Goal: Task Accomplishment & Management: Use online tool/utility

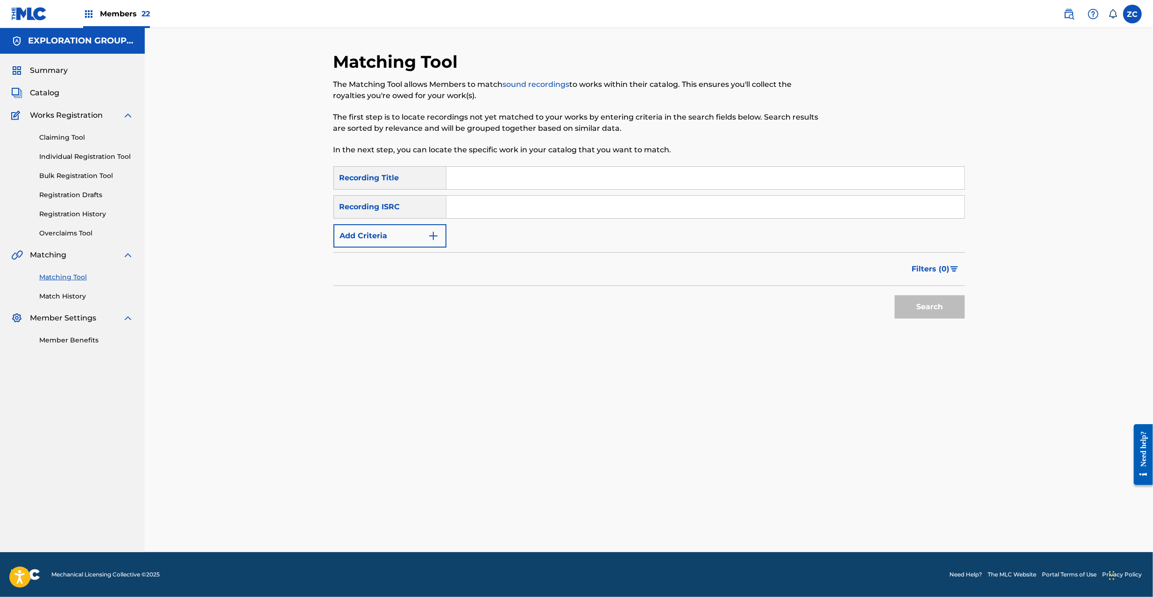
drag, startPoint x: 0, startPoint y: 0, endPoint x: 720, endPoint y: 213, distance: 750.9
click at [712, 207] on input "Search Form" at bounding box center [706, 207] width 518 height 22
paste input "JPF302200082"
click at [919, 316] on button "Search" at bounding box center [930, 306] width 70 height 23
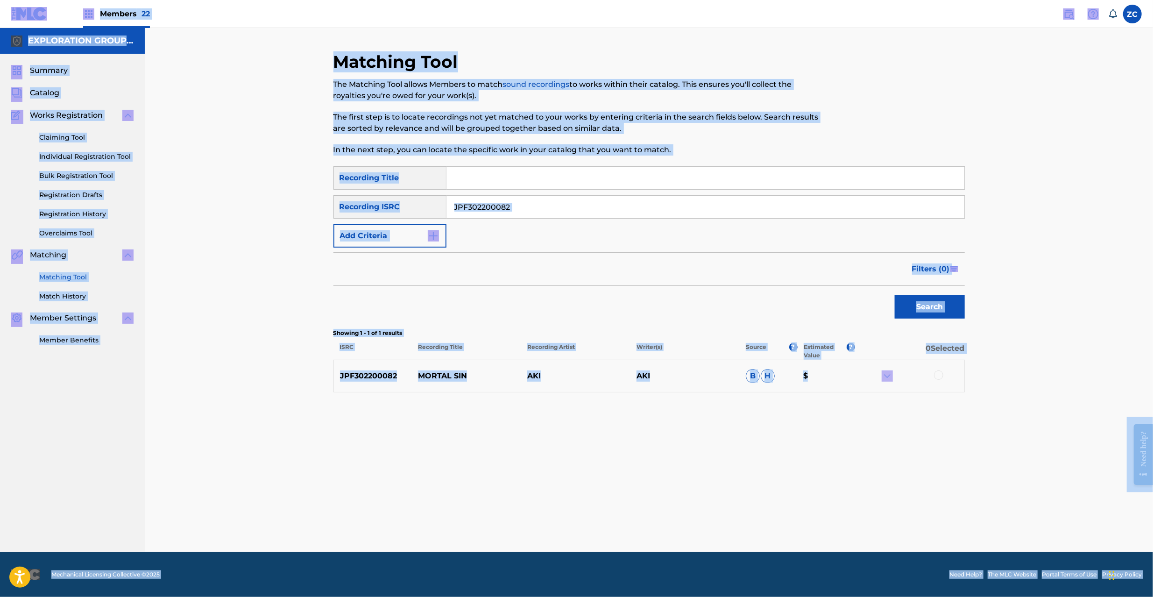
click at [823, 204] on input "JPF302200082" at bounding box center [706, 207] width 518 height 22
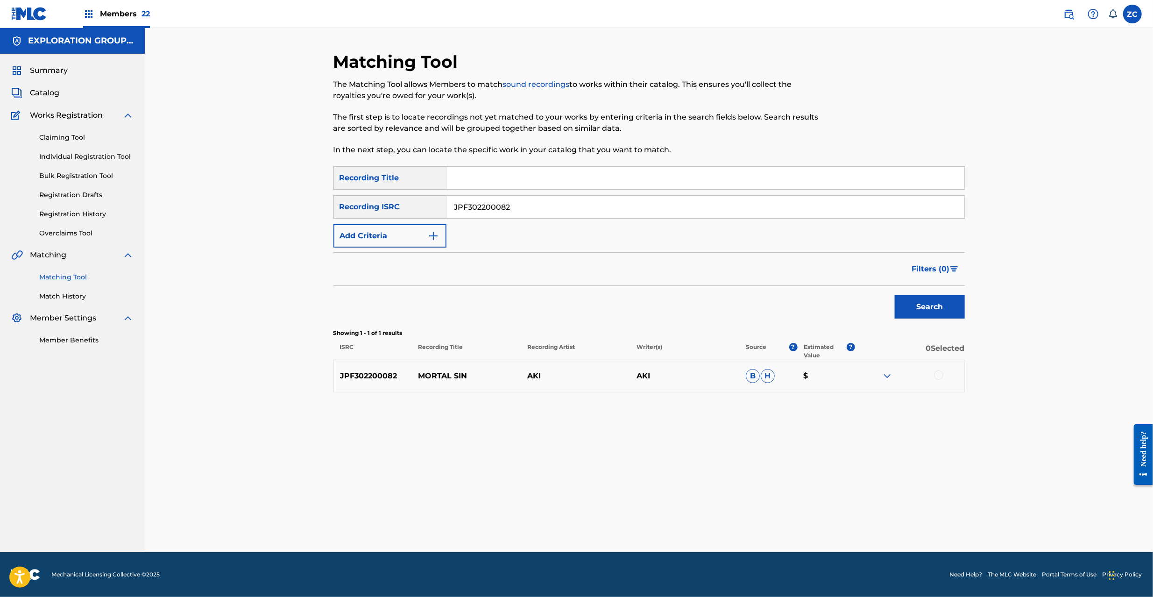
paste input "3"
click at [911, 304] on button "Search" at bounding box center [930, 306] width 70 height 23
click at [539, 201] on input "JPF302200083" at bounding box center [706, 207] width 518 height 22
paste input "158 | JPF302200112"
click at [533, 205] on input "JPF302200158 | JPF302200112" at bounding box center [706, 207] width 518 height 22
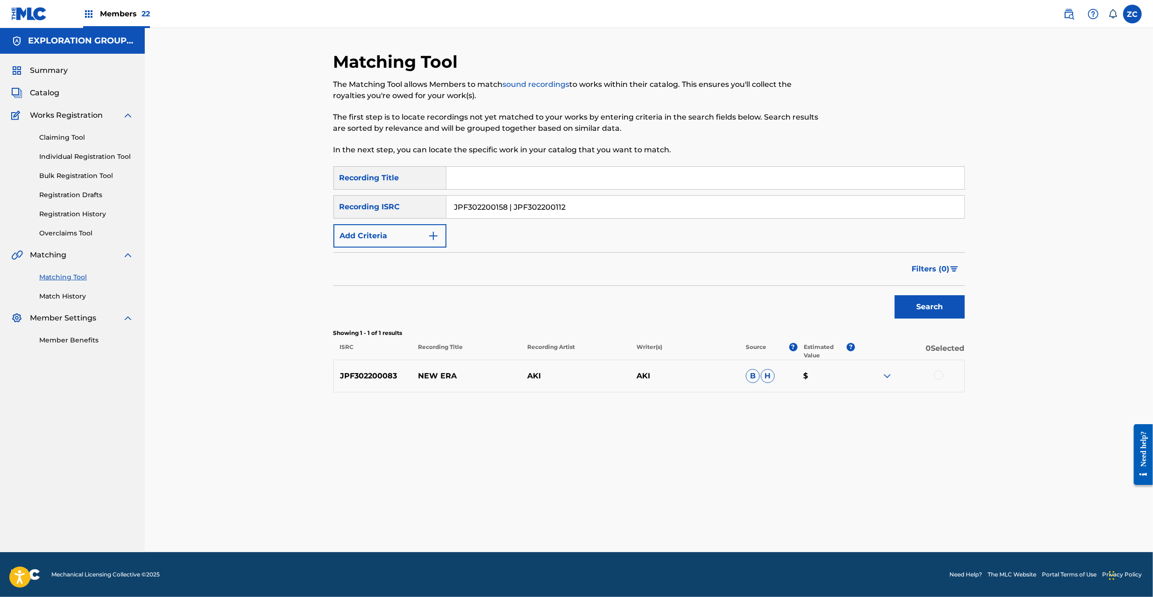
click at [533, 205] on input "JPF302200158 | JPF302200112" at bounding box center [706, 207] width 518 height 22
click at [895, 295] on button "Search" at bounding box center [930, 306] width 70 height 23
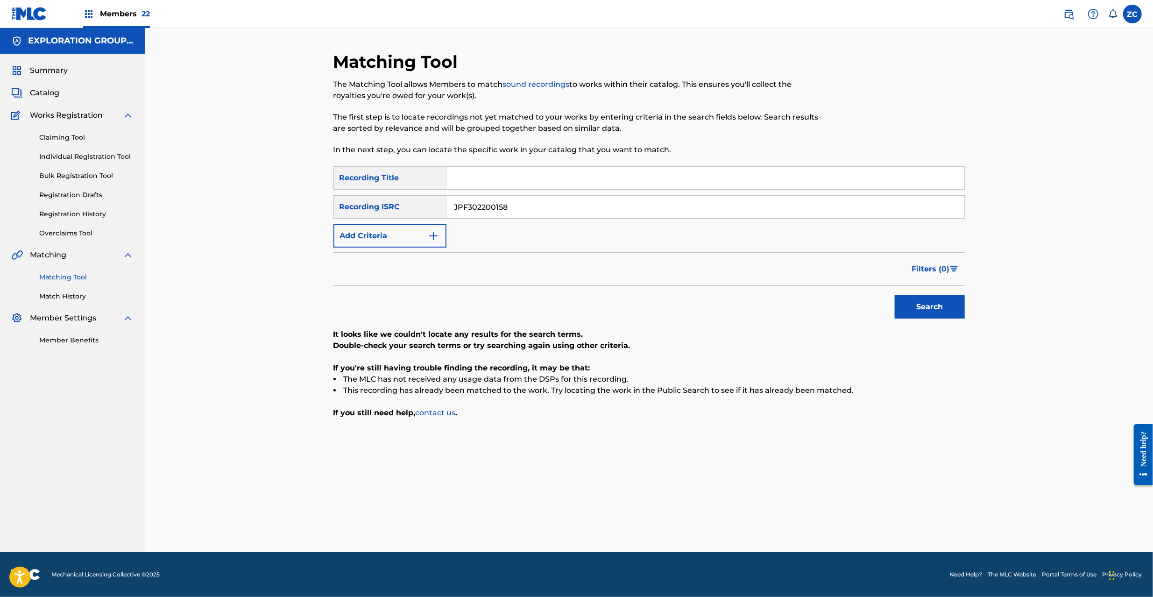
paste input "12"
click at [895, 295] on button "Search" at bounding box center [930, 306] width 70 height 23
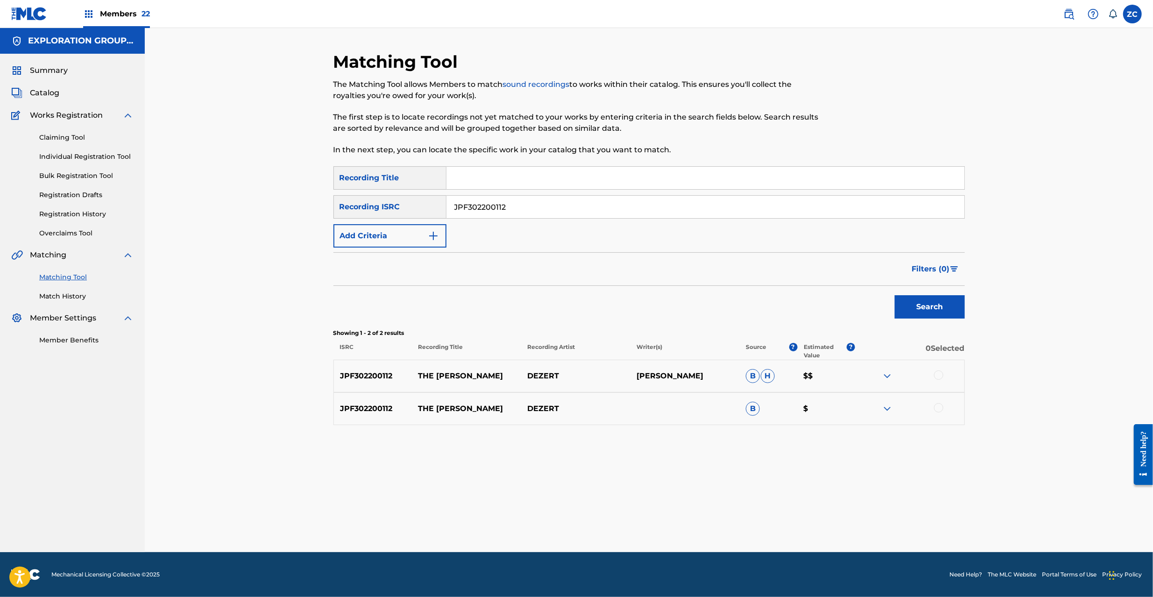
click at [569, 207] on input "JPF302200112" at bounding box center [706, 207] width 518 height 22
paste input "08"
type input "JPF302200082"
click at [926, 302] on button "Search" at bounding box center [930, 306] width 70 height 23
click at [937, 376] on div at bounding box center [938, 374] width 9 height 9
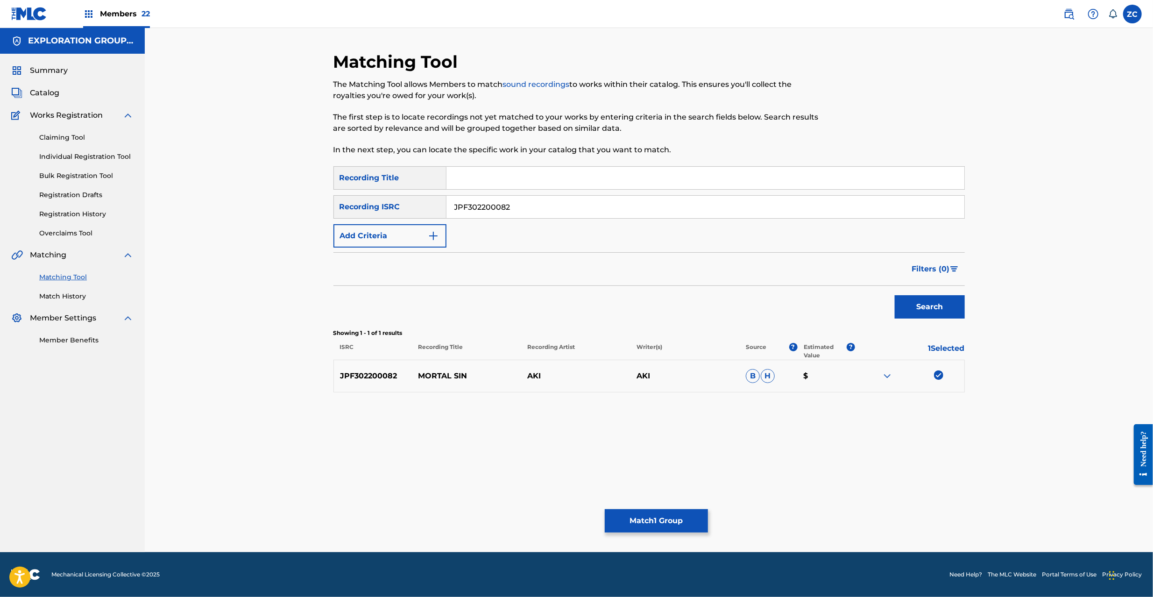
click at [647, 535] on div "Matching Tool The Matching Tool allows Members to match sound recordings to wor…" at bounding box center [650, 301] width 632 height 501
click at [653, 530] on button "Match 1 Group" at bounding box center [656, 520] width 103 height 23
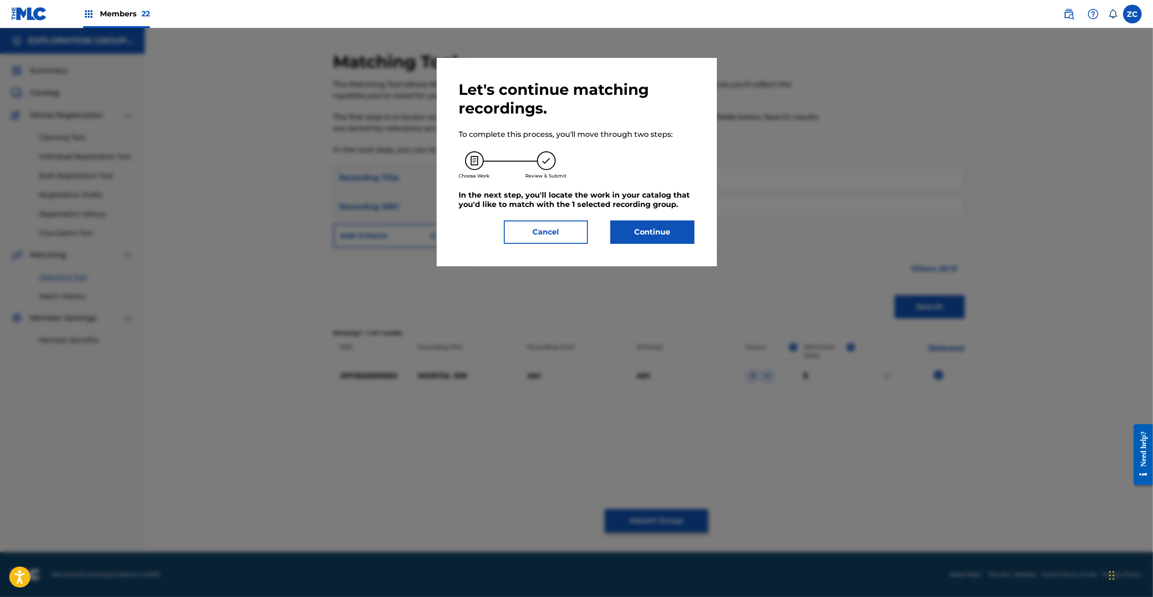
click at [647, 234] on button "Continue" at bounding box center [653, 232] width 84 height 23
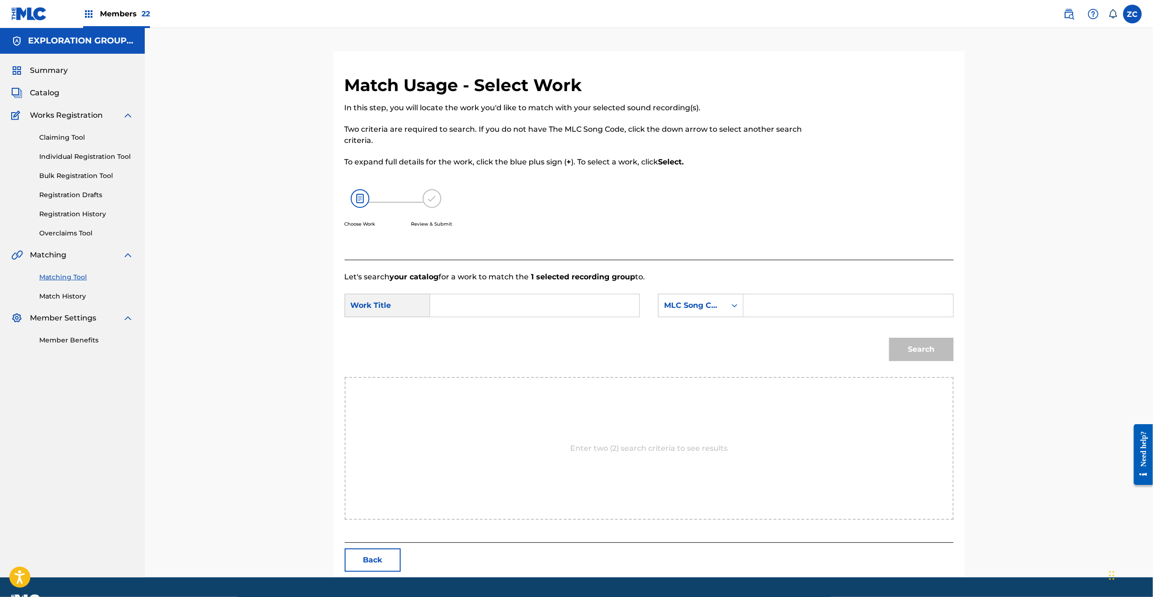
click at [565, 313] on input "Search Form" at bounding box center [534, 305] width 193 height 22
paste input "Mortal Sin MW0XE8"
click at [505, 306] on input "Mortal Sin MW0XE8" at bounding box center [534, 305] width 193 height 22
type input "Mortal Sin"
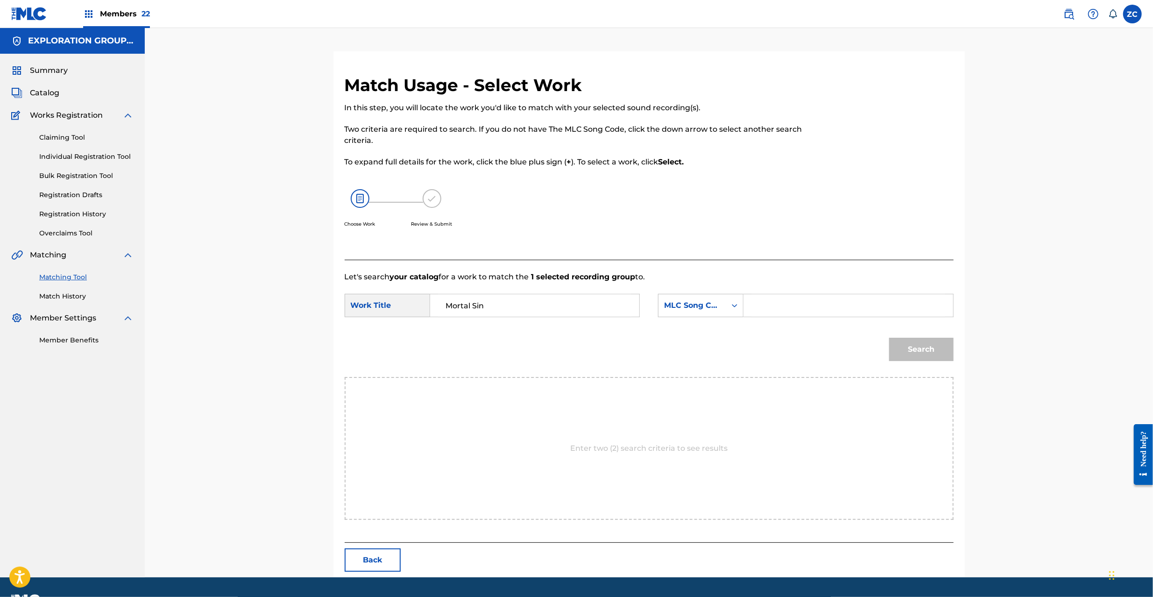
click at [865, 307] on input "Search Form" at bounding box center [848, 305] width 193 height 22
paste input "MW0XE8"
type input "MW0XE8"
click at [944, 351] on button "Search" at bounding box center [921, 349] width 64 height 23
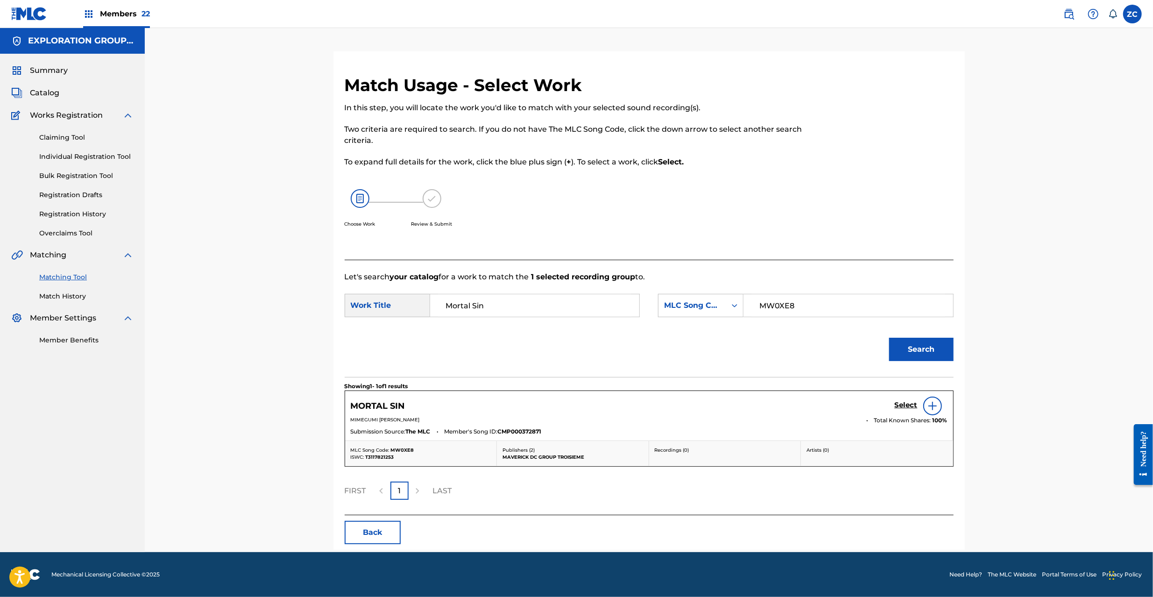
click at [912, 399] on div "Select" at bounding box center [921, 406] width 53 height 19
click at [909, 404] on h5 "Select" at bounding box center [906, 405] width 23 height 9
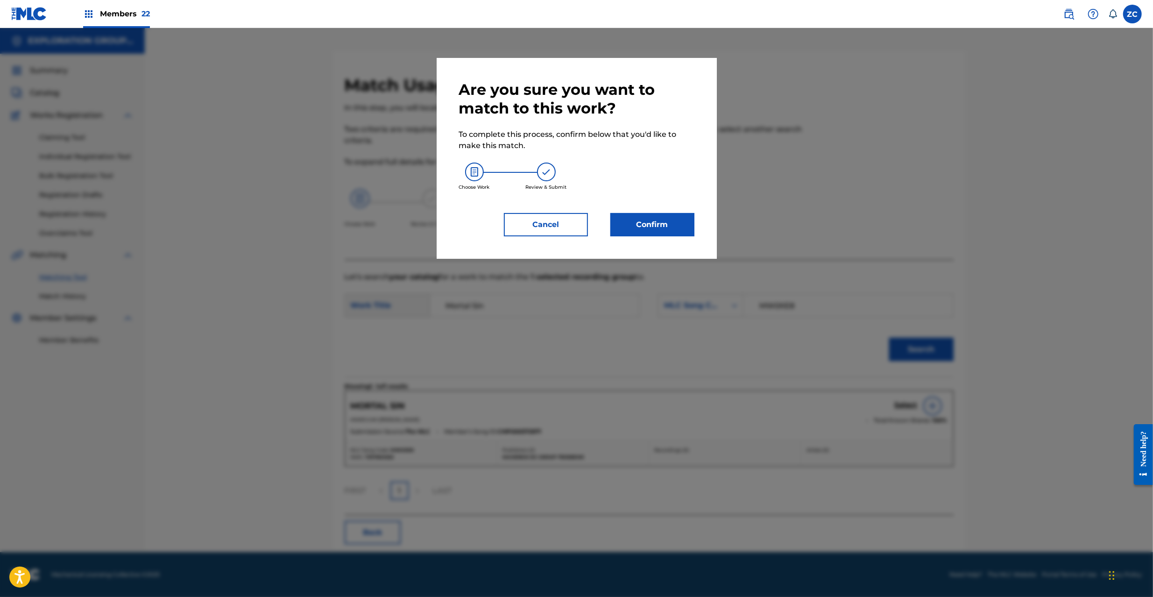
click at [660, 223] on button "Confirm" at bounding box center [653, 224] width 84 height 23
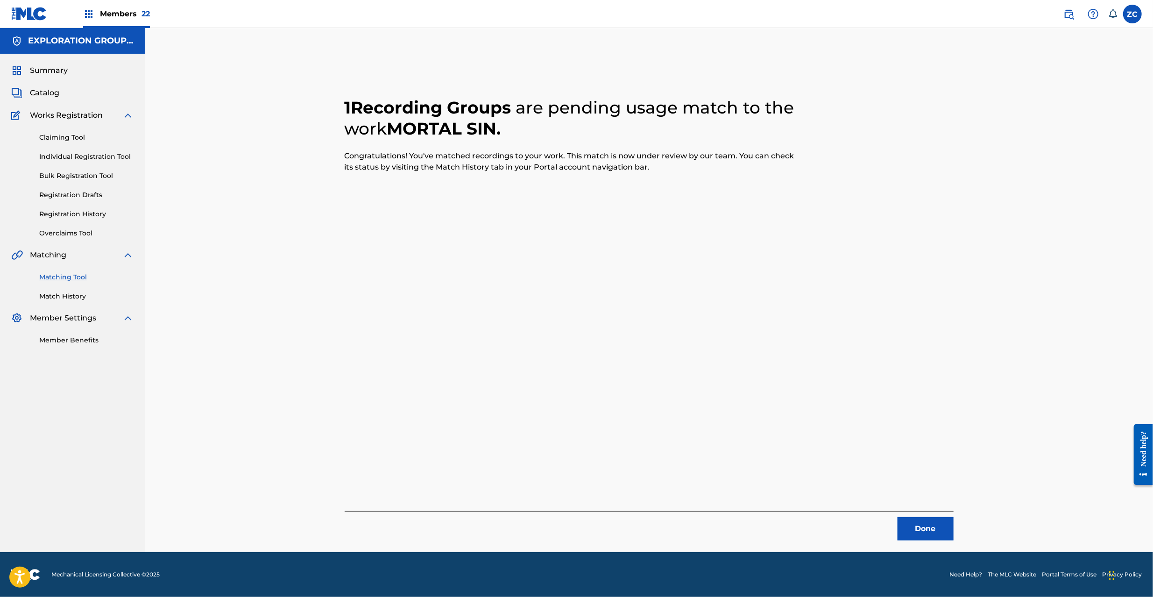
click at [918, 526] on button "Done" at bounding box center [926, 528] width 56 height 23
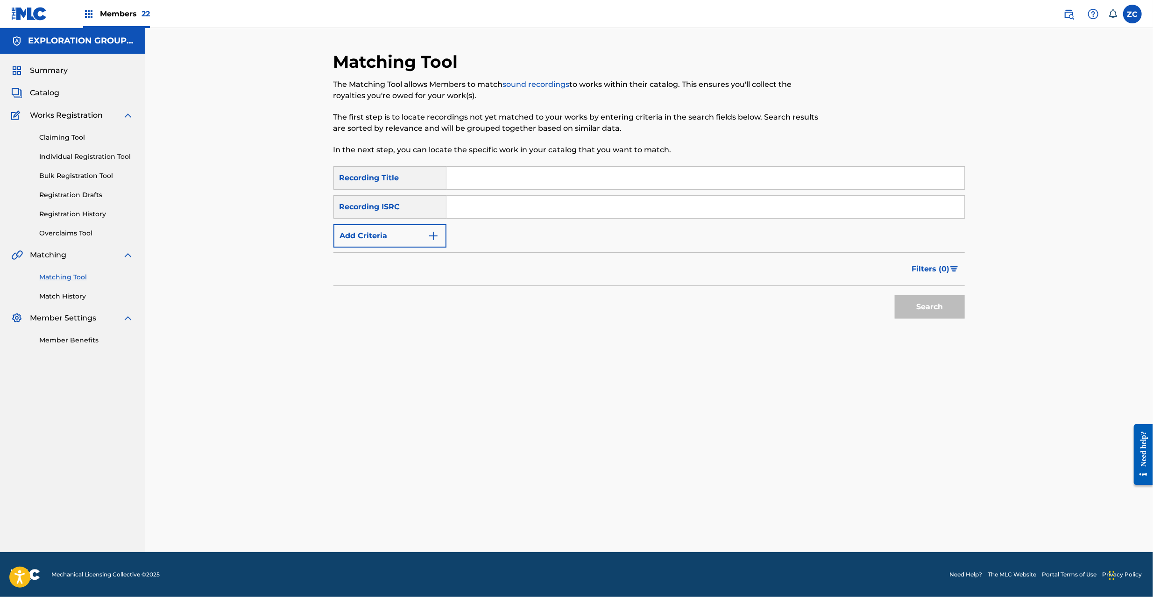
click at [648, 209] on input "Search Form" at bounding box center [706, 207] width 518 height 22
paste input "JPF302200083"
type input "JPF302200083"
click at [940, 311] on button "Search" at bounding box center [930, 306] width 70 height 23
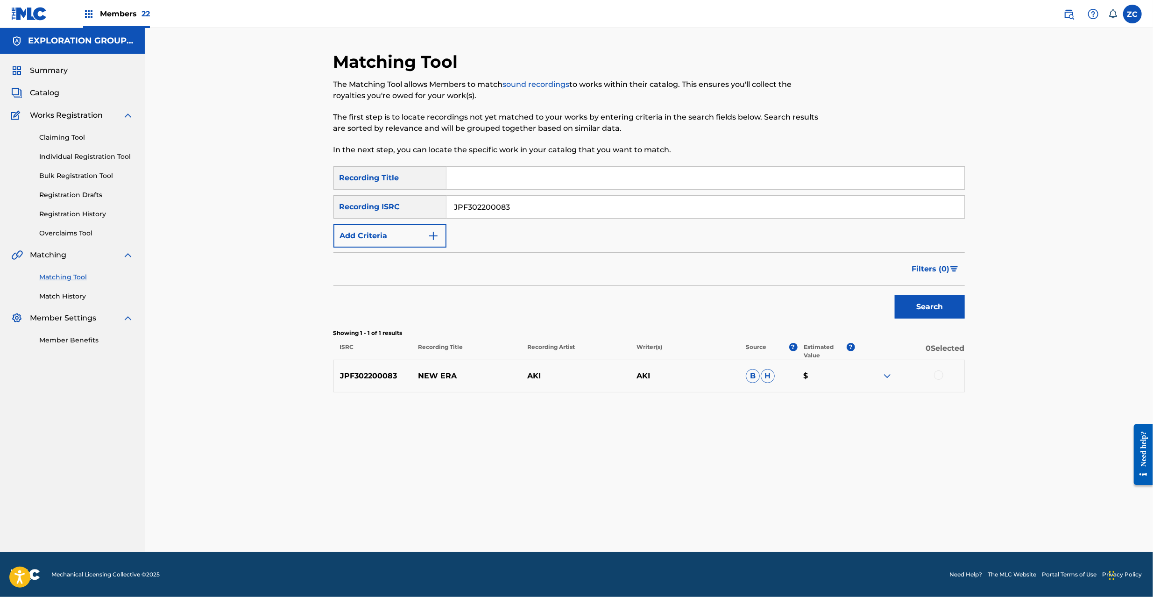
click at [940, 376] on div at bounding box center [938, 374] width 9 height 9
click at [649, 520] on button "Match 1 Group" at bounding box center [656, 520] width 103 height 23
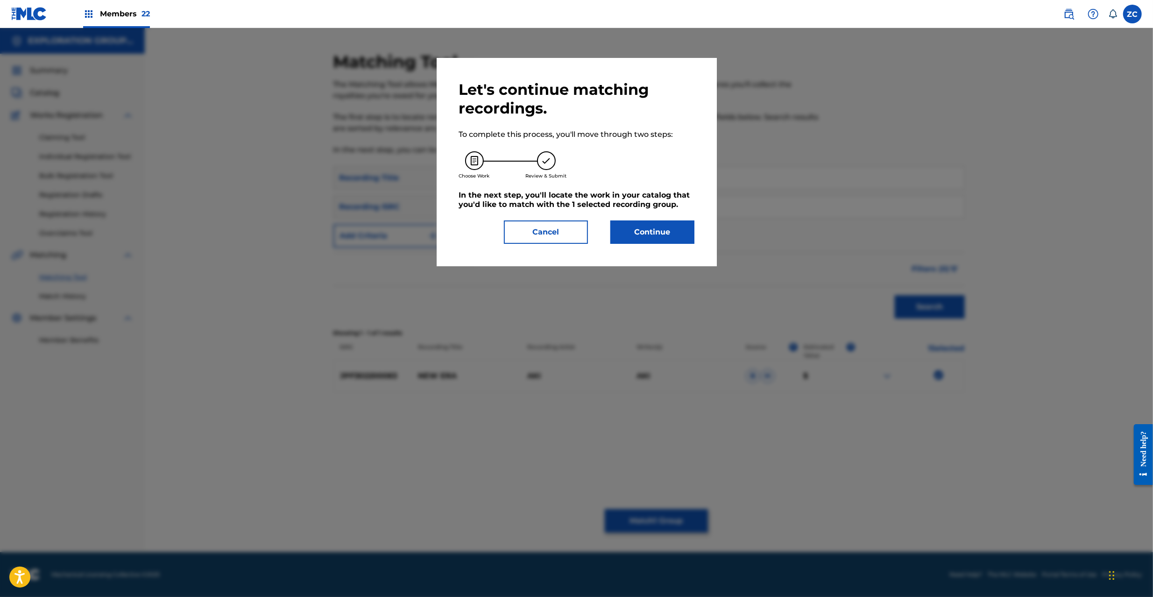
click at [676, 242] on button "Continue" at bounding box center [653, 232] width 84 height 23
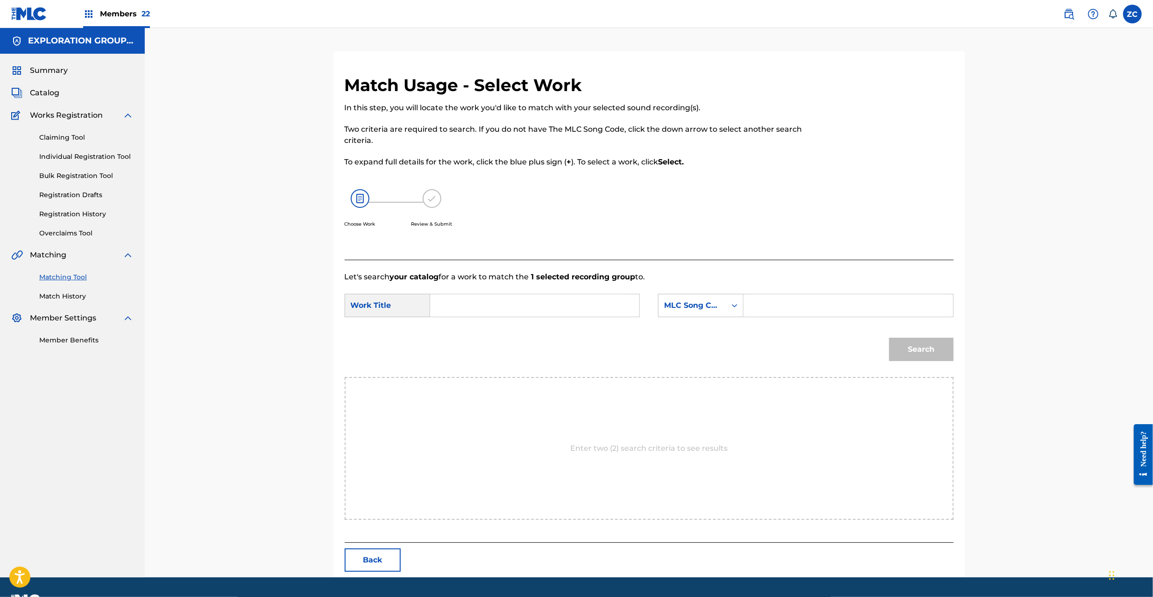
click at [606, 316] on input "Search Form" at bounding box center [534, 305] width 193 height 22
paste input "New Era N76MJC"
click at [508, 304] on input "New Era N76MJC" at bounding box center [534, 305] width 193 height 22
type input "New Era"
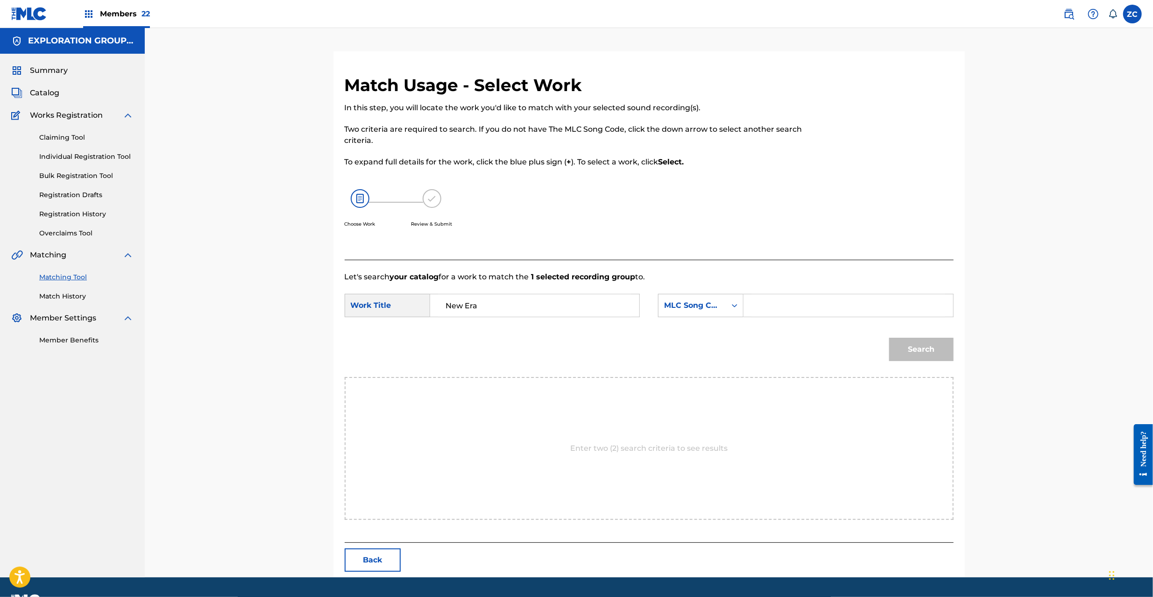
click at [795, 306] on input "Search Form" at bounding box center [848, 305] width 193 height 22
paste input "N76MJC"
type input "N76MJC"
click at [923, 350] on button "Search" at bounding box center [921, 349] width 64 height 23
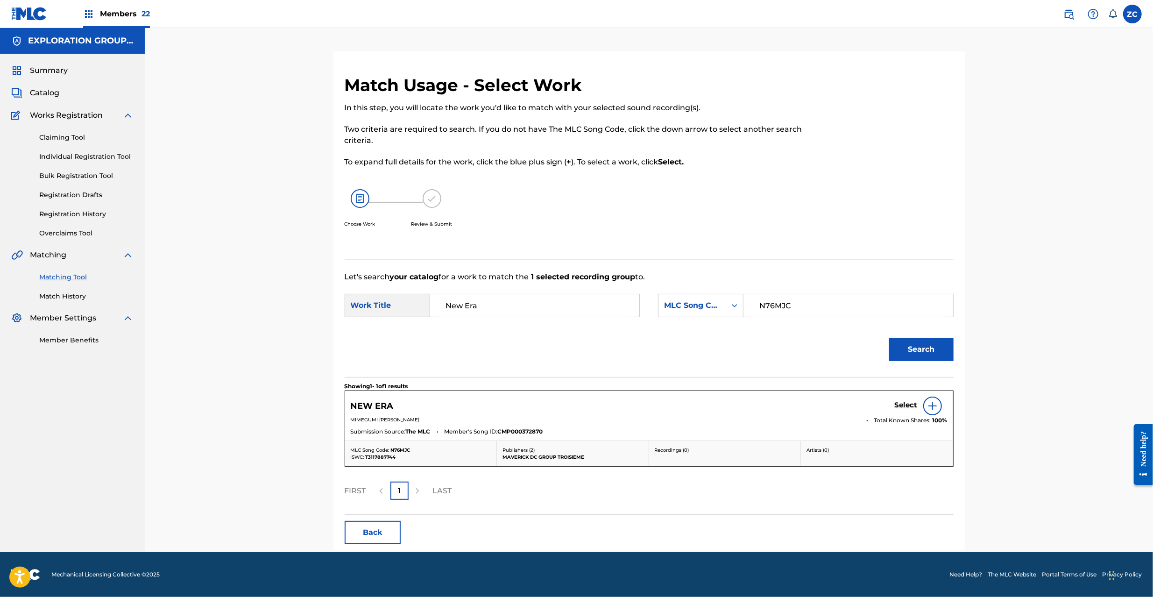
click at [905, 406] on h5 "Select" at bounding box center [906, 405] width 23 height 9
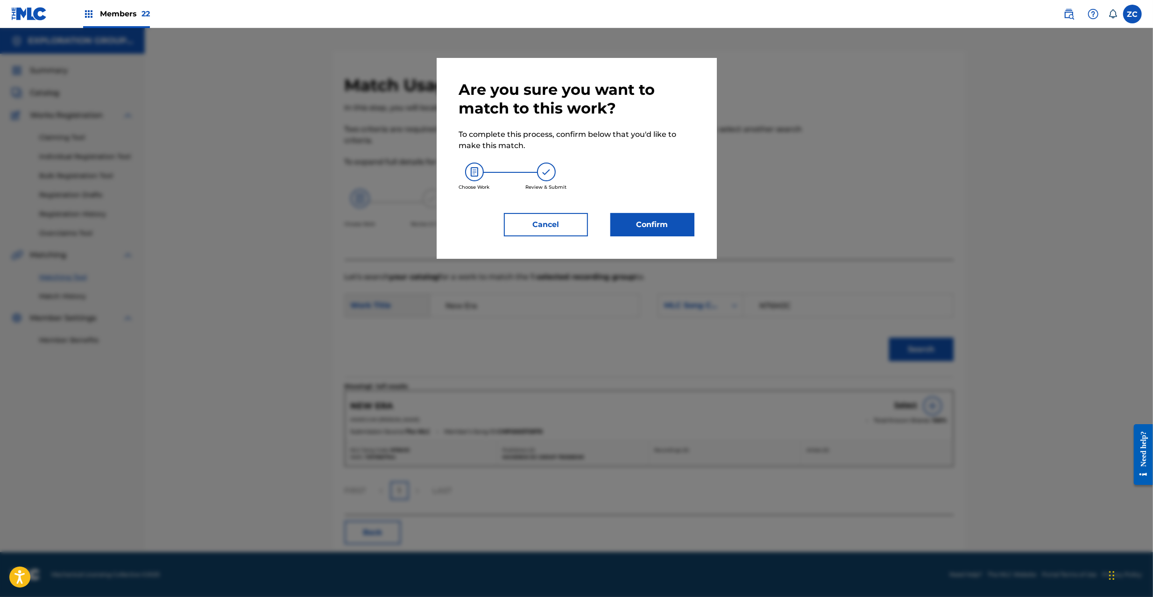
click at [638, 229] on button "Confirm" at bounding box center [653, 224] width 84 height 23
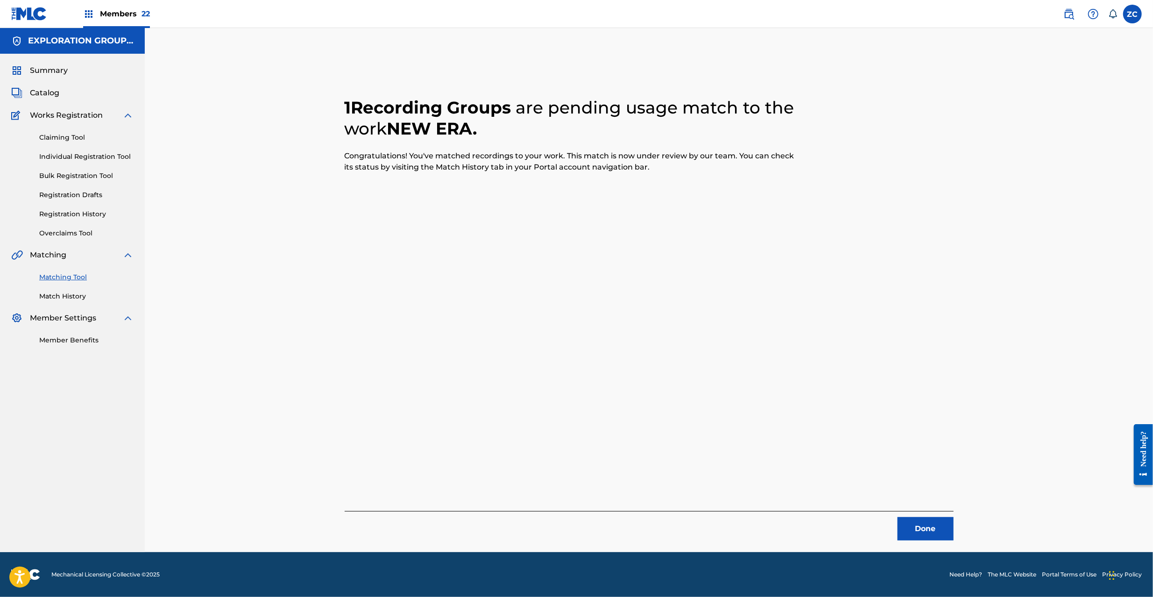
click at [924, 529] on button "Done" at bounding box center [926, 528] width 56 height 23
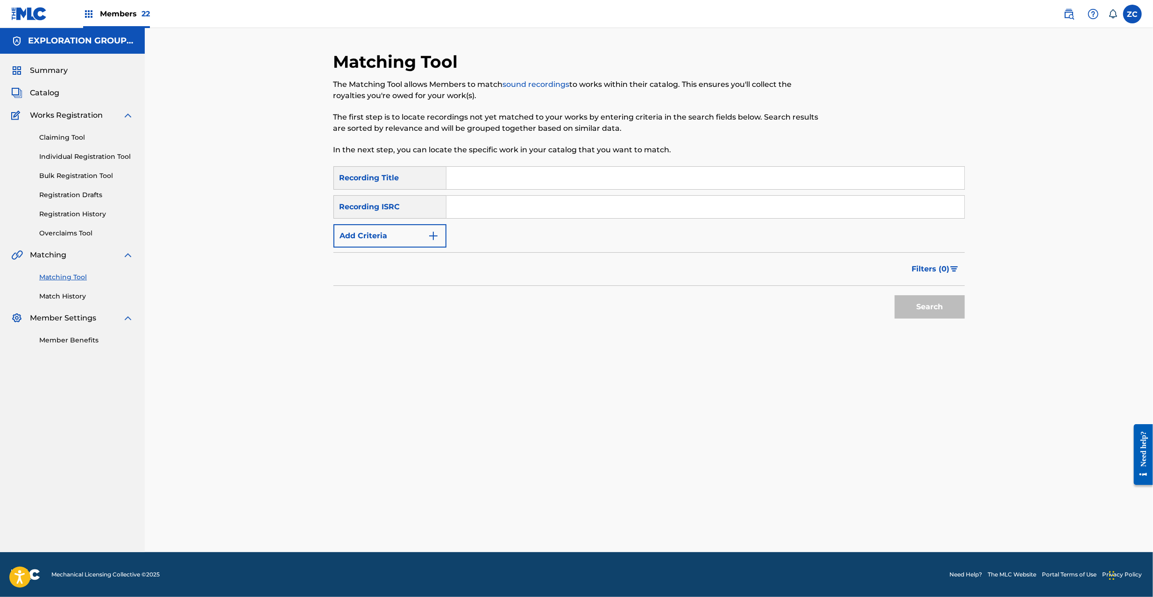
drag, startPoint x: 497, startPoint y: 206, endPoint x: 512, endPoint y: 213, distance: 16.7
click at [497, 206] on input "Search Form" at bounding box center [706, 207] width 518 height 22
paste input "JPF302200158"
click at [932, 299] on button "Search" at bounding box center [930, 306] width 70 height 23
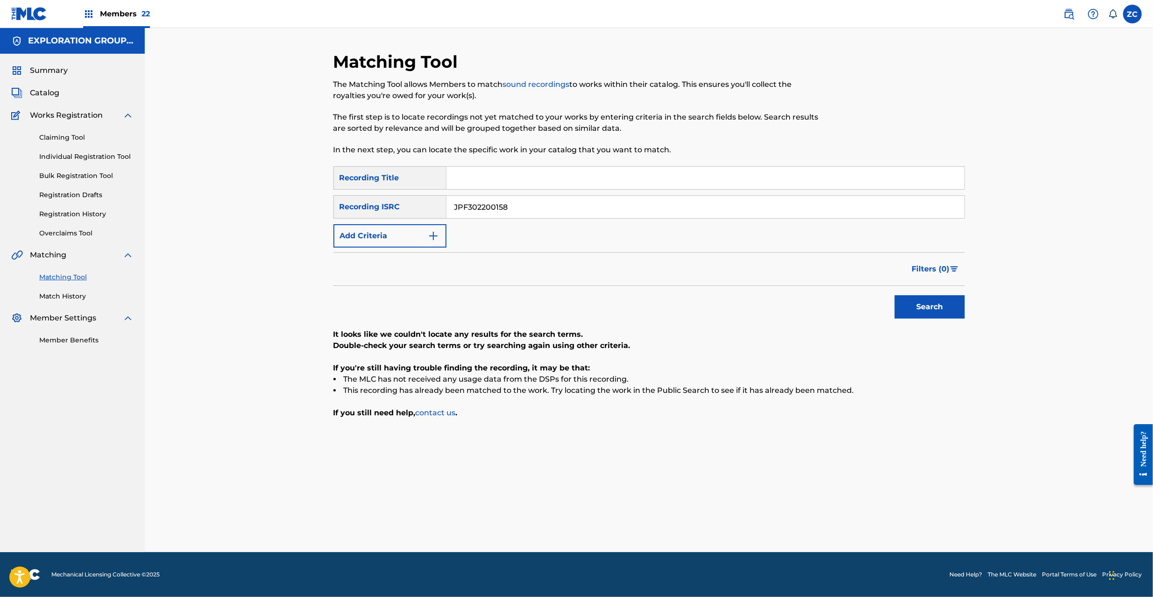
click at [554, 201] on input "JPF302200158" at bounding box center [706, 207] width 518 height 22
paste input "12"
type input "JPF302200112"
click at [929, 306] on button "Search" at bounding box center [930, 306] width 70 height 23
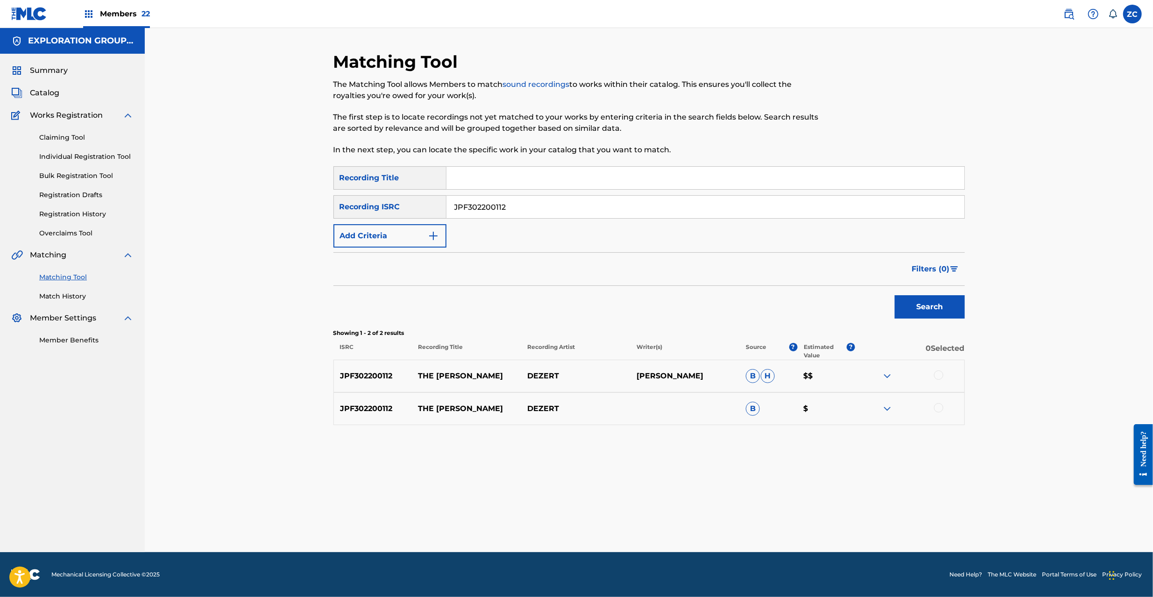
click at [939, 377] on div at bounding box center [938, 374] width 9 height 9
click at [938, 406] on div at bounding box center [938, 407] width 9 height 9
click at [657, 518] on button "Match 2 Groups" at bounding box center [656, 520] width 103 height 23
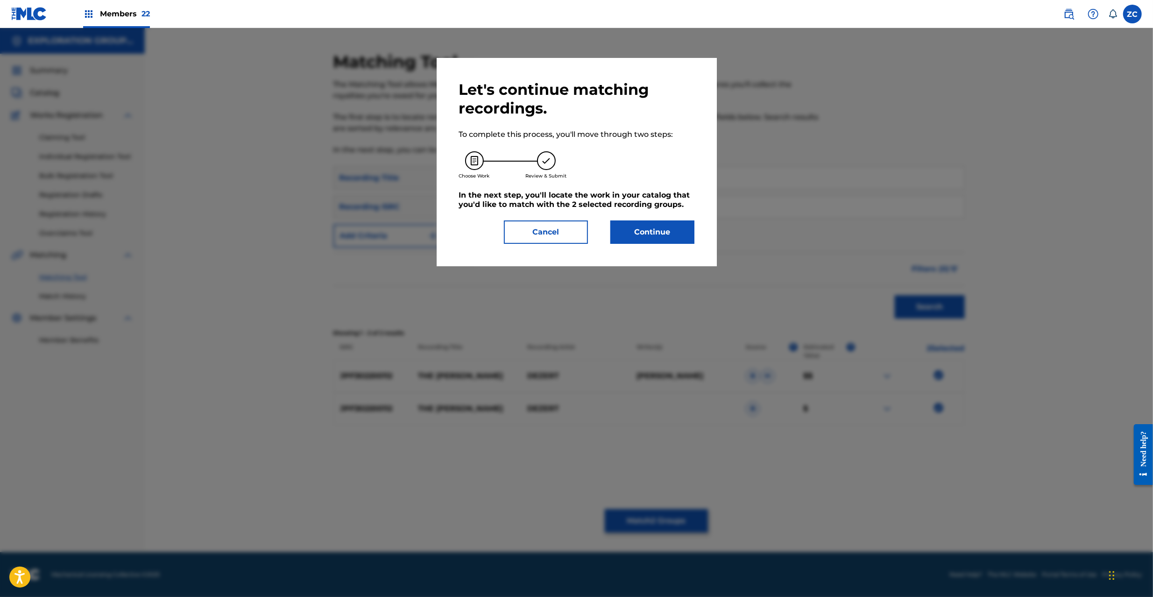
click at [658, 237] on button "Continue" at bounding box center [653, 232] width 84 height 23
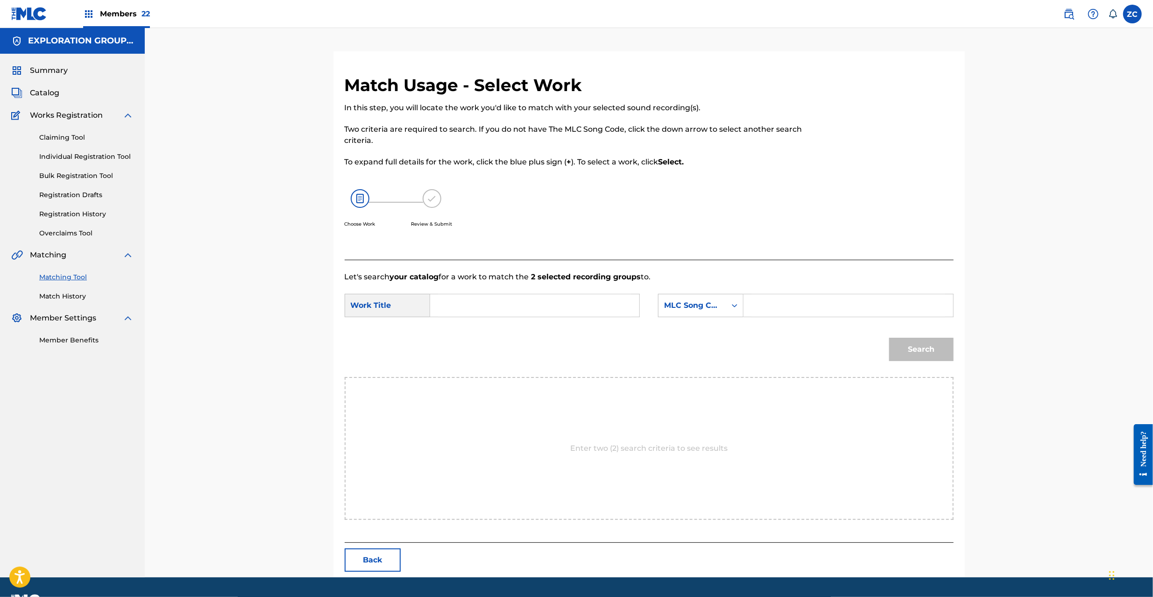
click at [526, 311] on input "Search Form" at bounding box center [534, 305] width 193 height 22
paste input "[PERSON_NAME] The W560UO"
click at [522, 304] on input "[PERSON_NAME] The W560UO" at bounding box center [534, 305] width 193 height 22
type input "[PERSON_NAME] The"
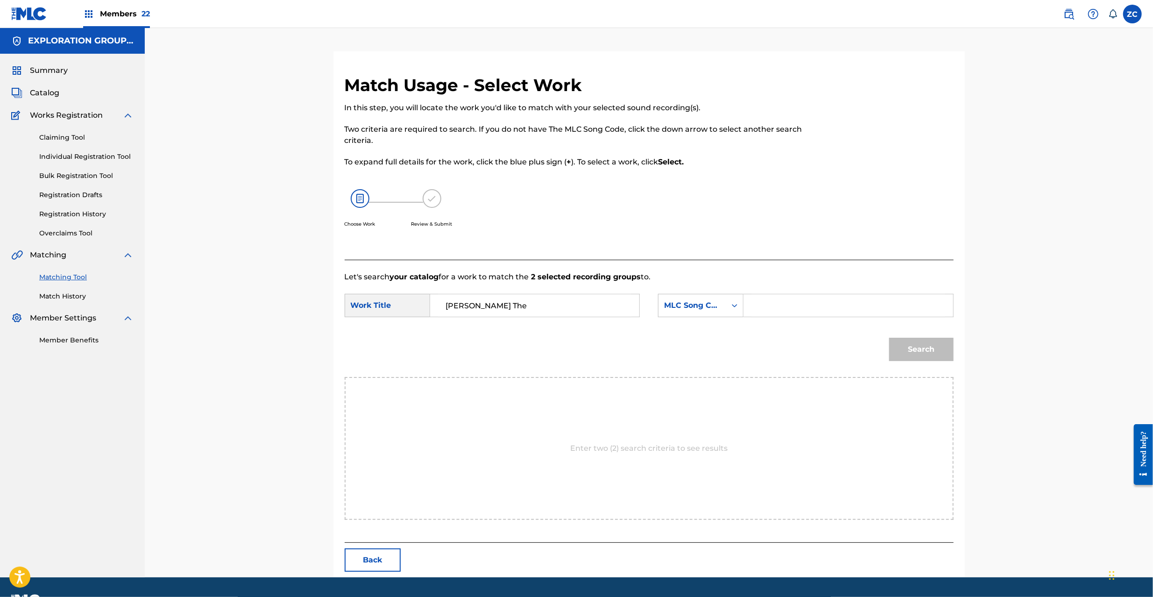
drag, startPoint x: 791, startPoint y: 305, endPoint x: 796, endPoint y: 305, distance: 4.7
click at [791, 305] on input "Search Form" at bounding box center [848, 305] width 193 height 22
paste input "W560UO"
type input "W560UO"
click at [932, 351] on button "Search" at bounding box center [921, 349] width 64 height 23
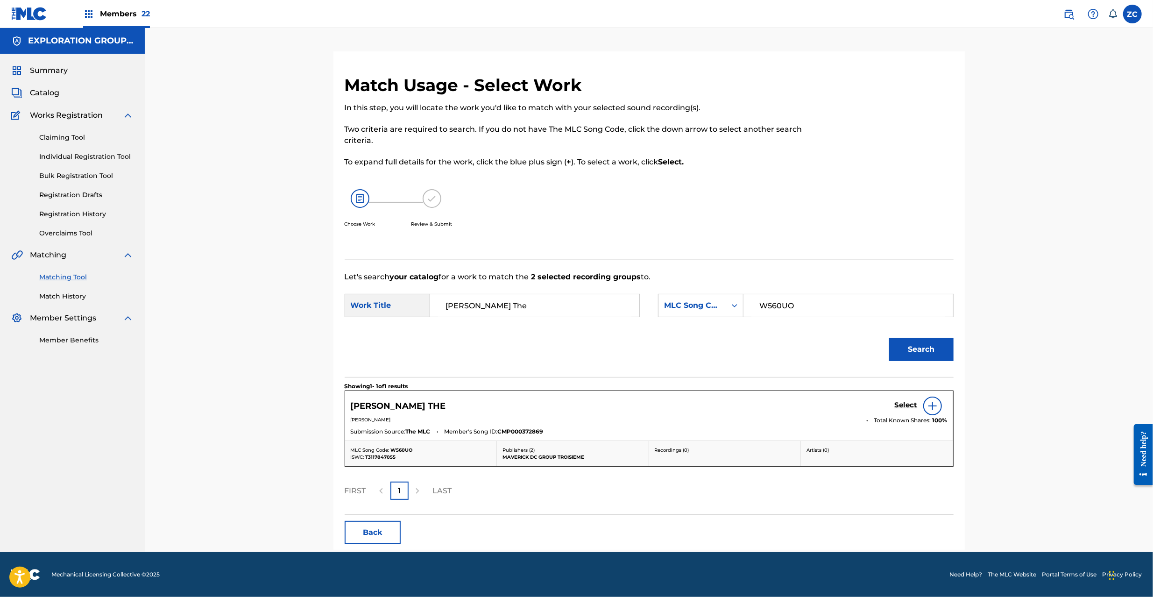
click at [905, 406] on h5 "Select" at bounding box center [906, 405] width 23 height 9
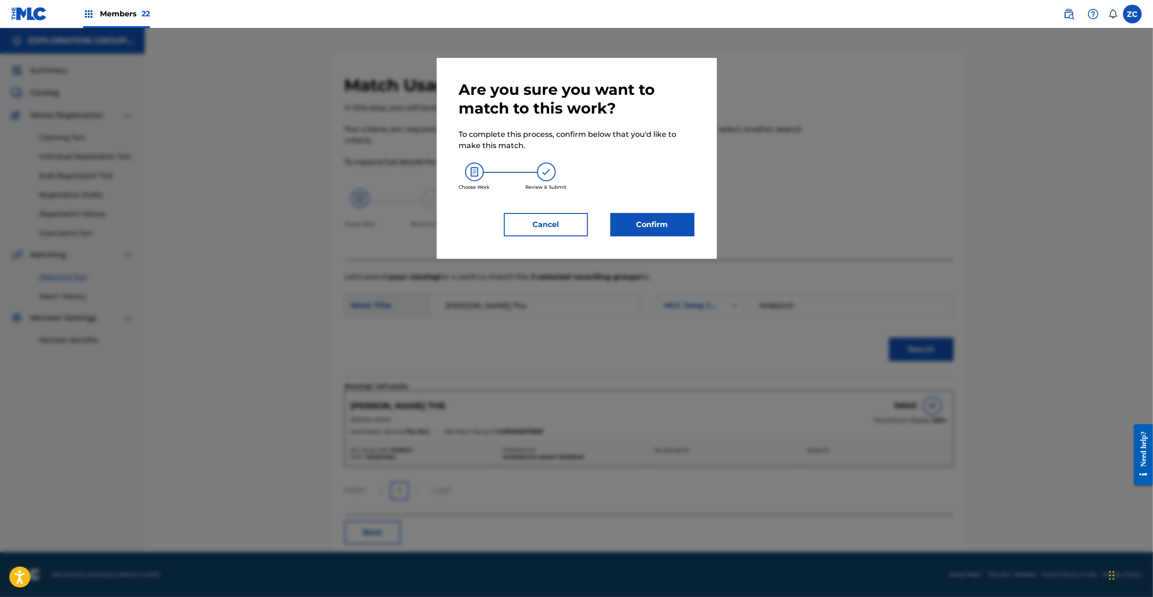
click at [651, 225] on button "Confirm" at bounding box center [653, 224] width 84 height 23
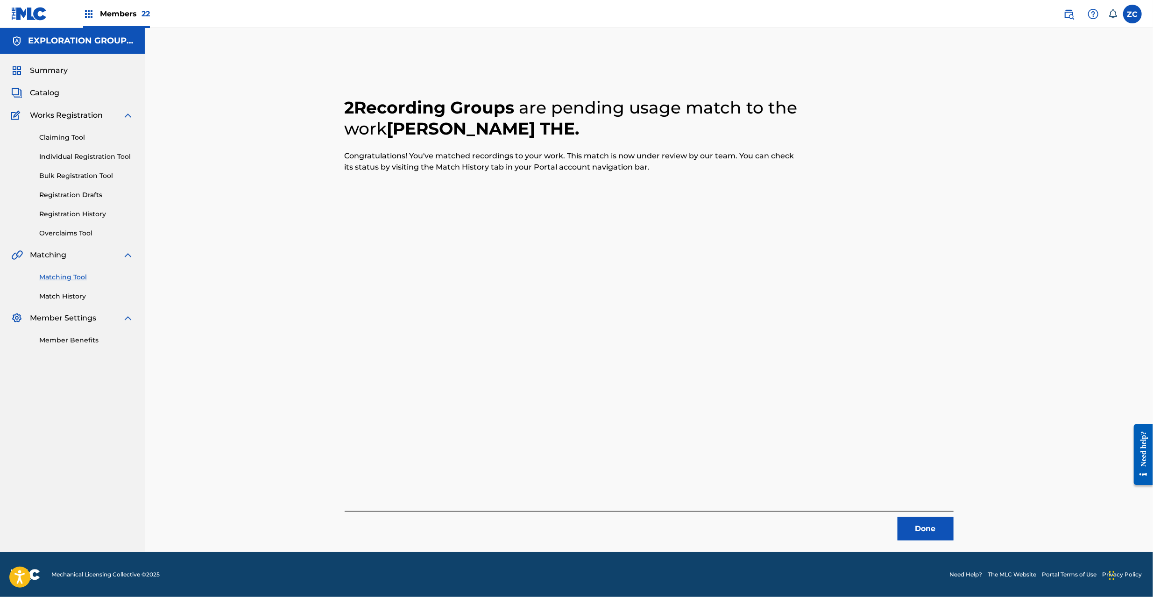
click at [943, 528] on button "Done" at bounding box center [926, 528] width 56 height 23
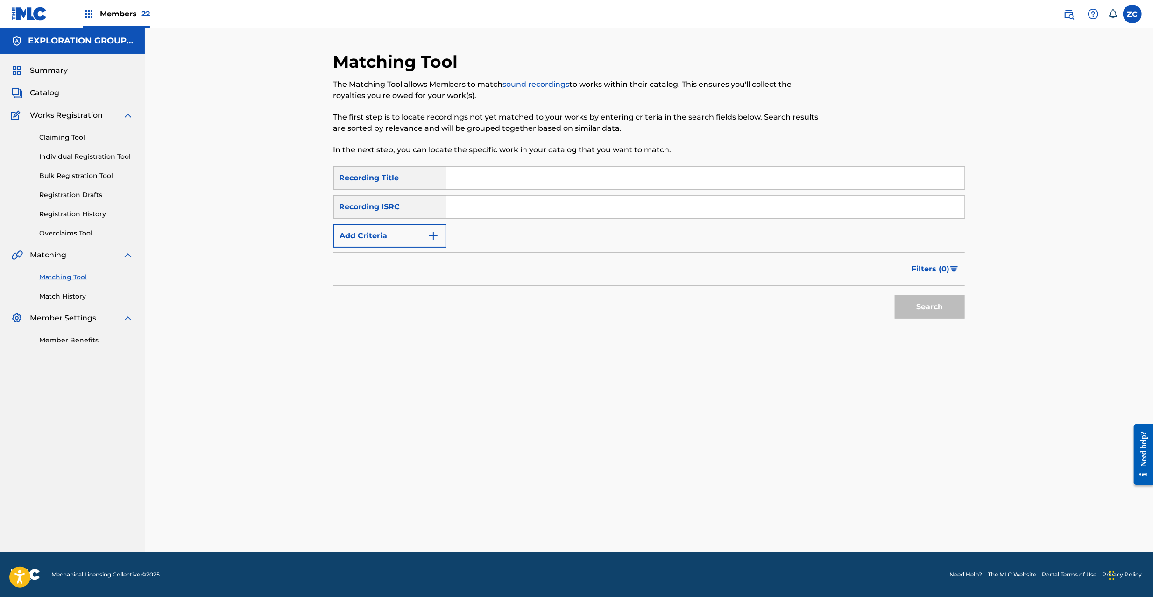
click at [630, 212] on input "Search Form" at bounding box center [706, 207] width 518 height 22
paste input "JPF301400136"
type input "JPF301400136"
click at [916, 306] on button "Search" at bounding box center [930, 306] width 70 height 23
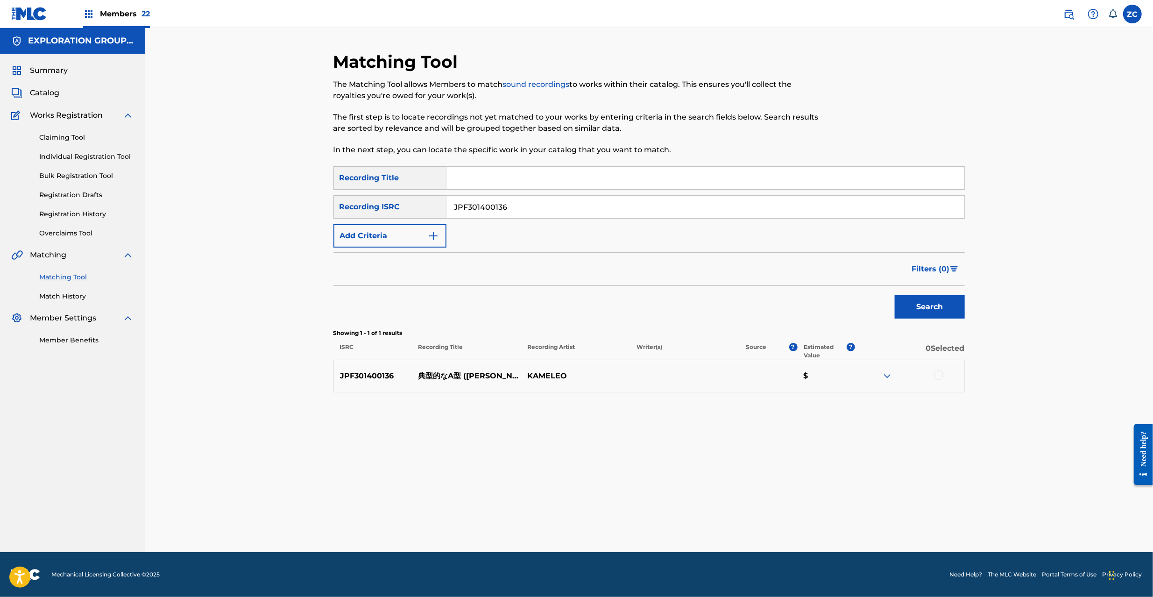
click at [938, 374] on div at bounding box center [938, 374] width 9 height 9
click at [661, 521] on button "Match 1 Group" at bounding box center [656, 520] width 103 height 23
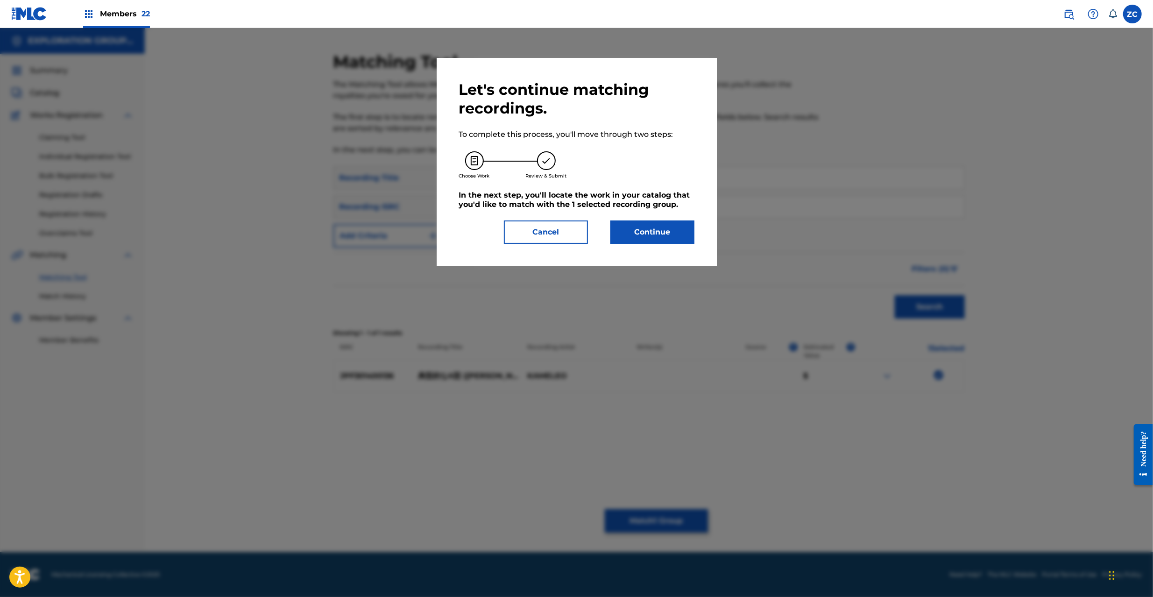
click at [658, 233] on button "Continue" at bounding box center [653, 232] width 84 height 23
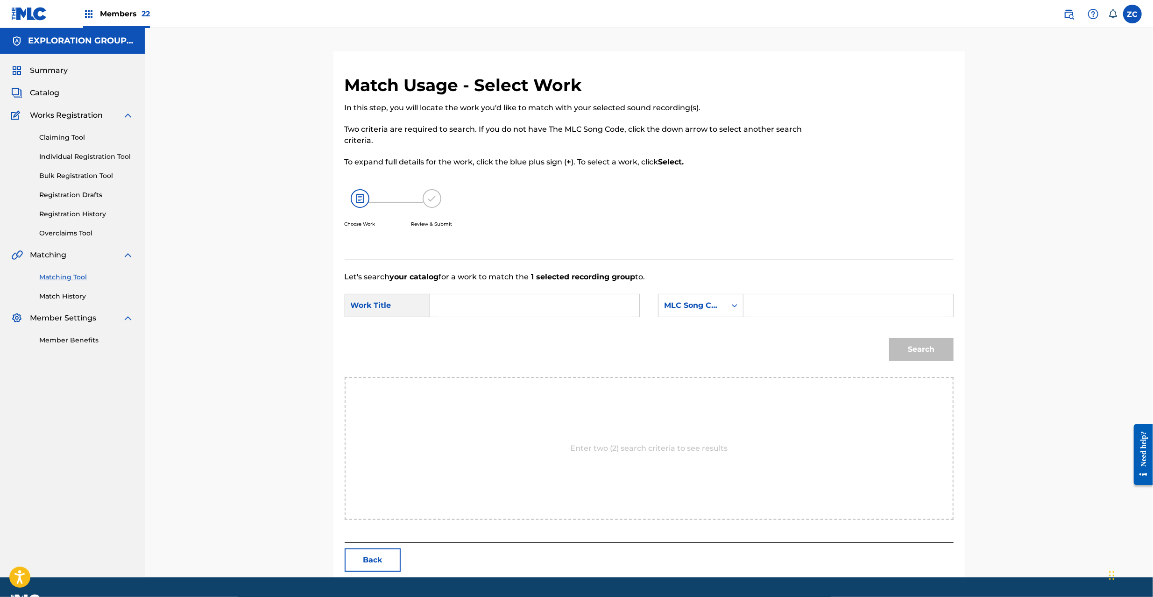
click at [537, 303] on input "Search Form" at bounding box center [534, 305] width 193 height 22
paste input "Tenkeitekina A Gata TA0SCW"
click at [488, 299] on input "Tenkeitekina A Gata TA0SCW" at bounding box center [534, 305] width 193 height 22
click at [540, 301] on input "Tenkeitekina A Gata TA0SCW" at bounding box center [534, 305] width 193 height 22
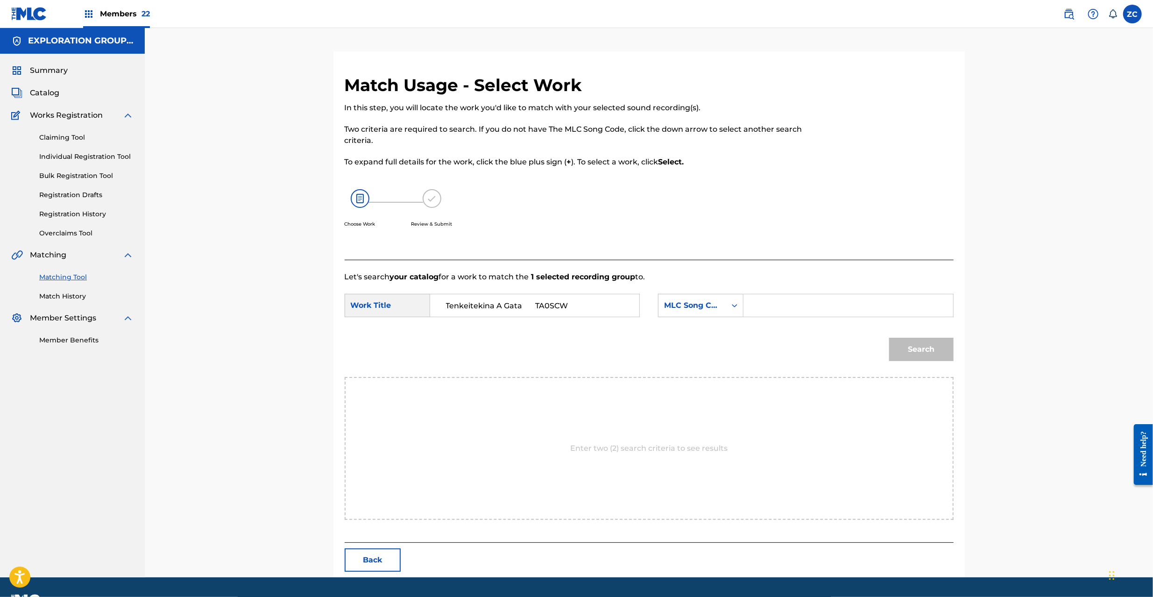
click at [540, 301] on input "Tenkeitekina A Gata TA0SCW" at bounding box center [534, 305] width 193 height 22
type input "Tenkeitekina A Gata"
click at [783, 305] on input "Search Form" at bounding box center [848, 305] width 193 height 22
paste input "TA0SCW"
type input "TA0SCW"
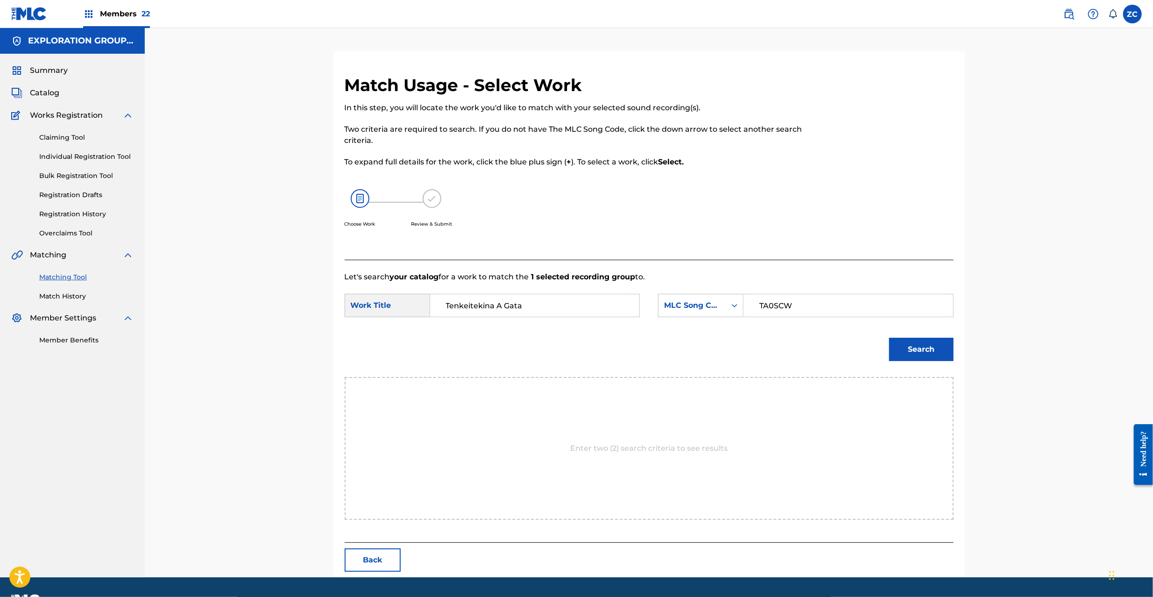
click at [935, 354] on button "Search" at bounding box center [921, 349] width 64 height 23
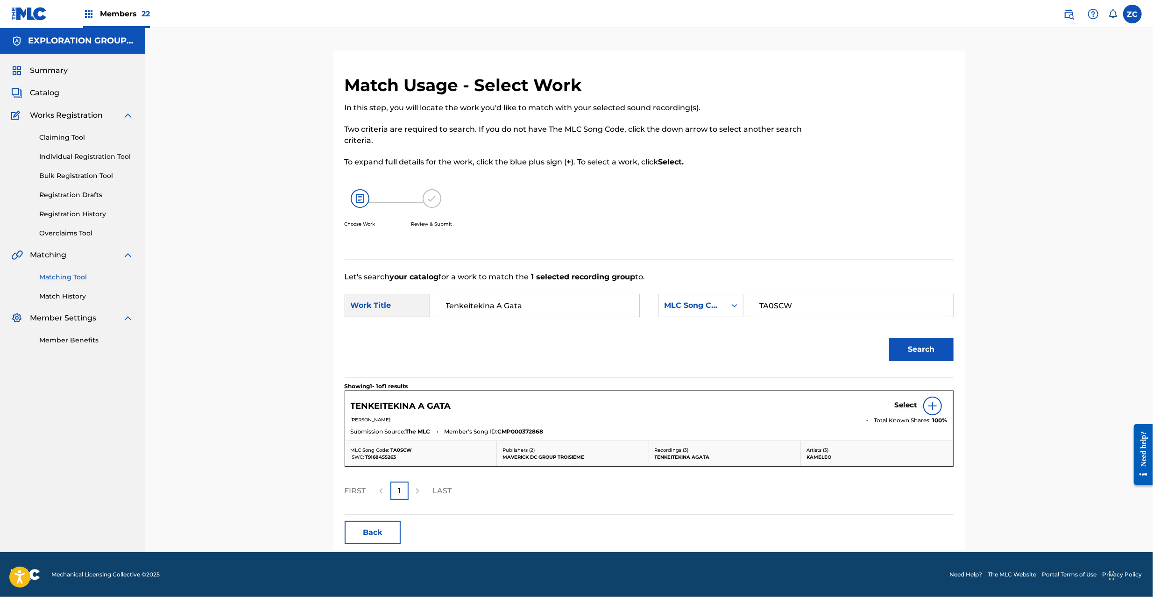
click at [907, 404] on h5 "Select" at bounding box center [906, 405] width 23 height 9
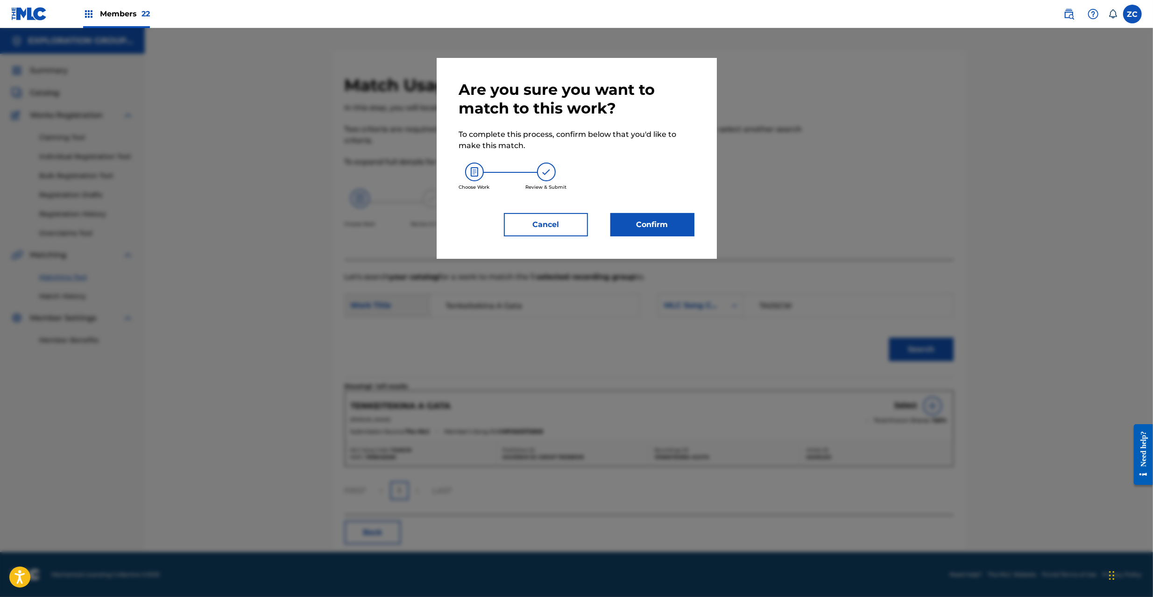
click at [676, 223] on button "Confirm" at bounding box center [653, 224] width 84 height 23
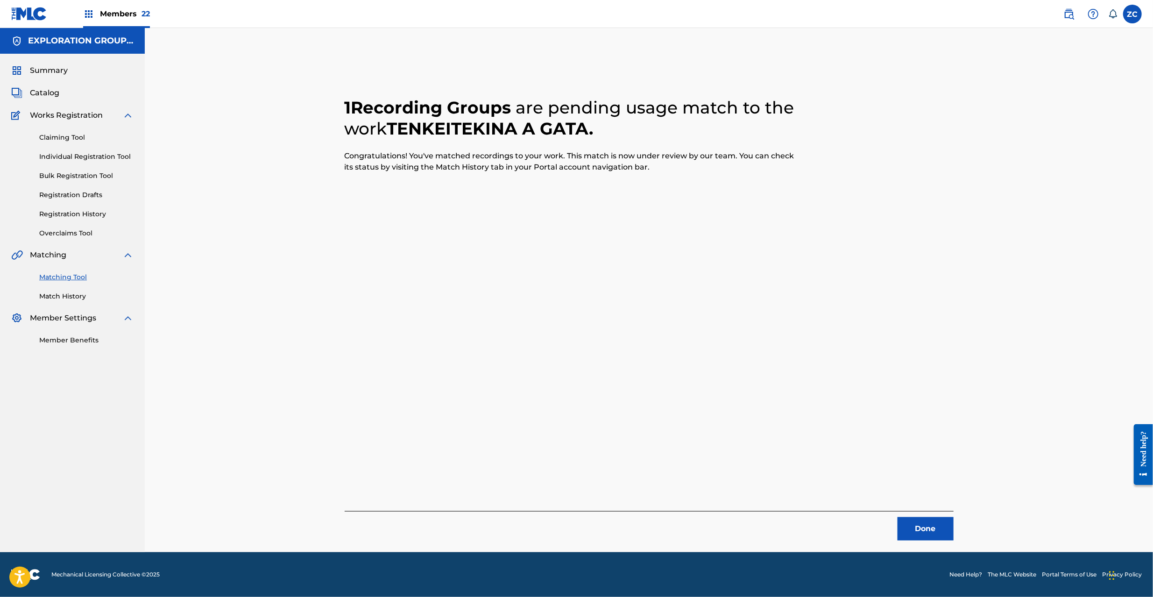
click at [912, 530] on button "Done" at bounding box center [926, 528] width 56 height 23
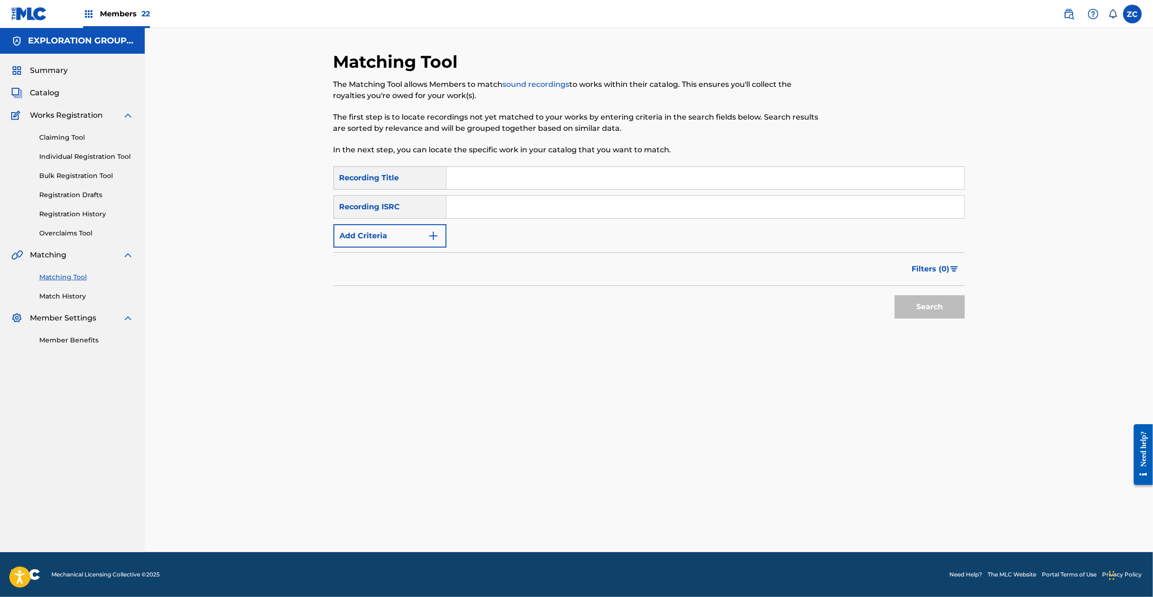
drag, startPoint x: 686, startPoint y: 204, endPoint x: 736, endPoint y: 232, distance: 57.3
click at [686, 204] on input "Search Form" at bounding box center [706, 207] width 518 height 22
paste input "JPF302200138"
type input "JPF302200138"
click at [931, 315] on button "Search" at bounding box center [930, 306] width 70 height 23
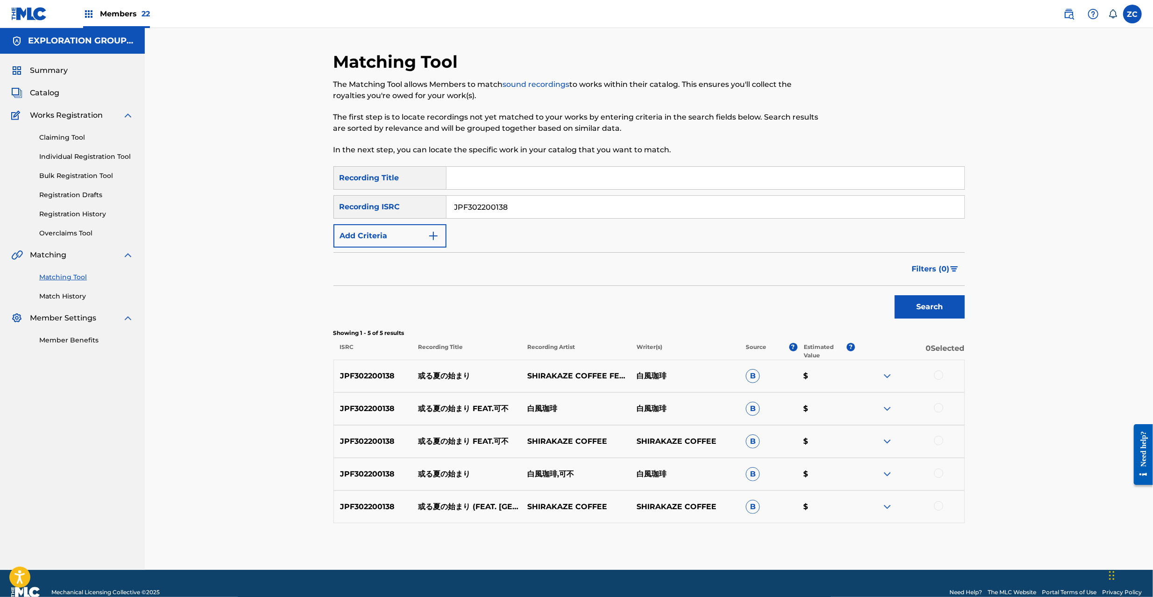
click at [935, 378] on div at bounding box center [938, 374] width 9 height 9
drag, startPoint x: 939, startPoint y: 409, endPoint x: 937, endPoint y: 441, distance: 32.3
click at [939, 410] on div at bounding box center [938, 407] width 9 height 9
click at [937, 440] on div at bounding box center [938, 440] width 9 height 9
drag, startPoint x: 938, startPoint y: 471, endPoint x: 935, endPoint y: 507, distance: 36.1
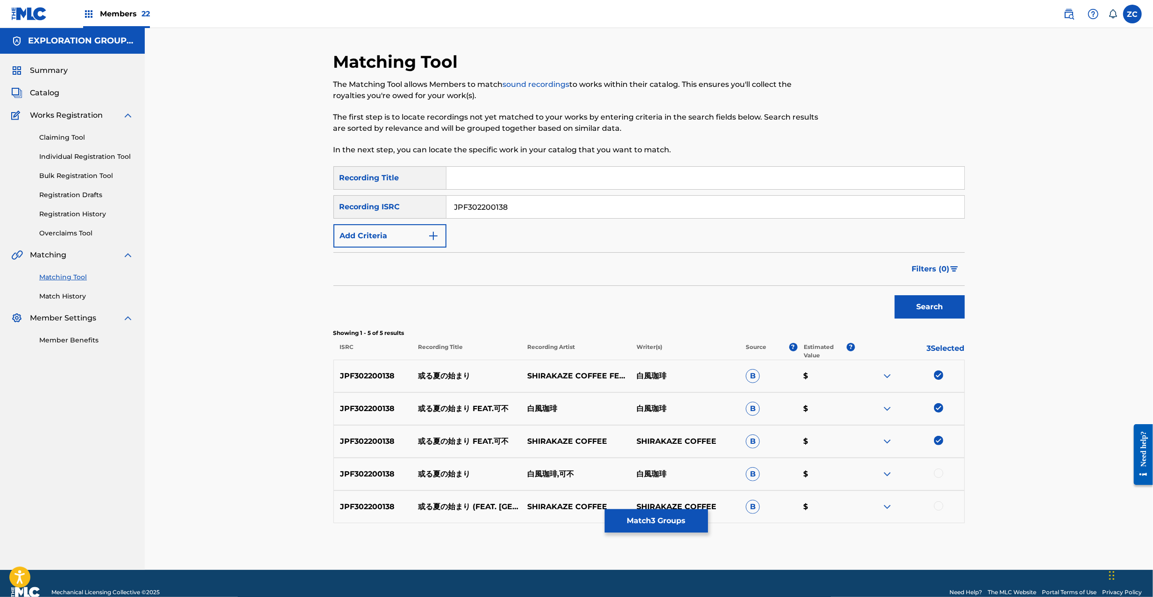
click at [938, 474] on div at bounding box center [938, 473] width 9 height 9
click at [937, 509] on div at bounding box center [938, 505] width 9 height 9
drag, startPoint x: 585, startPoint y: 203, endPoint x: 354, endPoint y: 197, distance: 231.3
click at [354, 197] on div "SearchWithCriteria3d919de6-5edd-4f06-b694-189e0e72569a Recording ISRC JPF302200…" at bounding box center [650, 206] width 632 height 23
click at [690, 525] on button "Match 5 Groups" at bounding box center [656, 520] width 103 height 23
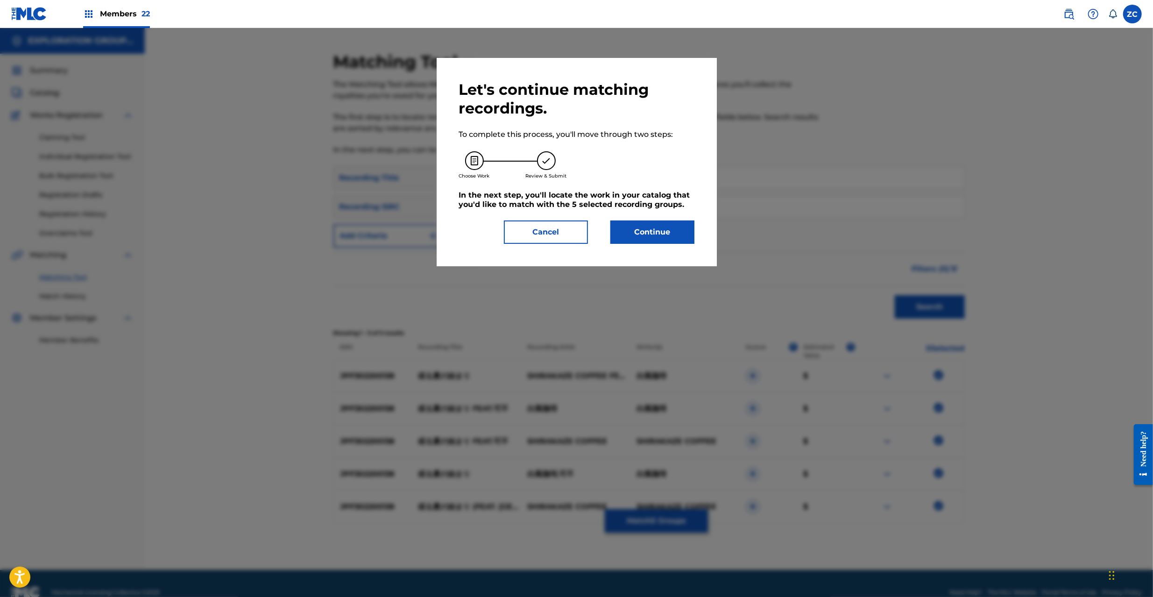
click at [673, 228] on button "Continue" at bounding box center [653, 232] width 84 height 23
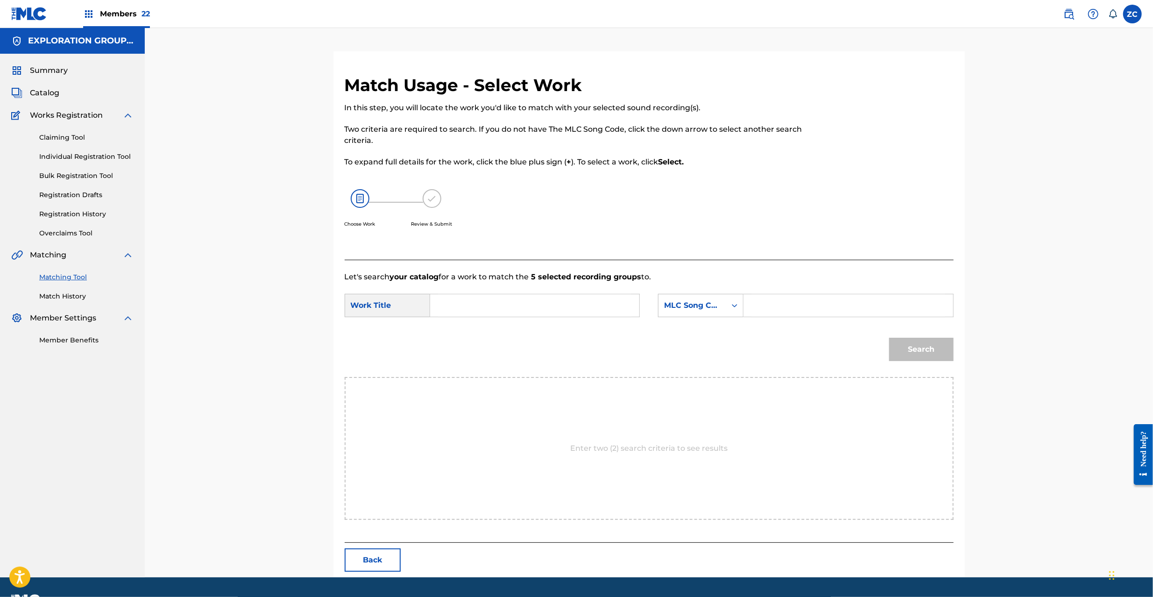
click at [577, 310] on input "Search Form" at bounding box center [534, 305] width 193 height 22
paste input "[PERSON_NAME] AW67P0"
click at [565, 304] on input "[PERSON_NAME] AW67P0" at bounding box center [534, 305] width 193 height 22
type input "[PERSON_NAME]"
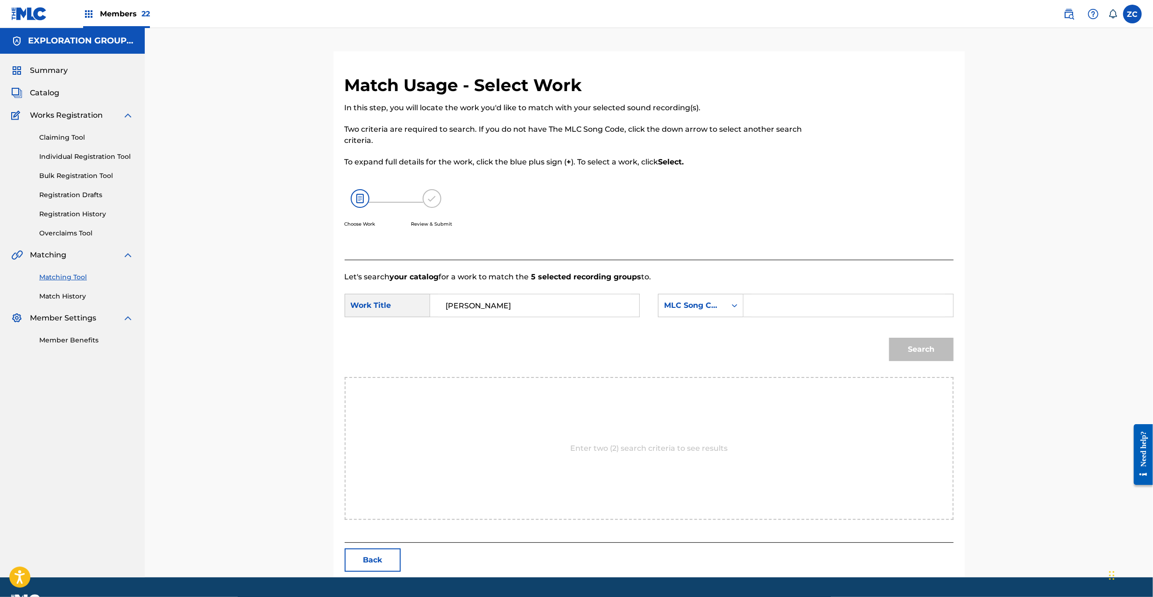
click at [769, 304] on input "Search Form" at bounding box center [848, 305] width 193 height 22
paste input "AW67P0"
type input "AW67P0"
click at [925, 346] on button "Search" at bounding box center [921, 349] width 64 height 23
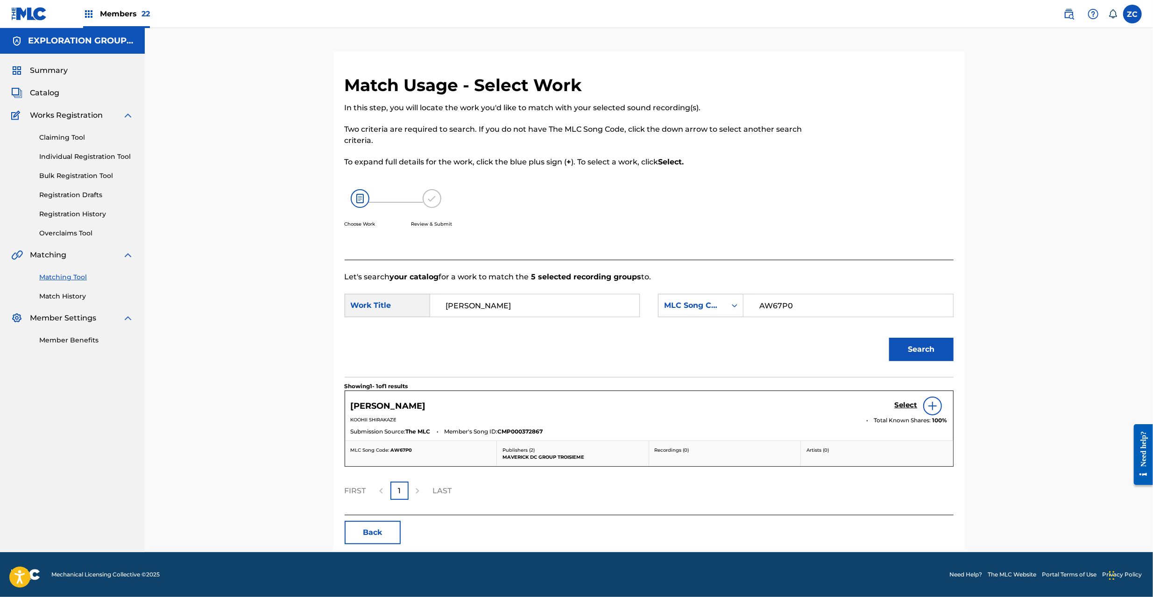
click at [903, 407] on h5 "Select" at bounding box center [906, 405] width 23 height 9
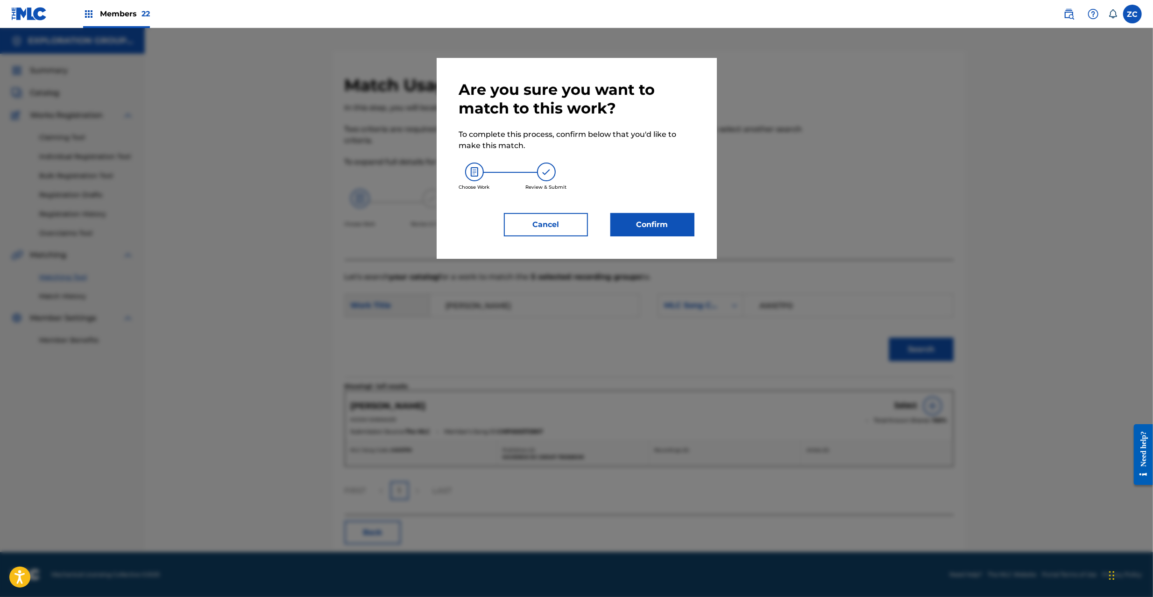
click at [644, 230] on button "Confirm" at bounding box center [653, 224] width 84 height 23
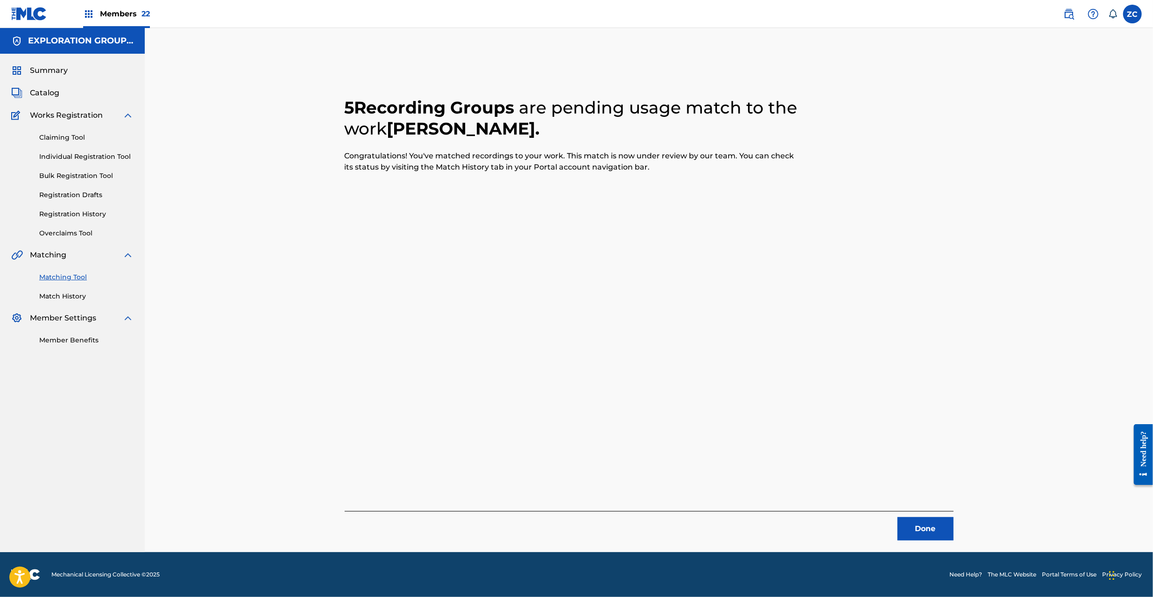
click at [928, 531] on button "Done" at bounding box center [926, 528] width 56 height 23
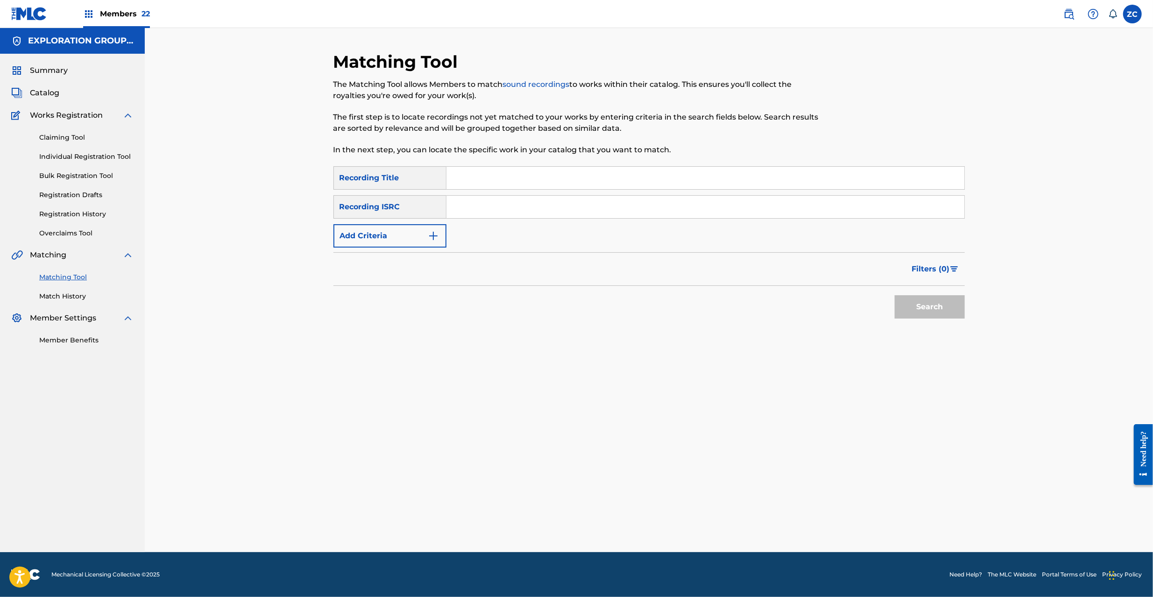
drag, startPoint x: 656, startPoint y: 212, endPoint x: 774, endPoint y: 247, distance: 122.8
click at [656, 212] on input "Search Form" at bounding box center [706, 207] width 518 height 22
paste input "JPF302200059"
type input "JPF302200059"
click at [945, 309] on button "Search" at bounding box center [930, 306] width 70 height 23
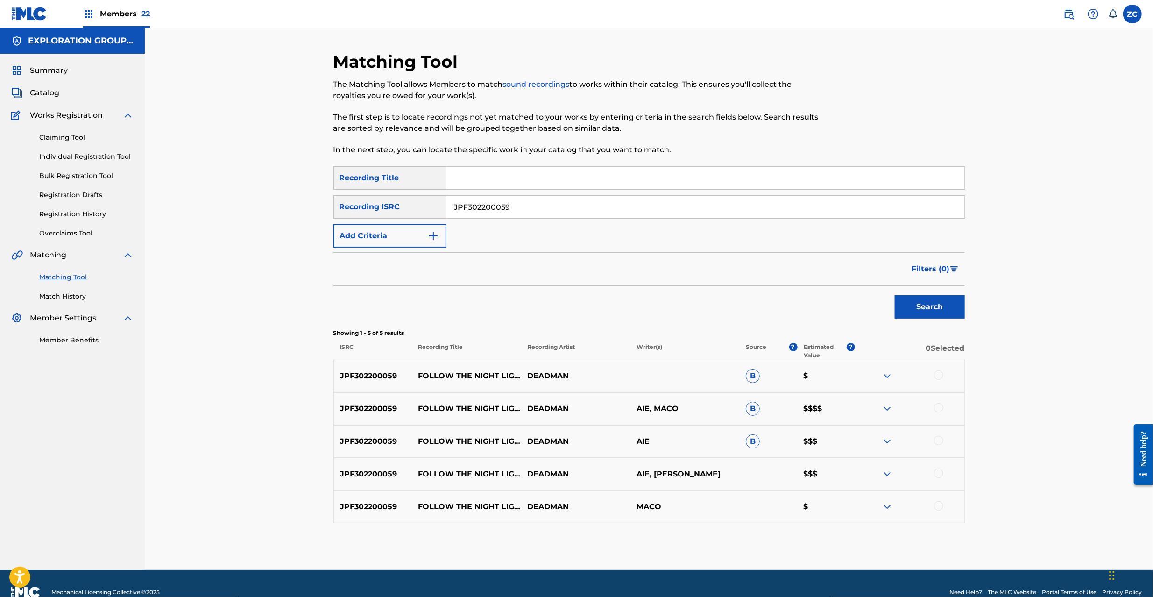
click at [940, 377] on div at bounding box center [938, 374] width 9 height 9
click at [939, 408] on div at bounding box center [938, 407] width 9 height 9
click at [943, 436] on div at bounding box center [909, 441] width 109 height 11
click at [941, 442] on div at bounding box center [938, 440] width 9 height 9
drag, startPoint x: 940, startPoint y: 474, endPoint x: 943, endPoint y: 501, distance: 27.2
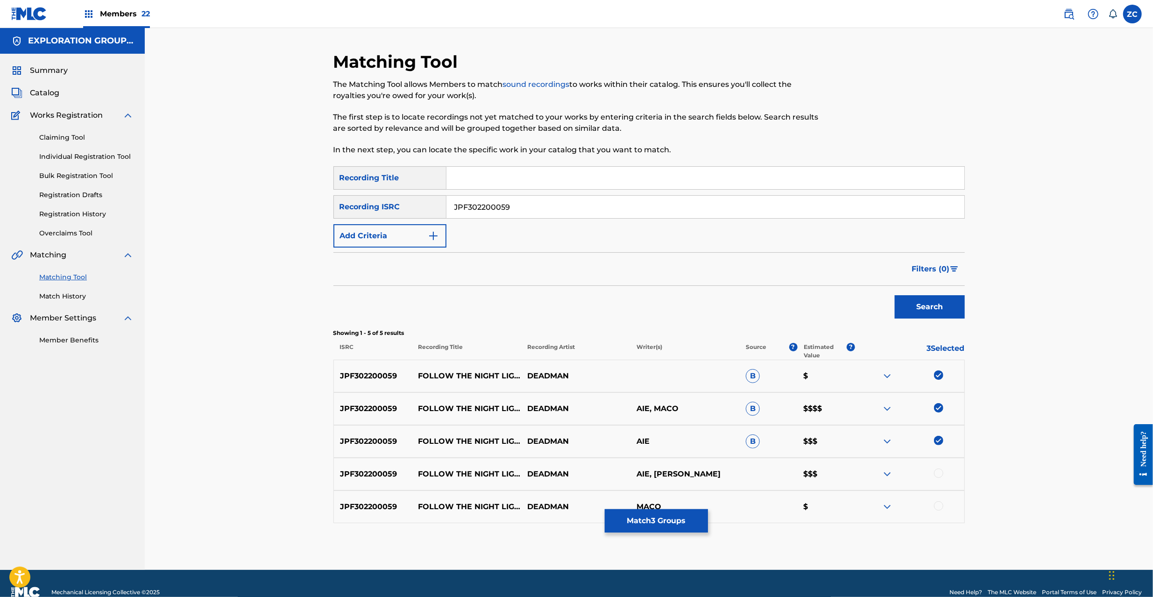
click at [940, 475] on div at bounding box center [938, 473] width 9 height 9
drag, startPoint x: 939, startPoint y: 508, endPoint x: 1041, endPoint y: 440, distance: 123.2
click at [940, 508] on div at bounding box center [938, 505] width 9 height 9
click at [671, 513] on button "Match 5 Groups" at bounding box center [656, 520] width 103 height 23
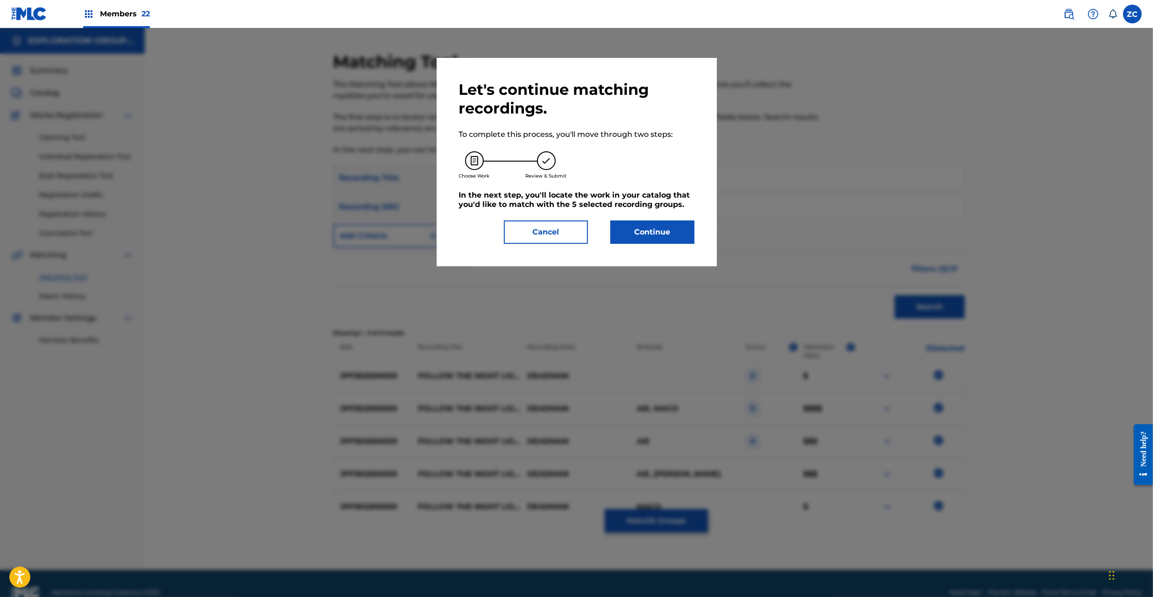
click at [685, 235] on button "Continue" at bounding box center [653, 232] width 84 height 23
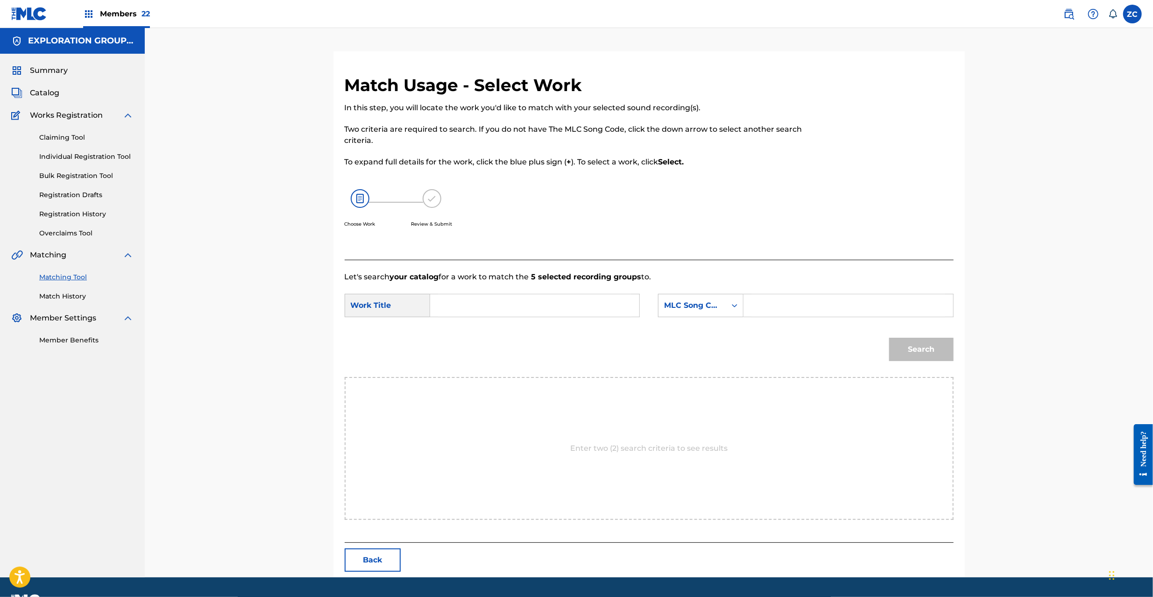
click at [550, 305] on input "Search Form" at bounding box center [534, 305] width 193 height 22
paste input "Follow The Night Light FA6S1B"
click at [563, 306] on input "Follow The Night Light FA6S1B" at bounding box center [534, 305] width 193 height 22
type input "Follow The Night Light"
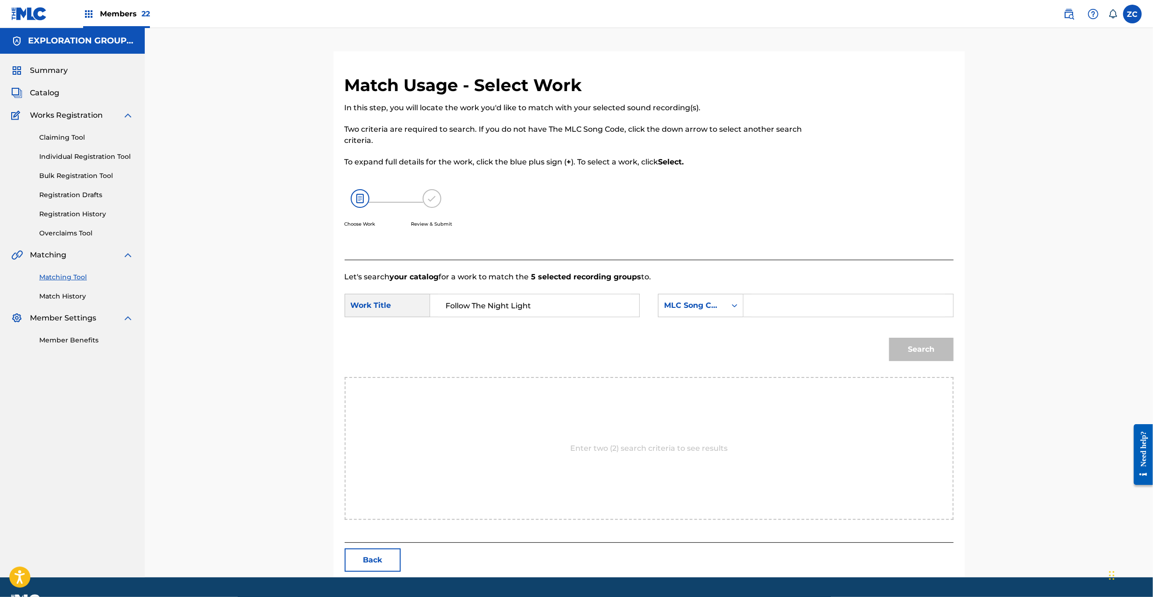
click at [839, 304] on input "Search Form" at bounding box center [848, 305] width 193 height 22
paste input "FA6S1B"
type input "FA6S1B"
drag, startPoint x: 939, startPoint y: 350, endPoint x: 934, endPoint y: 350, distance: 4.7
click at [939, 350] on button "Search" at bounding box center [921, 349] width 64 height 23
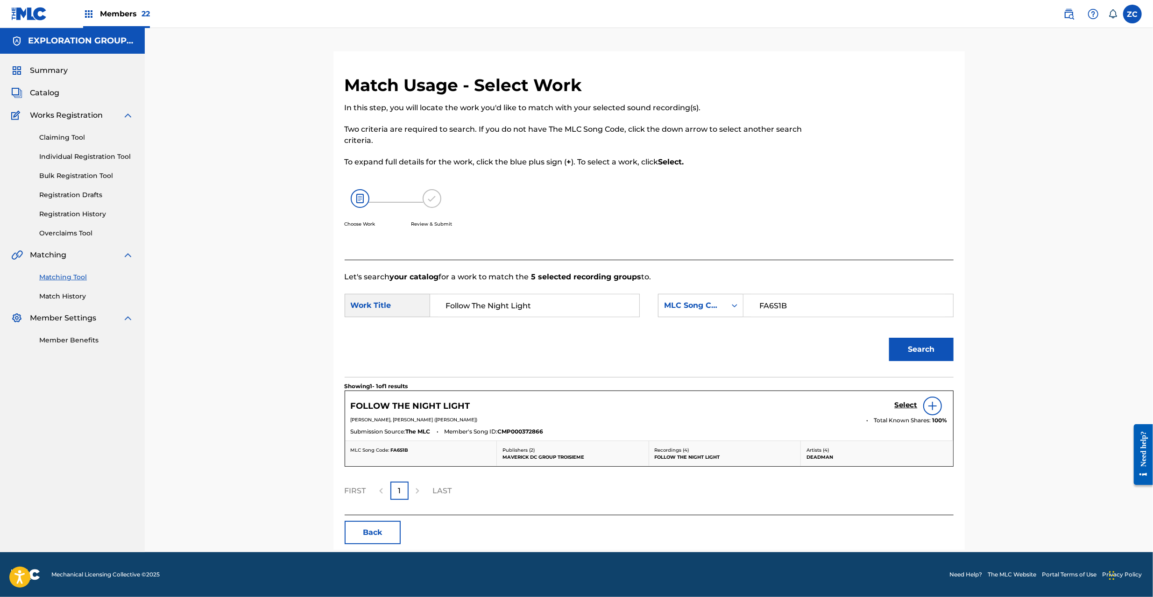
click at [909, 406] on h5 "Select" at bounding box center [906, 405] width 23 height 9
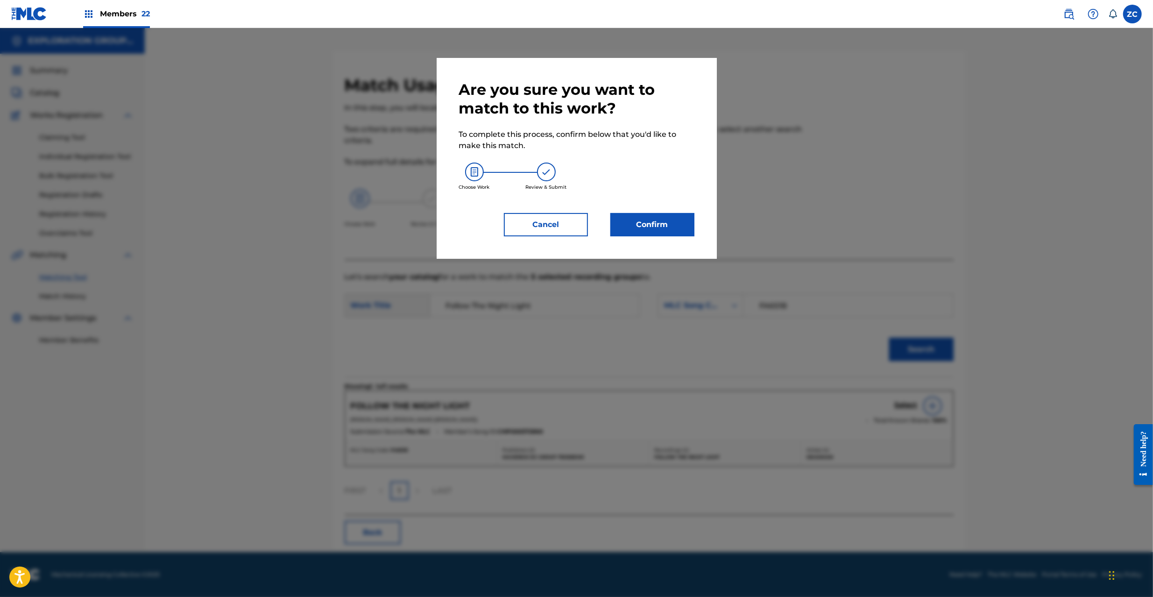
click at [662, 234] on button "Confirm" at bounding box center [653, 224] width 84 height 23
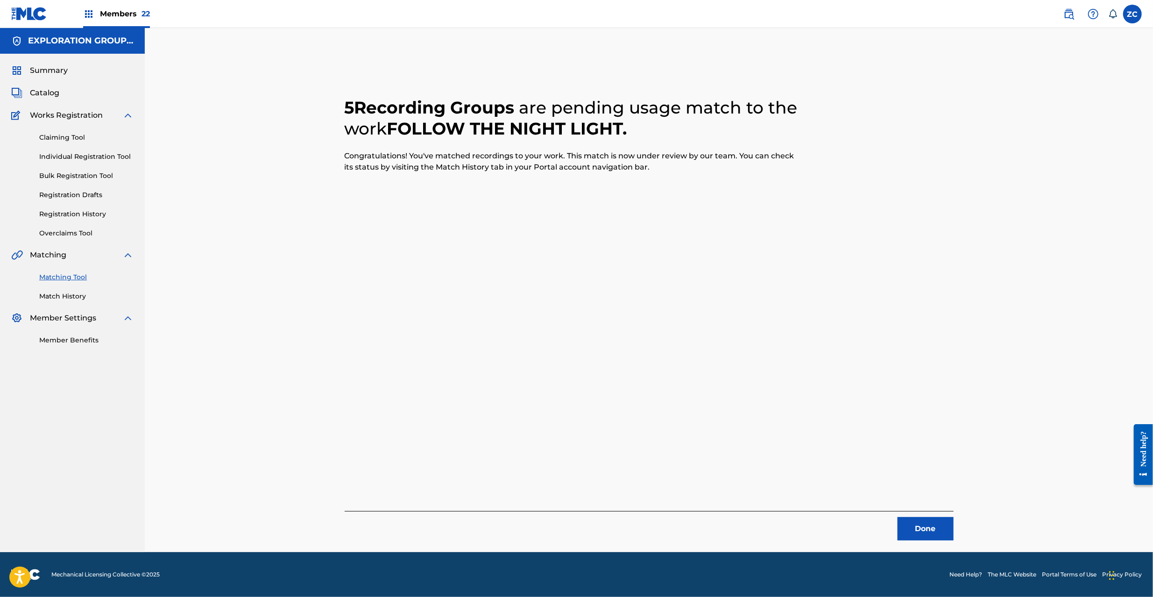
click at [933, 517] on button "Done" at bounding box center [926, 528] width 56 height 23
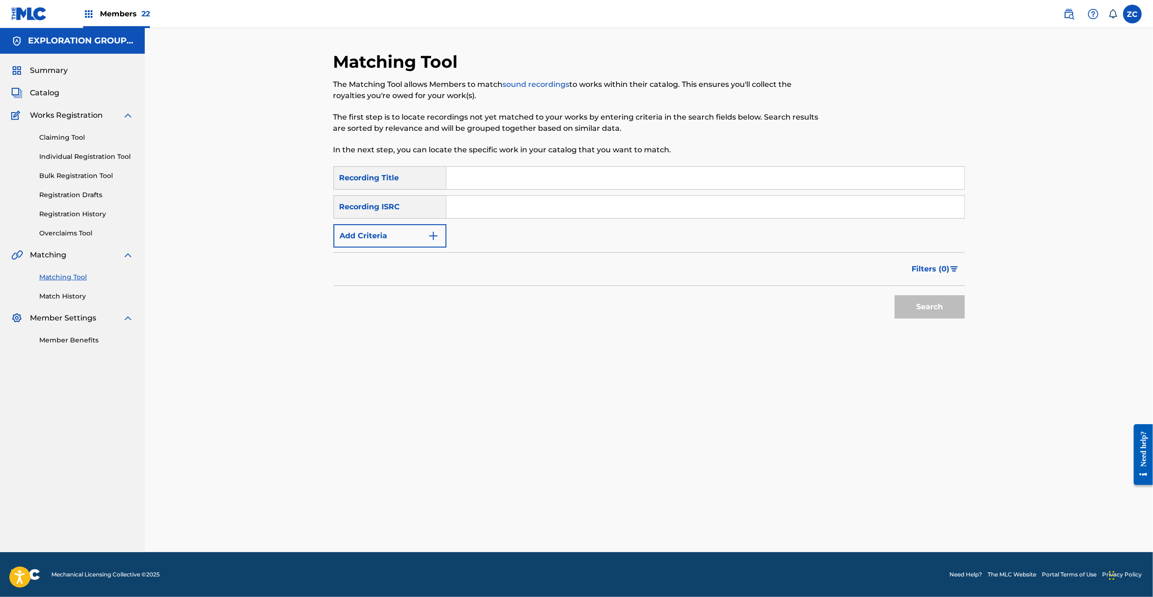
drag, startPoint x: 675, startPoint y: 211, endPoint x: 681, endPoint y: 211, distance: 5.6
click at [675, 211] on input "Search Form" at bounding box center [706, 207] width 518 height 22
paste input "JPF302200096"
type input "JPF302200096"
click at [897, 302] on button "Search" at bounding box center [930, 306] width 70 height 23
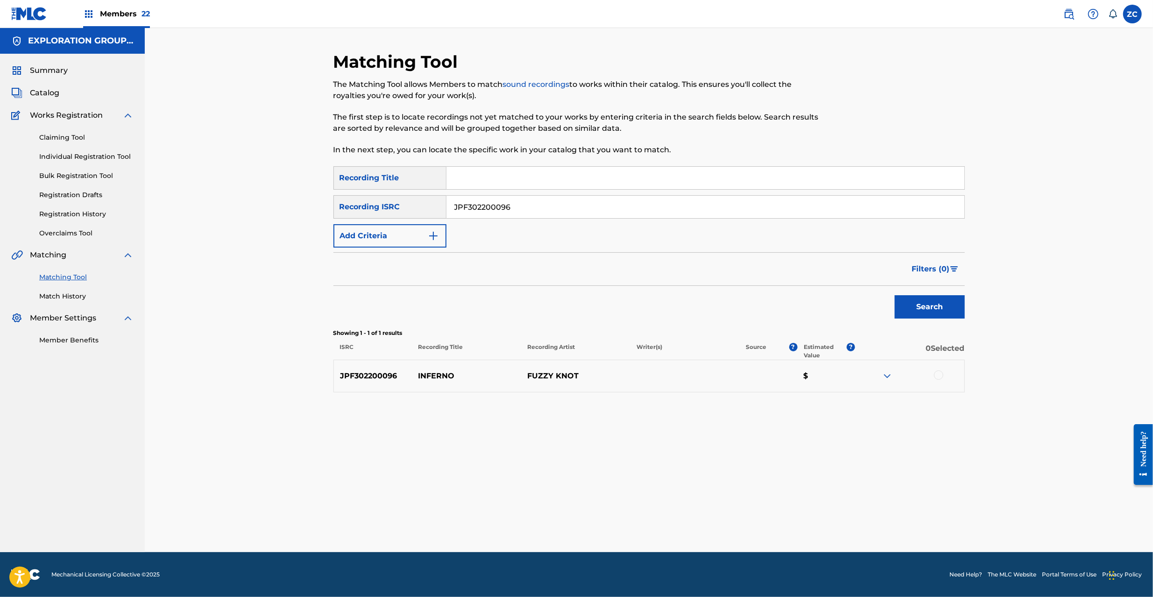
click at [940, 376] on div at bounding box center [938, 374] width 9 height 9
click at [653, 527] on button "Match 1 Group" at bounding box center [656, 520] width 103 height 23
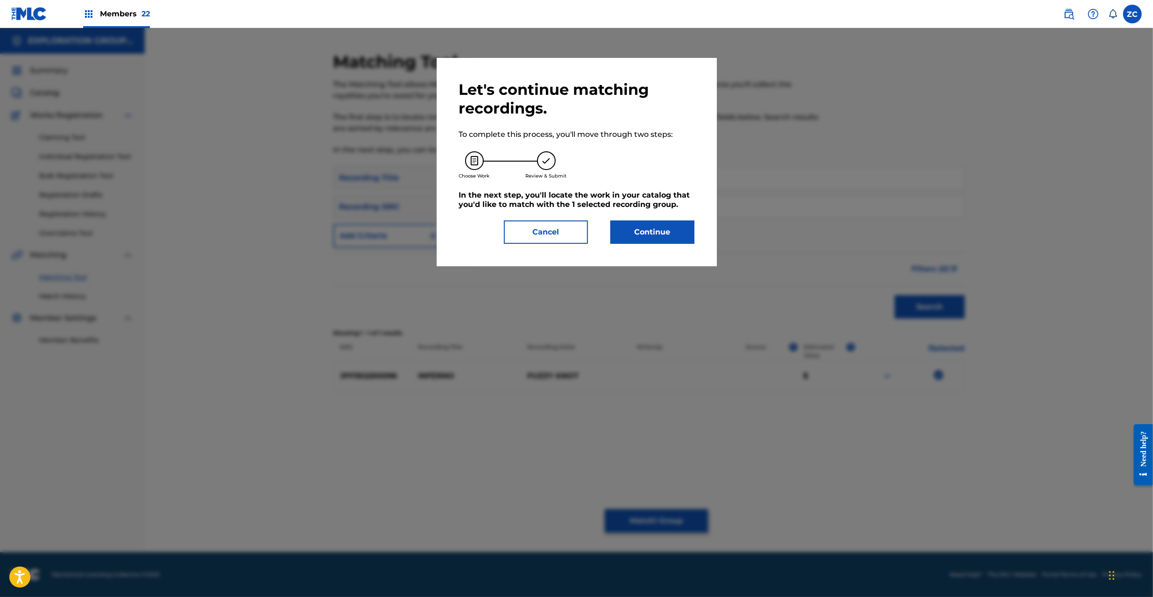
click at [666, 242] on button "Continue" at bounding box center [653, 232] width 84 height 23
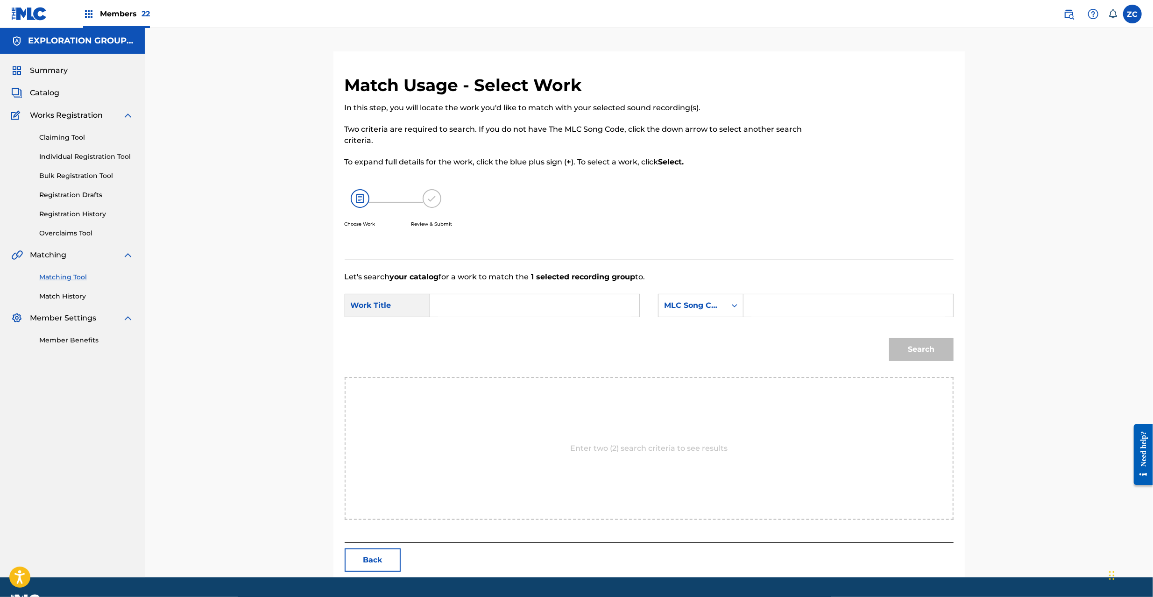
click at [587, 302] on input "Search Form" at bounding box center [534, 305] width 193 height 22
paste input "Inferno IG9DRV"
click at [501, 298] on input "Inferno IG9DRV" at bounding box center [534, 305] width 193 height 22
type input "Inferno"
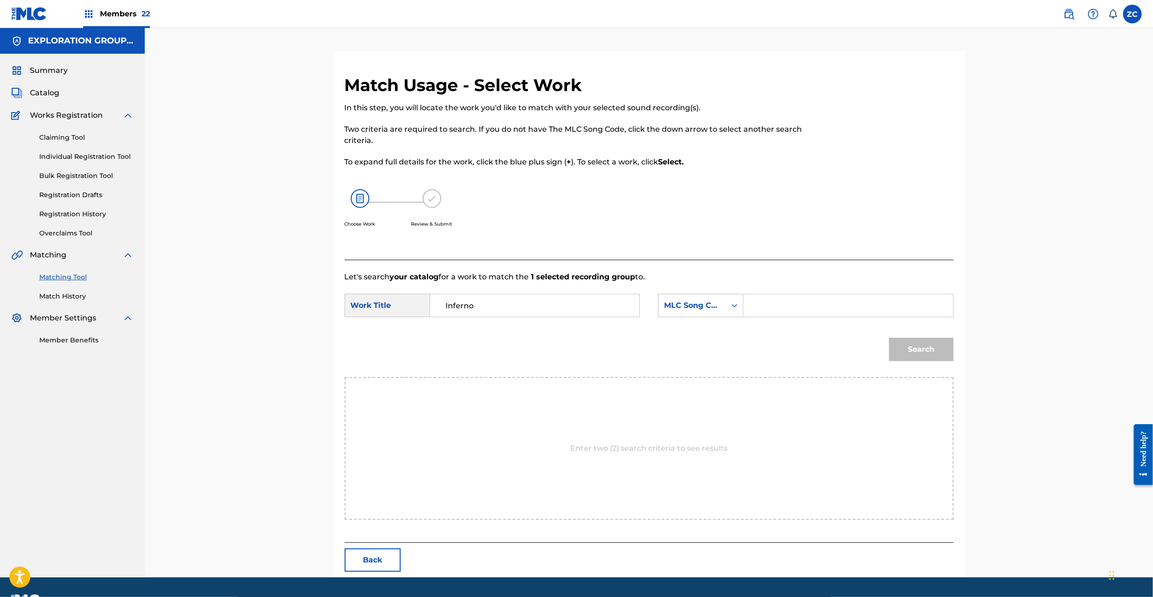
click at [858, 302] on input "Search Form" at bounding box center [848, 305] width 193 height 22
paste input "IG9DRV"
type input "IG9DRV"
click at [927, 352] on button "Search" at bounding box center [921, 349] width 64 height 23
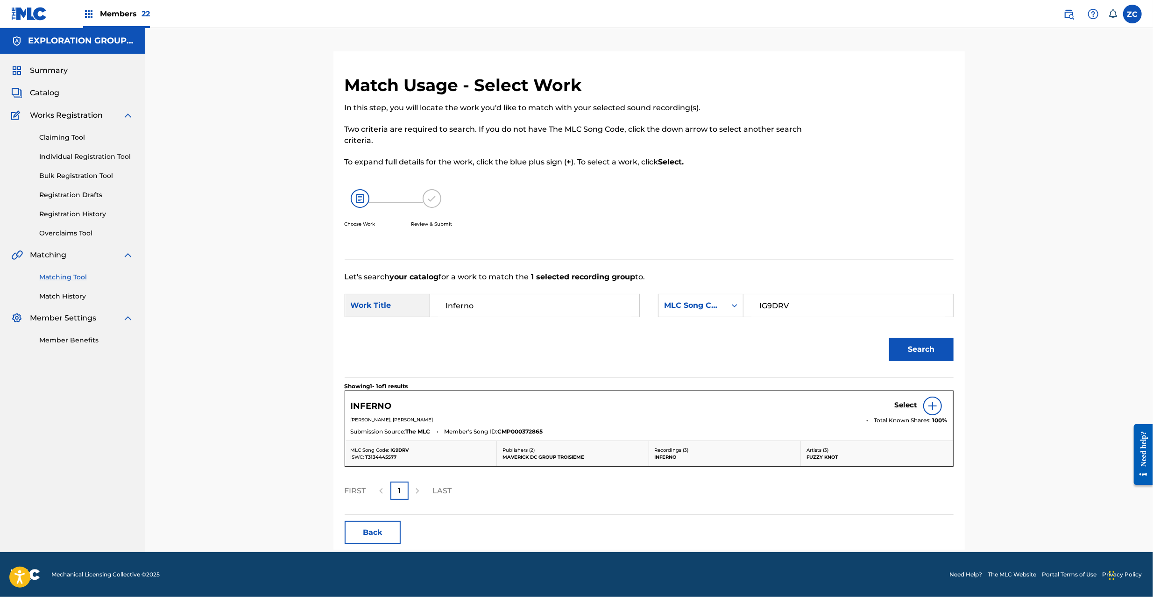
click at [906, 401] on h5 "Select" at bounding box center [906, 405] width 23 height 9
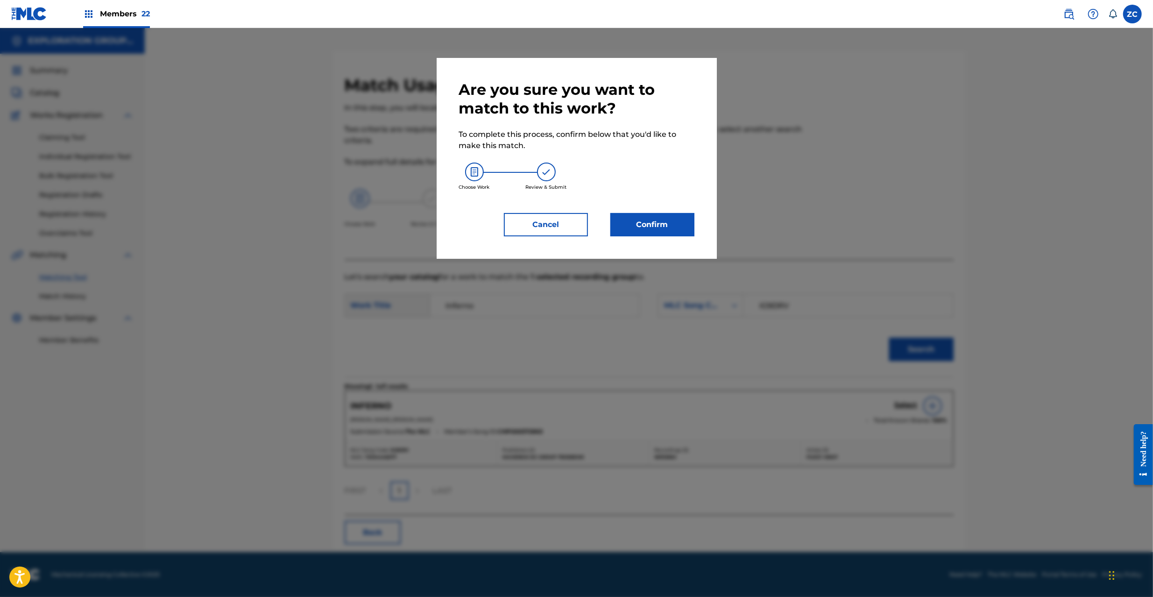
click at [659, 234] on button "Confirm" at bounding box center [653, 224] width 84 height 23
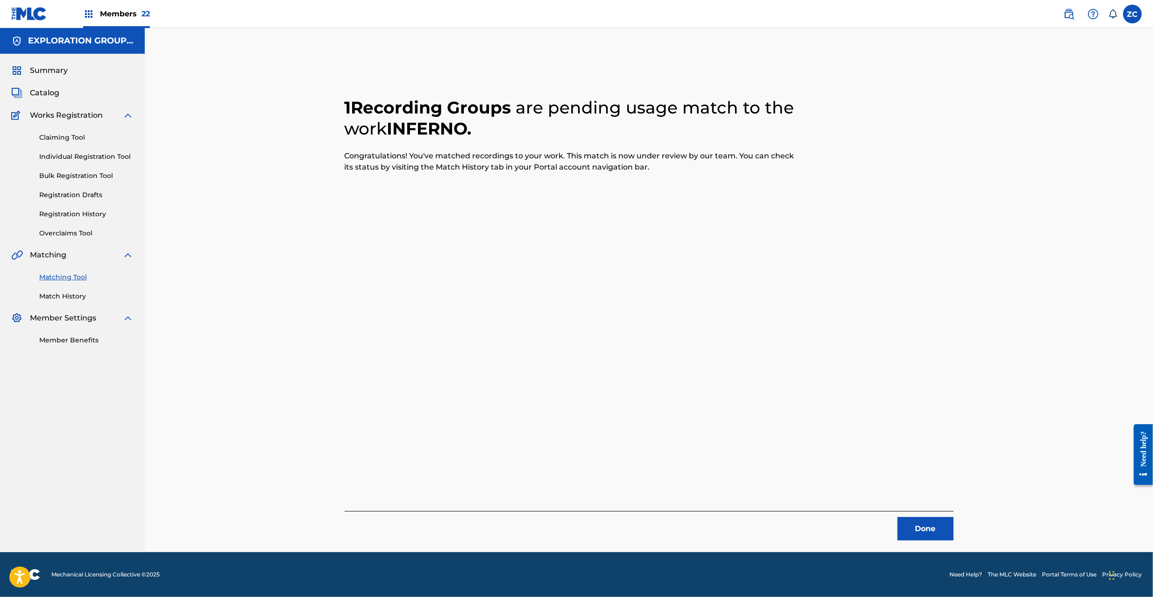
click at [929, 535] on button "Done" at bounding box center [926, 528] width 56 height 23
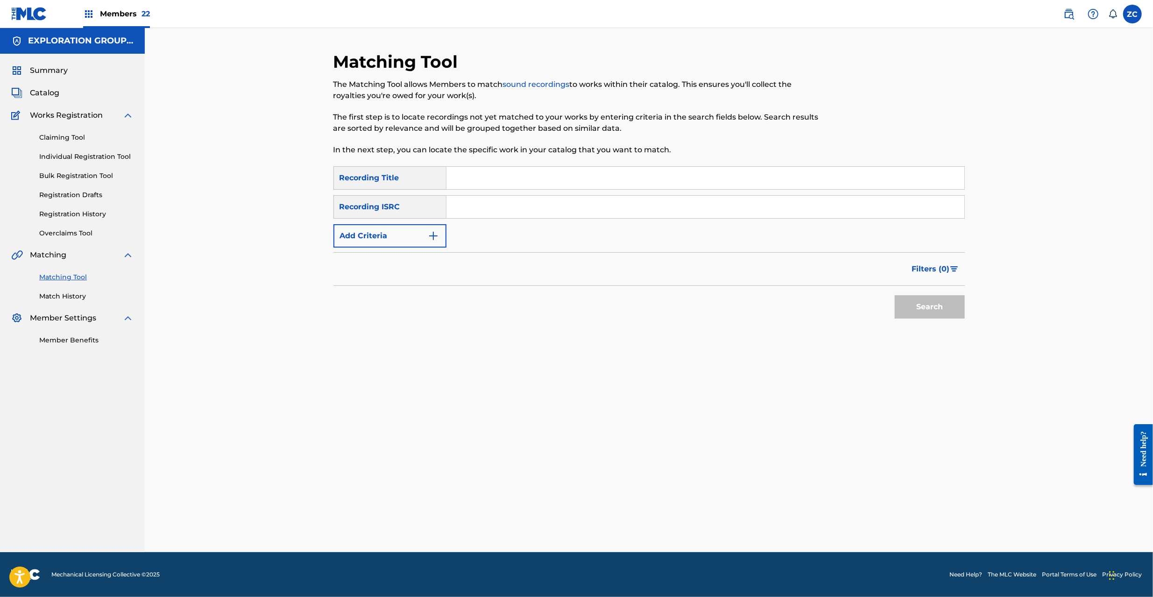
click at [690, 200] on input "Search Form" at bounding box center [706, 207] width 518 height 22
paste input "JPF302200139"
type input "JPF302200139"
click at [944, 318] on button "Search" at bounding box center [930, 306] width 70 height 23
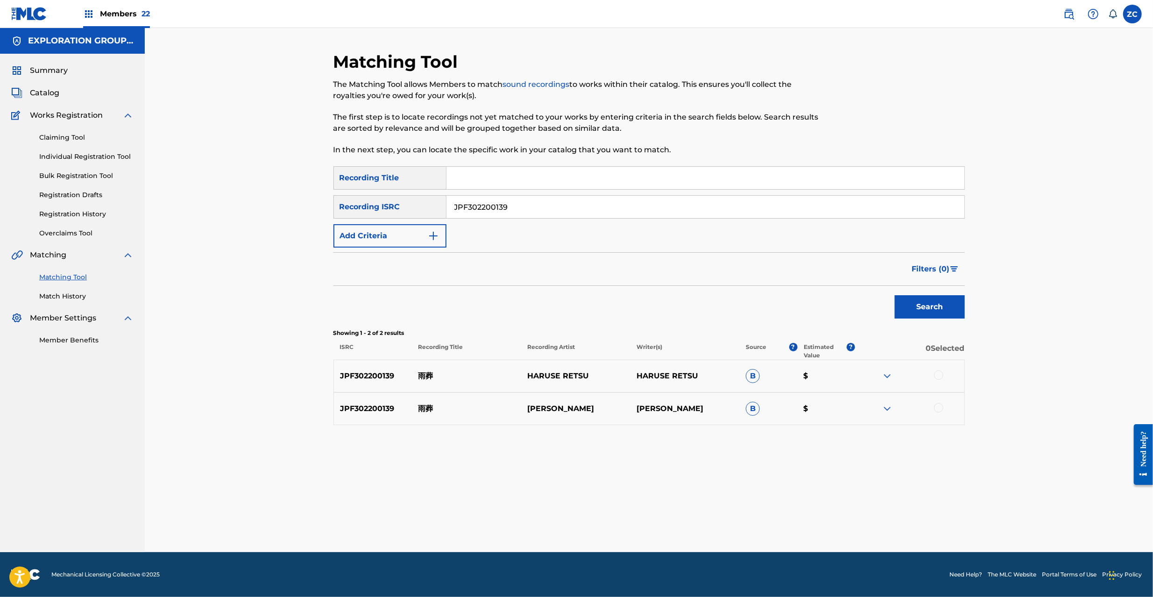
drag, startPoint x: 936, startPoint y: 376, endPoint x: 944, endPoint y: 384, distance: 11.2
click at [937, 376] on div at bounding box center [938, 374] width 9 height 9
click at [942, 410] on div at bounding box center [938, 407] width 9 height 9
click at [645, 516] on button "Match 2 Groups" at bounding box center [656, 520] width 103 height 23
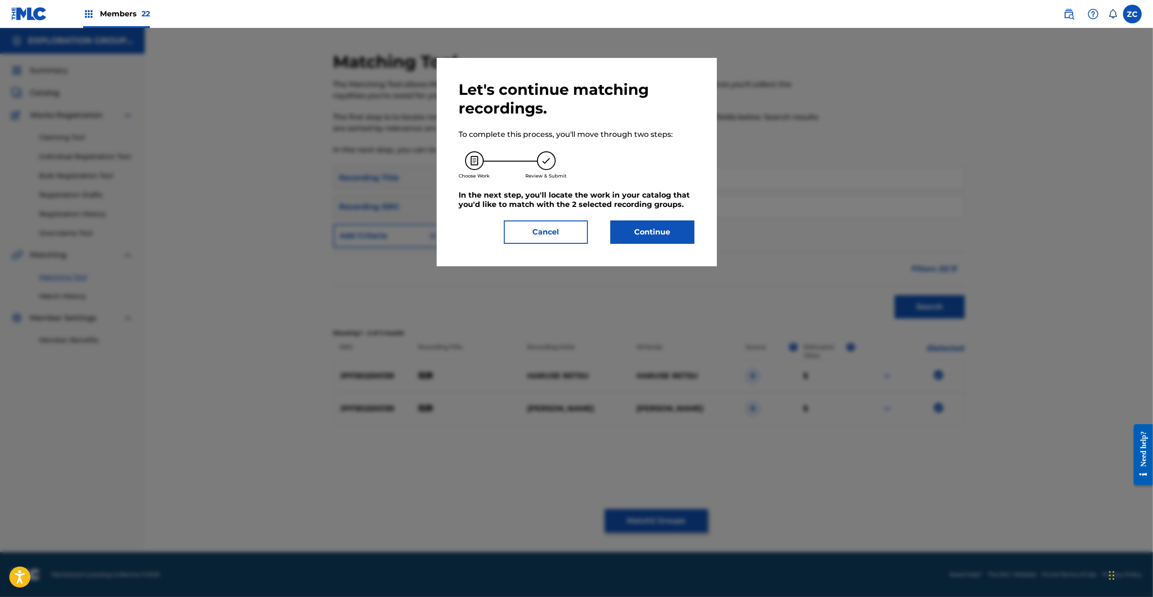
click at [669, 234] on button "Continue" at bounding box center [653, 232] width 84 height 23
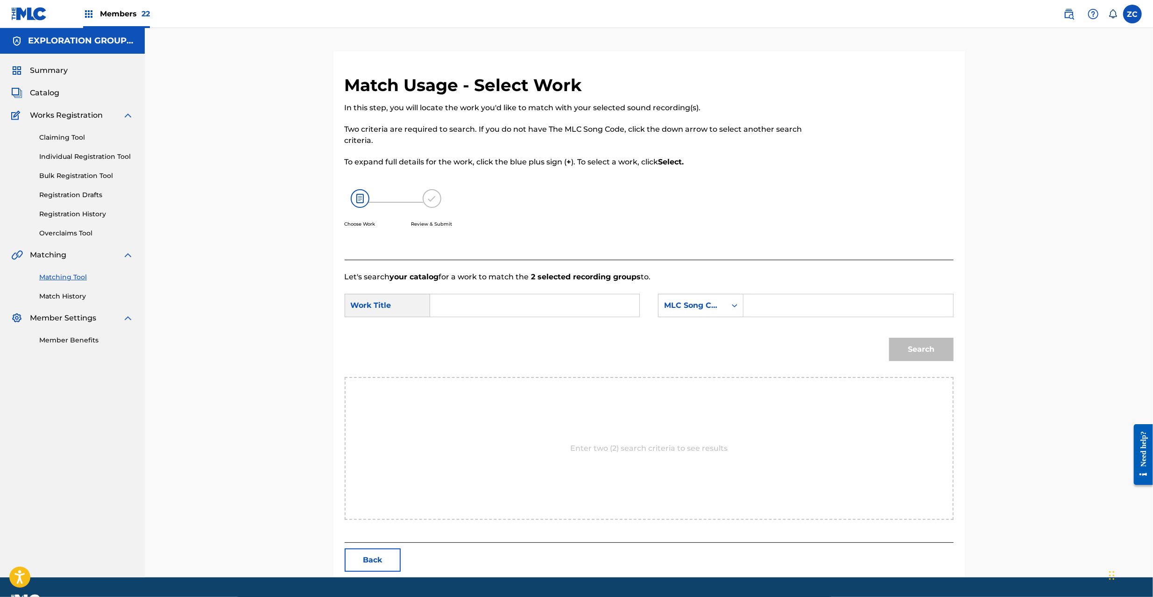
click at [567, 305] on input "Search Form" at bounding box center [534, 305] width 193 height 22
paste input "Usou UX5E1O"
click at [492, 305] on input "Usou UX5E1O" at bounding box center [534, 305] width 193 height 22
type input "Usou"
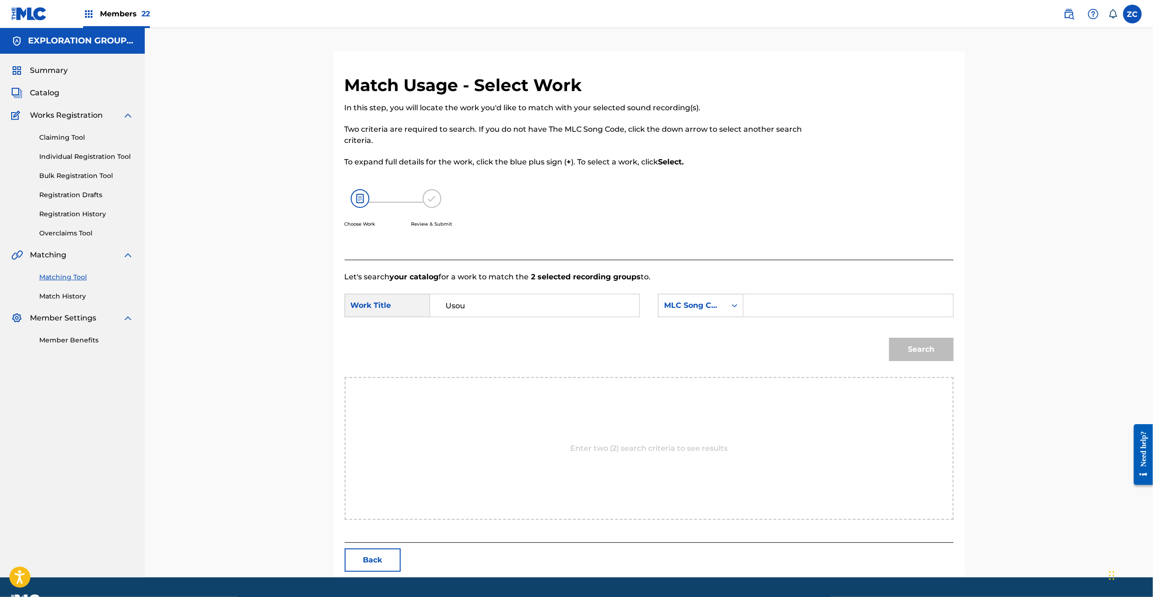
click at [826, 311] on input "Search Form" at bounding box center [848, 305] width 193 height 22
paste input "UX5E1O"
type input "UX5E1O"
click at [911, 346] on button "Search" at bounding box center [921, 349] width 64 height 23
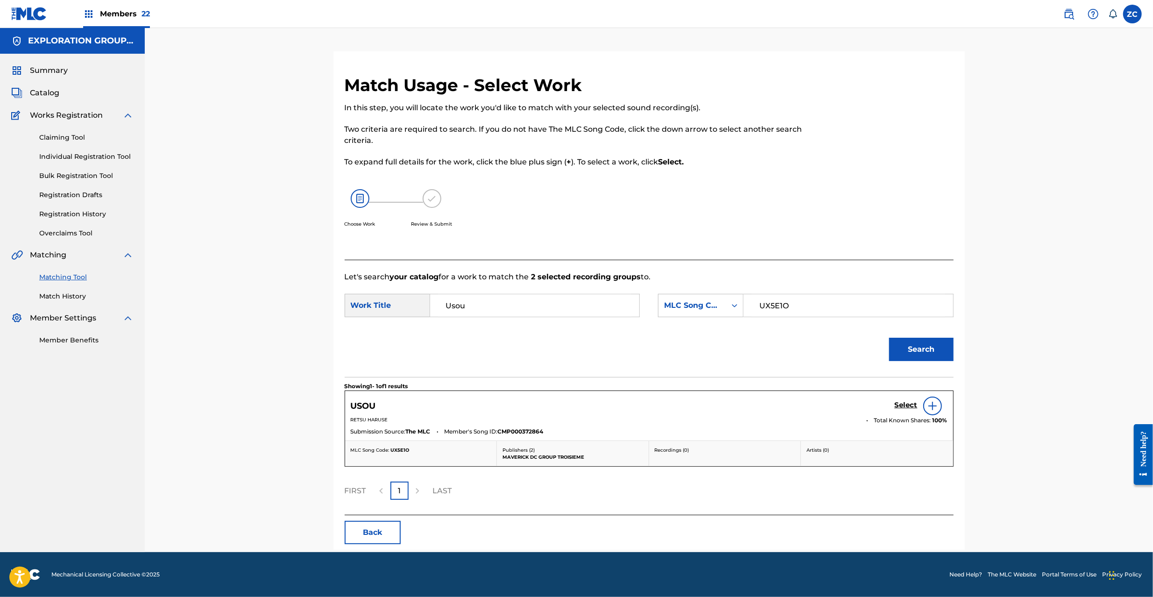
click at [903, 408] on h5 "Select" at bounding box center [906, 405] width 23 height 9
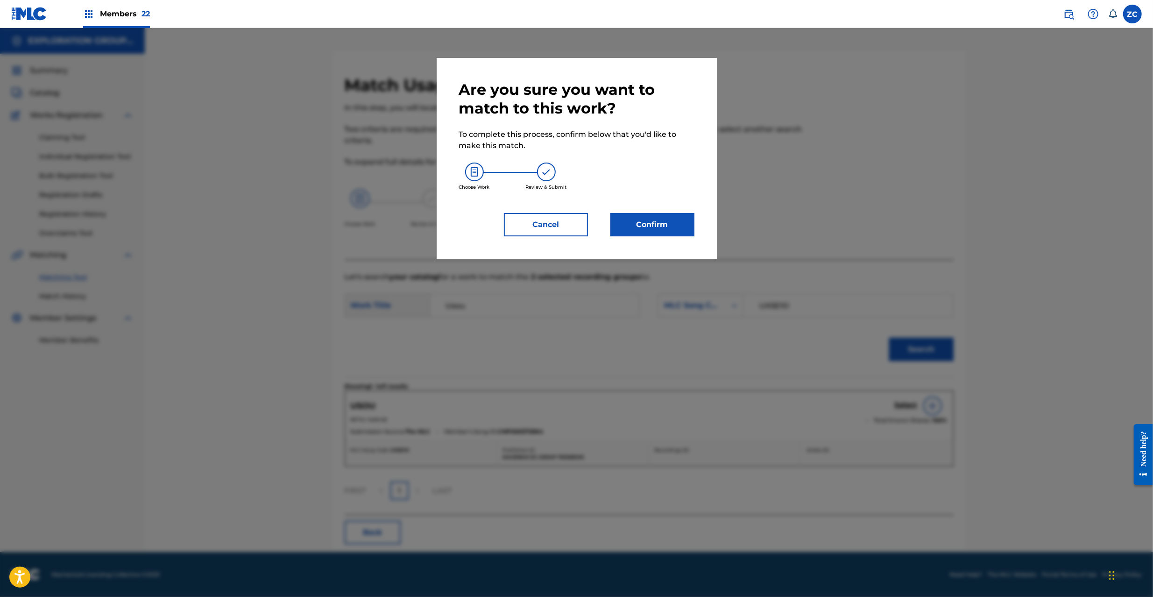
click at [662, 218] on button "Confirm" at bounding box center [653, 224] width 84 height 23
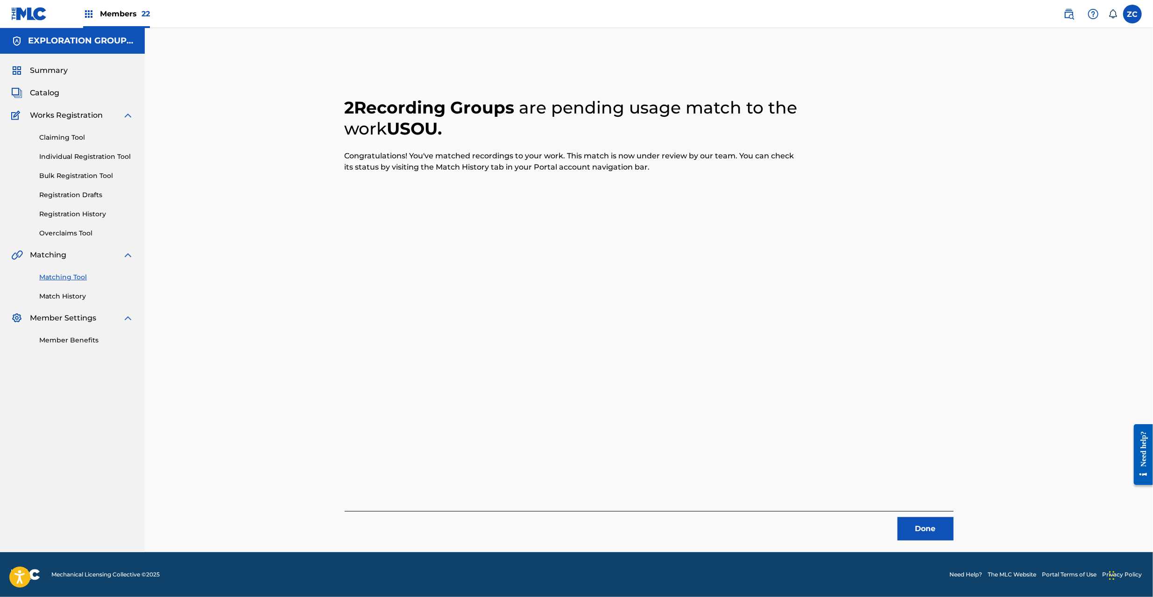
click at [930, 526] on button "Done" at bounding box center [926, 528] width 56 height 23
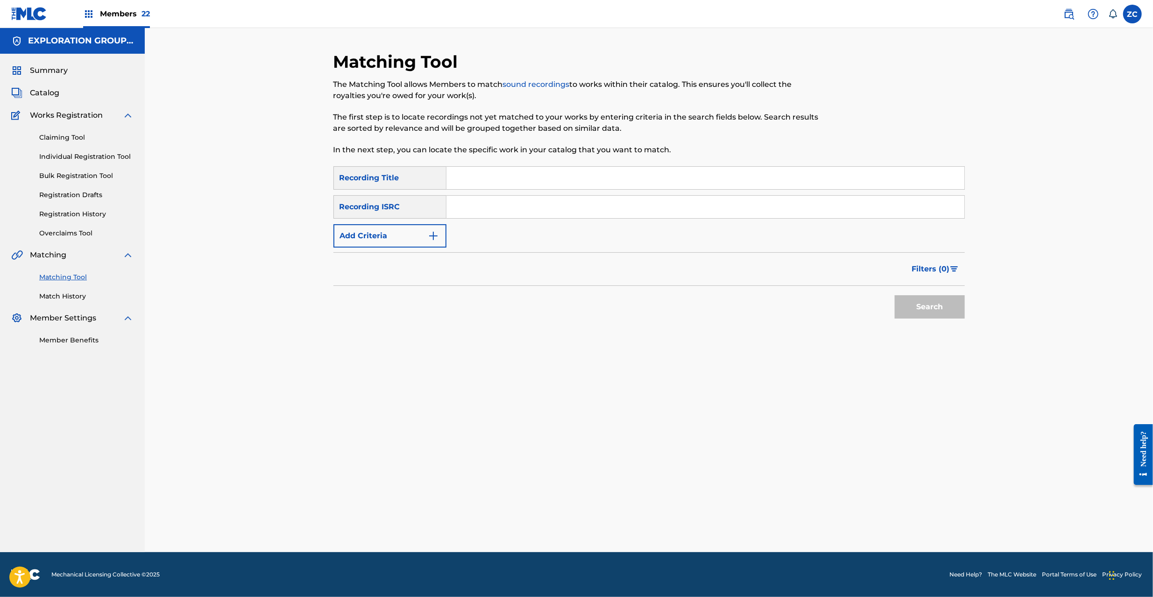
click at [583, 212] on input "Search Form" at bounding box center [706, 207] width 518 height 22
paste input "JP92N2253756"
type input "JP92N2253756"
click at [940, 308] on button "Search" at bounding box center [930, 306] width 70 height 23
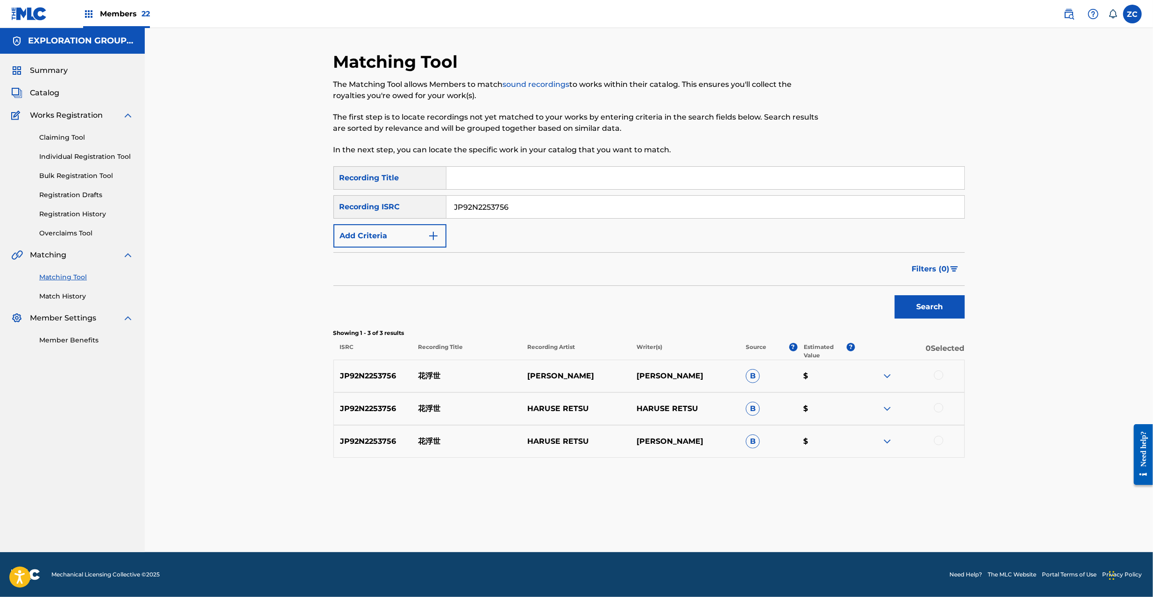
click at [939, 372] on div at bounding box center [938, 374] width 9 height 9
click at [939, 407] on div at bounding box center [938, 407] width 9 height 9
click at [939, 443] on div at bounding box center [938, 440] width 9 height 9
click at [688, 528] on button "Match 3 Groups" at bounding box center [656, 520] width 103 height 23
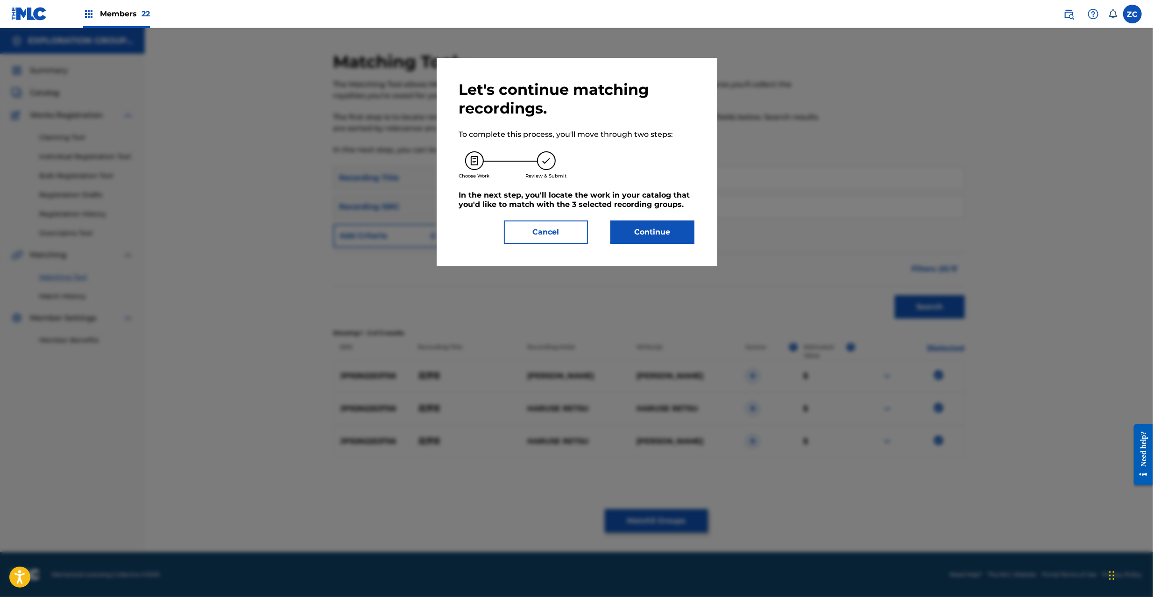
click at [656, 235] on button "Continue" at bounding box center [653, 232] width 84 height 23
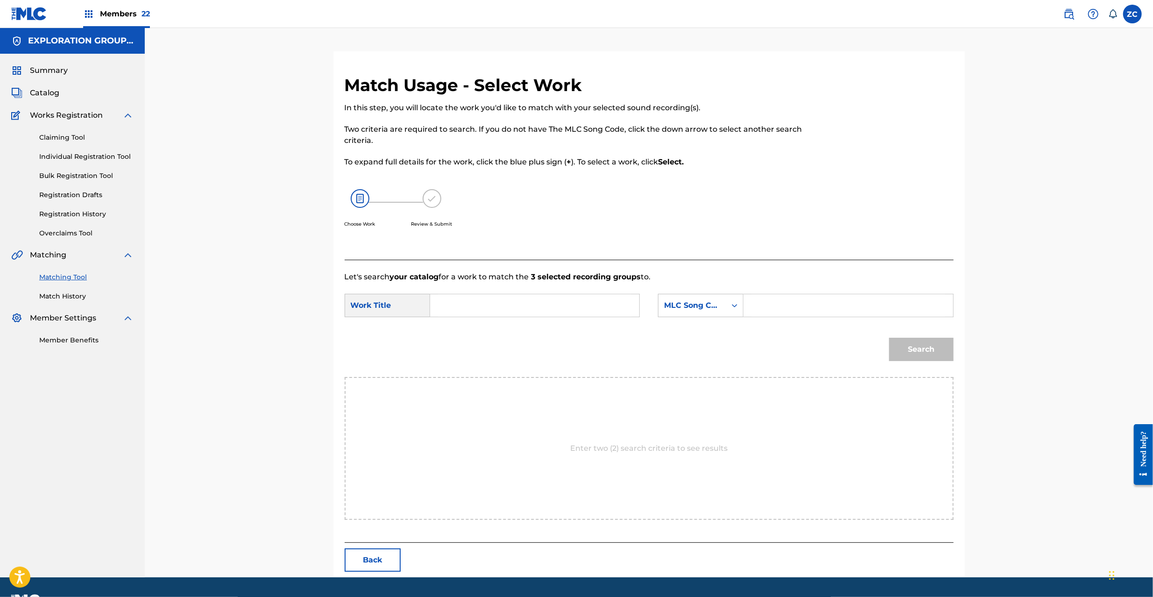
click at [525, 309] on input "Search Form" at bounding box center [534, 305] width 193 height 22
paste input "Hanaukiyo HQ6YMB"
click at [509, 309] on input "Hanaukiyo HQ6YMB" at bounding box center [534, 305] width 193 height 22
type input "Hanaukiyo"
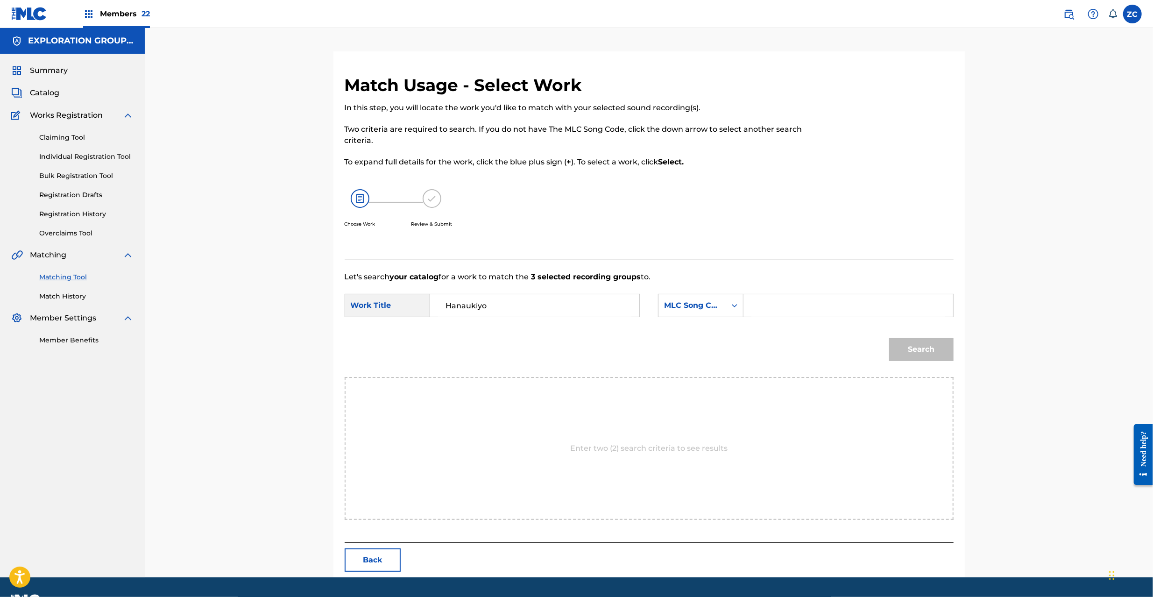
click at [825, 311] on input "Search Form" at bounding box center [848, 305] width 193 height 22
paste input "HQ6YMB"
type input "HQ6YMB"
click at [928, 356] on button "Search" at bounding box center [921, 349] width 64 height 23
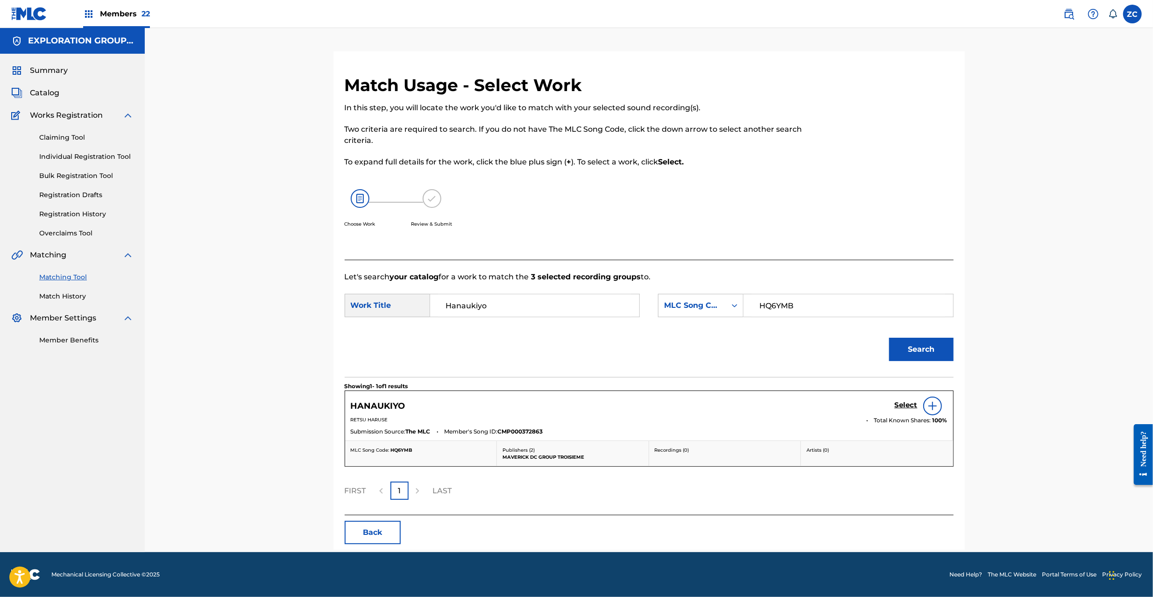
click at [903, 405] on h5 "Select" at bounding box center [906, 405] width 23 height 9
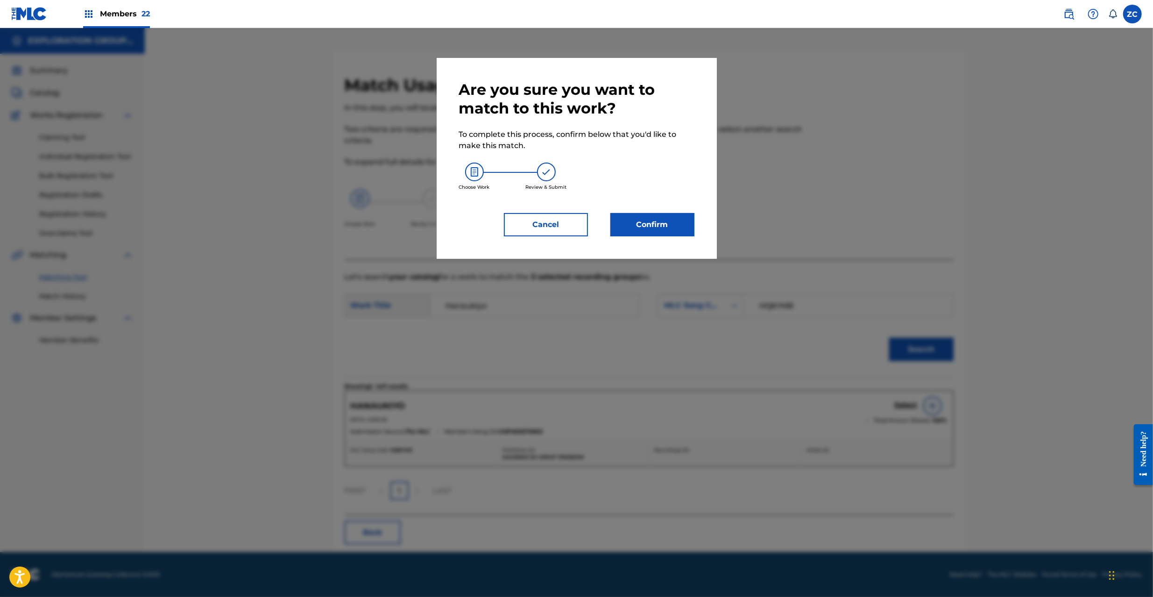
click at [670, 226] on button "Confirm" at bounding box center [653, 224] width 84 height 23
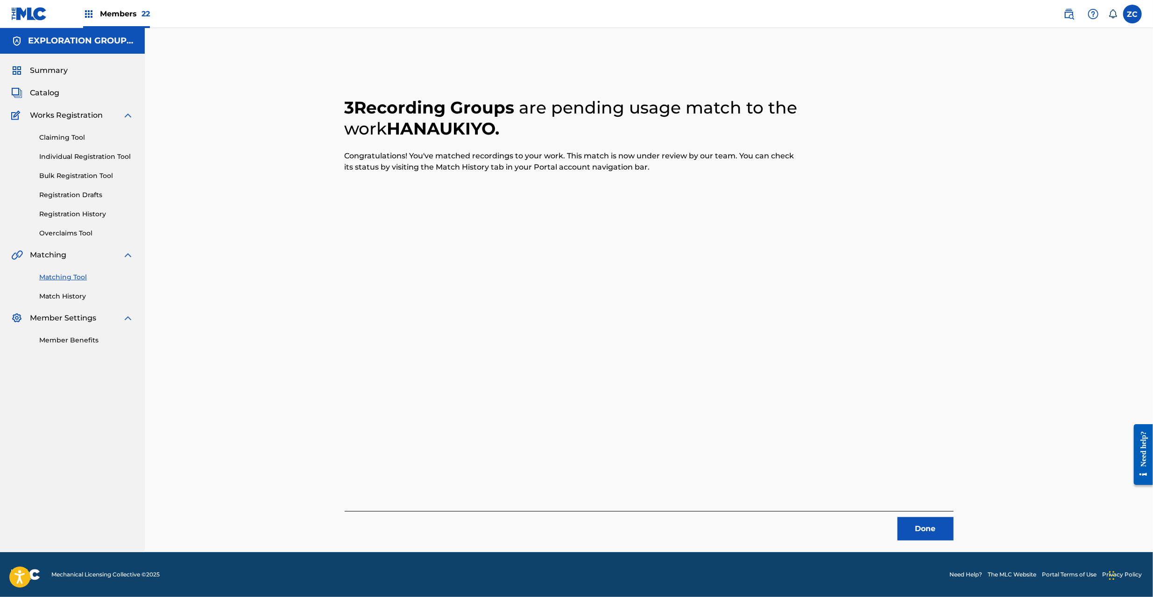
click at [930, 520] on button "Done" at bounding box center [926, 528] width 56 height 23
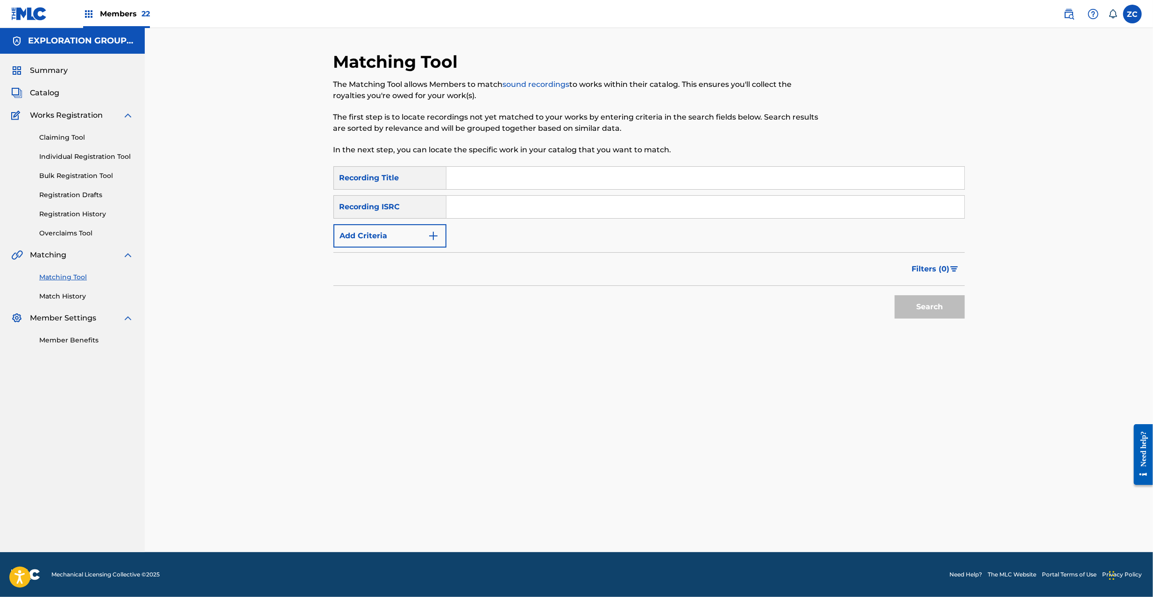
click at [662, 208] on input "Search Form" at bounding box center [706, 207] width 518 height 22
paste input "JPF302200122"
type input "JPF302200122"
drag, startPoint x: 937, startPoint y: 307, endPoint x: 916, endPoint y: 299, distance: 22.0
click at [937, 307] on button "Search" at bounding box center [930, 306] width 70 height 23
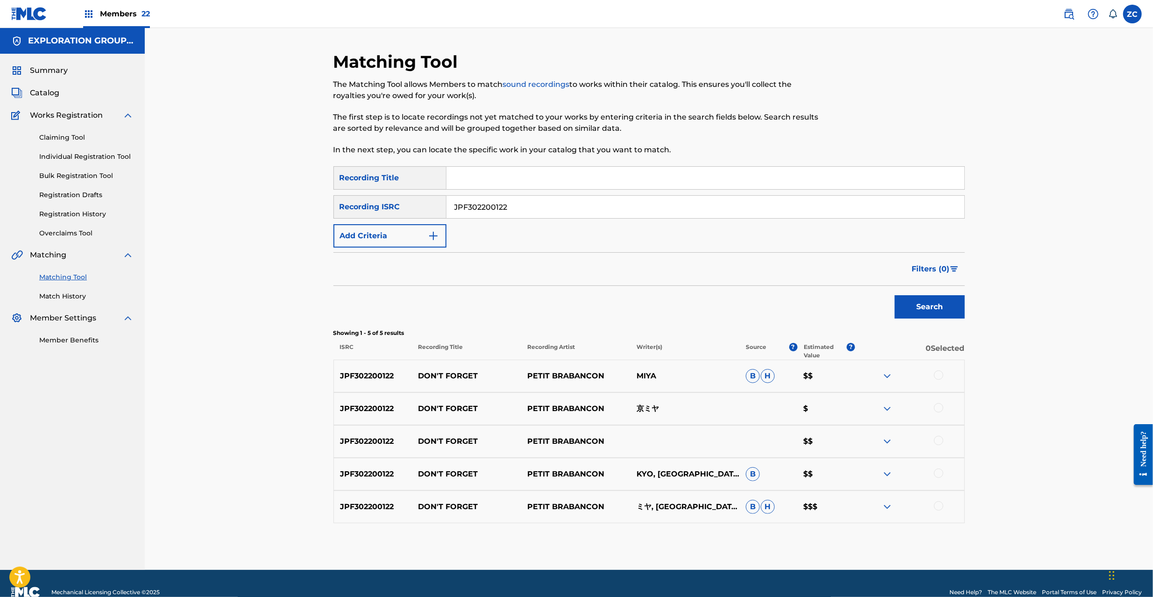
click at [939, 371] on div at bounding box center [938, 374] width 9 height 9
click at [939, 408] on div at bounding box center [938, 407] width 9 height 9
click at [937, 438] on div at bounding box center [938, 440] width 9 height 9
click at [936, 475] on div at bounding box center [938, 473] width 9 height 9
click at [938, 506] on div at bounding box center [938, 505] width 9 height 9
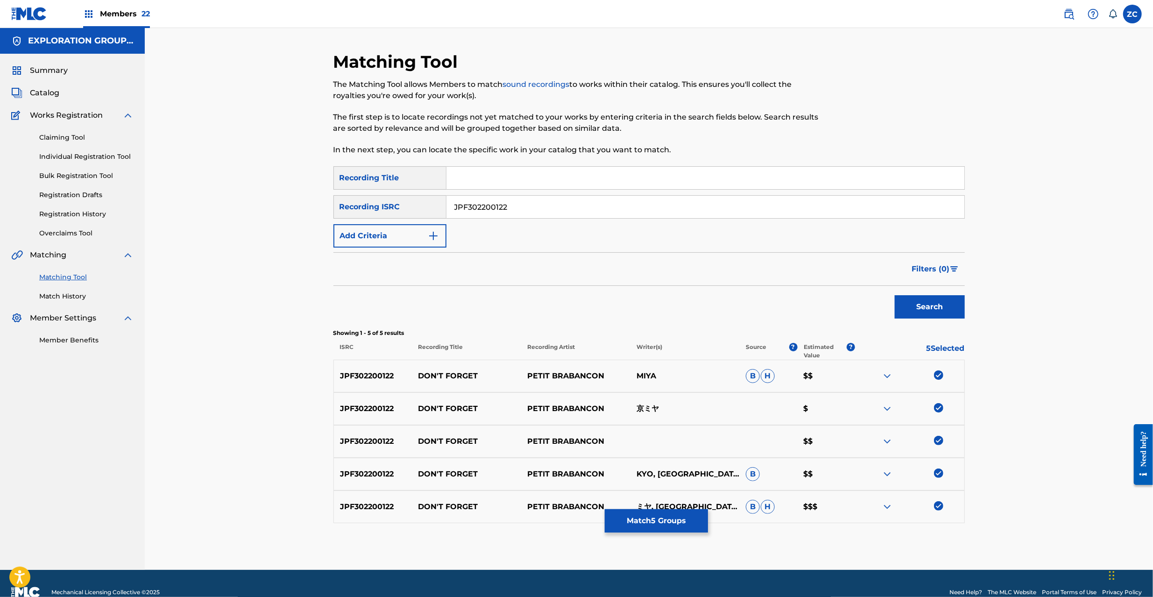
click at [653, 523] on button "Match 5 Groups" at bounding box center [656, 520] width 103 height 23
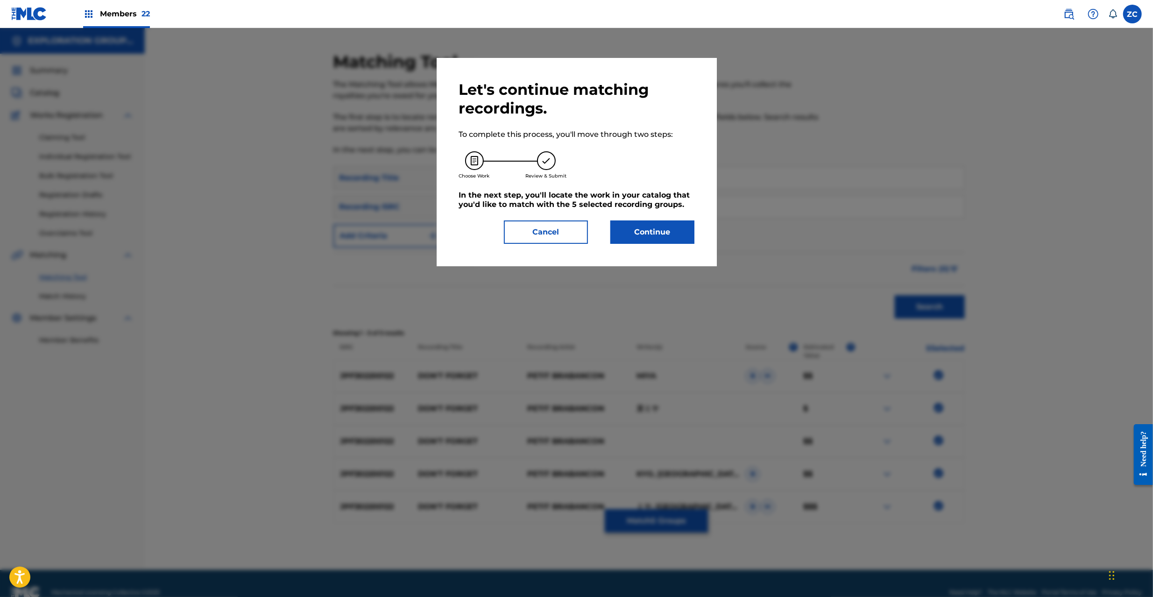
click at [653, 237] on button "Continue" at bounding box center [653, 232] width 84 height 23
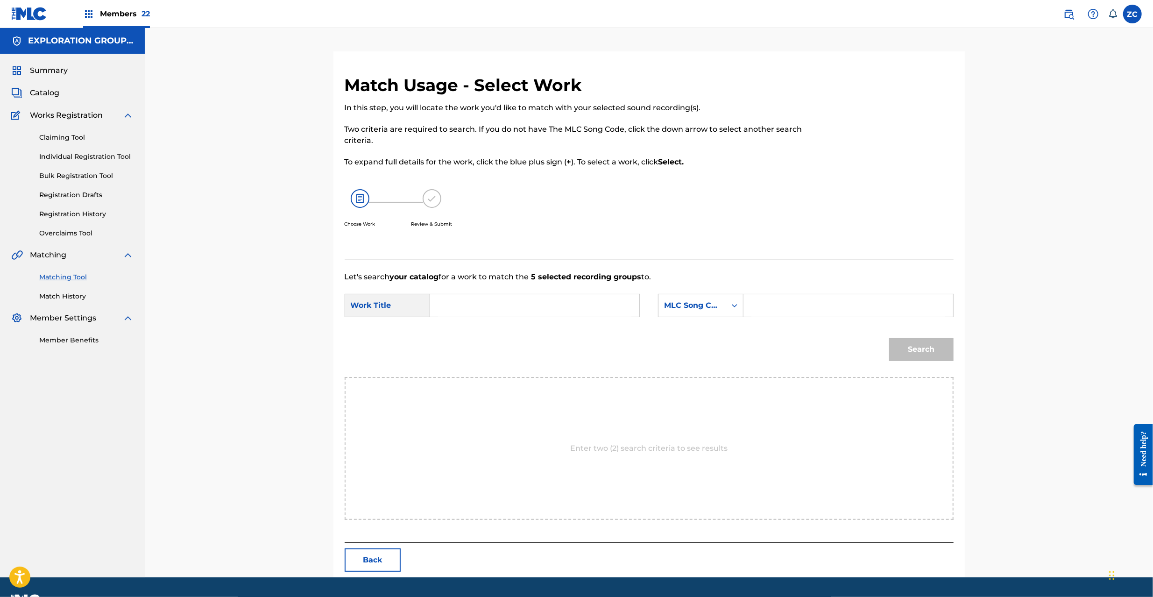
click at [550, 317] on div "Search Form" at bounding box center [535, 305] width 210 height 23
click at [546, 303] on input "Search Form" at bounding box center [534, 305] width 193 height 22
paste input "Don'T Forget DQ2YJ4"
click at [527, 307] on input "Don'T Forget DQ2YJ4" at bounding box center [534, 305] width 193 height 22
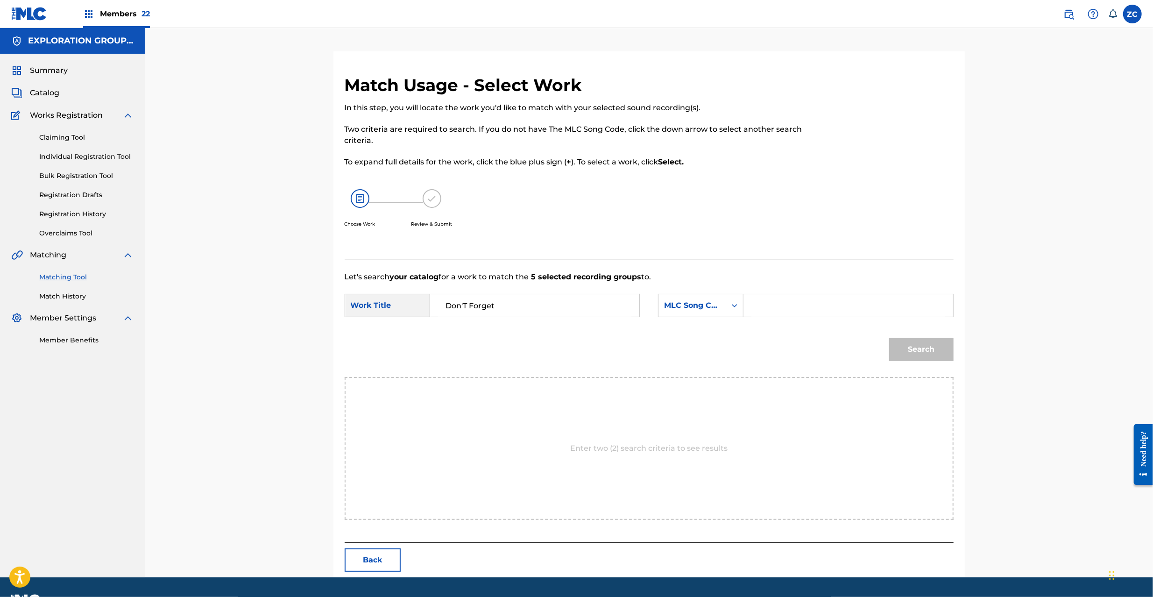
type input "Don'T Forget"
click at [787, 307] on input "Search Form" at bounding box center [848, 305] width 193 height 22
paste input "DQ2YJ4"
type input "DQ2YJ4"
click at [911, 346] on button "Search" at bounding box center [921, 349] width 64 height 23
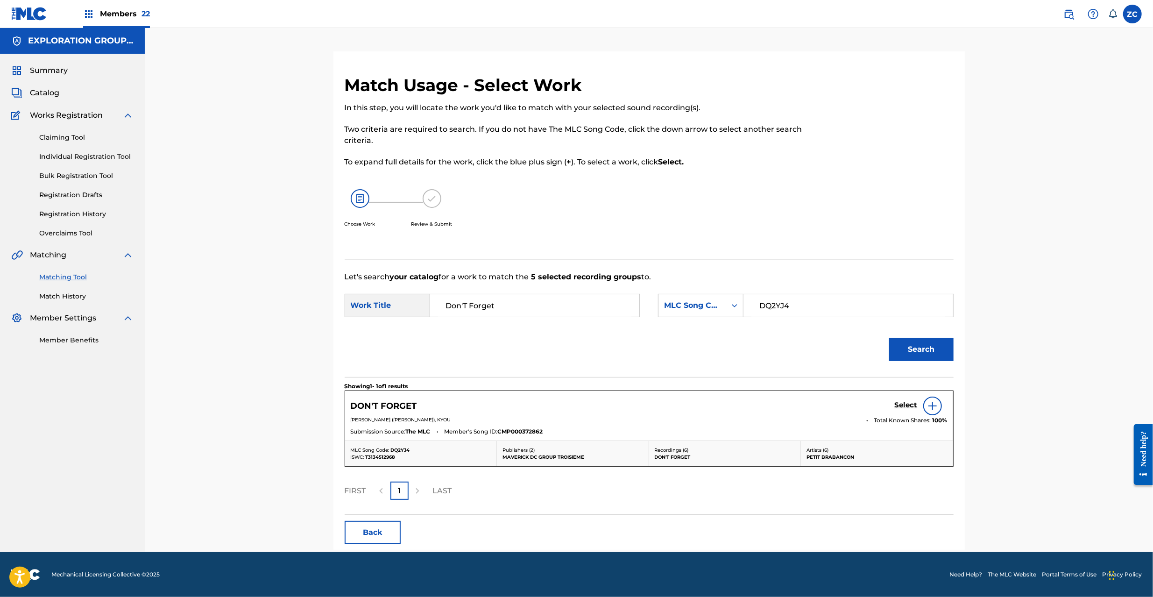
click at [912, 402] on h5 "Select" at bounding box center [906, 405] width 23 height 9
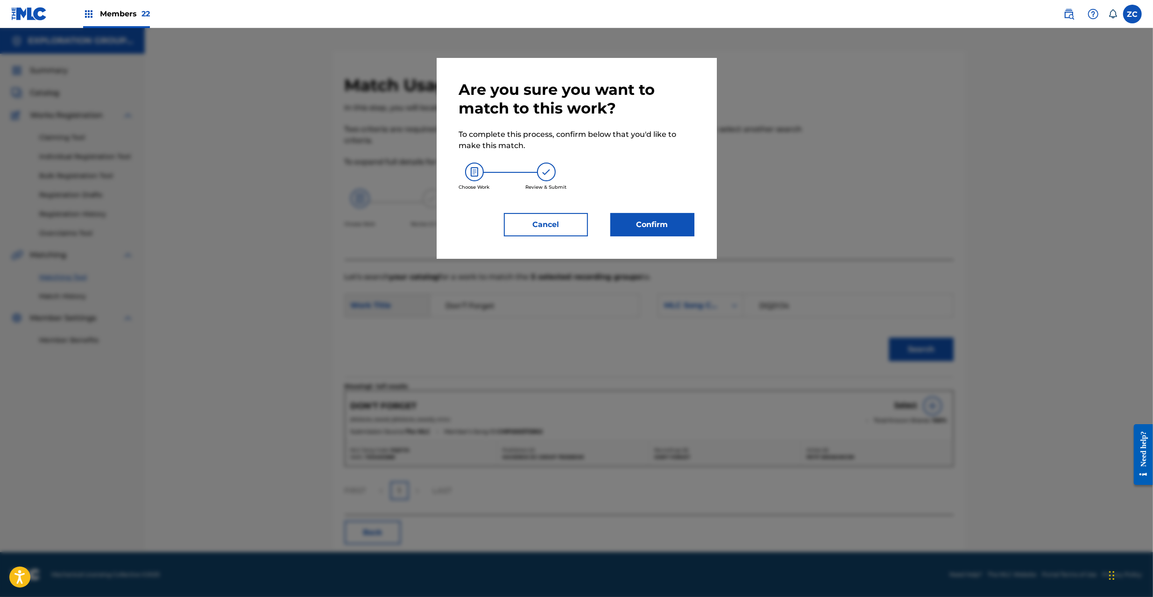
click at [673, 235] on button "Confirm" at bounding box center [653, 224] width 84 height 23
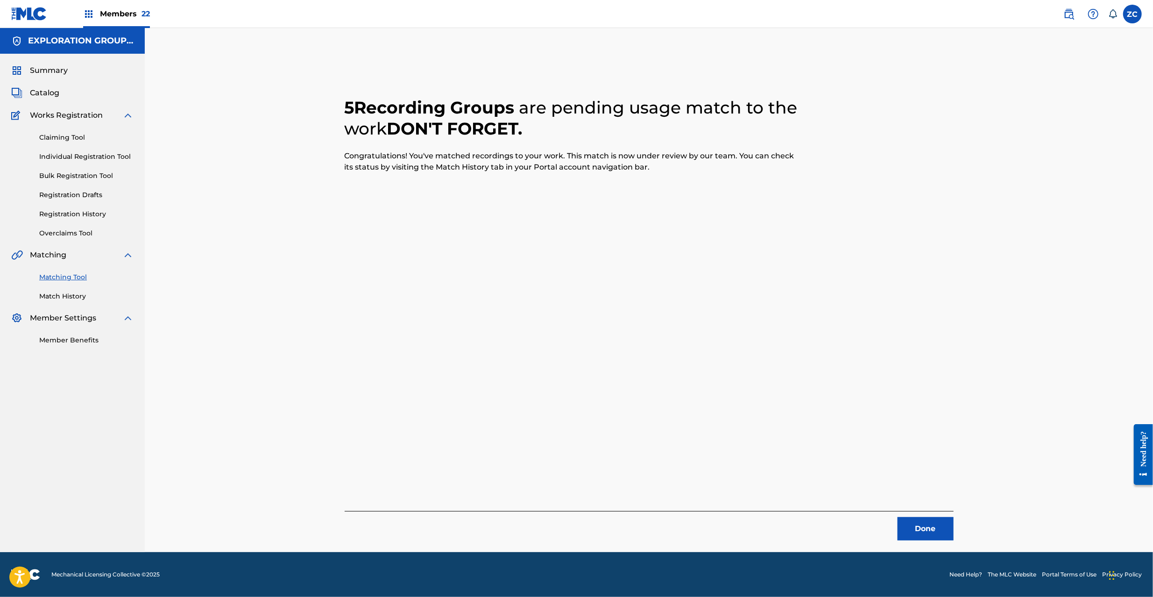
click at [932, 533] on button "Done" at bounding box center [926, 528] width 56 height 23
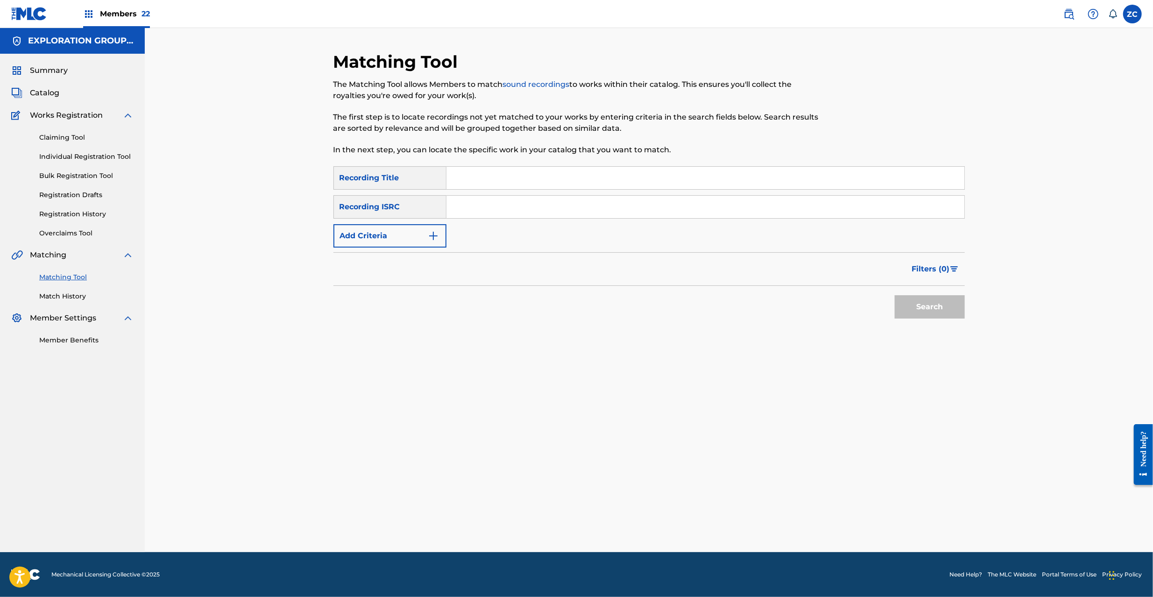
drag, startPoint x: 757, startPoint y: 207, endPoint x: 780, endPoint y: 219, distance: 25.7
click at [757, 207] on input "Search Form" at bounding box center [706, 207] width 518 height 22
paste input "JPF302200123"
type input "JPF302200123"
click at [927, 301] on button "Search" at bounding box center [930, 306] width 70 height 23
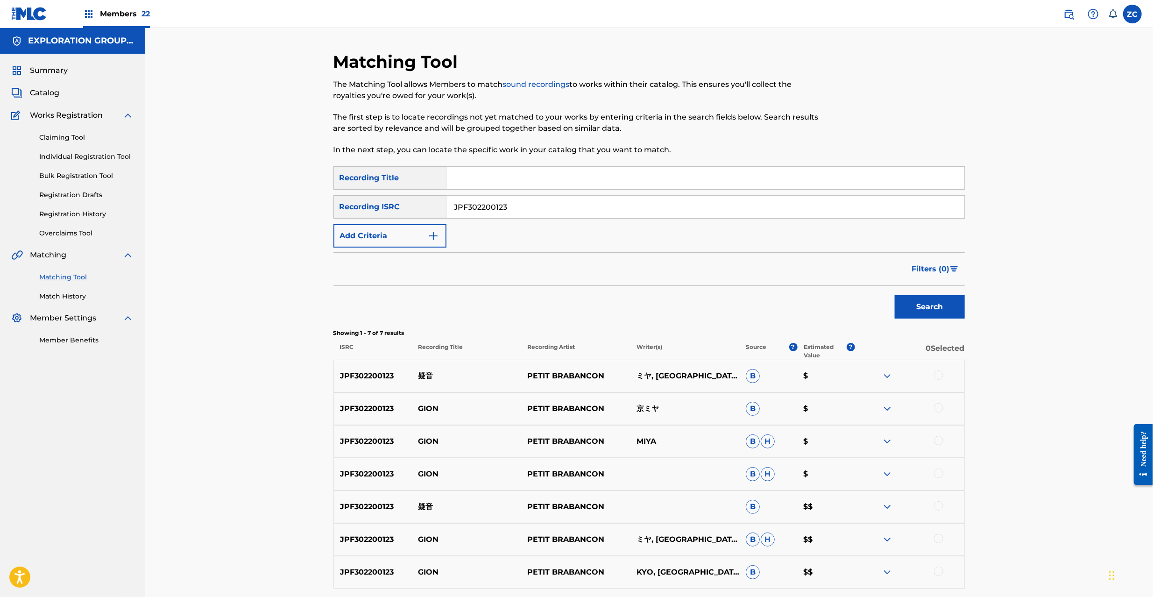
click at [935, 378] on div at bounding box center [938, 374] width 9 height 9
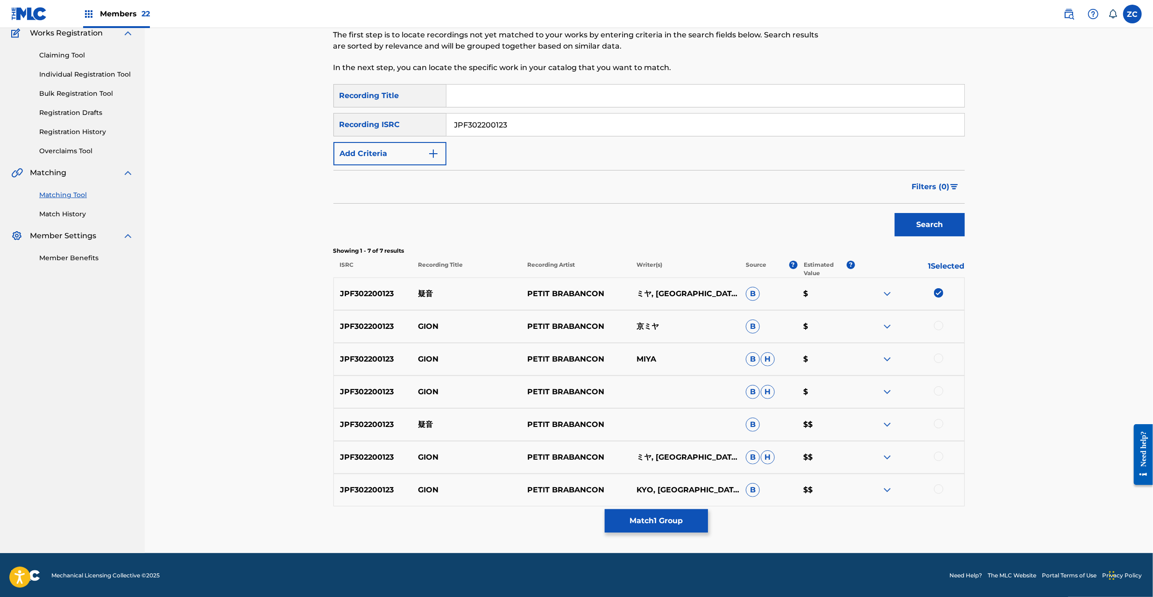
scroll to position [83, 0]
click at [936, 327] on div at bounding box center [938, 324] width 9 height 9
click at [940, 358] on div at bounding box center [938, 357] width 9 height 9
click at [942, 391] on div at bounding box center [938, 390] width 9 height 9
click at [939, 422] on div at bounding box center [938, 423] width 9 height 9
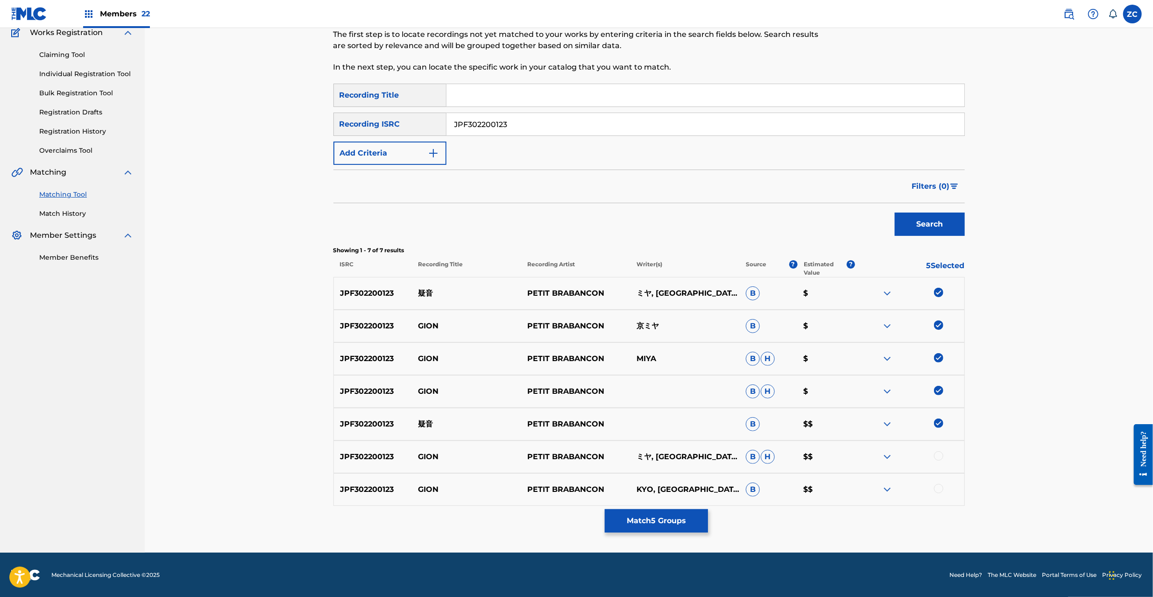
click at [934, 457] on div at bounding box center [938, 455] width 9 height 9
click at [940, 489] on div at bounding box center [938, 488] width 9 height 9
click at [664, 525] on button "Match 7 Groups" at bounding box center [656, 520] width 103 height 23
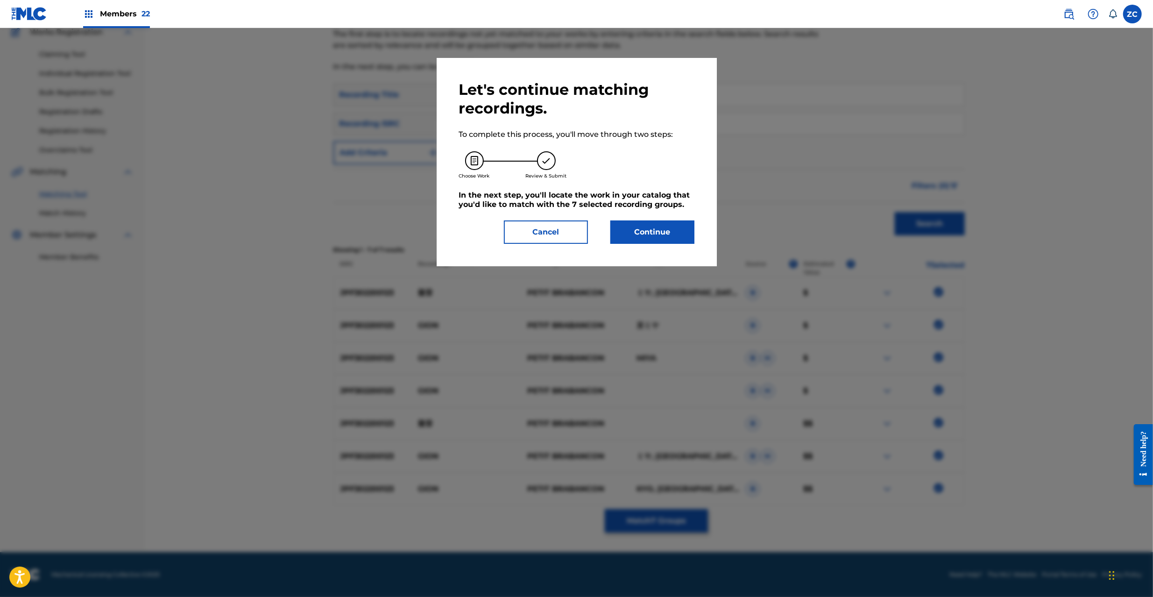
click at [664, 240] on button "Continue" at bounding box center [653, 232] width 84 height 23
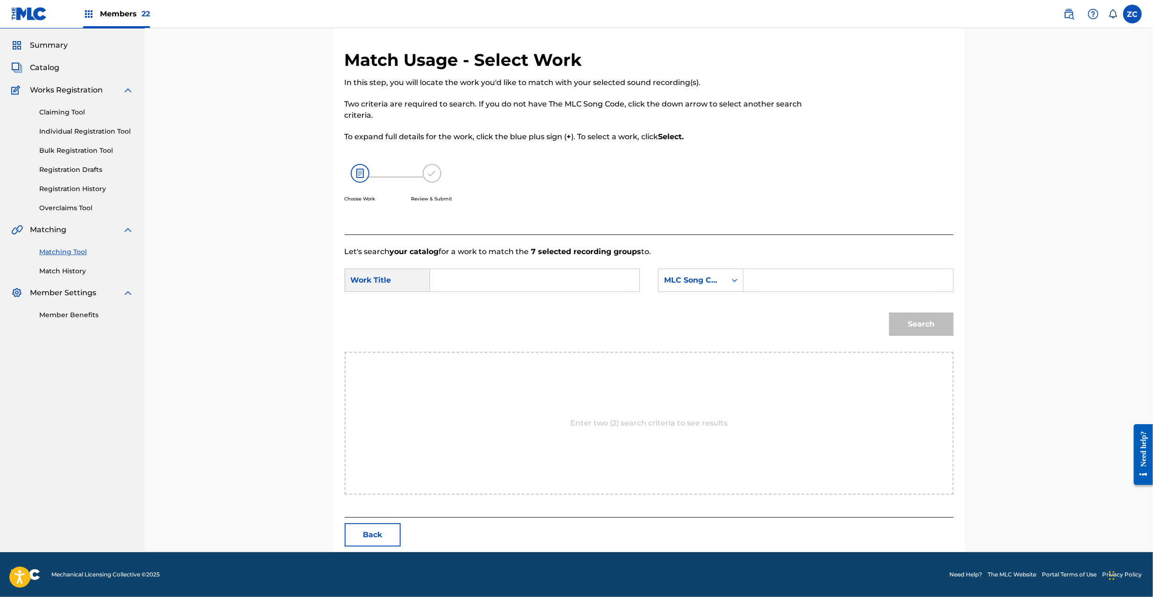
scroll to position [0, 0]
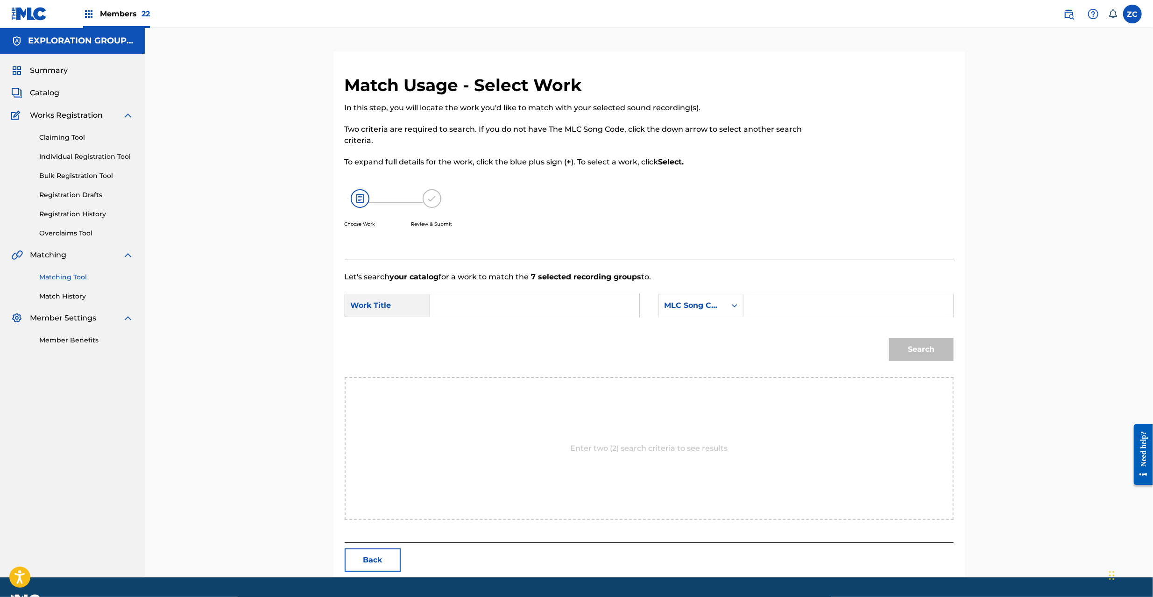
click at [494, 309] on input "Search Form" at bounding box center [534, 305] width 193 height 22
paste input "Gion GB0DXW"
click at [495, 307] on input "Gion GB0DXW" at bounding box center [534, 305] width 193 height 22
type input "Gion"
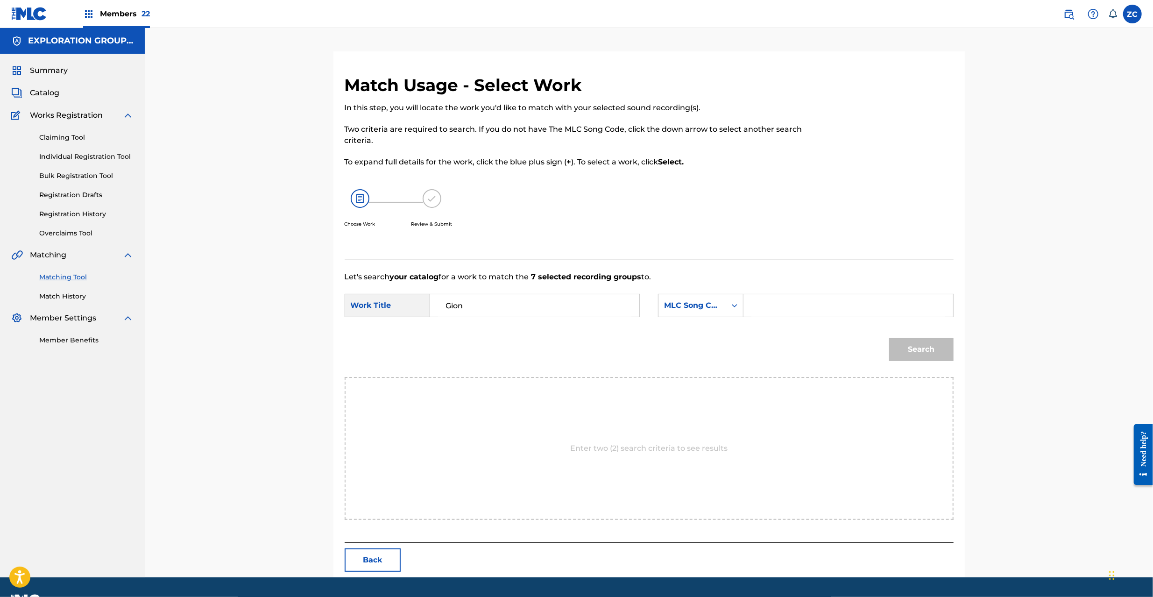
click at [818, 316] on input "Search Form" at bounding box center [848, 305] width 193 height 22
paste input "GB0DXW"
type input "GB0DXW"
click at [919, 354] on button "Search" at bounding box center [921, 349] width 64 height 23
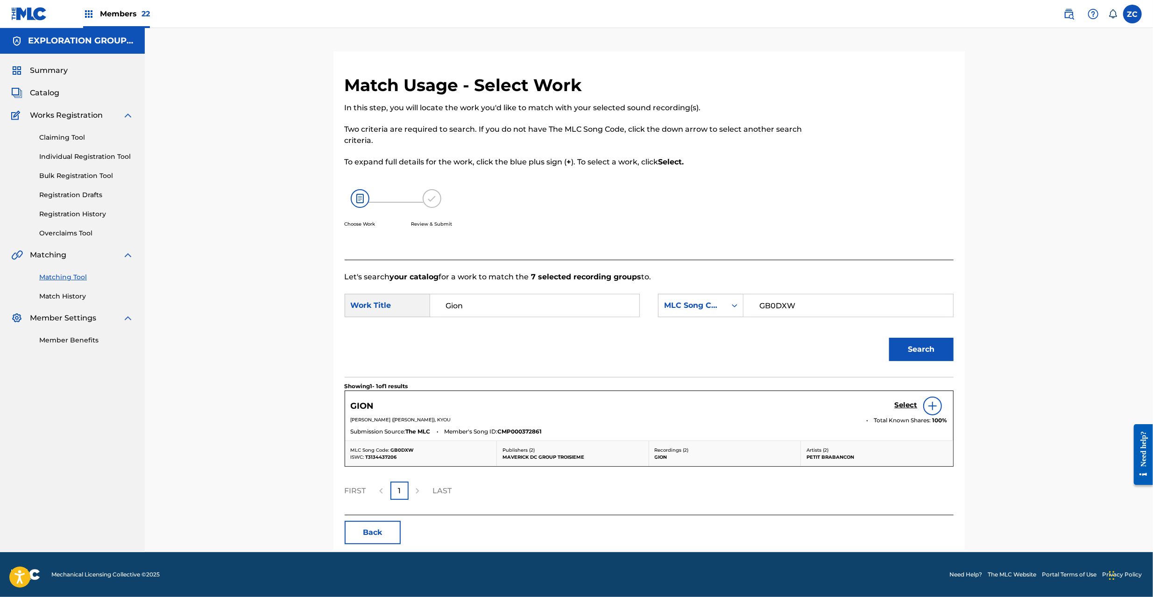
click at [905, 407] on h5 "Select" at bounding box center [906, 405] width 23 height 9
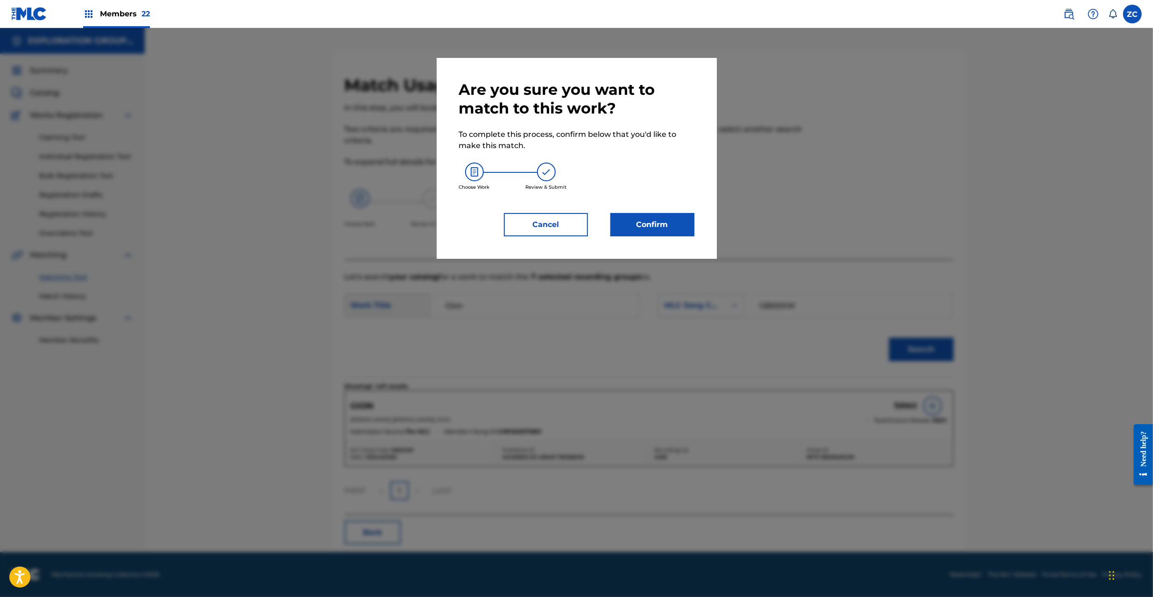
click at [686, 215] on button "Confirm" at bounding box center [653, 224] width 84 height 23
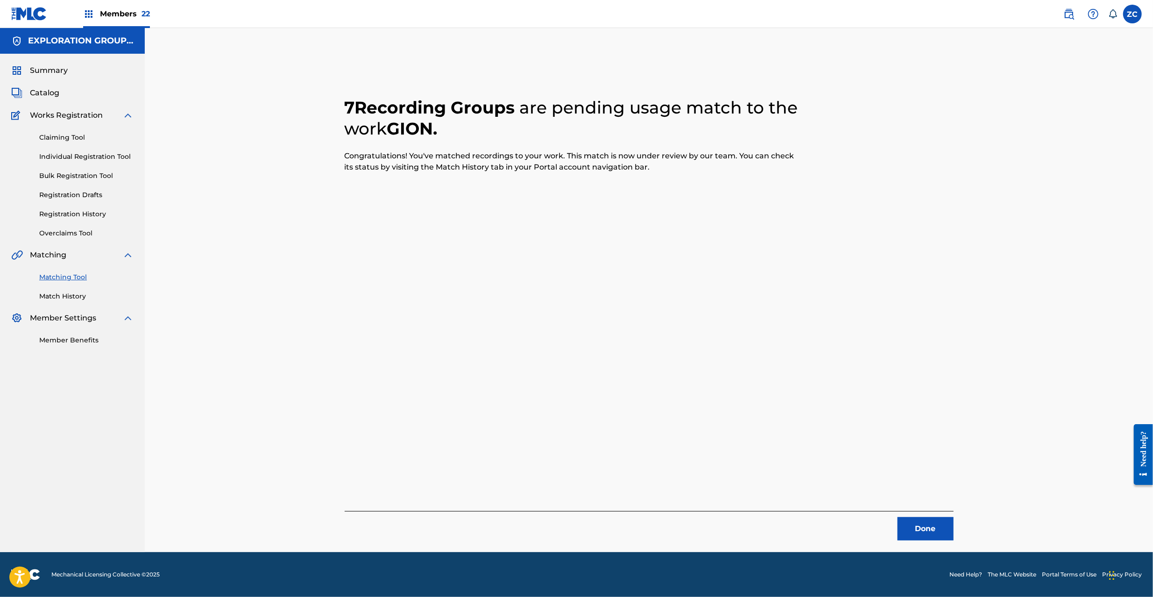
click at [921, 524] on button "Done" at bounding box center [926, 528] width 56 height 23
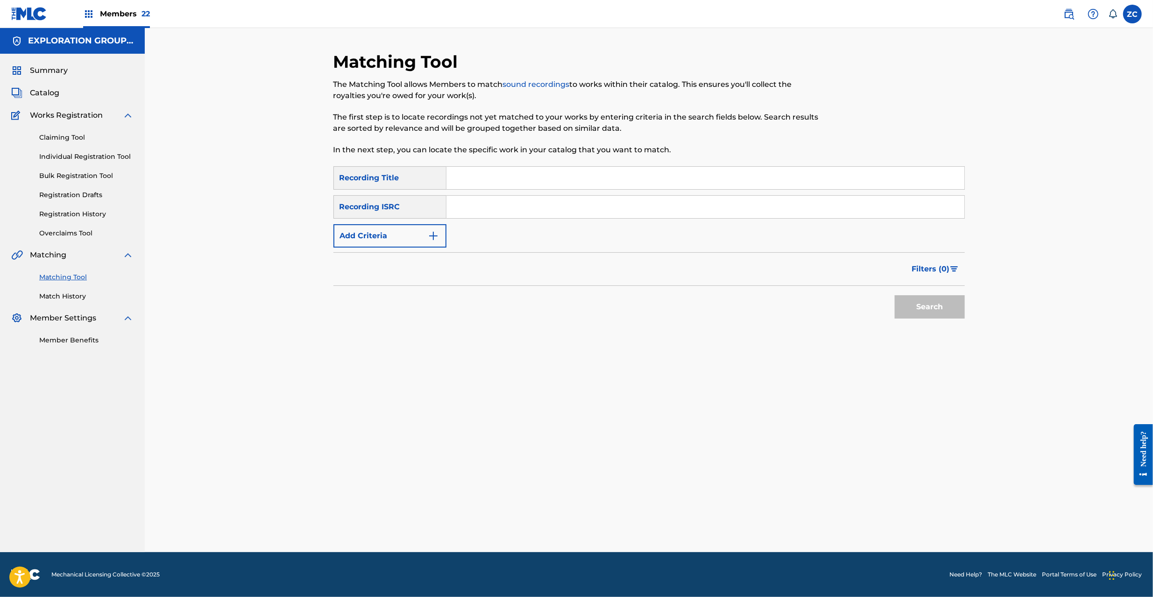
drag, startPoint x: 544, startPoint y: 214, endPoint x: 648, endPoint y: 248, distance: 109.0
click at [544, 213] on input "Search Form" at bounding box center [706, 207] width 518 height 22
paste input "JPF302200124"
type input "JPF302200124"
click at [909, 313] on button "Search" at bounding box center [930, 306] width 70 height 23
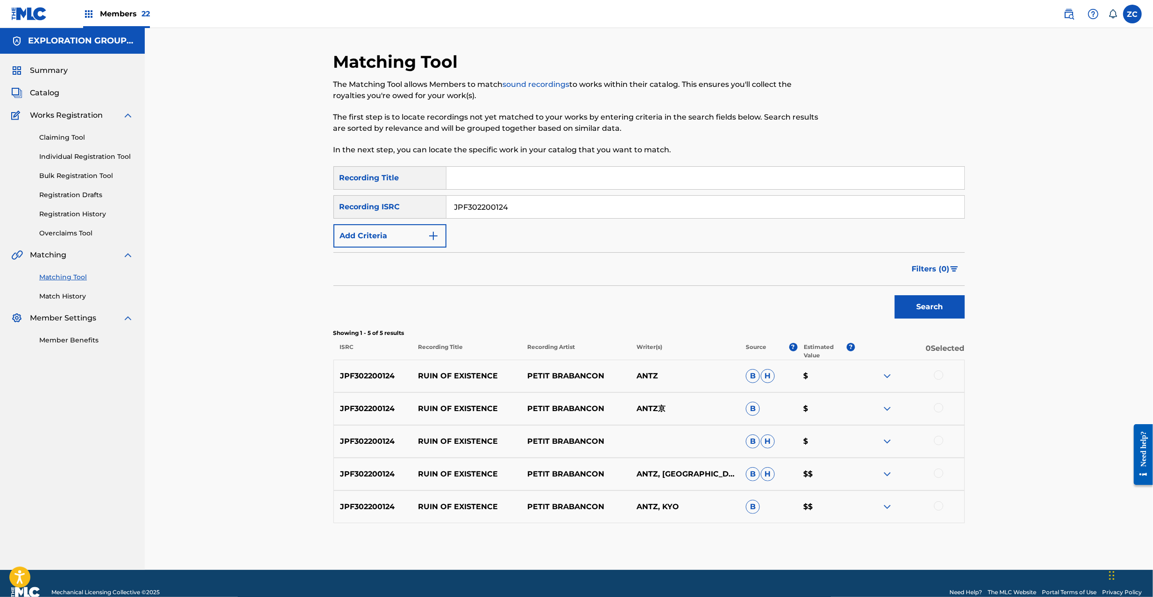
click at [938, 373] on div at bounding box center [938, 374] width 9 height 9
click at [940, 406] on div at bounding box center [938, 407] width 9 height 9
click at [941, 440] on div at bounding box center [938, 440] width 9 height 9
click at [939, 471] on div at bounding box center [938, 473] width 9 height 9
drag, startPoint x: 937, startPoint y: 505, endPoint x: 977, endPoint y: 495, distance: 41.5
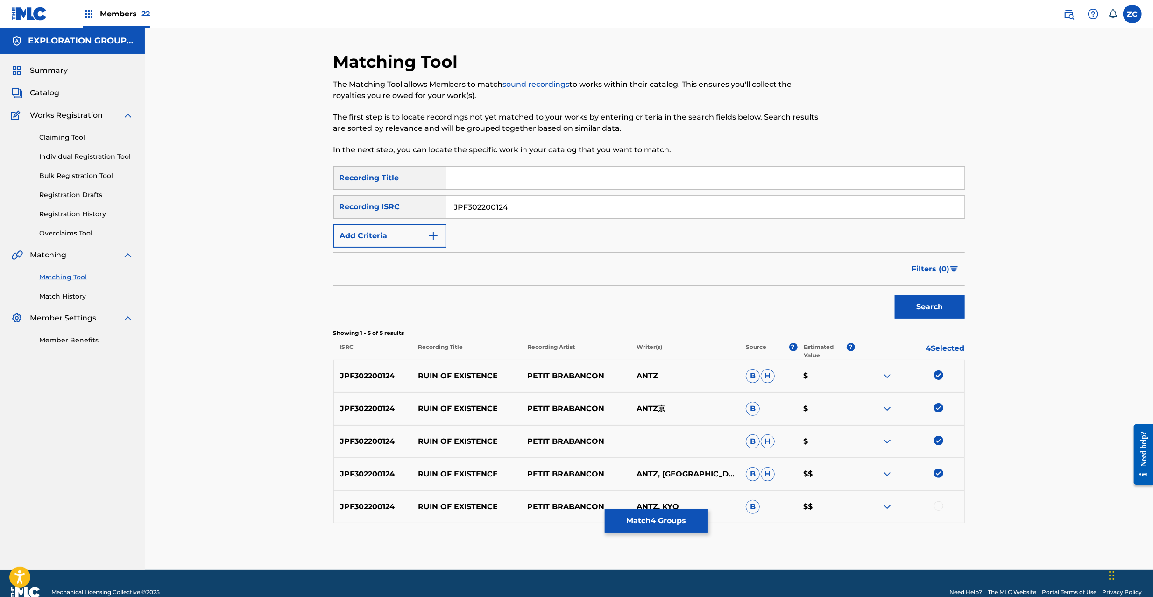
click at [937, 505] on div at bounding box center [938, 505] width 9 height 9
click at [675, 527] on button "Match 5 Groups" at bounding box center [656, 520] width 103 height 23
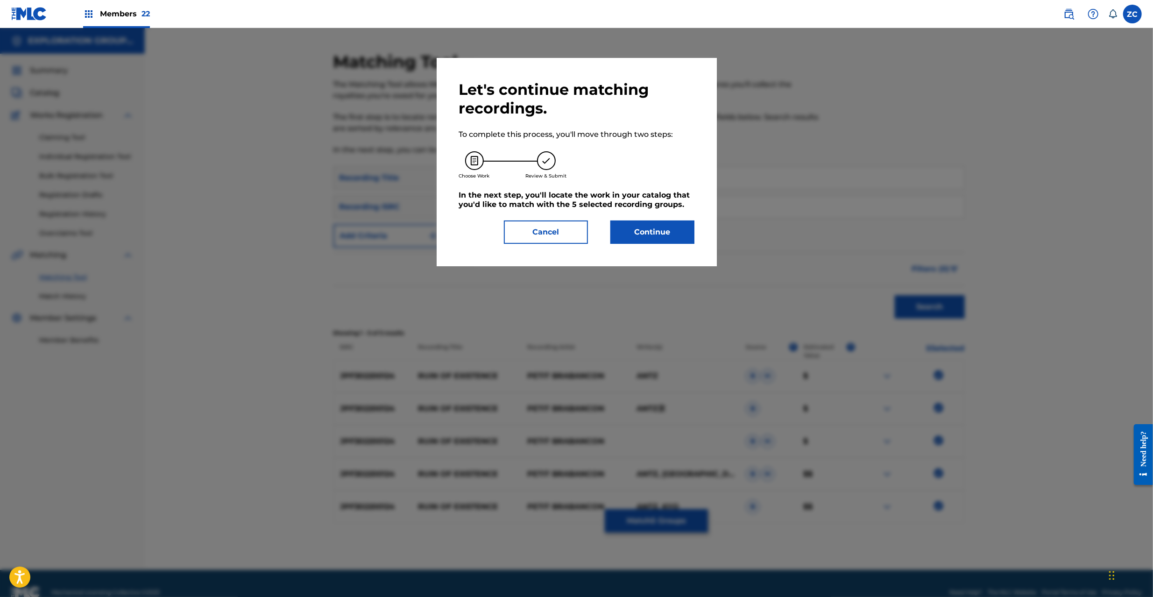
click at [638, 225] on button "Continue" at bounding box center [653, 232] width 84 height 23
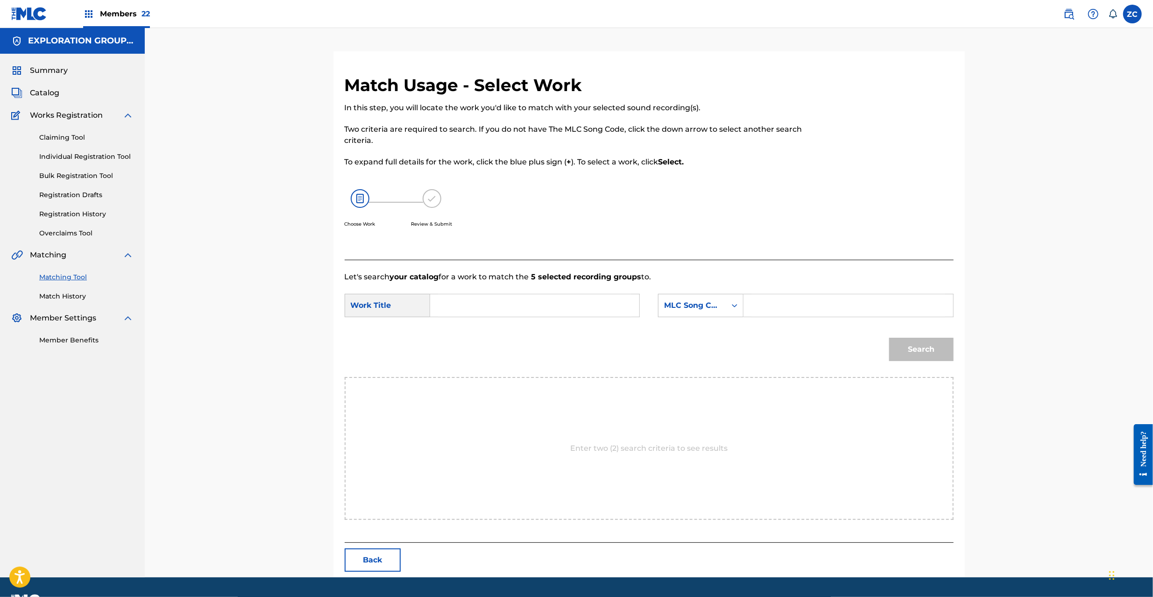
click at [561, 307] on input "Search Form" at bounding box center [534, 305] width 193 height 22
paste input "Ruin Of Existence RO1VEV"
click at [536, 304] on input "Ruin Of Existence RO1VEV" at bounding box center [534, 305] width 193 height 22
type input "Ruin Of Existence"
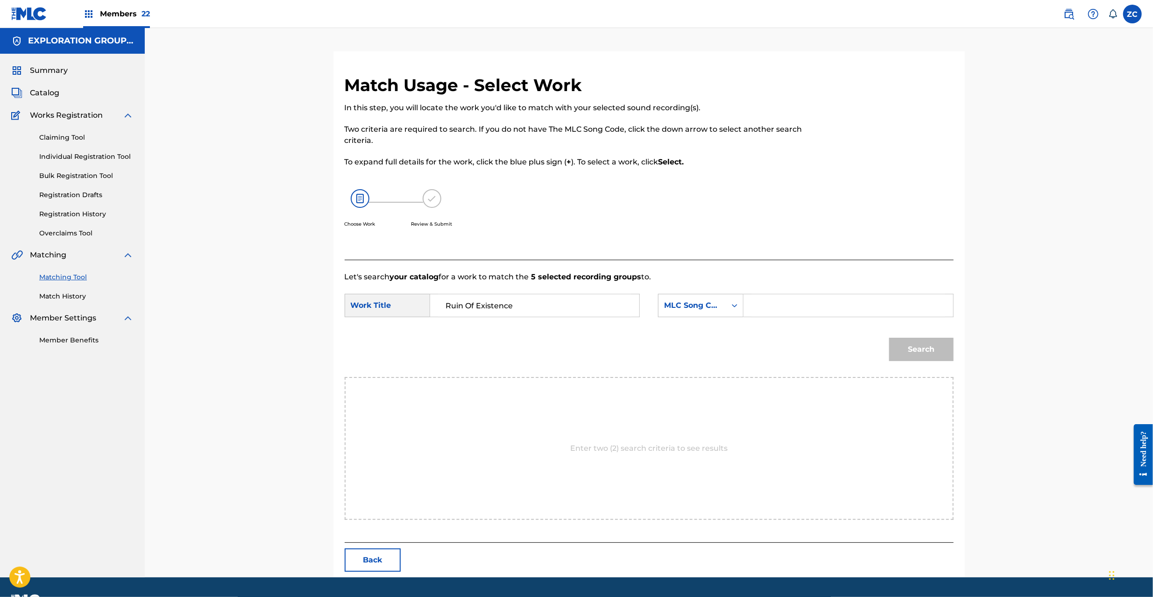
click at [800, 320] on div "SearchWithCriteria0011b47e-0a11-46bf-9ad8-45727176fc06 Work Title Ruin Of Exist…" at bounding box center [649, 308] width 609 height 29
drag, startPoint x: 806, startPoint y: 309, endPoint x: 816, endPoint y: 313, distance: 9.9
click at [806, 309] on input "Search Form" at bounding box center [848, 305] width 193 height 22
paste input "RO1VEV"
type input "RO1VEV"
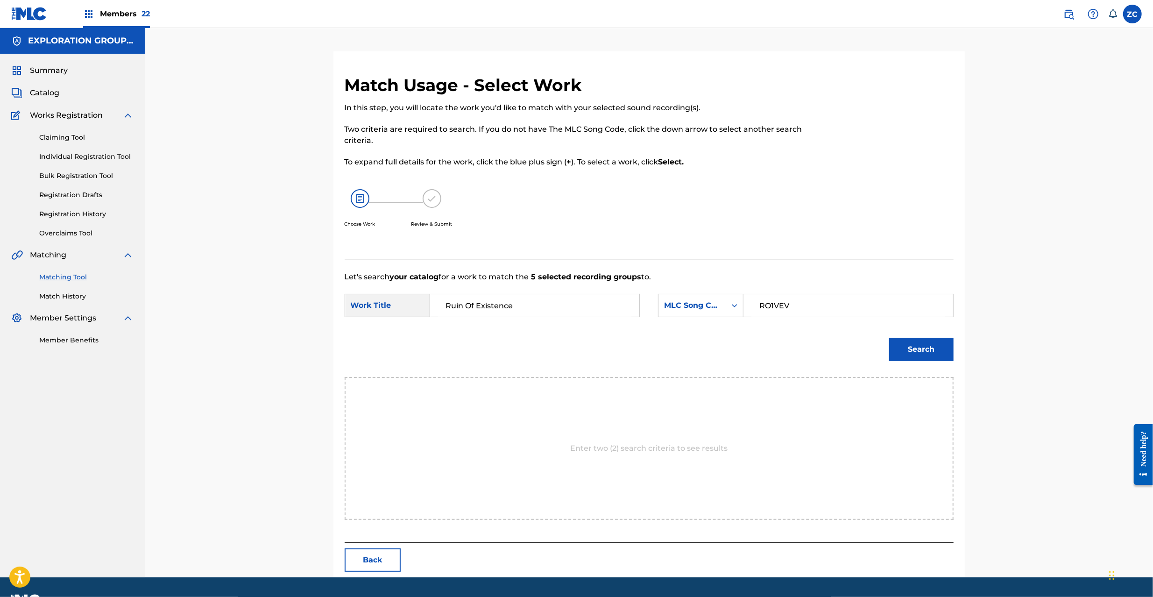
click at [922, 346] on button "Search" at bounding box center [921, 349] width 64 height 23
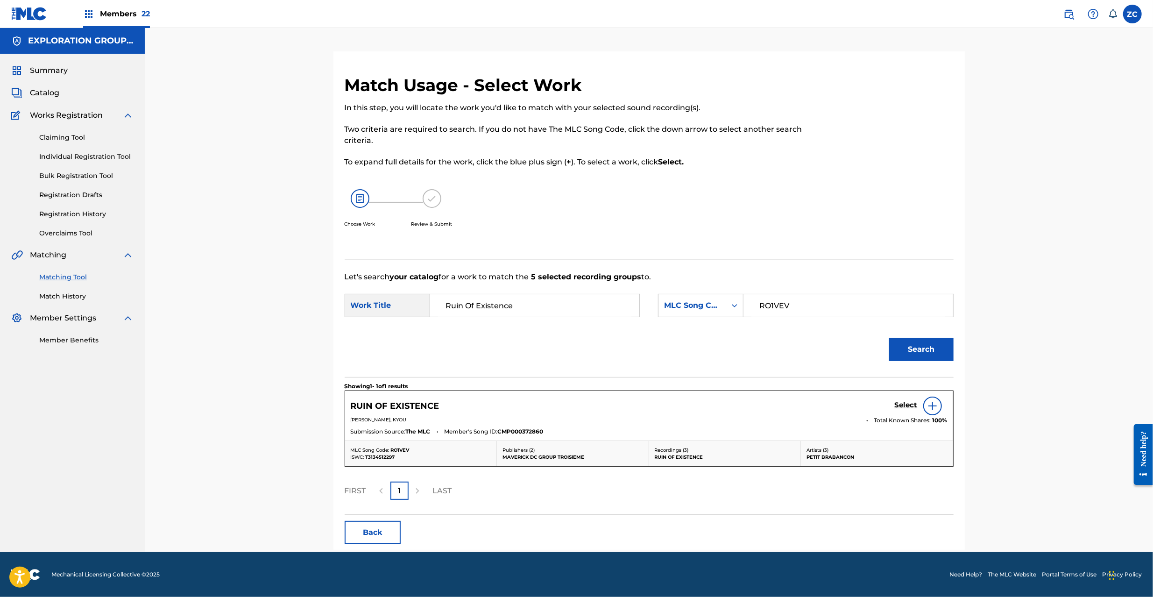
click at [905, 407] on h5 "Select" at bounding box center [906, 405] width 23 height 9
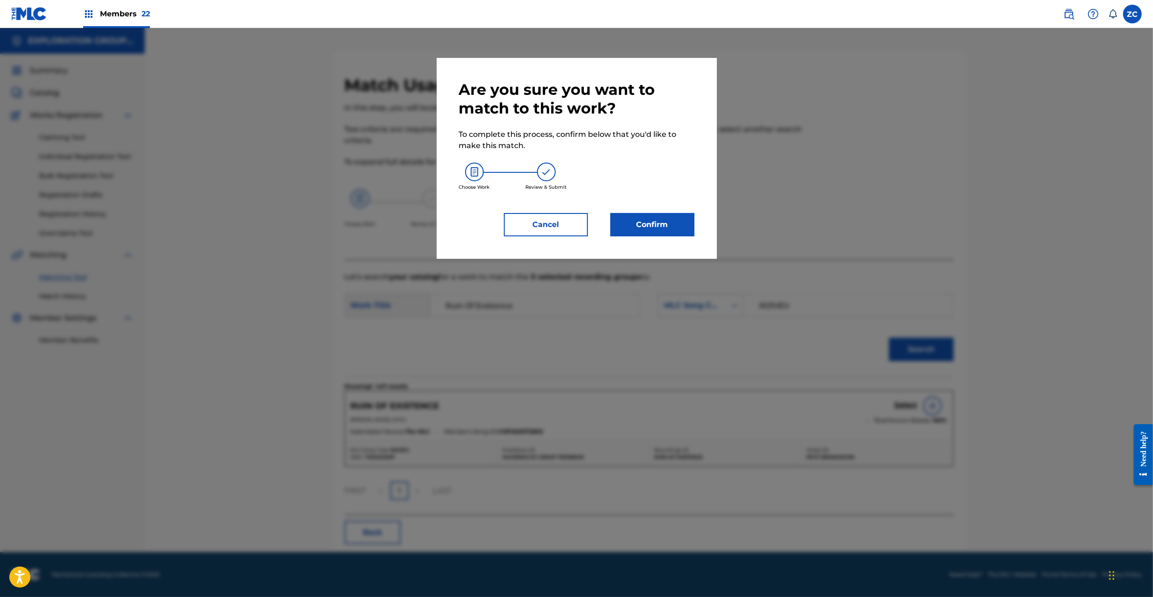
click at [677, 212] on div "Are you sure you want to match to this work? To complete this process, confirm …" at bounding box center [576, 158] width 235 height 156
click at [677, 223] on button "Confirm" at bounding box center [653, 224] width 84 height 23
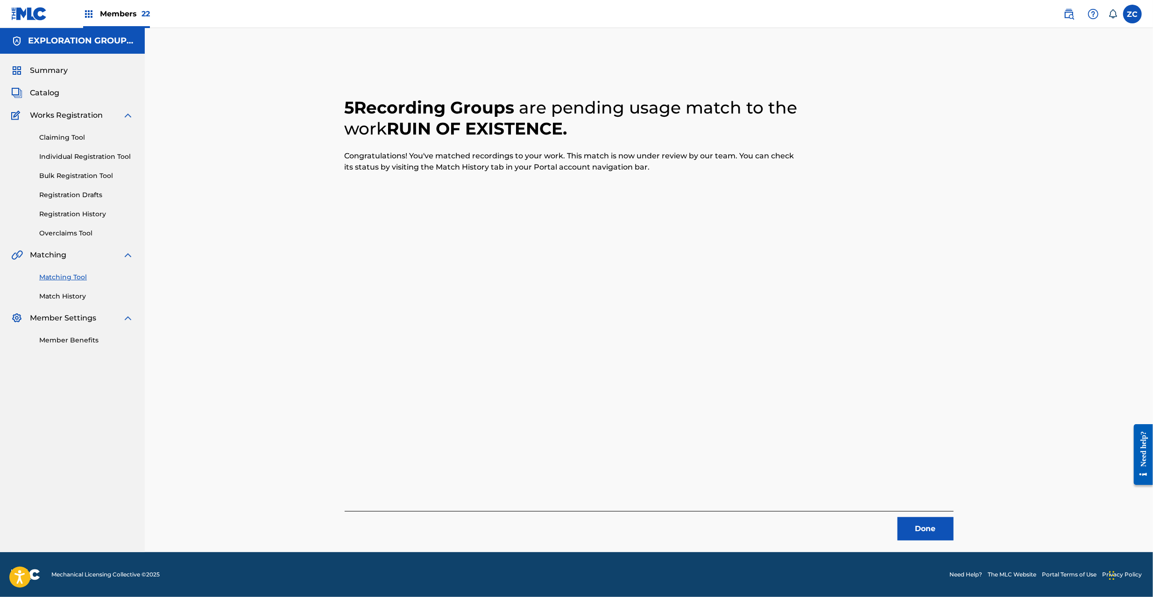
click at [925, 523] on button "Done" at bounding box center [926, 528] width 56 height 23
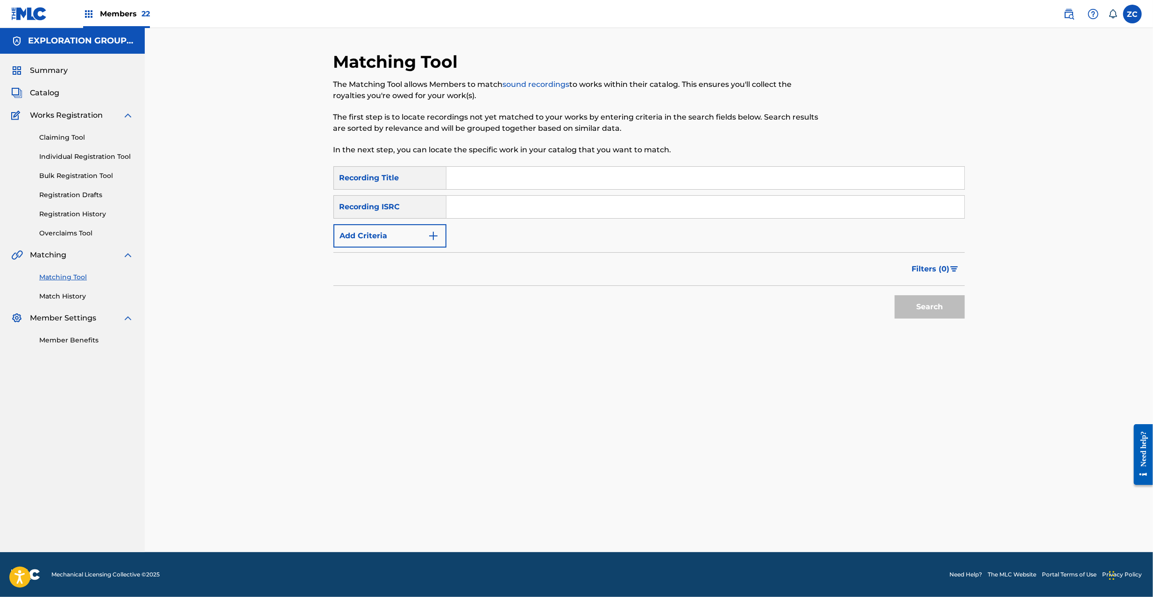
click at [564, 200] on input "Search Form" at bounding box center [706, 207] width 518 height 22
paste input "JPF302200125"
type input "JPF302200125"
click at [927, 311] on button "Search" at bounding box center [930, 306] width 70 height 23
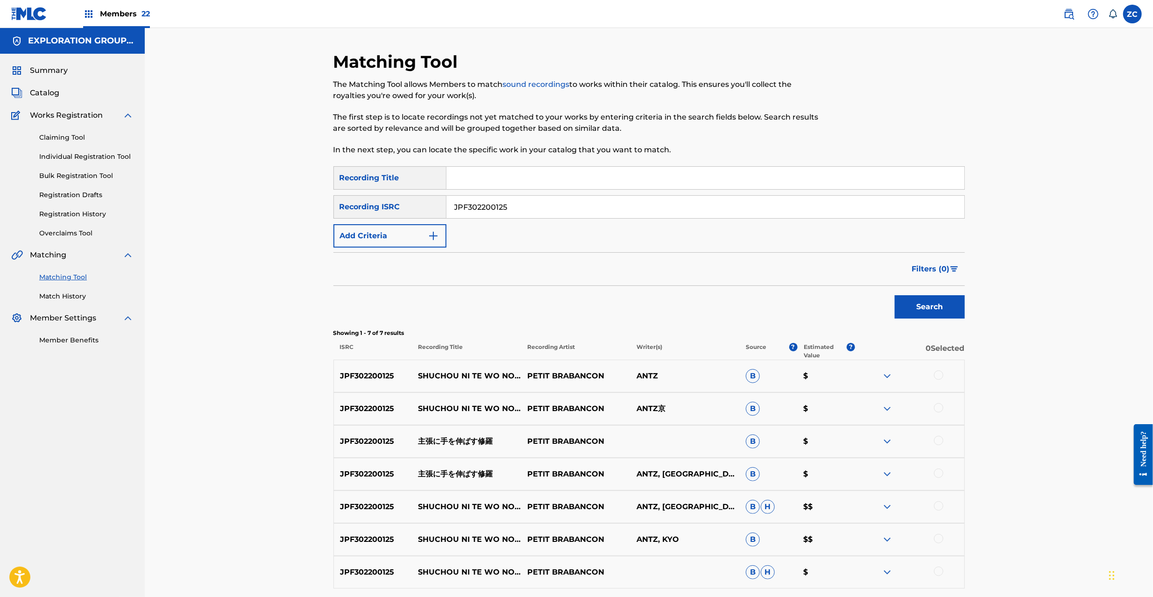
click at [937, 376] on div at bounding box center [938, 374] width 9 height 9
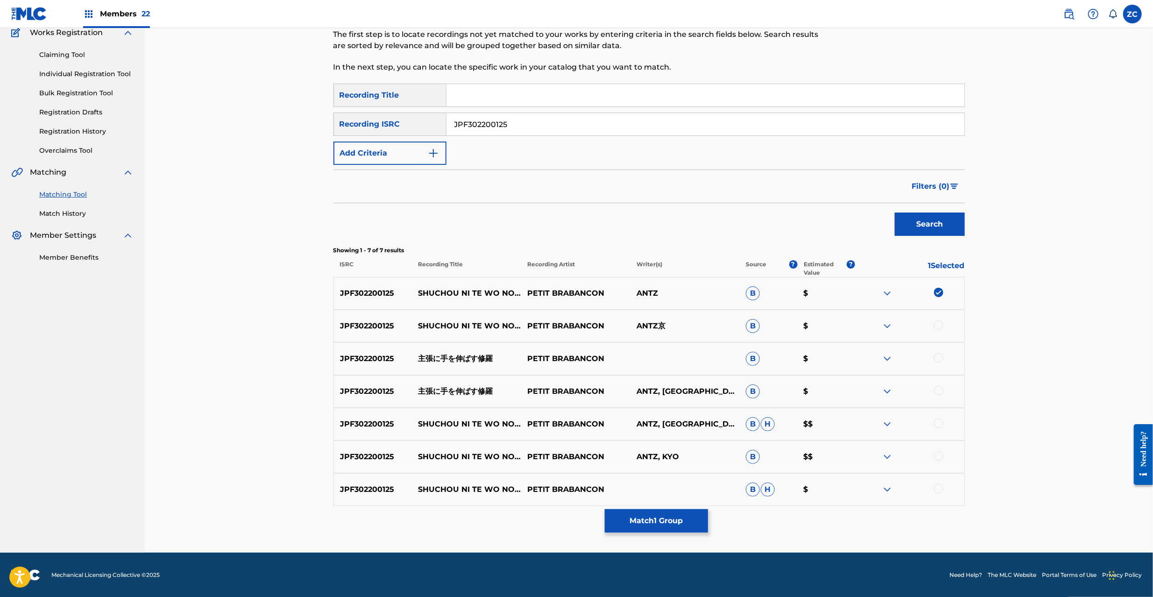
click at [939, 324] on div at bounding box center [938, 324] width 9 height 9
click at [940, 356] on div at bounding box center [938, 357] width 9 height 9
click at [940, 391] on div at bounding box center [938, 390] width 9 height 9
click at [940, 421] on div at bounding box center [938, 423] width 9 height 9
click at [943, 453] on div at bounding box center [938, 455] width 9 height 9
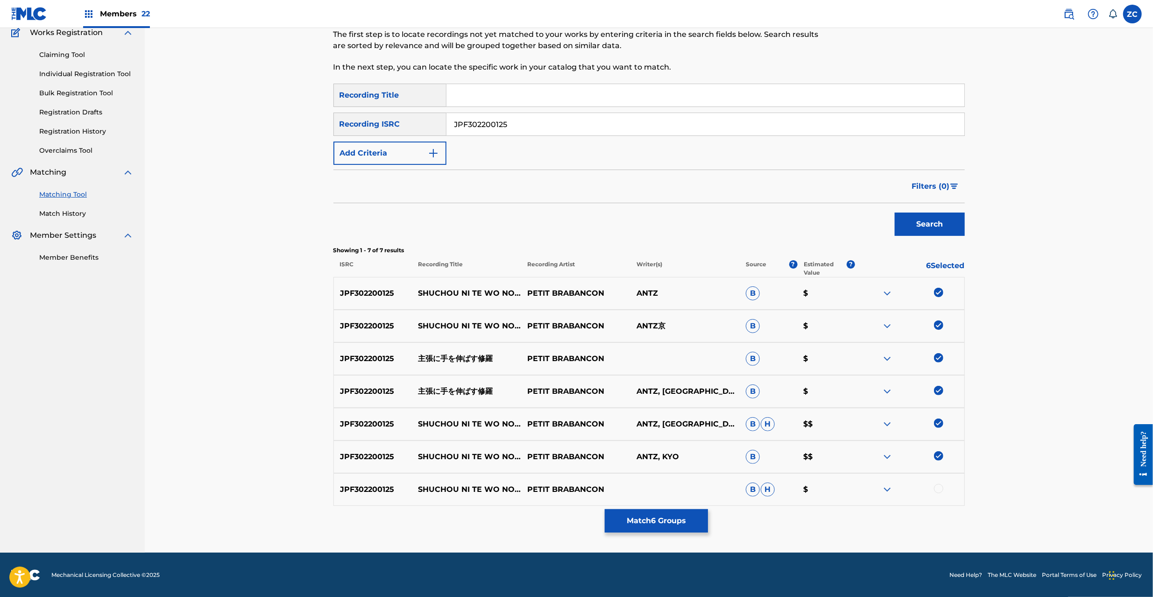
click at [940, 488] on div at bounding box center [938, 488] width 9 height 9
click at [657, 524] on button "Match 7 Groups" at bounding box center [656, 520] width 103 height 23
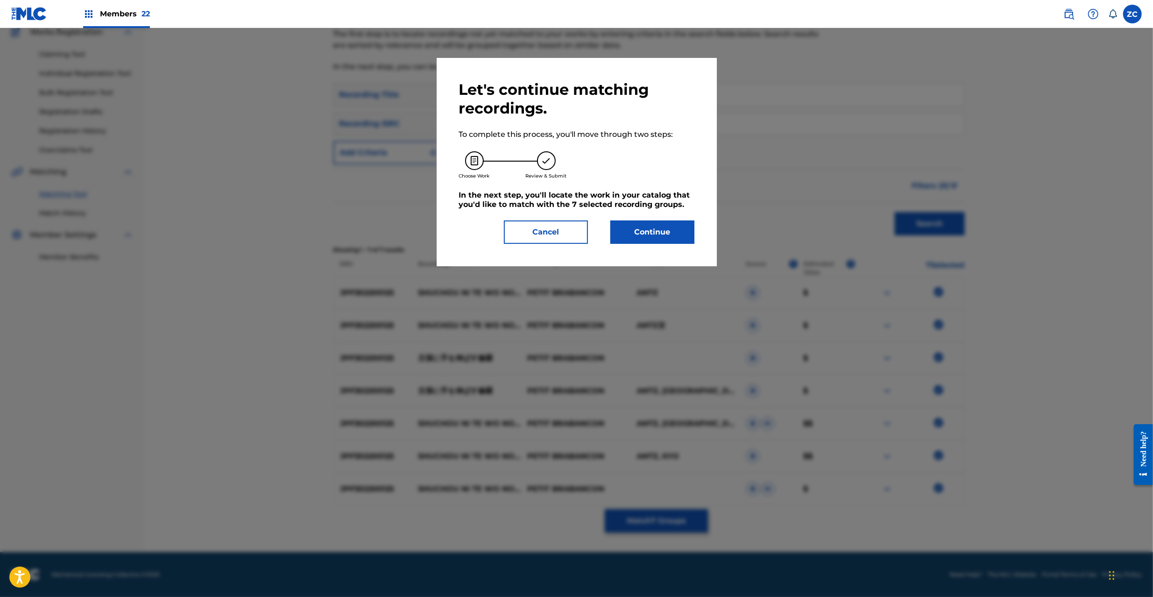
click at [664, 226] on button "Continue" at bounding box center [653, 232] width 84 height 23
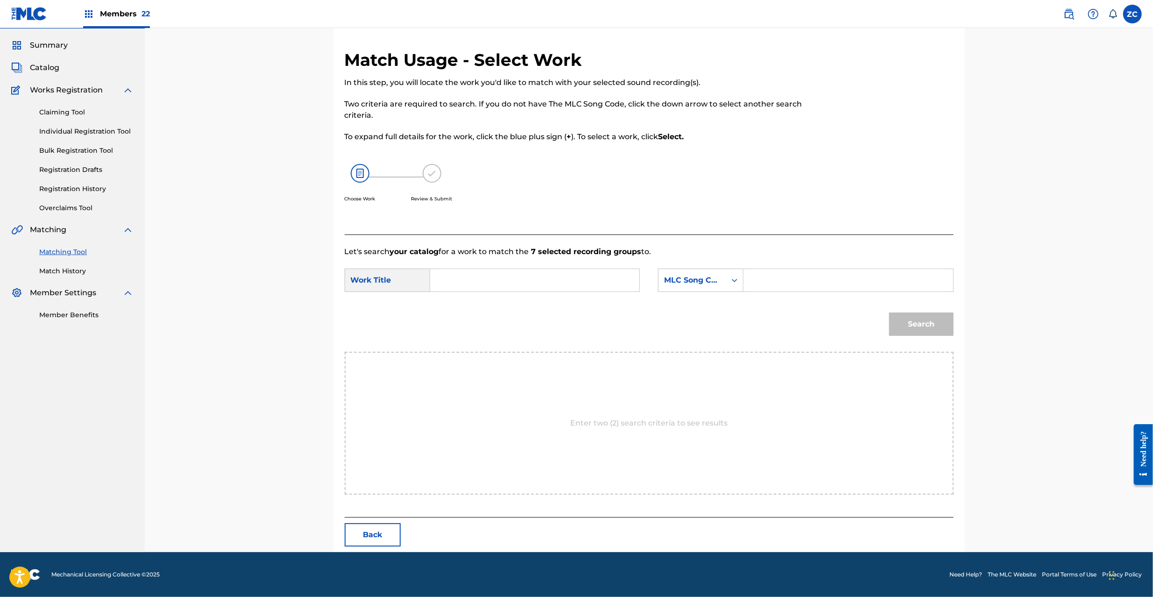
scroll to position [0, 0]
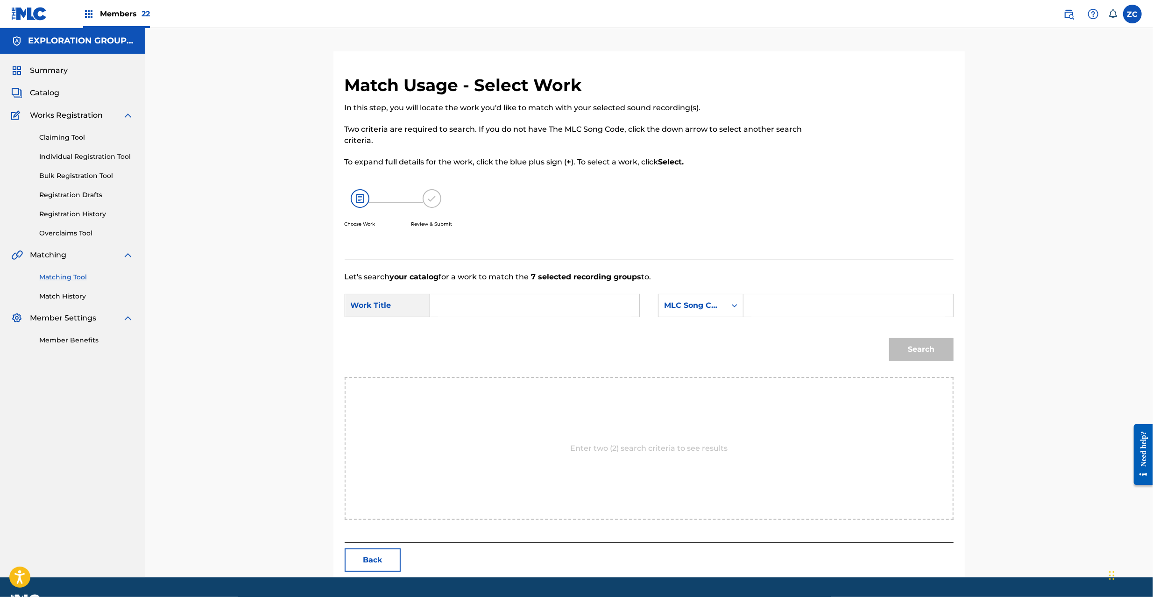
click at [543, 311] on input "Search Form" at bounding box center [534, 305] width 193 height 22
paste input "Shuchouni Teo Nobasu Shura S66QRA"
click at [574, 307] on input "Shuchouni Teo Nobasu Shura S66QRA" at bounding box center [534, 305] width 193 height 22
type input "[PERSON_NAME]"
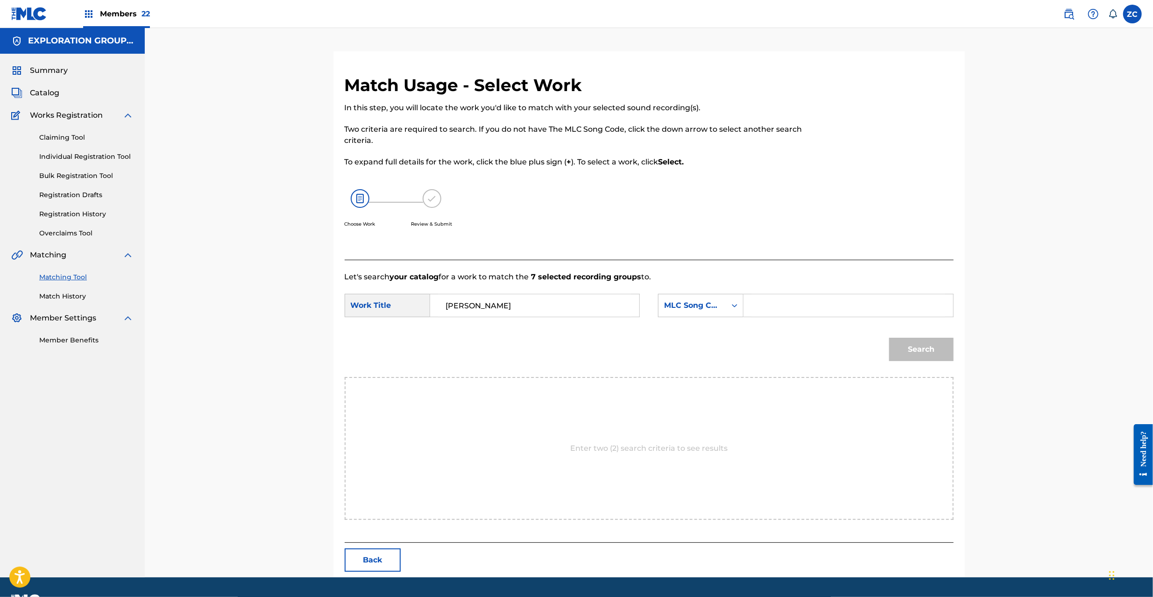
click at [796, 308] on input "Search Form" at bounding box center [848, 305] width 193 height 22
paste input "S66QRA"
type input "S66QRA"
click at [922, 354] on button "Search" at bounding box center [921, 349] width 64 height 23
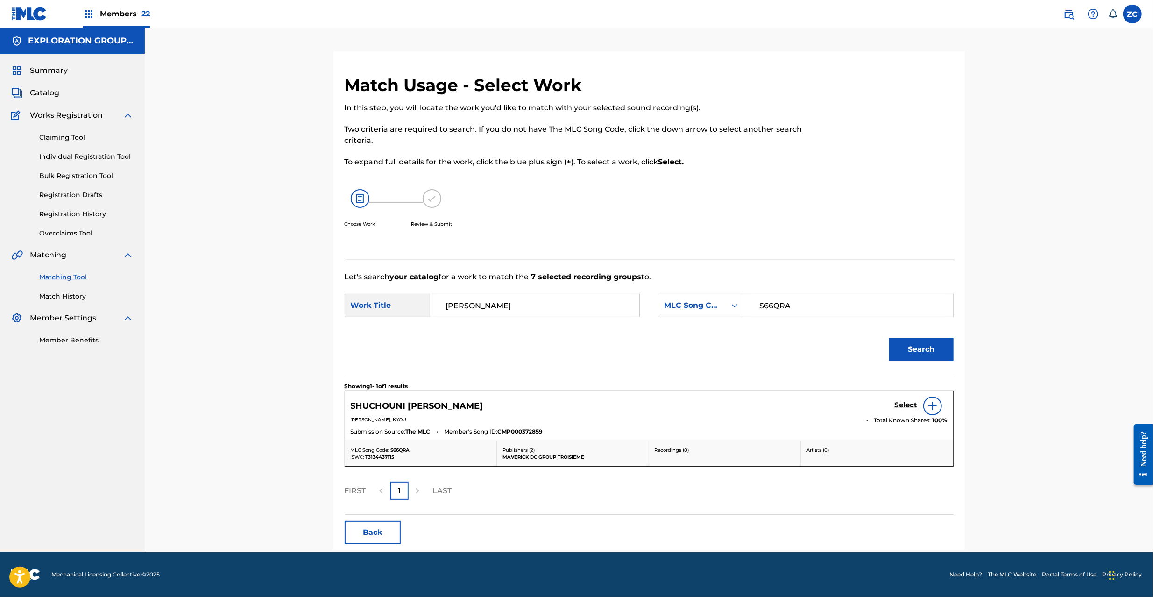
click at [909, 406] on h5 "Select" at bounding box center [906, 405] width 23 height 9
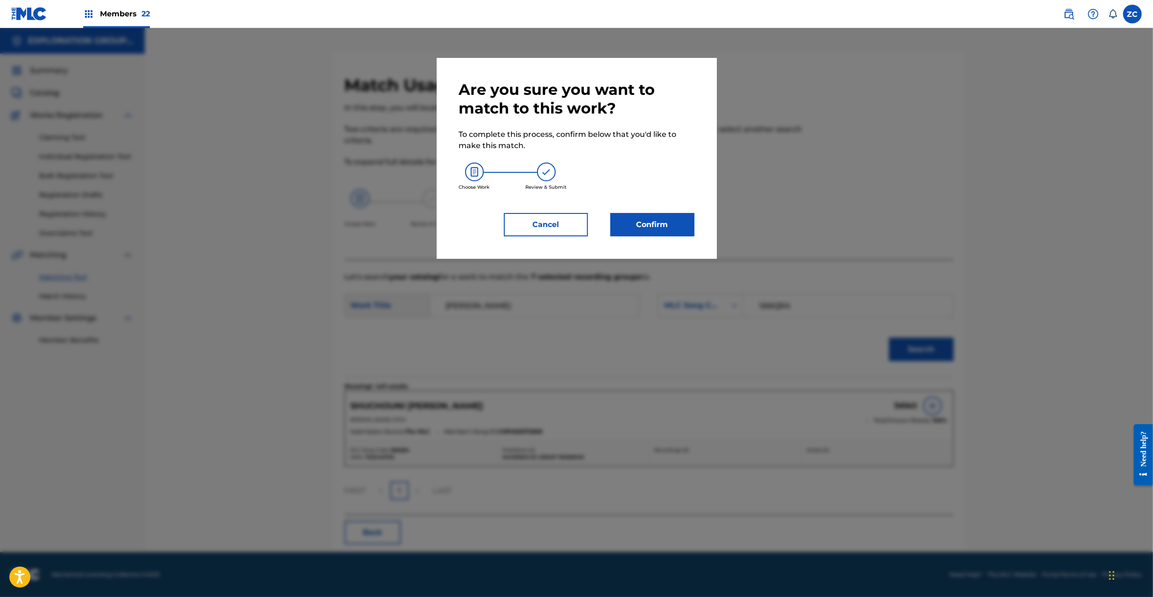
click at [678, 234] on button "Confirm" at bounding box center [653, 224] width 84 height 23
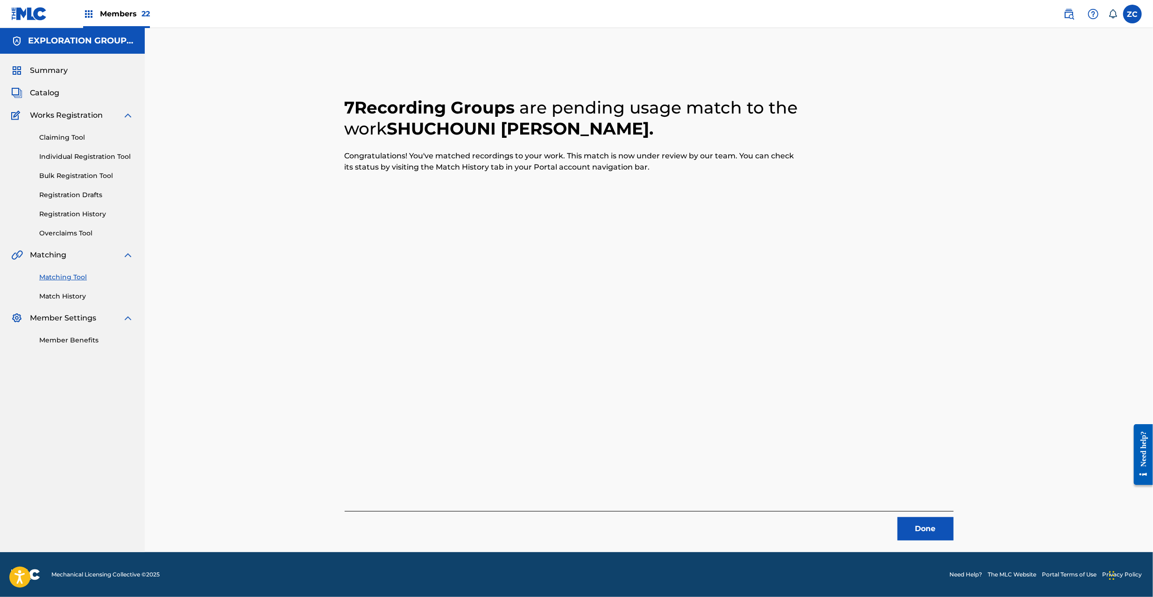
click at [919, 524] on button "Done" at bounding box center [926, 528] width 56 height 23
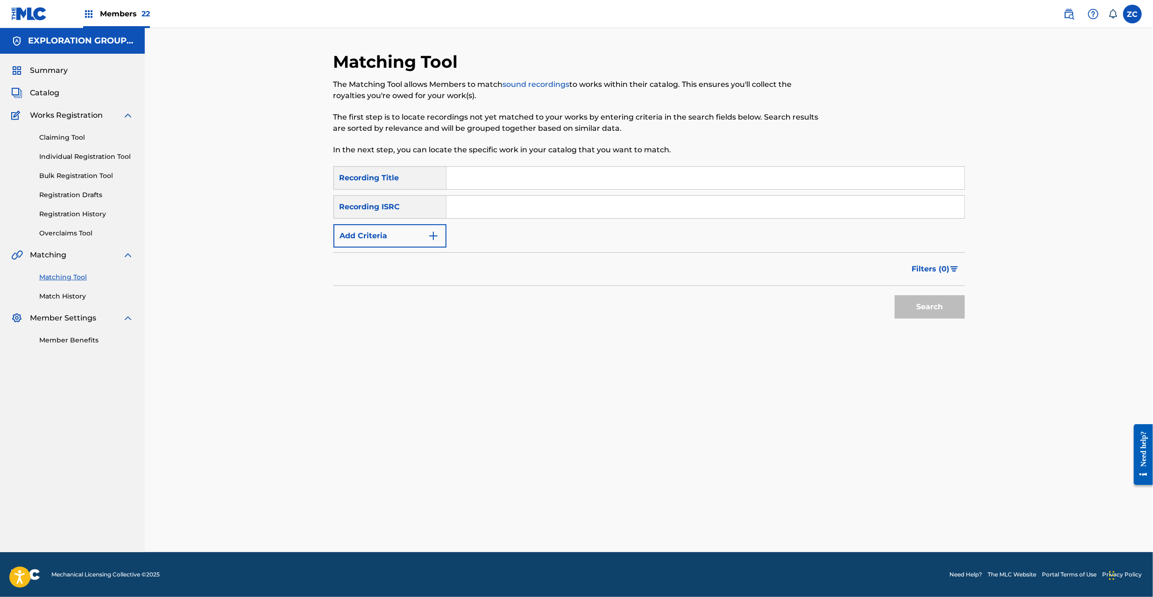
click at [662, 213] on input "Search Form" at bounding box center [706, 207] width 518 height 22
paste input "JPF302200126"
type input "JPF302200126"
click at [930, 306] on button "Search" at bounding box center [930, 306] width 70 height 23
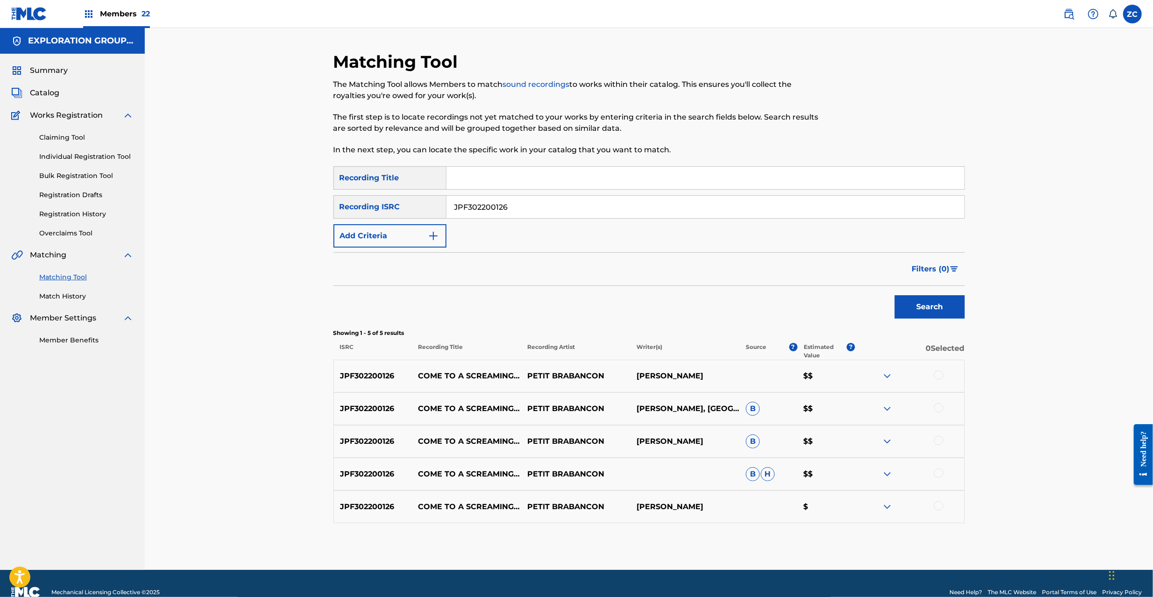
click at [938, 376] on div at bounding box center [938, 374] width 9 height 9
click at [937, 407] on div at bounding box center [938, 407] width 9 height 9
click at [941, 438] on div at bounding box center [938, 440] width 9 height 9
click at [940, 475] on div at bounding box center [938, 473] width 9 height 9
click at [938, 507] on div at bounding box center [938, 505] width 9 height 9
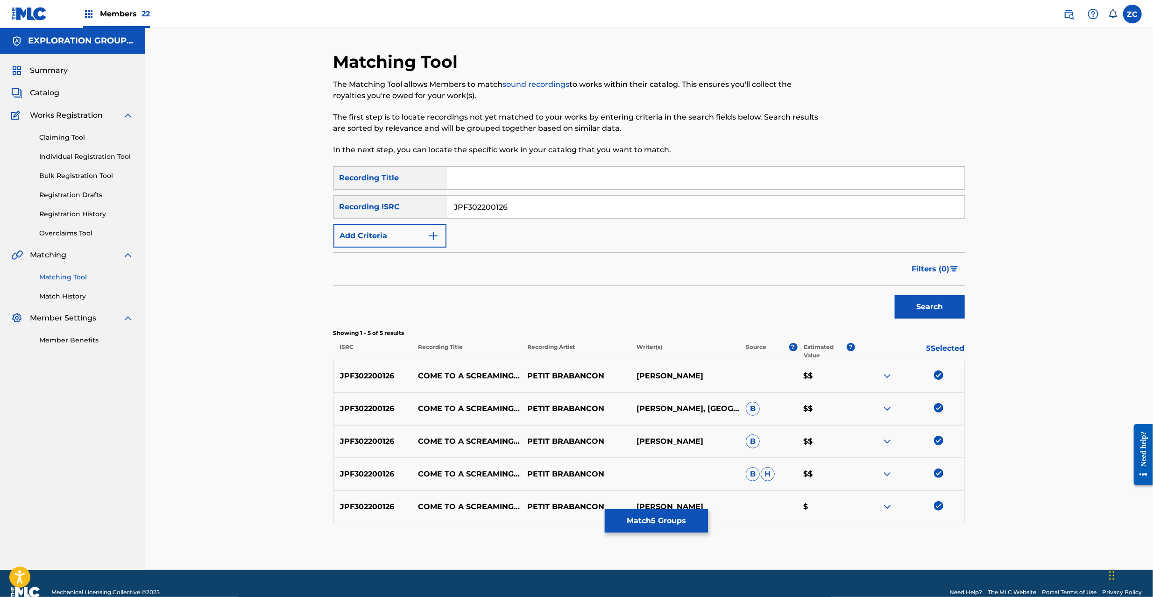
click at [658, 526] on button "Match 5 Groups" at bounding box center [656, 520] width 103 height 23
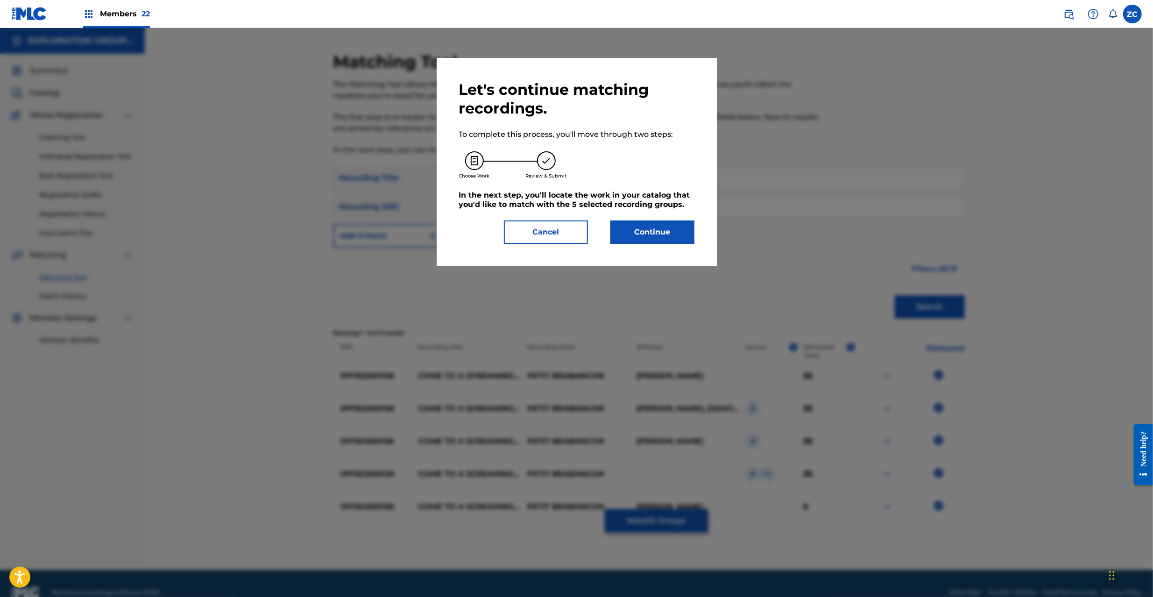
click at [663, 232] on button "Continue" at bounding box center [653, 232] width 84 height 23
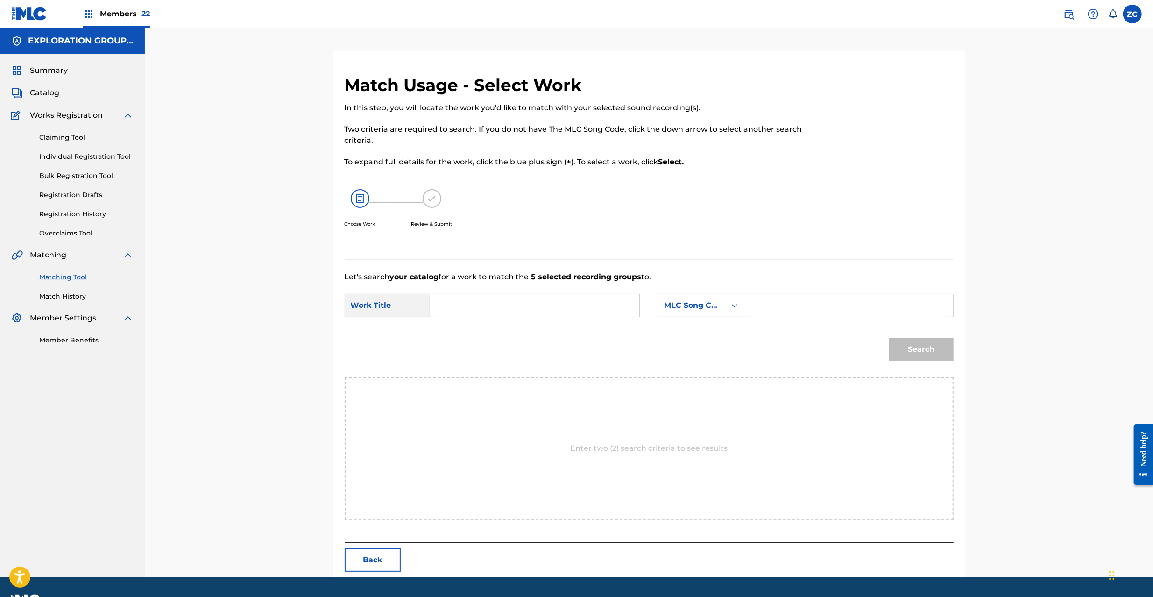
click at [559, 314] on input "Search Form" at bounding box center [534, 305] width 193 height 22
paste input "Come To A Screaming Halt CB98WF"
click at [578, 306] on input "Come To A Screaming Halt CB98WF" at bounding box center [534, 305] width 193 height 22
drag, startPoint x: 578, startPoint y: 306, endPoint x: 675, endPoint y: 307, distance: 96.7
click at [579, 305] on input "Come To A Screaming Halt CB98WF" at bounding box center [534, 305] width 193 height 22
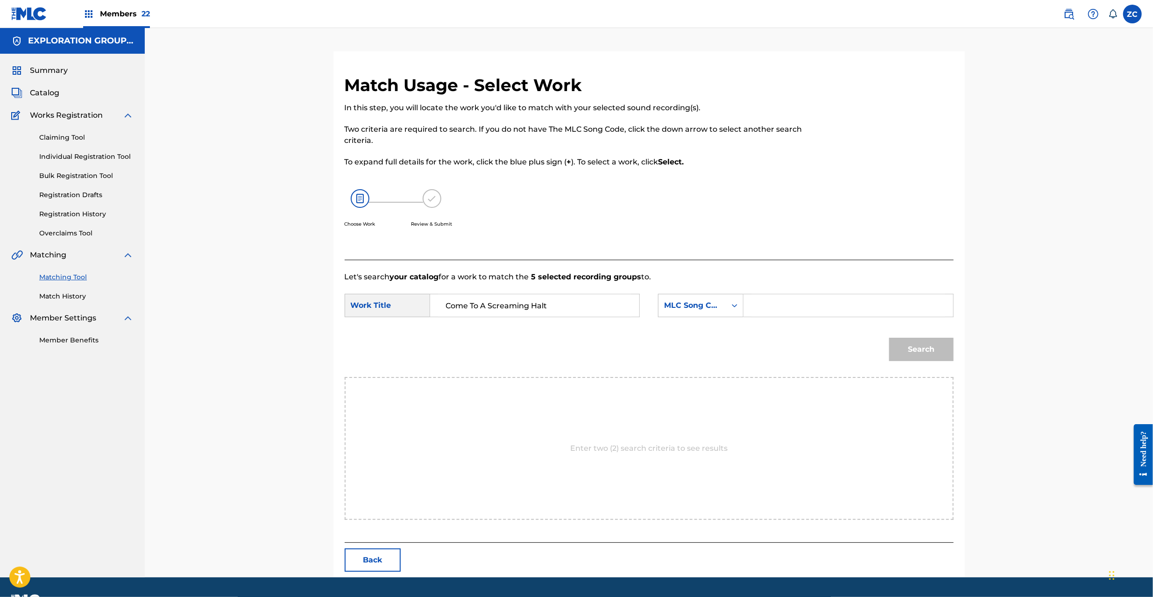
type input "Come To A Screaming Halt"
click at [784, 309] on input "Search Form" at bounding box center [848, 305] width 193 height 22
paste input "CB98WF"
type input "CB98WF"
click at [917, 354] on button "Search" at bounding box center [921, 349] width 64 height 23
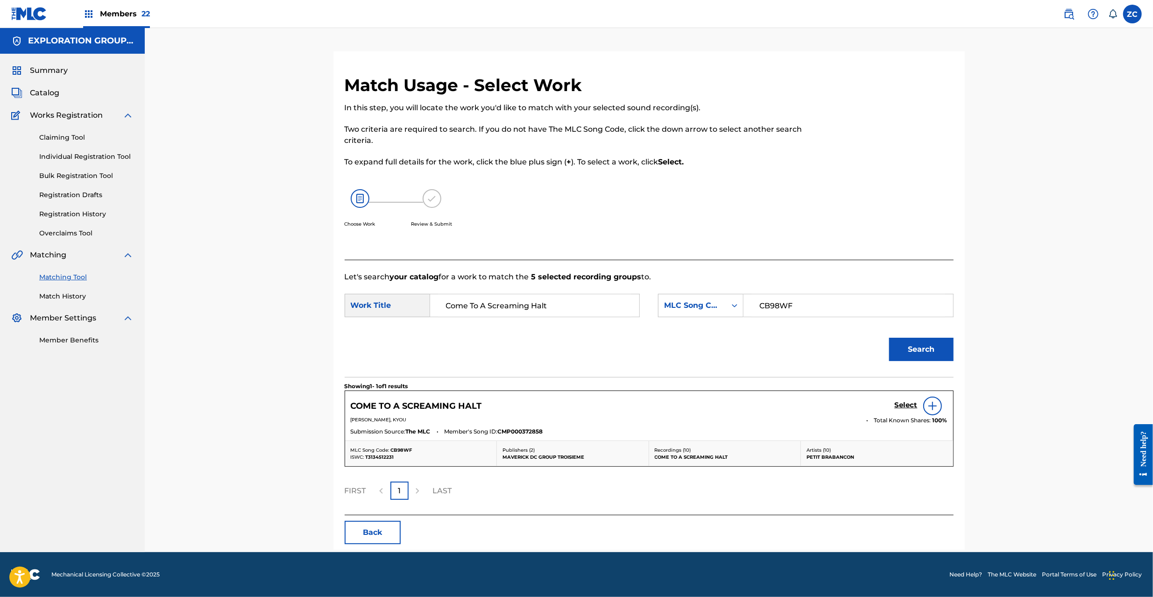
click at [907, 402] on h5 "Select" at bounding box center [906, 405] width 23 height 9
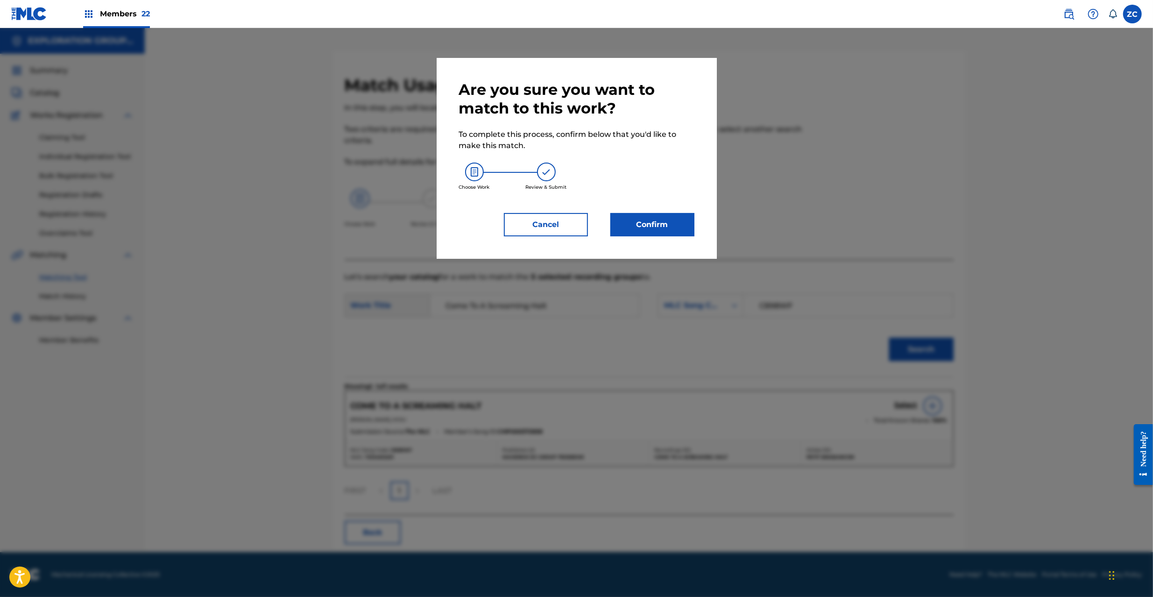
click at [684, 221] on button "Confirm" at bounding box center [653, 224] width 84 height 23
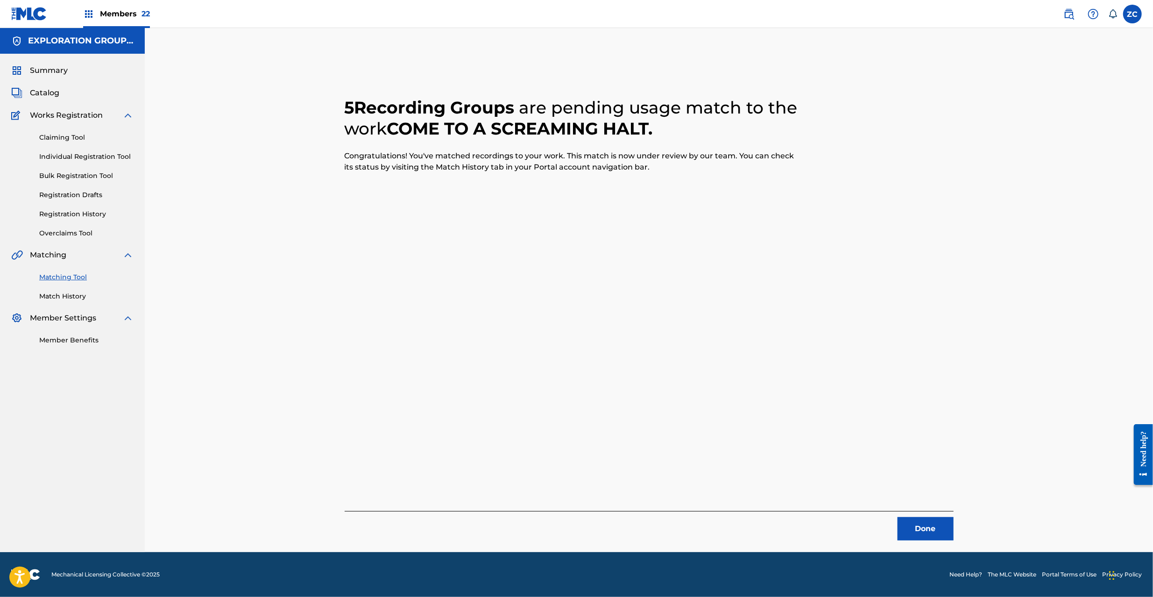
click at [922, 531] on button "Done" at bounding box center [926, 528] width 56 height 23
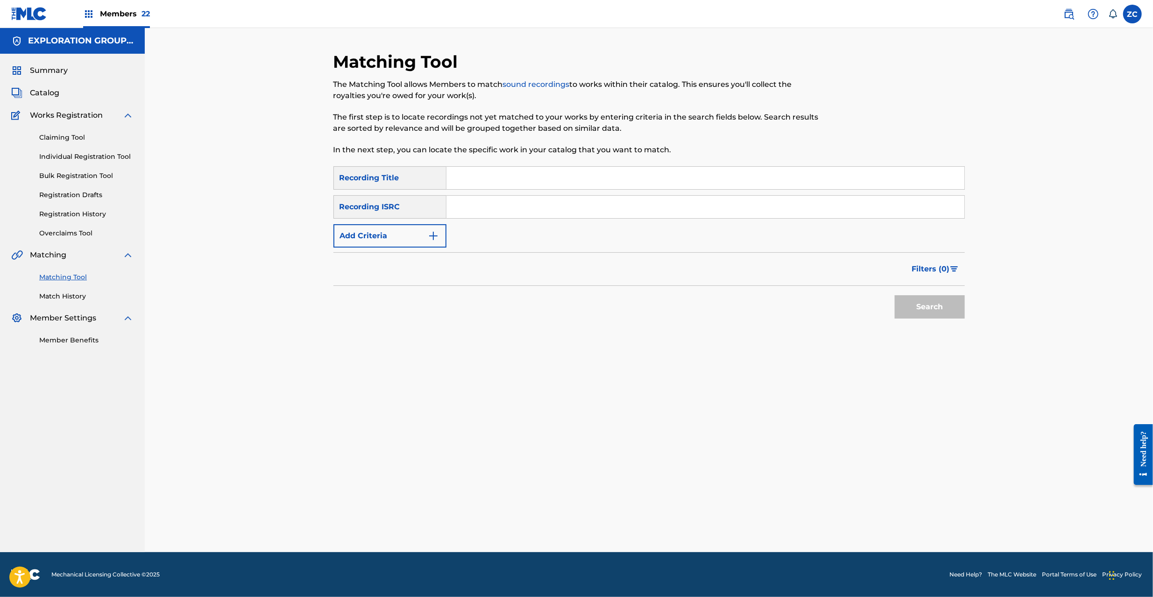
drag, startPoint x: 617, startPoint y: 212, endPoint x: 633, endPoint y: 213, distance: 15.5
click at [617, 212] on input "Search Form" at bounding box center [706, 207] width 518 height 22
paste input "JPF302200108"
type input "JPF302200108"
click at [915, 301] on button "Search" at bounding box center [930, 306] width 70 height 23
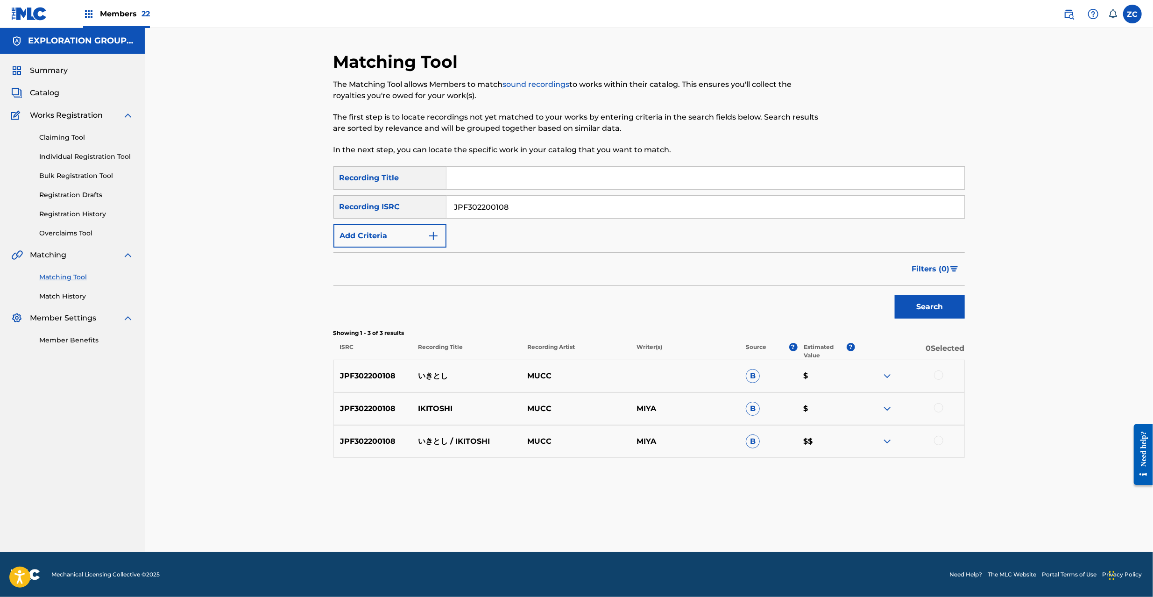
click at [939, 375] on div at bounding box center [938, 374] width 9 height 9
click at [937, 405] on div at bounding box center [938, 407] width 9 height 9
click at [938, 443] on div at bounding box center [938, 440] width 9 height 9
click at [687, 516] on button "Match 3 Groups" at bounding box center [656, 520] width 103 height 23
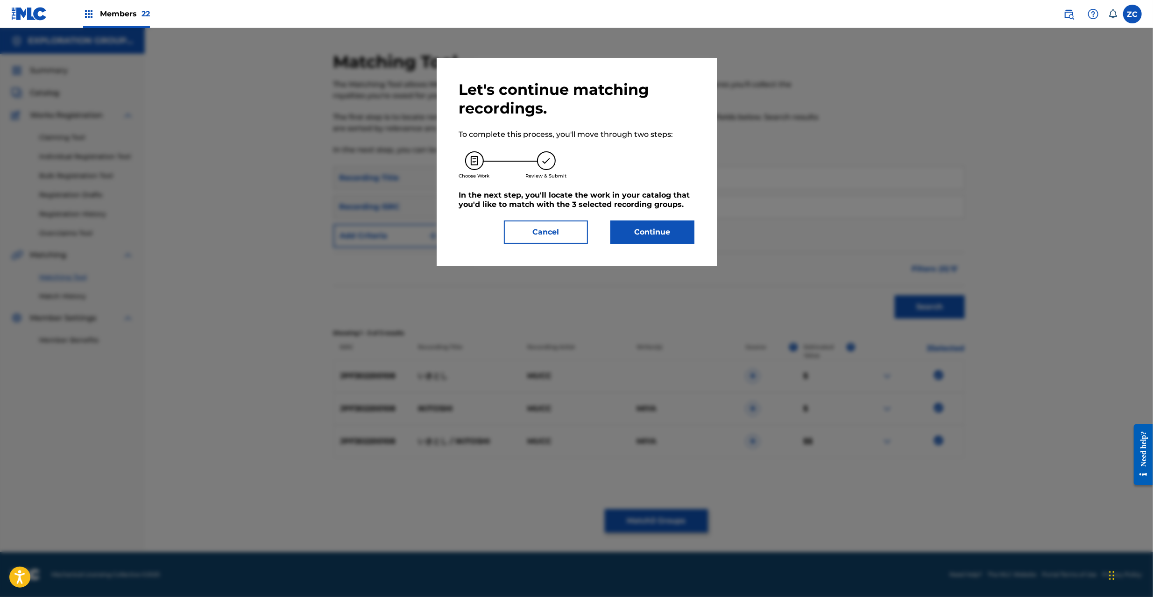
click at [668, 238] on button "Continue" at bounding box center [653, 232] width 84 height 23
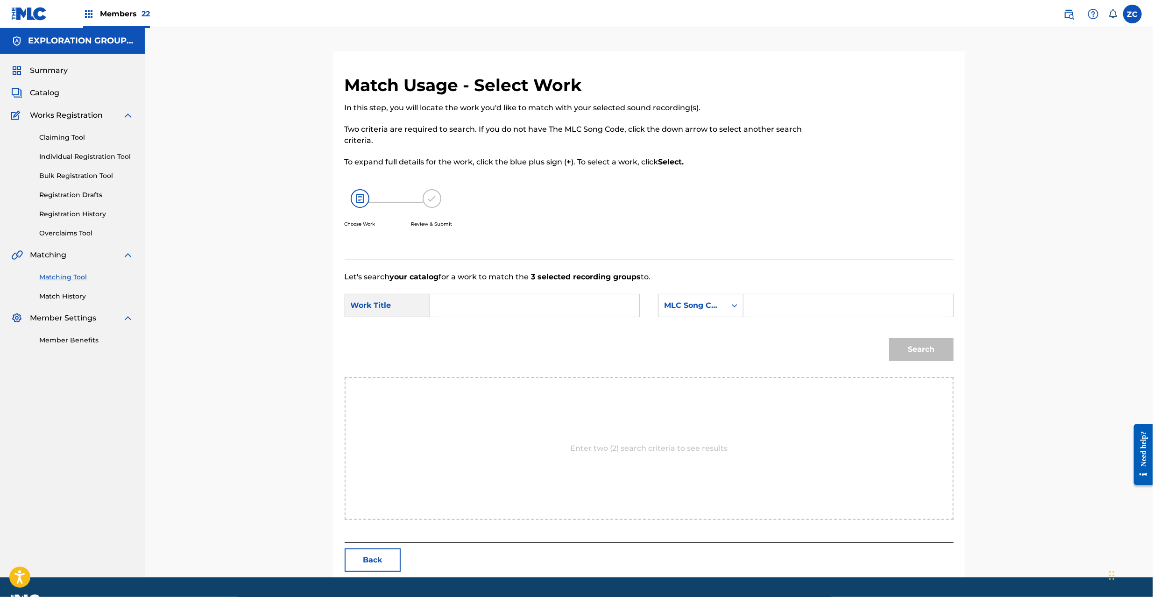
click at [526, 303] on input "Search Form" at bounding box center [534, 305] width 193 height 22
paste input "Ikitoshi I30T4B"
click at [483, 307] on input "Ikitoshi I30T4B" at bounding box center [534, 305] width 193 height 22
type input "Ikitoshi"
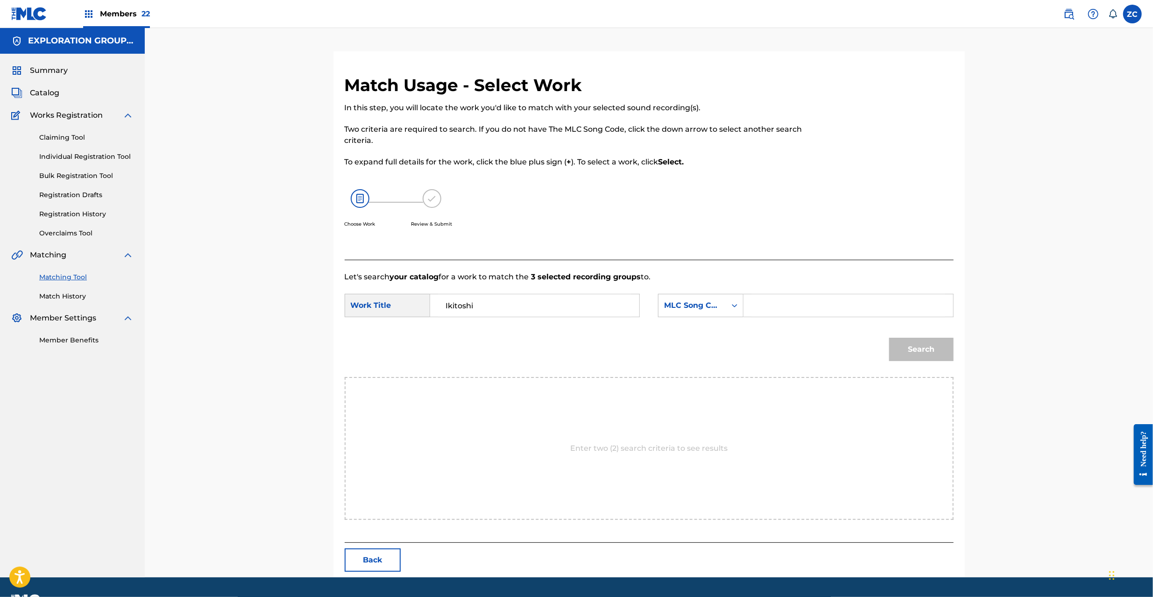
click at [821, 309] on input "Search Form" at bounding box center [848, 305] width 193 height 22
paste input "I30T4B"
type input "I30T4B"
click at [911, 352] on button "Search" at bounding box center [921, 349] width 64 height 23
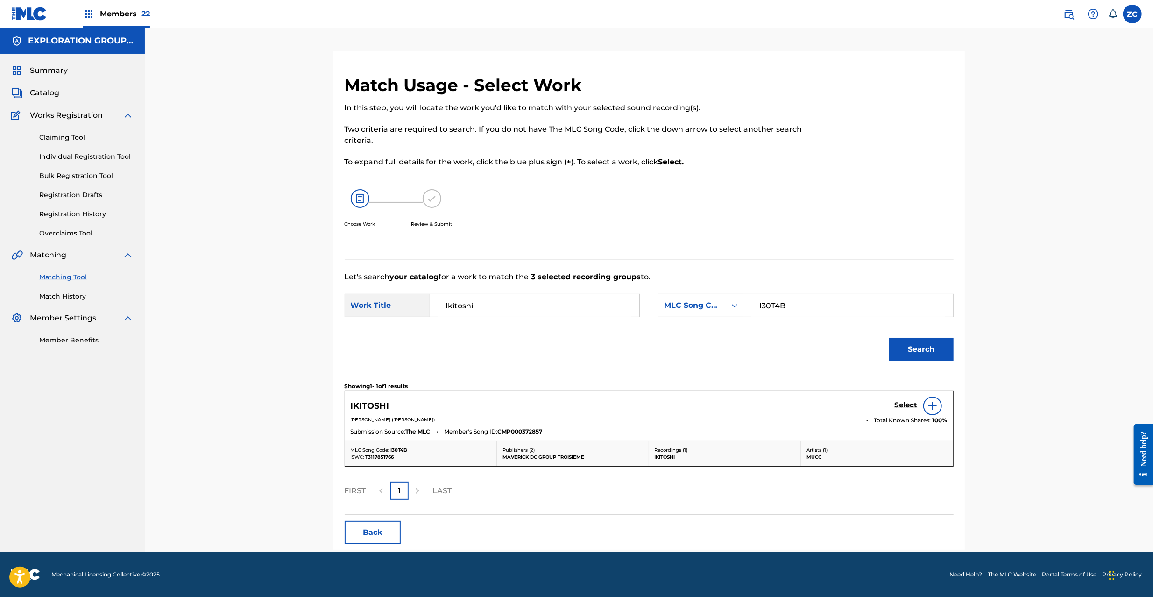
click at [904, 402] on h5 "Select" at bounding box center [906, 405] width 23 height 9
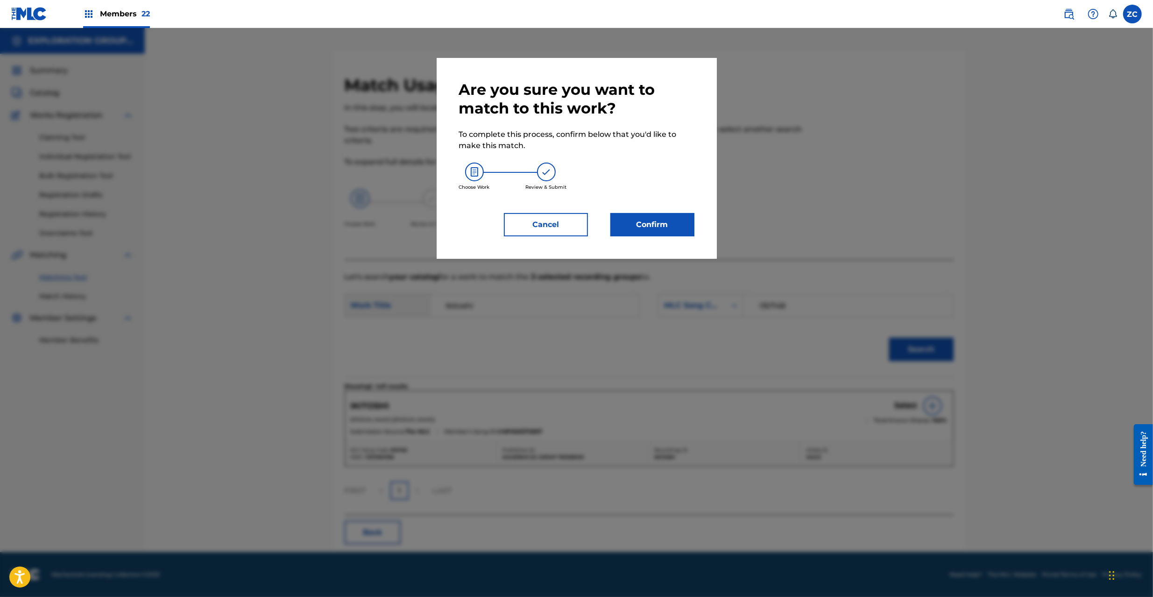
click at [668, 214] on button "Confirm" at bounding box center [653, 224] width 84 height 23
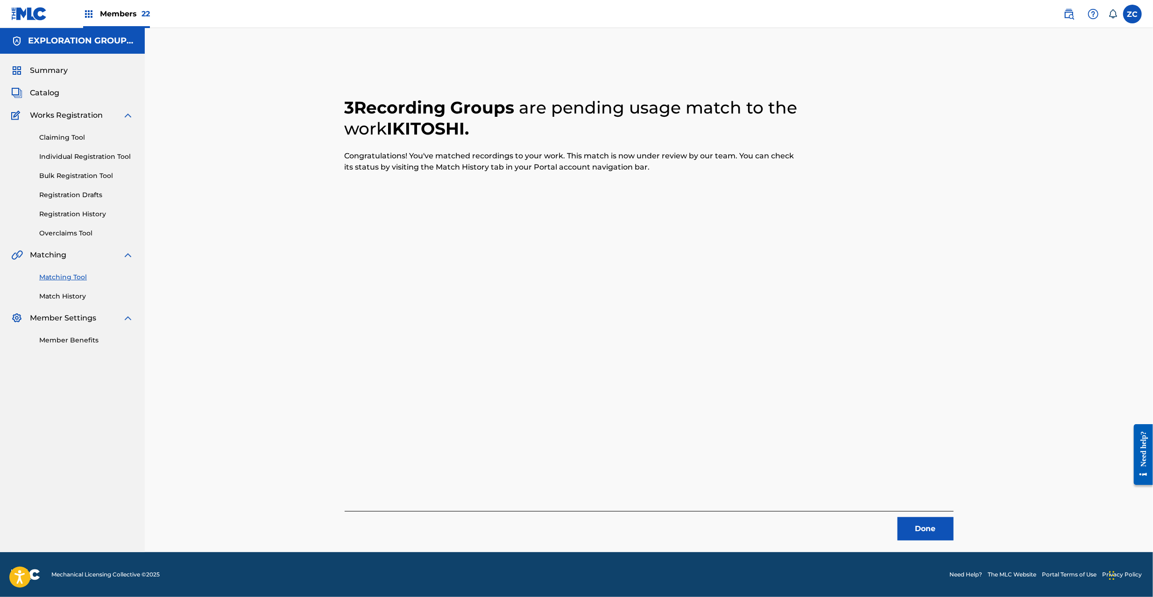
click at [920, 525] on button "Done" at bounding box center [926, 528] width 56 height 23
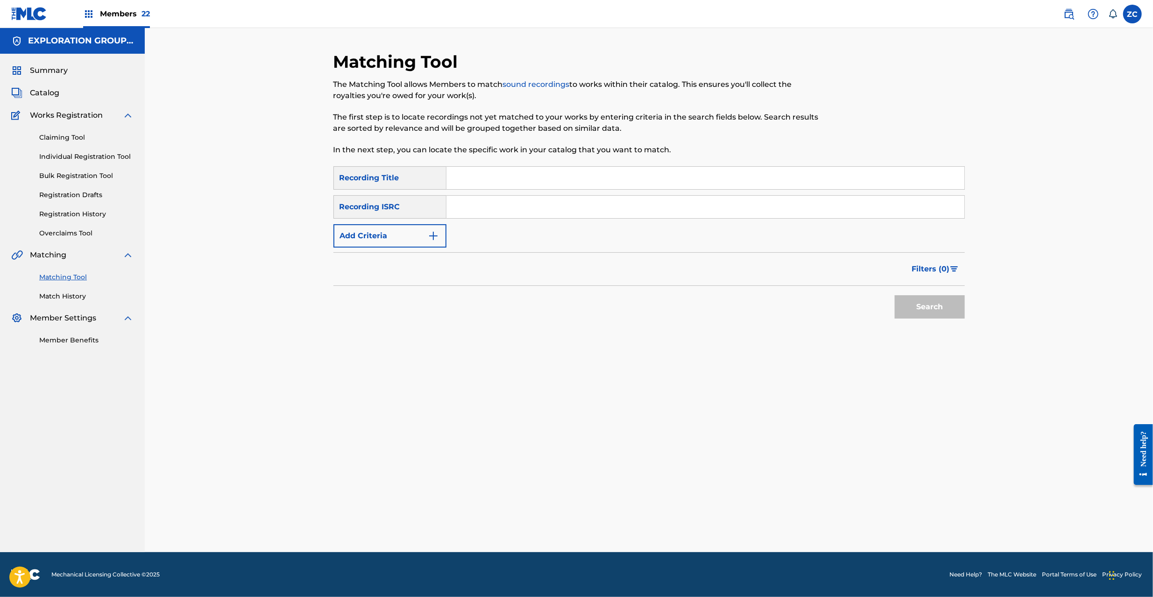
drag, startPoint x: 752, startPoint y: 203, endPoint x: 815, endPoint y: 238, distance: 72.8
click at [752, 203] on input "Search Form" at bounding box center [706, 207] width 518 height 22
paste input "JPF302200106"
type input "JPF302200106"
drag, startPoint x: 926, startPoint y: 306, endPoint x: 872, endPoint y: 269, distance: 65.3
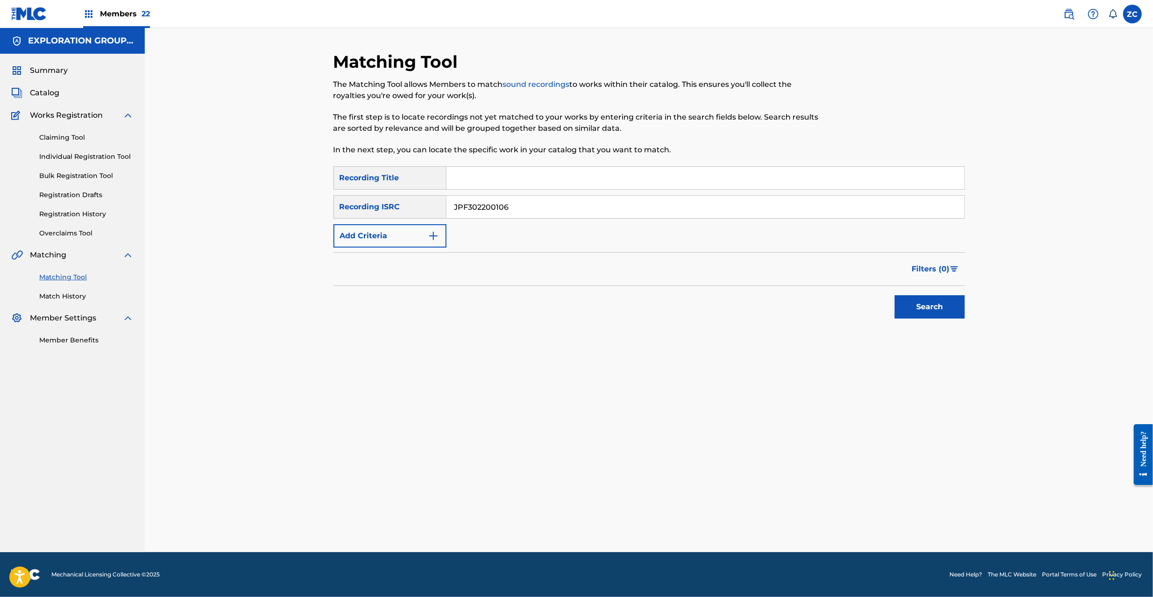
click at [926, 305] on button "Search" at bounding box center [930, 306] width 70 height 23
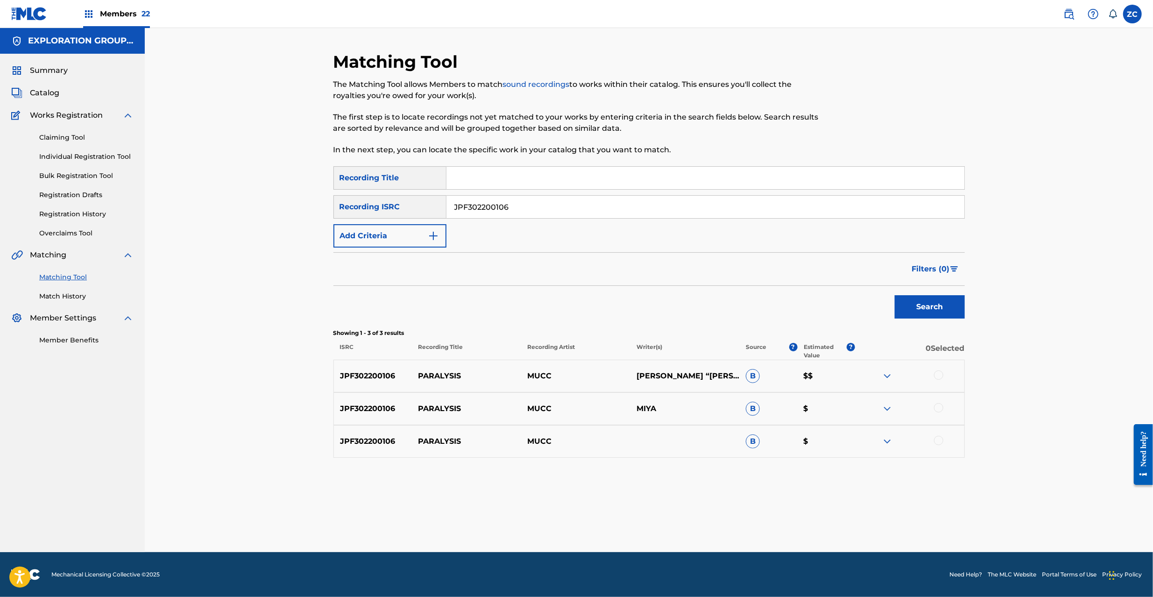
click at [935, 376] on div at bounding box center [938, 374] width 9 height 9
click at [938, 400] on div "JPF302200106 PARALYSIS MUCC MIYA B $" at bounding box center [650, 408] width 632 height 33
click at [940, 406] on div at bounding box center [938, 407] width 9 height 9
click at [942, 443] on div at bounding box center [938, 440] width 9 height 9
click at [682, 527] on button "Match 3 Groups" at bounding box center [656, 520] width 103 height 23
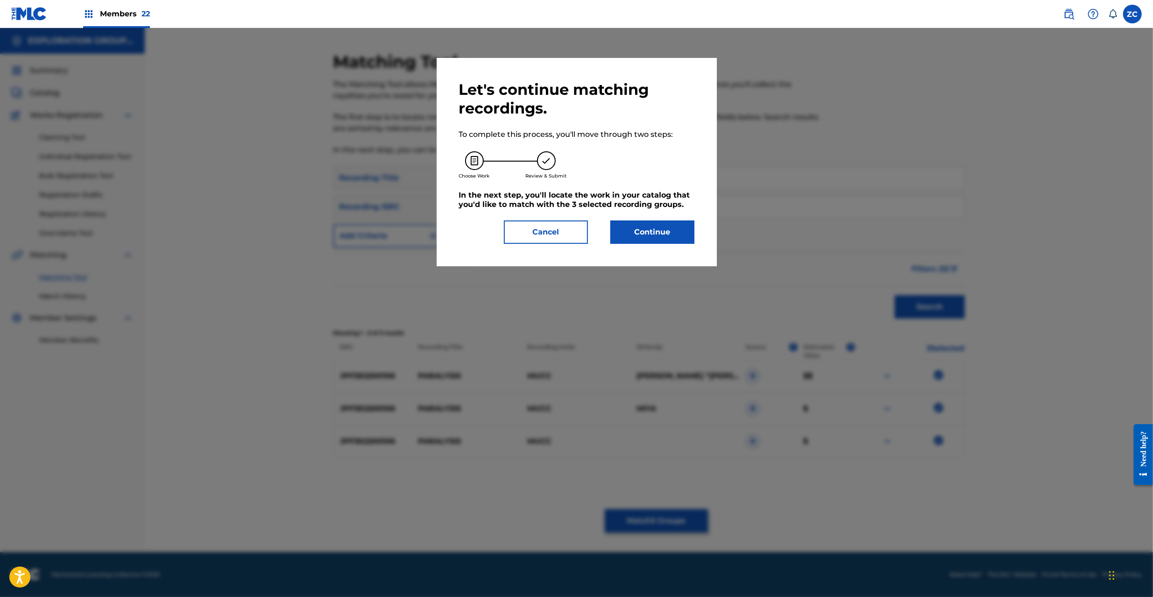
click at [649, 238] on button "Continue" at bounding box center [653, 232] width 84 height 23
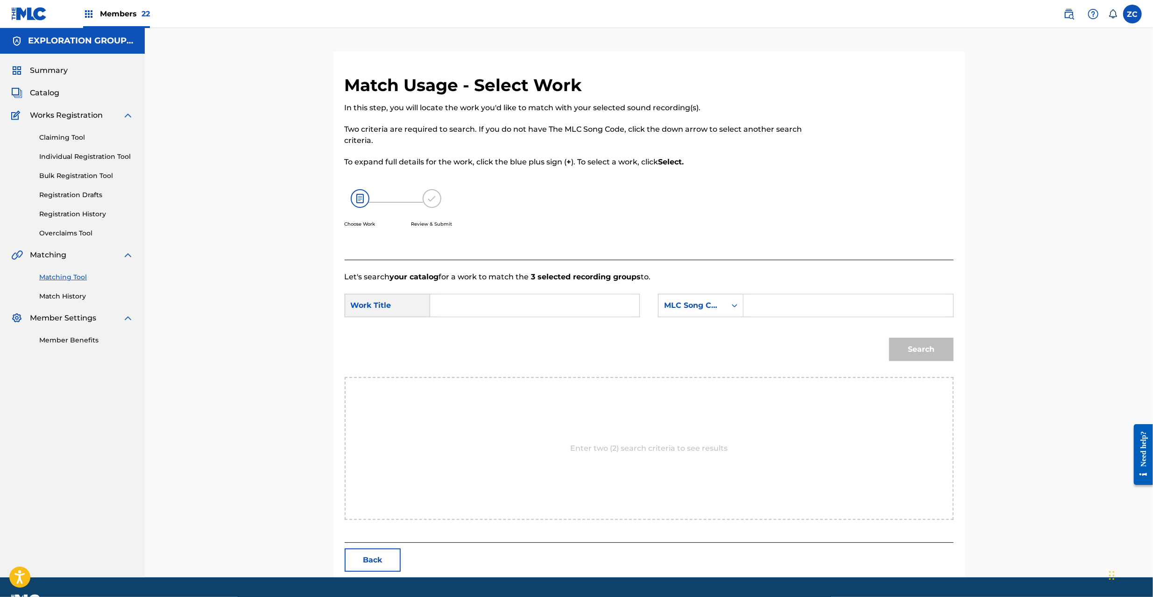
click at [558, 308] on input "Search Form" at bounding box center [534, 305] width 193 height 22
paste input "Paralysis PM8C95"
click at [508, 308] on input "Paralysis PM8C95" at bounding box center [534, 305] width 193 height 22
type input "Paralysis"
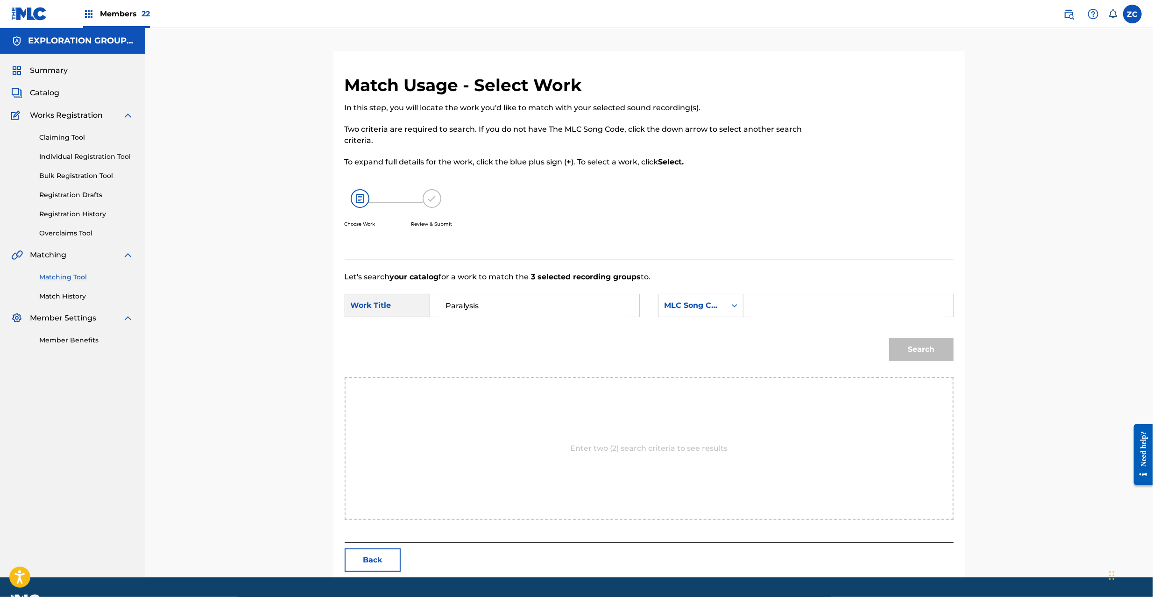
click at [809, 303] on input "Search Form" at bounding box center [848, 305] width 193 height 22
paste input "PM8C95"
type input "PM8C95"
click at [931, 344] on button "Search" at bounding box center [921, 349] width 64 height 23
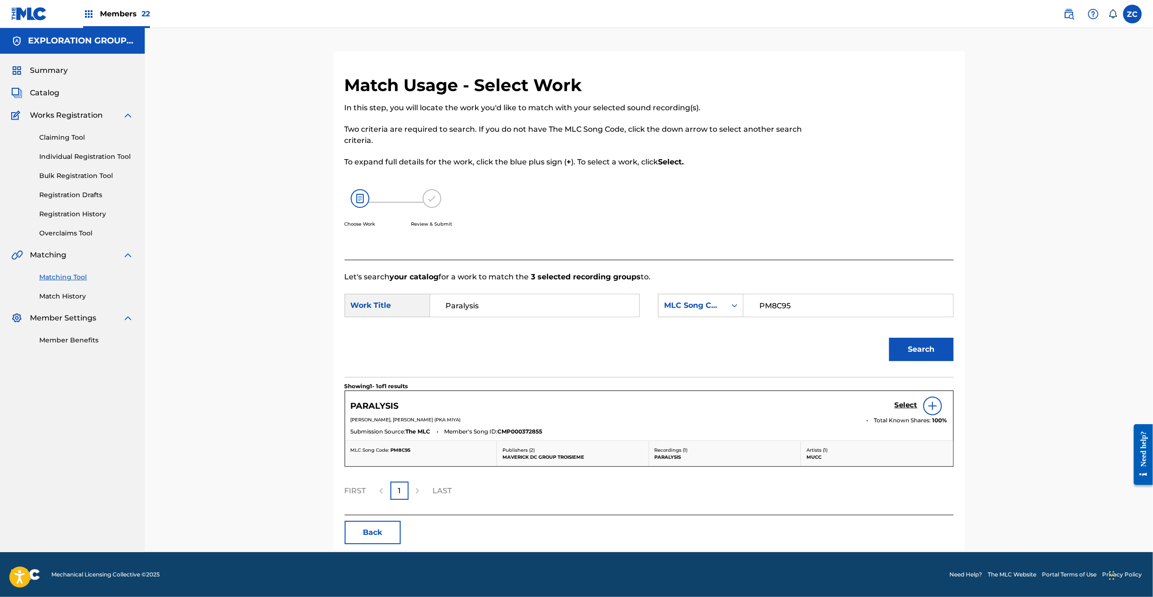
click at [909, 402] on h5 "Select" at bounding box center [906, 405] width 23 height 9
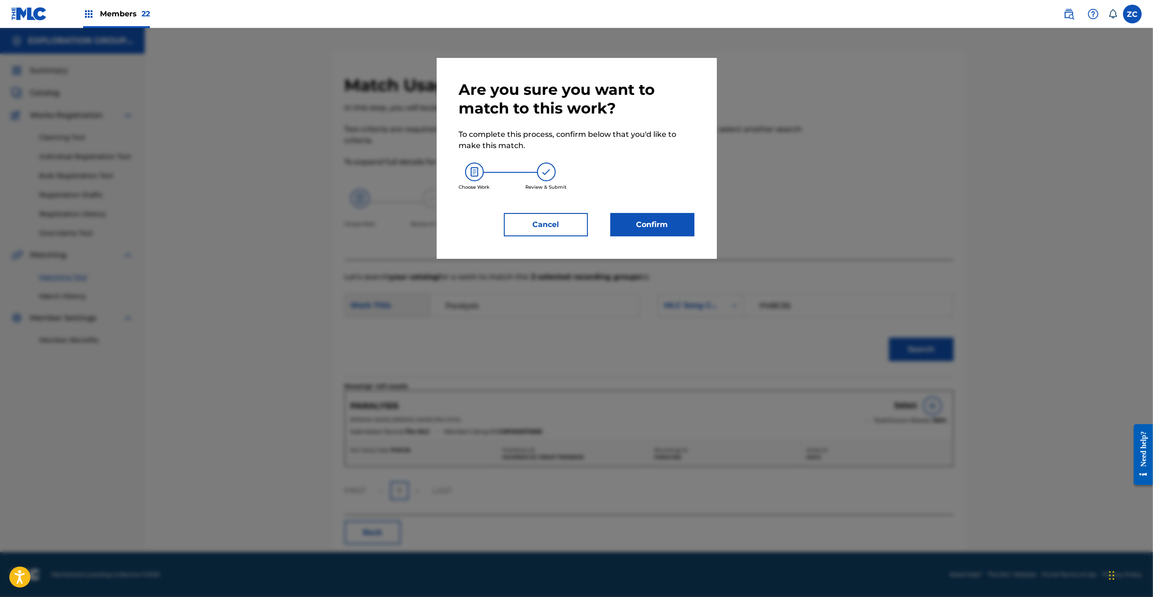
click at [643, 216] on button "Confirm" at bounding box center [653, 224] width 84 height 23
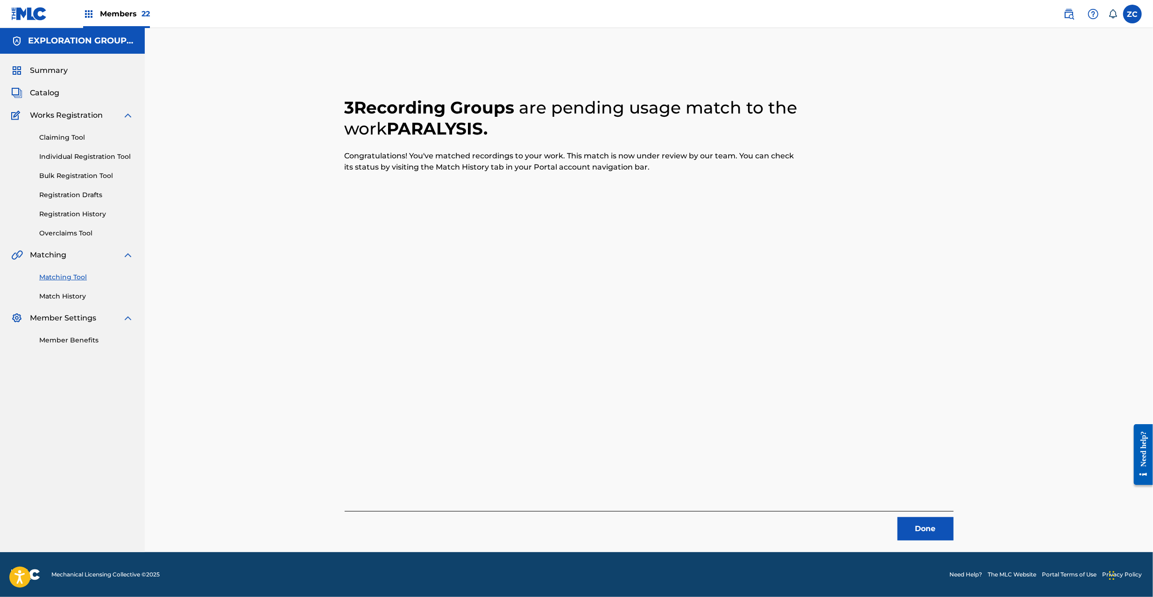
click at [939, 532] on button "Done" at bounding box center [926, 528] width 56 height 23
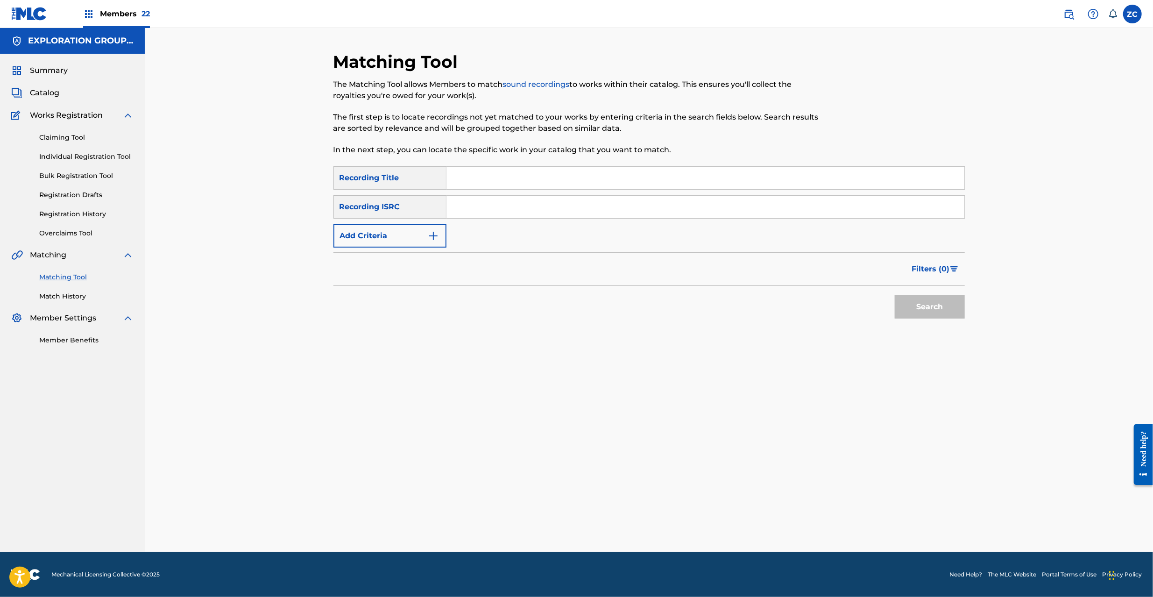
click at [669, 209] on input "Search Form" at bounding box center [706, 207] width 518 height 22
paste input "JPF302200105"
type input "JPF302200105"
drag, startPoint x: 925, startPoint y: 301, endPoint x: 894, endPoint y: 221, distance: 86.0
click at [925, 299] on button "Search" at bounding box center [930, 306] width 70 height 23
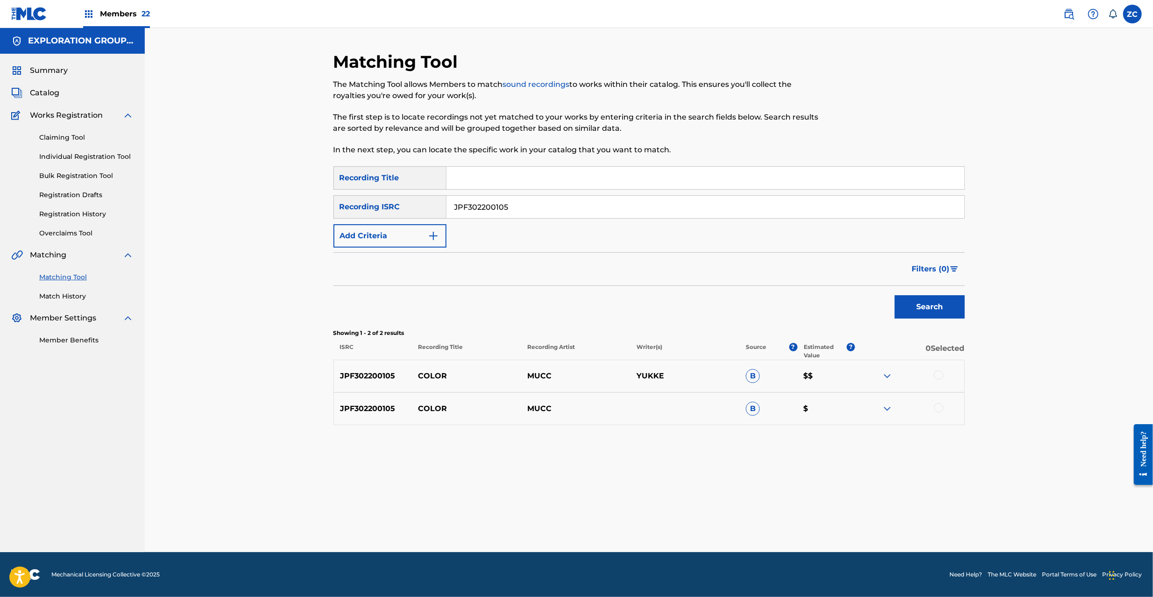
click at [932, 376] on div at bounding box center [909, 375] width 109 height 11
click at [940, 378] on div at bounding box center [938, 374] width 9 height 9
click at [942, 408] on div at bounding box center [938, 407] width 9 height 9
click at [693, 512] on div "Matching Tool The Matching Tool allows Members to match sound recordings to wor…" at bounding box center [650, 301] width 632 height 501
click at [697, 514] on button "Match 2 Groups" at bounding box center [656, 520] width 103 height 23
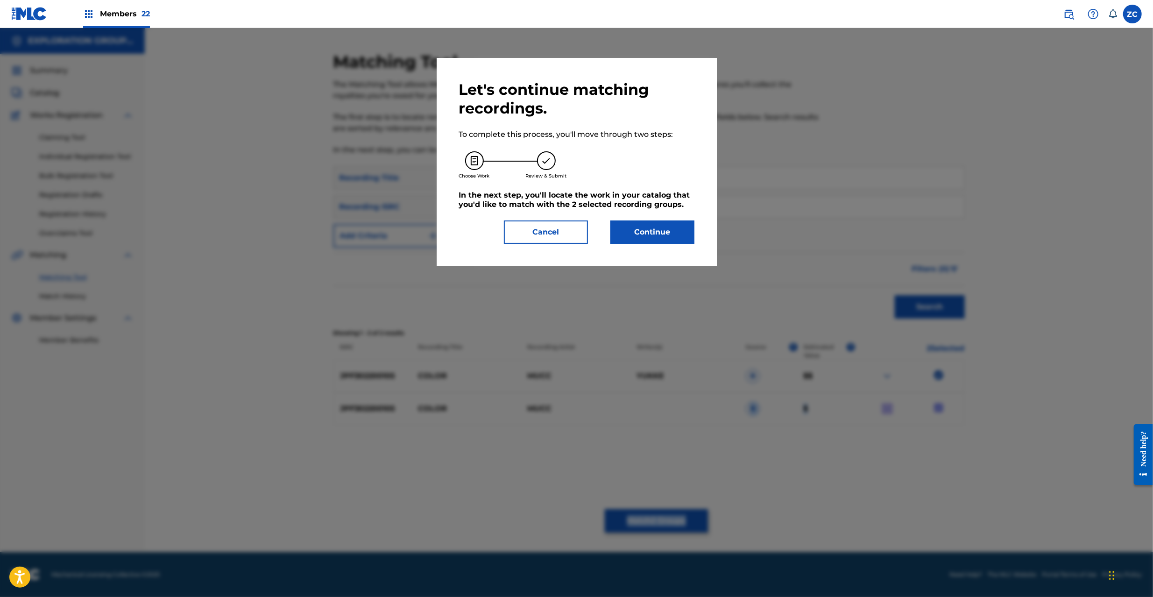
click at [653, 240] on button "Continue" at bounding box center [653, 232] width 84 height 23
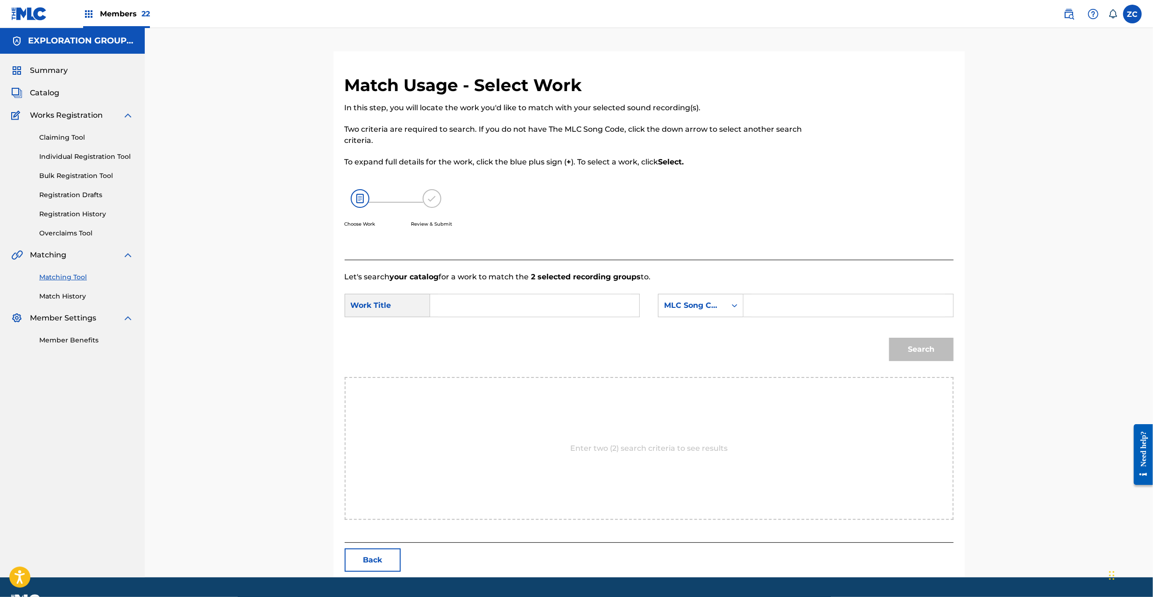
click at [525, 305] on input "Search Form" at bounding box center [534, 305] width 193 height 22
paste input "Color CI88PR"
click at [486, 306] on input "Color CI88PR" at bounding box center [534, 305] width 193 height 22
type input "Color"
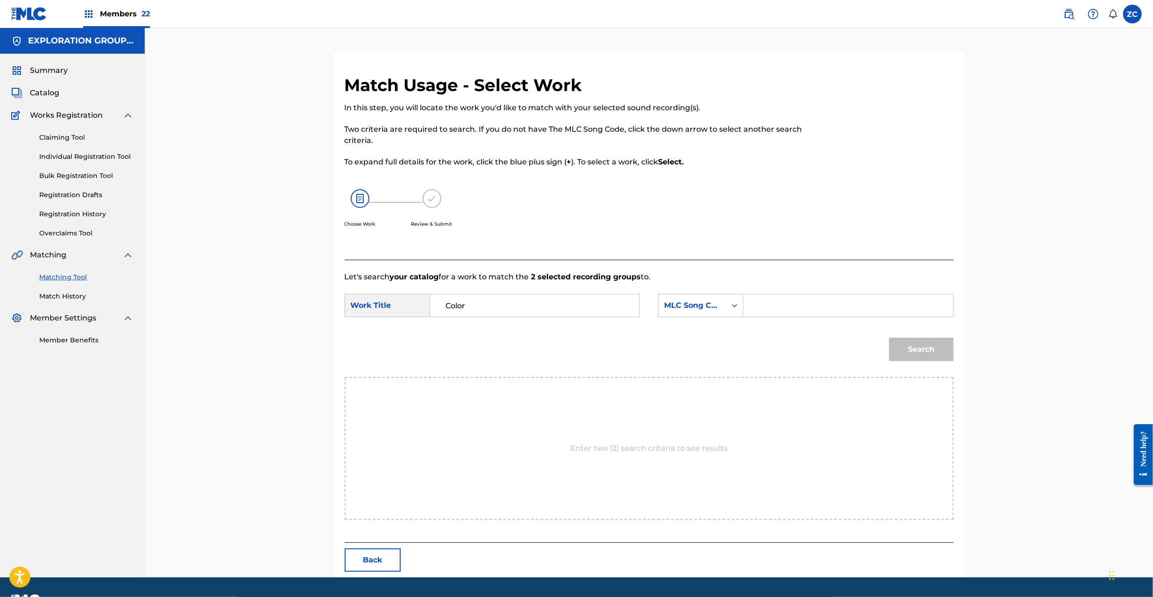
click at [809, 312] on input "Search Form" at bounding box center [848, 305] width 193 height 22
paste input "CI88PR"
type input "CI88PR"
click at [907, 352] on button "Search" at bounding box center [921, 349] width 64 height 23
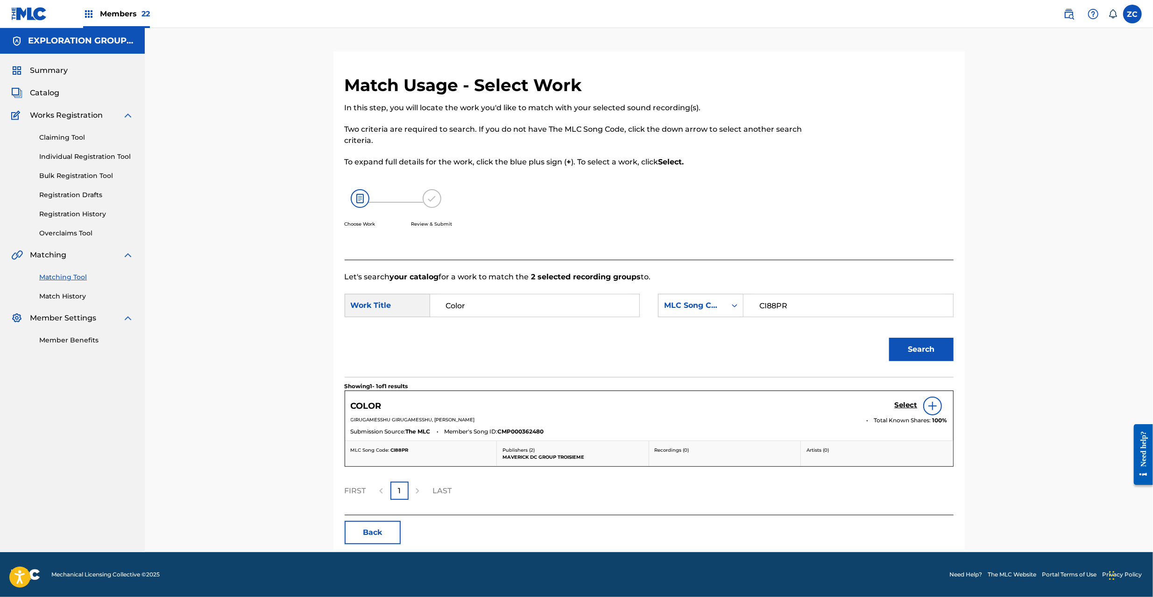
click at [911, 406] on h5 "Select" at bounding box center [906, 405] width 23 height 9
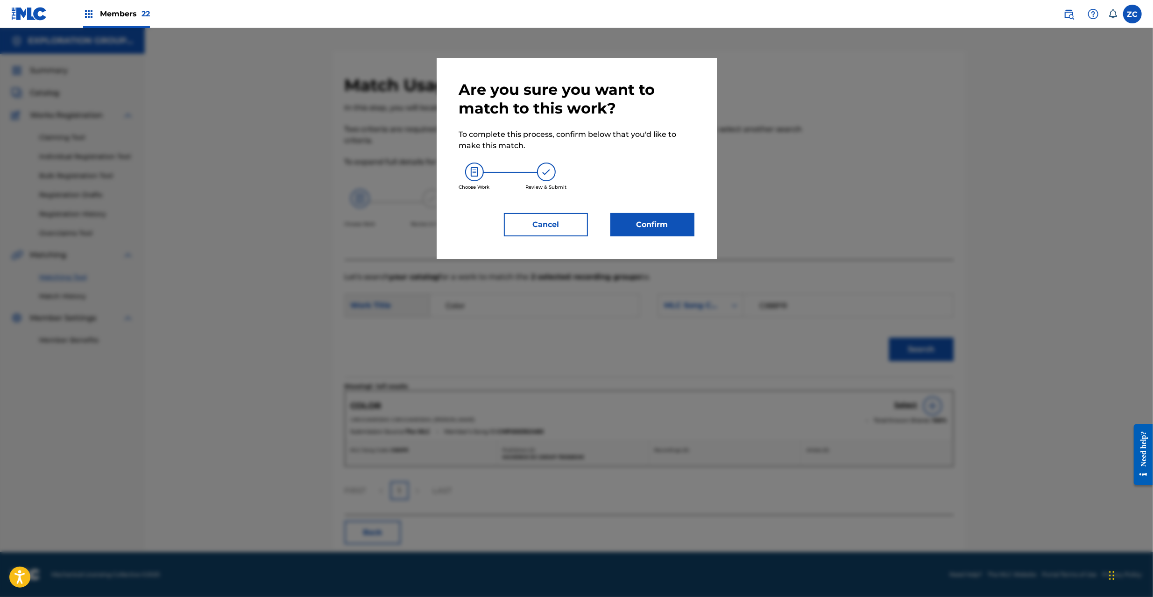
click at [685, 227] on button "Confirm" at bounding box center [653, 224] width 84 height 23
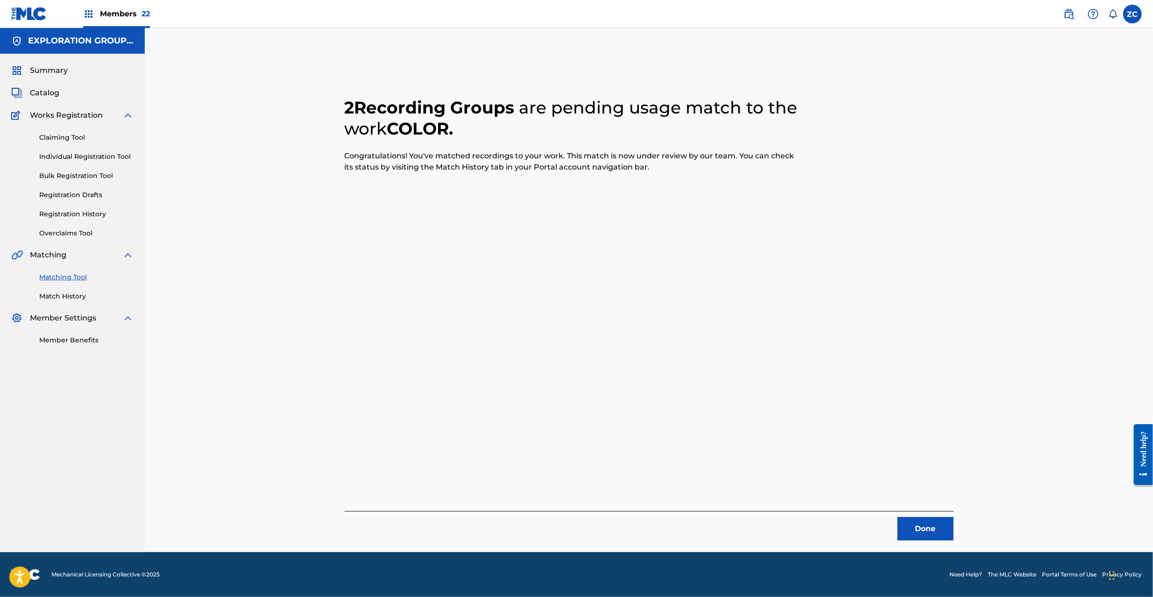
click at [920, 531] on button "Done" at bounding box center [926, 528] width 56 height 23
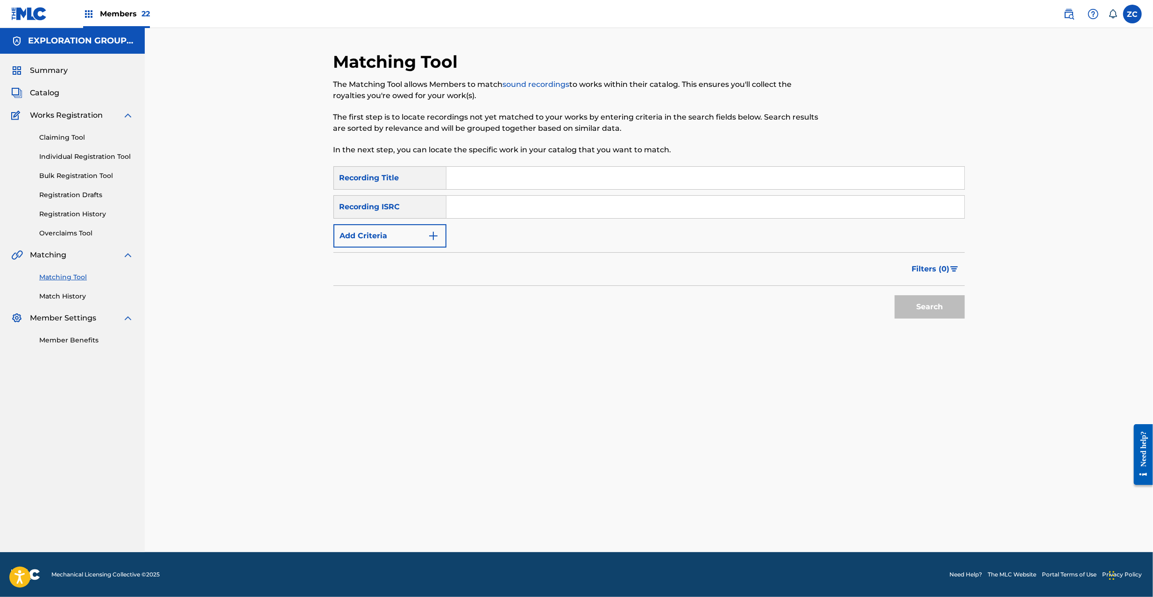
click at [718, 209] on input "Search Form" at bounding box center [706, 207] width 518 height 22
paste input "JPF302200060"
type input "JPF302200060"
click at [934, 303] on button "Search" at bounding box center [930, 306] width 70 height 23
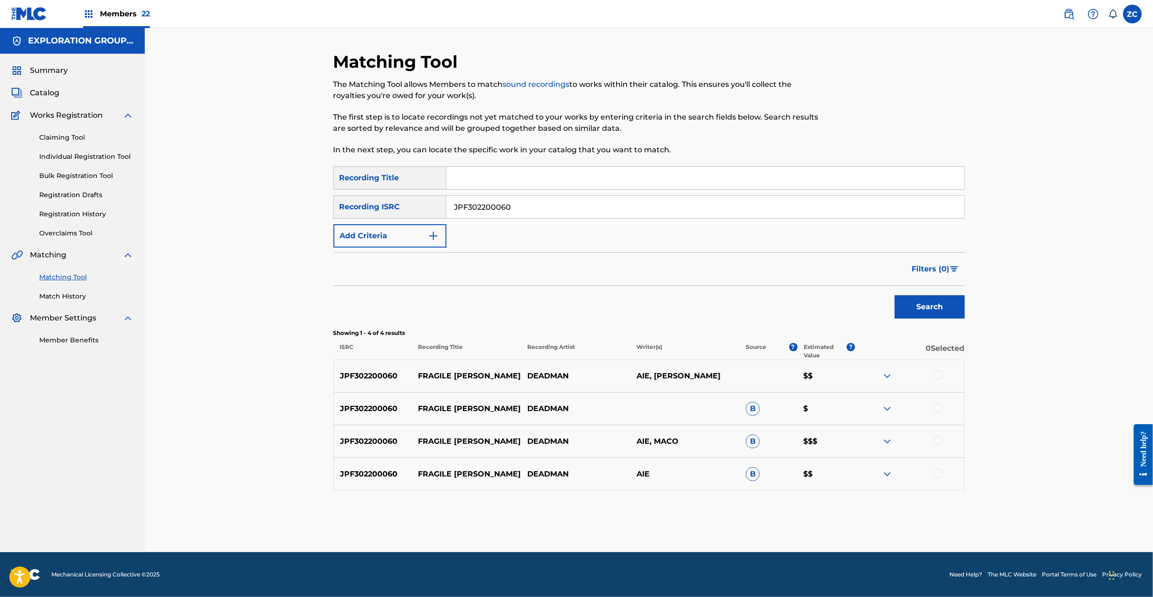
click at [937, 377] on div at bounding box center [938, 374] width 9 height 9
click at [941, 408] on div at bounding box center [938, 407] width 9 height 9
click at [938, 442] on div at bounding box center [938, 440] width 9 height 9
click at [936, 474] on div at bounding box center [938, 473] width 9 height 9
click at [692, 519] on button "Match 4 Groups" at bounding box center [656, 520] width 103 height 23
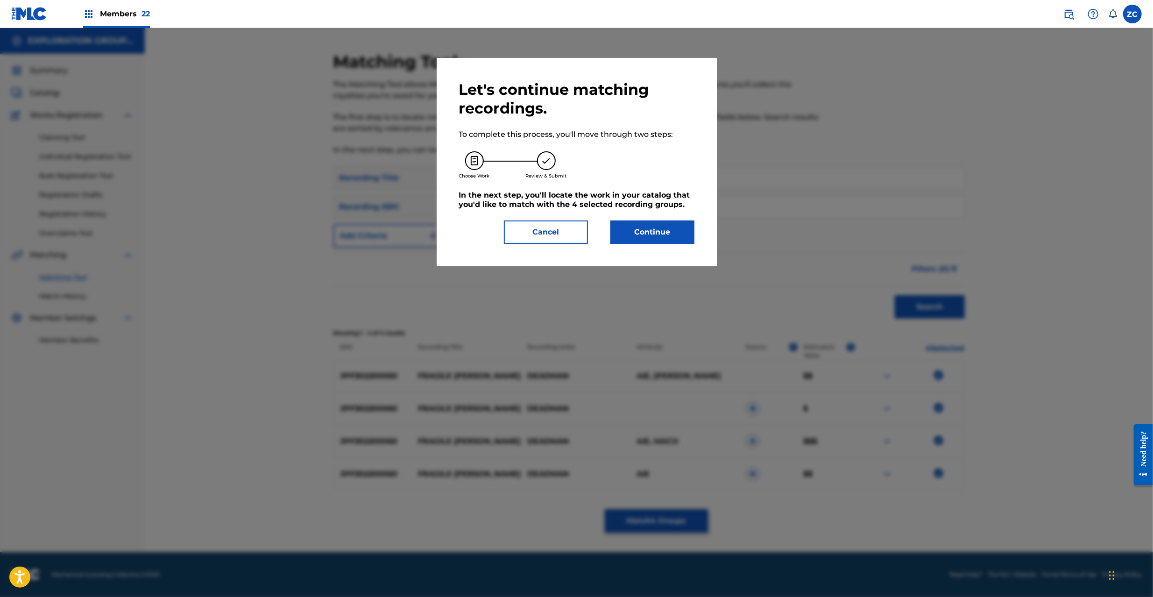
click at [671, 234] on button "Continue" at bounding box center [653, 232] width 84 height 23
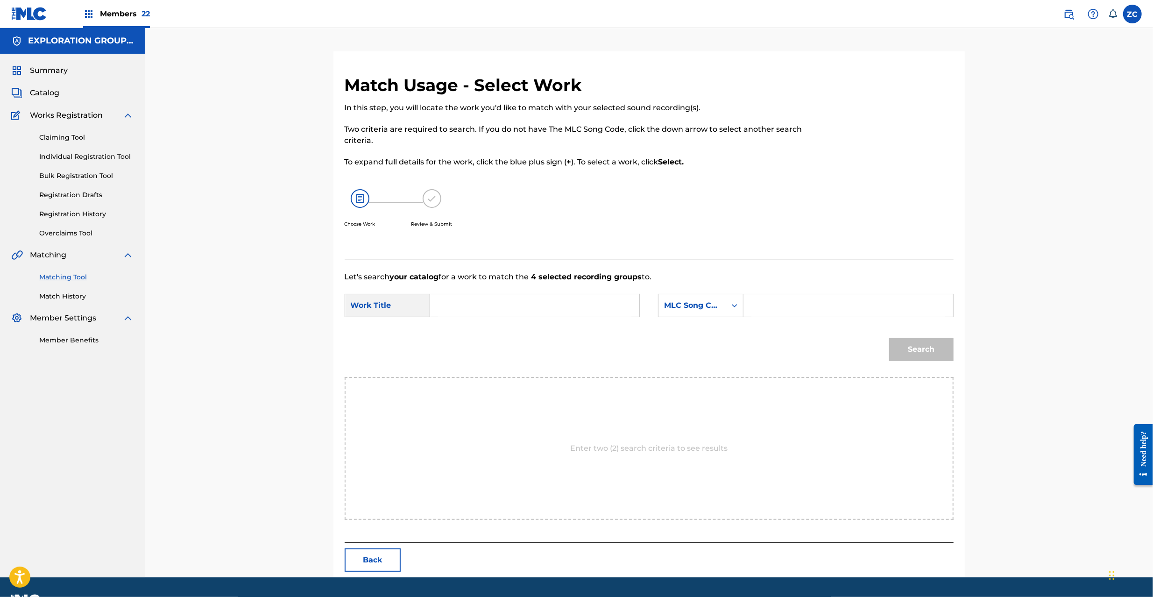
click at [593, 307] on input "Search Form" at bounding box center [534, 305] width 193 height 22
paste input "Fragile [PERSON_NAME] FA6S5Z"
click at [522, 307] on input "Fragile [PERSON_NAME] FA6S5Z" at bounding box center [534, 305] width 193 height 22
type input "Fragile [PERSON_NAME]"
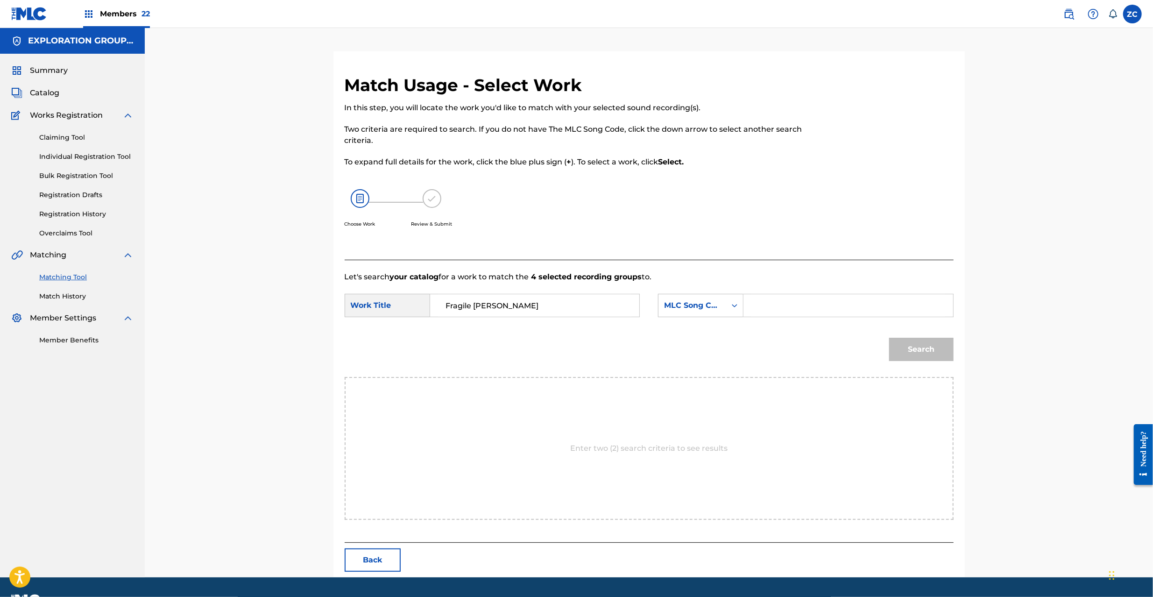
click at [797, 310] on input "Search Form" at bounding box center [848, 305] width 193 height 22
paste input "FA6S5Z"
type input "FA6S5Z"
click at [907, 349] on button "Search" at bounding box center [921, 349] width 64 height 23
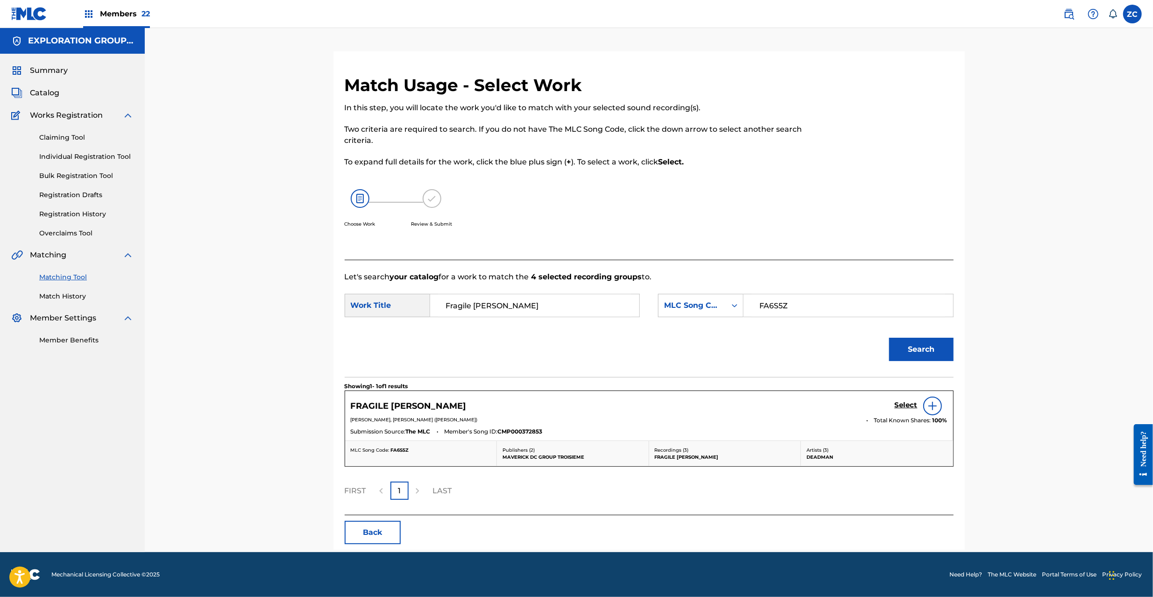
click at [904, 406] on h5 "Select" at bounding box center [906, 405] width 23 height 9
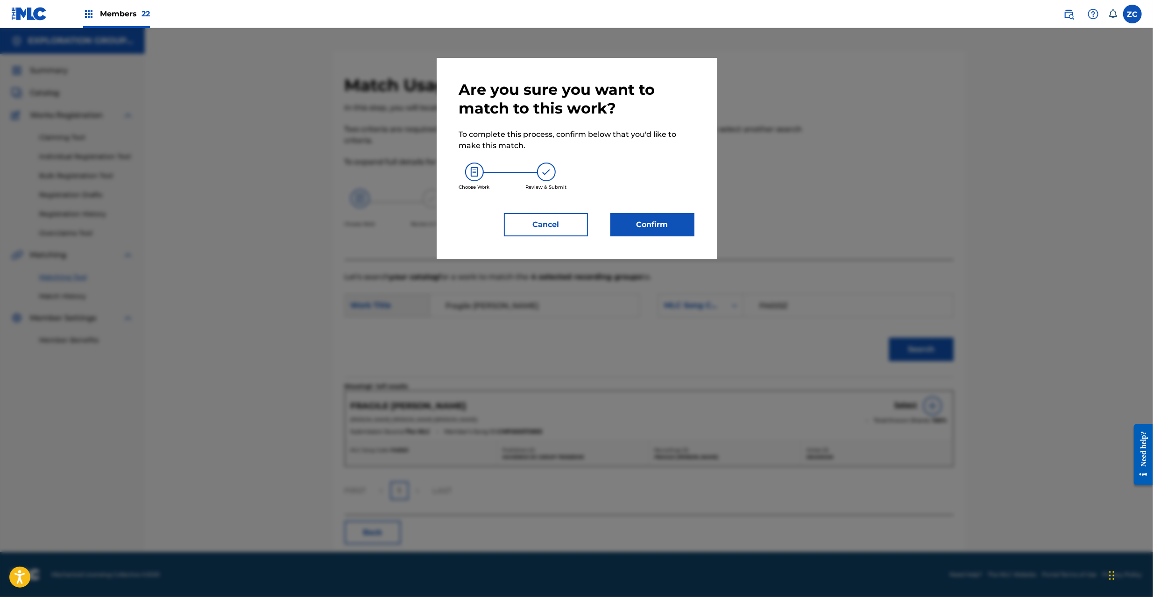
click at [675, 230] on button "Confirm" at bounding box center [653, 224] width 84 height 23
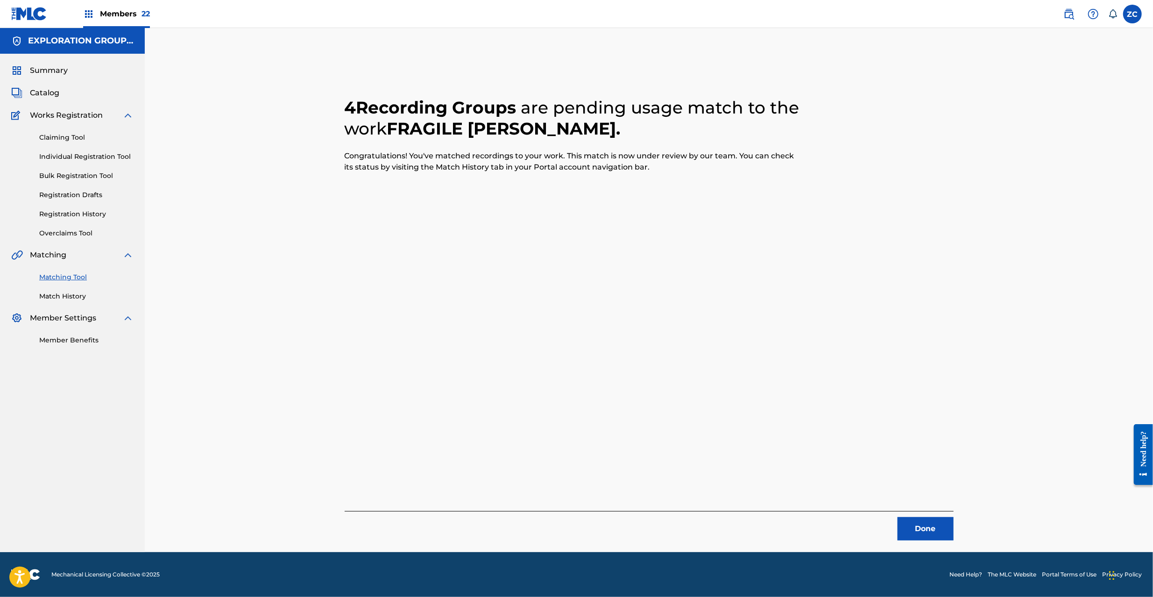
click at [918, 522] on button "Done" at bounding box center [926, 528] width 56 height 23
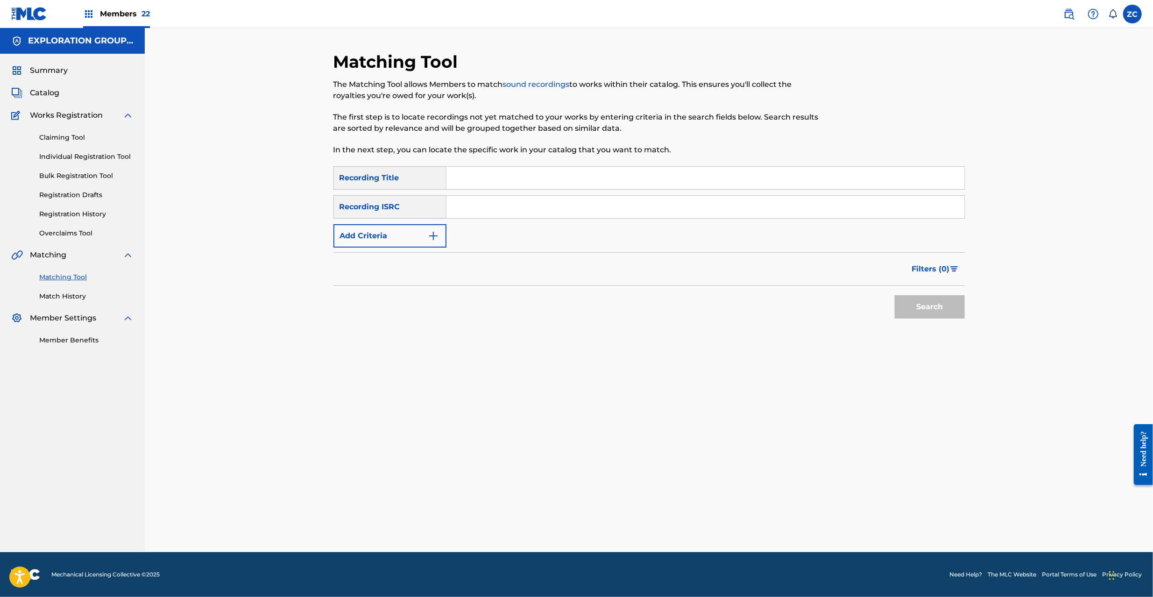
click at [652, 210] on input "Search Form" at bounding box center [706, 207] width 518 height 22
paste input "JPF302200061"
type input "JPF302200061"
click at [915, 306] on button "Search" at bounding box center [930, 306] width 70 height 23
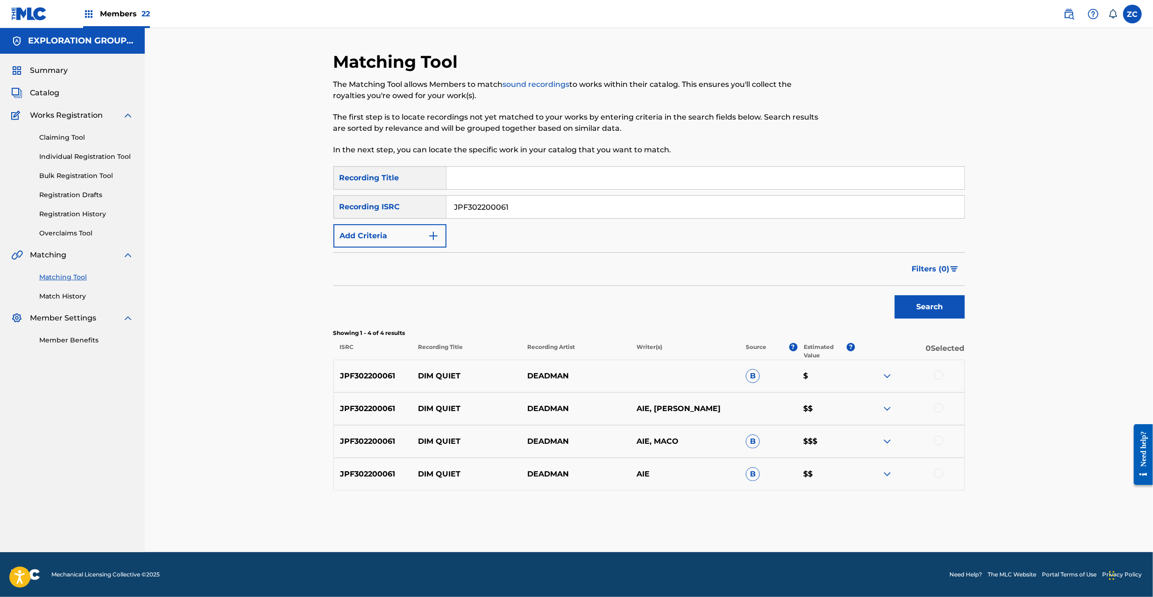
click at [939, 376] on div at bounding box center [938, 374] width 9 height 9
click at [936, 412] on div at bounding box center [938, 407] width 9 height 9
click at [940, 441] on div at bounding box center [938, 440] width 9 height 9
click at [941, 476] on div at bounding box center [938, 473] width 9 height 9
click at [675, 519] on button "Match 4 Groups" at bounding box center [656, 520] width 103 height 23
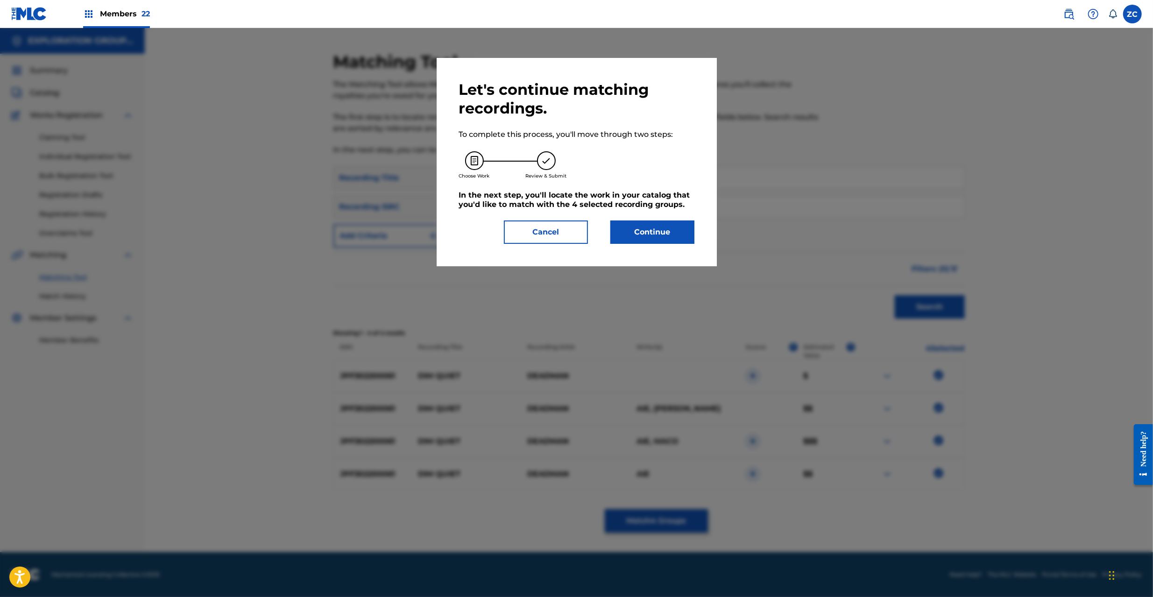
click at [657, 239] on button "Continue" at bounding box center [653, 232] width 84 height 23
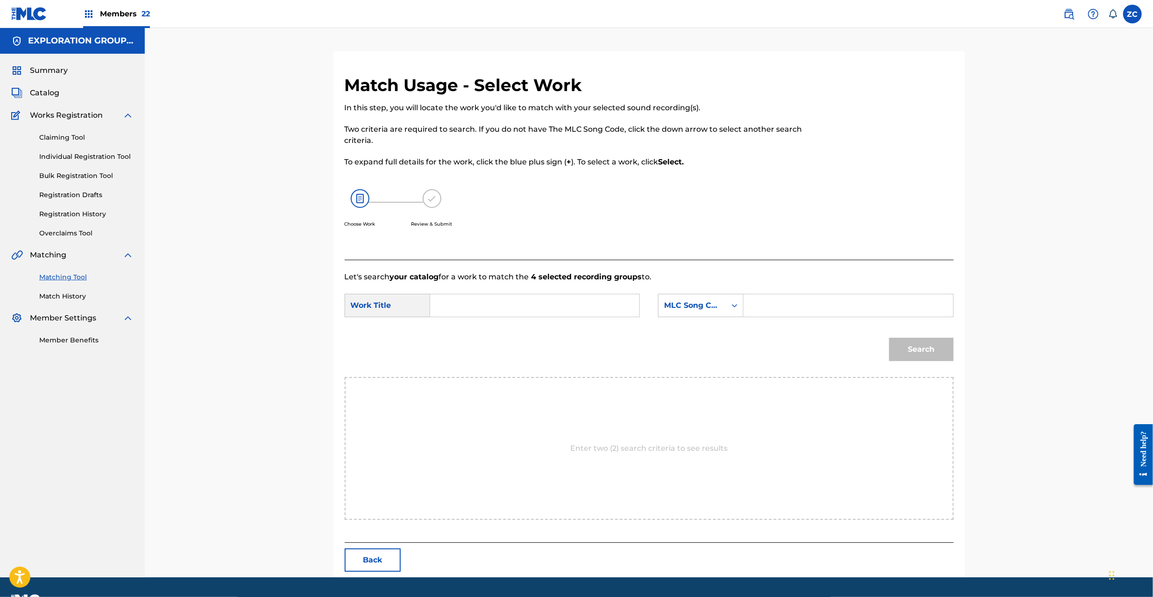
click at [477, 304] on input "Search Form" at bounding box center [534, 305] width 193 height 22
paste input "Dim Quiet DQ37BN"
click at [512, 306] on input "Dim Quiet DQ37BN" at bounding box center [534, 305] width 193 height 22
type input "Dim Quiet"
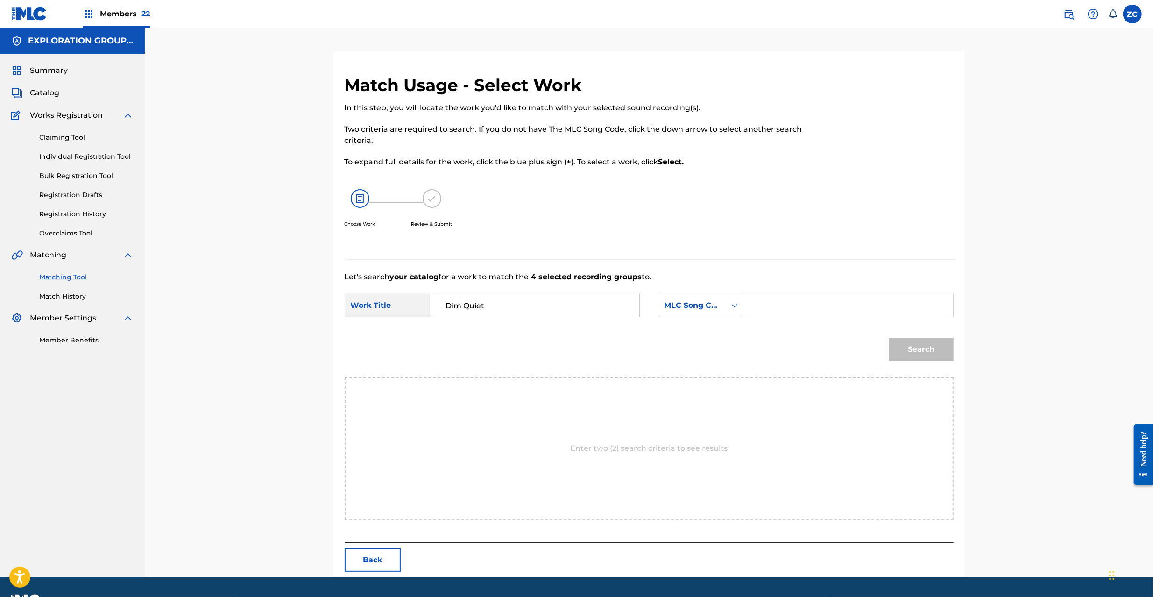
click at [813, 307] on input "Search Form" at bounding box center [848, 305] width 193 height 22
paste input "DQ37BN"
type input "DQ37BN"
click at [935, 346] on button "Search" at bounding box center [921, 349] width 64 height 23
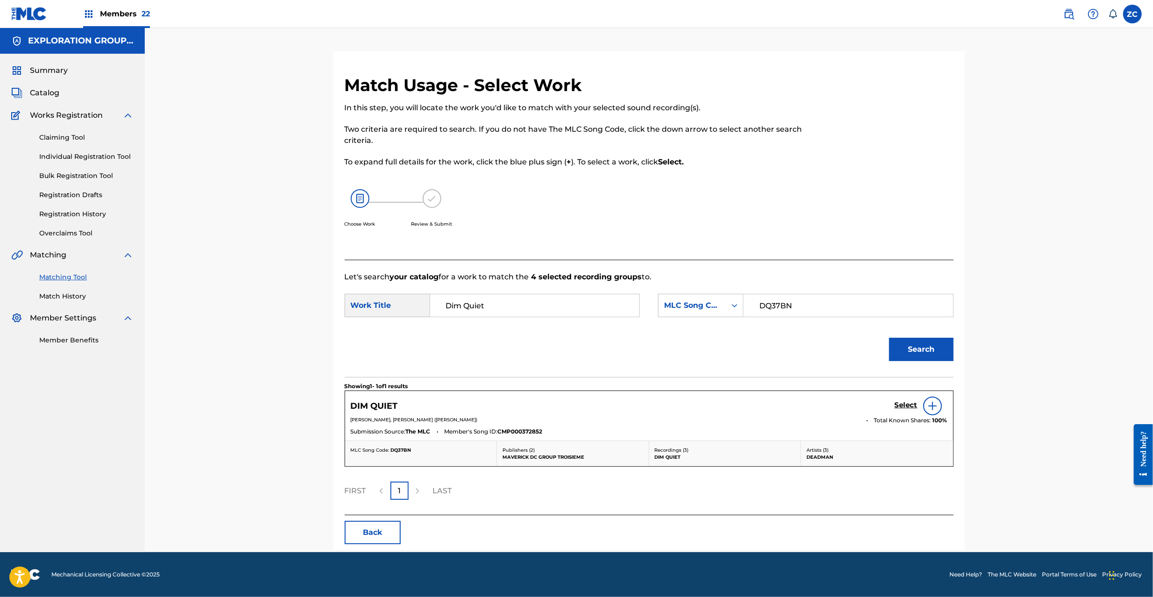
click at [907, 406] on h5 "Select" at bounding box center [906, 405] width 23 height 9
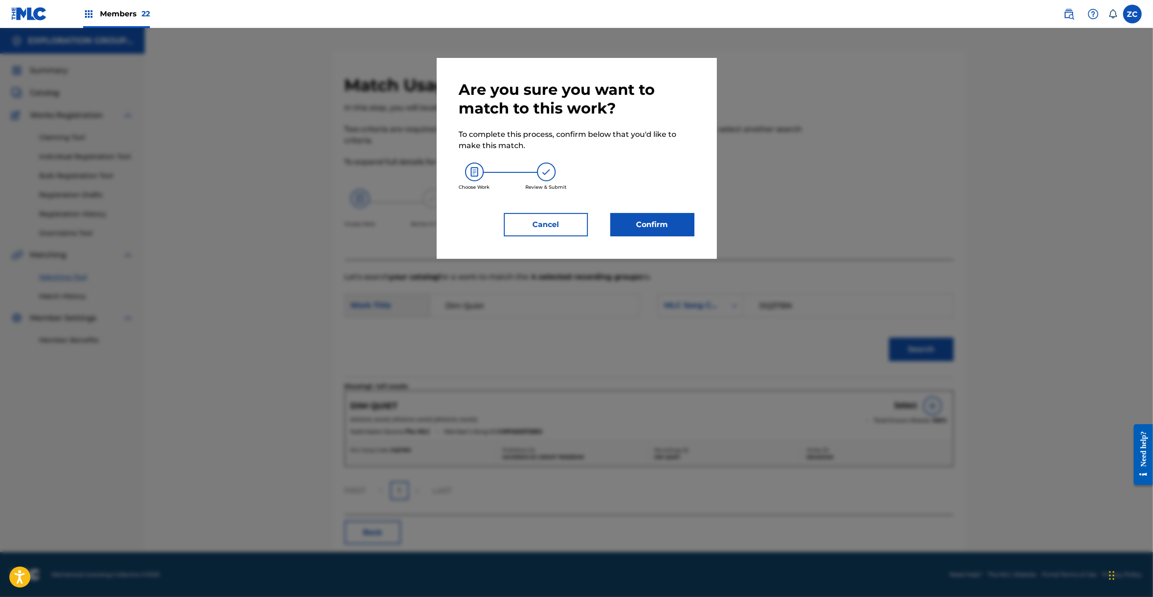
click at [648, 224] on button "Confirm" at bounding box center [653, 224] width 84 height 23
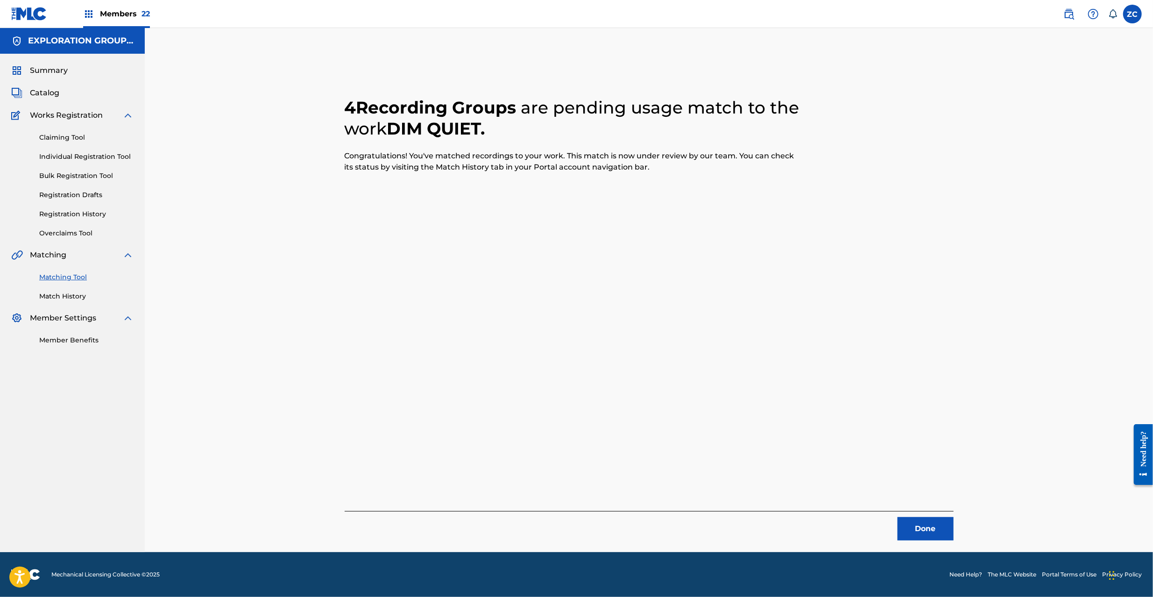
click at [923, 537] on button "Done" at bounding box center [926, 528] width 56 height 23
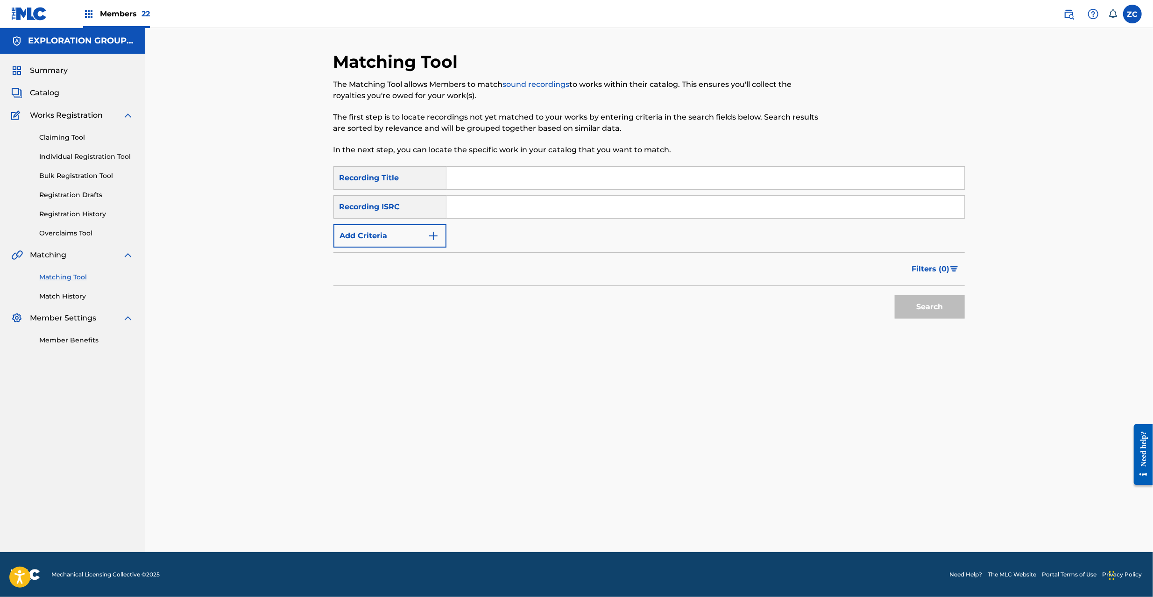
drag, startPoint x: 504, startPoint y: 200, endPoint x: 524, endPoint y: 202, distance: 20.7
click at [504, 200] on input "Search Form" at bounding box center [706, 207] width 518 height 22
paste input "JPF302200062"
type input "JPF302200062"
click at [912, 304] on button "Search" at bounding box center [930, 306] width 70 height 23
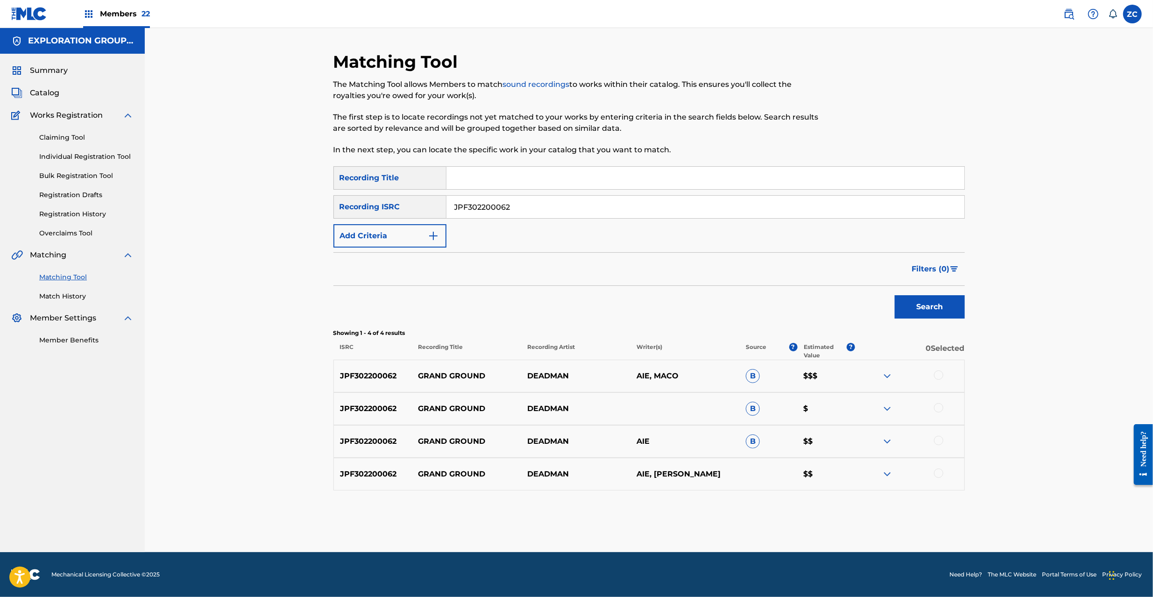
click at [939, 377] on div at bounding box center [938, 374] width 9 height 9
click at [939, 407] on div at bounding box center [938, 407] width 9 height 9
click at [934, 436] on div "JPF302200062 GRAND GROUND DEADMAN AIE B $$" at bounding box center [650, 441] width 632 height 33
click at [937, 434] on div "JPF302200062 GRAND GROUND DEADMAN AIE B $$" at bounding box center [650, 441] width 632 height 33
click at [940, 442] on div at bounding box center [938, 440] width 9 height 9
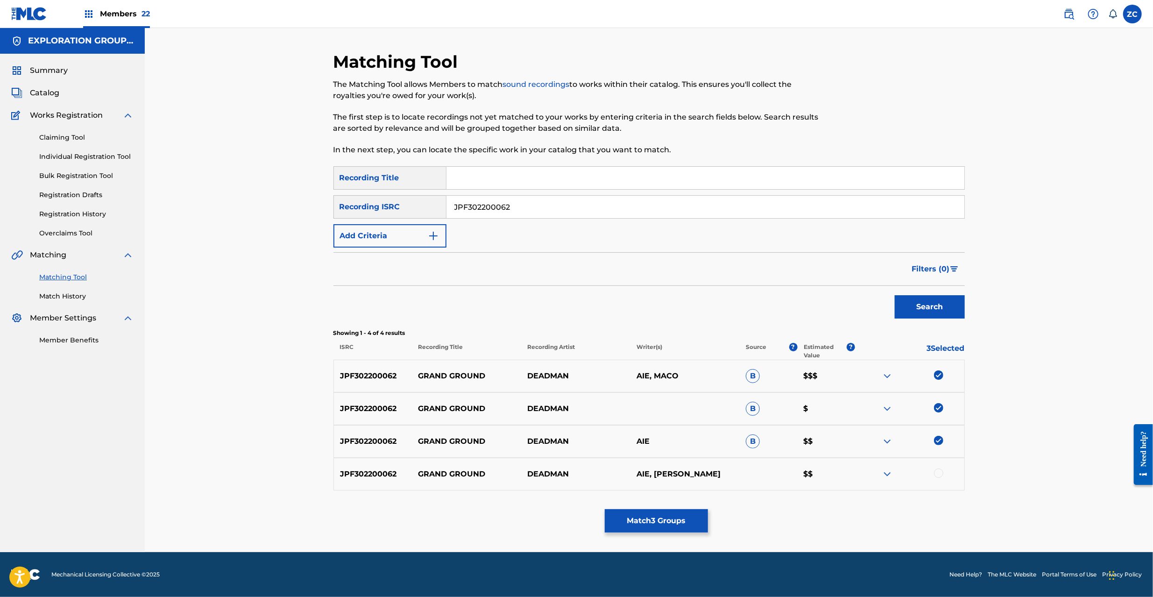
click at [938, 477] on div at bounding box center [938, 473] width 9 height 9
drag, startPoint x: 683, startPoint y: 519, endPoint x: 685, endPoint y: 513, distance: 6.8
click at [685, 513] on button "Match 4 Groups" at bounding box center [656, 520] width 103 height 23
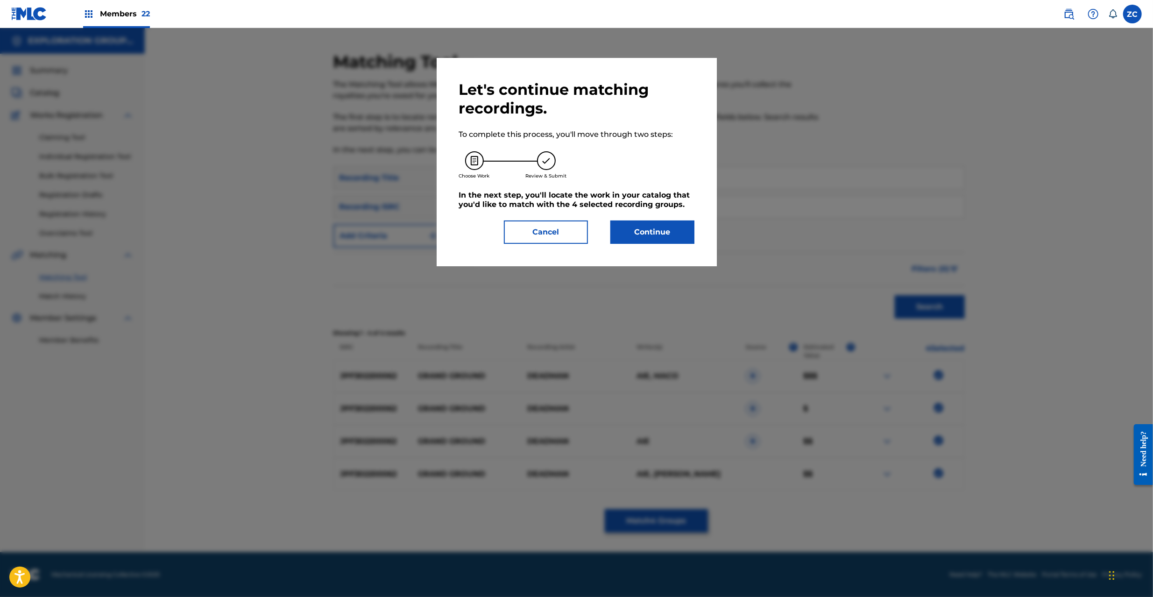
click at [666, 230] on button "Continue" at bounding box center [653, 232] width 84 height 23
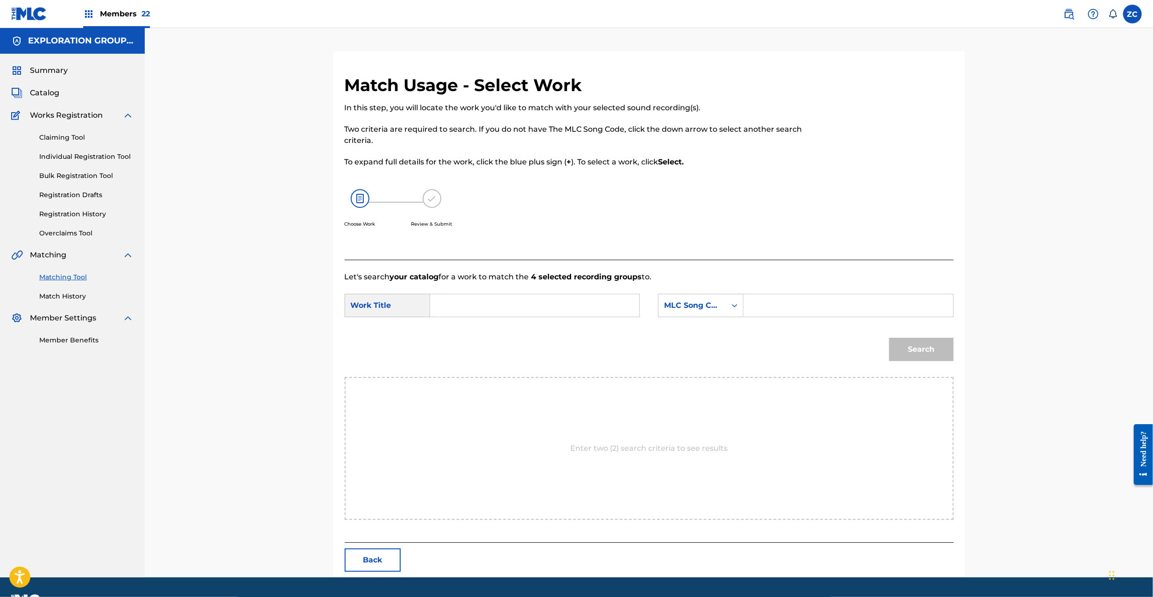
click at [619, 311] on input "Search Form" at bounding box center [534, 305] width 193 height 22
paste input "Grand Ground GC2O4S"
click at [512, 308] on input "Grand Ground GC2O4S" at bounding box center [534, 305] width 193 height 22
type input "Grand Ground"
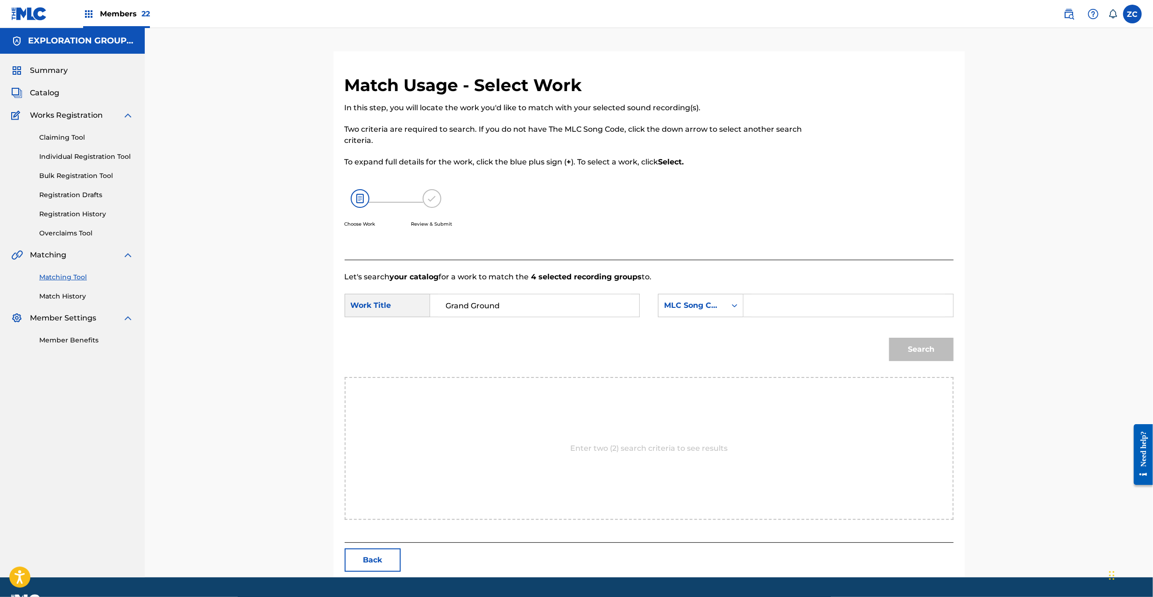
click at [826, 306] on input "Search Form" at bounding box center [848, 305] width 193 height 22
paste input "GC2O4S"
type input "GC2O4S"
click at [927, 346] on button "Search" at bounding box center [921, 349] width 64 height 23
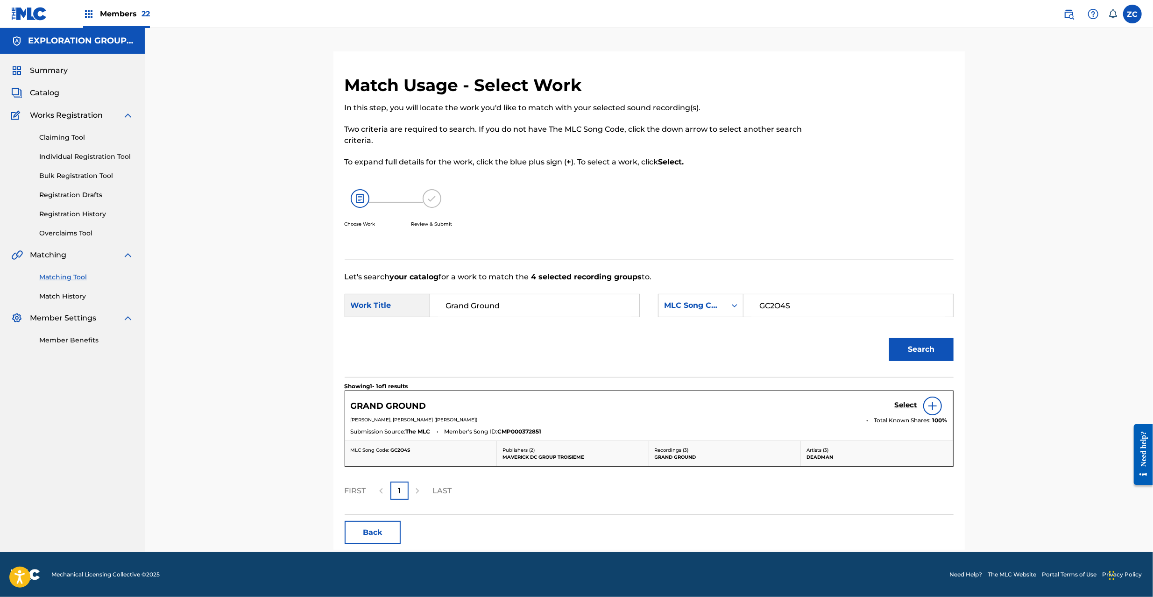
click at [903, 408] on h5 "Select" at bounding box center [906, 405] width 23 height 9
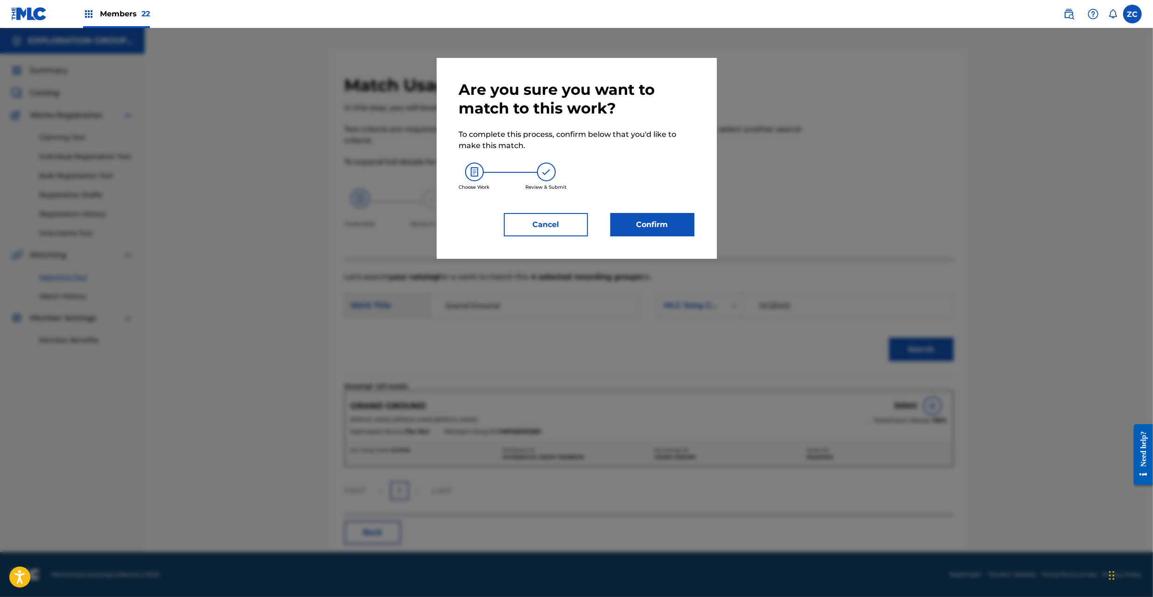
click at [668, 213] on button "Confirm" at bounding box center [653, 224] width 84 height 23
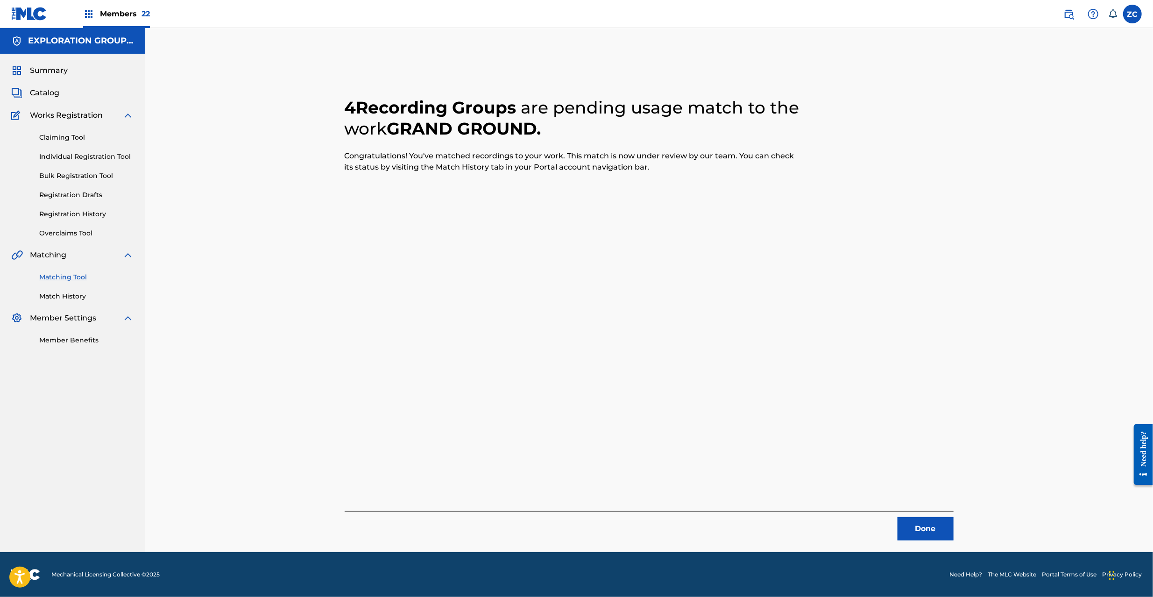
click at [929, 526] on button "Done" at bounding box center [926, 528] width 56 height 23
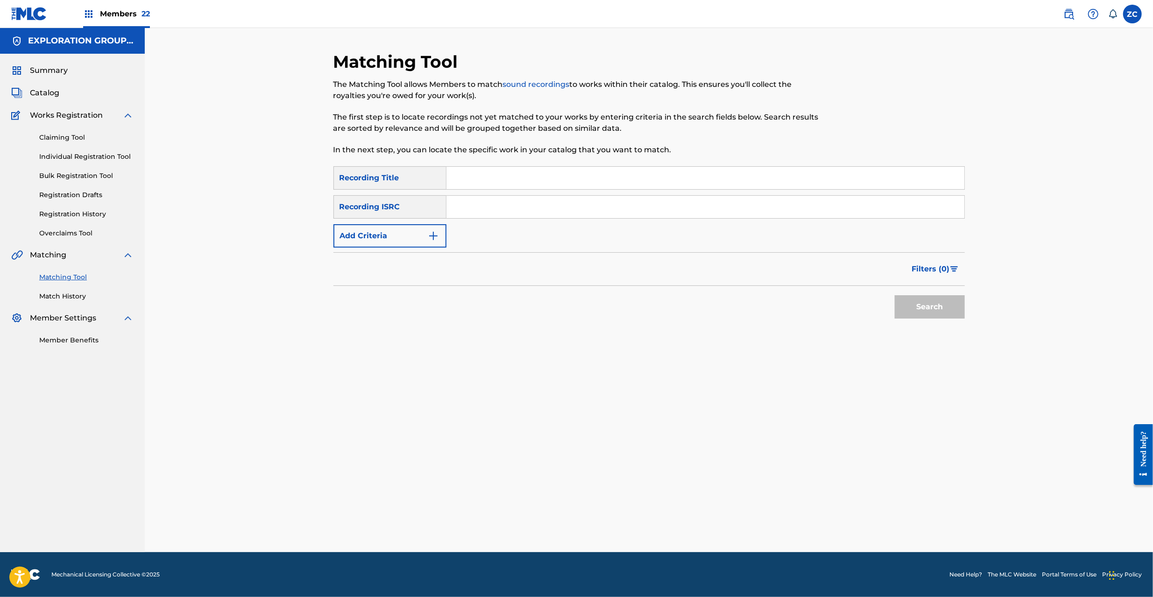
drag, startPoint x: 596, startPoint y: 206, endPoint x: 605, endPoint y: 206, distance: 8.4
click at [596, 202] on input "Search Form" at bounding box center [706, 207] width 518 height 22
paste input "JPF302200063"
type input "JPF302200063"
click at [931, 306] on button "Search" at bounding box center [930, 306] width 70 height 23
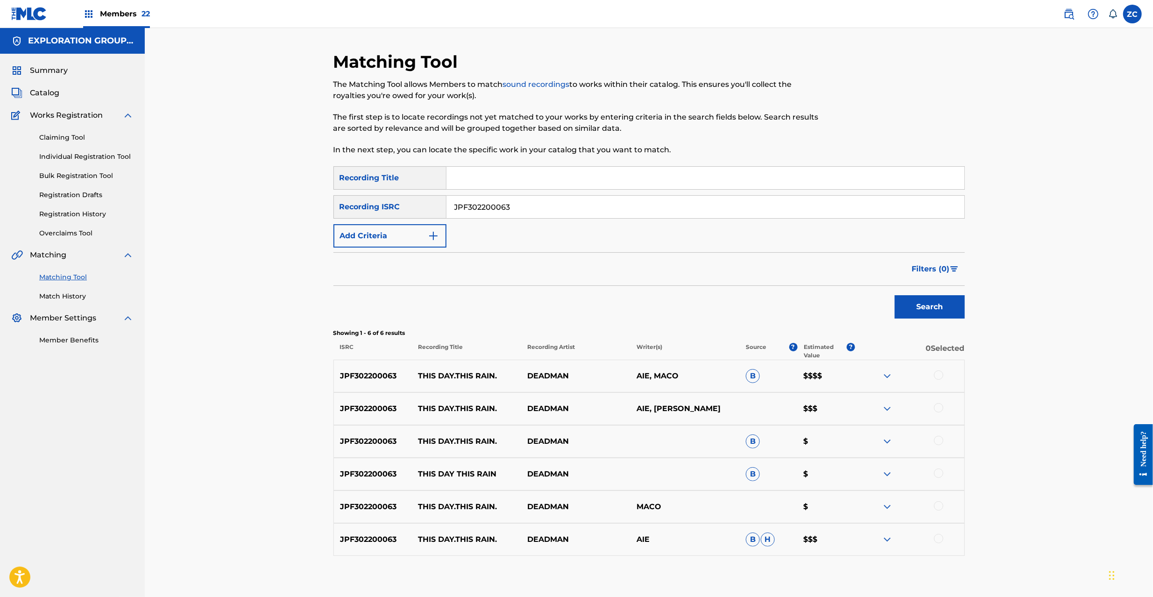
click at [939, 375] on div at bounding box center [938, 374] width 9 height 9
click at [941, 406] on div at bounding box center [938, 407] width 9 height 9
click at [940, 442] on div at bounding box center [938, 440] width 9 height 9
click at [943, 475] on div at bounding box center [938, 473] width 9 height 9
click at [940, 505] on div at bounding box center [938, 505] width 9 height 9
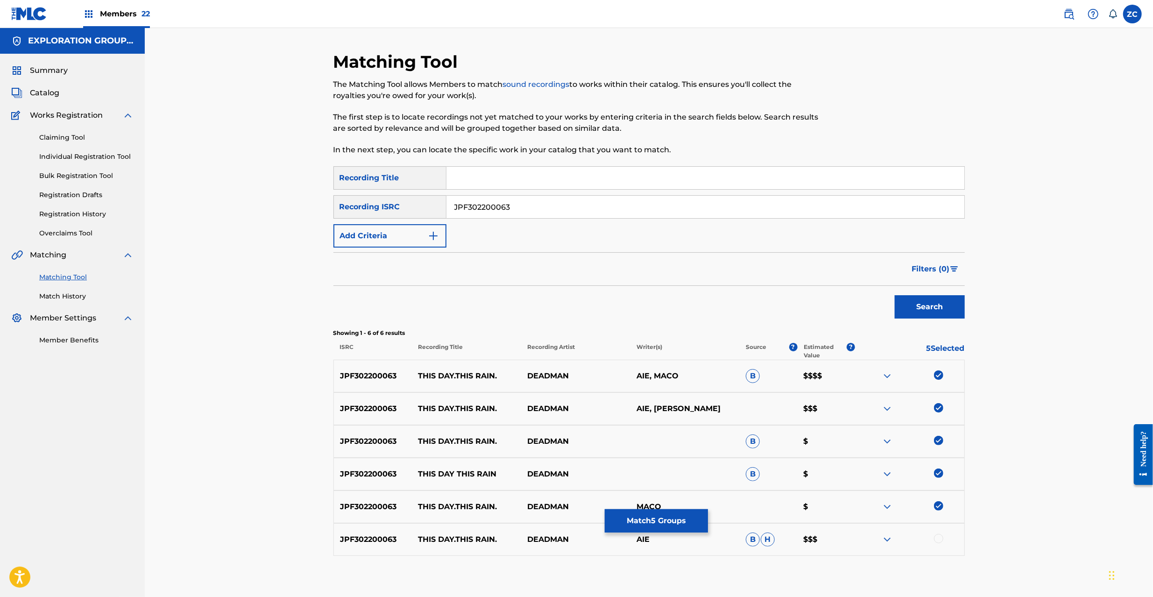
click at [939, 539] on div at bounding box center [938, 538] width 9 height 9
click at [657, 522] on button "Match 6 Groups" at bounding box center [656, 520] width 103 height 23
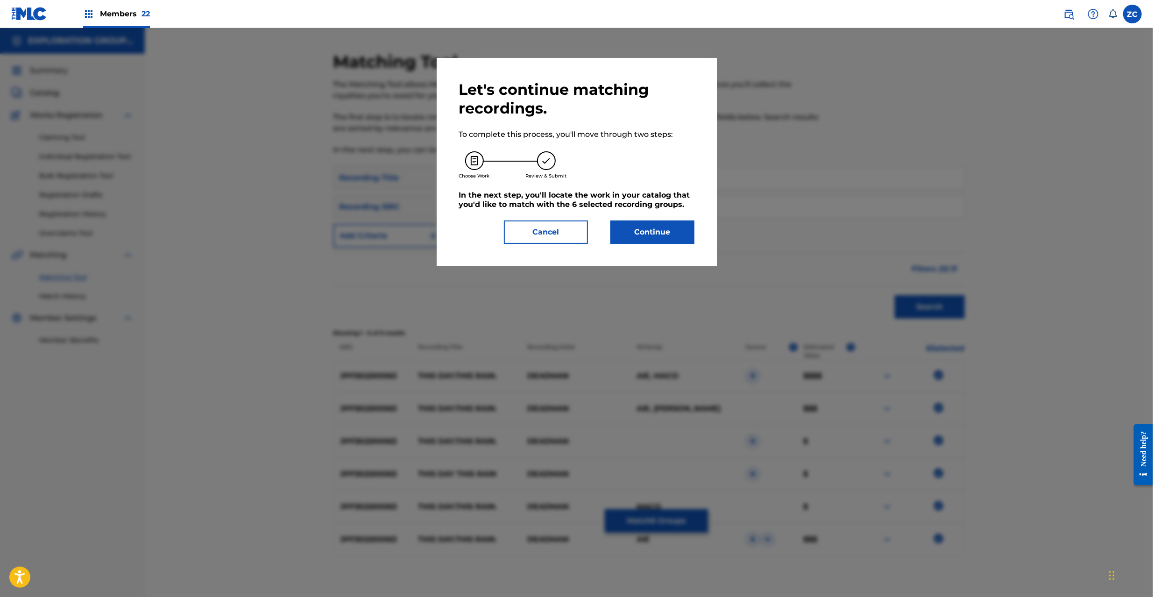
click at [645, 228] on button "Continue" at bounding box center [653, 232] width 84 height 23
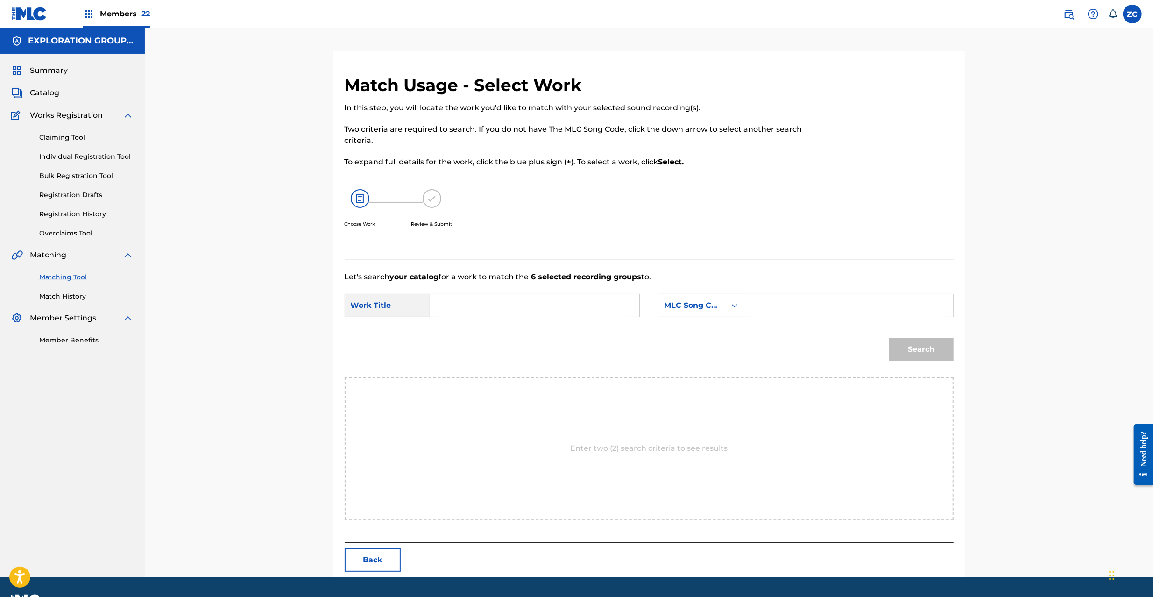
click at [539, 310] on input "Search Form" at bounding box center [534, 305] width 193 height 22
paste input "This Day.This Rain. TW84XE"
click at [548, 305] on input "This Day.This Rain. TW84XE" at bounding box center [534, 305] width 193 height 22
type input "This Day.This Rain."
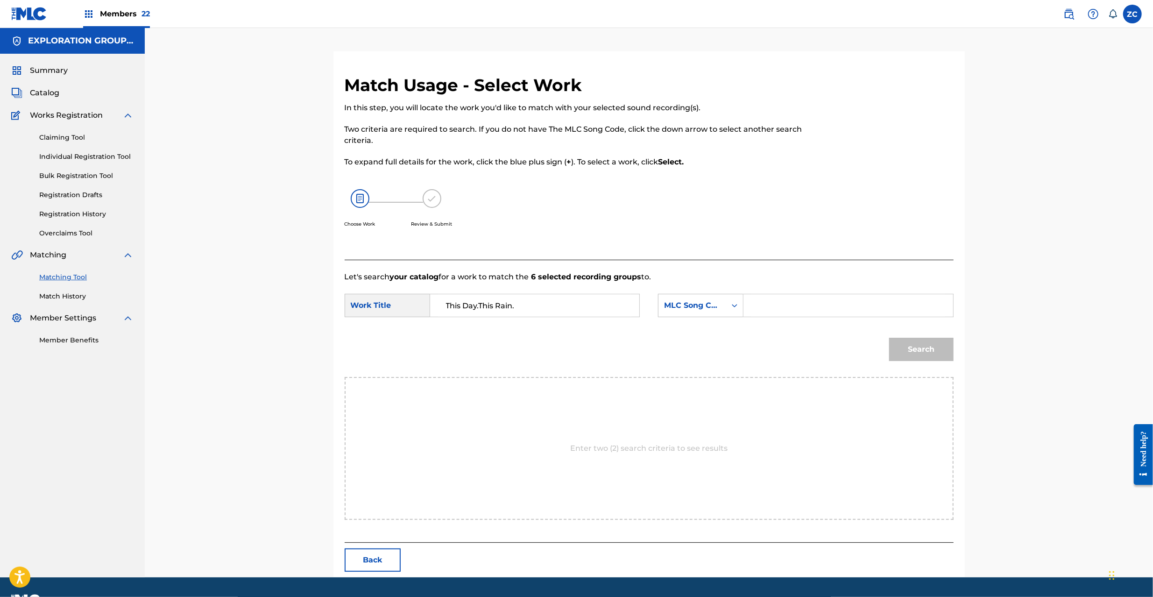
click at [766, 309] on input "Search Form" at bounding box center [848, 305] width 193 height 22
paste input "TW84XE"
type input "TW84XE"
click at [909, 349] on button "Search" at bounding box center [921, 349] width 64 height 23
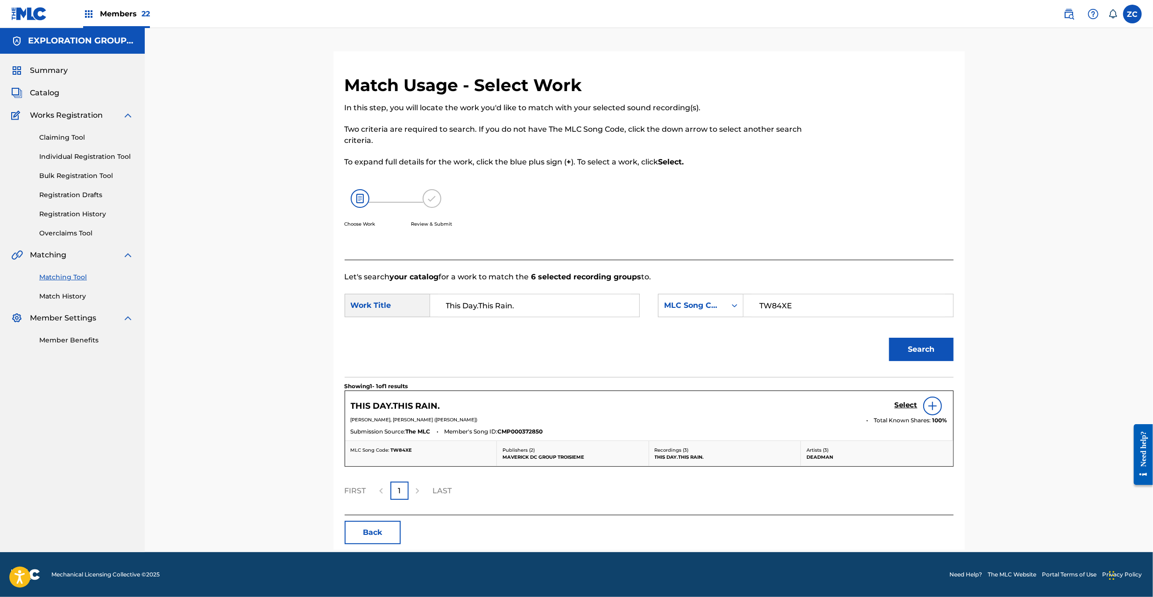
click at [900, 361] on div "Search" at bounding box center [649, 352] width 609 height 49
click at [903, 404] on h5 "Select" at bounding box center [906, 405] width 23 height 9
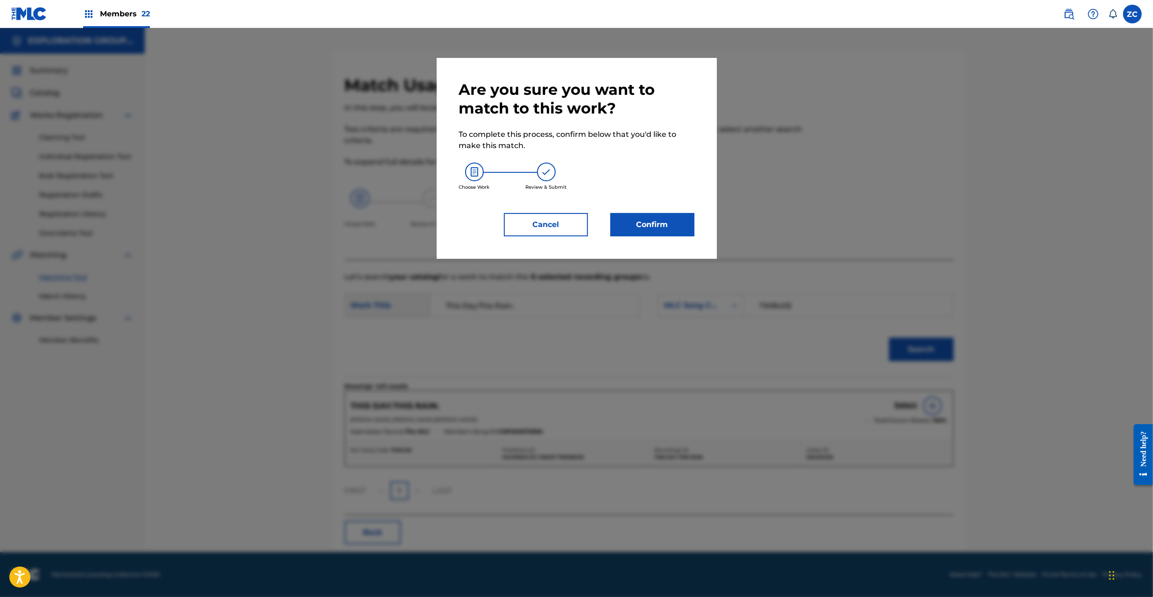
click at [658, 228] on button "Confirm" at bounding box center [653, 224] width 84 height 23
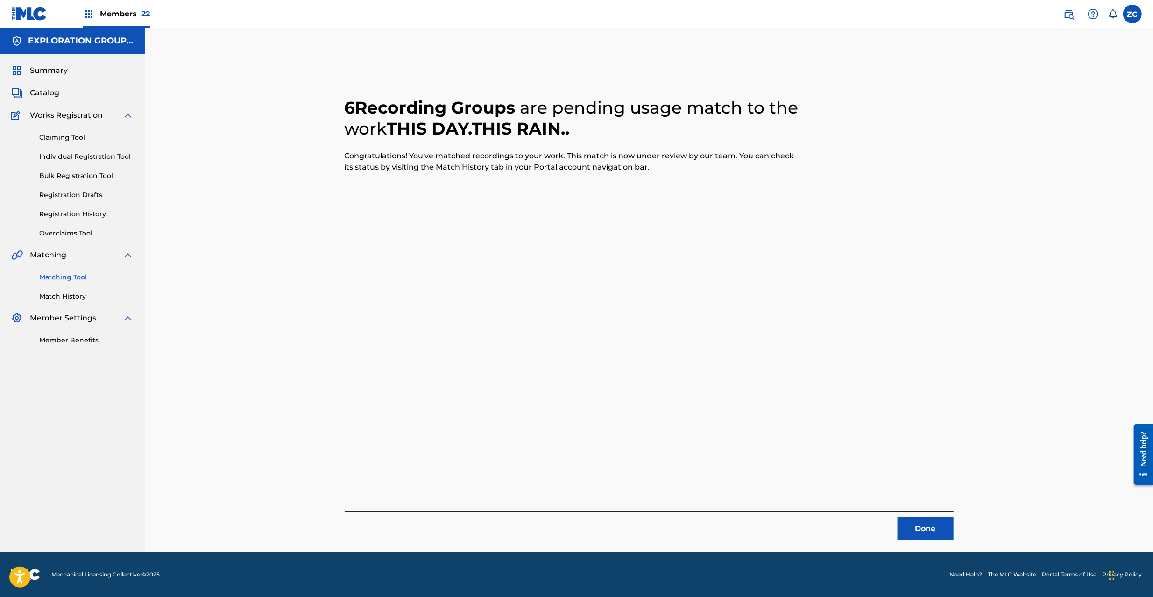
drag, startPoint x: 932, startPoint y: 535, endPoint x: 1152, endPoint y: 500, distance: 222.0
click at [933, 535] on button "Done" at bounding box center [926, 528] width 56 height 23
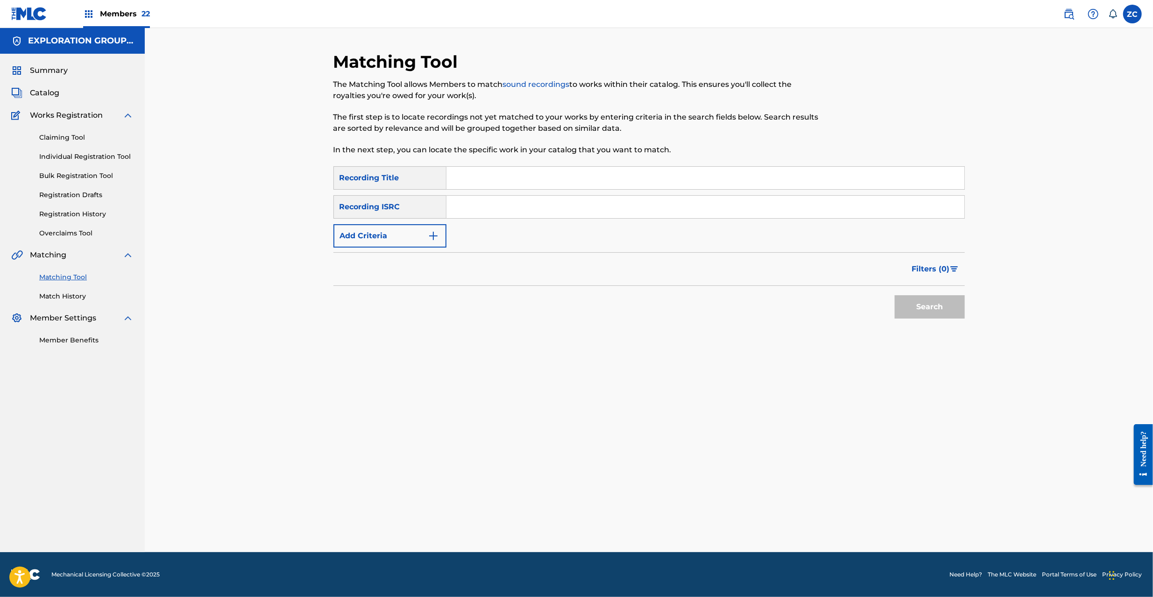
click at [1020, 449] on div "Matching Tool The Matching Tool allows Members to match sound recordings to wor…" at bounding box center [649, 290] width 1009 height 524
click at [1011, 105] on div "Matching Tool The Matching Tool allows Members to match sound recordings to wor…" at bounding box center [649, 290] width 1009 height 524
click at [554, 206] on input "Search Form" at bounding box center [706, 207] width 518 height 22
paste input "JPF302200066"
type input "JPF302200066"
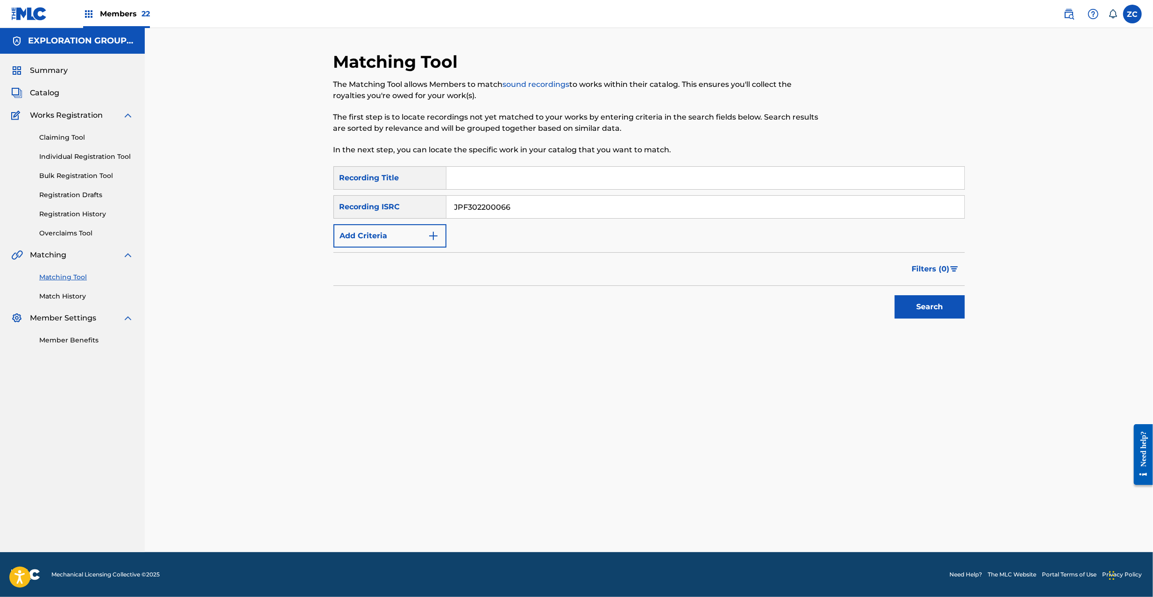
drag, startPoint x: 909, startPoint y: 312, endPoint x: 894, endPoint y: 314, distance: 15.1
click at [908, 314] on button "Search" at bounding box center [930, 306] width 70 height 23
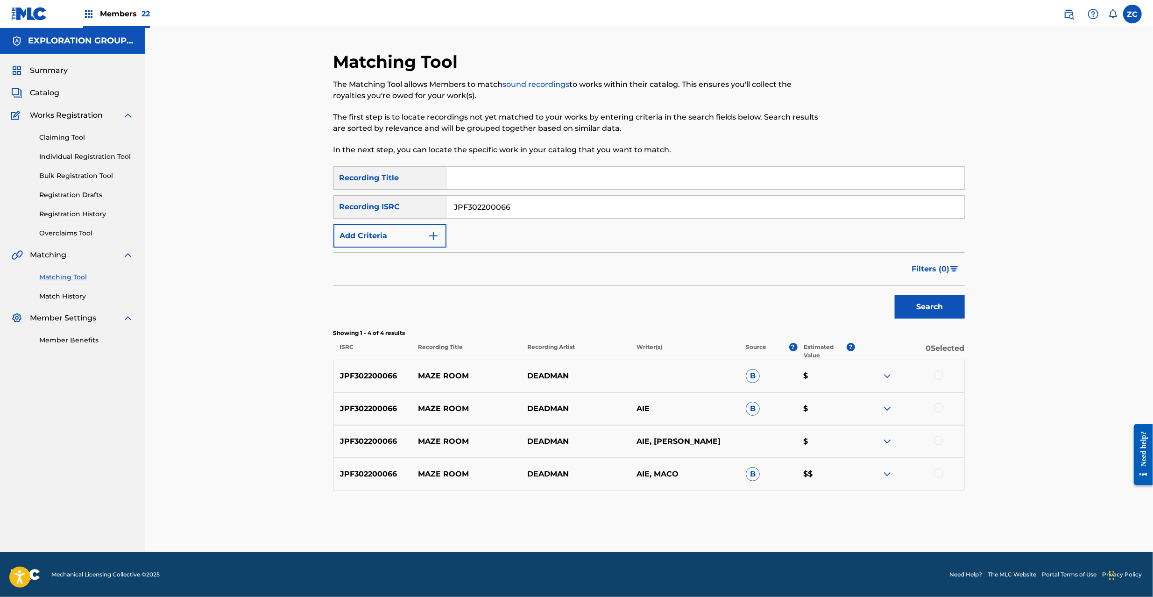
click at [937, 376] on div at bounding box center [938, 374] width 9 height 9
click at [935, 410] on div at bounding box center [938, 407] width 9 height 9
click at [938, 439] on div at bounding box center [938, 440] width 9 height 9
click at [944, 474] on div at bounding box center [909, 474] width 109 height 11
click at [940, 475] on div at bounding box center [938, 473] width 9 height 9
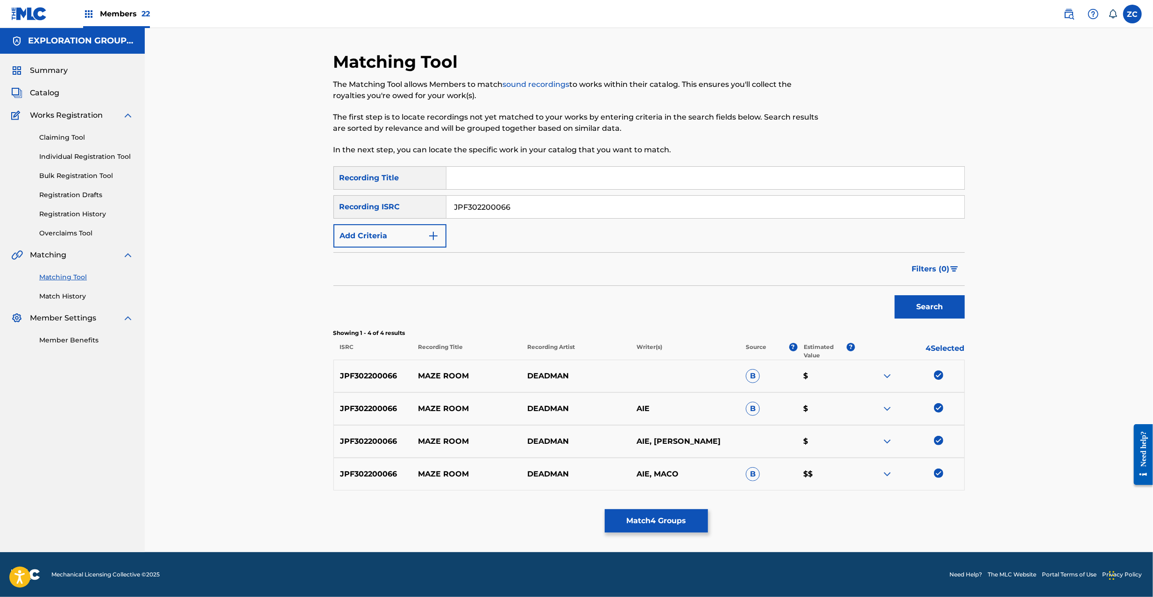
click at [650, 524] on button "Match 4 Groups" at bounding box center [656, 520] width 103 height 23
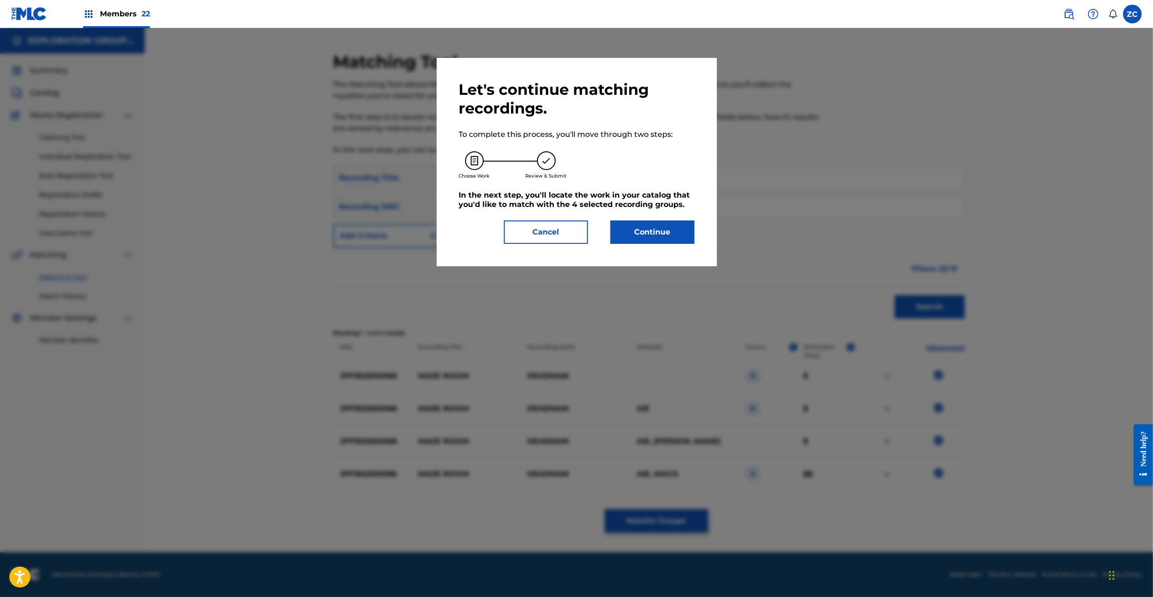
click at [655, 234] on button "Continue" at bounding box center [653, 232] width 84 height 23
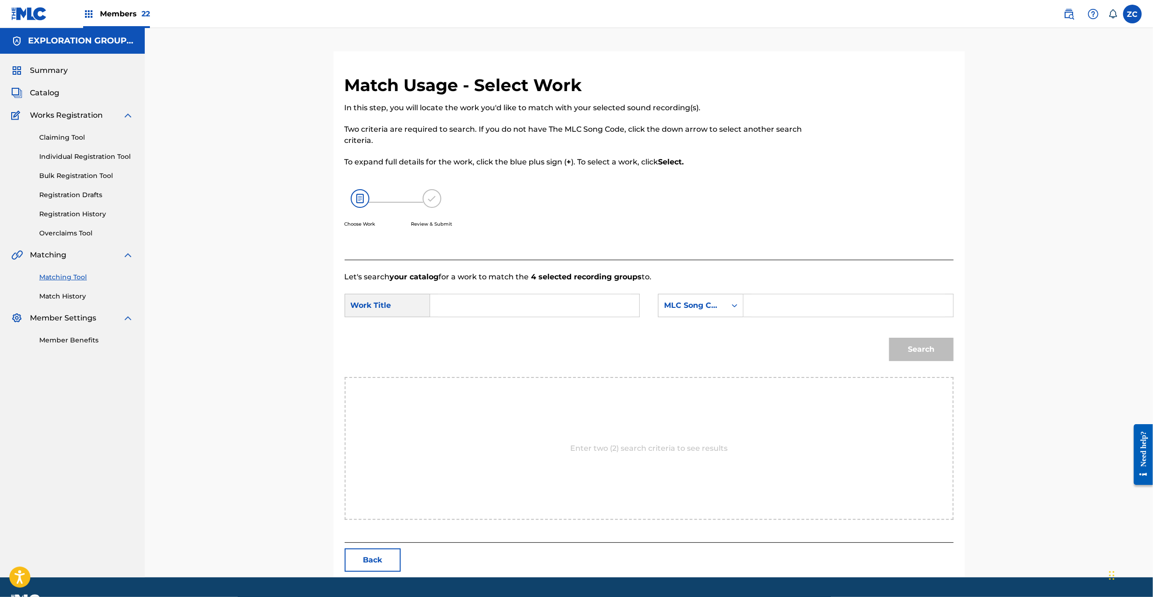
click at [541, 298] on input "Search Form" at bounding box center [534, 305] width 193 height 22
paste input "Maze Room MV4SUK"
click at [521, 304] on input "Maze Room MV4SUK" at bounding box center [534, 305] width 193 height 22
type input "Maze Room"
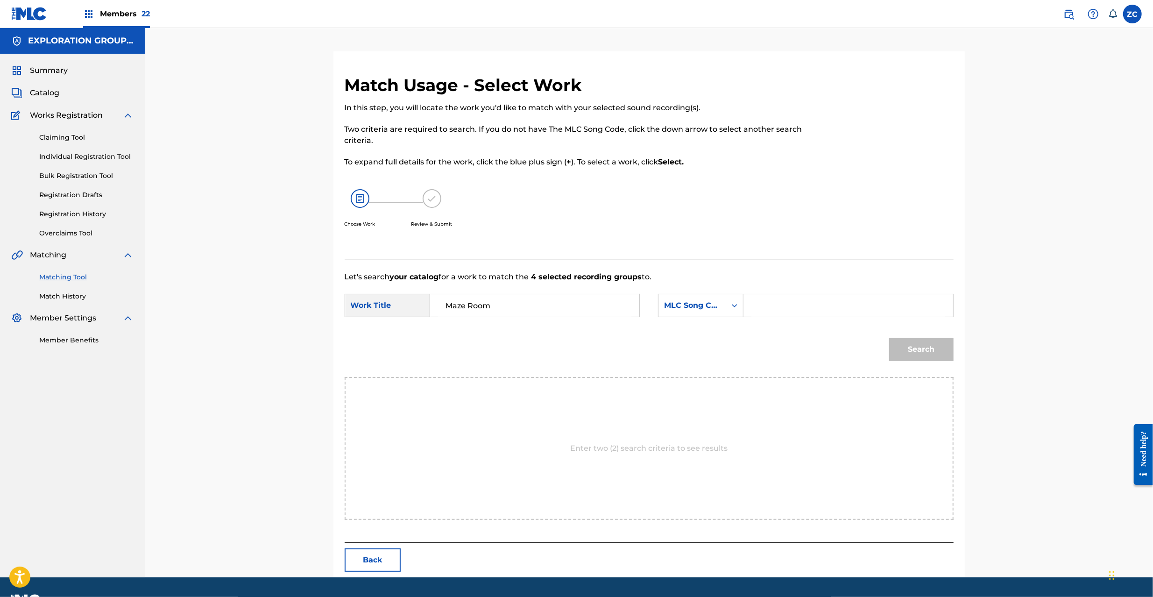
drag, startPoint x: 813, startPoint y: 299, endPoint x: 828, endPoint y: 304, distance: 15.2
click at [813, 299] on input "Search Form" at bounding box center [848, 305] width 193 height 22
paste input "MV4SUK"
type input "MV4SUK"
click at [927, 347] on button "Search" at bounding box center [921, 349] width 64 height 23
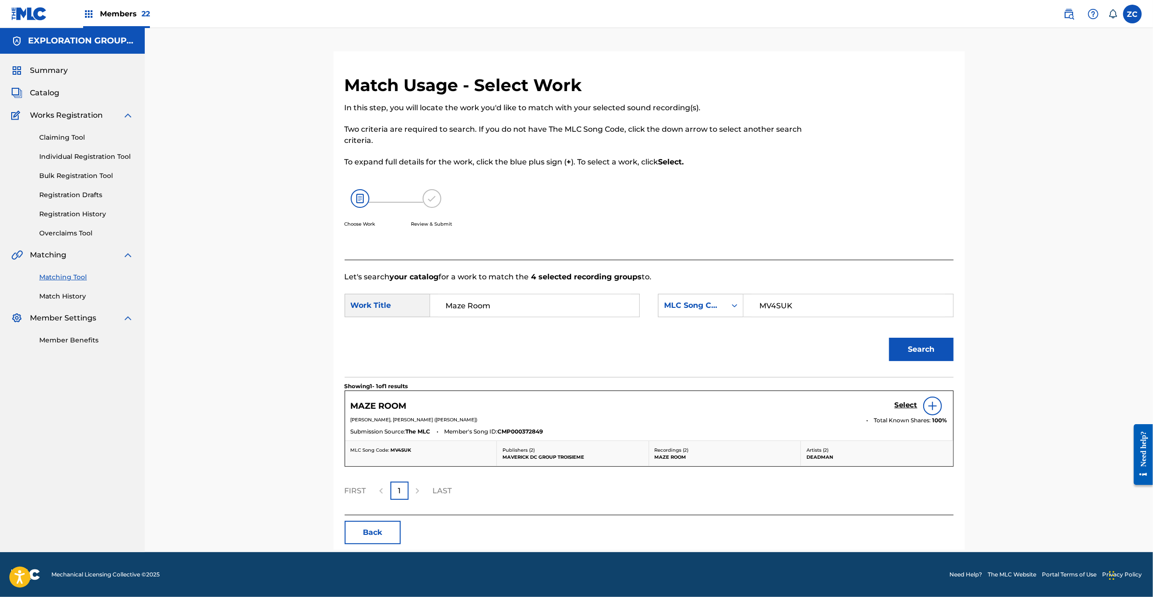
click at [908, 406] on h5 "Select" at bounding box center [906, 405] width 23 height 9
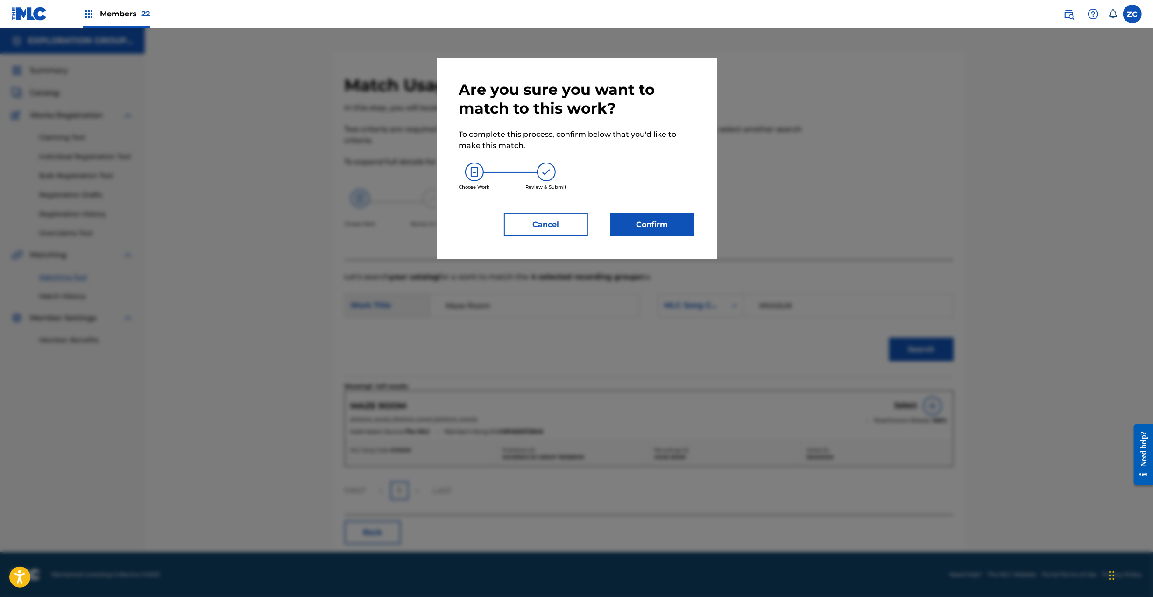
click at [648, 223] on button "Confirm" at bounding box center [653, 224] width 84 height 23
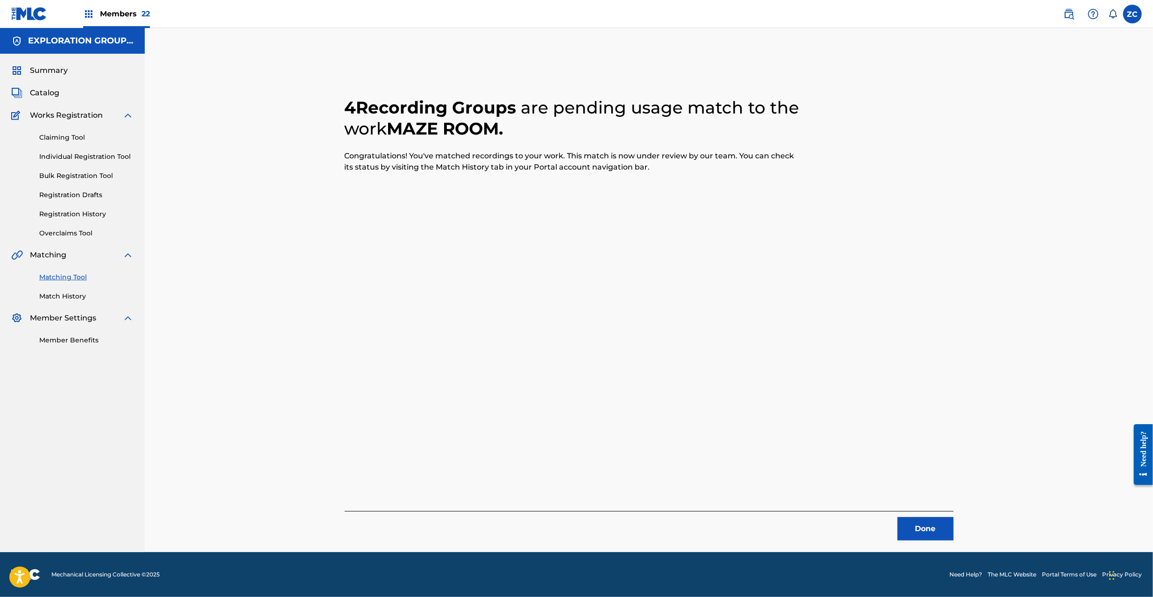
click at [925, 540] on button "Done" at bounding box center [926, 528] width 56 height 23
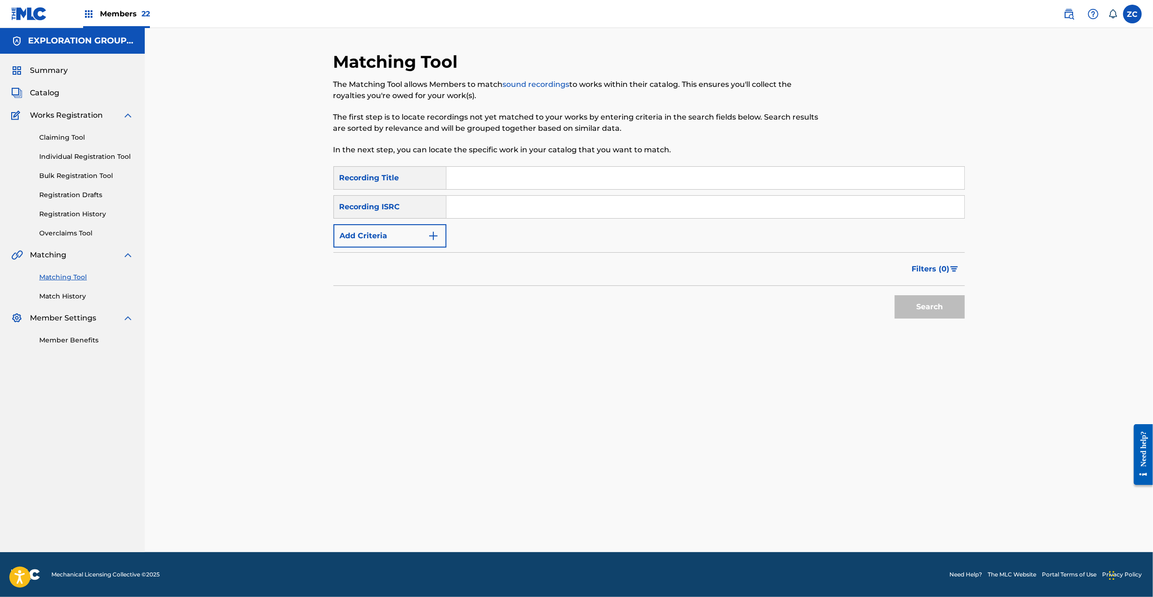
click at [633, 204] on input "Search Form" at bounding box center [706, 207] width 518 height 22
paste input "JPF302200022"
type input "JPF302200022"
click at [919, 320] on div "Search" at bounding box center [927, 304] width 75 height 37
click at [920, 313] on button "Search" at bounding box center [930, 306] width 70 height 23
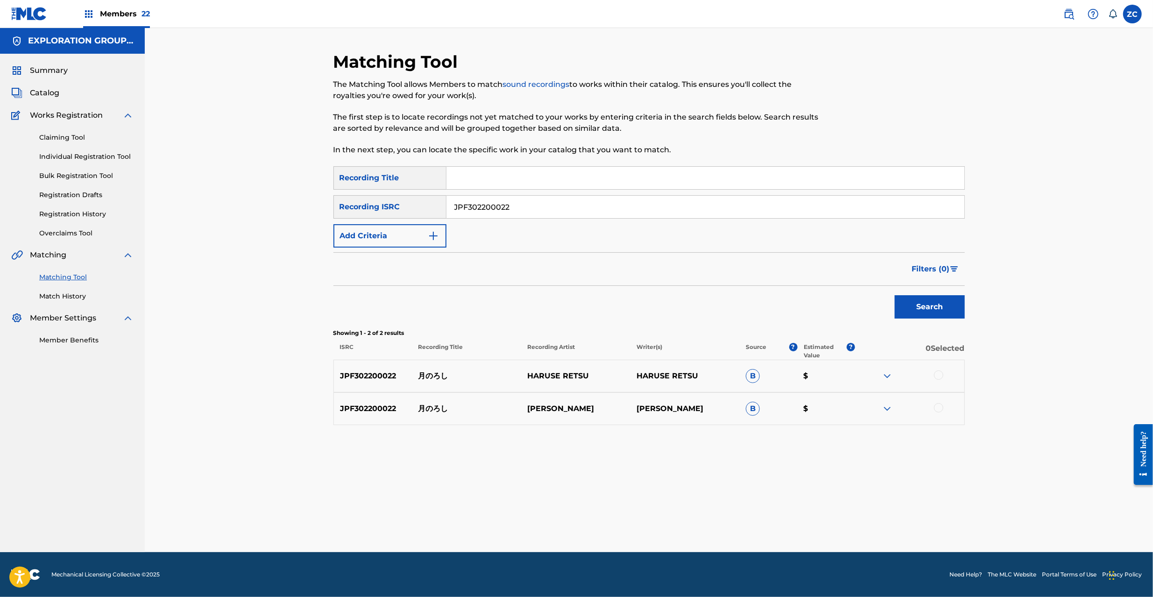
click at [939, 376] on div at bounding box center [938, 374] width 9 height 9
click at [940, 412] on div at bounding box center [938, 407] width 9 height 9
click at [681, 522] on button "Match 2 Groups" at bounding box center [656, 520] width 103 height 23
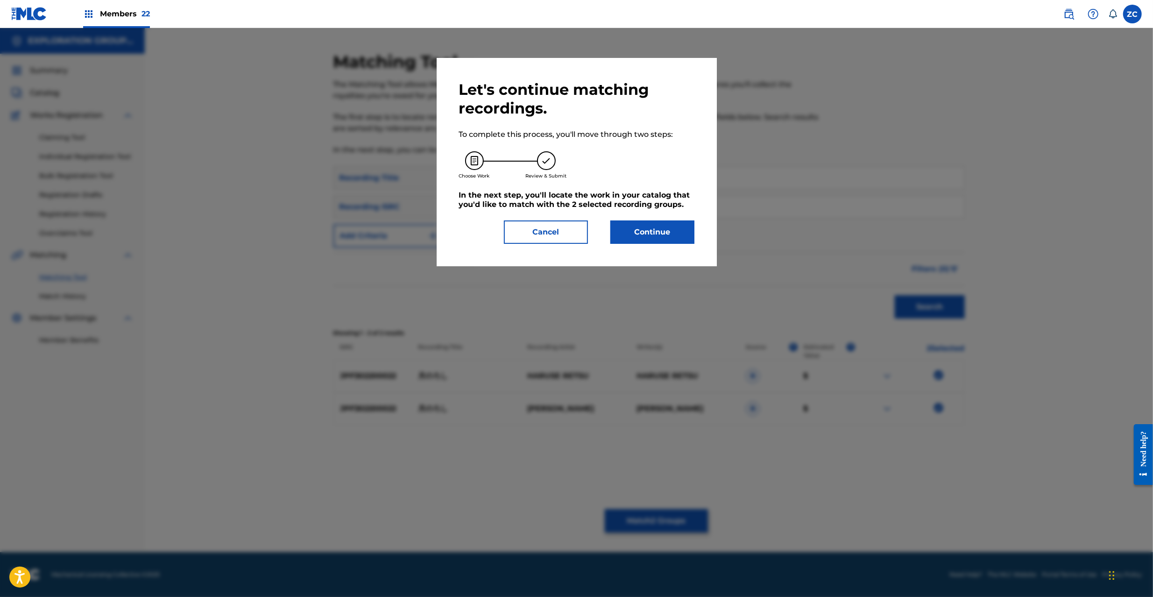
click at [674, 230] on button "Continue" at bounding box center [653, 232] width 84 height 23
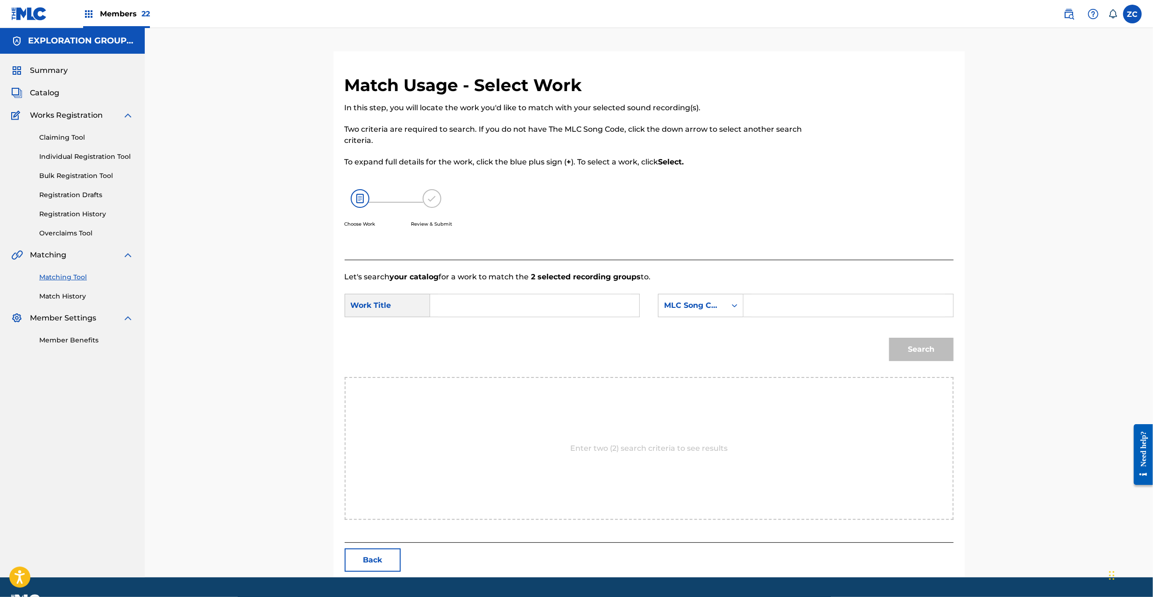
click at [606, 308] on input "Search Form" at bounding box center [534, 305] width 193 height 22
paste input "[PERSON_NAME] TW8W6Z"
click at [526, 301] on input "[PERSON_NAME] TW8W6Z" at bounding box center [534, 305] width 193 height 22
type input "[PERSON_NAME]"
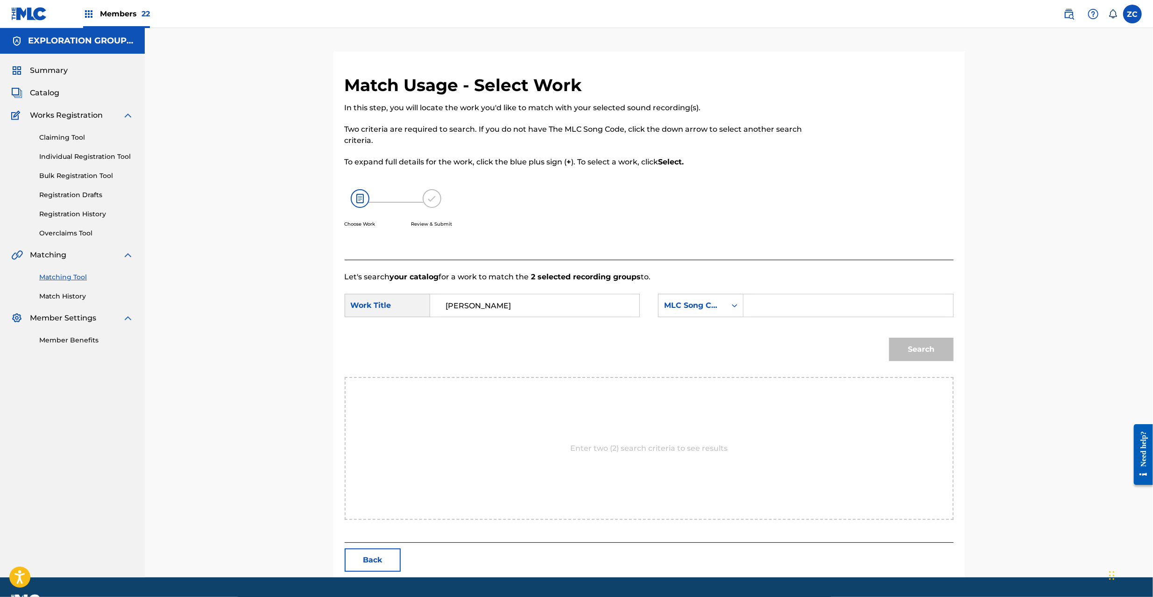
click at [818, 314] on input "Search Form" at bounding box center [848, 305] width 193 height 22
paste input "TW8W6Z"
type input "TW8W6Z"
click at [914, 346] on button "Search" at bounding box center [921, 349] width 64 height 23
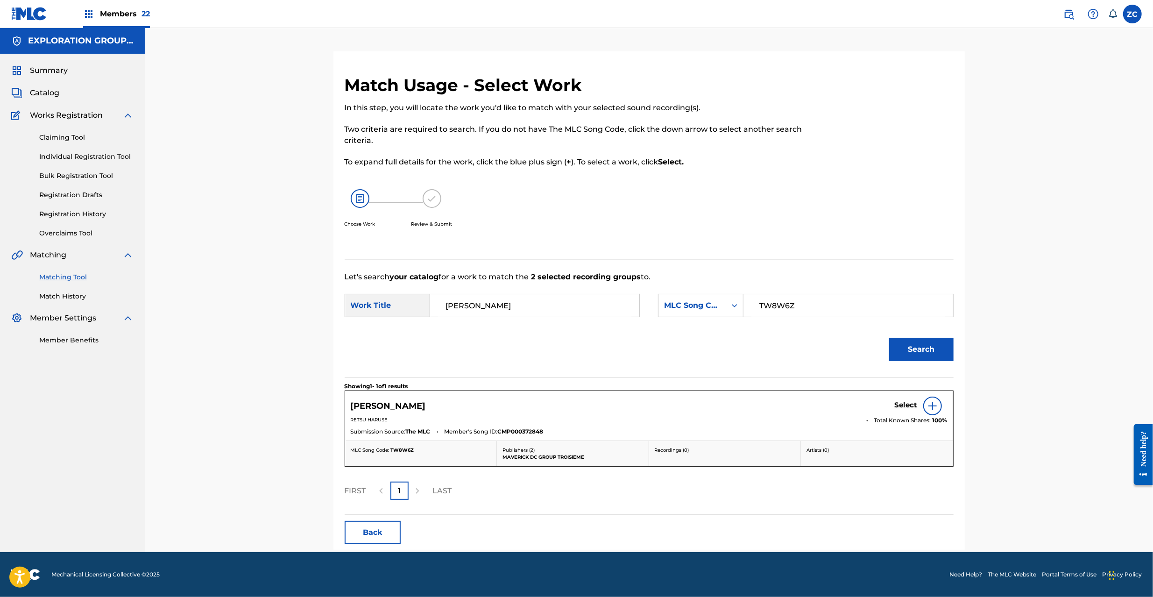
click at [905, 408] on h5 "Select" at bounding box center [906, 405] width 23 height 9
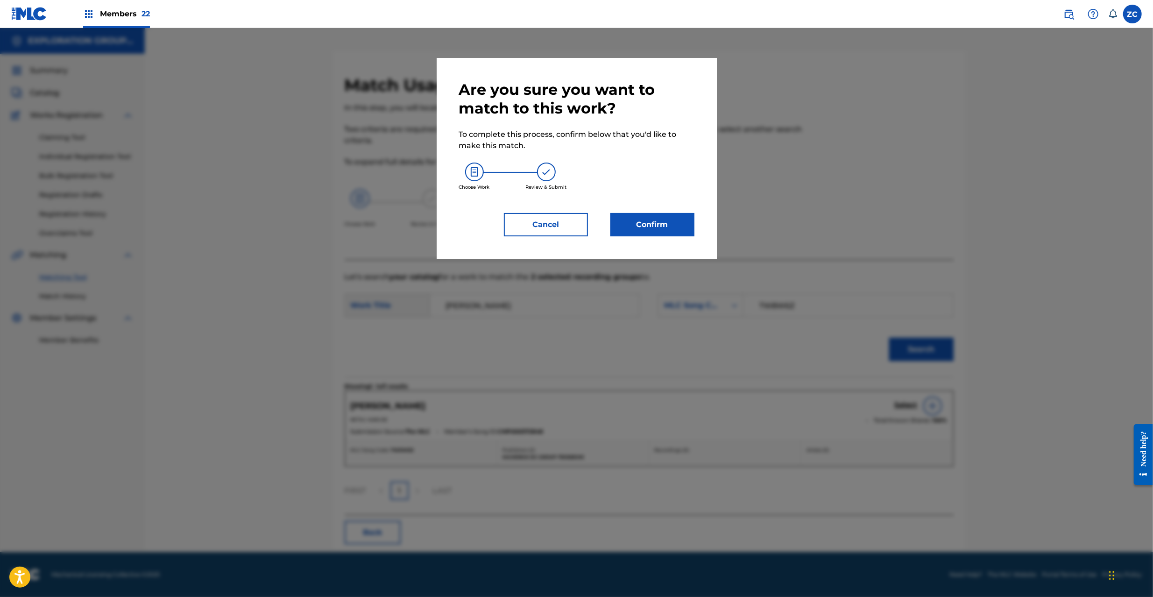
click at [673, 220] on button "Confirm" at bounding box center [653, 224] width 84 height 23
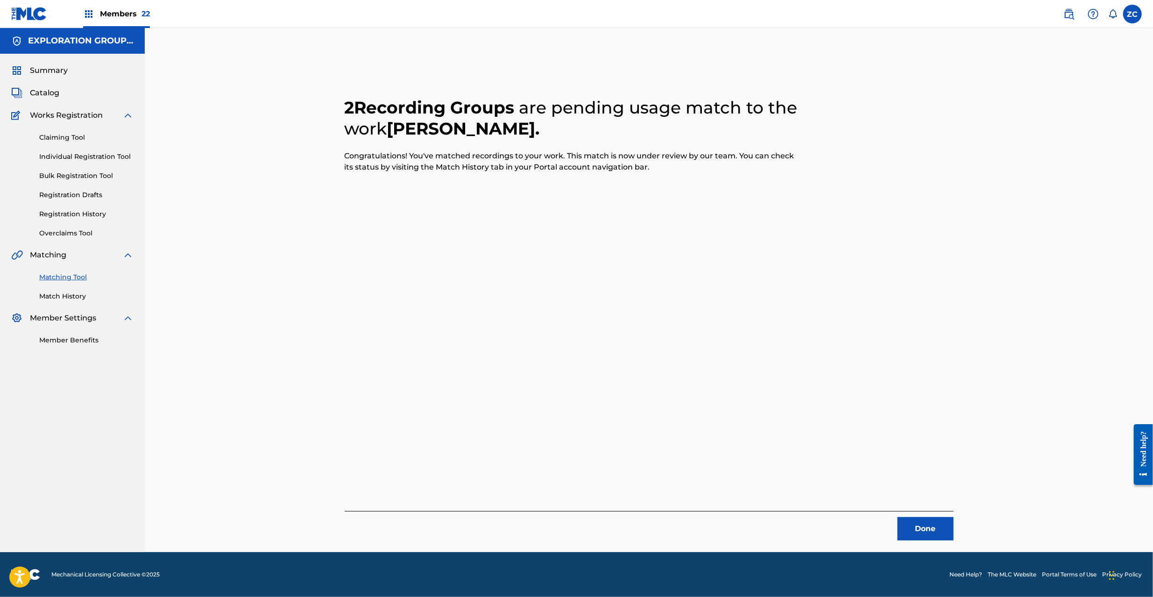
click at [923, 530] on button "Done" at bounding box center [926, 528] width 56 height 23
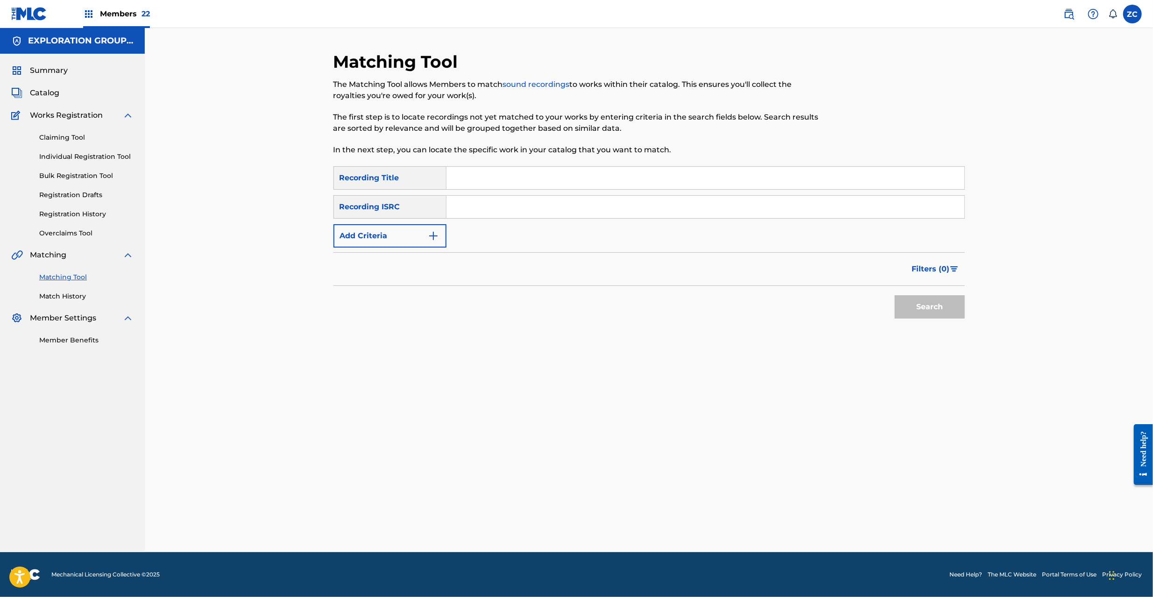
drag, startPoint x: 720, startPoint y: 204, endPoint x: 726, endPoint y: 208, distance: 6.7
click at [720, 204] on input "Search Form" at bounding box center [706, 207] width 518 height 22
paste input "JPF302200084"
type input "JPF302200084"
click at [928, 305] on button "Search" at bounding box center [930, 306] width 70 height 23
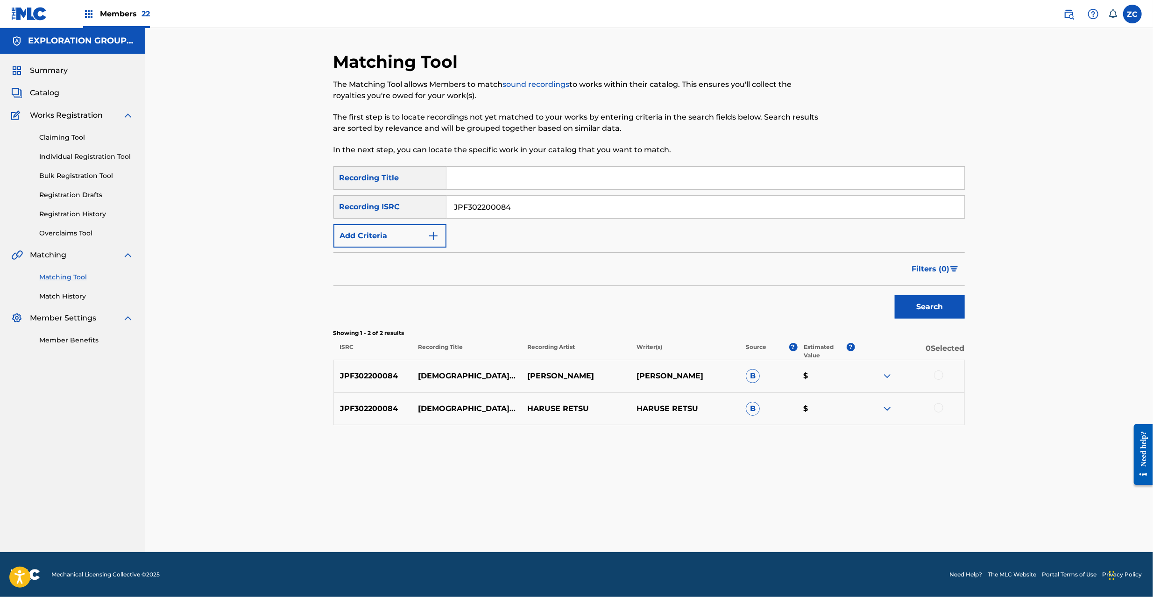
click at [937, 377] on div at bounding box center [938, 374] width 9 height 9
click at [938, 409] on div at bounding box center [938, 407] width 9 height 9
click at [658, 516] on button "Match 2 Groups" at bounding box center [656, 520] width 103 height 23
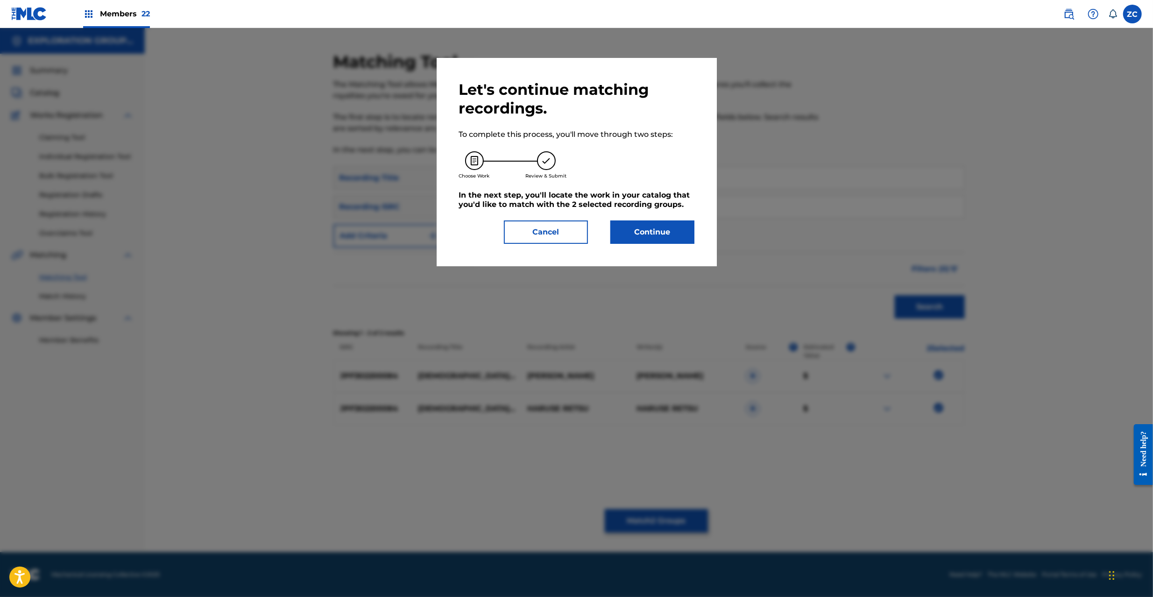
click at [658, 236] on button "Continue" at bounding box center [653, 232] width 84 height 23
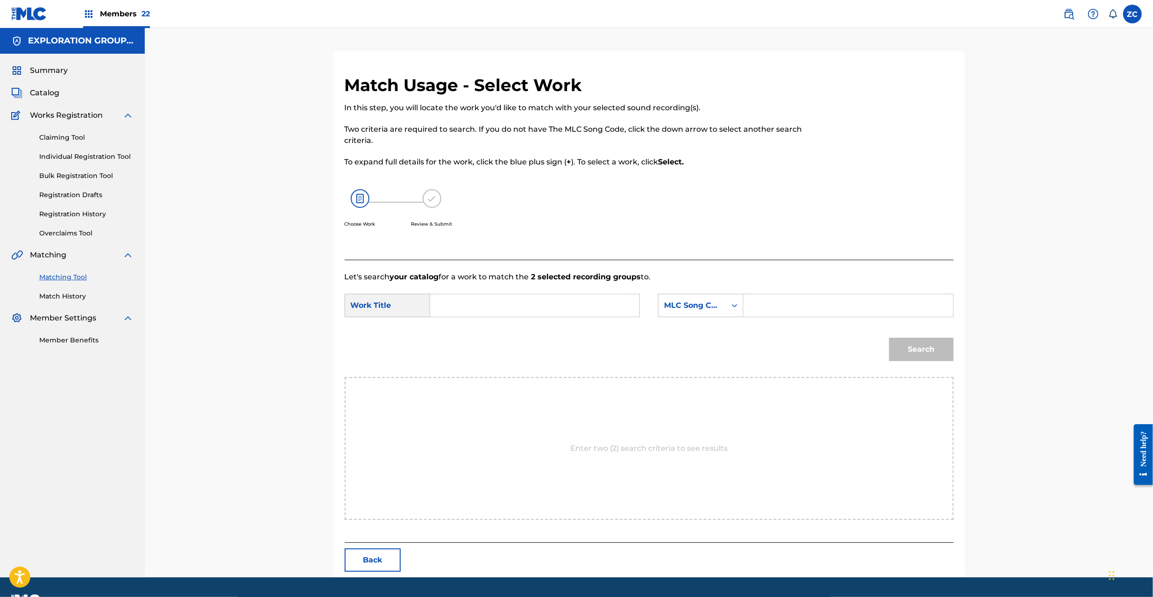
click at [569, 300] on input "Search Form" at bounding box center [534, 305] width 193 height 22
paste input "Kamisamano Niwa KJ2HE7"
click at [543, 305] on input "Kamisamano Niwa KJ2HE7" at bounding box center [534, 305] width 193 height 22
drag, startPoint x: 543, startPoint y: 305, endPoint x: 580, endPoint y: 302, distance: 37.0
click at [544, 304] on input "Kamisamano Niwa KJ2HE7" at bounding box center [534, 305] width 193 height 22
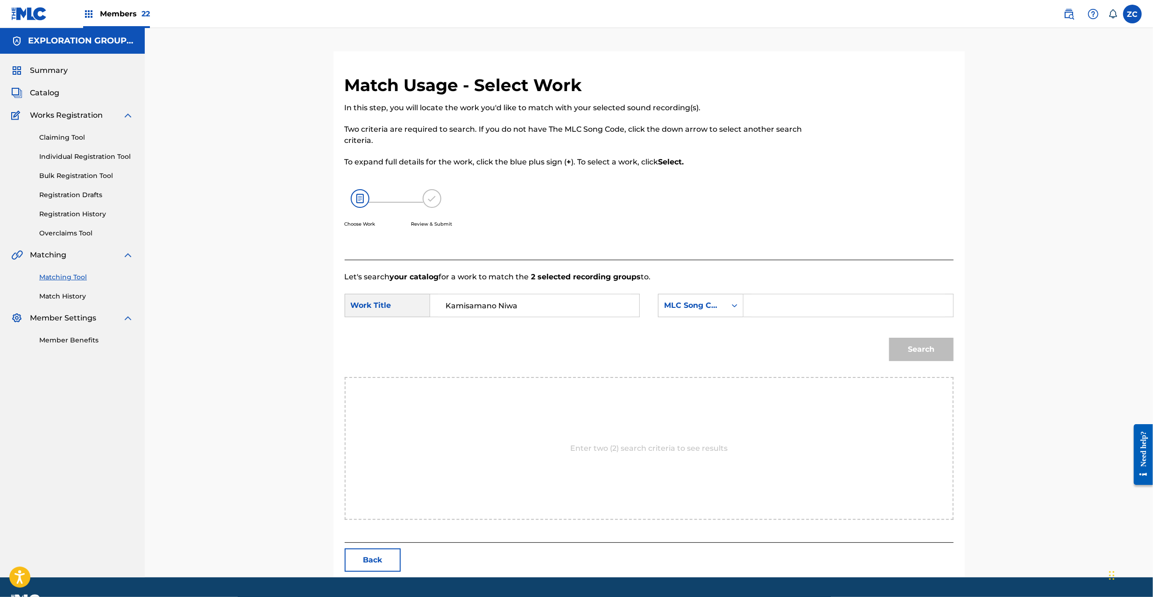
type input "Kamisamano Niwa"
drag, startPoint x: 799, startPoint y: 300, endPoint x: 804, endPoint y: 301, distance: 5.8
click at [800, 299] on input "Search Form" at bounding box center [848, 305] width 193 height 22
paste input "KJ2HE7"
type input "KJ2HE7"
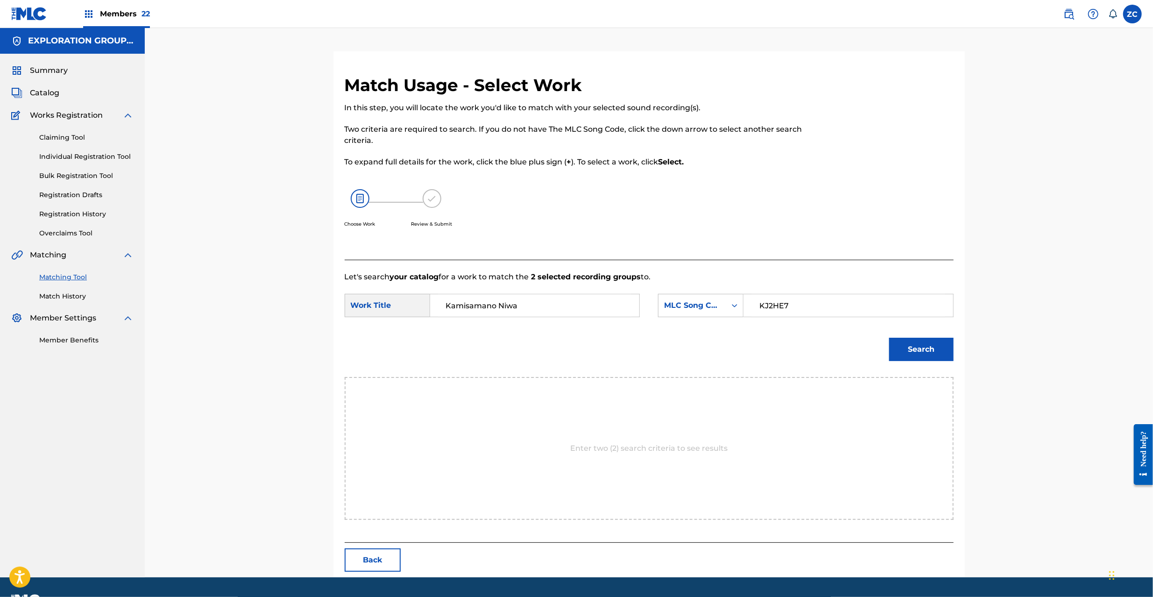
click at [935, 352] on button "Search" at bounding box center [921, 349] width 64 height 23
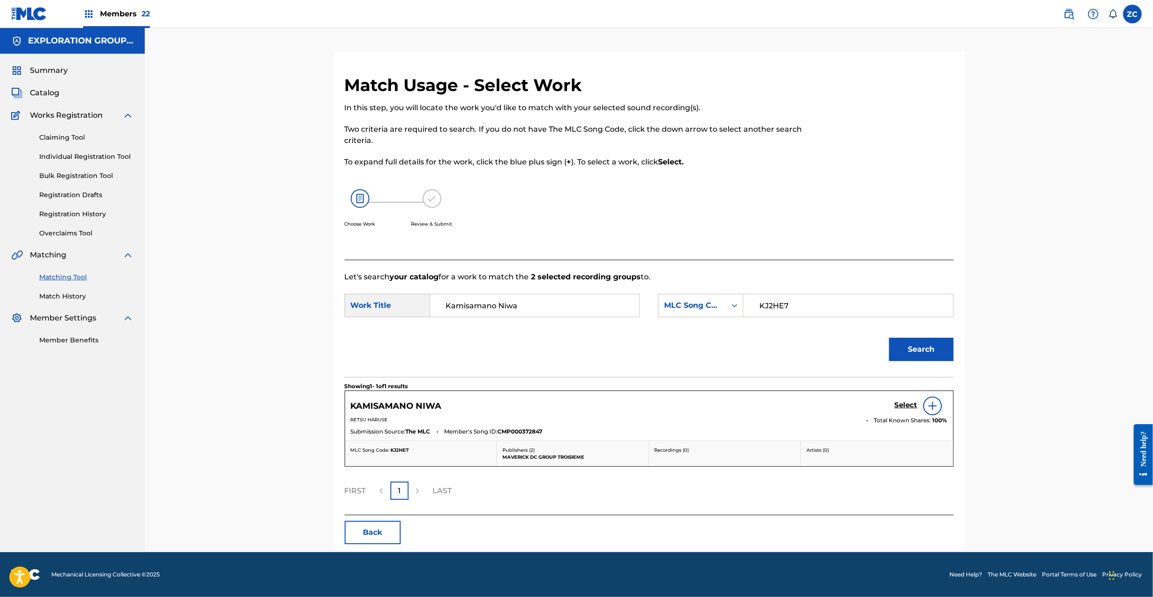
click at [905, 406] on h5 "Select" at bounding box center [906, 405] width 23 height 9
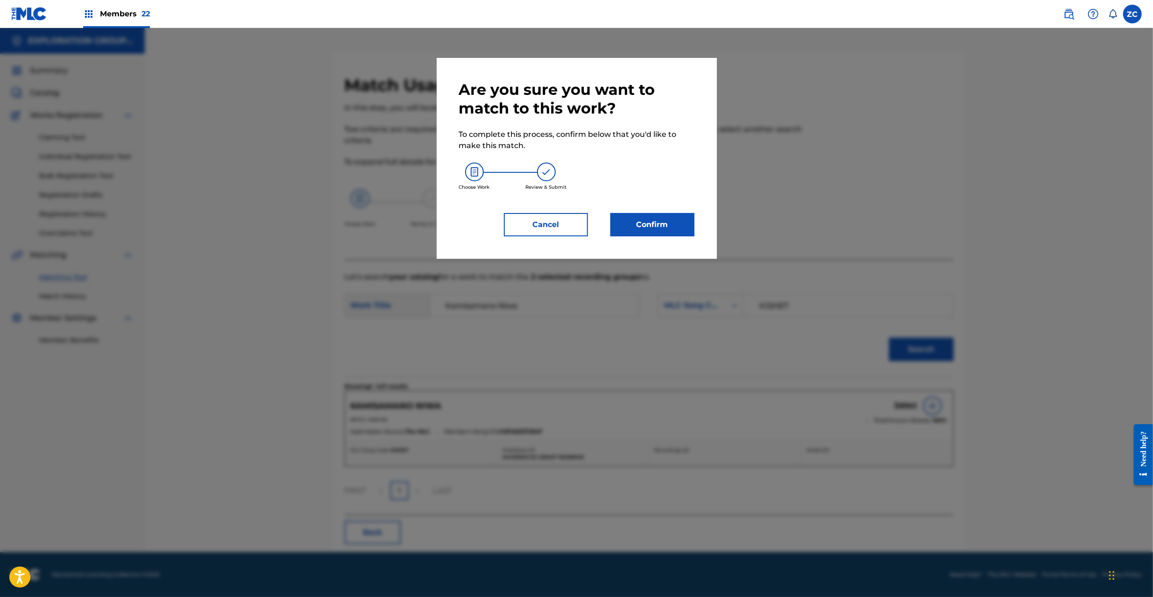
click at [649, 230] on button "Confirm" at bounding box center [653, 224] width 84 height 23
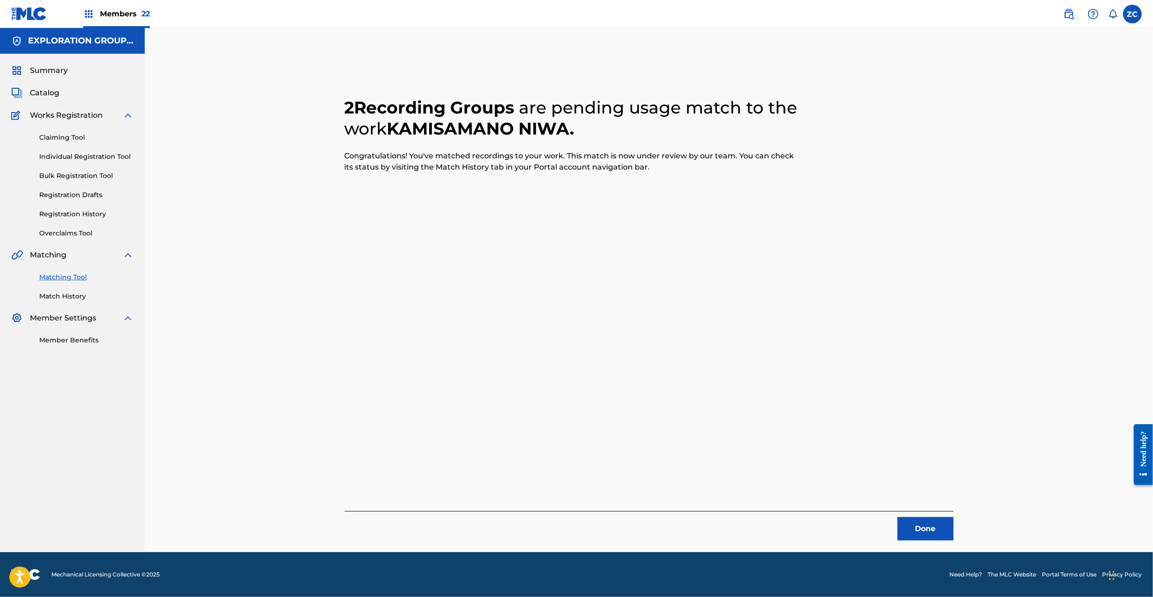
click at [917, 533] on button "Done" at bounding box center [926, 528] width 56 height 23
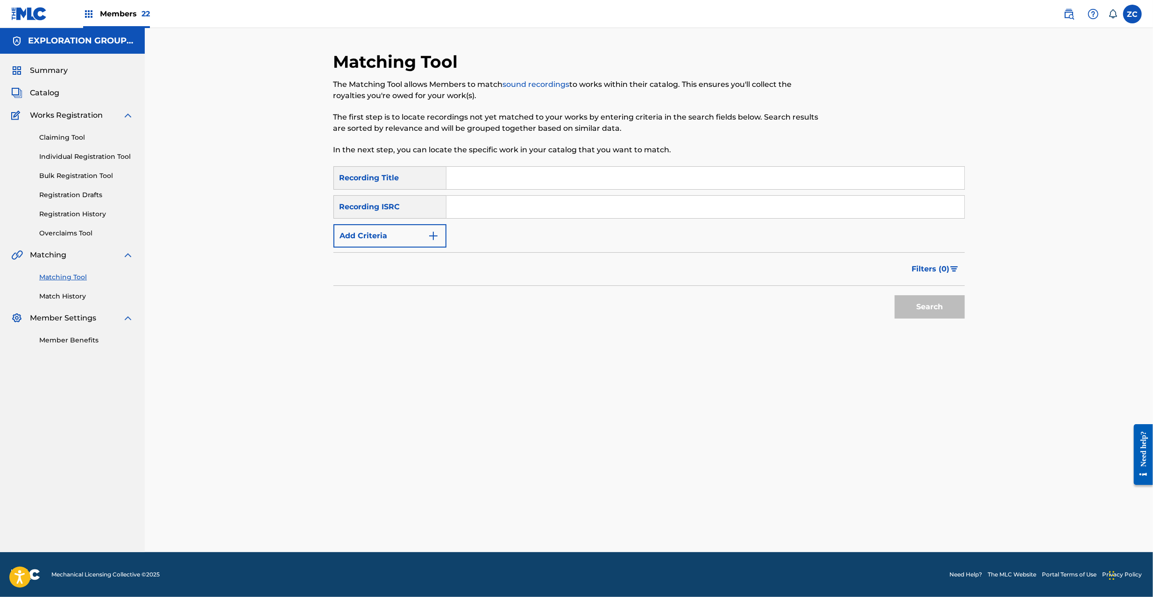
click at [563, 208] on input "Search Form" at bounding box center [706, 207] width 518 height 22
paste input "JPF302200085"
type input "JPF302200085"
click at [918, 306] on button "Search" at bounding box center [930, 306] width 70 height 23
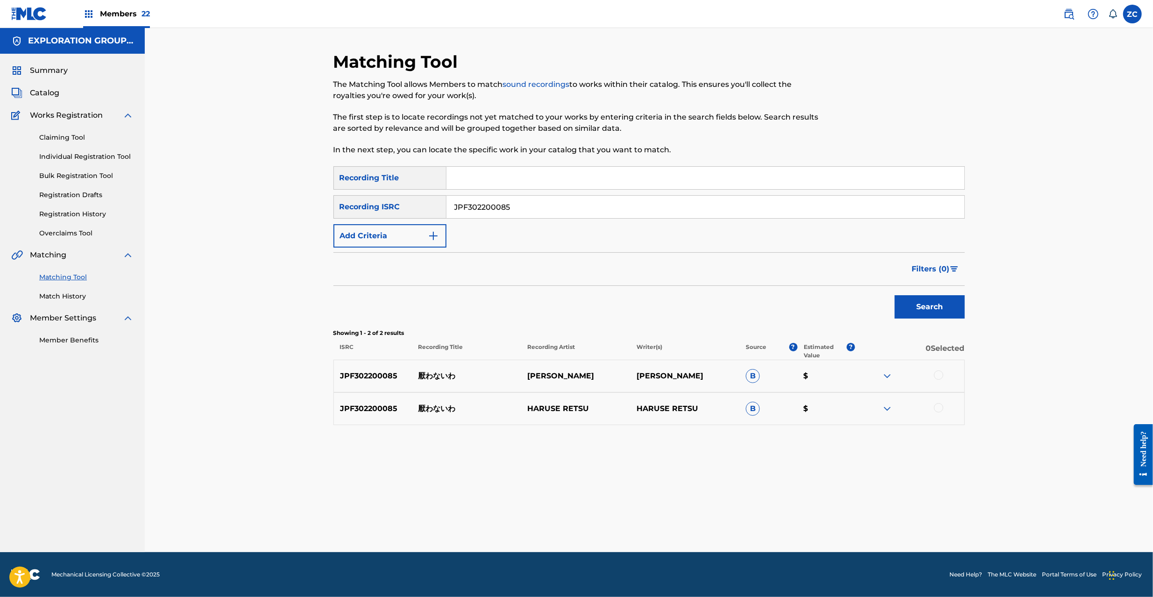
click at [938, 377] on div at bounding box center [938, 374] width 9 height 9
click at [940, 406] on div at bounding box center [938, 407] width 9 height 9
click at [646, 524] on button "Match 2 Groups" at bounding box center [656, 520] width 103 height 23
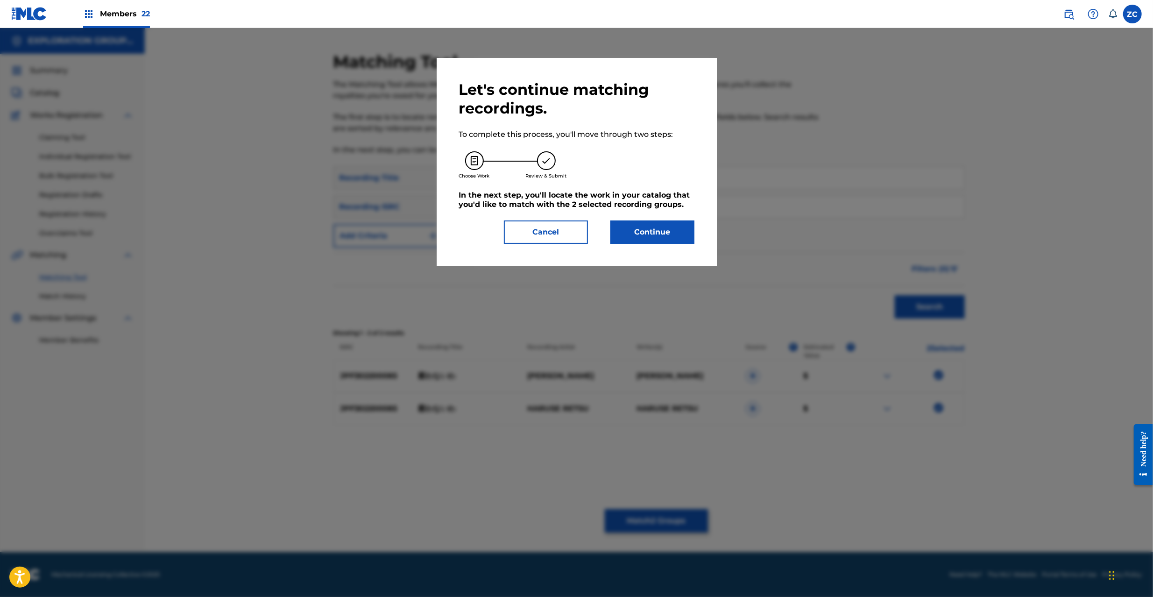
click at [656, 240] on button "Continue" at bounding box center [653, 232] width 84 height 23
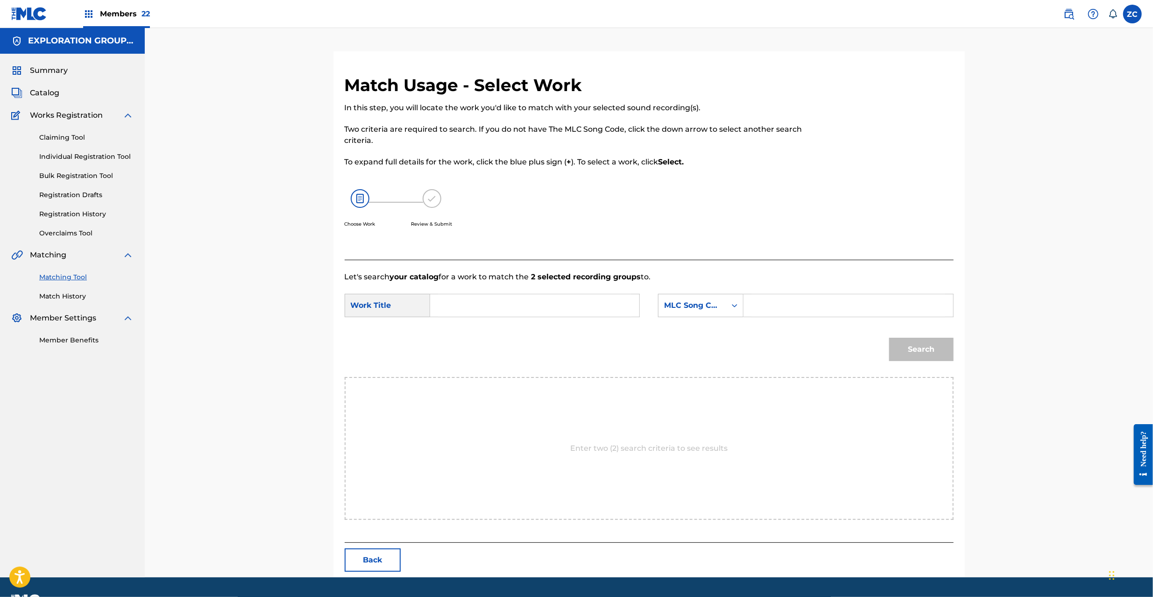
click at [545, 306] on input "Search Form" at bounding box center [534, 305] width 193 height 22
paste input "Itowanaiwa I29LB2"
click at [505, 305] on input "Itowanaiwa I29LB2" at bounding box center [534, 305] width 193 height 22
type input "Itowanaiwa"
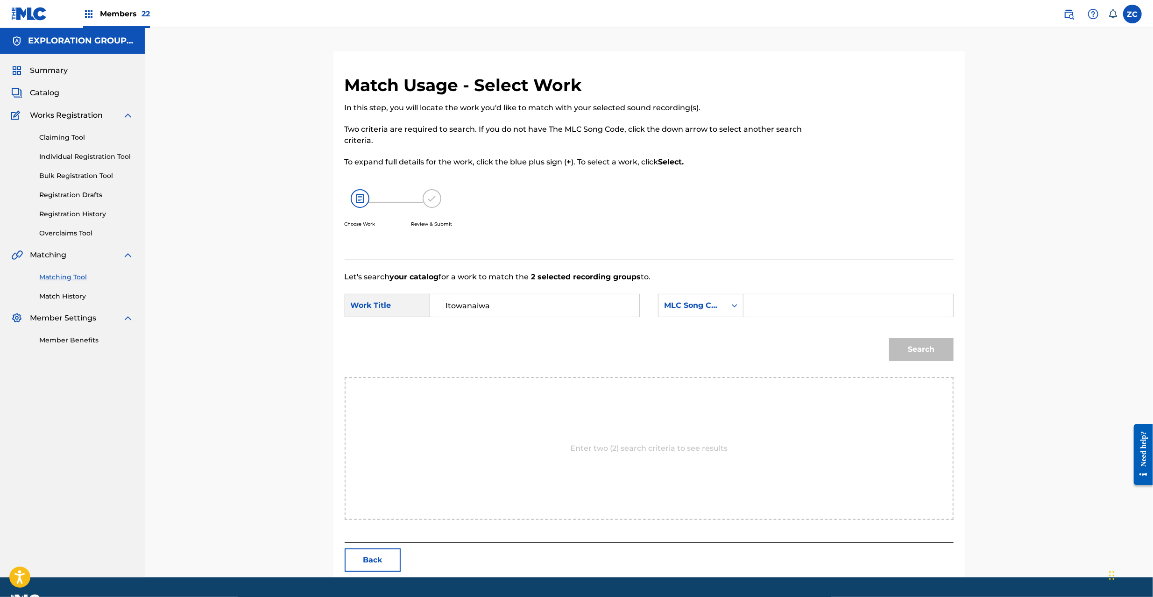
drag, startPoint x: 795, startPoint y: 302, endPoint x: 819, endPoint y: 317, distance: 28.1
click at [795, 302] on input "Search Form" at bounding box center [848, 305] width 193 height 22
paste input "I29LB2"
type input "I29LB2"
click at [925, 349] on button "Search" at bounding box center [921, 349] width 64 height 23
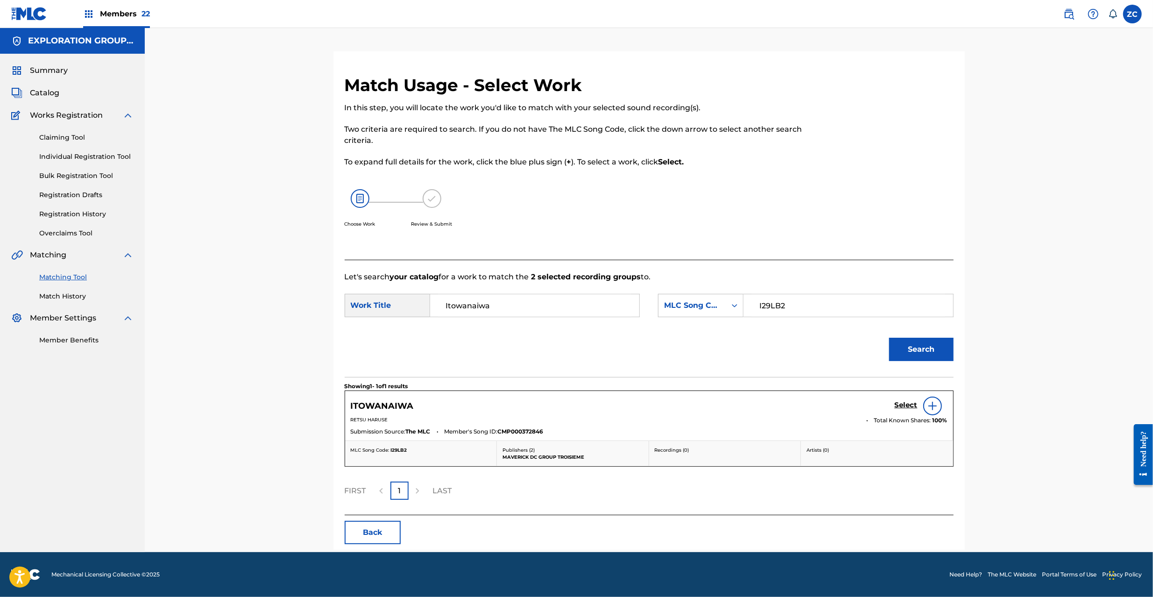
click at [899, 403] on h5 "Select" at bounding box center [906, 405] width 23 height 9
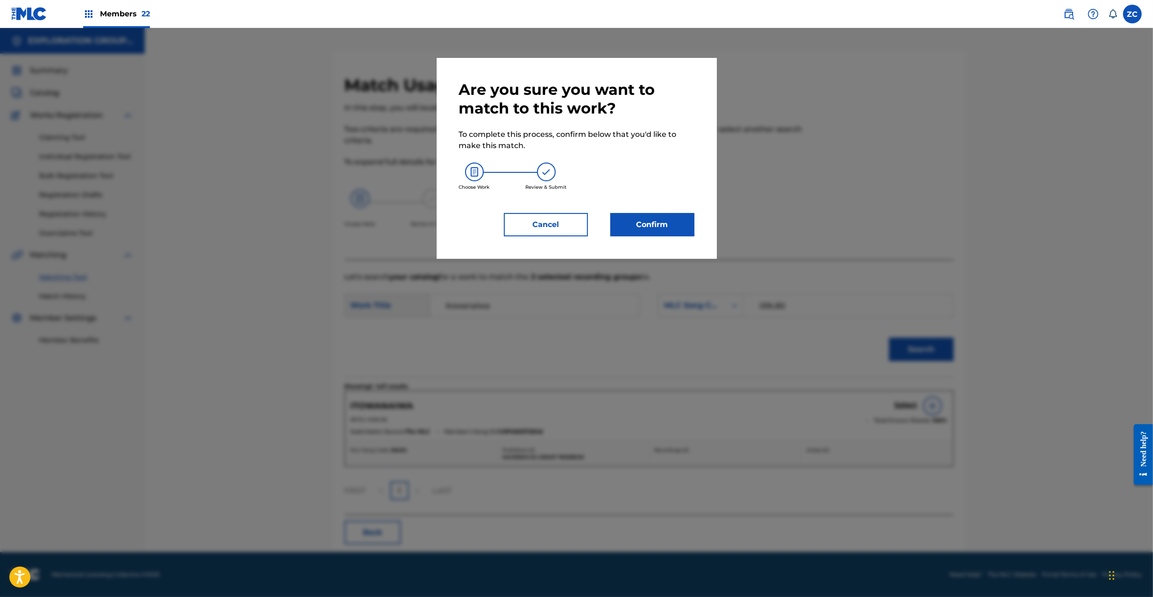
click at [636, 218] on button "Confirm" at bounding box center [653, 224] width 84 height 23
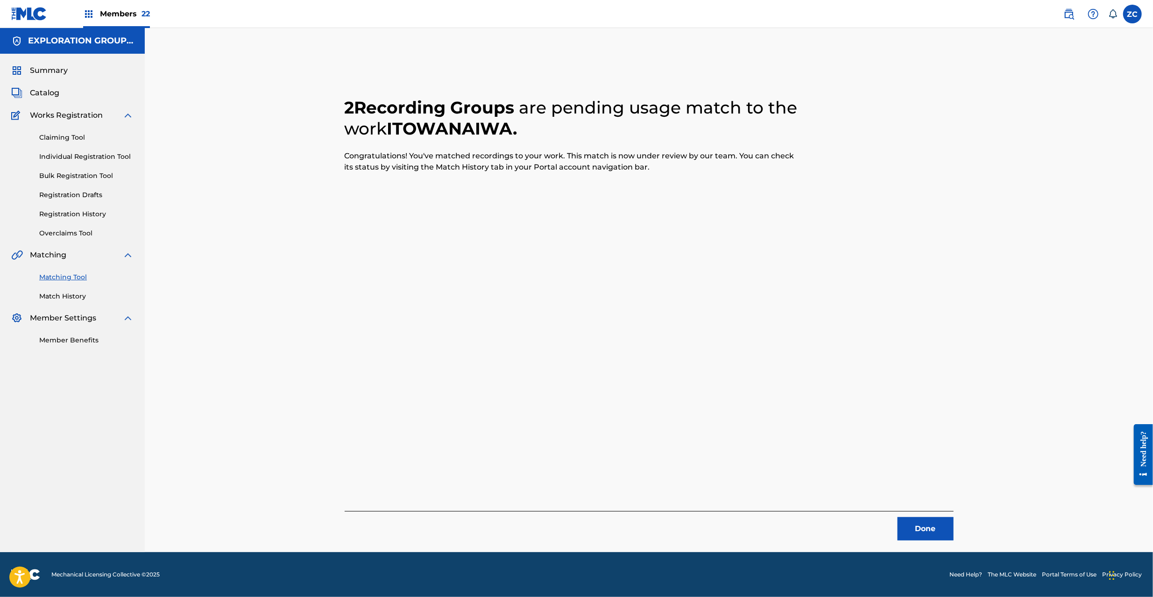
click at [945, 524] on button "Done" at bounding box center [926, 528] width 56 height 23
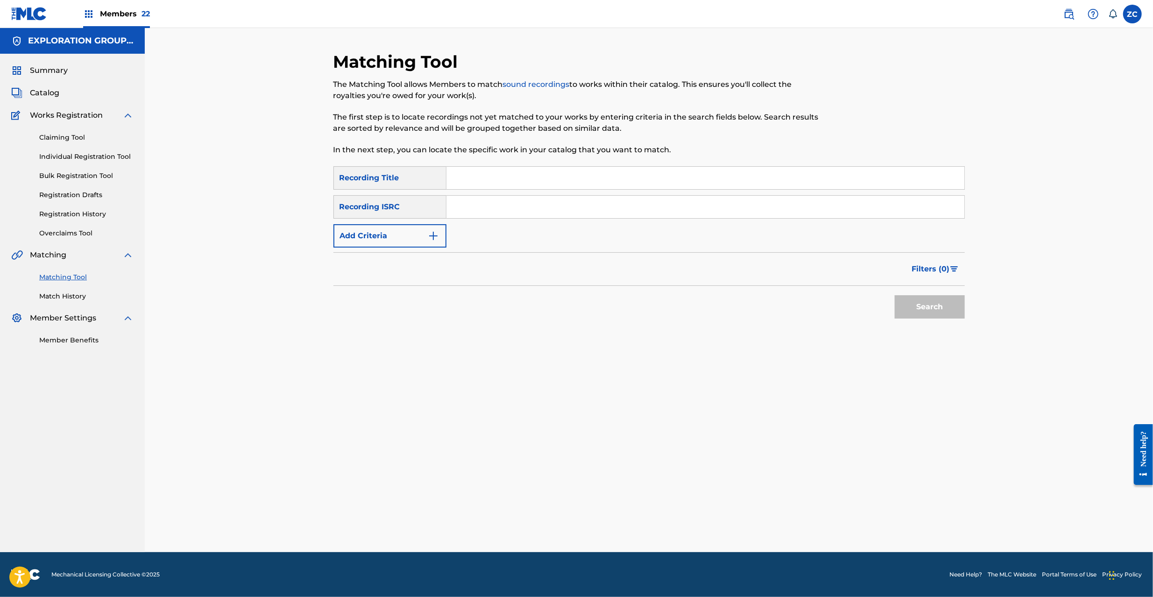
click at [563, 206] on input "Search Form" at bounding box center [706, 207] width 518 height 22
paste input "JPF302200086"
type input "JPF302200086"
click at [927, 307] on button "Search" at bounding box center [930, 306] width 70 height 23
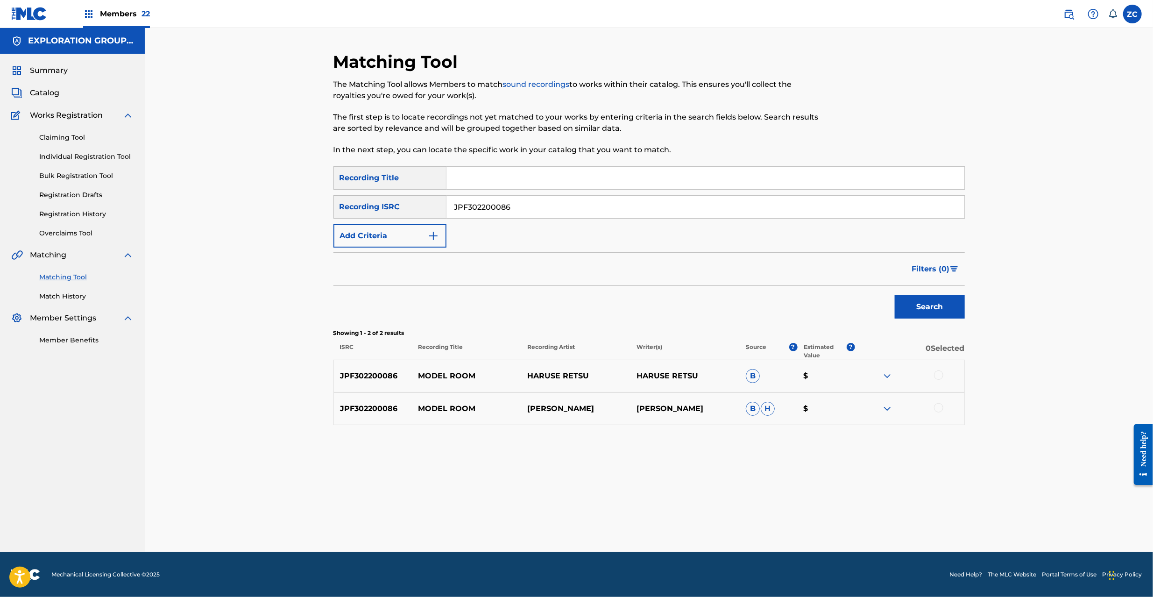
click at [937, 371] on div at bounding box center [938, 374] width 9 height 9
click at [936, 406] on div at bounding box center [938, 407] width 9 height 9
click at [672, 527] on button "Match 2 Groups" at bounding box center [656, 520] width 103 height 23
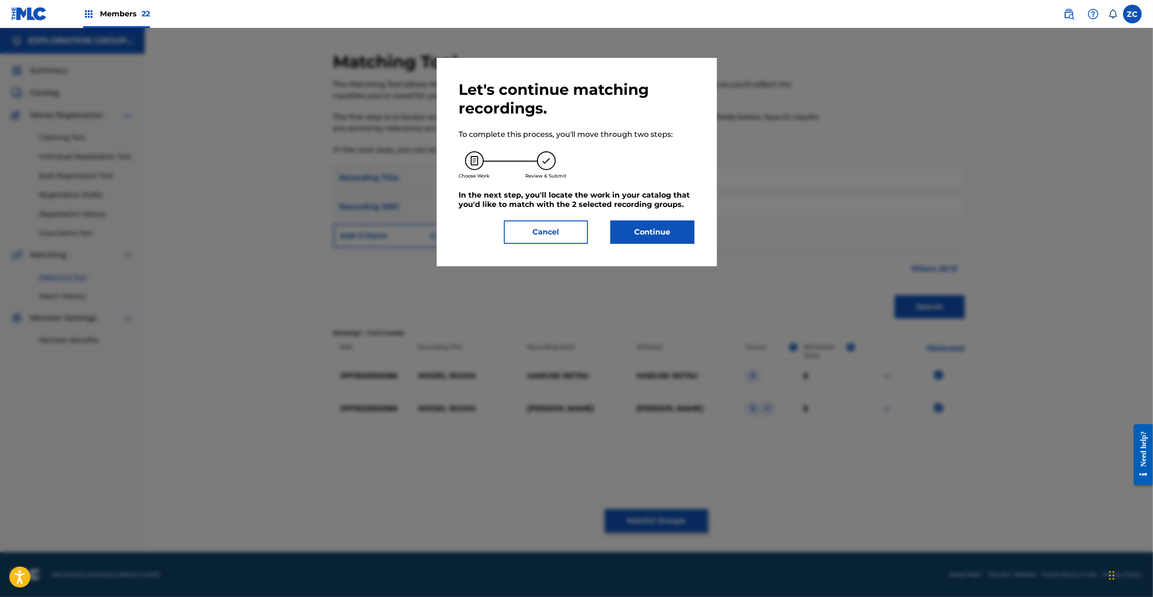
click at [632, 232] on button "Continue" at bounding box center [653, 232] width 84 height 23
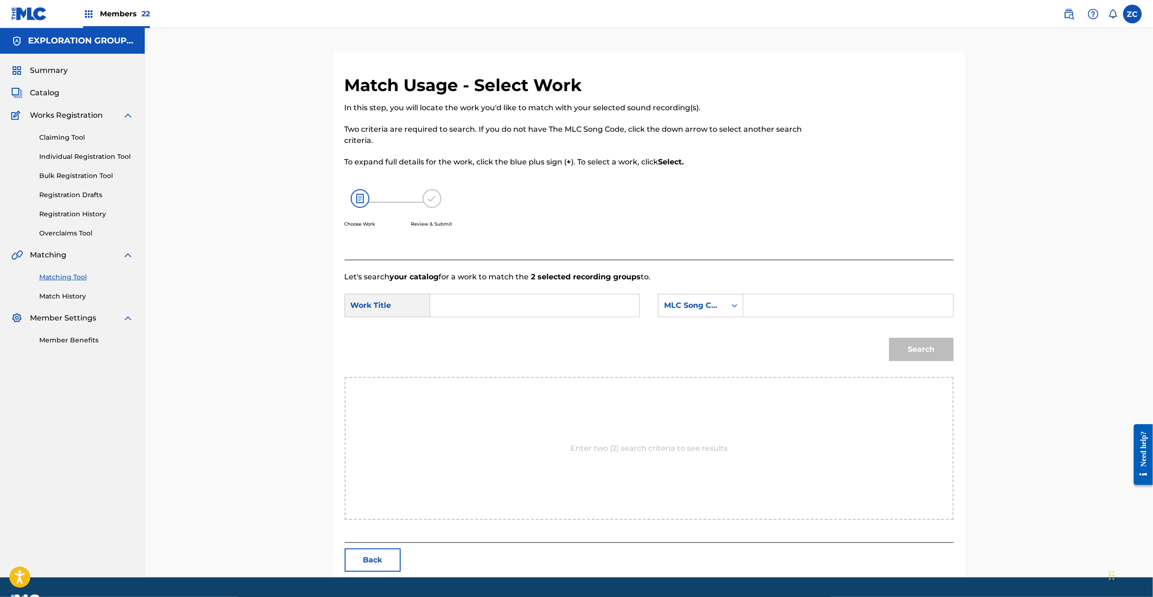
click at [589, 313] on input "Search Form" at bounding box center [534, 305] width 193 height 22
paste input "Model Room MV4Z81"
click at [519, 306] on input "Model Room MV4Z81" at bounding box center [534, 305] width 193 height 22
type input "Model Room"
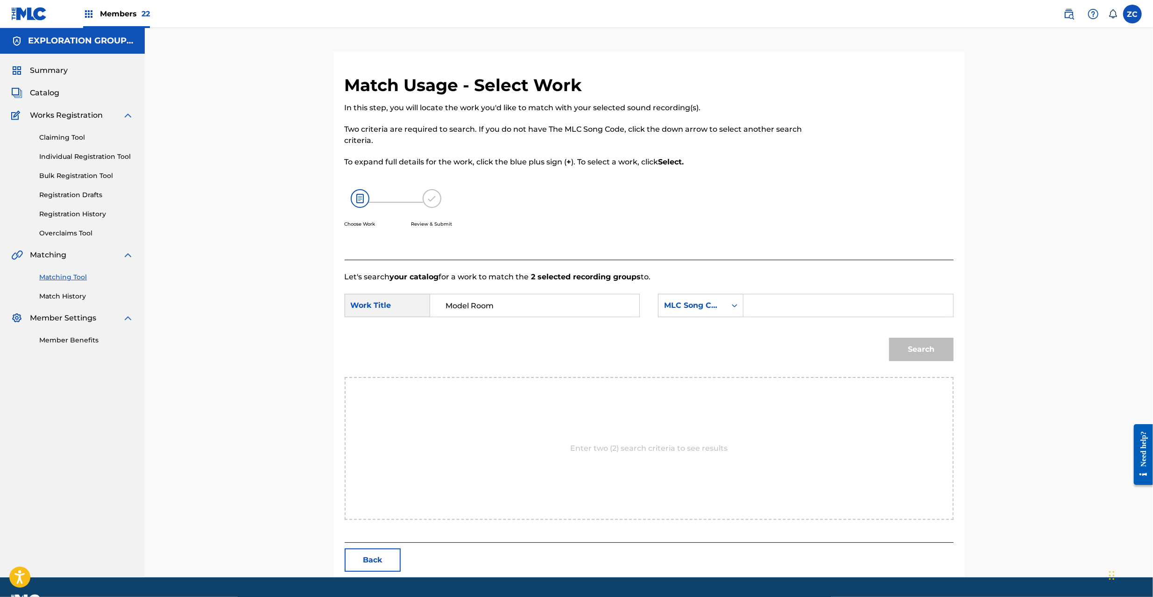
click at [847, 299] on input "Search Form" at bounding box center [848, 305] width 193 height 22
paste input "MV4Z81"
type input "MV4Z81"
drag, startPoint x: 914, startPoint y: 337, endPoint x: 915, endPoint y: 343, distance: 5.7
click at [914, 338] on button "Search" at bounding box center [921, 349] width 64 height 23
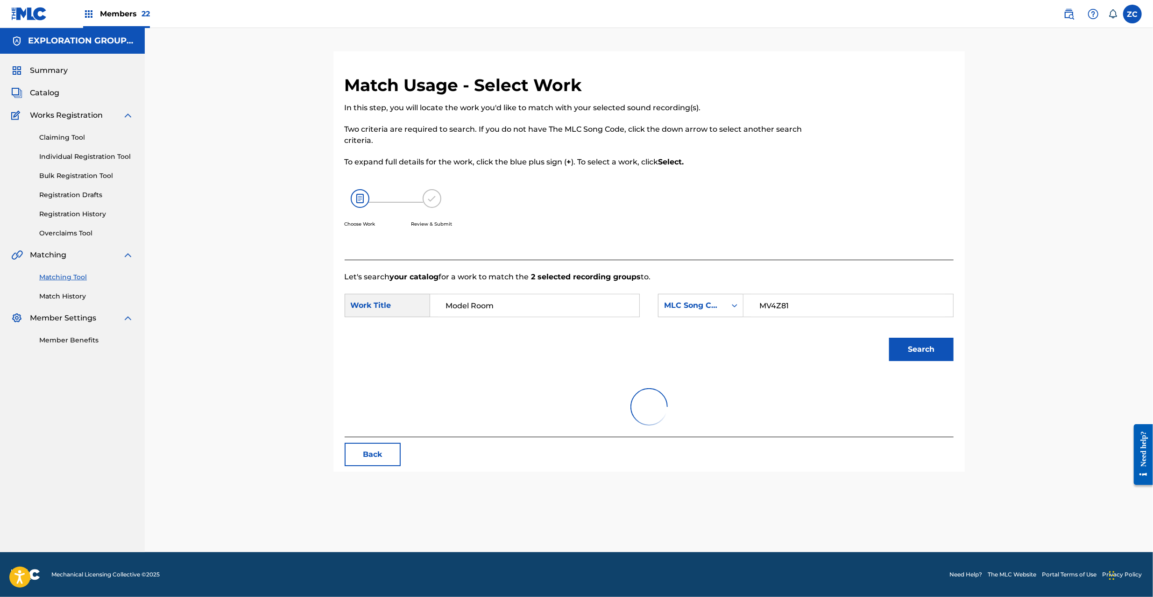
click at [916, 348] on button "Search" at bounding box center [921, 349] width 64 height 23
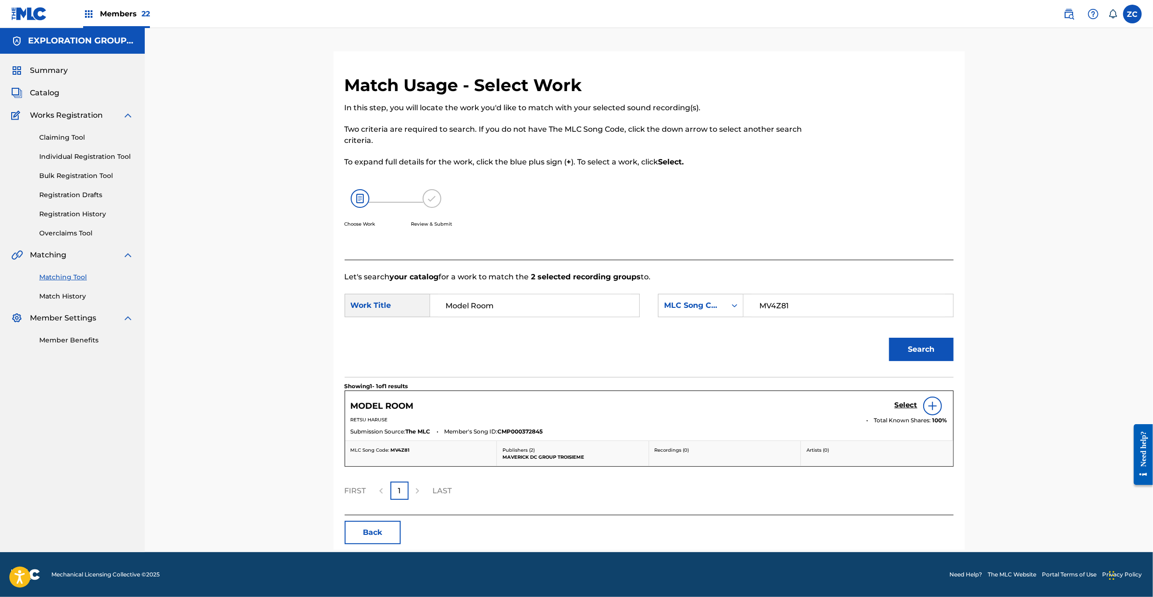
click at [895, 404] on h5 "Select" at bounding box center [906, 405] width 23 height 9
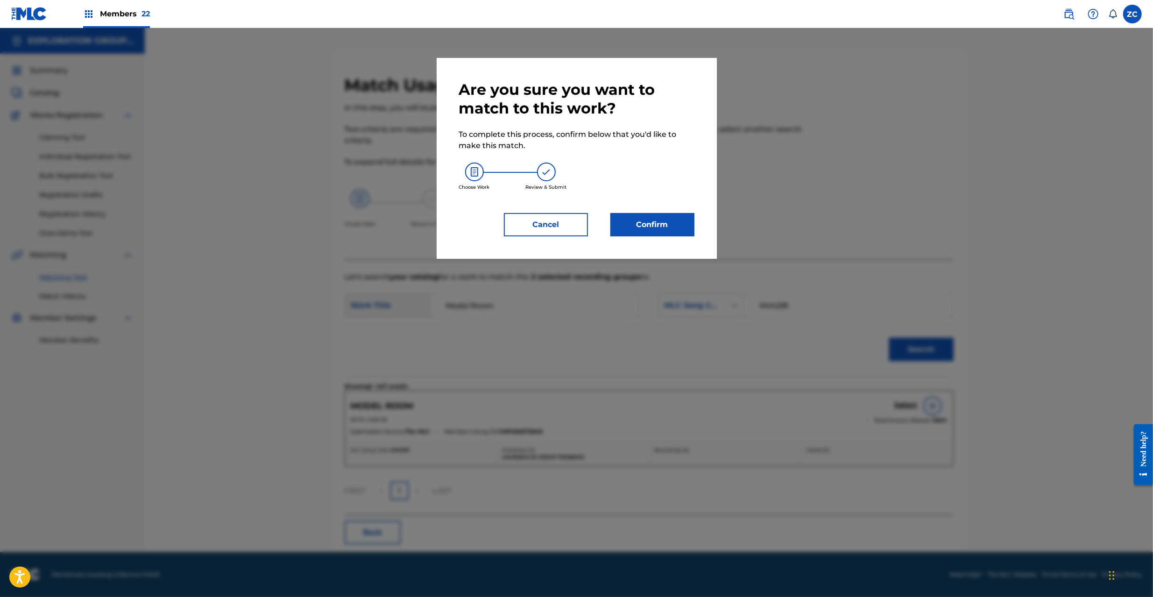
click at [677, 223] on button "Confirm" at bounding box center [653, 224] width 84 height 23
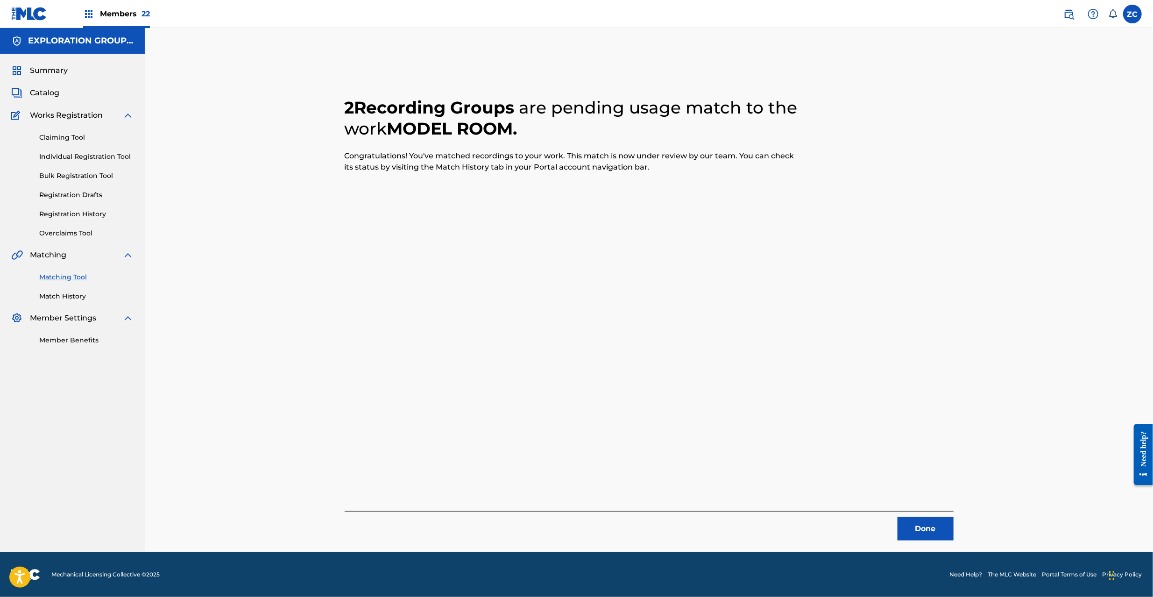
click at [941, 531] on button "Done" at bounding box center [926, 528] width 56 height 23
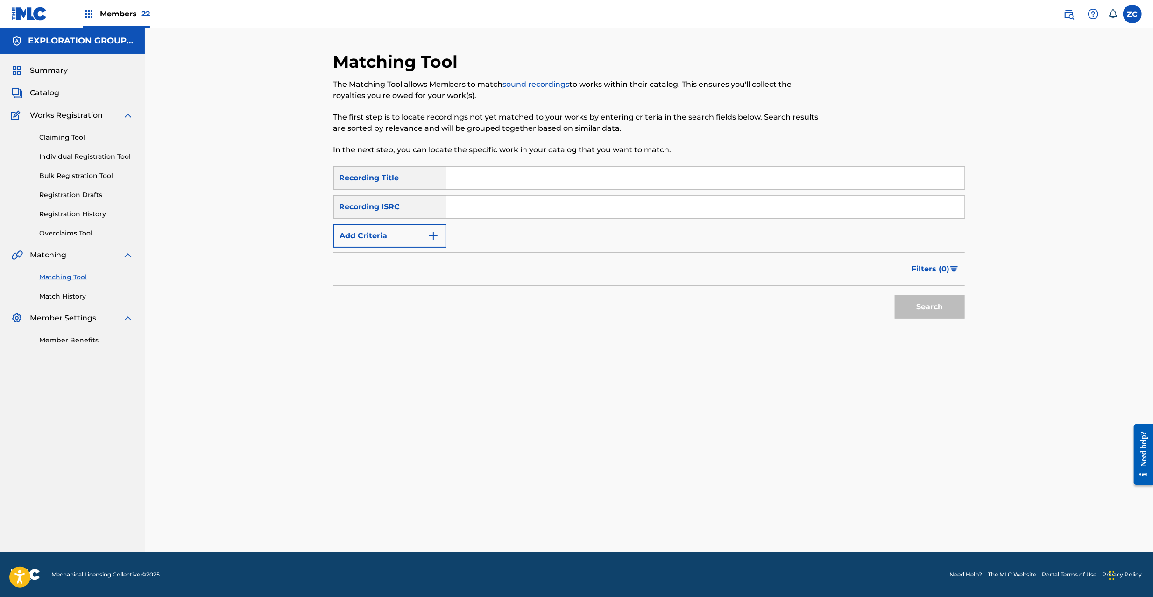
click at [522, 183] on input "Search Form" at bounding box center [706, 178] width 518 height 22
paste input "新世界"
type input "新世界"
click at [530, 209] on input "Search Form" at bounding box center [706, 207] width 518 height 22
paste input "JPF302200099"
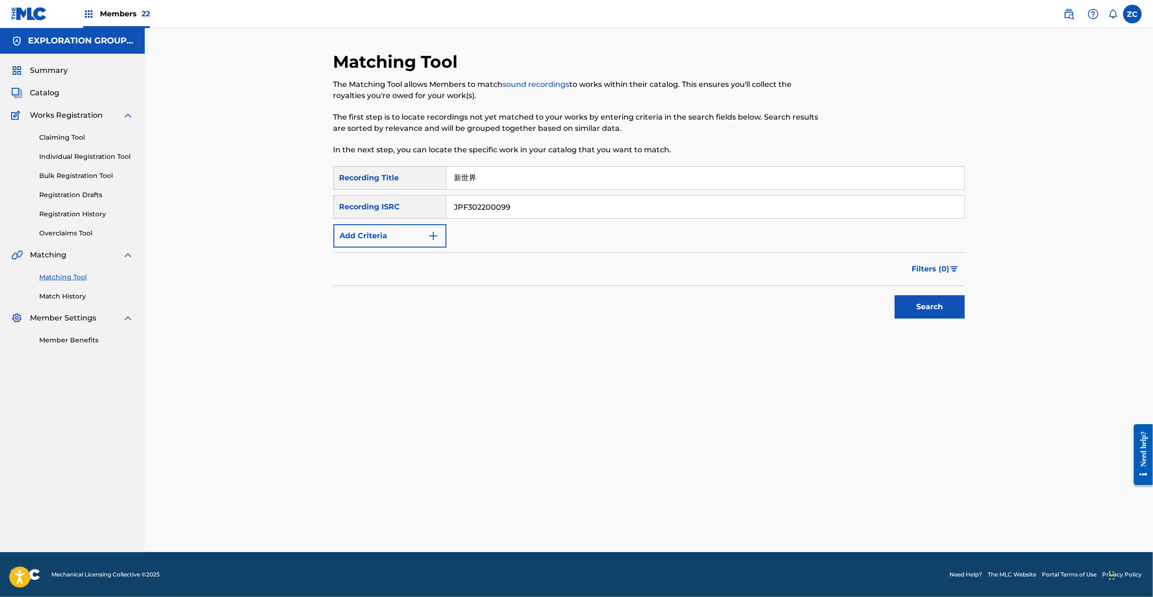
type input "JPF302200099"
drag, startPoint x: 543, startPoint y: 178, endPoint x: 350, endPoint y: 181, distance: 192.5
click at [345, 178] on div "SearchWithCriteriae04731fc-7c3e-4d6b-8efa-df4cbd790fe8 Recording Title 新世界" at bounding box center [650, 177] width 632 height 23
paste input "JPF302200099"
type input "JPF302200099"
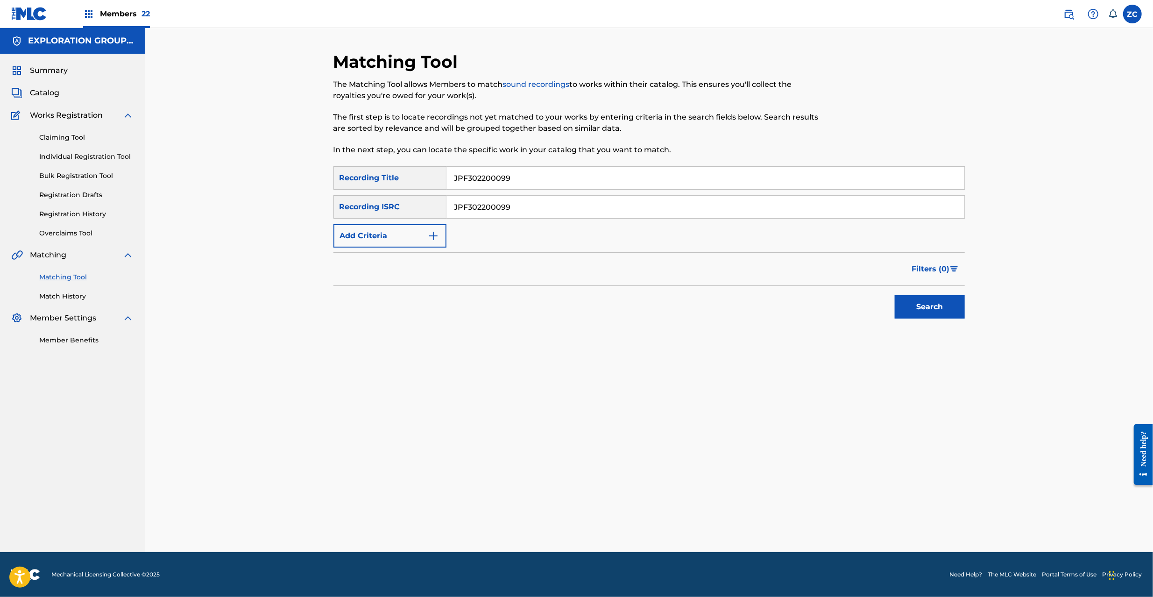
click at [937, 306] on button "Search" at bounding box center [930, 306] width 70 height 23
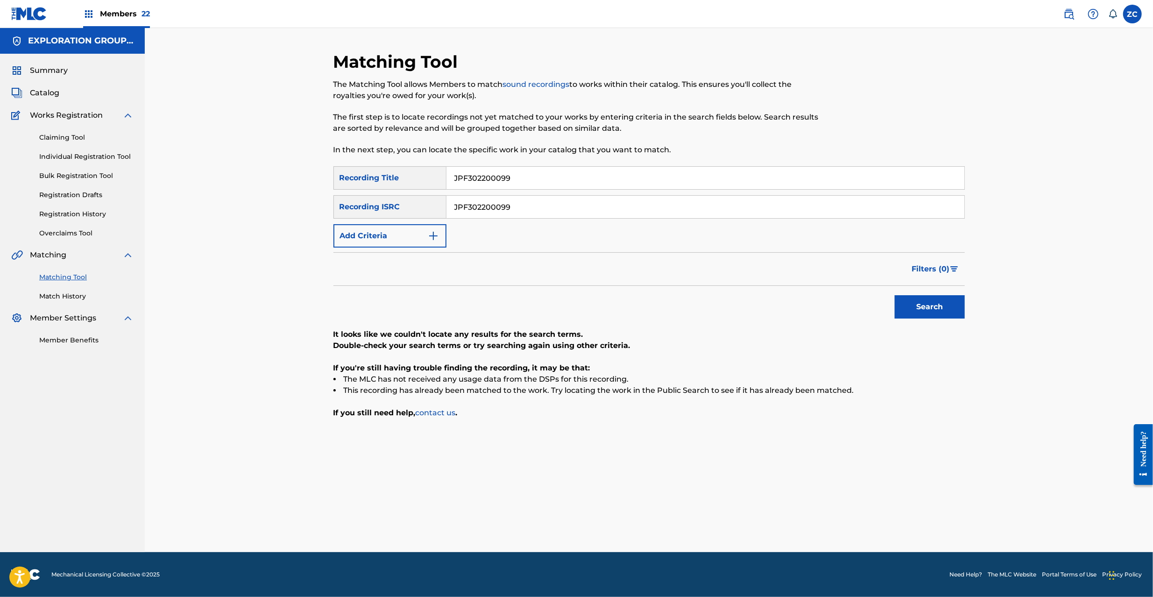
drag, startPoint x: 342, startPoint y: 178, endPoint x: 406, endPoint y: 188, distance: 64.2
click at [281, 180] on div "Matching Tool The Matching Tool allows Members to match sound recordings to wor…" at bounding box center [649, 290] width 1009 height 524
drag, startPoint x: 922, startPoint y: 305, endPoint x: 889, endPoint y: 305, distance: 32.2
click at [920, 305] on button "Search" at bounding box center [930, 306] width 70 height 23
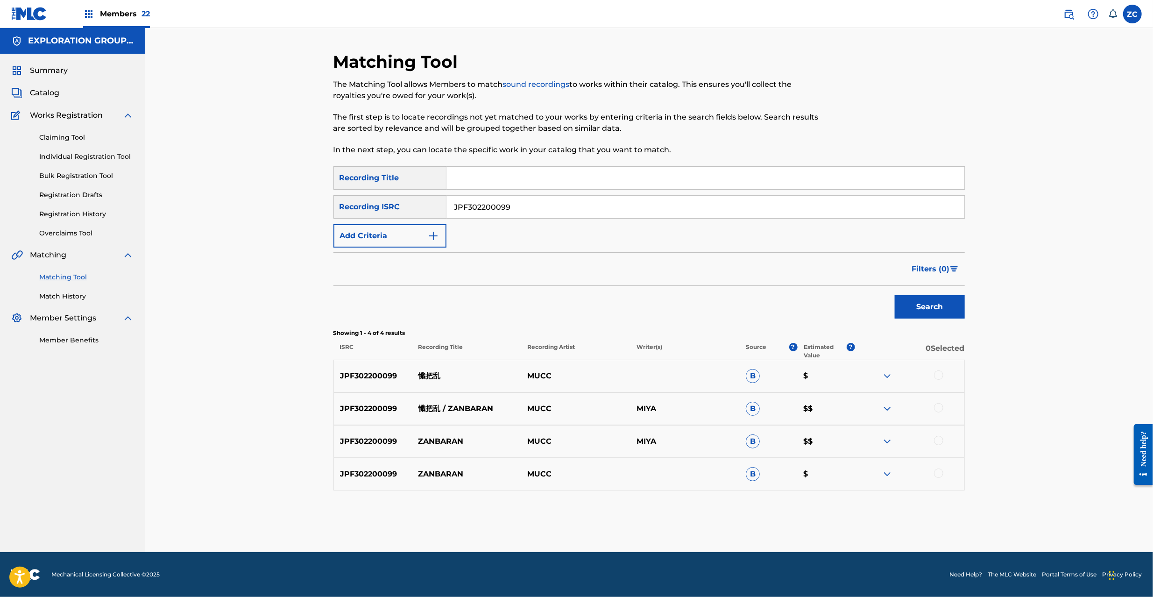
click at [506, 182] on input "Search Form" at bounding box center [706, 178] width 518 height 22
paste input "新世界"
type input "新世界"
drag, startPoint x: 564, startPoint y: 206, endPoint x: 381, endPoint y: 207, distance: 183.1
click at [381, 207] on div "SearchWithCriteria3d919de6-5edd-4f06-b694-189e0e72569a Recording ISRC JPF302200…" at bounding box center [650, 206] width 632 height 23
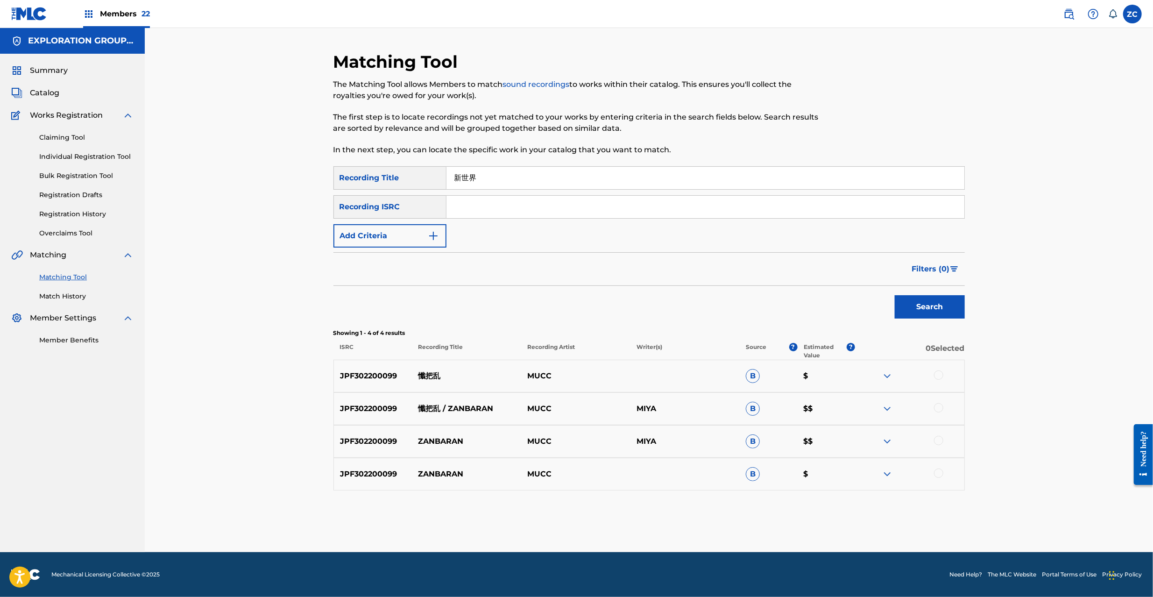
click at [421, 237] on button "Add Criteria" at bounding box center [390, 235] width 113 height 23
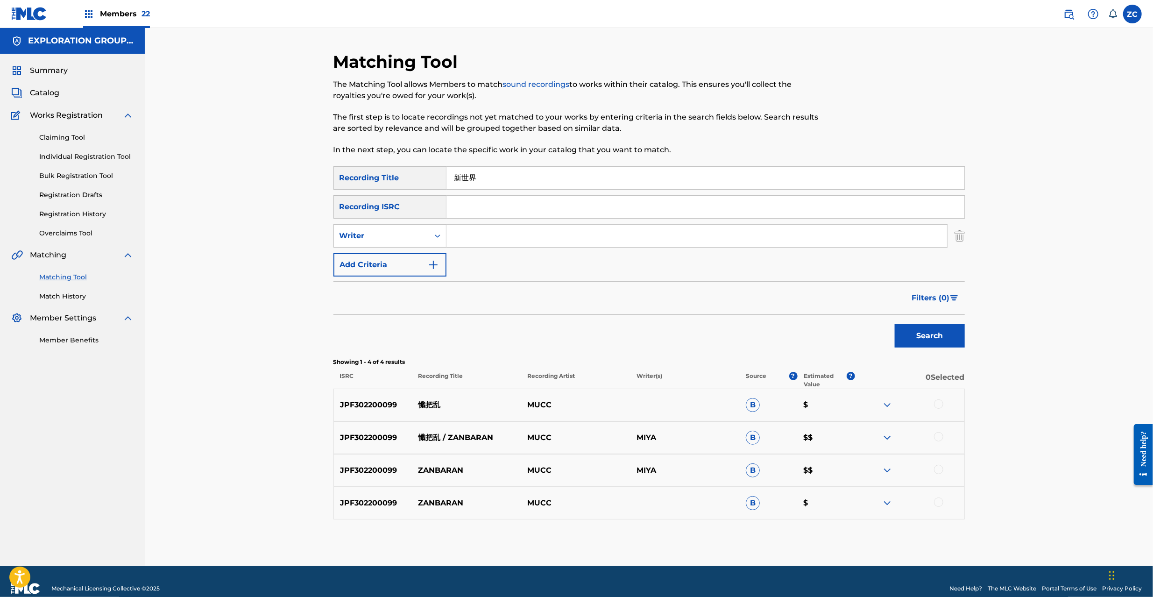
click at [408, 262] on button "Add Criteria" at bounding box center [390, 264] width 113 height 23
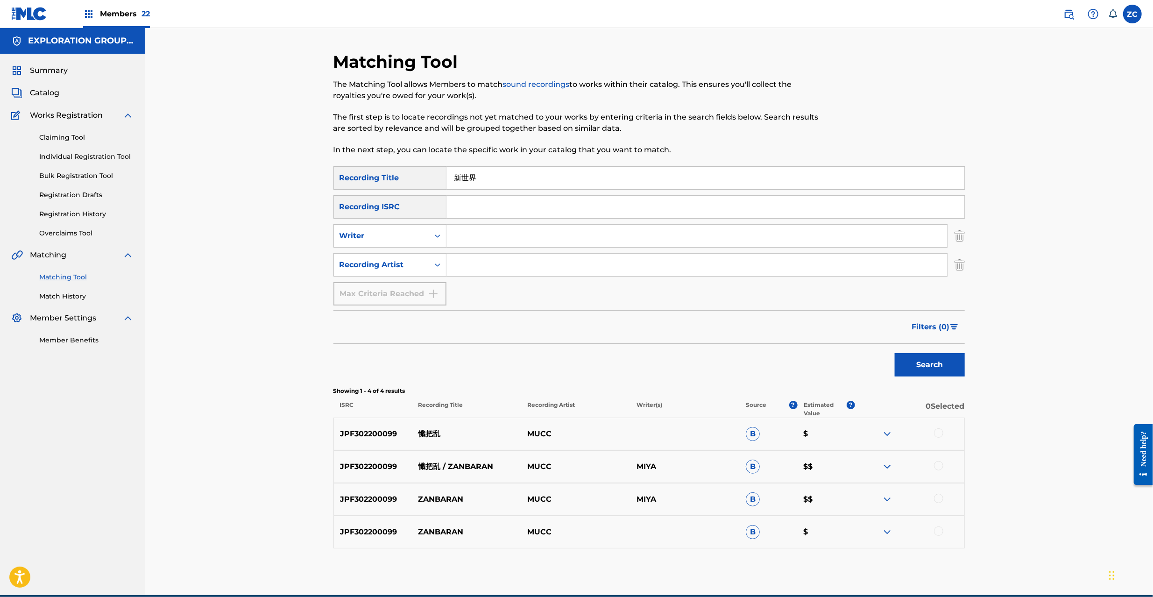
click at [514, 263] on input "Search Form" at bounding box center [697, 265] width 501 height 22
type input "mucc"
click at [939, 370] on button "Search" at bounding box center [930, 364] width 70 height 23
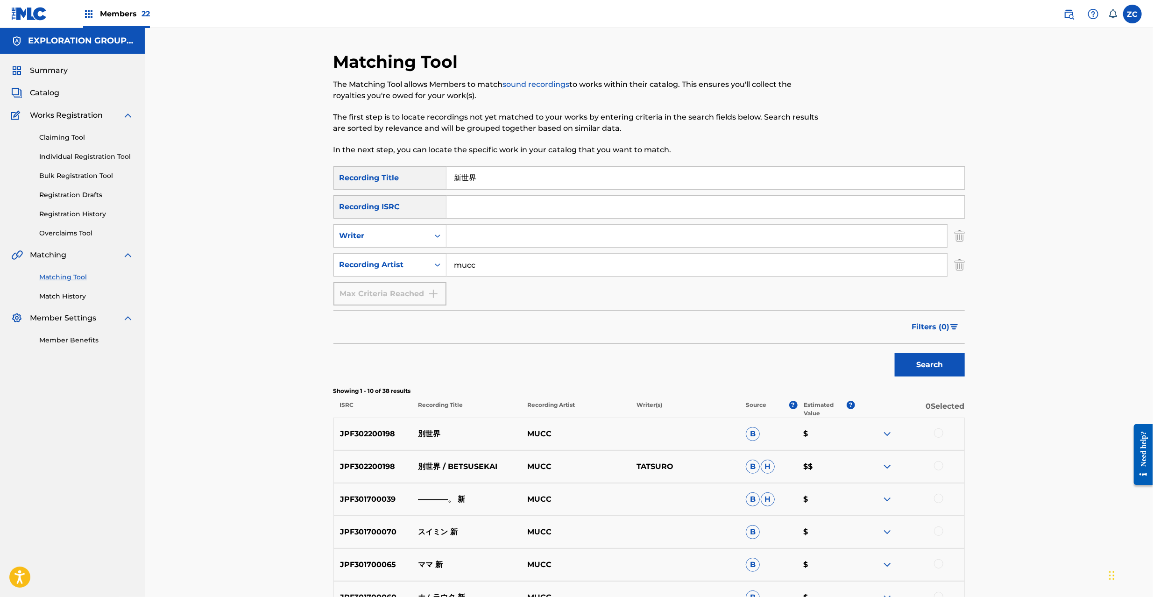
drag, startPoint x: 485, startPoint y: 175, endPoint x: 413, endPoint y: 174, distance: 71.5
click at [413, 174] on div "SearchWithCriteriae04731fc-7c3e-4d6b-8efa-df4cbd790fe8 Recording Title 新世界" at bounding box center [650, 177] width 632 height 23
click at [466, 180] on input "新世界" at bounding box center [706, 178] width 518 height 22
drag, startPoint x: 963, startPoint y: 255, endPoint x: 963, endPoint y: 246, distance: 9.3
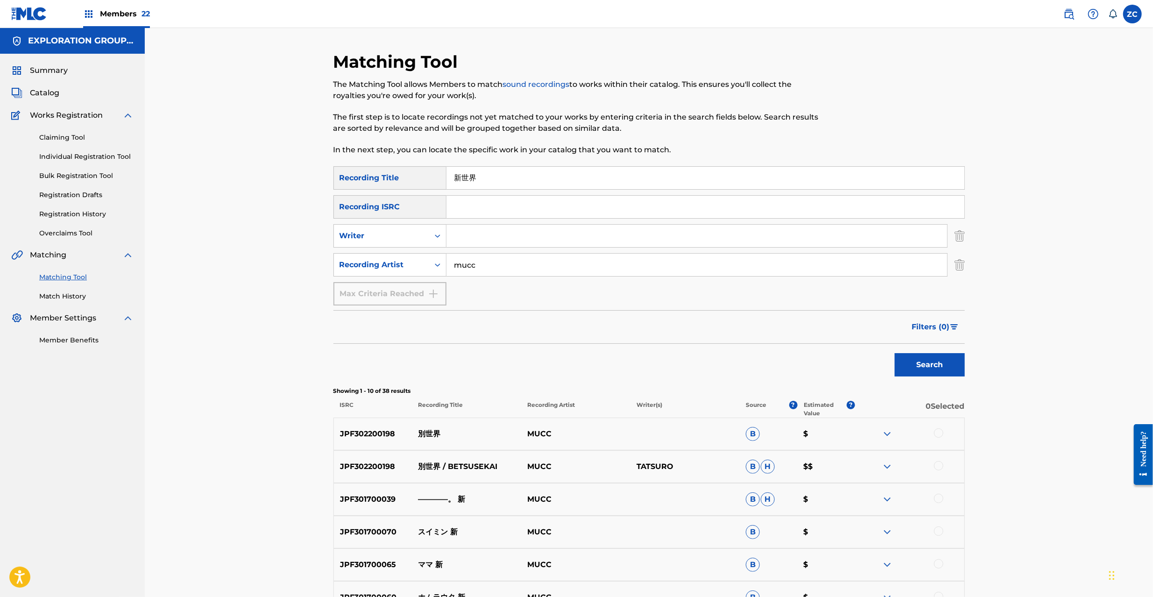
click at [963, 256] on img "Search Form" at bounding box center [960, 264] width 10 height 23
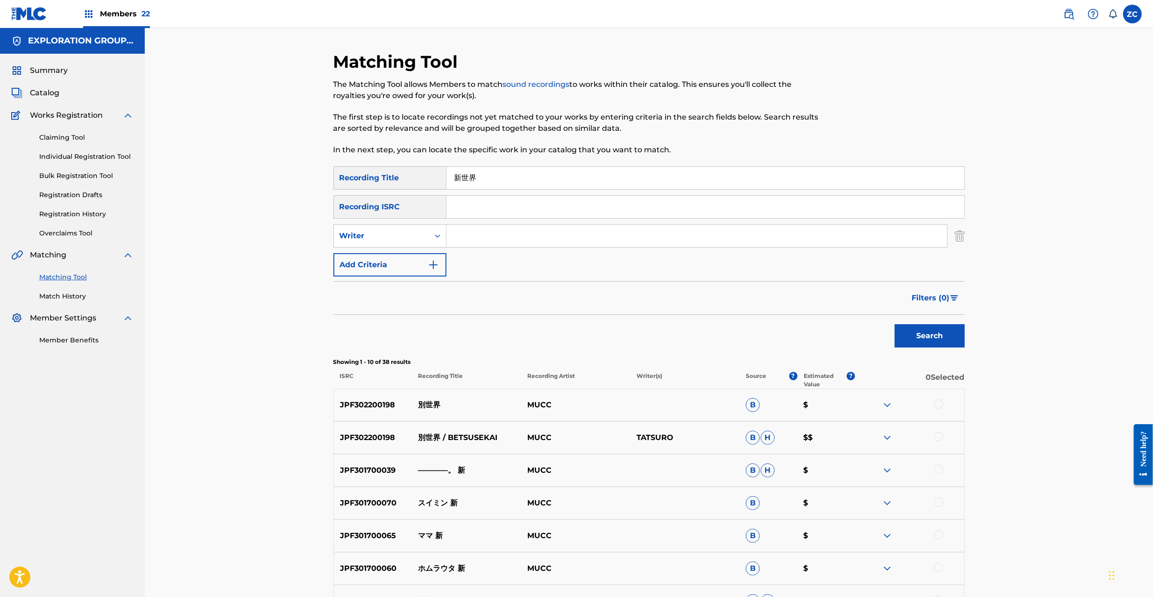
click at [962, 236] on img "Search Form" at bounding box center [960, 235] width 10 height 23
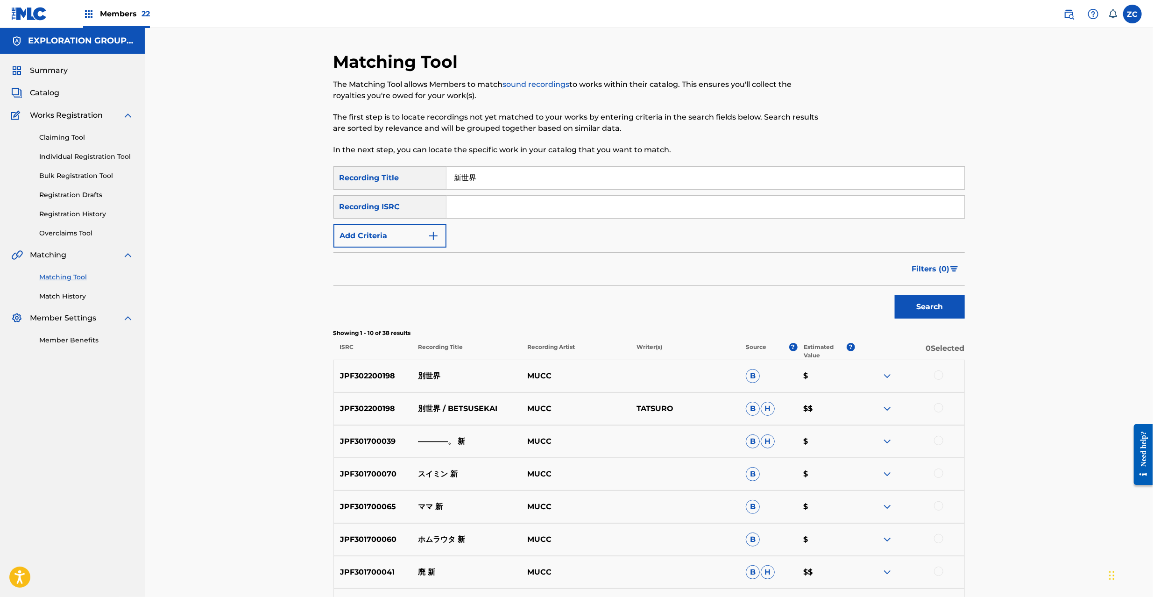
click at [921, 211] on input "Search Form" at bounding box center [706, 207] width 518 height 22
paste input "JPF302200099"
type input "JPF302200099"
drag, startPoint x: 601, startPoint y: 184, endPoint x: 391, endPoint y: 187, distance: 210.3
click at [391, 187] on div "SearchWithCriteriae04731fc-7c3e-4d6b-8efa-df4cbd790fe8 Recording Title 新世界" at bounding box center [650, 177] width 632 height 23
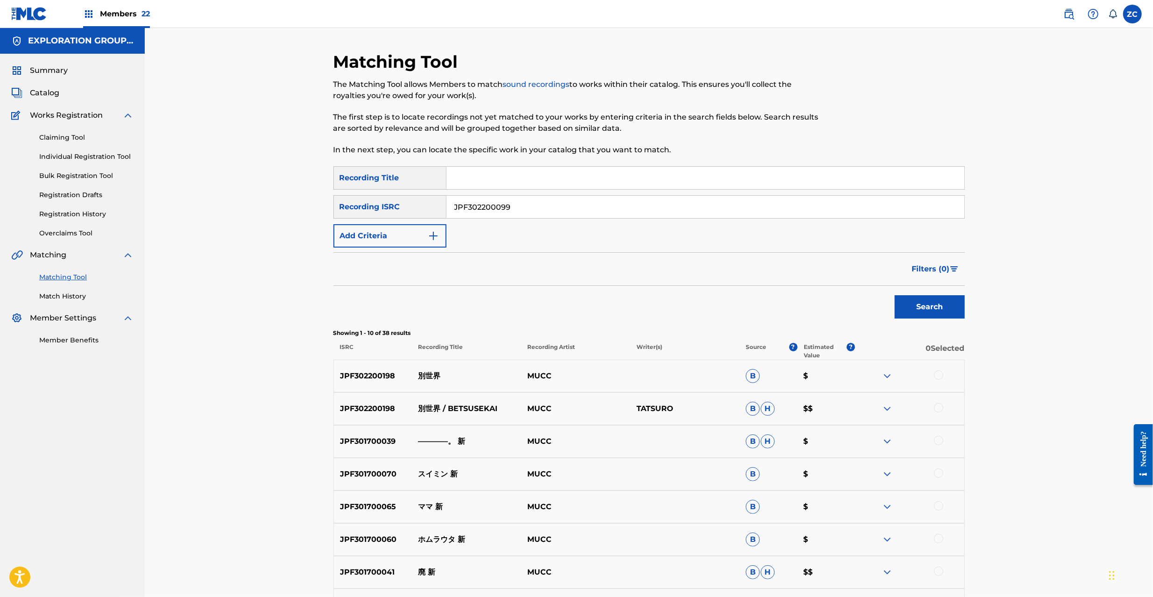
click at [928, 311] on button "Search" at bounding box center [930, 306] width 70 height 23
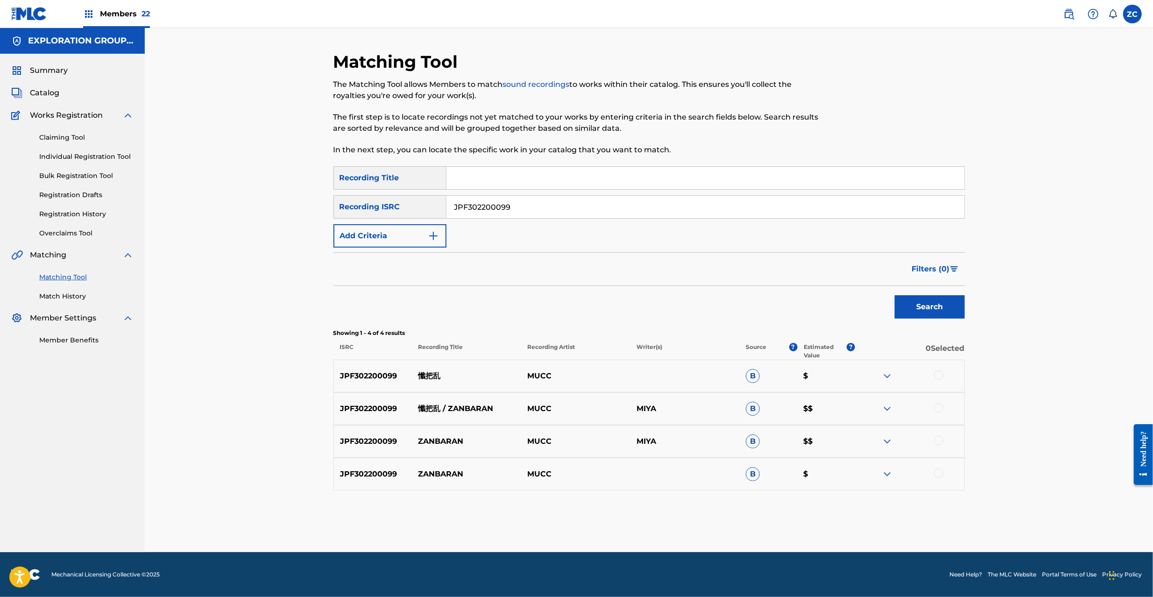
click at [935, 372] on div at bounding box center [938, 374] width 9 height 9
drag, startPoint x: 941, startPoint y: 406, endPoint x: 933, endPoint y: 459, distance: 52.9
click at [941, 408] on div at bounding box center [938, 407] width 9 height 9
click at [937, 441] on div at bounding box center [938, 440] width 9 height 9
drag, startPoint x: 939, startPoint y: 476, endPoint x: 945, endPoint y: 472, distance: 6.7
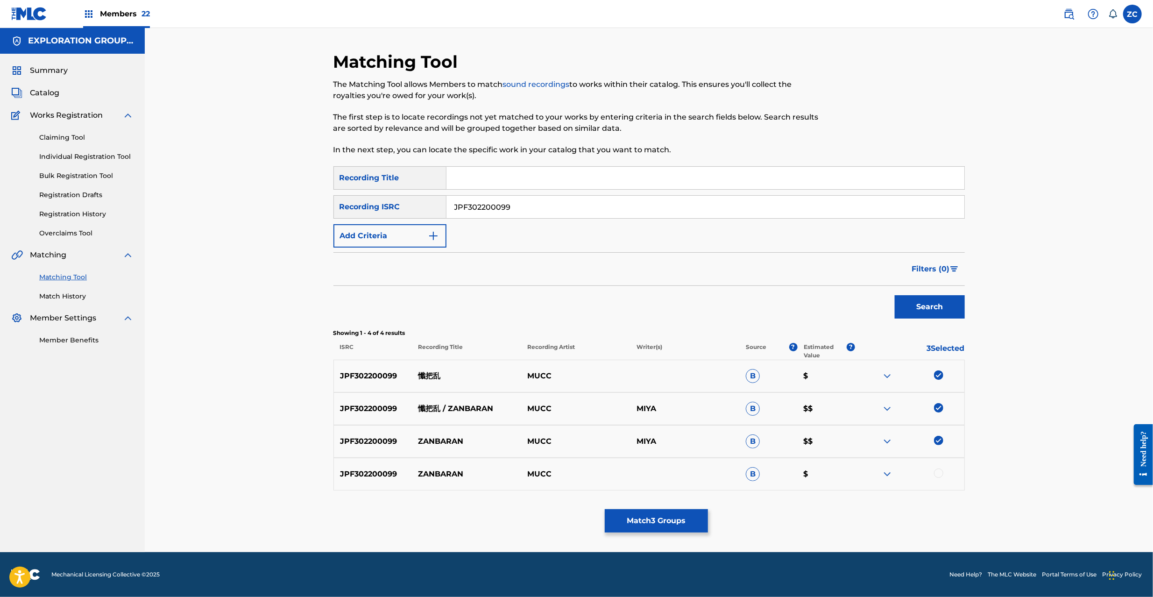
click at [940, 475] on div at bounding box center [938, 473] width 9 height 9
click at [684, 515] on button "Match 4 Groups" at bounding box center [656, 520] width 103 height 23
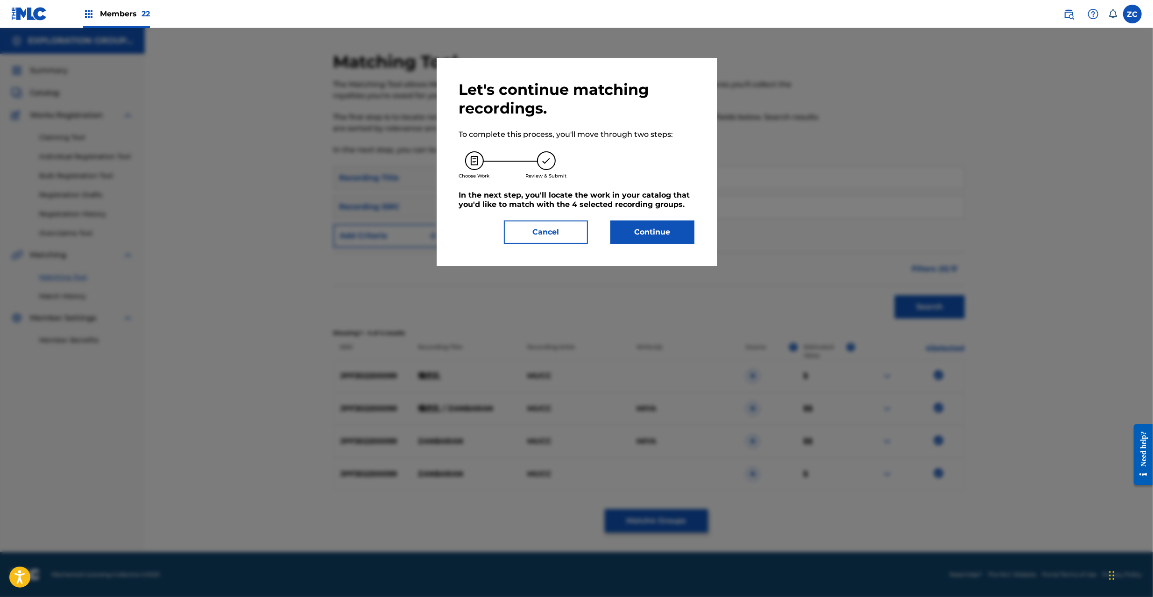
click at [658, 232] on button "Continue" at bounding box center [653, 232] width 84 height 23
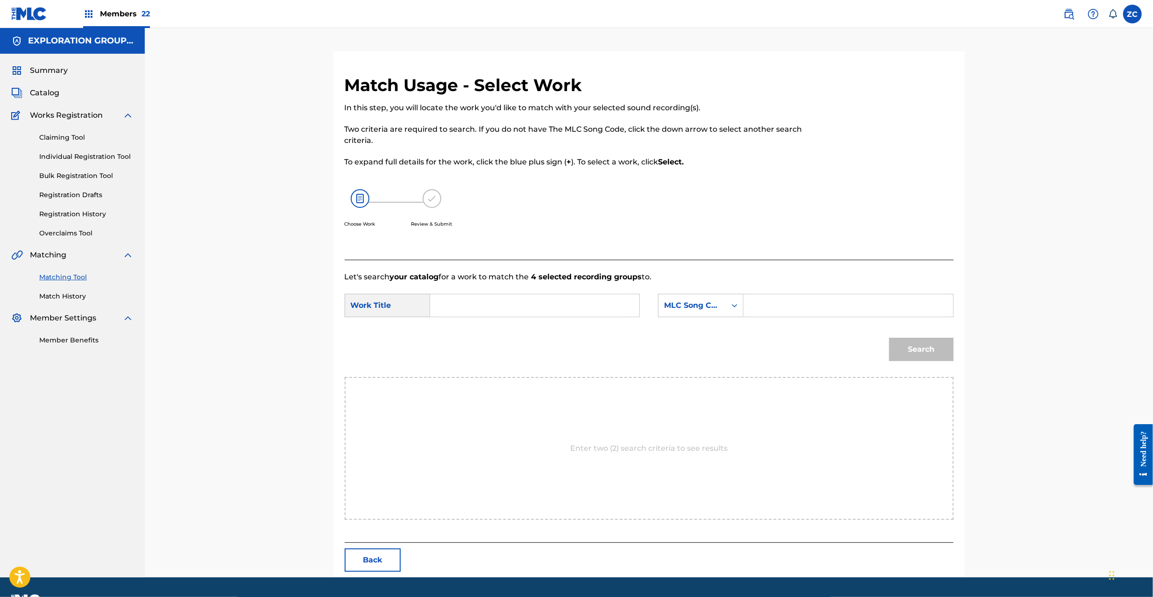
click at [550, 313] on input "Search Form" at bounding box center [534, 305] width 193 height 22
paste input "Zanbaran ZS6HLO"
click at [505, 307] on input "Zanbaran ZS6HLO" at bounding box center [534, 305] width 193 height 22
click at [506, 307] on input "Zanbaran ZS6HLO" at bounding box center [534, 305] width 193 height 22
type input "Zanbaran"
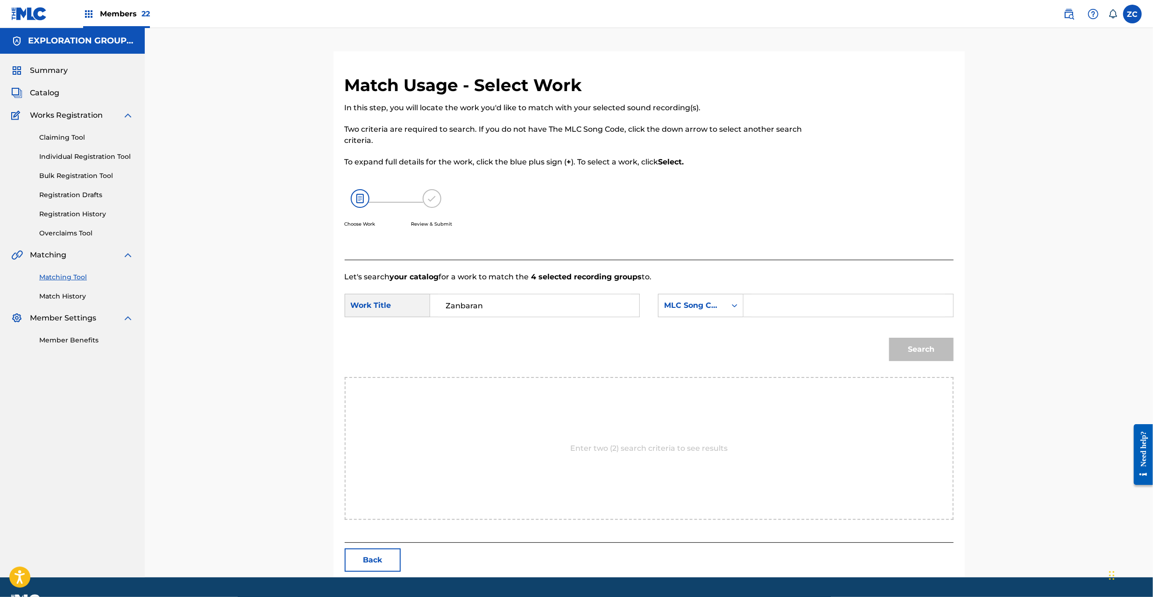
click at [888, 306] on input "Search Form" at bounding box center [848, 305] width 193 height 22
paste input "ZS6HLO"
type input "ZS6HLO"
click at [939, 354] on button "Search" at bounding box center [921, 349] width 64 height 23
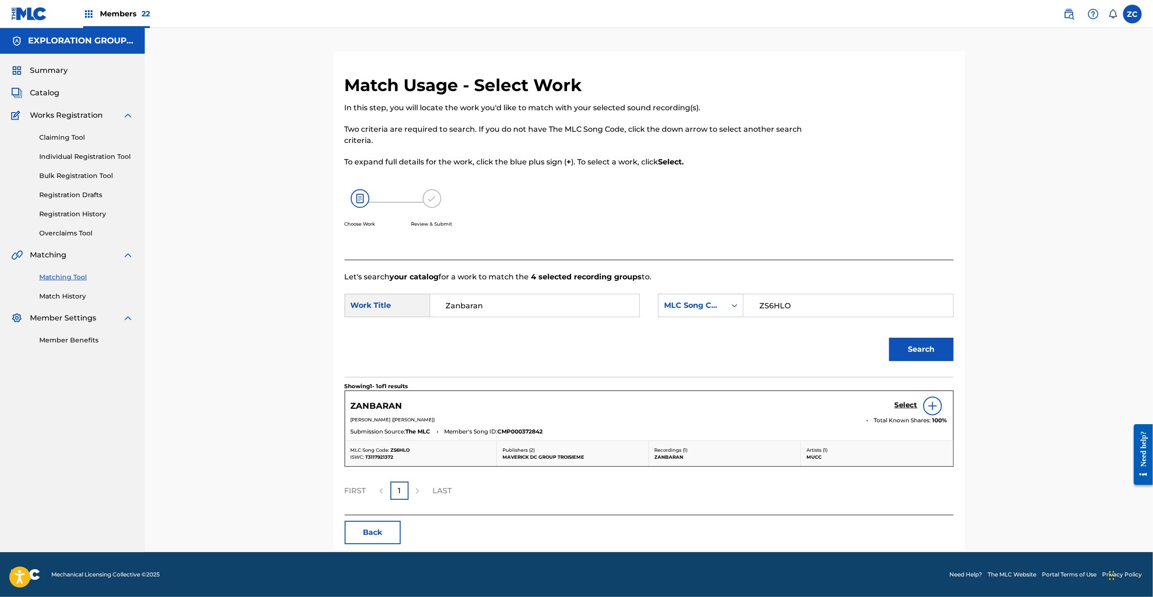
click at [909, 403] on h5 "Select" at bounding box center [906, 405] width 23 height 9
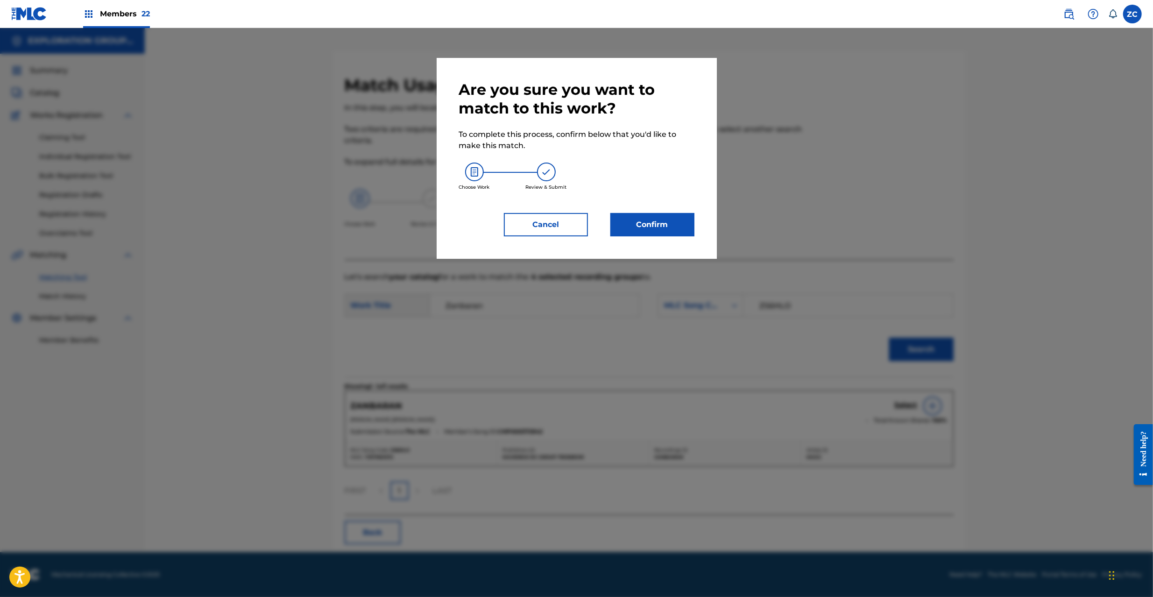
click at [662, 226] on button "Confirm" at bounding box center [653, 224] width 84 height 23
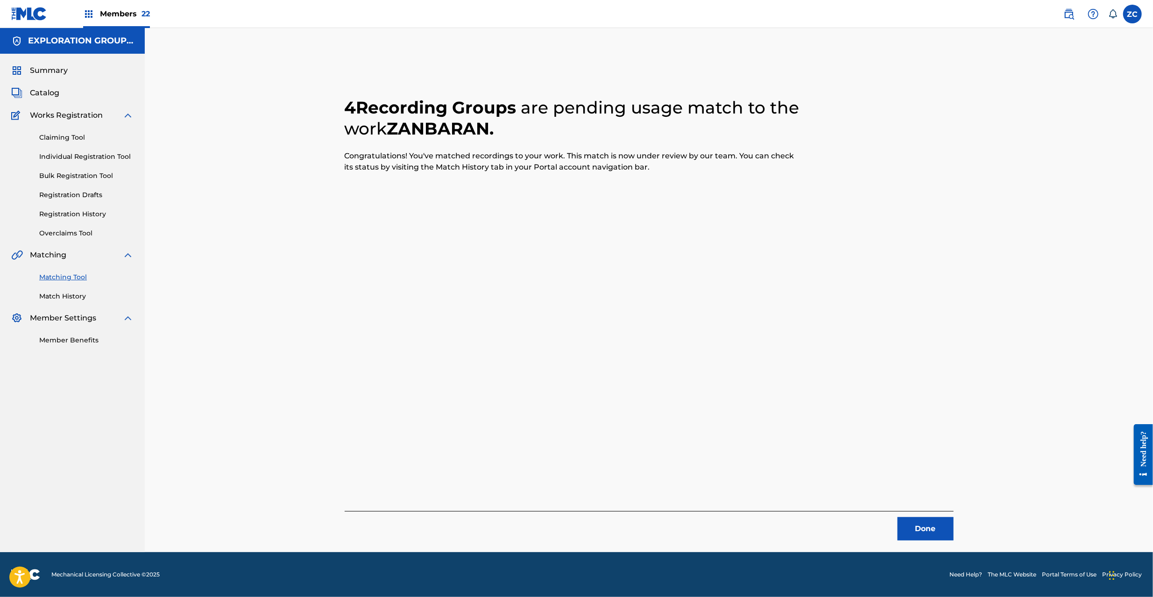
click at [927, 541] on button "Done" at bounding box center [926, 528] width 56 height 23
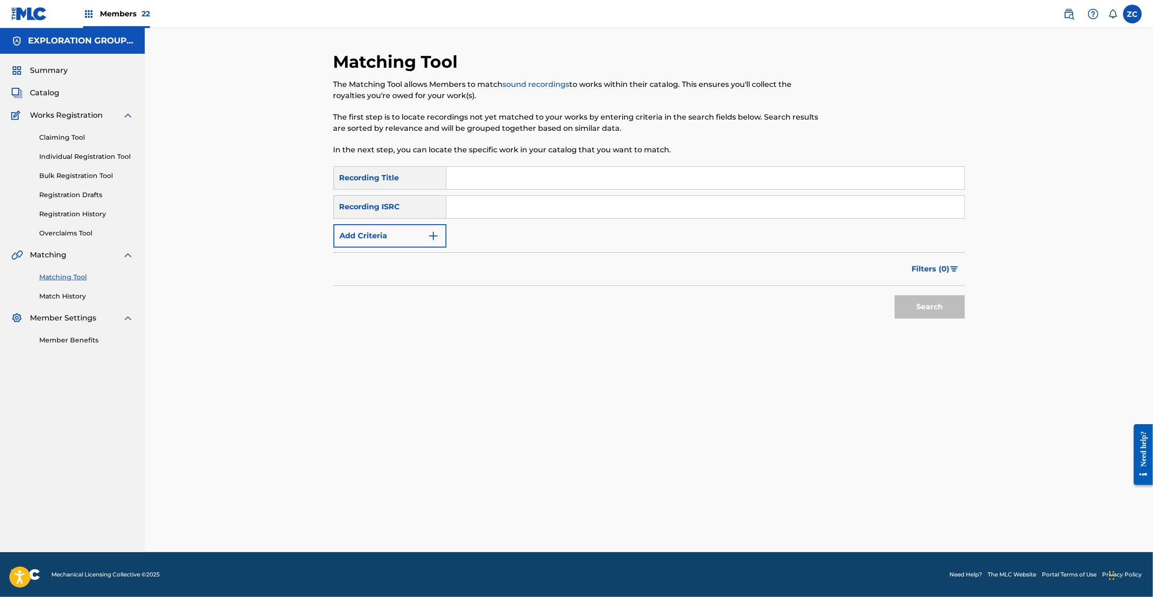
click at [527, 210] on input "Search Form" at bounding box center [706, 207] width 518 height 22
paste input "JPF302200100"
type input "JPF302200100"
click at [955, 307] on button "Search" at bounding box center [930, 306] width 70 height 23
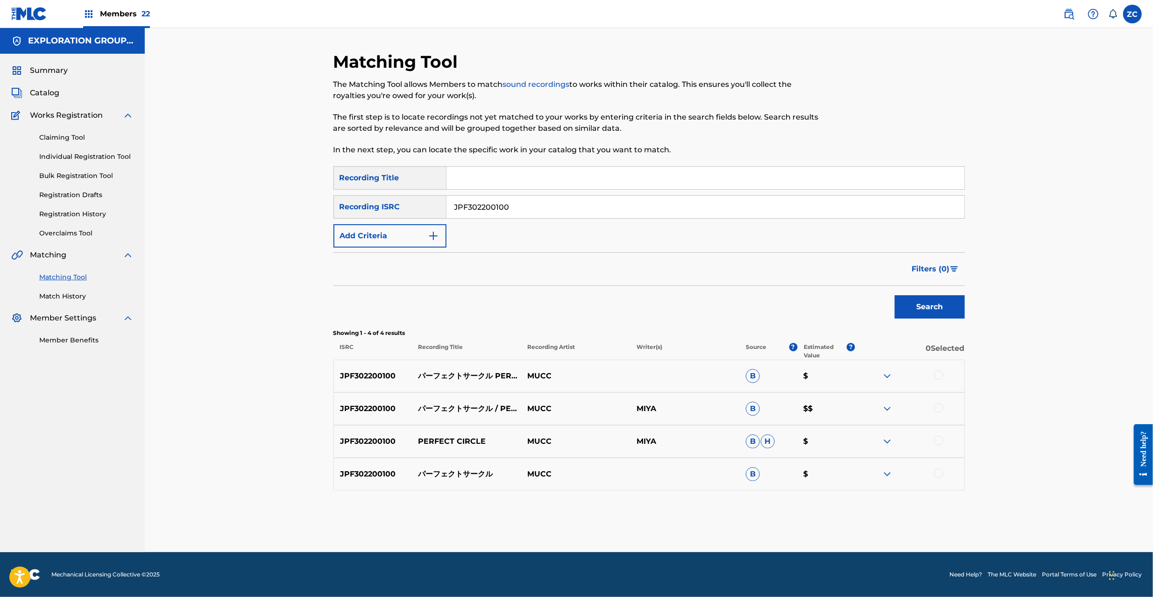
drag, startPoint x: 942, startPoint y: 376, endPoint x: 940, endPoint y: 397, distance: 20.6
click at [941, 376] on div at bounding box center [938, 374] width 9 height 9
click at [940, 410] on div at bounding box center [938, 407] width 9 height 9
click at [937, 440] on div at bounding box center [938, 440] width 9 height 9
click at [937, 477] on div at bounding box center [938, 473] width 9 height 9
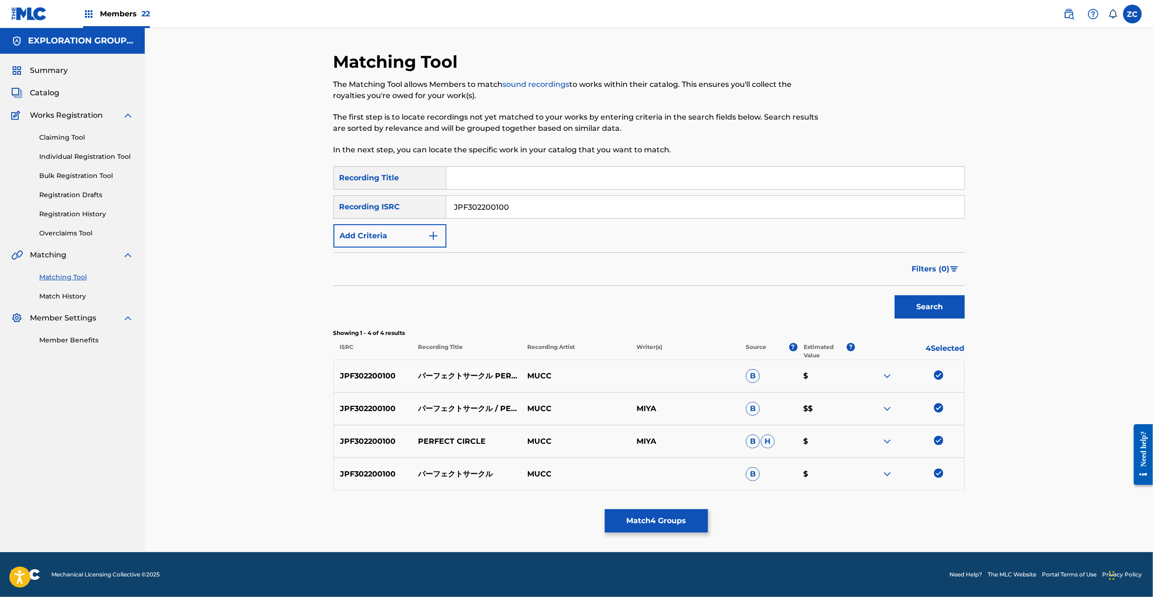
click at [668, 525] on button "Match 4 Groups" at bounding box center [656, 520] width 103 height 23
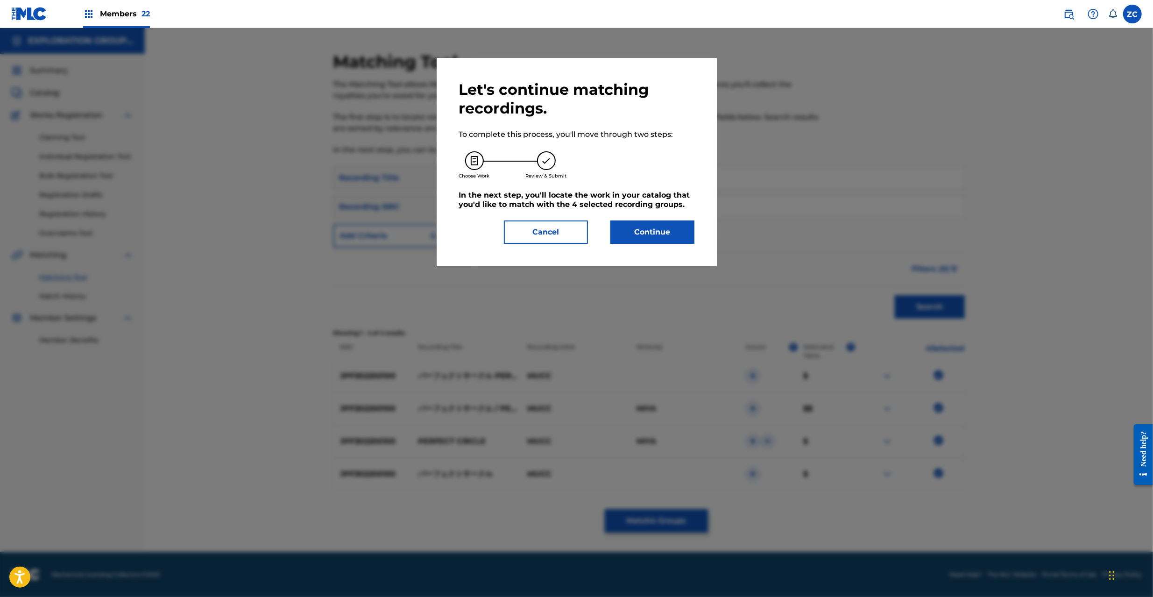
click at [658, 232] on button "Continue" at bounding box center [653, 232] width 84 height 23
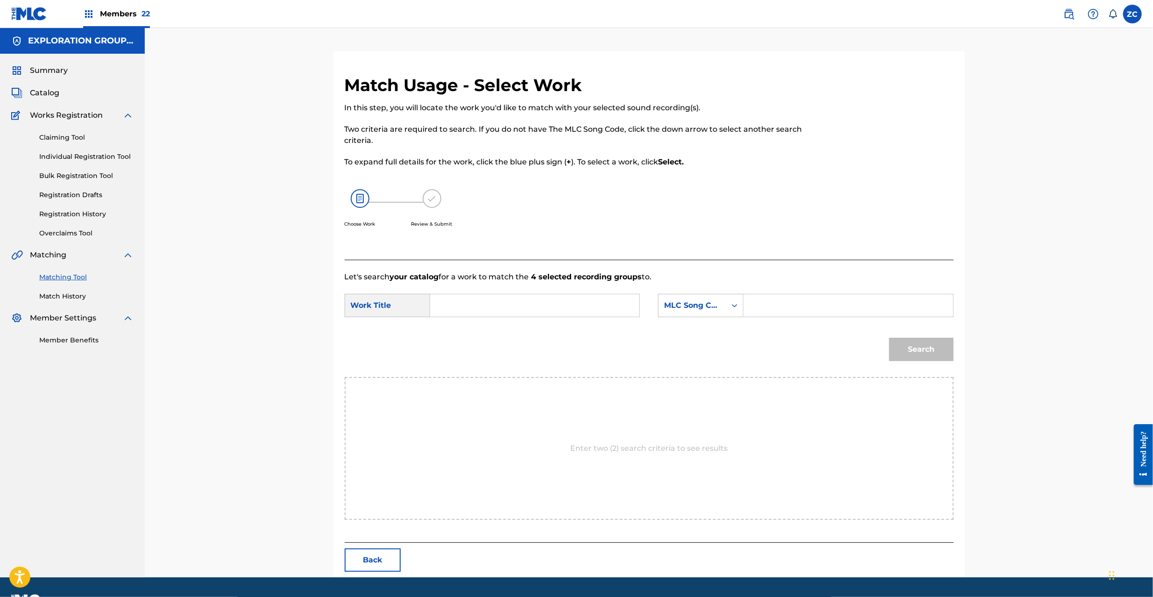
click at [499, 301] on input "Search Form" at bounding box center [534, 305] width 193 height 22
paste input "Paafekuto Saakuru PN0GOX"
click at [557, 306] on input "Paafekuto Saakuru PN0GOX" at bounding box center [534, 305] width 193 height 22
type input "[PERSON_NAME]"
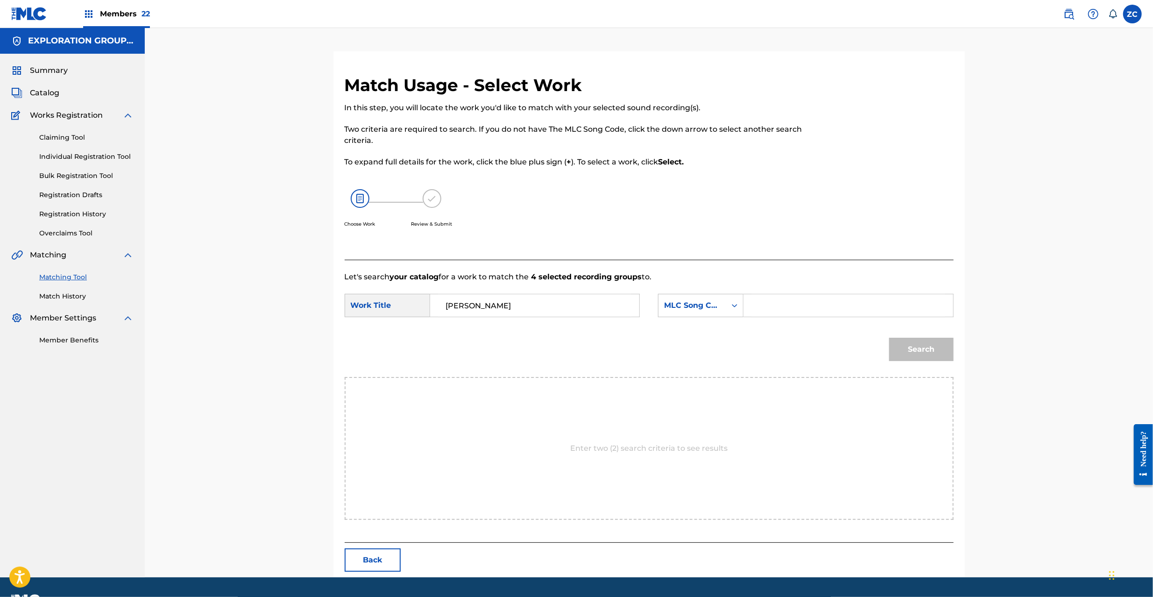
click at [821, 306] on input "Search Form" at bounding box center [848, 305] width 193 height 22
paste input "PN0GOX"
type input "PN0GOX"
click at [919, 351] on button "Search" at bounding box center [921, 349] width 64 height 23
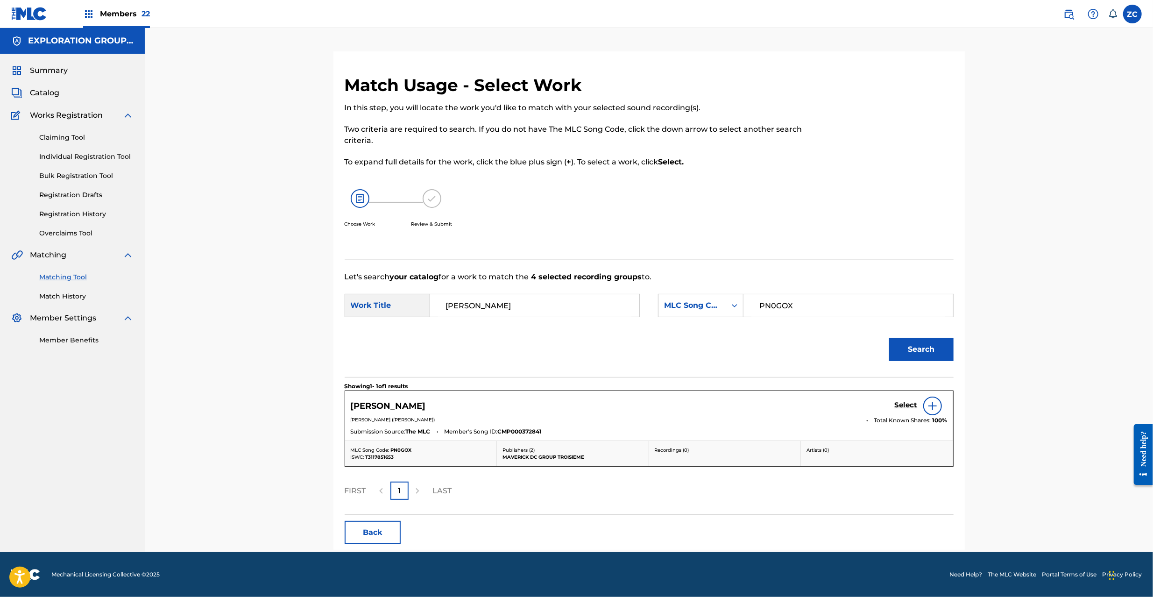
click at [909, 406] on h5 "Select" at bounding box center [906, 405] width 23 height 9
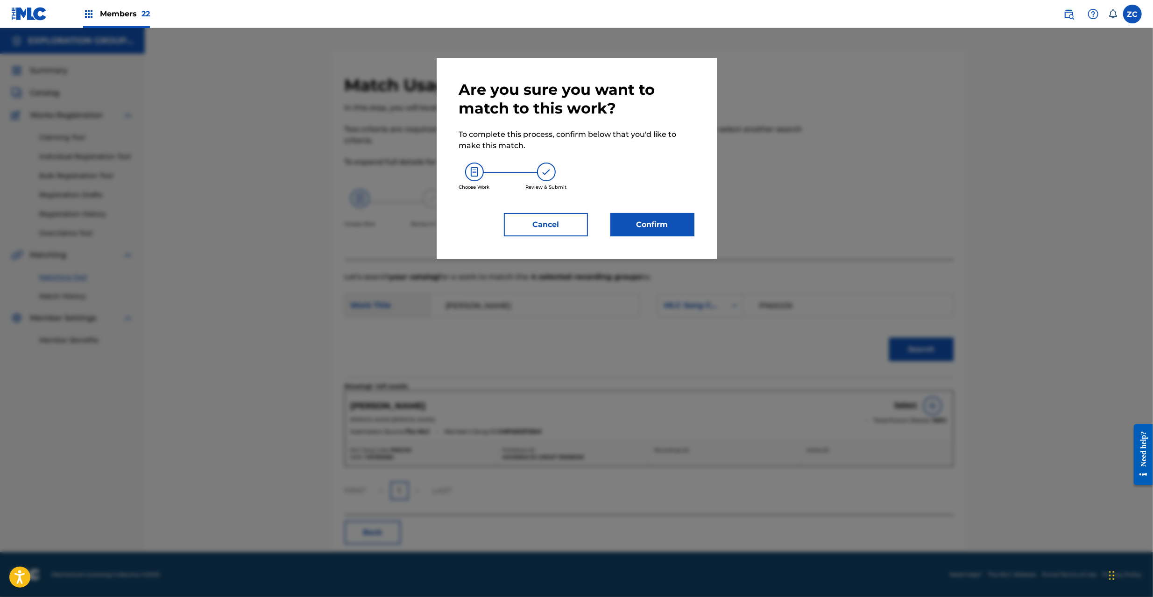
click at [659, 225] on button "Confirm" at bounding box center [653, 224] width 84 height 23
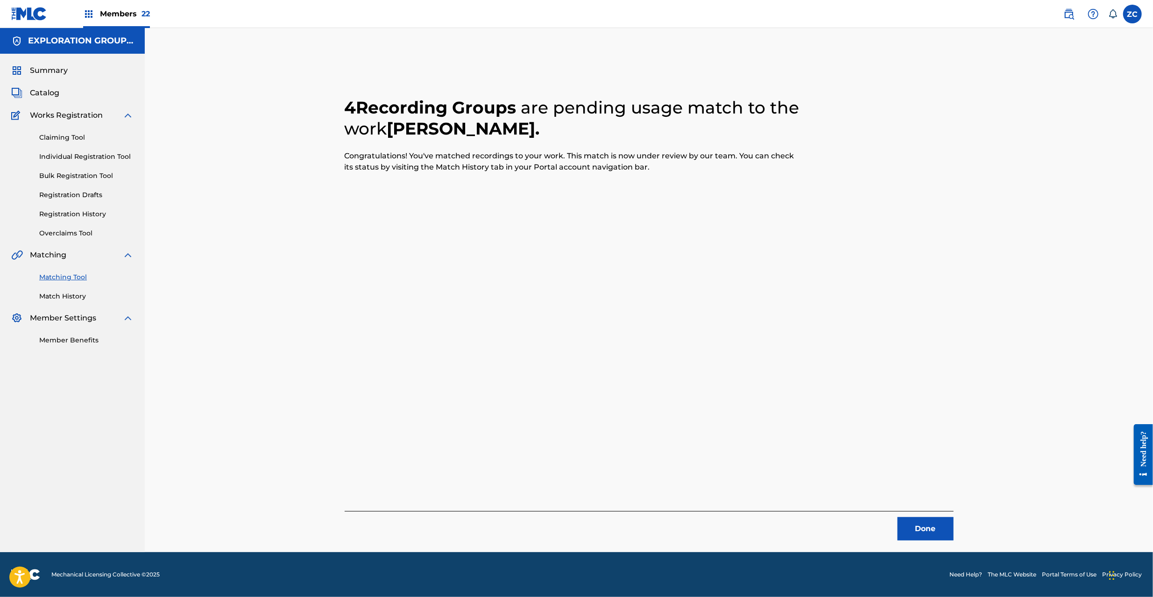
click at [919, 533] on button "Done" at bounding box center [926, 528] width 56 height 23
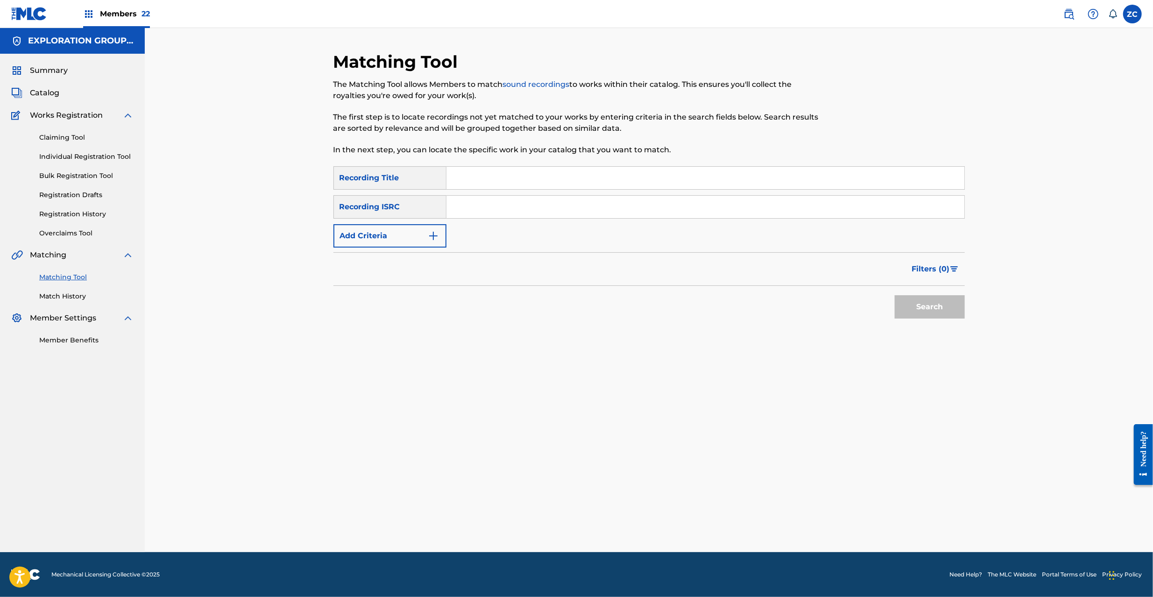
click at [604, 199] on input "Search Form" at bounding box center [706, 207] width 518 height 22
paste input "JPF302200101"
type input "JPF302200101"
drag, startPoint x: 935, startPoint y: 301, endPoint x: 889, endPoint y: 286, distance: 48.8
click at [935, 301] on button "Search" at bounding box center [930, 306] width 70 height 23
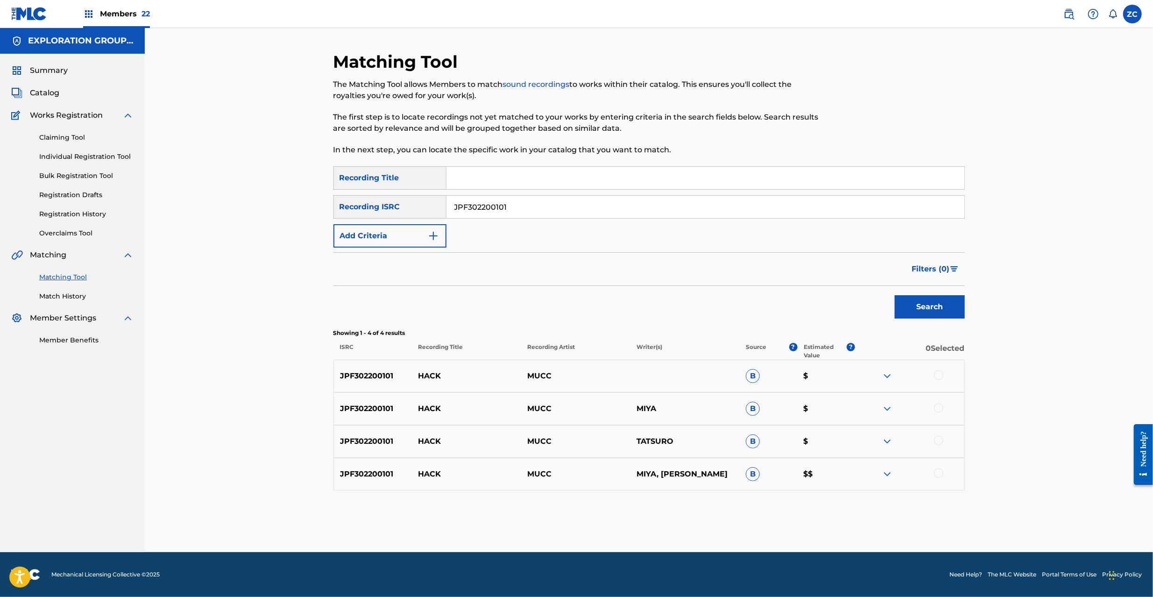
click at [941, 376] on div at bounding box center [938, 374] width 9 height 9
click at [937, 406] on div at bounding box center [938, 407] width 9 height 9
click at [940, 441] on div at bounding box center [938, 440] width 9 height 9
click at [940, 475] on div at bounding box center [938, 473] width 9 height 9
click at [643, 527] on button "Match 4 Groups" at bounding box center [656, 520] width 103 height 23
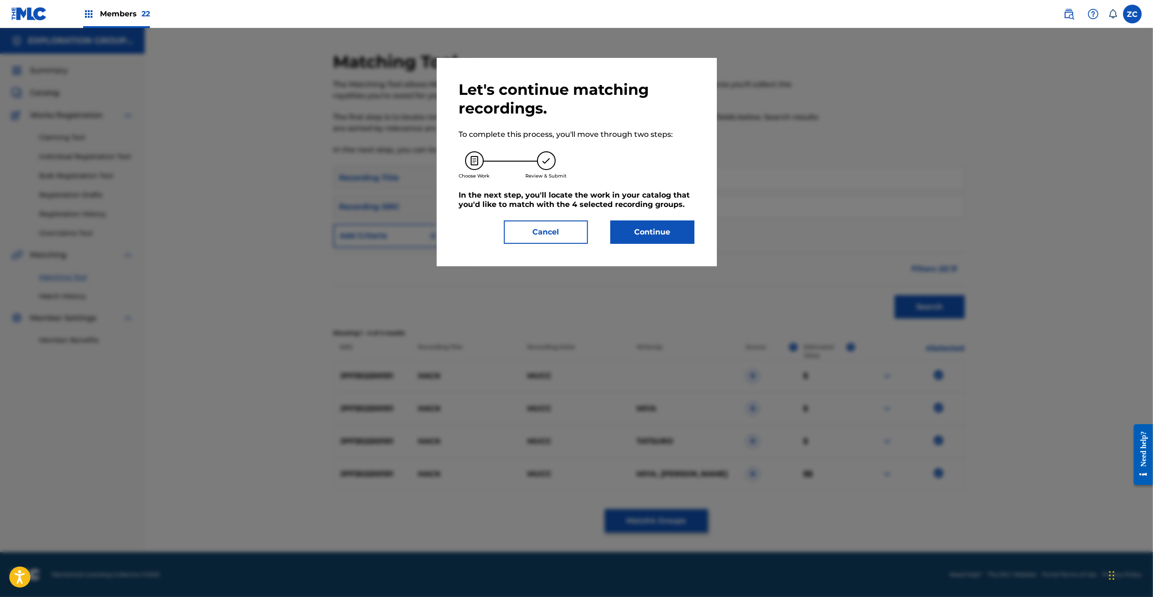
click at [654, 231] on button "Continue" at bounding box center [653, 232] width 84 height 23
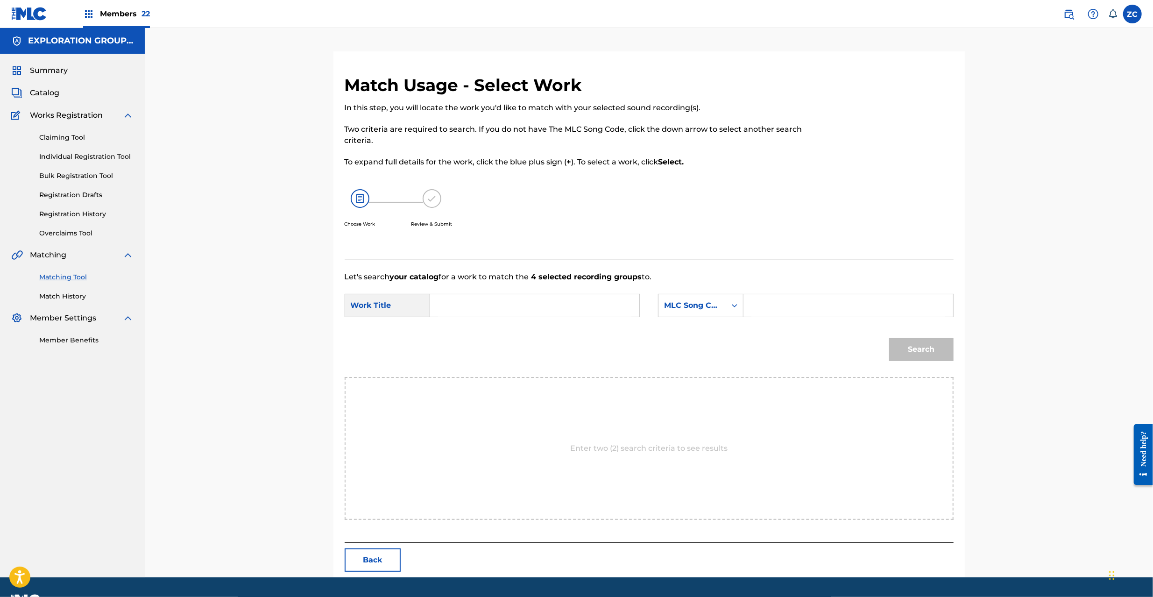
click at [530, 310] on input "Search Form" at bounding box center [534, 305] width 193 height 22
paste input "Hack HP30PF"
click at [498, 306] on input "Hack HP30PF" at bounding box center [534, 305] width 193 height 22
type input "Hack"
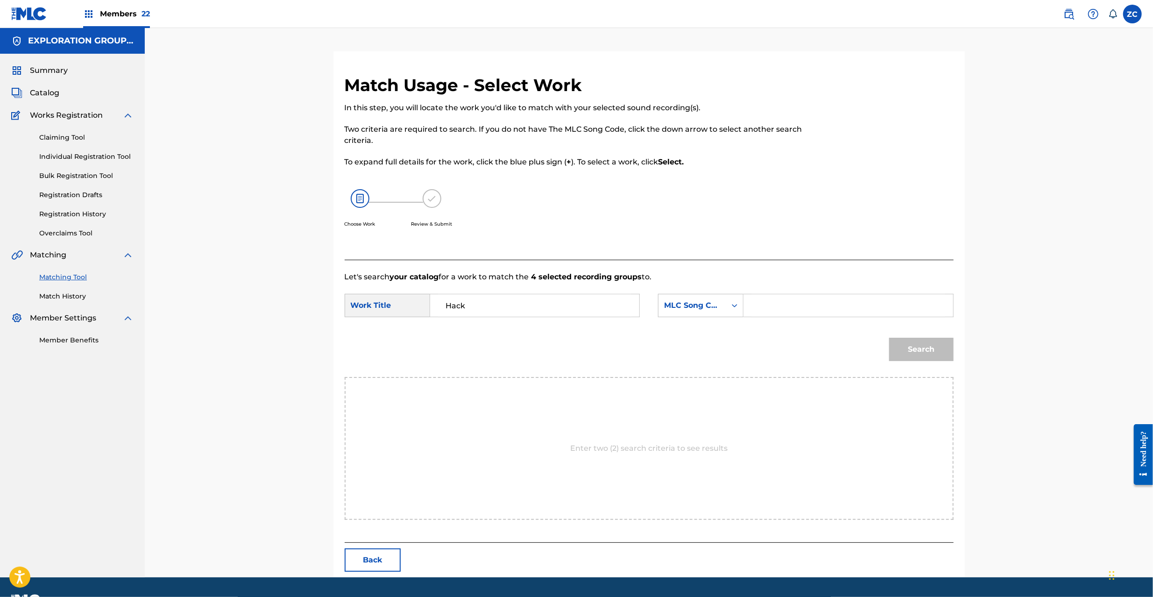
click at [793, 305] on input "Search Form" at bounding box center [848, 305] width 193 height 22
paste input "HP30PF"
type input "HP30PF"
click at [931, 348] on button "Search" at bounding box center [921, 349] width 64 height 23
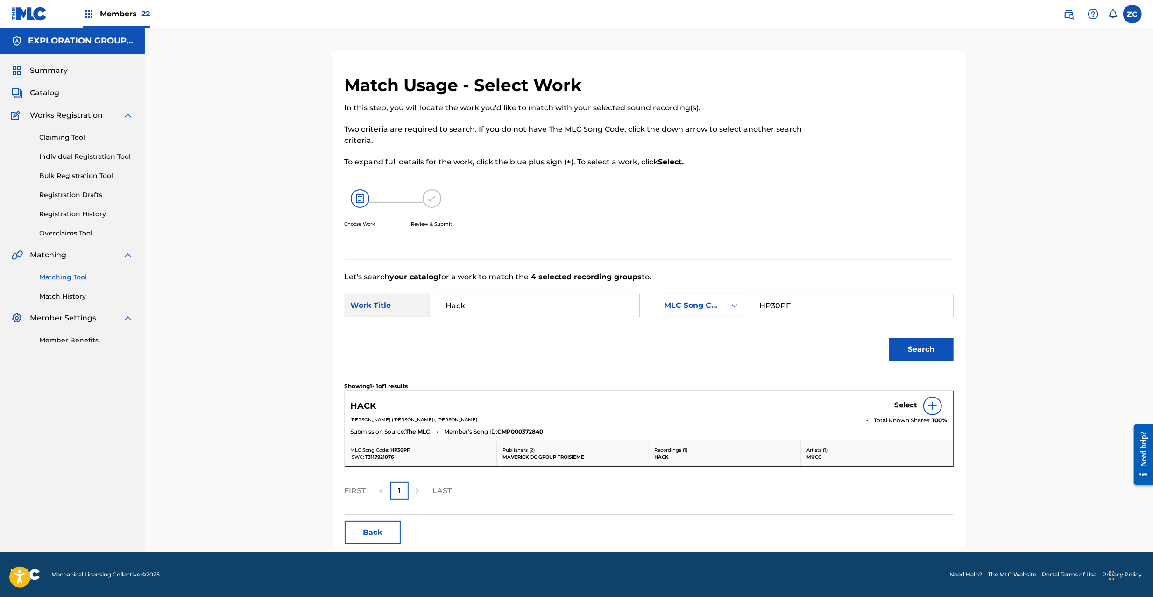
click at [902, 405] on h5 "Select" at bounding box center [906, 405] width 23 height 9
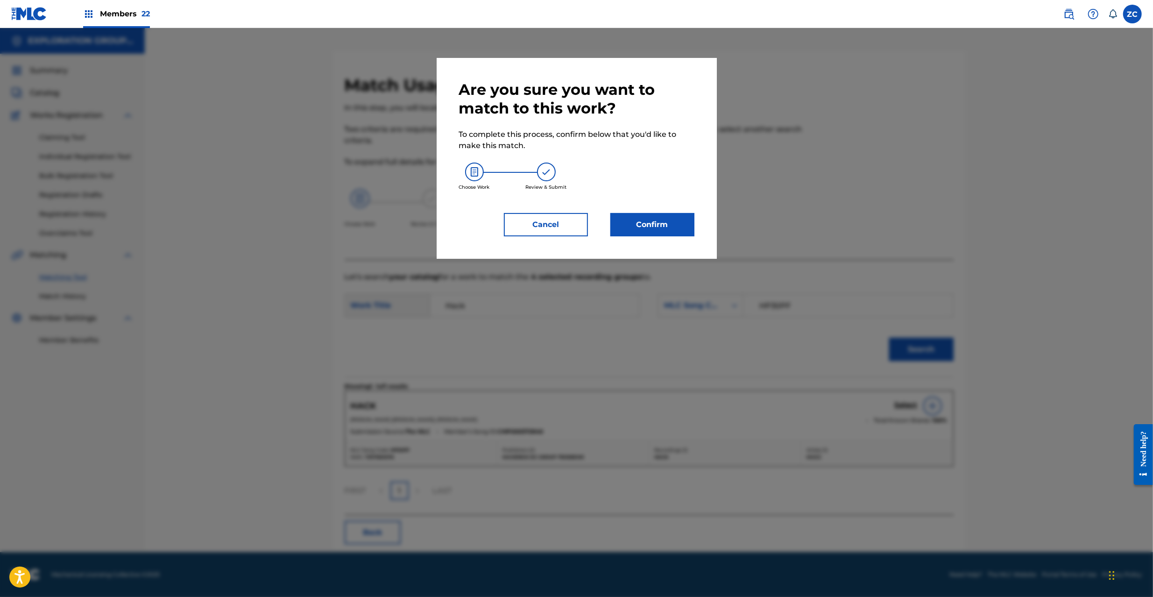
click at [667, 229] on button "Confirm" at bounding box center [653, 224] width 84 height 23
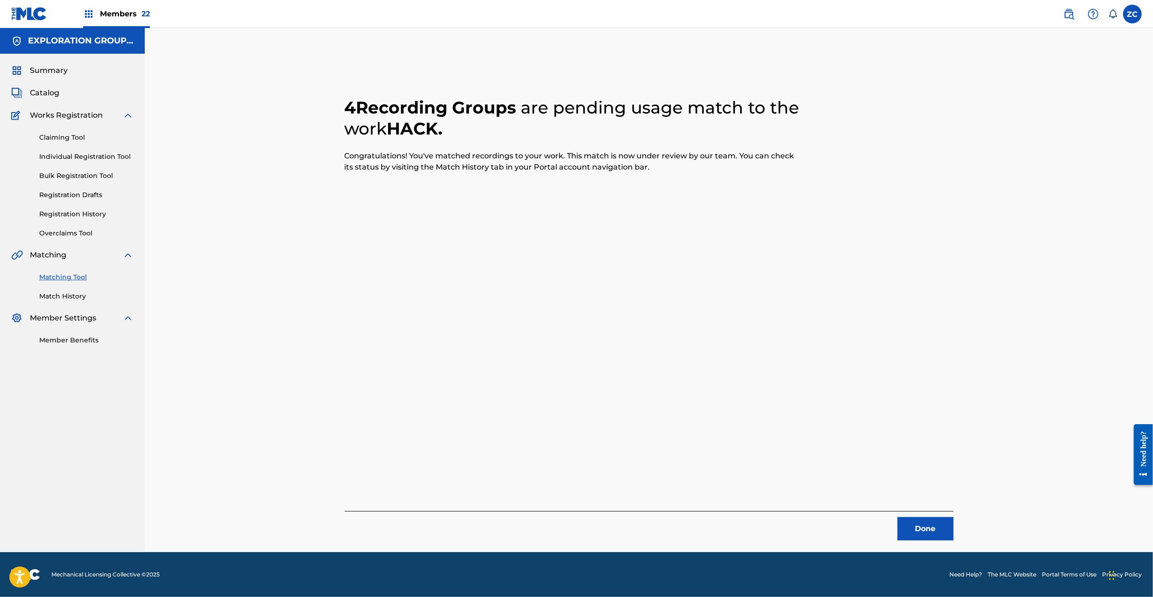
click at [940, 519] on button "Done" at bounding box center [926, 528] width 56 height 23
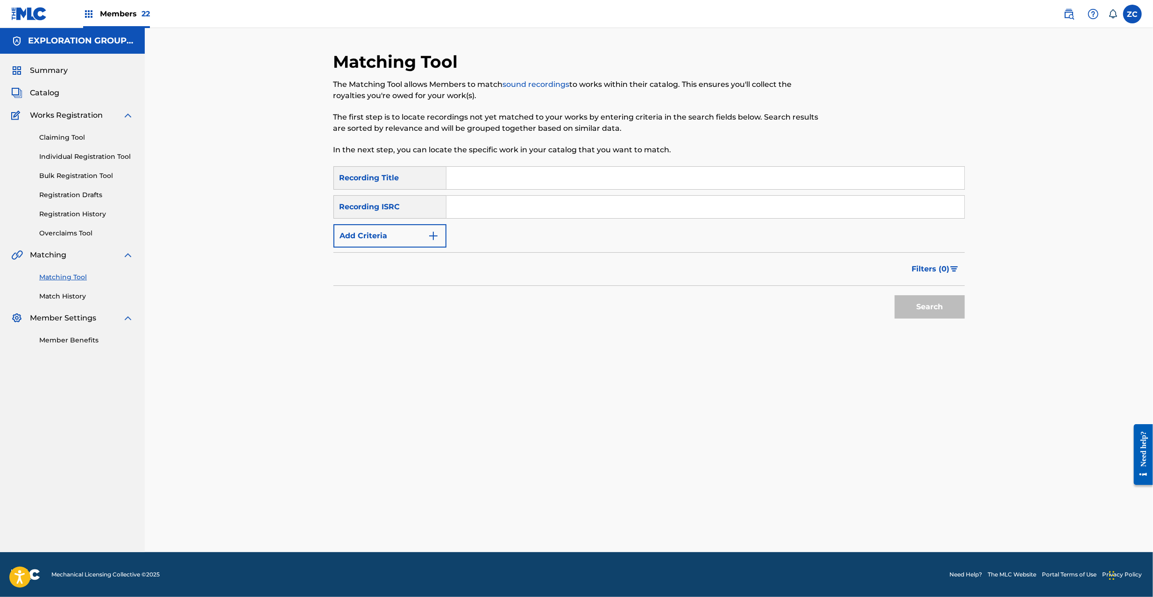
click at [629, 207] on input "Search Form" at bounding box center [706, 207] width 518 height 22
paste input "JPF302200103"
type input "JPF302200103"
click at [946, 305] on button "Search" at bounding box center [930, 306] width 70 height 23
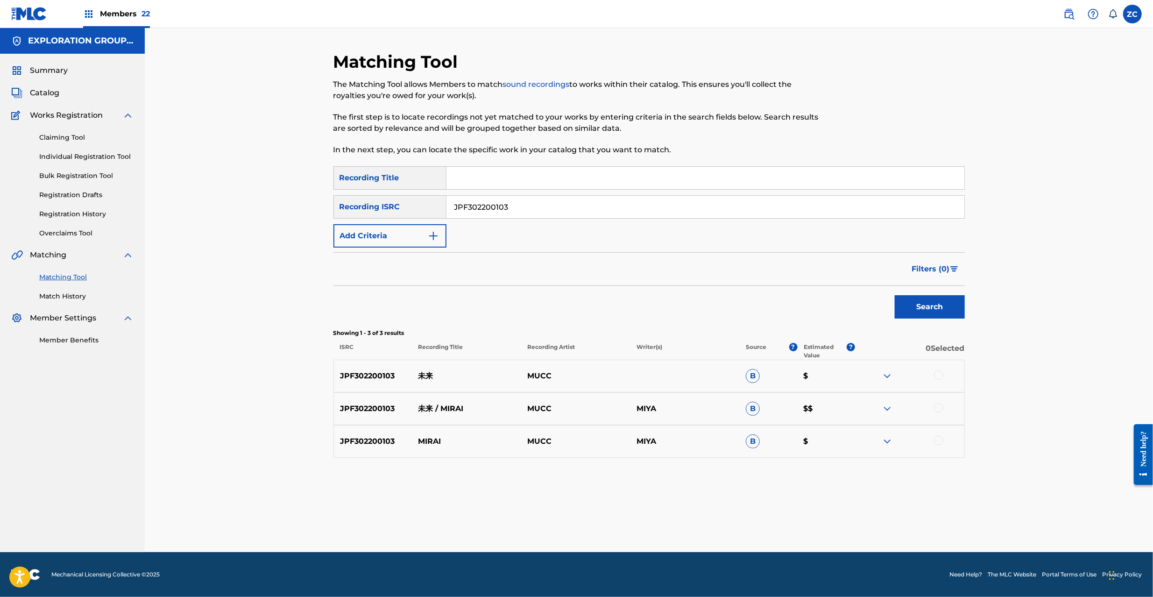
click at [940, 370] on div "JPF302200103 未来 MUCC B $" at bounding box center [650, 376] width 632 height 33
click at [935, 406] on div at bounding box center [938, 407] width 9 height 9
click at [938, 440] on div at bounding box center [938, 440] width 9 height 9
click at [939, 372] on div at bounding box center [938, 374] width 9 height 9
click at [673, 519] on button "Match 3 Groups" at bounding box center [656, 520] width 103 height 23
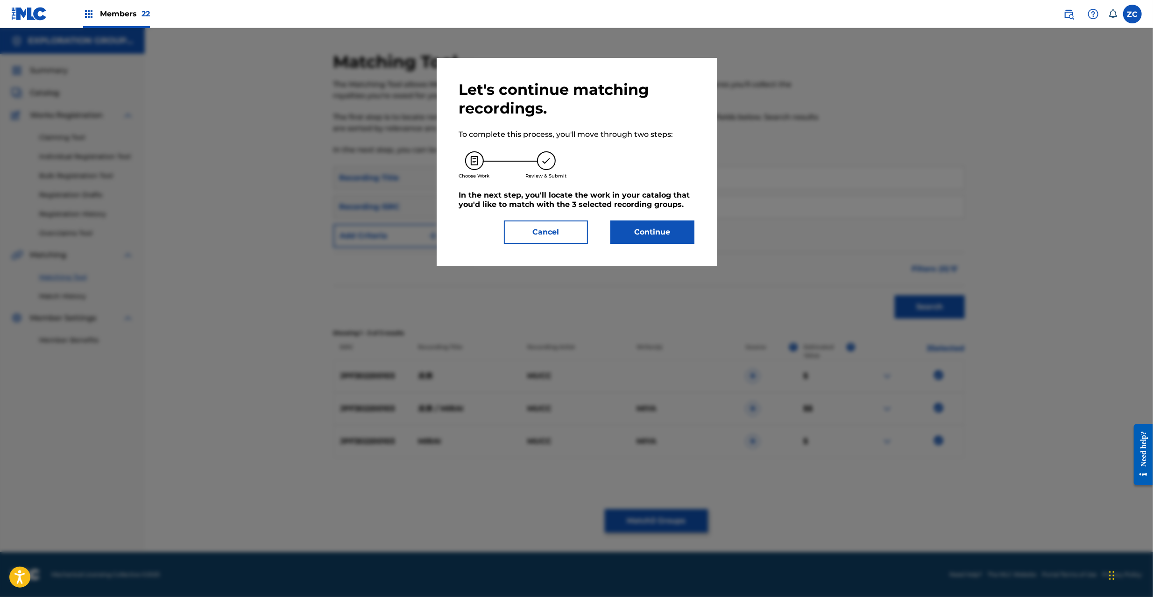
click at [642, 222] on button "Continue" at bounding box center [653, 232] width 84 height 23
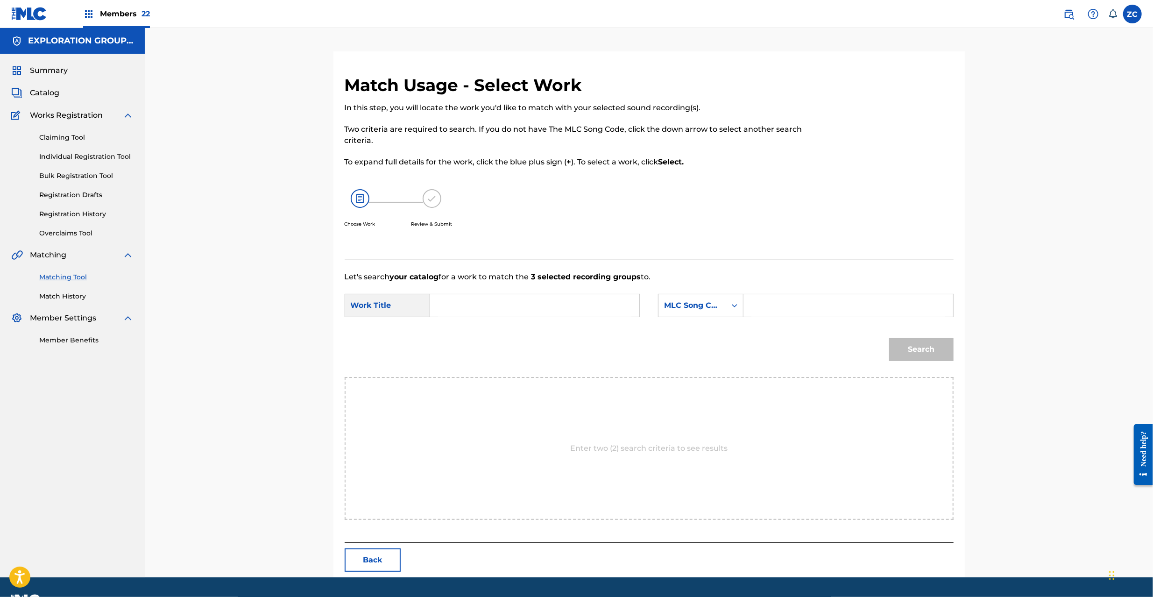
click at [588, 308] on input "Search Form" at bounding box center [534, 305] width 193 height 22
paste input "Mirai MW0XIZ"
click at [495, 305] on input "Mirai MW0XIZ" at bounding box center [534, 305] width 193 height 22
type input "Mirai"
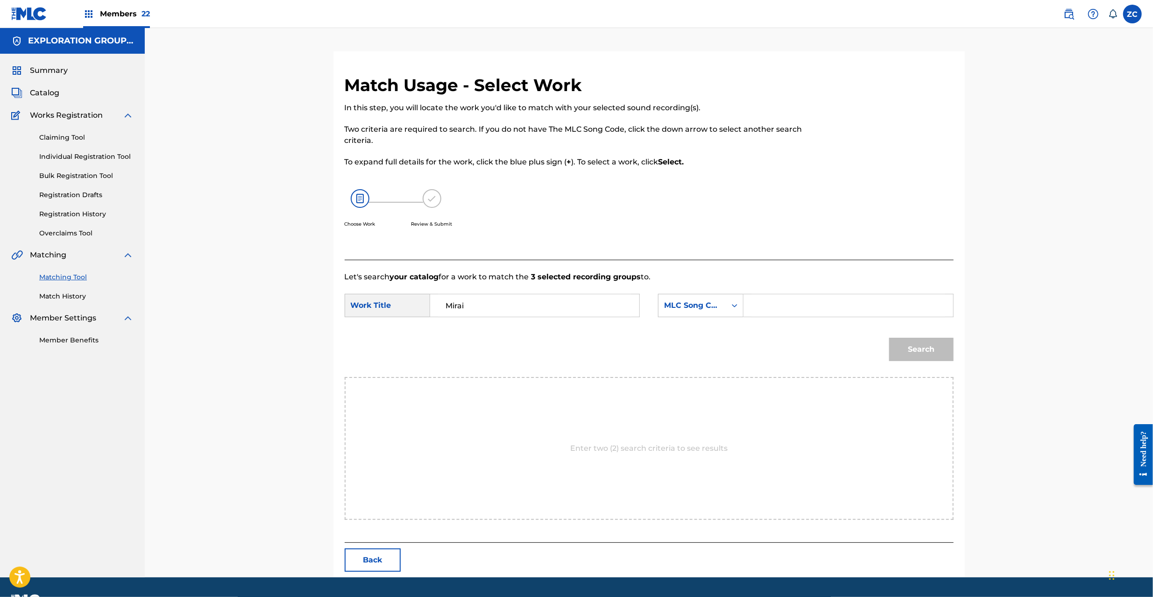
drag, startPoint x: 823, startPoint y: 296, endPoint x: 826, endPoint y: 301, distance: 5.7
click at [823, 296] on input "Search Form" at bounding box center [848, 305] width 193 height 22
paste input "MW0XIZ"
type input "MW0XIZ"
click at [923, 343] on button "Search" at bounding box center [921, 349] width 64 height 23
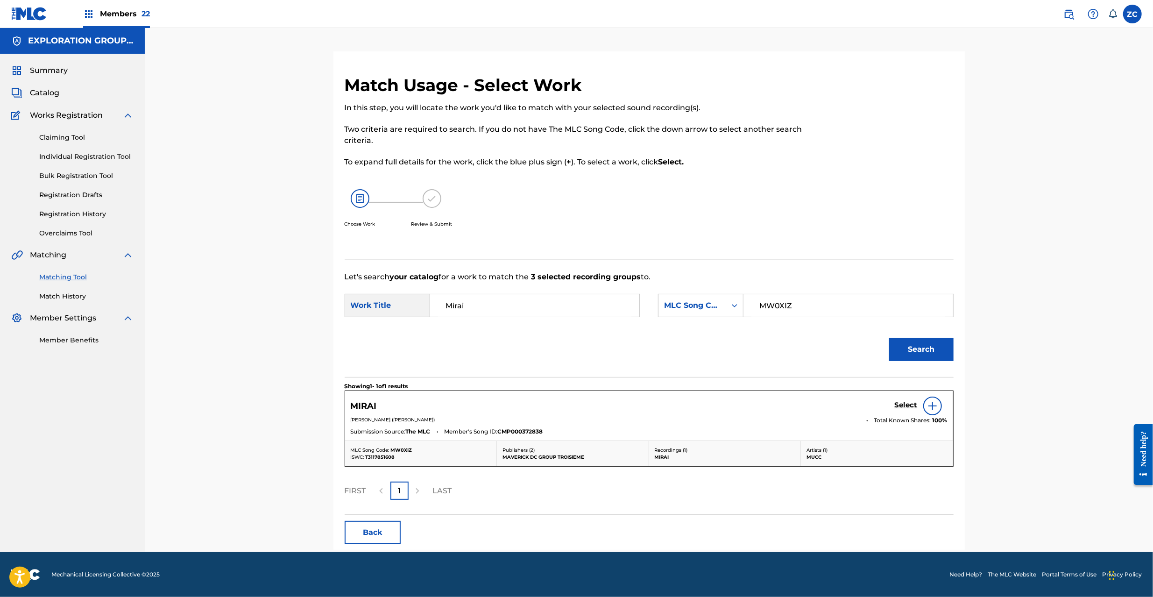
click at [904, 408] on h5 "Select" at bounding box center [906, 405] width 23 height 9
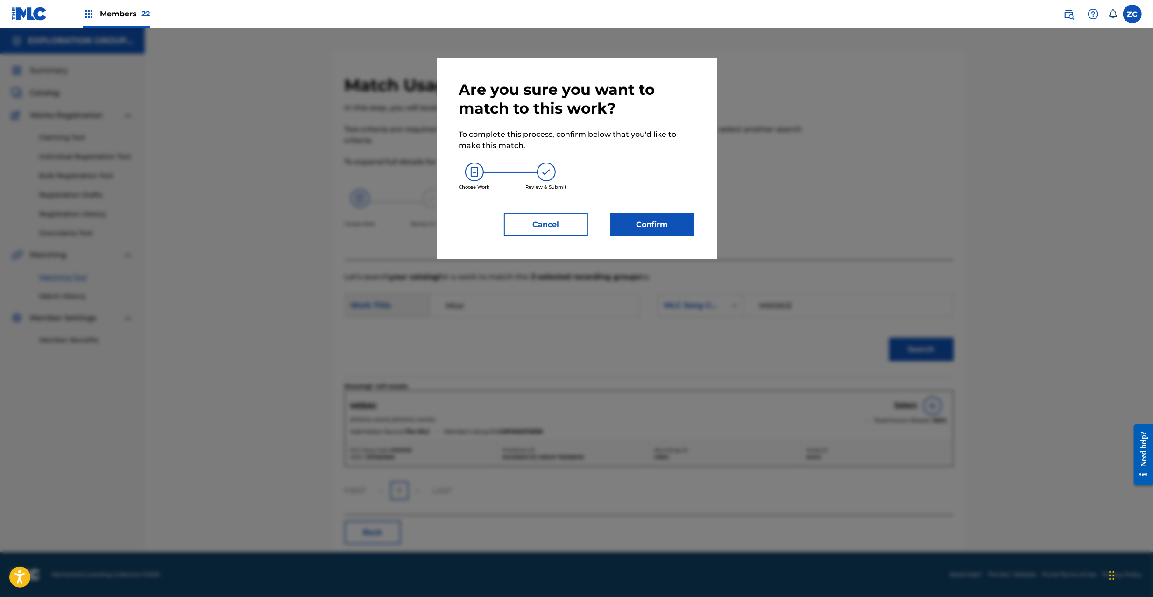
click at [649, 232] on button "Confirm" at bounding box center [653, 224] width 84 height 23
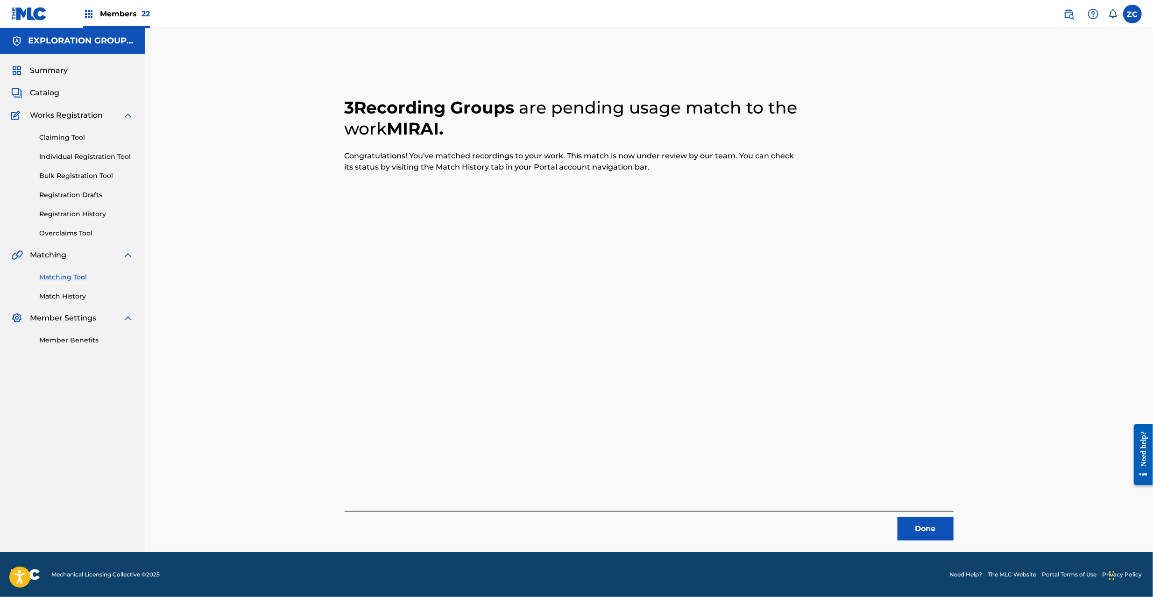
click at [920, 526] on button "Done" at bounding box center [926, 528] width 56 height 23
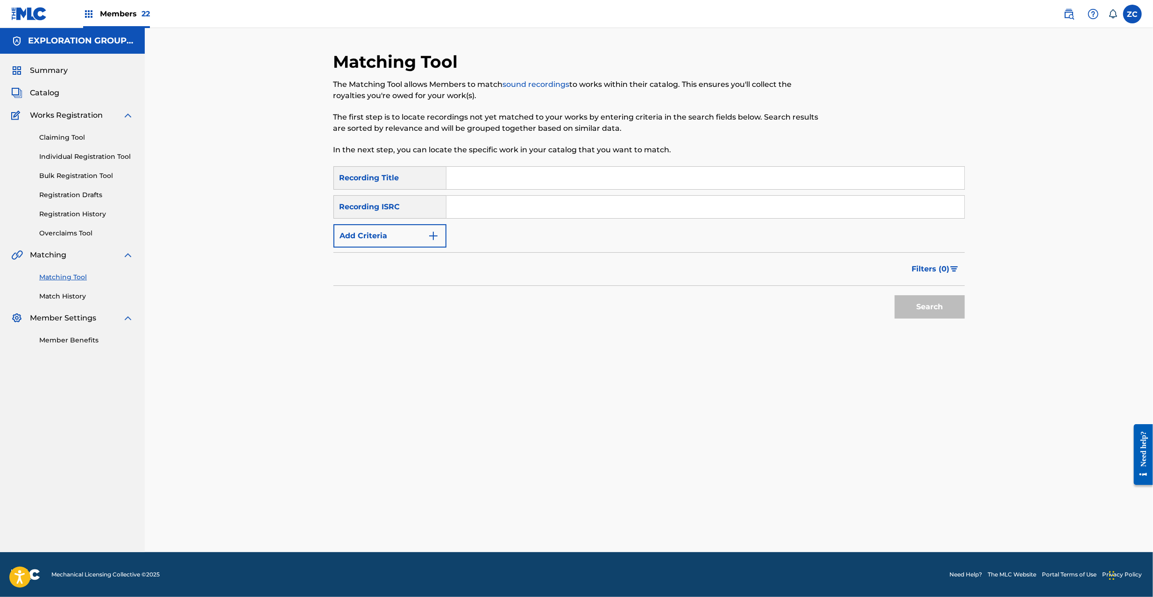
drag, startPoint x: 606, startPoint y: 206, endPoint x: 640, endPoint y: 215, distance: 34.8
click at [606, 206] on input "Search Form" at bounding box center [706, 207] width 518 height 22
paste input "JPF302100190"
click at [940, 299] on button "Search" at bounding box center [930, 306] width 70 height 23
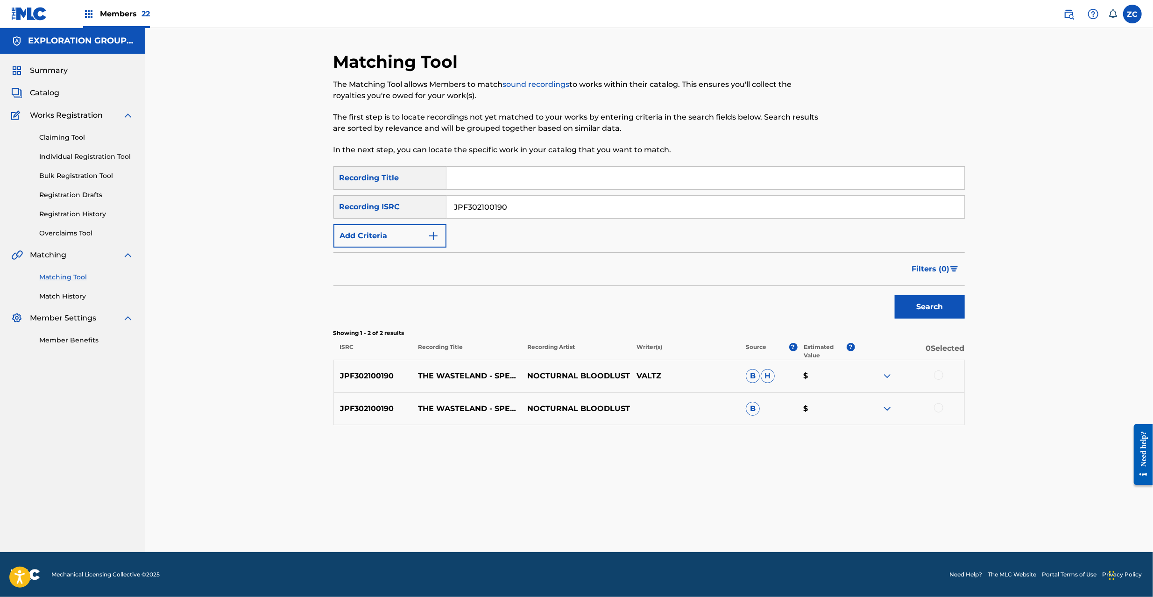
click at [940, 375] on div at bounding box center [938, 374] width 9 height 9
click at [940, 410] on div at bounding box center [938, 407] width 9 height 9
click at [589, 210] on input "JPF302100190" at bounding box center [706, 207] width 518 height 22
paste
type input "JPF302000135"
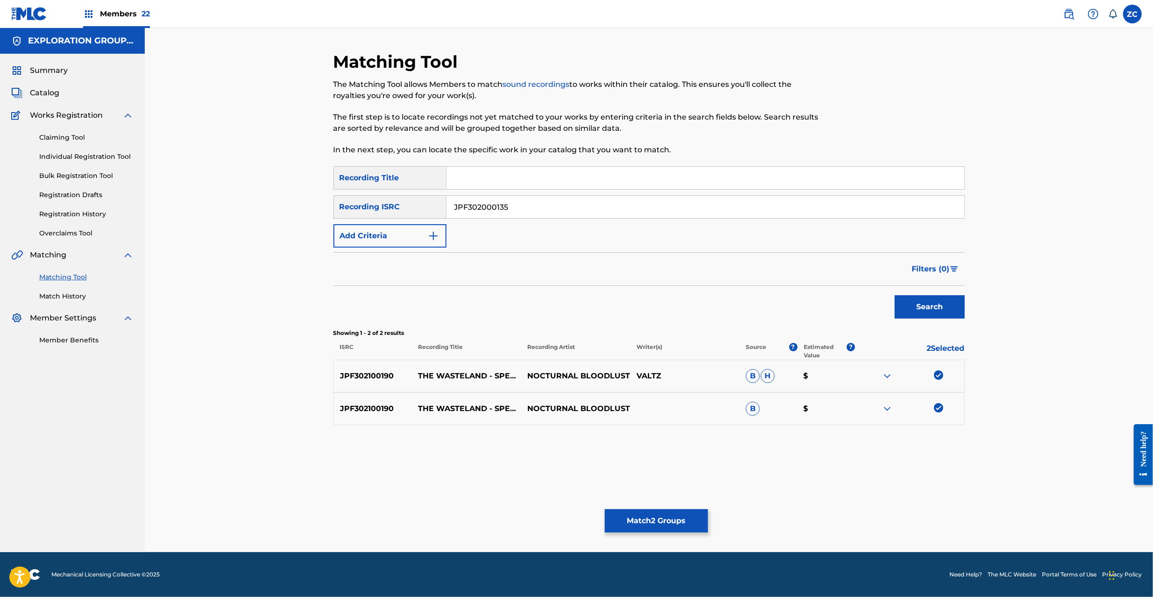
click at [950, 306] on button "Search" at bounding box center [930, 306] width 70 height 23
click at [937, 372] on div at bounding box center [938, 374] width 9 height 9
click at [939, 409] on div at bounding box center [938, 407] width 9 height 9
click at [694, 526] on button "Match 4 Groups" at bounding box center [656, 520] width 103 height 23
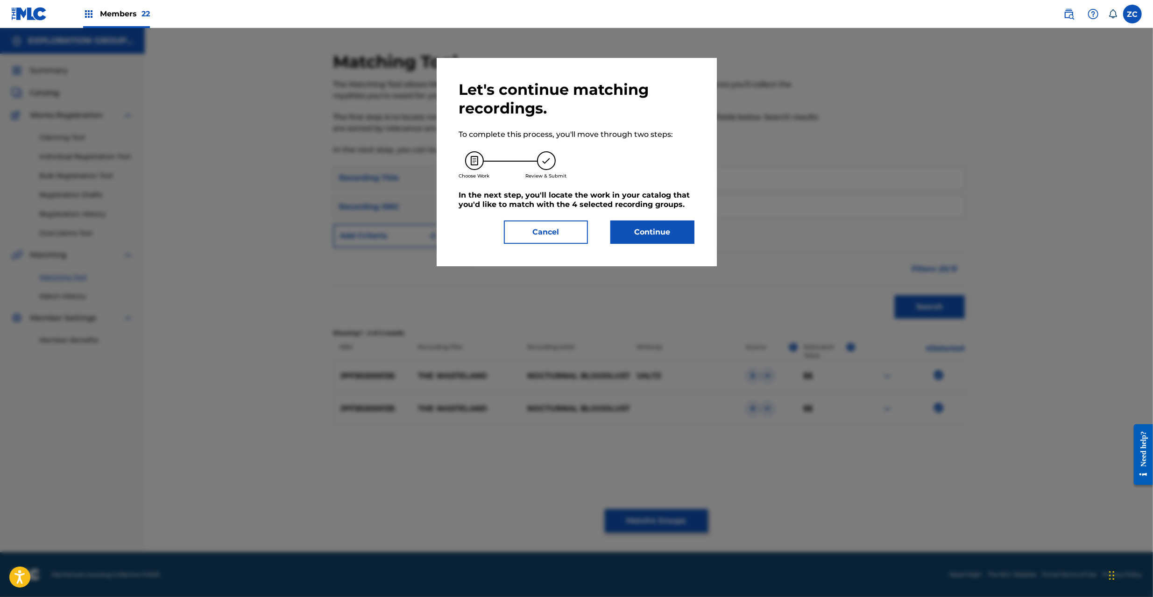
click at [649, 236] on button "Continue" at bounding box center [653, 232] width 84 height 23
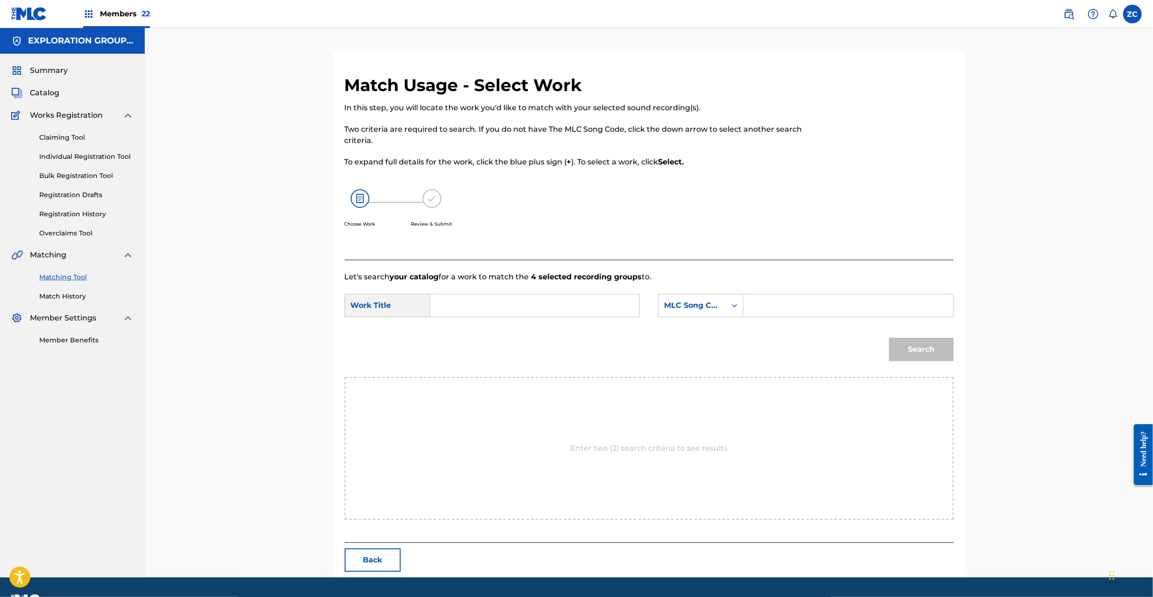
click at [604, 306] on input "Search Form" at bounding box center [534, 305] width 193 height 22
click at [531, 307] on input "Wasteland The W42WX2" at bounding box center [534, 305] width 193 height 22
type input "Wasteland The"
click at [842, 303] on input "Search Form" at bounding box center [848, 305] width 193 height 22
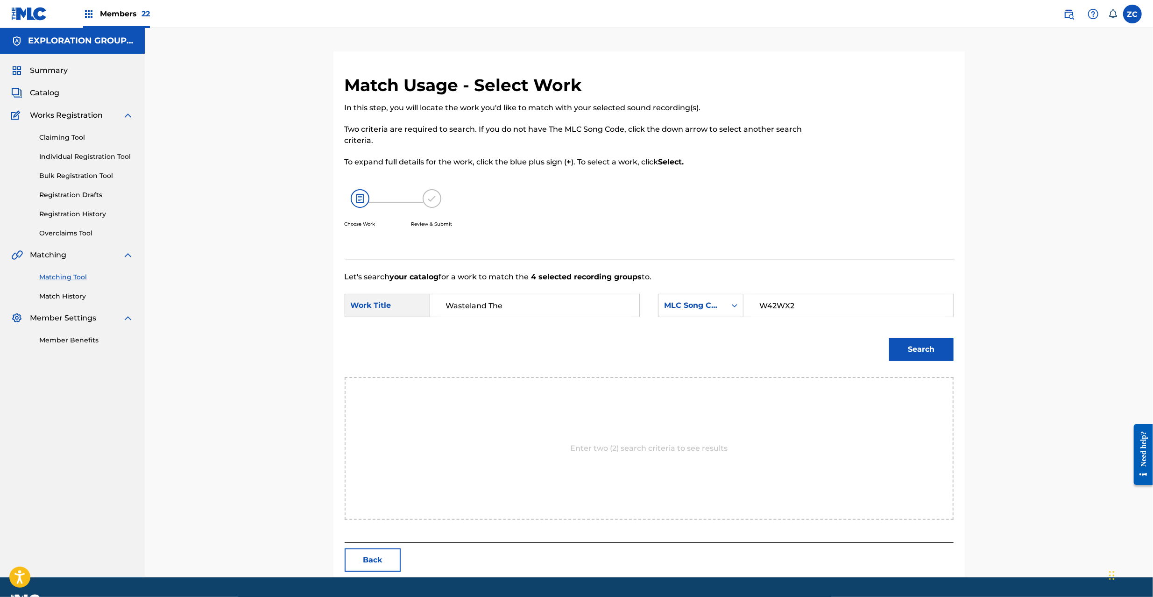
type input "W42WX2"
click at [945, 349] on button "Search" at bounding box center [921, 349] width 64 height 23
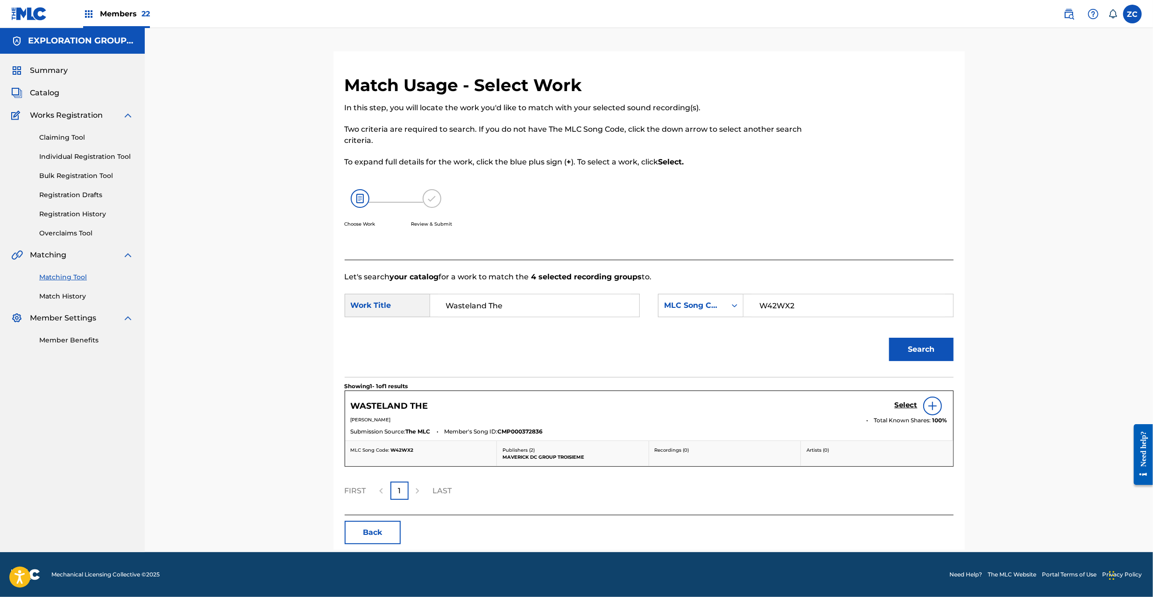
click at [912, 406] on h5 "Select" at bounding box center [906, 405] width 23 height 9
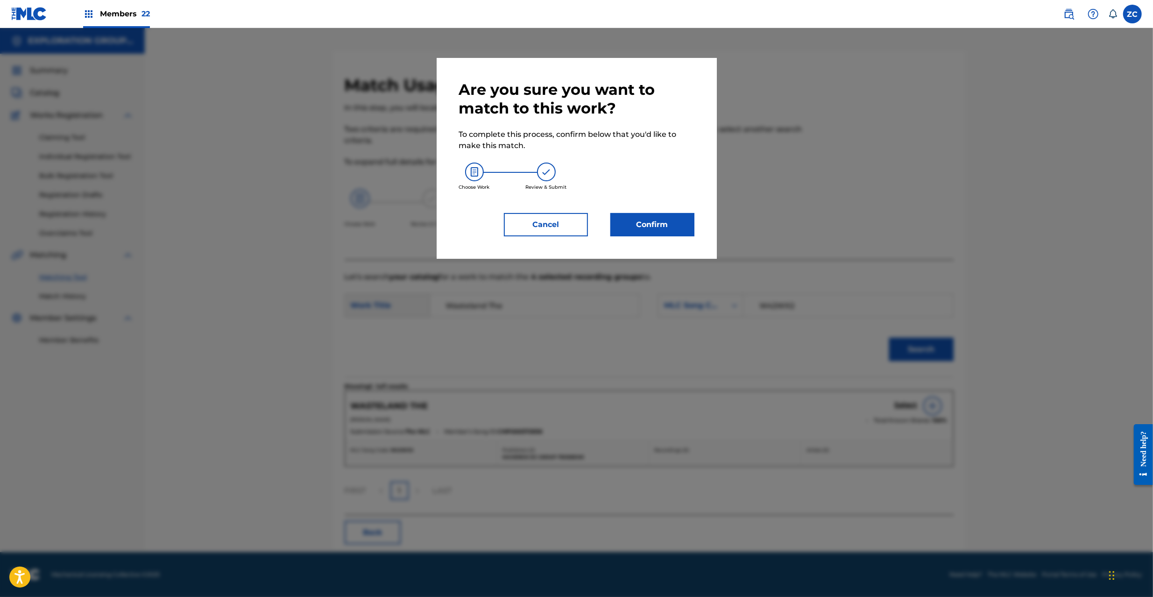
click at [676, 234] on button "Confirm" at bounding box center [653, 224] width 84 height 23
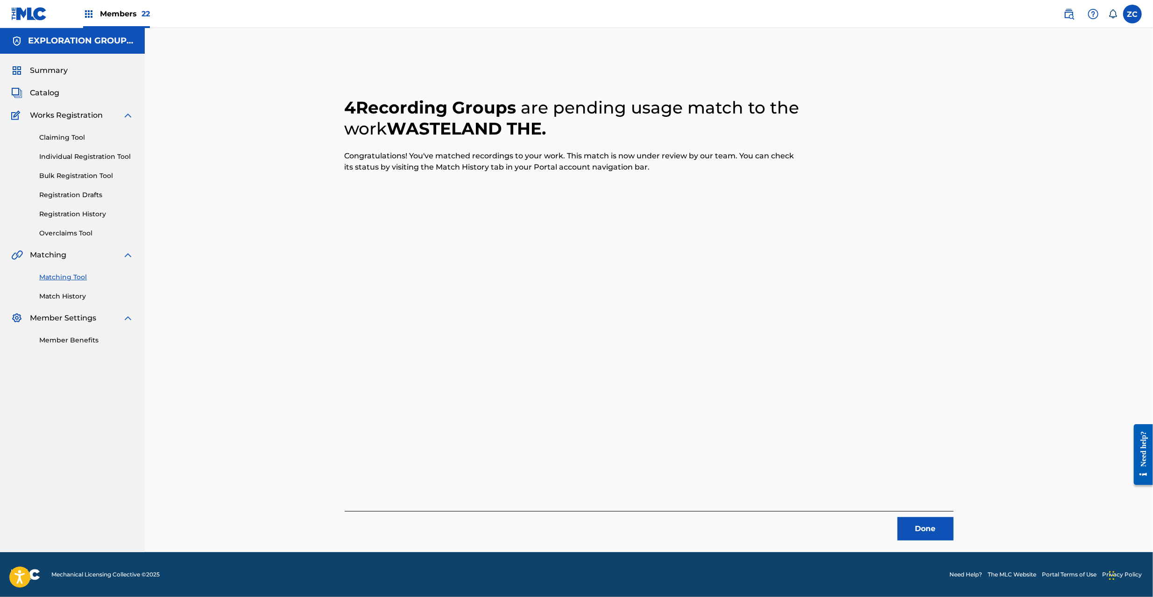
click at [922, 532] on button "Done" at bounding box center [926, 528] width 56 height 23
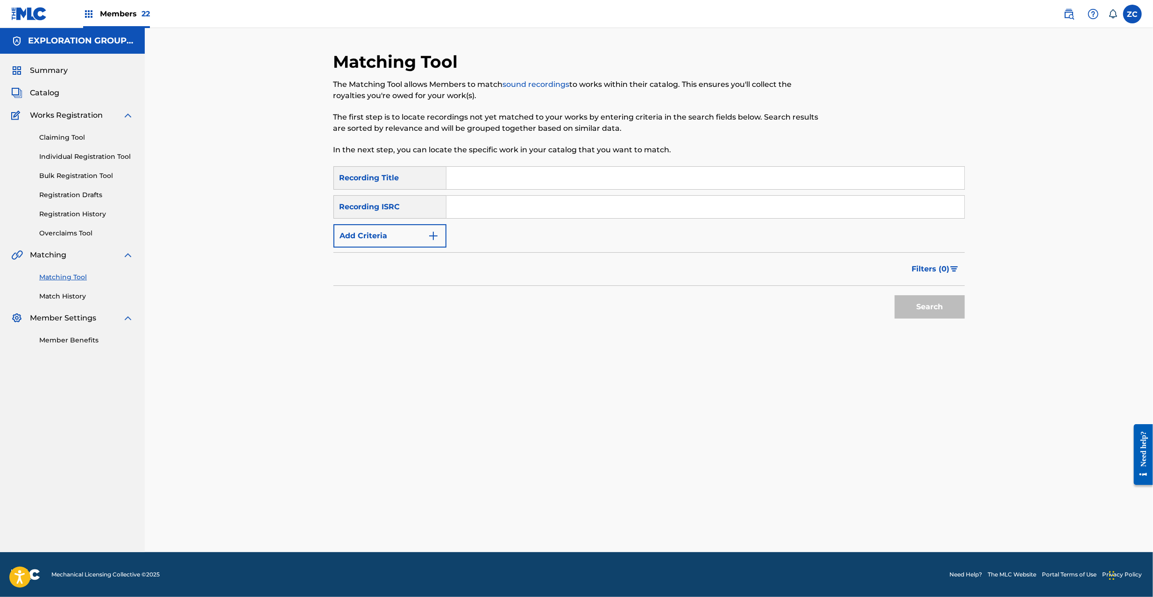
click at [657, 206] on input "Search Form" at bounding box center [706, 207] width 518 height 22
type input "JPU902002770"
click at [904, 308] on button "Search" at bounding box center [930, 306] width 70 height 23
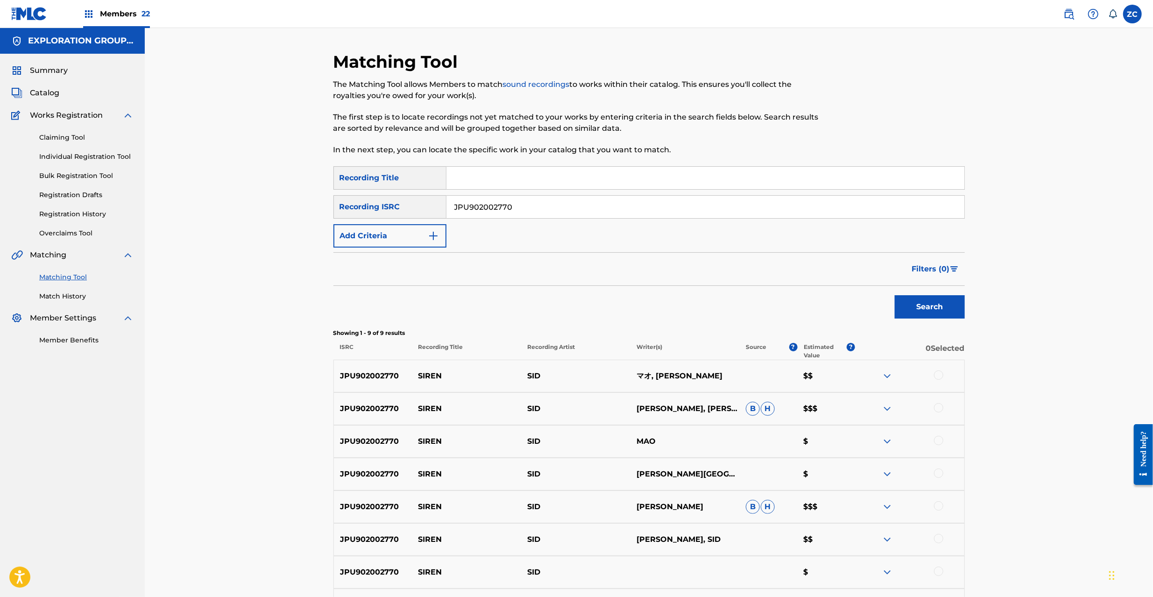
click at [938, 377] on div at bounding box center [938, 374] width 9 height 9
click at [939, 413] on div at bounding box center [909, 408] width 109 height 11
drag, startPoint x: 939, startPoint y: 439, endPoint x: 940, endPoint y: 422, distance: 16.9
click at [939, 438] on div at bounding box center [938, 440] width 9 height 9
click at [940, 409] on div at bounding box center [938, 407] width 9 height 9
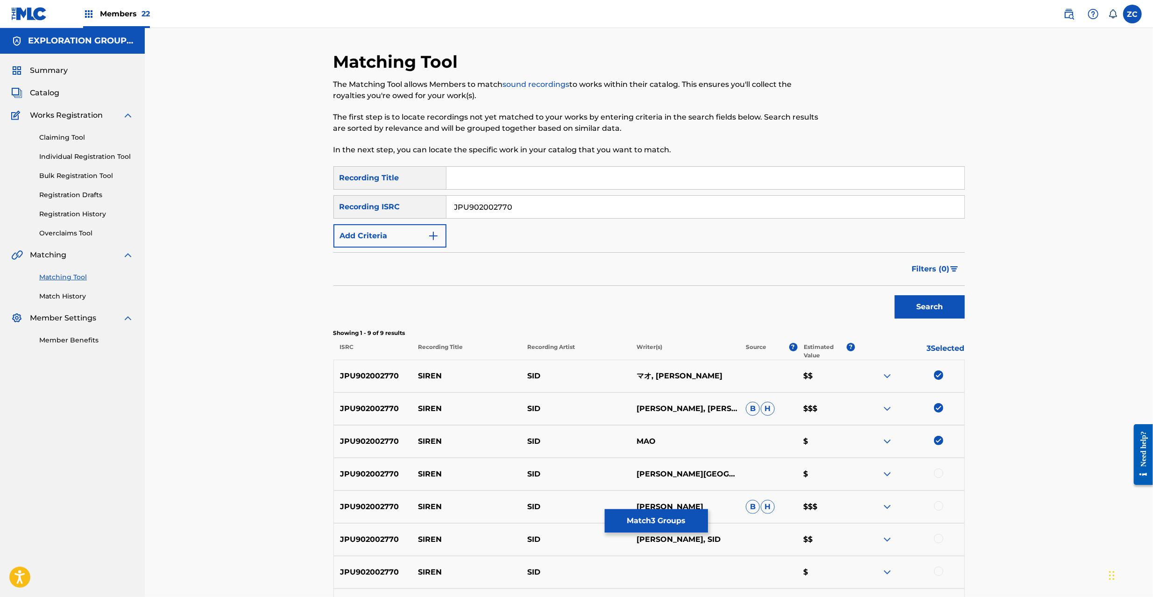
click at [939, 477] on div at bounding box center [938, 473] width 9 height 9
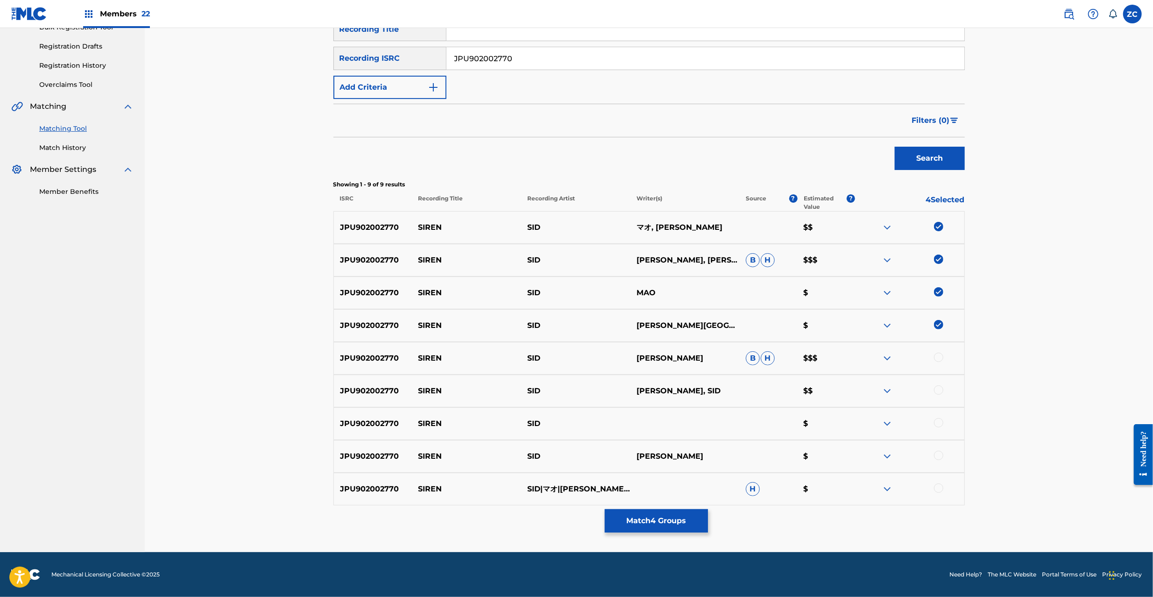
click at [937, 361] on div at bounding box center [938, 357] width 9 height 9
click at [940, 385] on div at bounding box center [909, 390] width 109 height 11
click at [940, 392] on div at bounding box center [938, 389] width 9 height 9
click at [938, 421] on div at bounding box center [938, 422] width 9 height 9
click at [938, 456] on div at bounding box center [938, 455] width 9 height 9
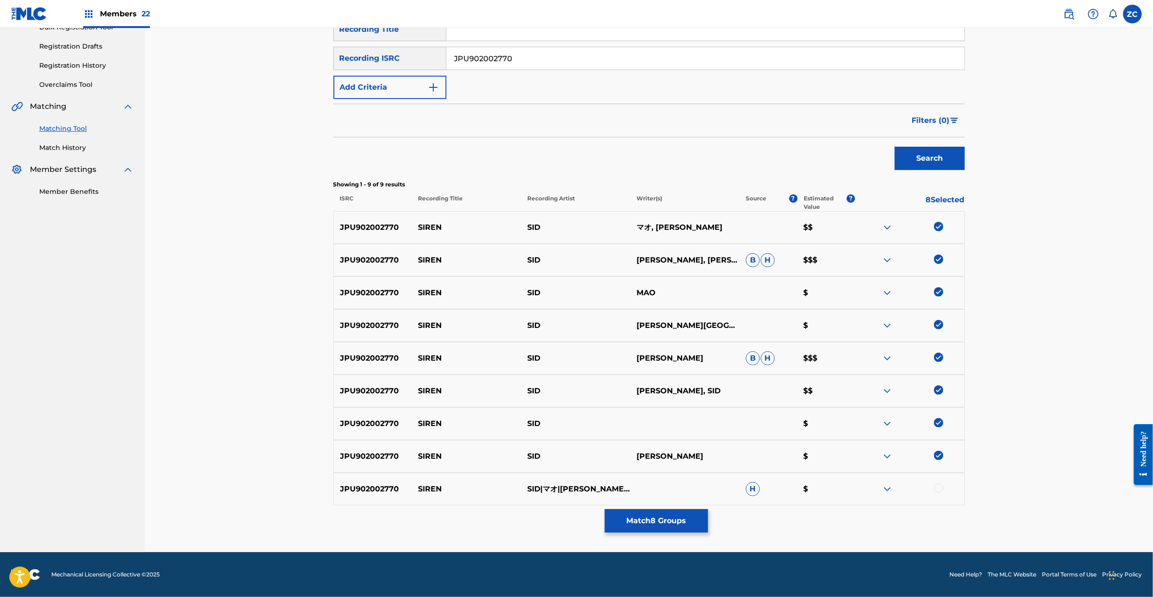
click at [940, 486] on div at bounding box center [938, 488] width 9 height 9
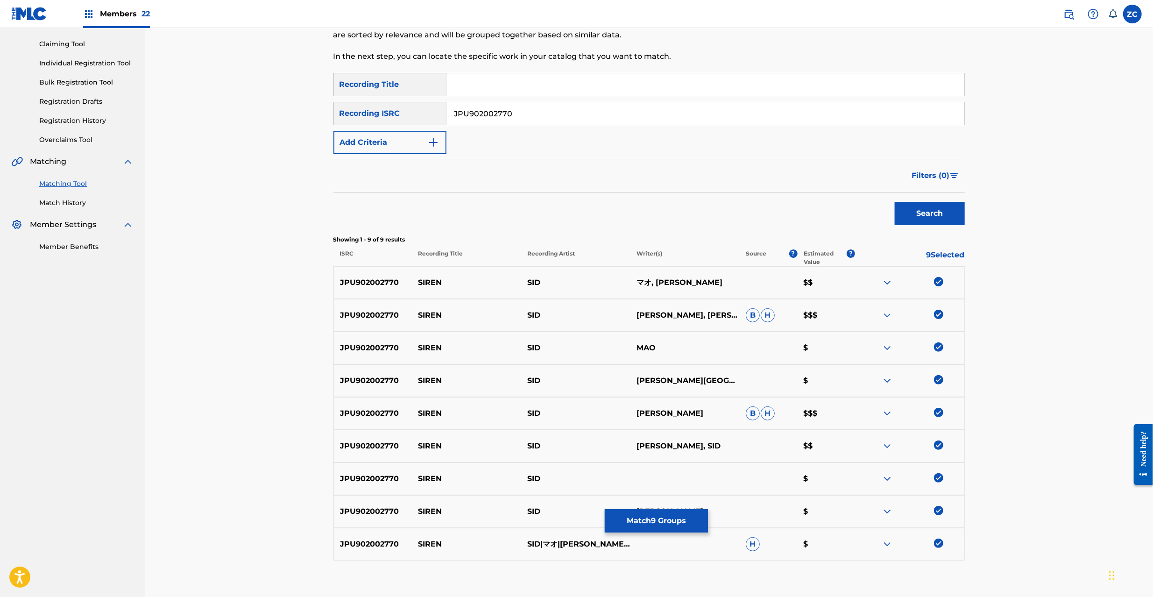
scroll to position [66, 0]
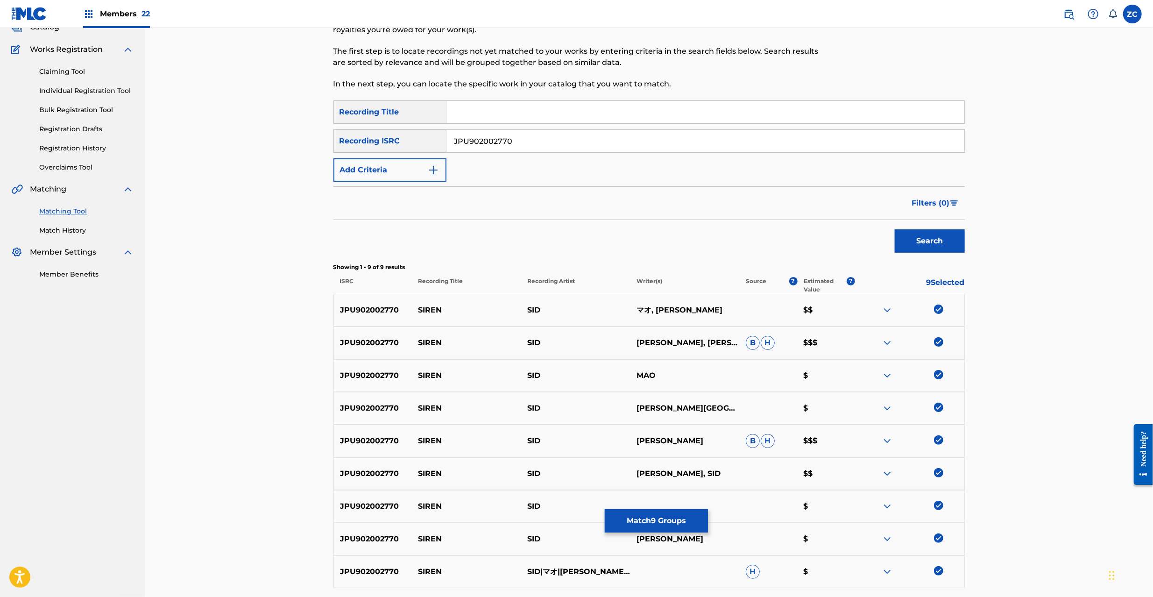
click at [666, 524] on button "Match 9 Groups" at bounding box center [656, 520] width 103 height 23
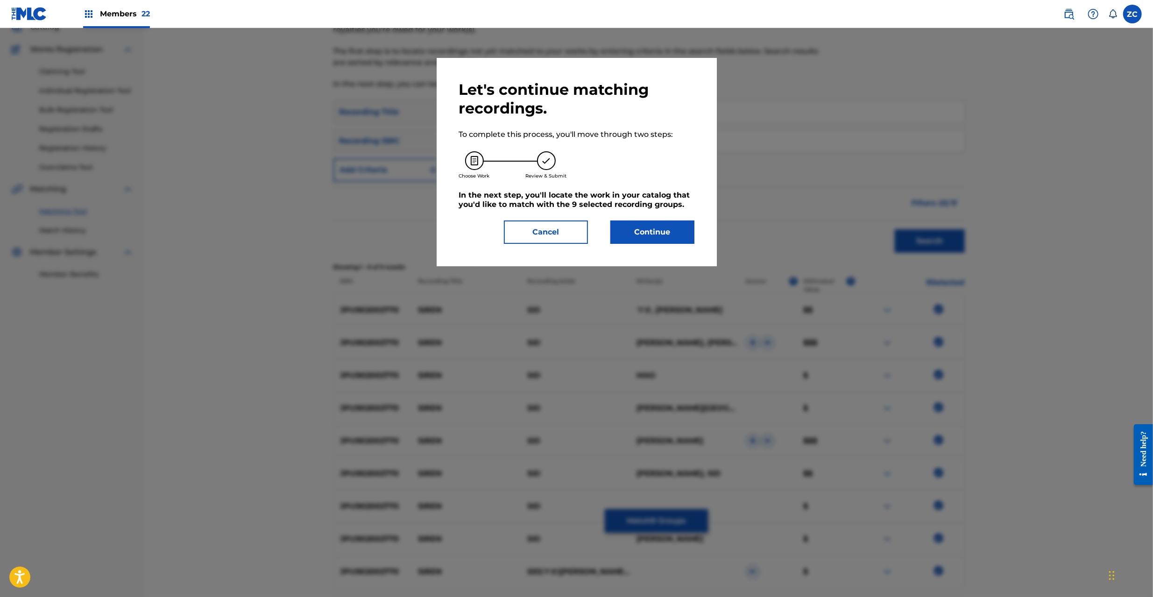
click at [654, 229] on button "Continue" at bounding box center [653, 232] width 84 height 23
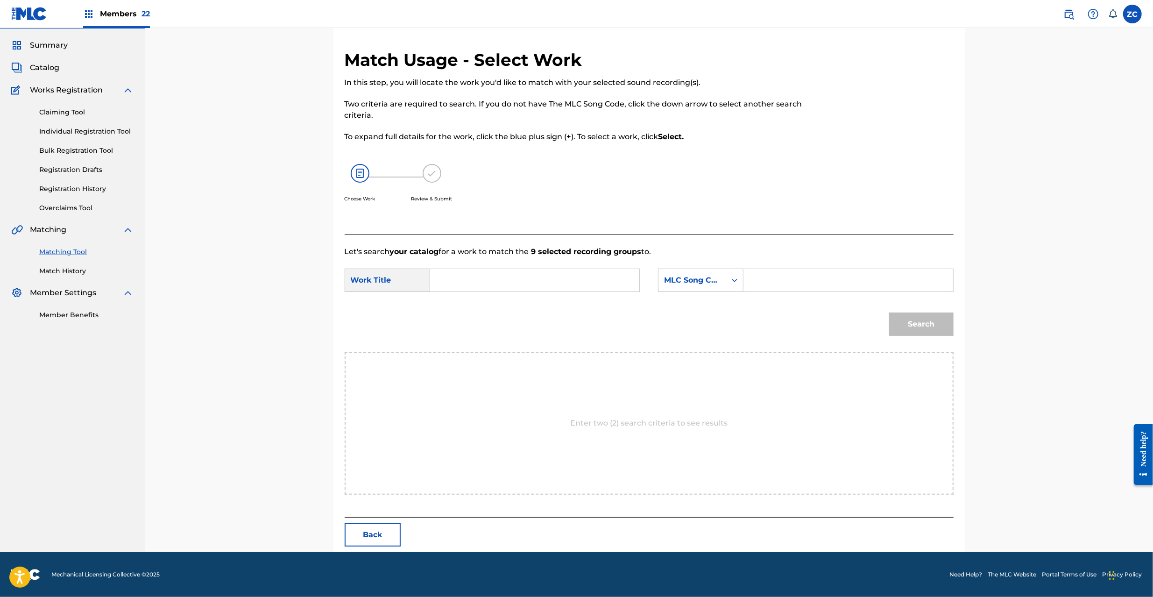
scroll to position [0, 0]
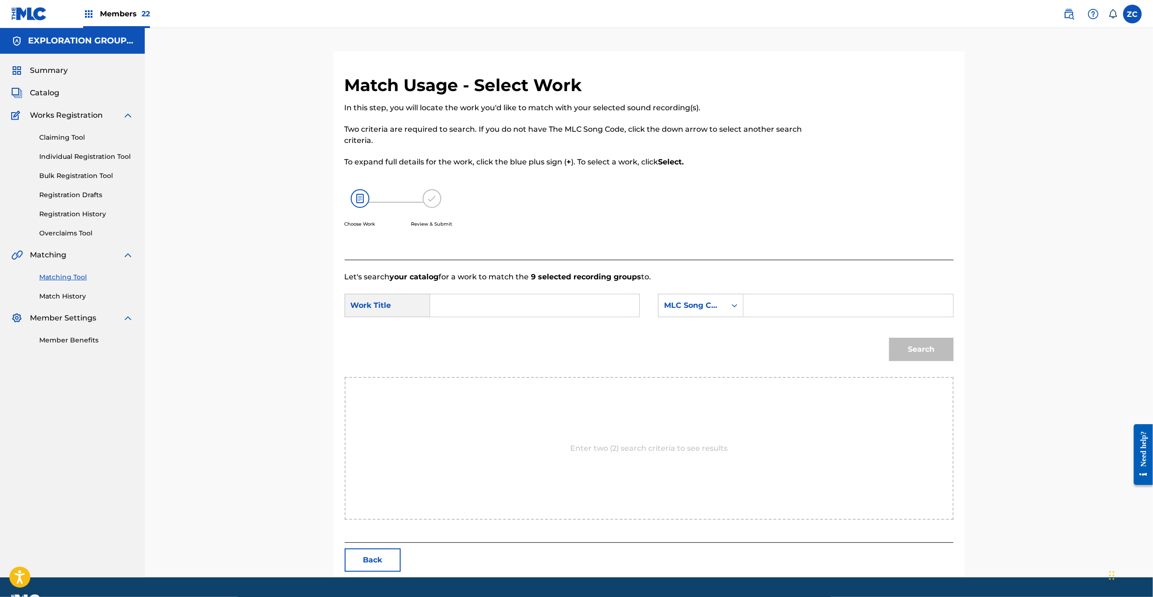
click at [566, 304] on input "Search Form" at bounding box center [534, 305] width 193 height 22
click at [495, 305] on input "Siren SC3SYN" at bounding box center [534, 305] width 193 height 22
type input "Siren"
click at [840, 308] on input "Search Form" at bounding box center [848, 305] width 193 height 22
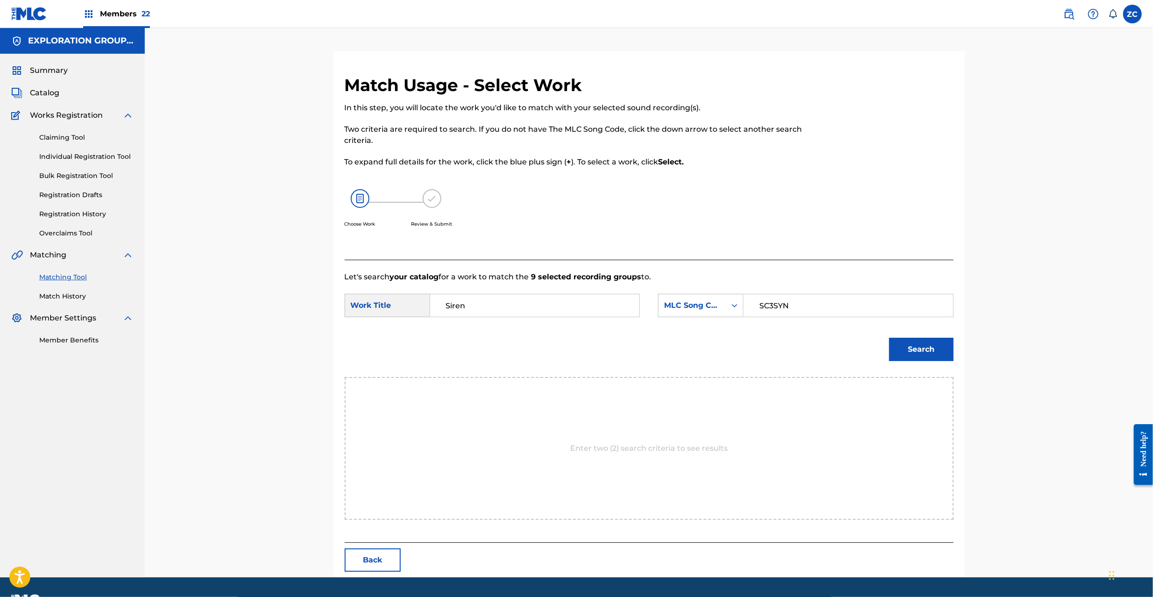
type input "SC3SYN"
click at [932, 353] on button "Search" at bounding box center [921, 349] width 64 height 23
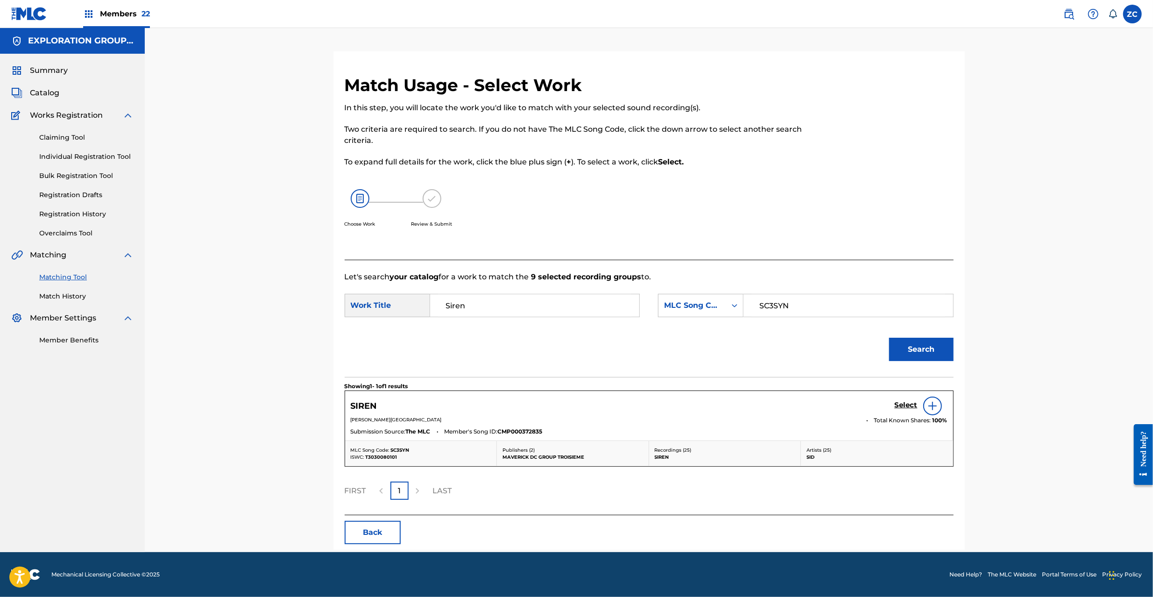
click at [910, 403] on h5 "Select" at bounding box center [906, 405] width 23 height 9
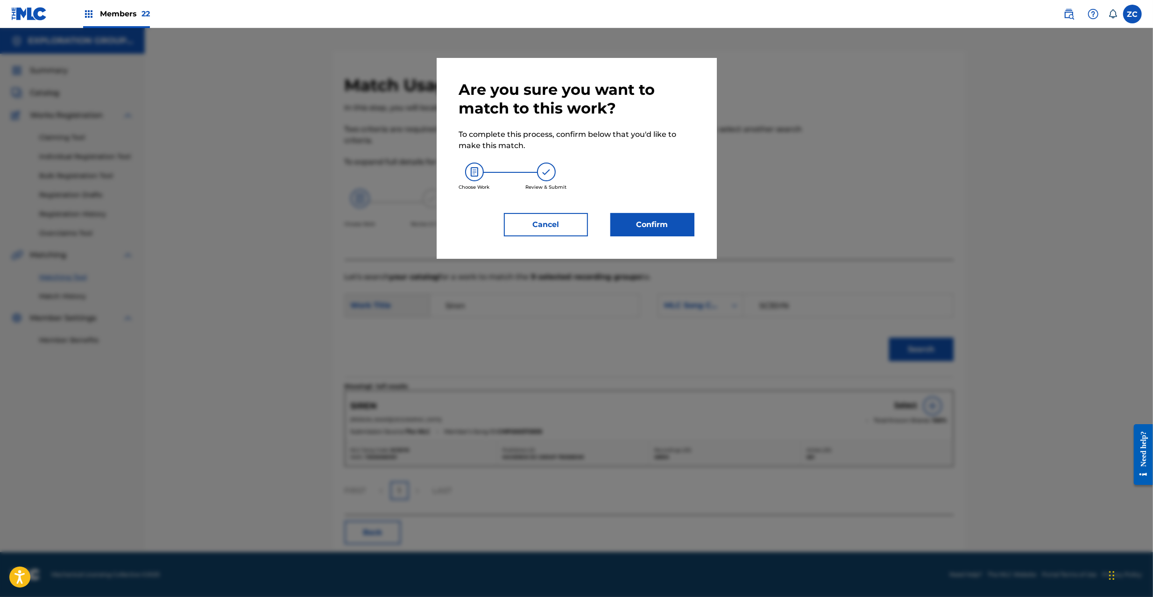
click at [670, 229] on button "Confirm" at bounding box center [653, 224] width 84 height 23
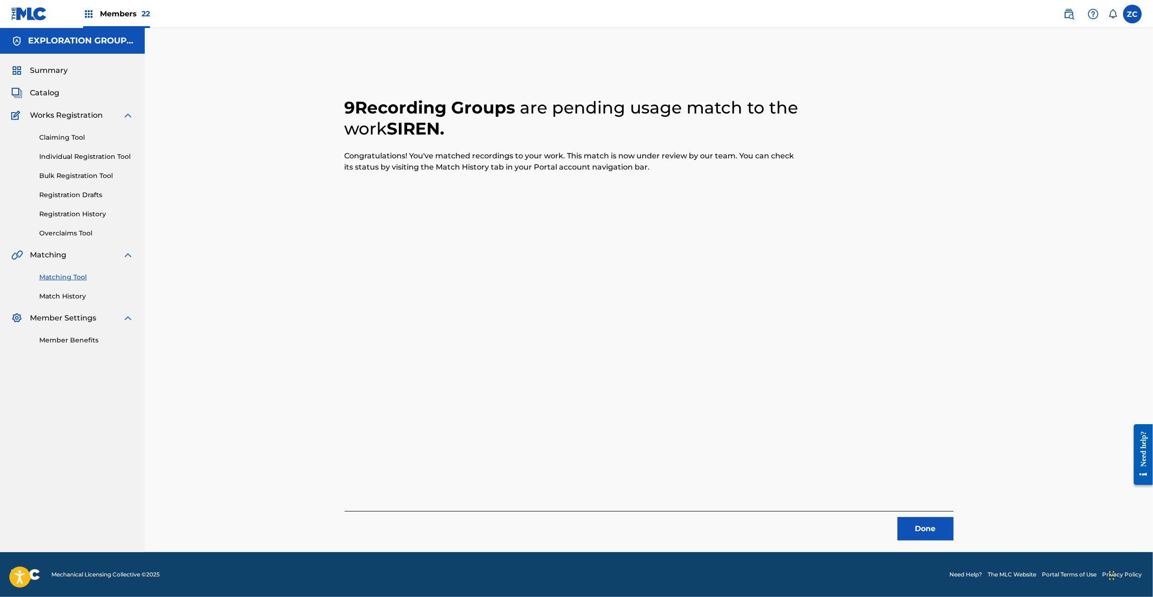
click at [922, 529] on button "Done" at bounding box center [926, 528] width 56 height 23
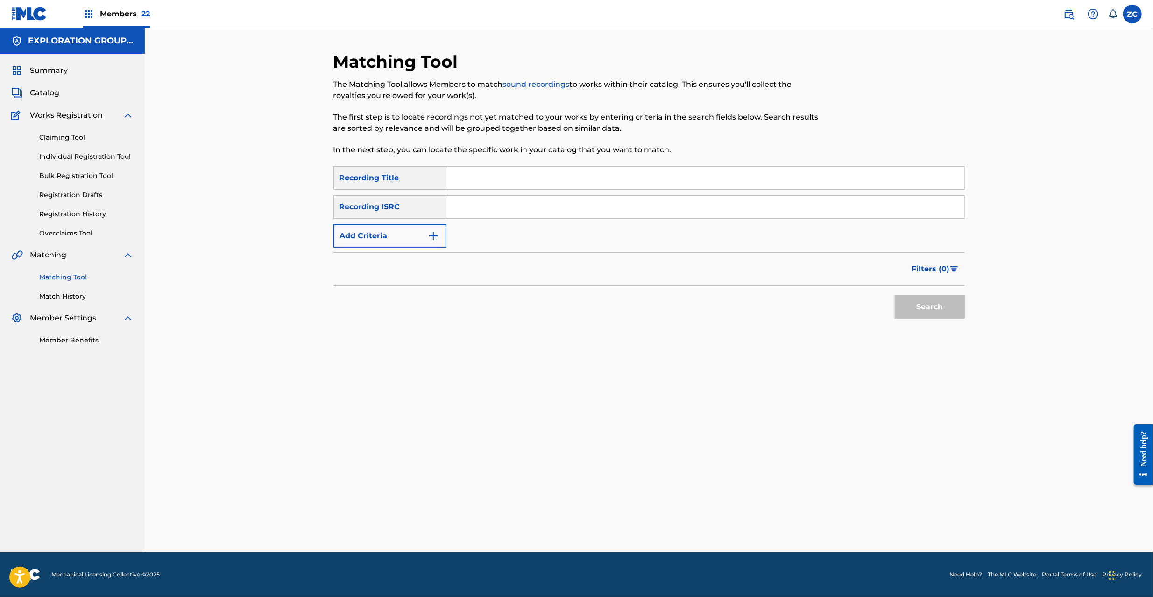
drag, startPoint x: 729, startPoint y: 199, endPoint x: 737, endPoint y: 205, distance: 10.0
click at [729, 199] on input "Search Form" at bounding box center [706, 207] width 518 height 22
type input "JPU902002771"
click at [947, 306] on button "Search" at bounding box center [930, 306] width 70 height 23
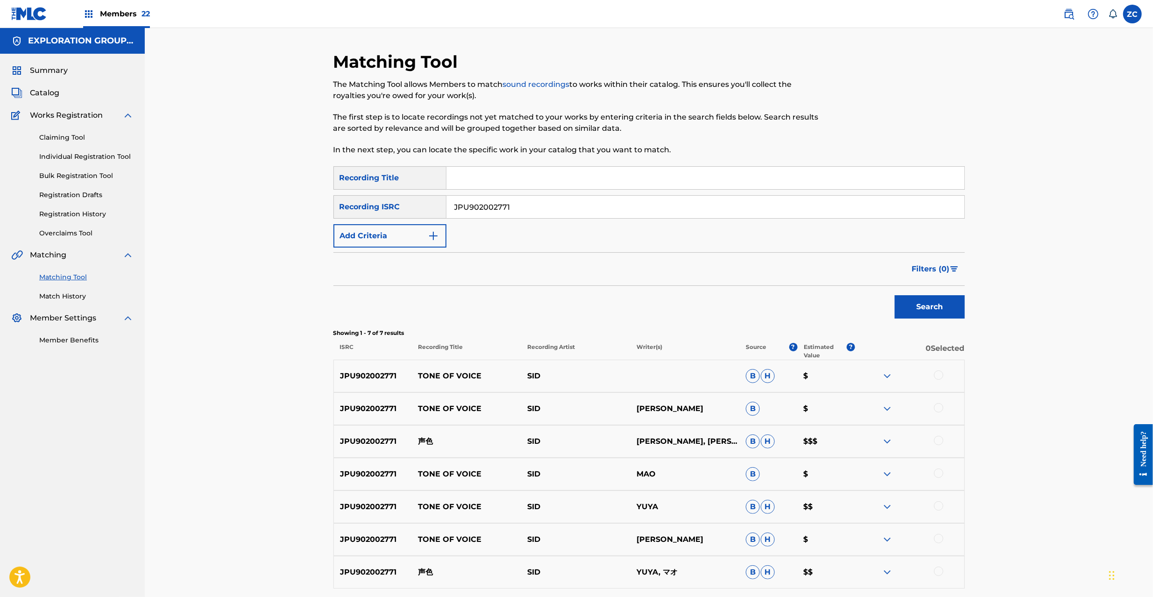
click at [939, 372] on div at bounding box center [938, 374] width 9 height 9
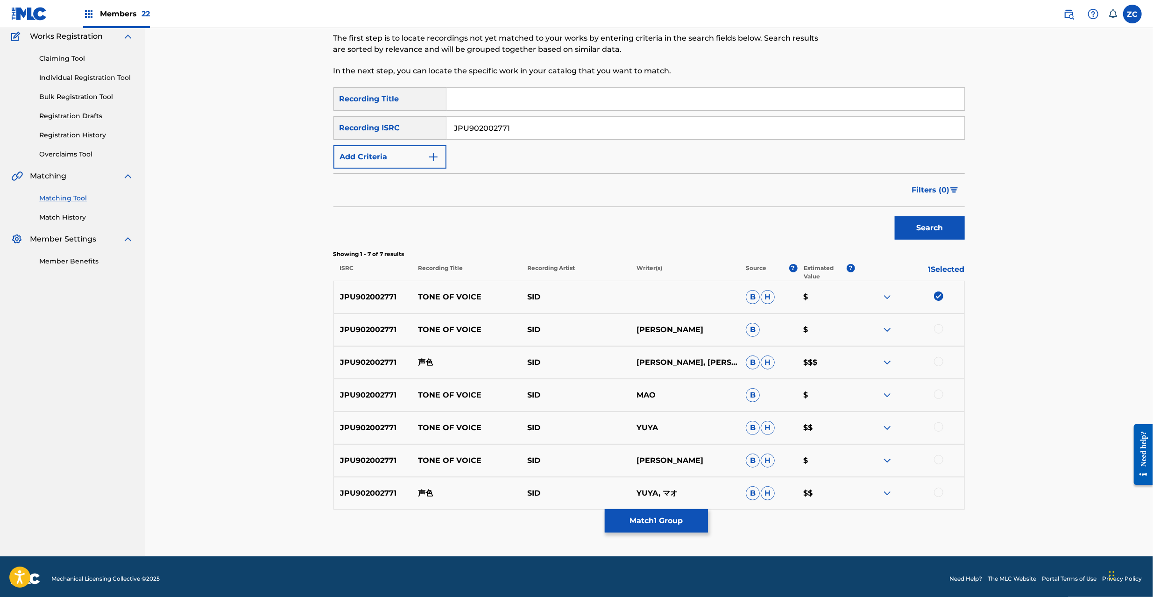
scroll to position [83, 0]
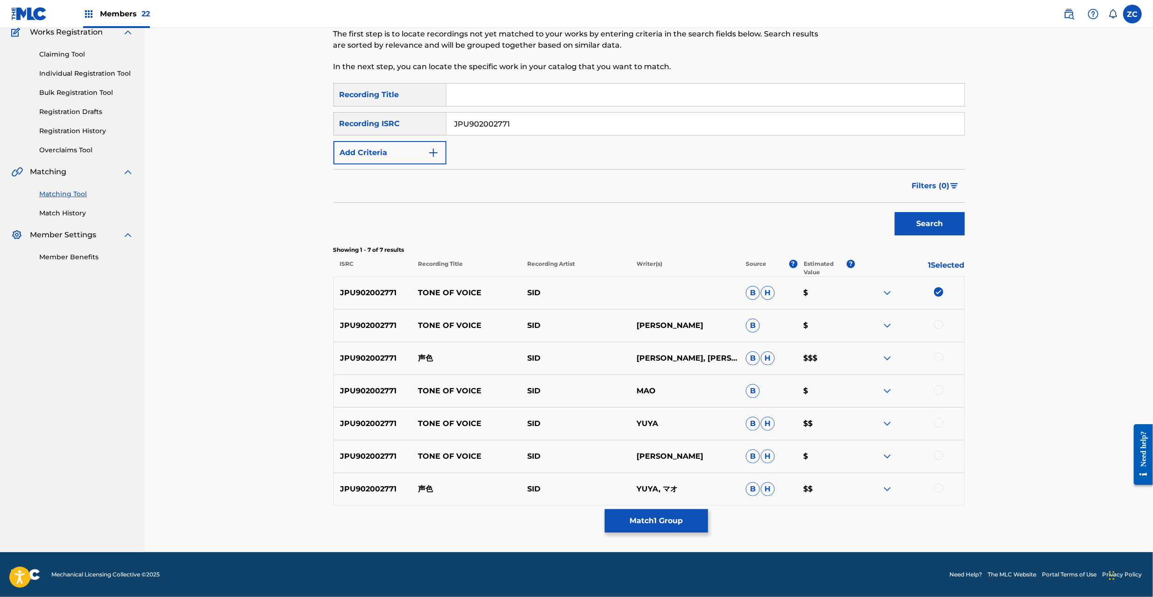
click at [937, 324] on div at bounding box center [938, 324] width 9 height 9
click at [941, 357] on div at bounding box center [938, 357] width 9 height 9
click at [941, 385] on div at bounding box center [938, 389] width 9 height 9
click at [939, 419] on div at bounding box center [938, 422] width 9 height 9
drag, startPoint x: 941, startPoint y: 457, endPoint x: 940, endPoint y: 469, distance: 12.2
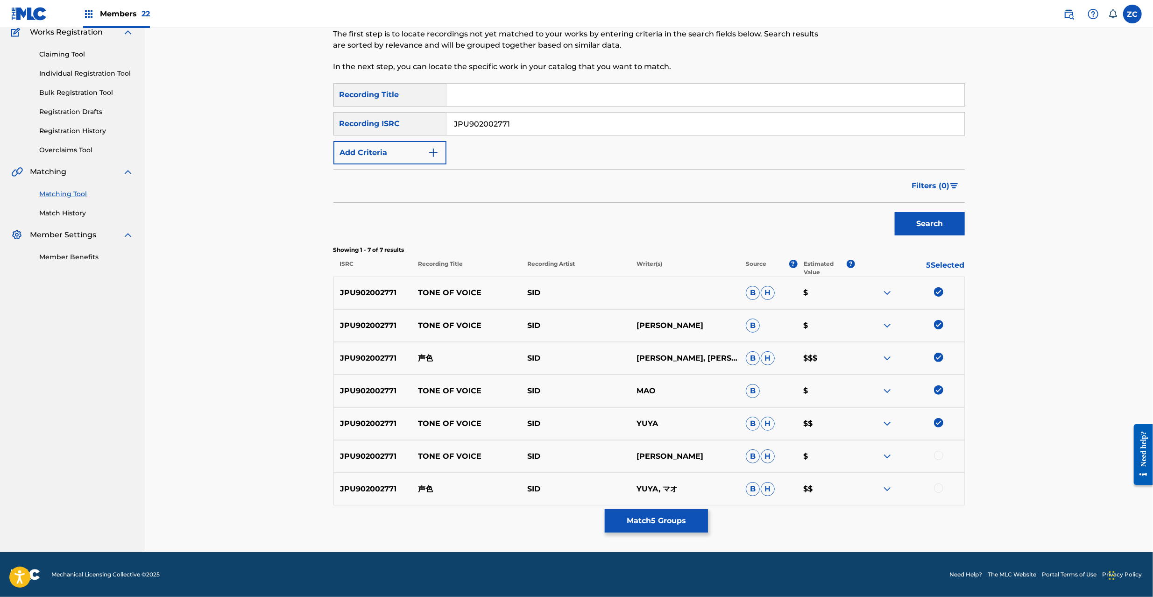
click at [941, 456] on div at bounding box center [938, 455] width 9 height 9
click at [939, 488] on div at bounding box center [938, 488] width 9 height 9
click at [679, 526] on button "Match 7 Groups" at bounding box center [656, 520] width 103 height 23
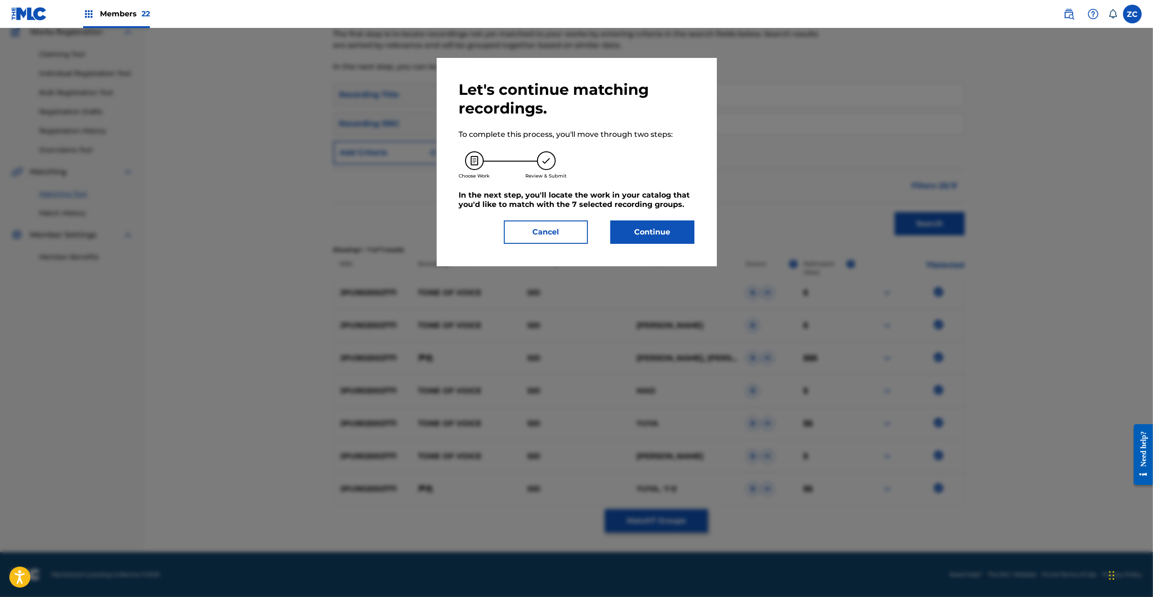
click at [675, 236] on button "Continue" at bounding box center [653, 232] width 84 height 23
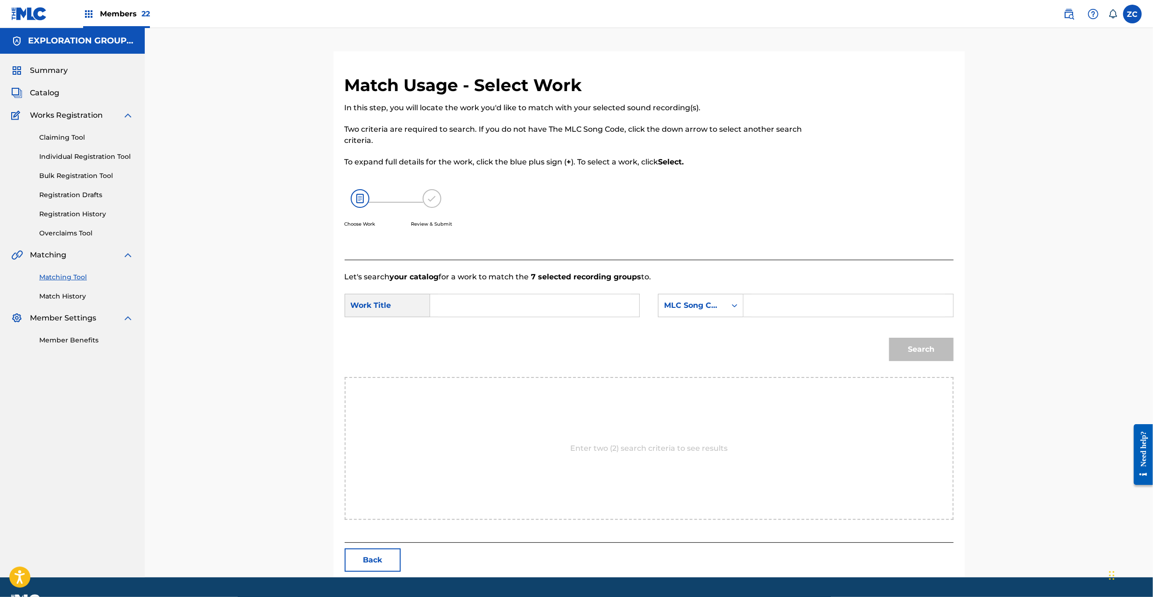
click at [522, 305] on input "Search Form" at bounding box center [534, 305] width 193 height 22
click at [491, 307] on input "Kowairo KC0XOY" at bounding box center [534, 305] width 193 height 22
type input "Kowairo"
drag, startPoint x: 824, startPoint y: 309, endPoint x: 830, endPoint y: 310, distance: 6.2
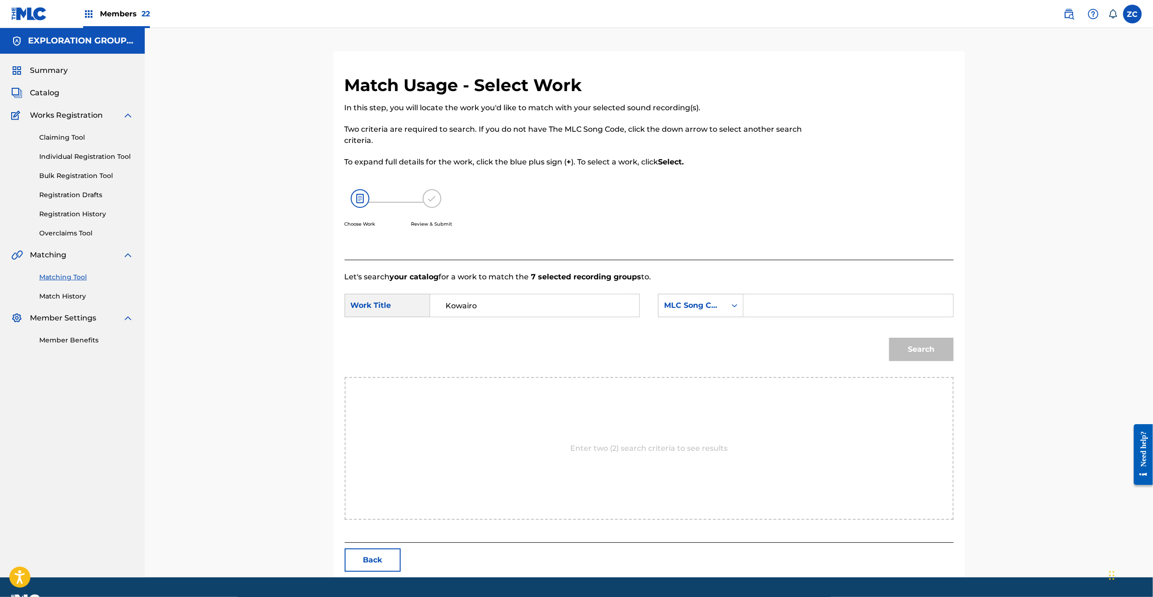
click at [824, 309] on input "Search Form" at bounding box center [848, 305] width 193 height 22
type input "KC0XOY"
click at [924, 345] on button "Search" at bounding box center [921, 349] width 64 height 23
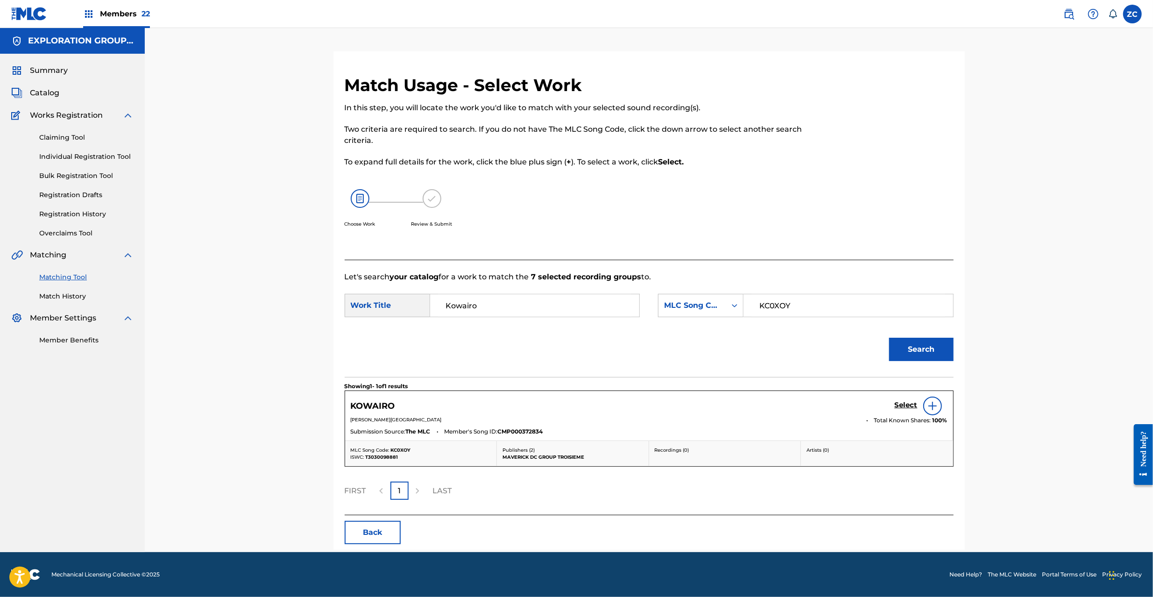
click at [905, 405] on h5 "Select" at bounding box center [906, 405] width 23 height 9
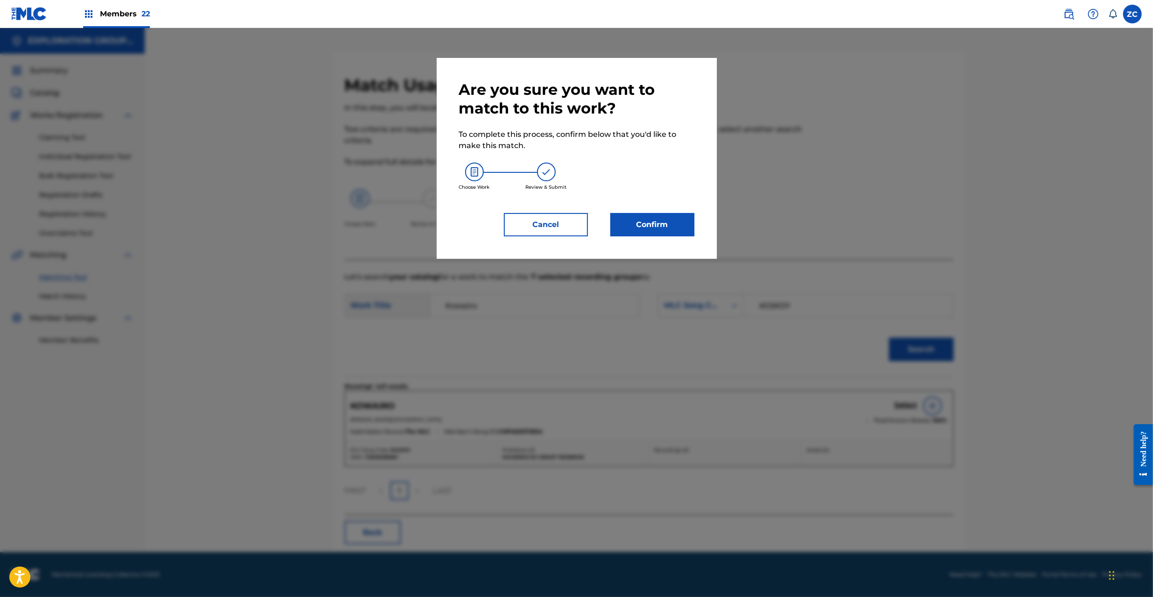
click at [635, 221] on button "Confirm" at bounding box center [653, 224] width 84 height 23
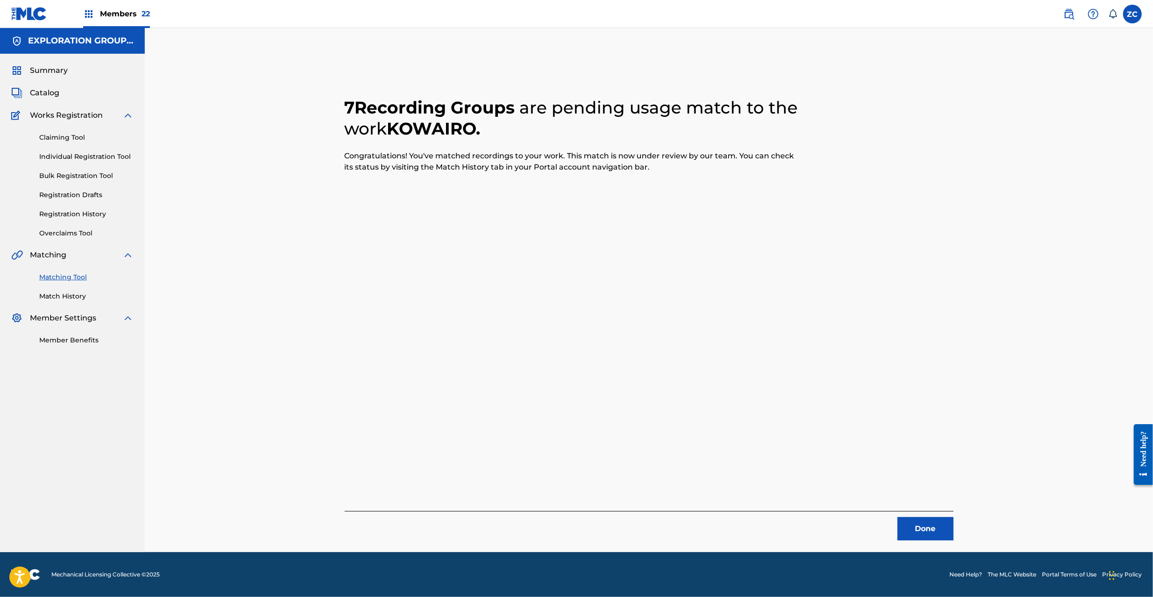
click at [910, 522] on button "Done" at bounding box center [926, 528] width 56 height 23
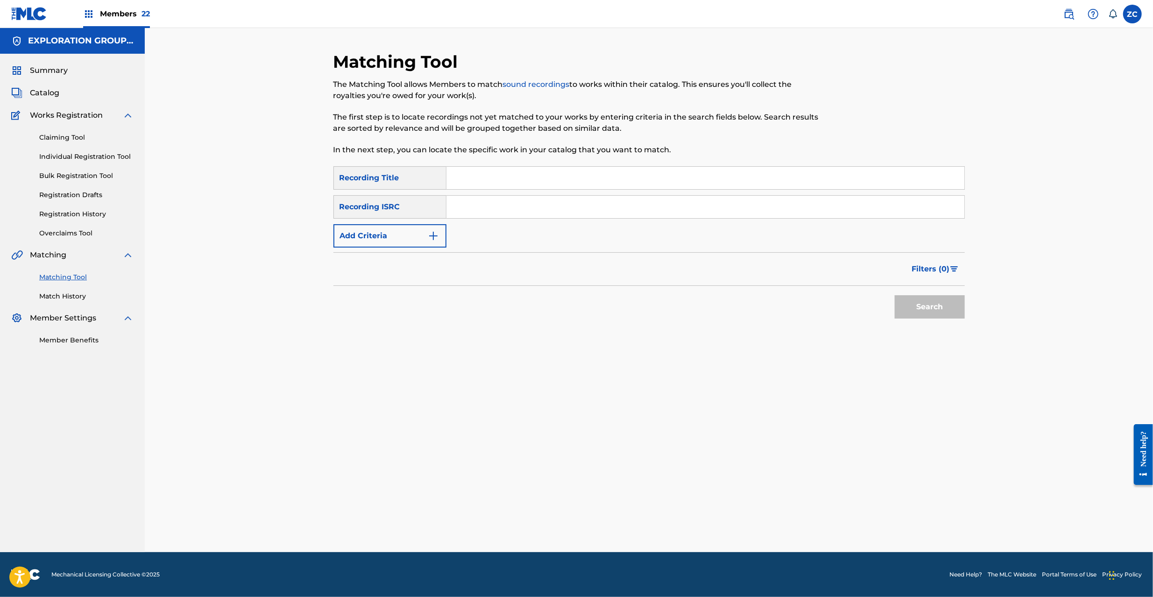
click at [580, 199] on input "Search Form" at bounding box center [706, 207] width 518 height 22
type input "JPF300200030"
click at [926, 294] on div "Search" at bounding box center [927, 304] width 75 height 37
click at [934, 309] on button "Search" at bounding box center [930, 306] width 70 height 23
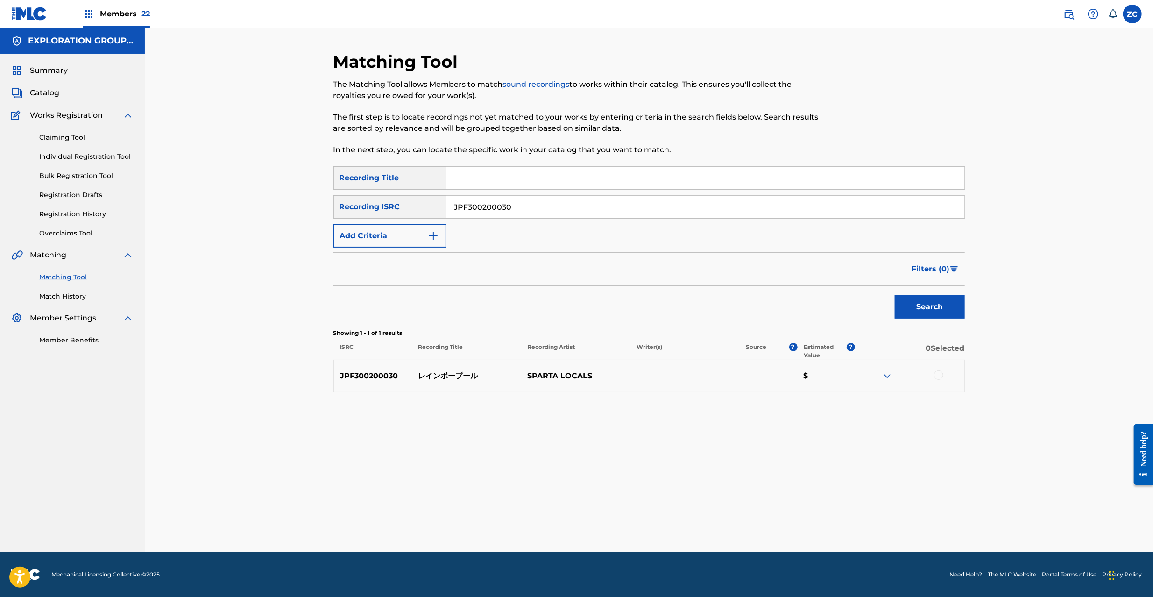
click at [939, 374] on div at bounding box center [938, 374] width 9 height 9
click at [699, 527] on button "Match 1 Group" at bounding box center [656, 520] width 103 height 23
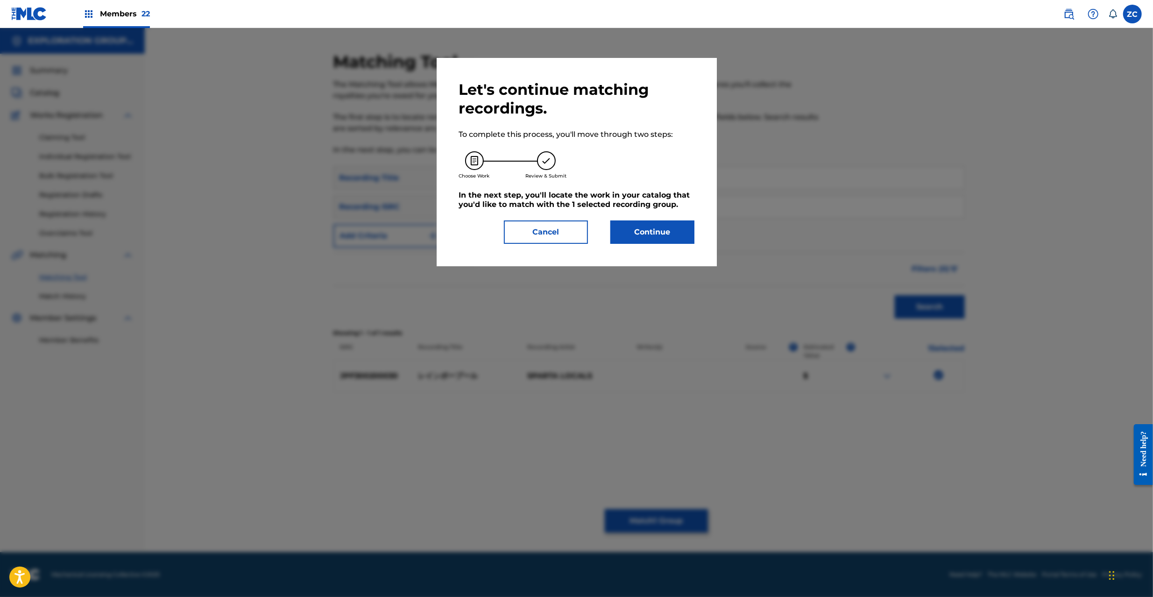
click at [669, 227] on button "Continue" at bounding box center [653, 232] width 84 height 23
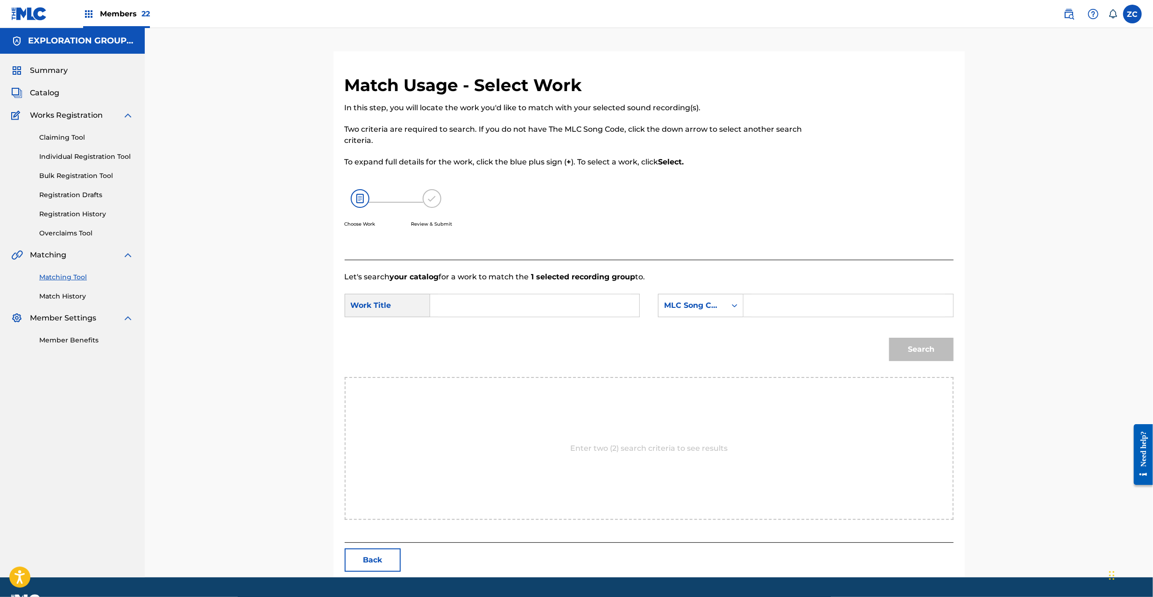
click at [531, 313] on input "Search Form" at bounding box center [534, 305] width 193 height 22
click at [527, 309] on input "Reinboo Puuru RB89D1" at bounding box center [534, 305] width 193 height 22
type input "Reinboo Puuru"
click at [815, 309] on input "Search Form" at bounding box center [848, 305] width 193 height 22
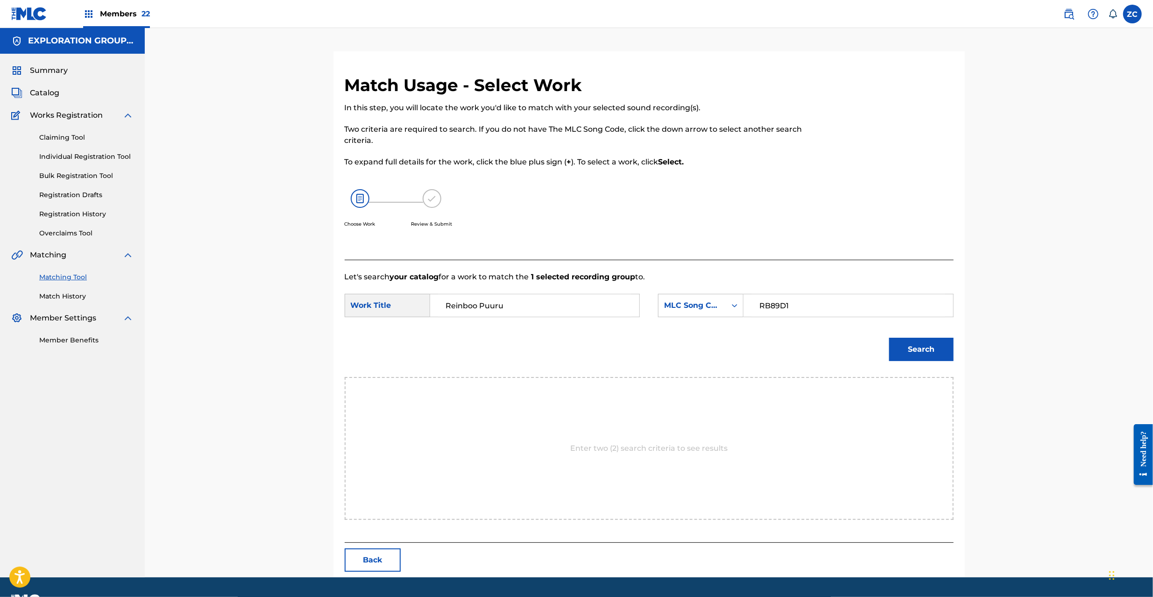
type input "RB89D1"
click at [932, 345] on button "Search" at bounding box center [921, 349] width 64 height 23
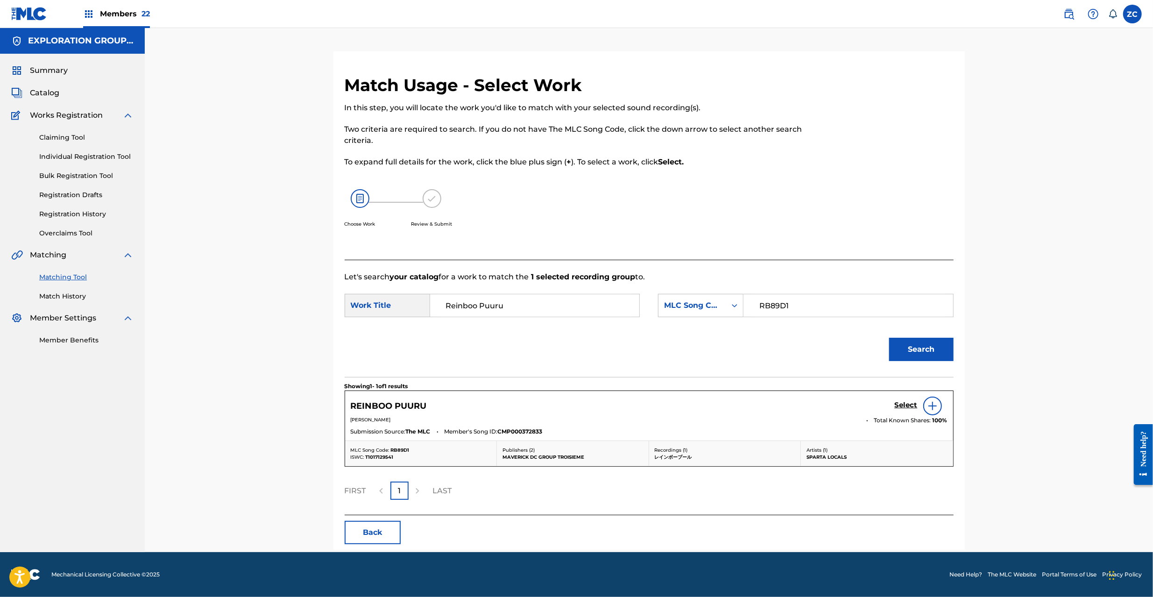
click at [909, 406] on h5 "Select" at bounding box center [906, 405] width 23 height 9
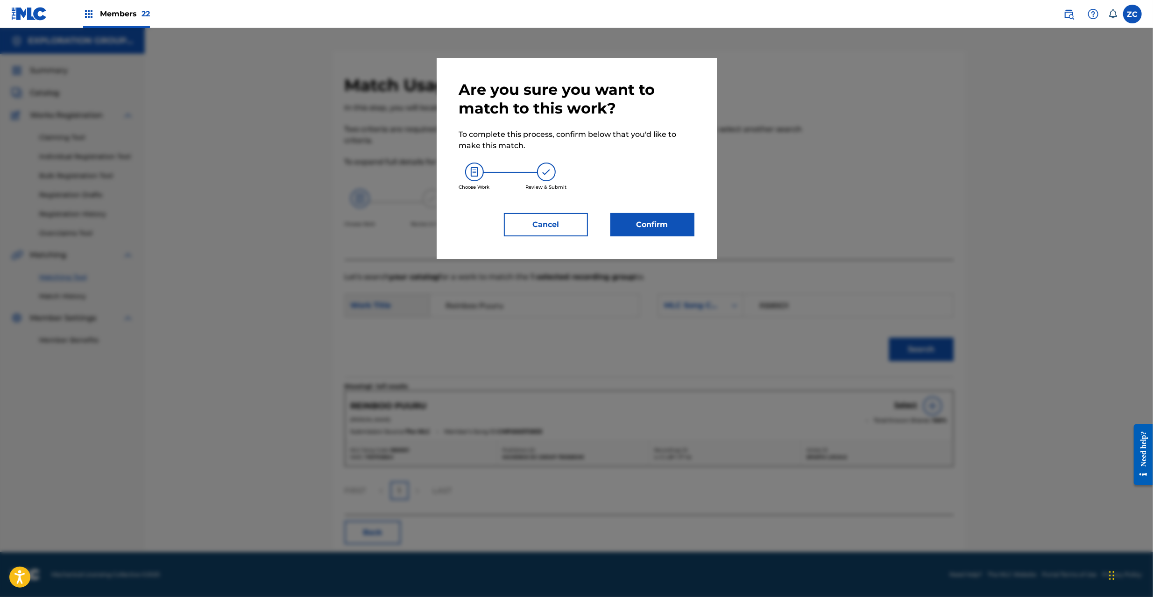
click at [671, 225] on button "Confirm" at bounding box center [653, 224] width 84 height 23
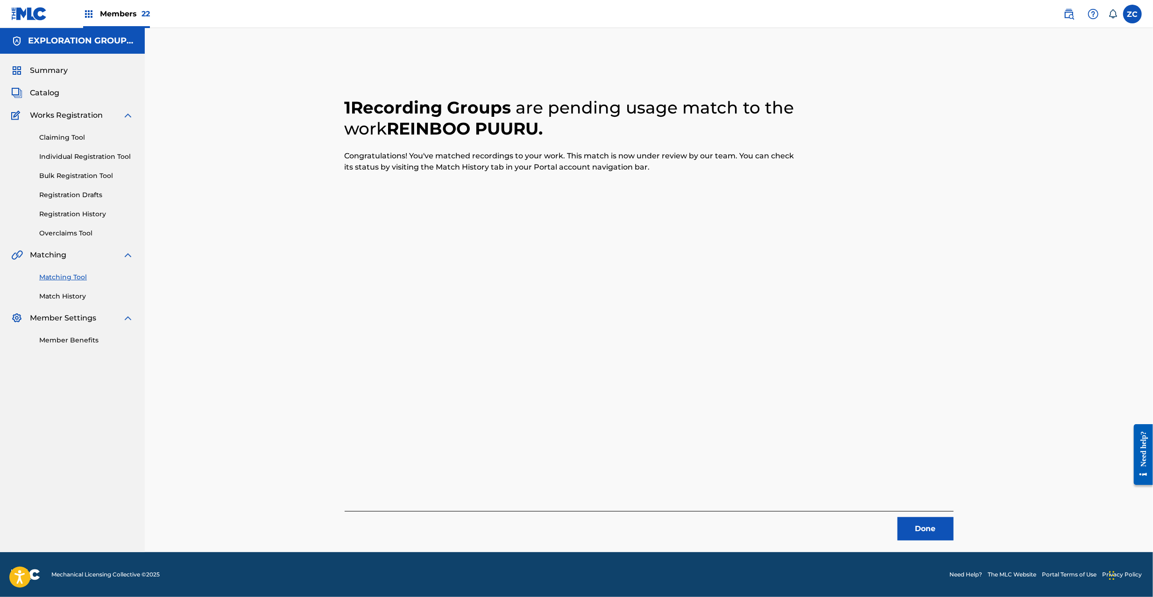
click at [937, 531] on button "Done" at bounding box center [926, 528] width 56 height 23
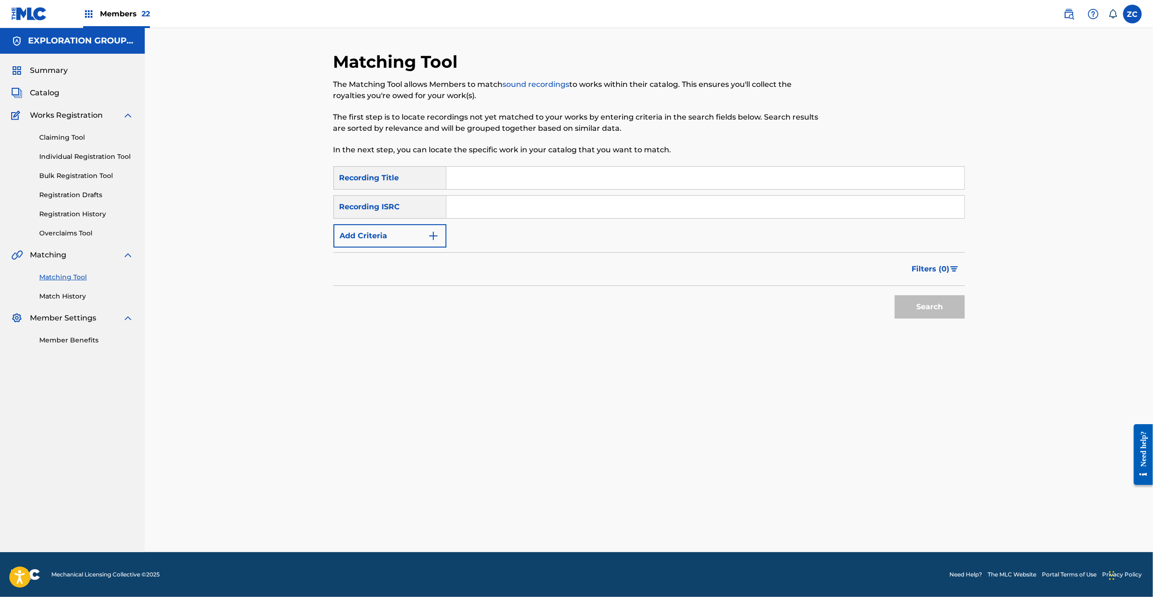
drag, startPoint x: 526, startPoint y: 212, endPoint x: 549, endPoint y: 217, distance: 23.9
click at [526, 212] on input "Search Form" at bounding box center [706, 207] width 518 height 22
type input "JPF300300420"
drag, startPoint x: 918, startPoint y: 307, endPoint x: 899, endPoint y: 294, distance: 22.7
click at [918, 307] on button "Search" at bounding box center [930, 306] width 70 height 23
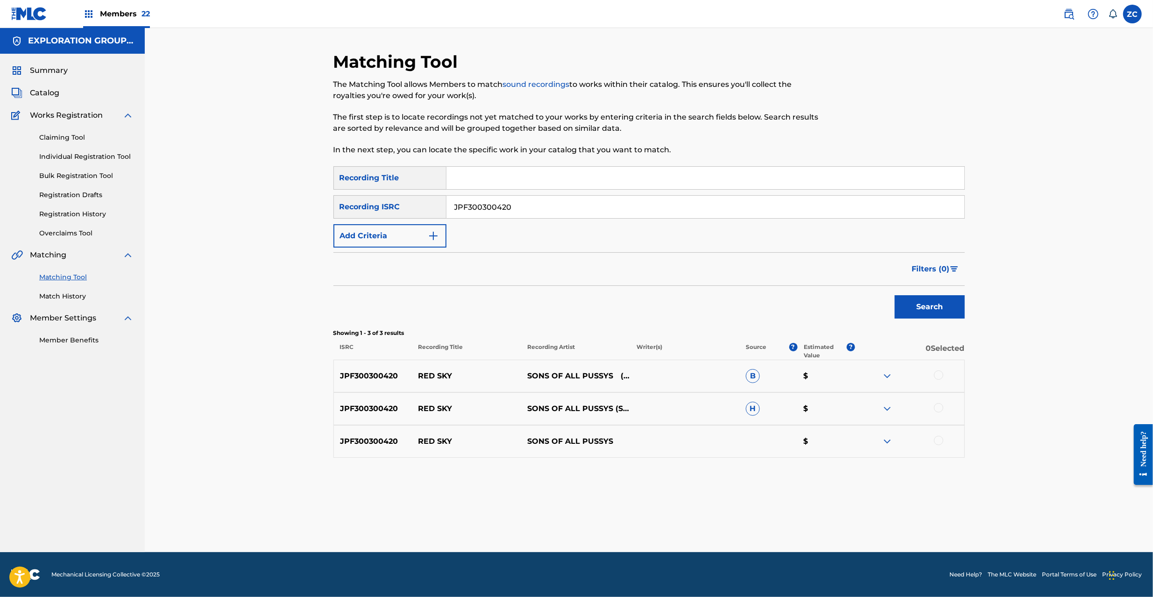
click at [941, 376] on div at bounding box center [938, 374] width 9 height 9
click at [937, 406] on div at bounding box center [938, 407] width 9 height 9
click at [942, 437] on div at bounding box center [938, 440] width 9 height 9
click at [641, 527] on button "Match 3 Groups" at bounding box center [656, 520] width 103 height 23
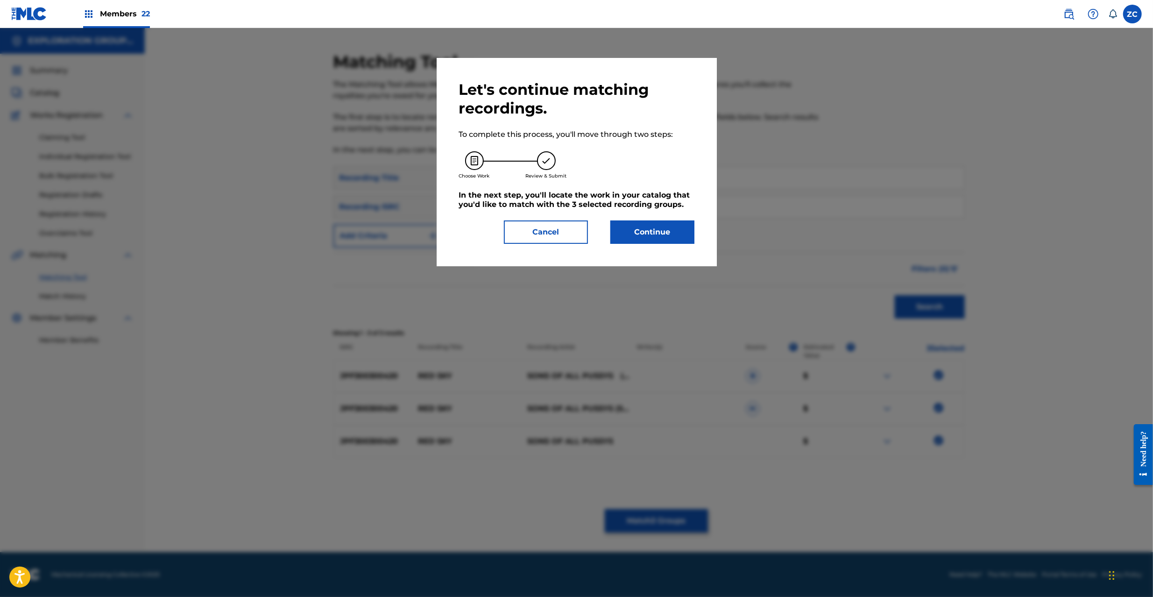
click at [653, 243] on button "Continue" at bounding box center [653, 232] width 84 height 23
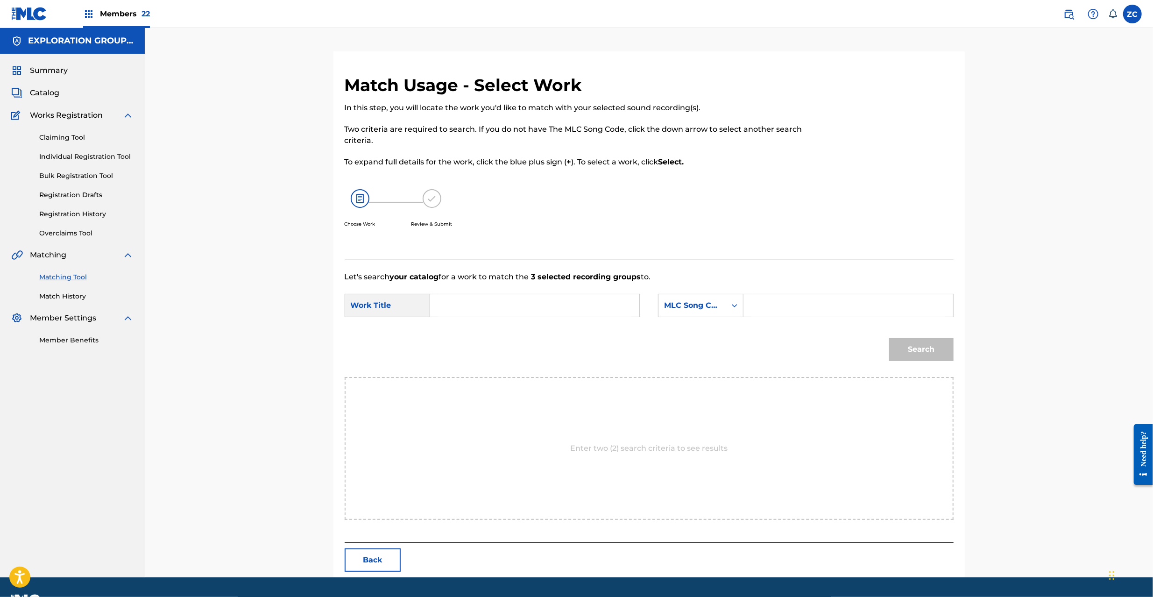
click at [549, 309] on input "Search Form" at bounding box center [534, 305] width 193 height 22
click at [497, 306] on input "Red Sky RB81YH" at bounding box center [534, 305] width 193 height 22
type input "Red Sky"
click at [792, 306] on input "Search Form" at bounding box center [848, 305] width 193 height 22
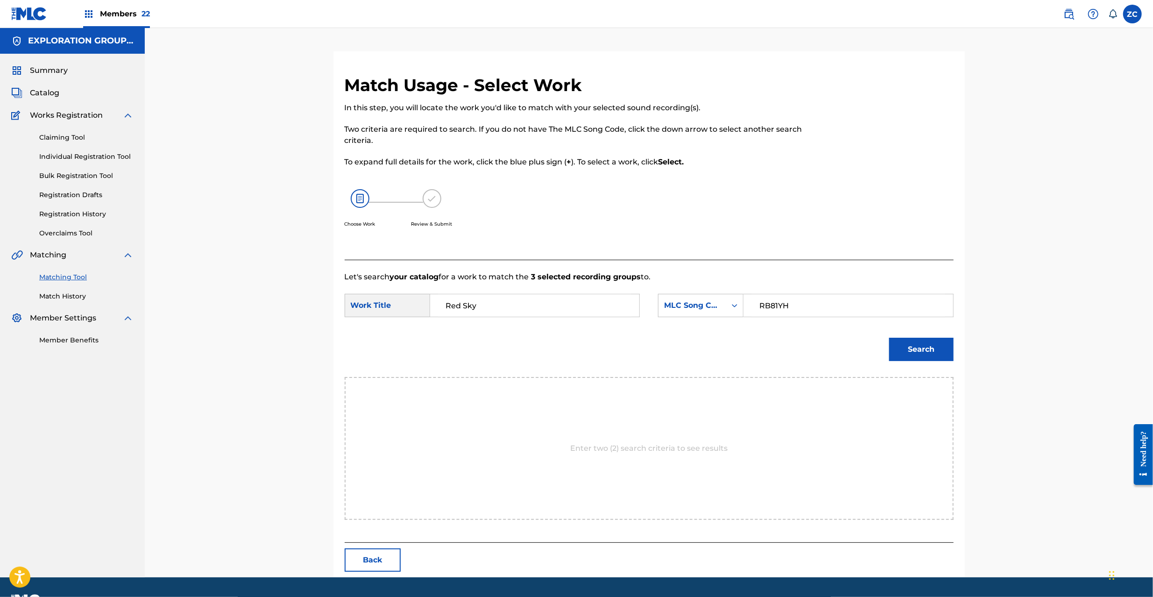
type input "RB81YH"
click at [930, 342] on button "Search" at bounding box center [921, 349] width 64 height 23
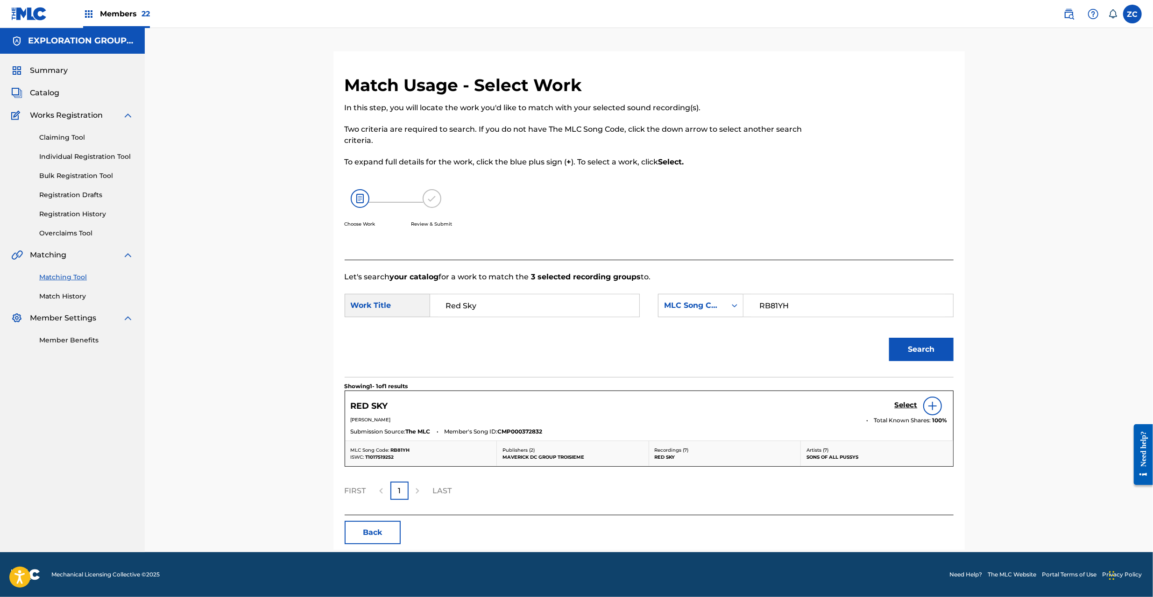
click at [916, 406] on h5 "Select" at bounding box center [906, 405] width 23 height 9
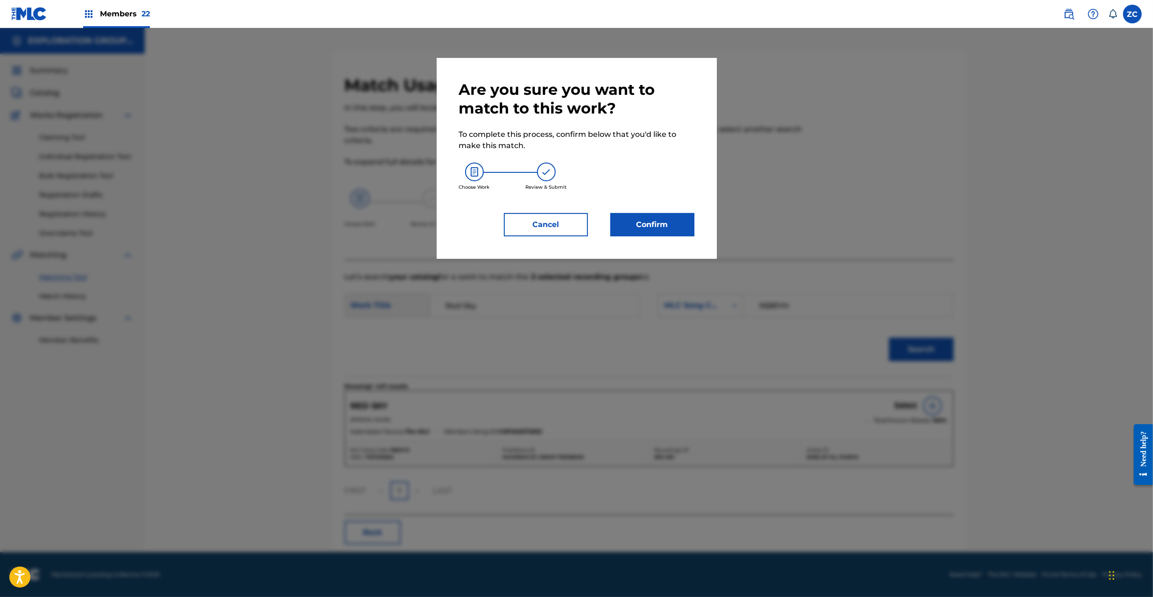
click at [638, 216] on button "Confirm" at bounding box center [653, 224] width 84 height 23
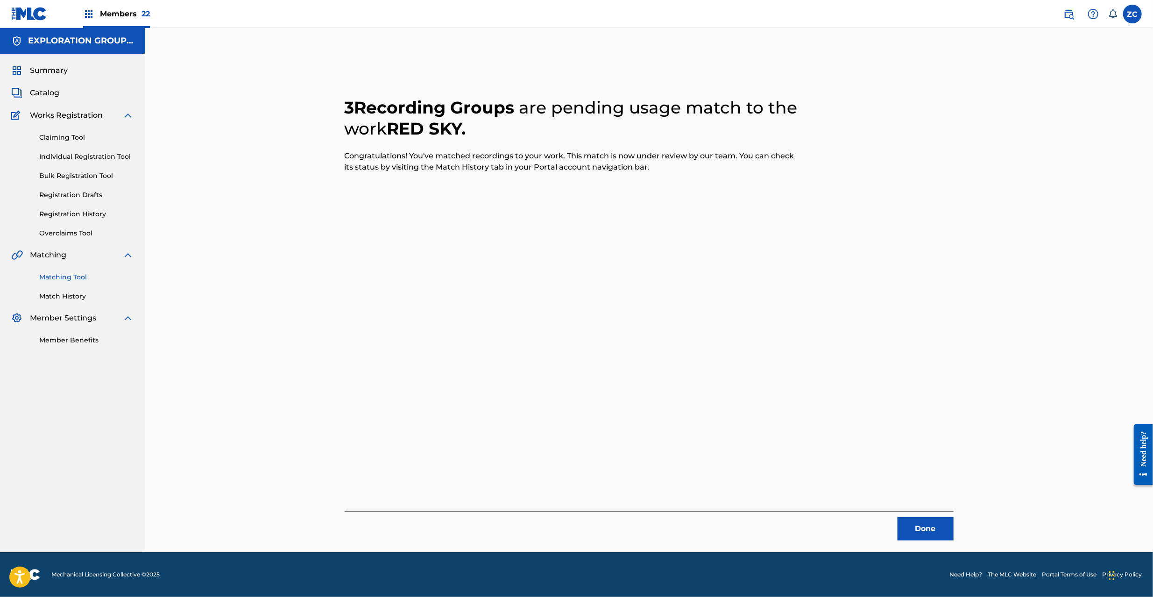
click at [922, 531] on button "Done" at bounding box center [926, 528] width 56 height 23
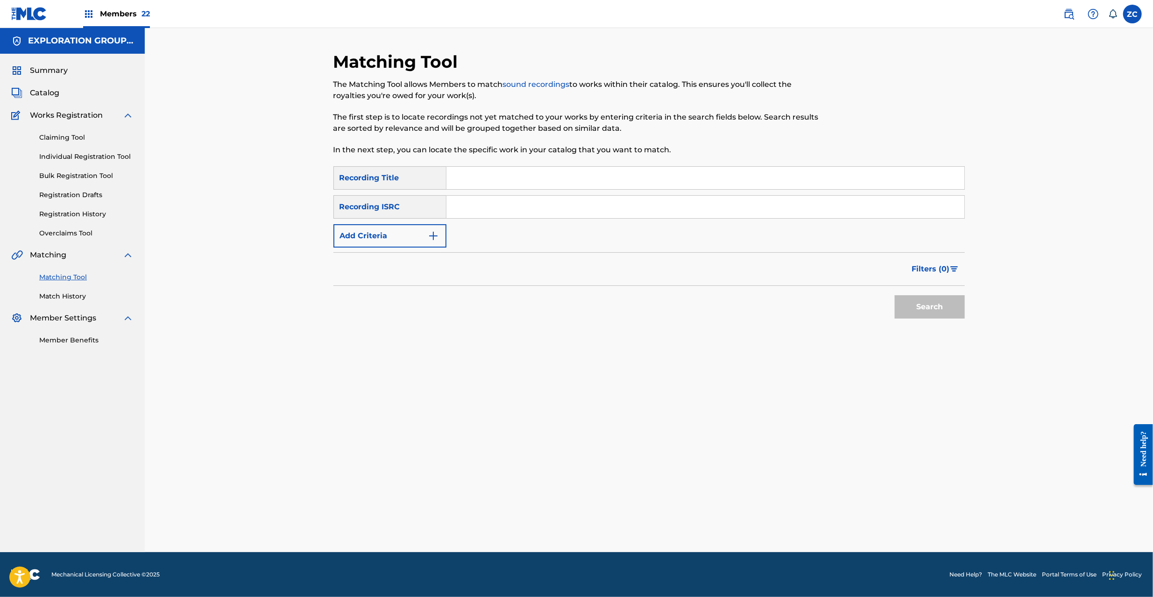
drag, startPoint x: 505, startPoint y: 205, endPoint x: 557, endPoint y: 217, distance: 53.3
click at [505, 205] on input "Search Form" at bounding box center [706, 207] width 518 height 22
click at [916, 303] on button "Search" at bounding box center [930, 306] width 70 height 23
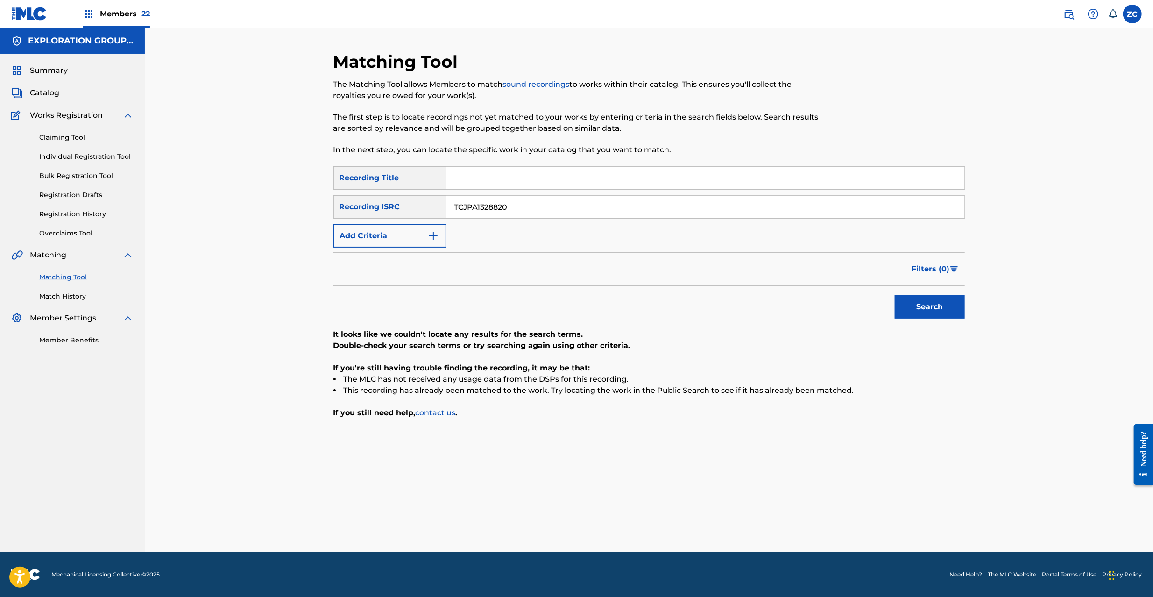
click at [564, 213] on input "TCJPA1328820" at bounding box center [706, 207] width 518 height 22
click at [922, 311] on button "Search" at bounding box center [930, 306] width 70 height 23
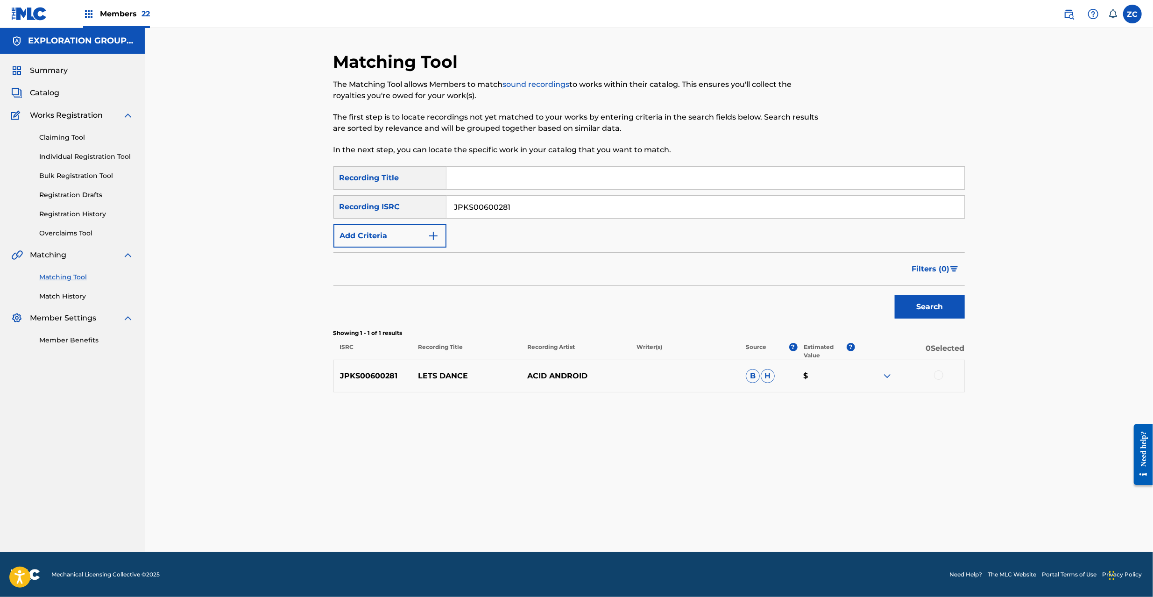
click at [937, 376] on div at bounding box center [938, 374] width 9 height 9
drag, startPoint x: 614, startPoint y: 212, endPoint x: 621, endPoint y: 211, distance: 7.5
click at [614, 211] on input "JPKS00600281" at bounding box center [706, 207] width 518 height 22
click at [911, 300] on button "Search" at bounding box center [930, 306] width 70 height 23
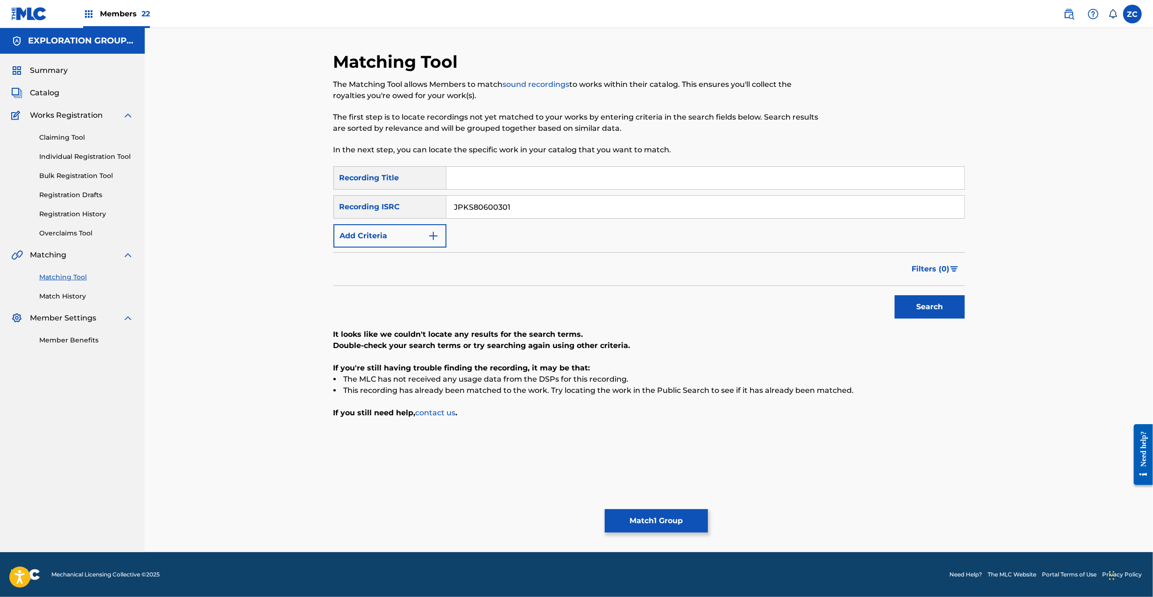
click at [604, 212] on input "JPKS80600301" at bounding box center [706, 207] width 518 height 22
type input "JPKS00600281"
click at [932, 306] on button "Search" at bounding box center [930, 306] width 70 height 23
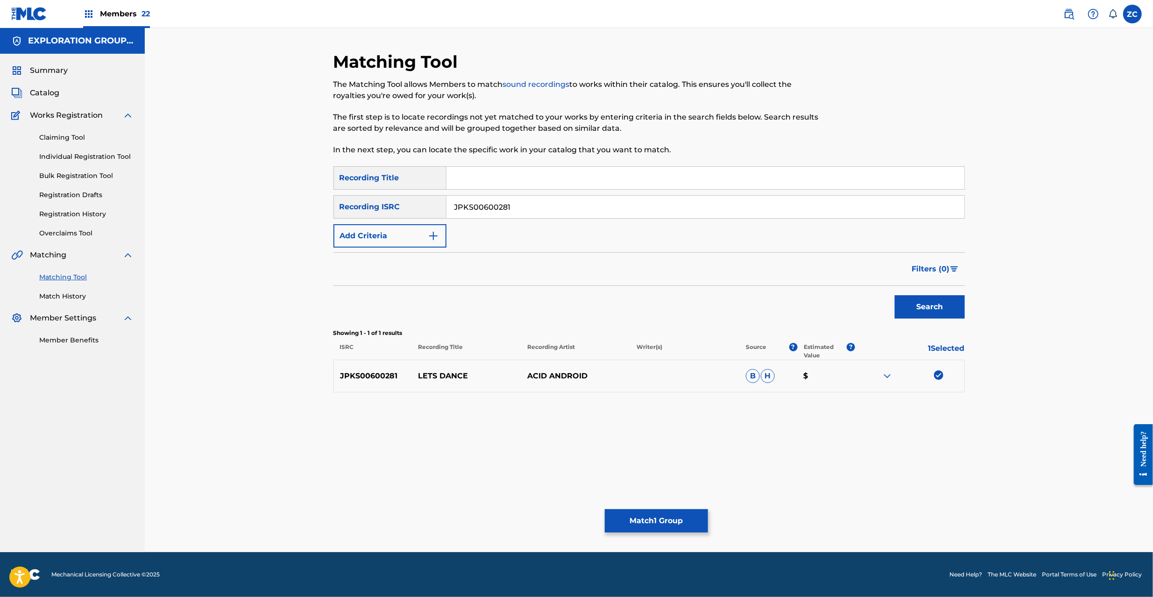
click at [669, 511] on button "Match 1 Group" at bounding box center [656, 520] width 103 height 23
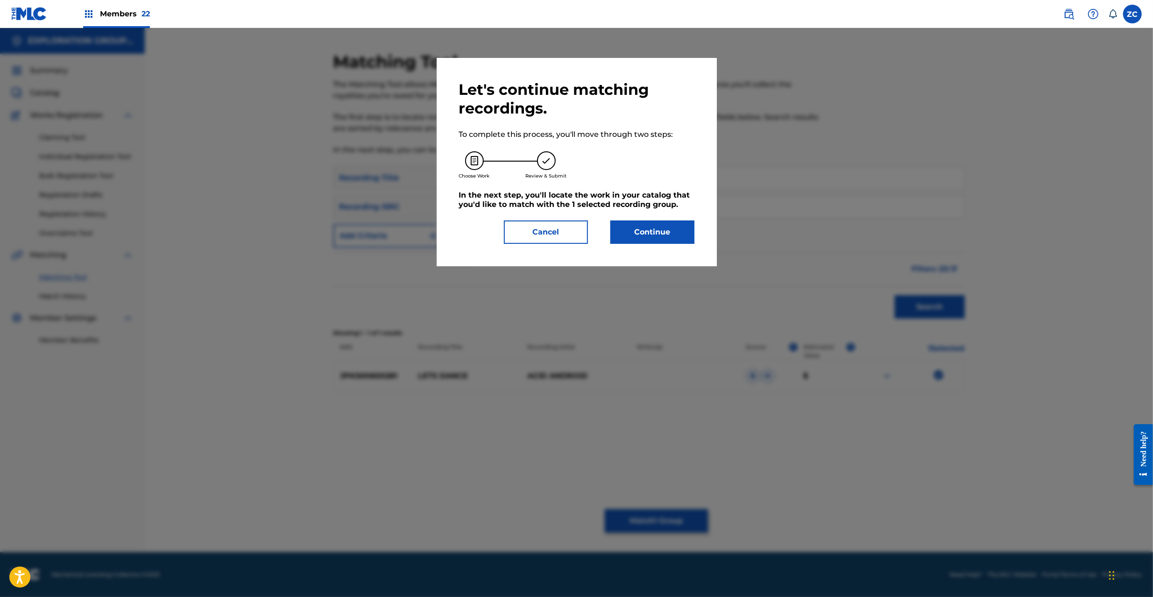
click at [658, 234] on button "Continue" at bounding box center [653, 232] width 84 height 23
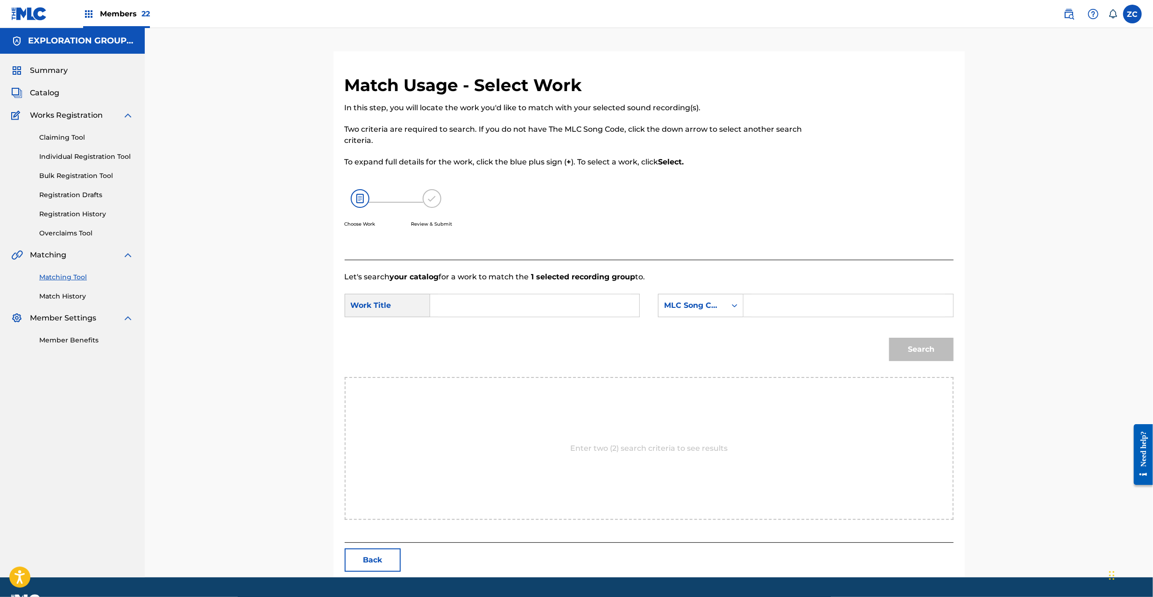
click at [595, 314] on input "Search Form" at bounding box center [534, 305] width 193 height 22
click at [503, 306] on input "Let'S Dance L2552A" at bounding box center [534, 305] width 193 height 22
click at [503, 305] on input "Let'S Dance L2552A" at bounding box center [534, 305] width 193 height 22
type input "Let'S Dance"
drag, startPoint x: 773, startPoint y: 302, endPoint x: 797, endPoint y: 309, distance: 24.8
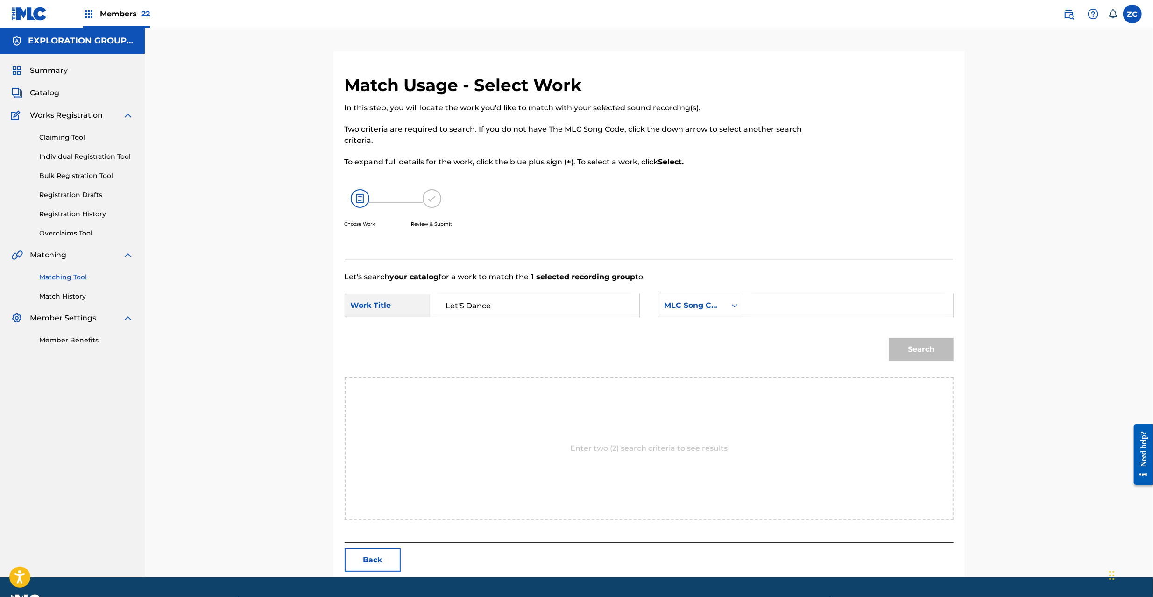
click at [773, 302] on input "Search Form" at bounding box center [848, 305] width 193 height 22
type input "L2552A"
click at [924, 346] on button "Search" at bounding box center [921, 349] width 64 height 23
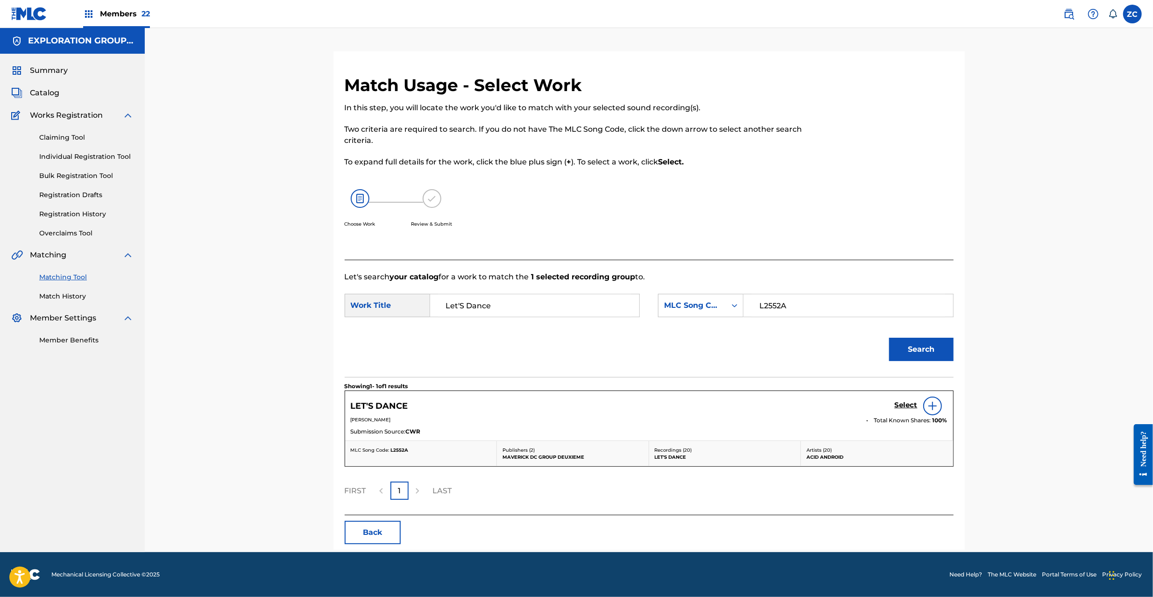
click at [897, 406] on h5 "Select" at bounding box center [906, 405] width 23 height 9
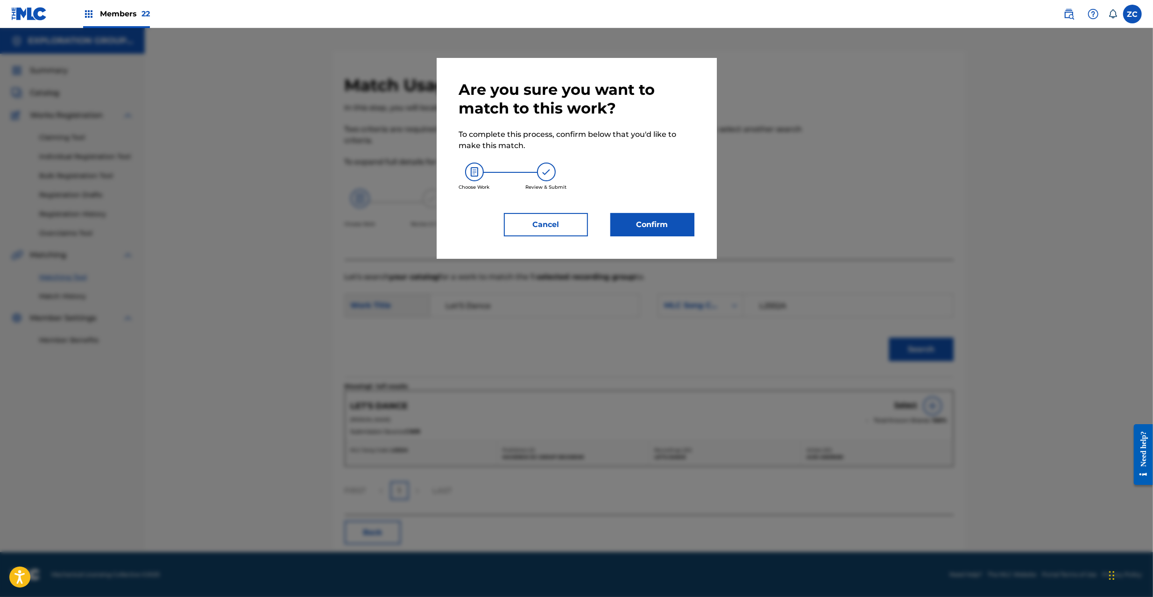
click at [648, 230] on button "Confirm" at bounding box center [653, 224] width 84 height 23
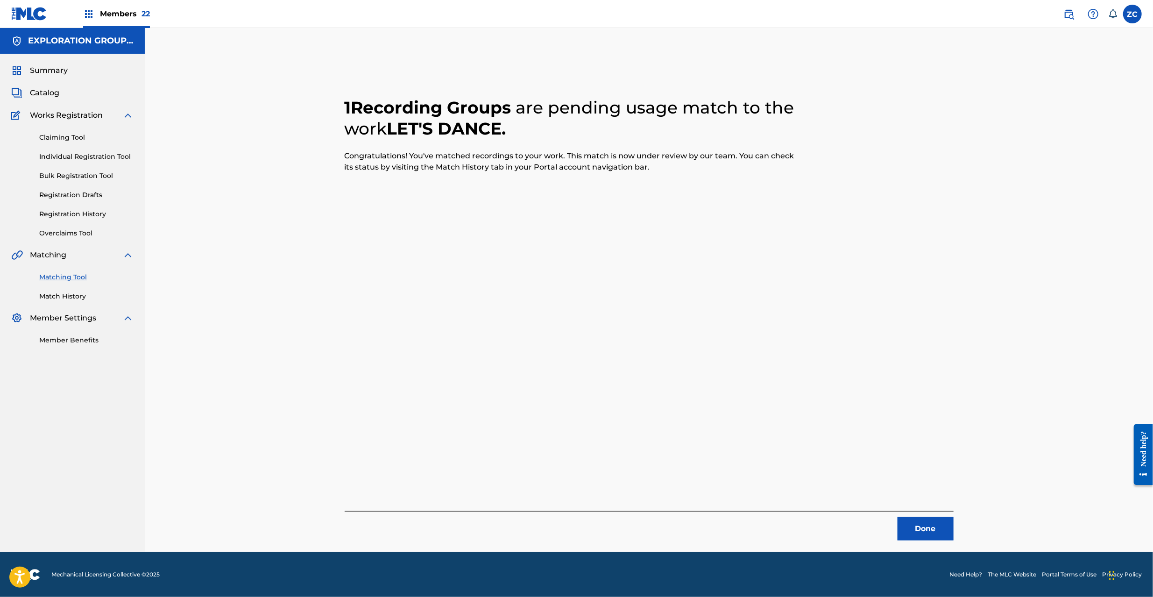
click at [924, 526] on button "Done" at bounding box center [926, 528] width 56 height 23
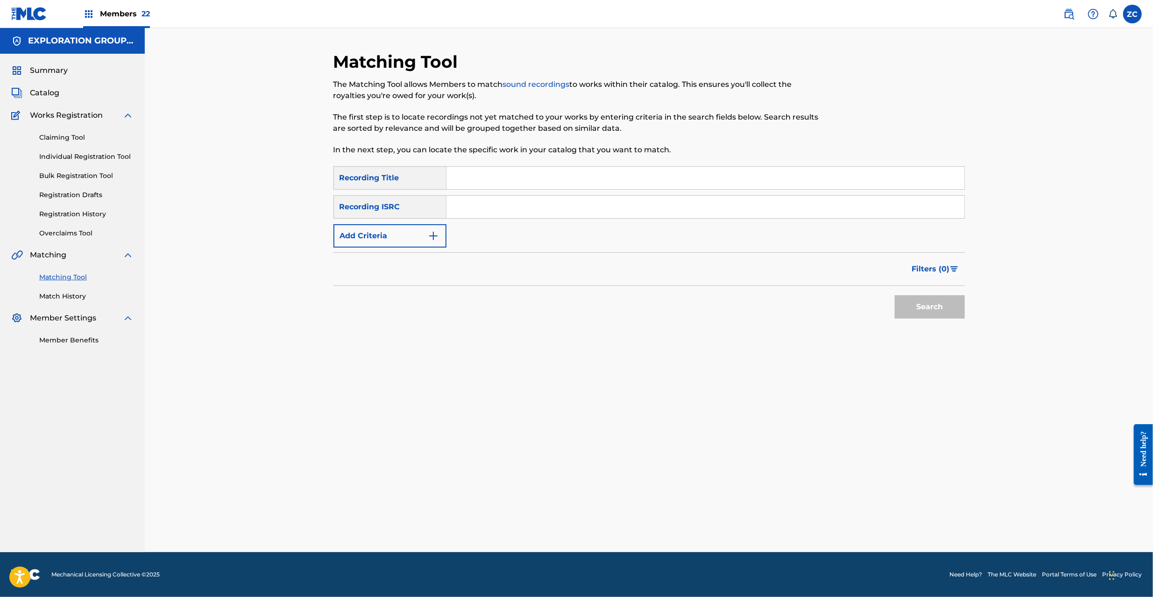
click at [573, 218] on div "Search Form" at bounding box center [706, 206] width 519 height 23
drag, startPoint x: 580, startPoint y: 210, endPoint x: 591, endPoint y: 210, distance: 10.7
click at [580, 210] on input "Search Form" at bounding box center [706, 207] width 518 height 22
type input "JPF301300110"
click at [941, 299] on button "Search" at bounding box center [930, 306] width 70 height 23
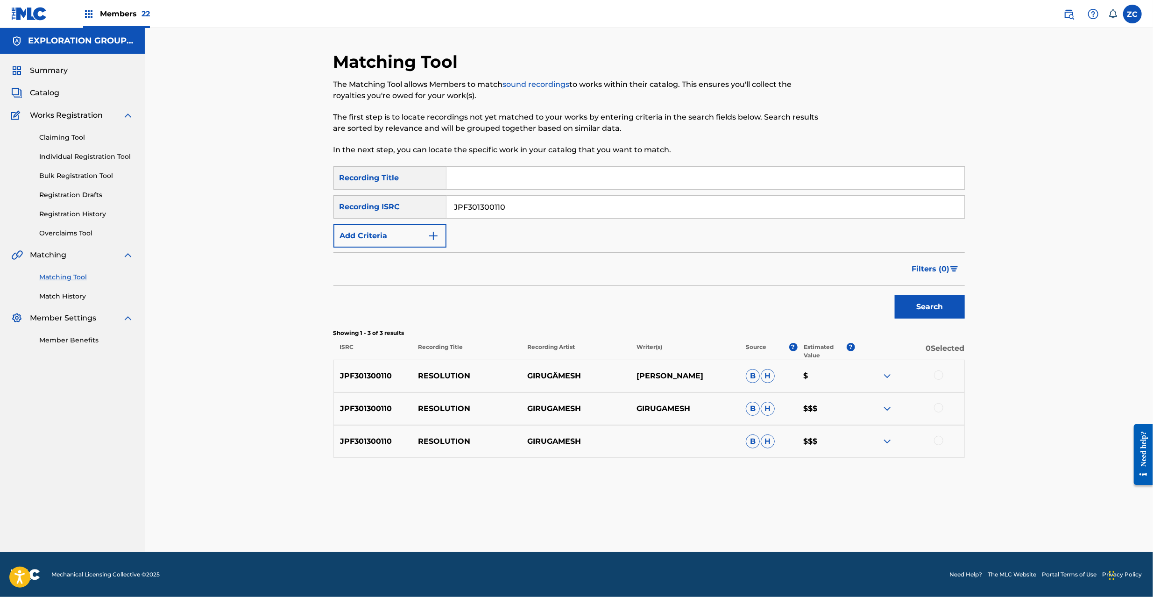
click at [940, 377] on div at bounding box center [938, 374] width 9 height 9
click at [940, 408] on div at bounding box center [938, 407] width 9 height 9
click at [942, 440] on div at bounding box center [938, 440] width 9 height 9
click at [676, 533] on button "Match 3 Groups" at bounding box center [656, 520] width 103 height 23
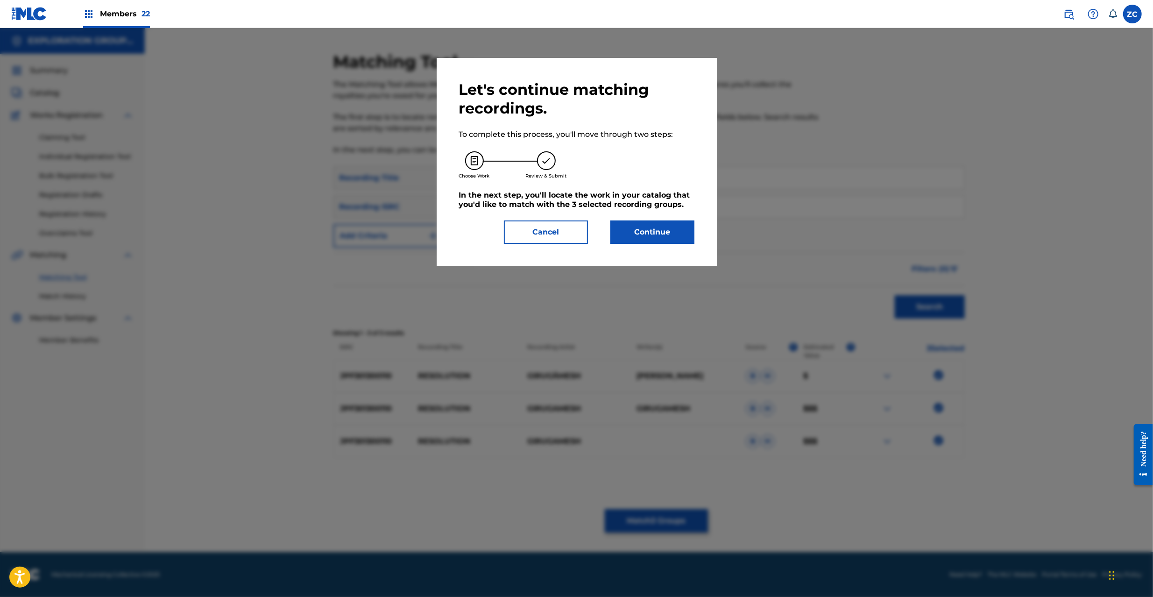
click at [668, 238] on button "Continue" at bounding box center [653, 232] width 84 height 23
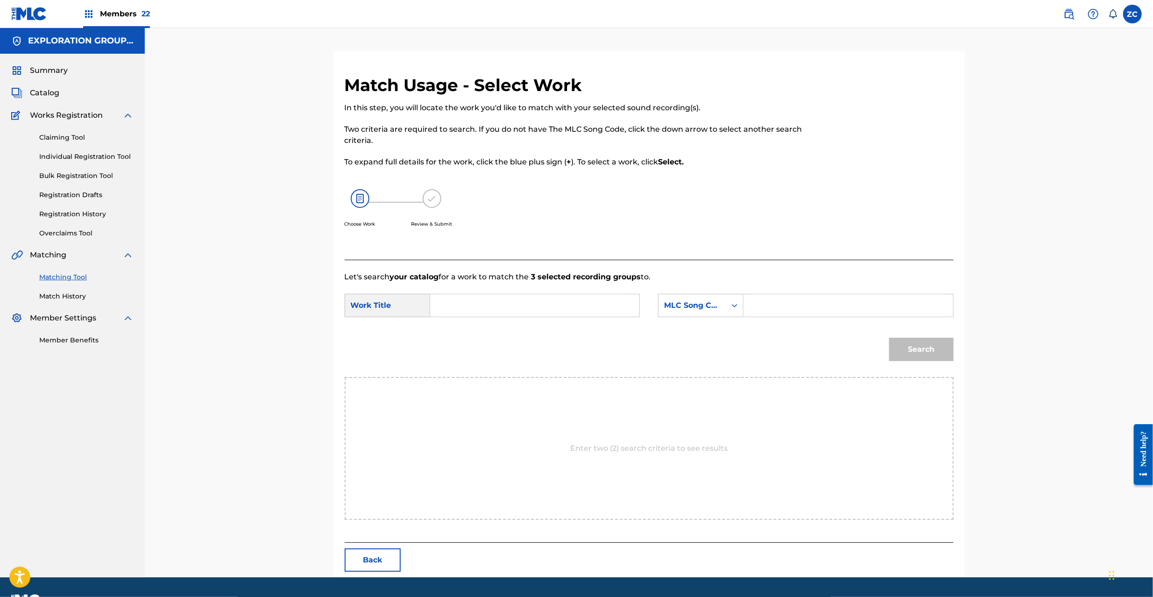
click at [596, 306] on input "Search Form" at bounding box center [534, 305] width 193 height 22
click at [514, 306] on input "Resolution RO0MCL" at bounding box center [534, 305] width 193 height 22
click at [514, 307] on input "Resolution RO0MCL" at bounding box center [534, 305] width 193 height 22
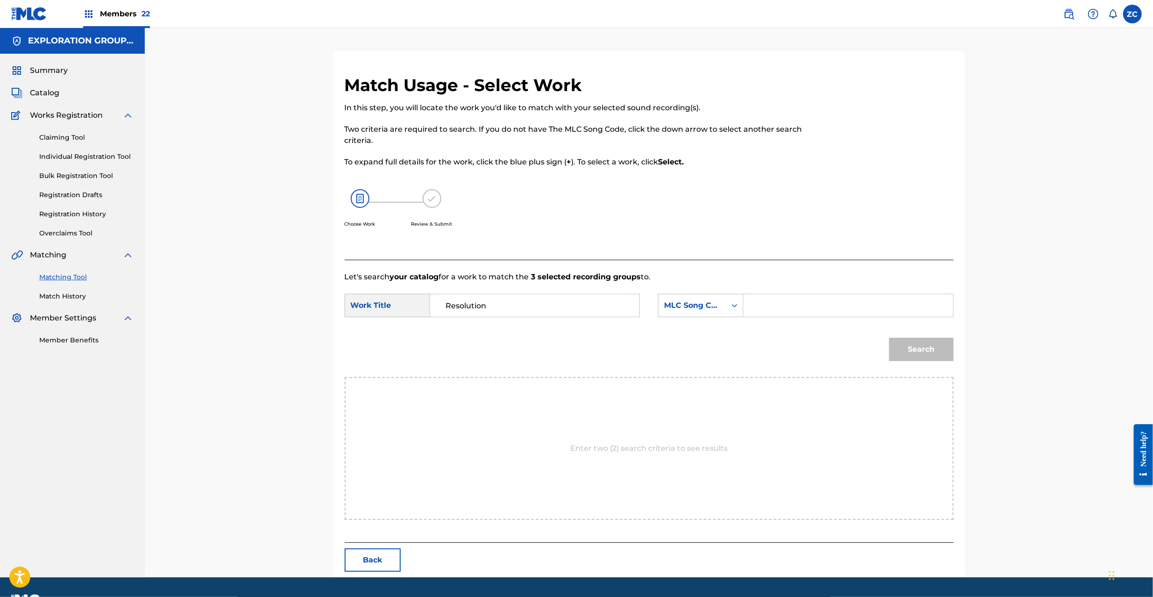
type input "Resolution"
click at [785, 307] on input "Search Form" at bounding box center [848, 305] width 193 height 22
type input "RO0MCL"
click at [929, 348] on button "Search" at bounding box center [921, 349] width 64 height 23
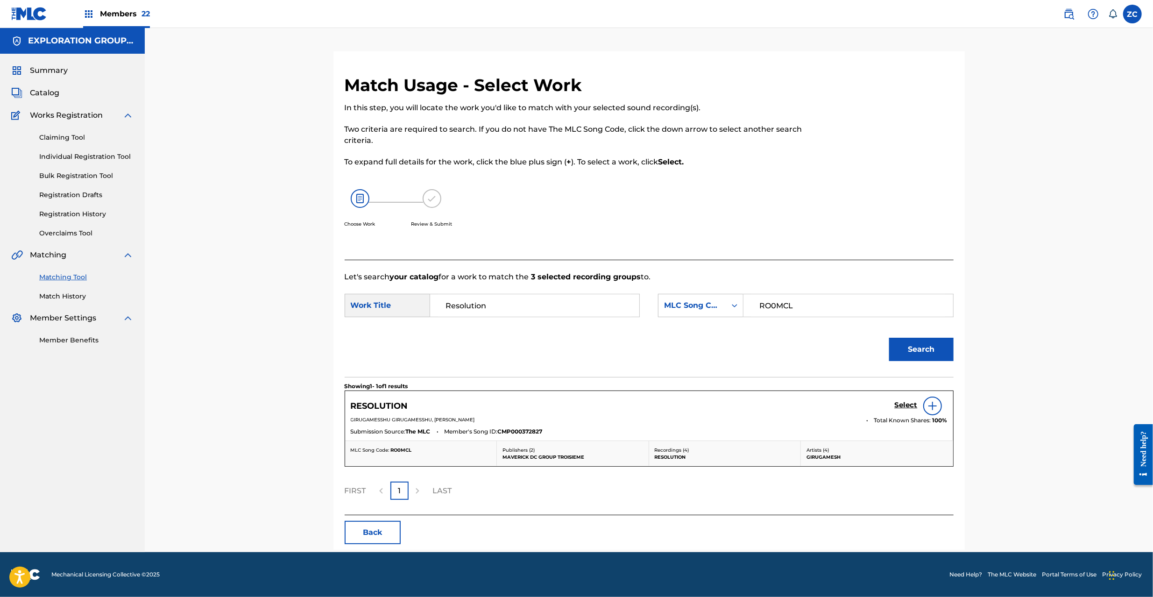
click at [908, 404] on h5 "Select" at bounding box center [906, 405] width 23 height 9
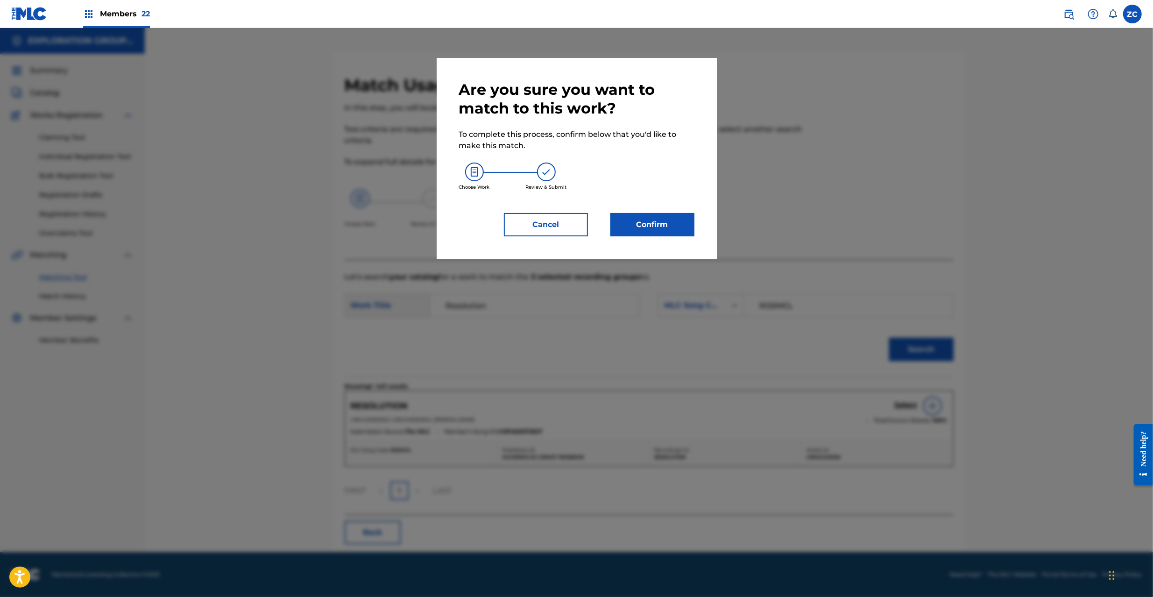
click at [663, 234] on button "Confirm" at bounding box center [653, 224] width 84 height 23
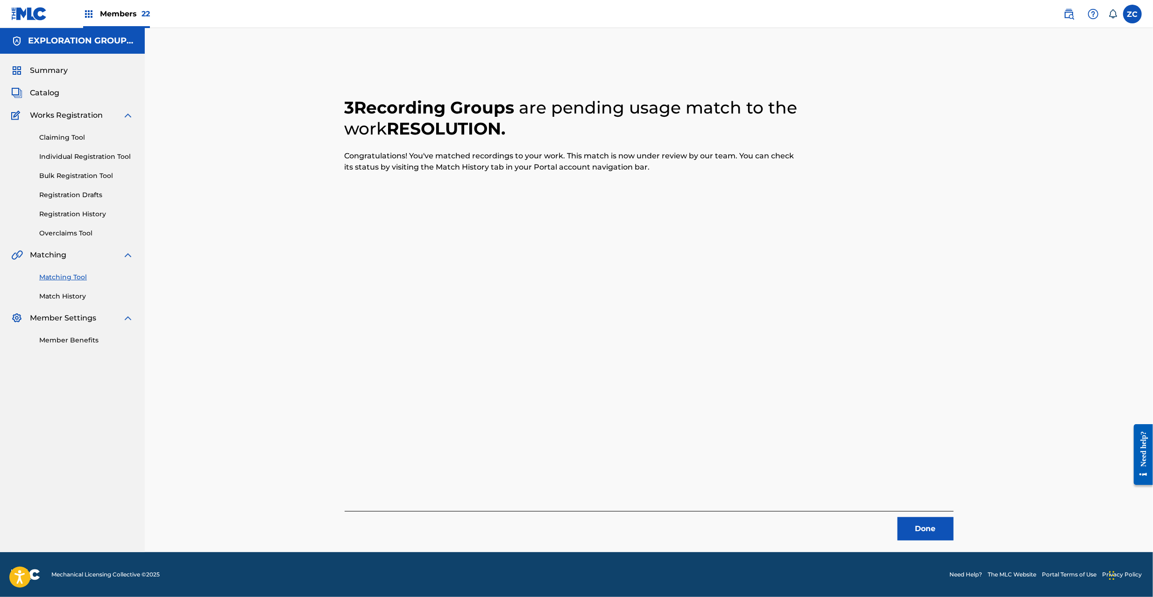
click at [933, 524] on button "Done" at bounding box center [926, 528] width 56 height 23
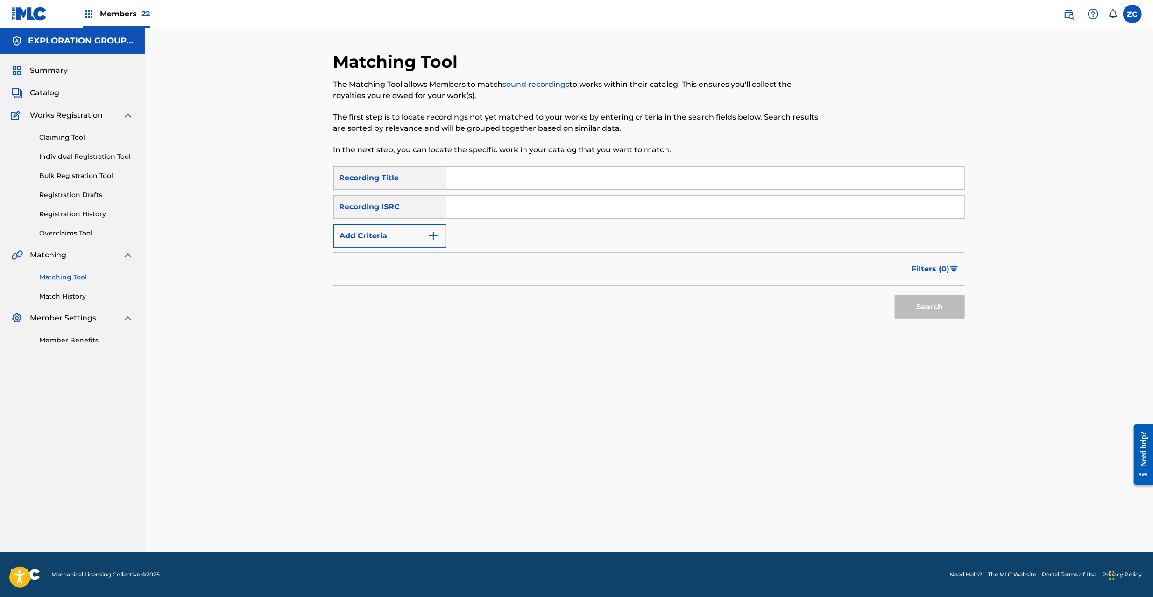
click at [513, 210] on input "Search Form" at bounding box center [706, 207] width 518 height 22
click at [914, 301] on button "Search" at bounding box center [930, 306] width 70 height 23
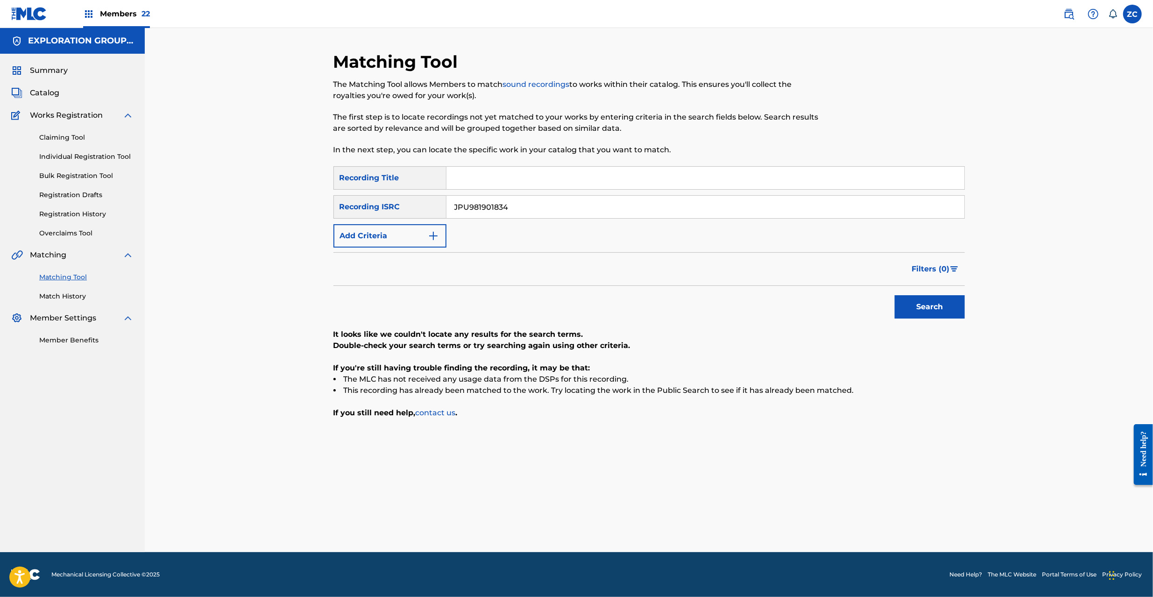
click at [657, 212] on input "JPU981901834" at bounding box center [706, 207] width 518 height 22
type input "JPU901901421"
click at [948, 304] on button "Search" at bounding box center [930, 306] width 70 height 23
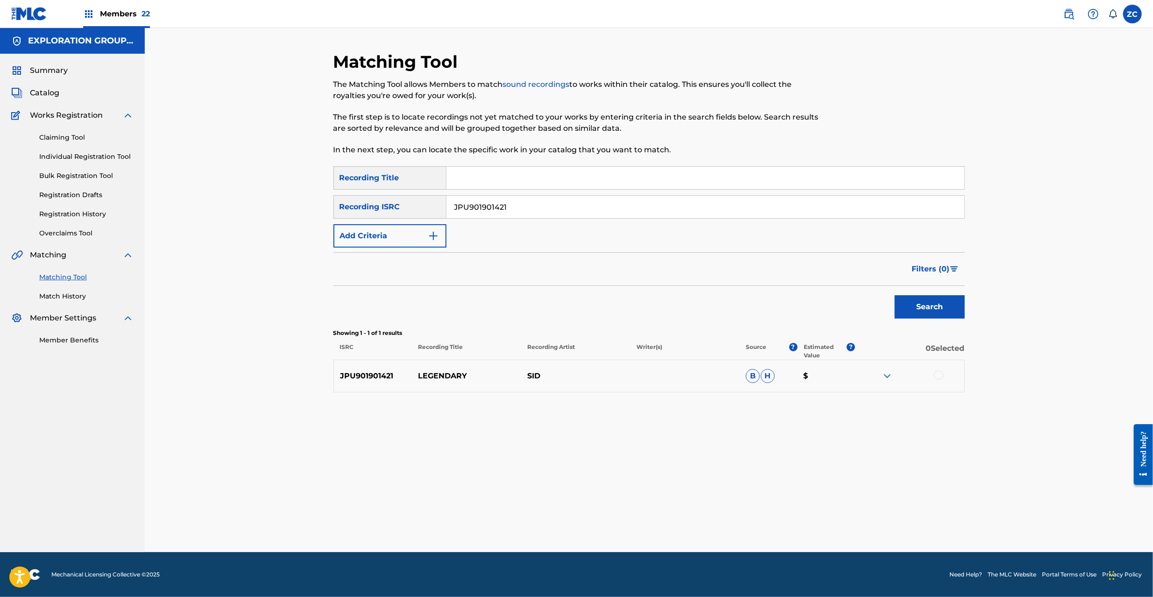
click at [939, 379] on div at bounding box center [938, 374] width 9 height 9
click at [683, 520] on button "Match 1 Group" at bounding box center [656, 520] width 103 height 23
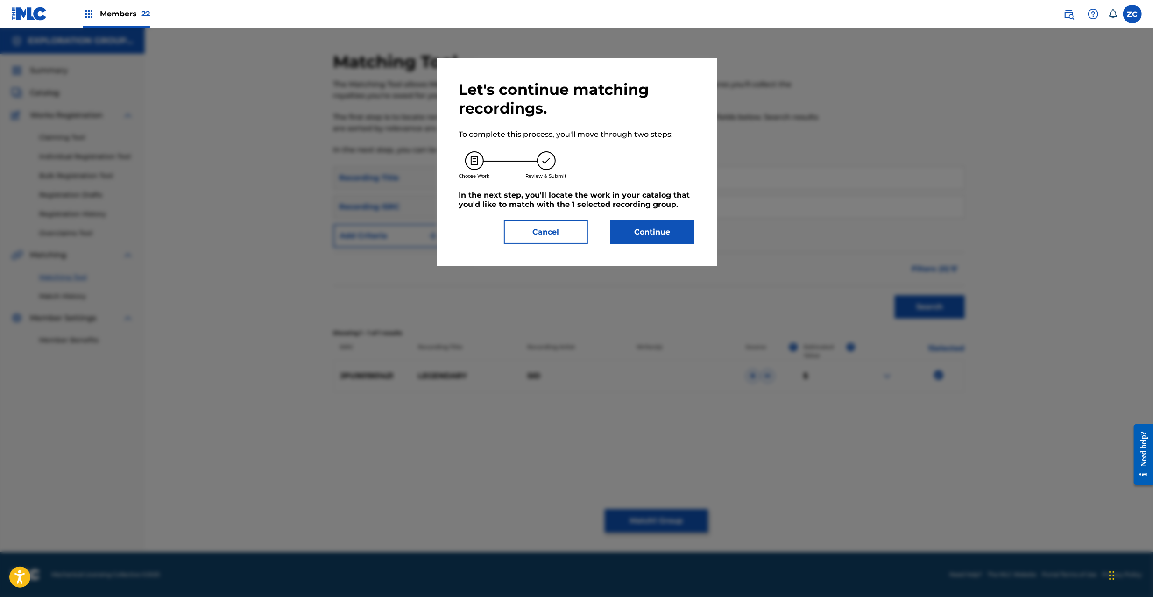
click at [676, 233] on button "Continue" at bounding box center [653, 232] width 84 height 23
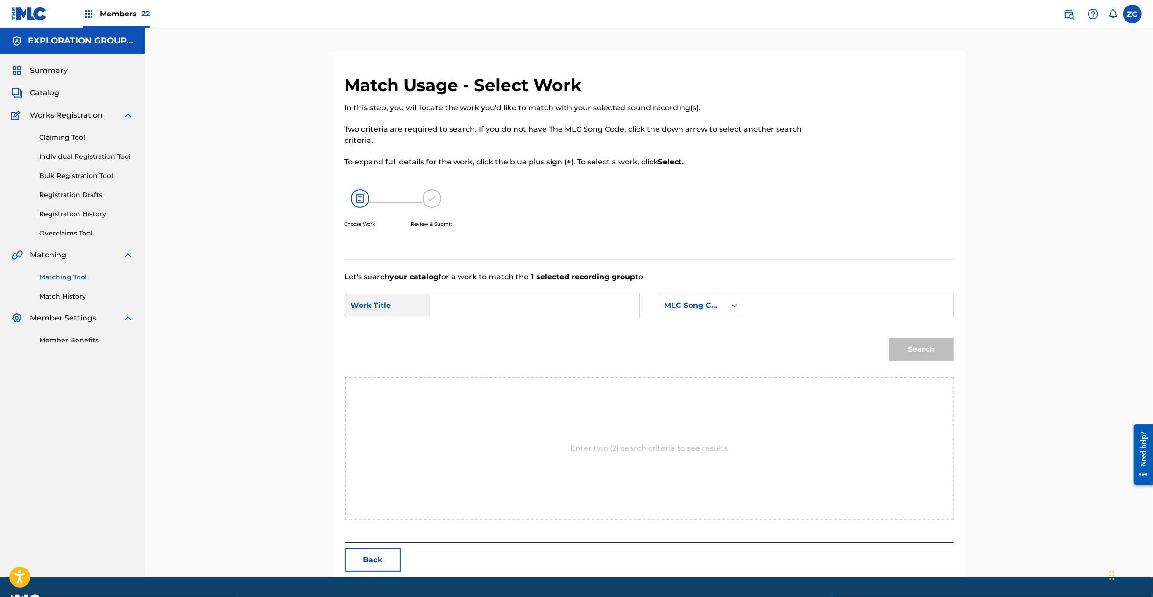
click at [597, 306] on input "Search Form" at bounding box center [534, 305] width 193 height 22
click at [499, 311] on input "Legendary LB1978" at bounding box center [534, 305] width 193 height 22
type input "Legendary"
drag, startPoint x: 792, startPoint y: 307, endPoint x: 799, endPoint y: 308, distance: 6.6
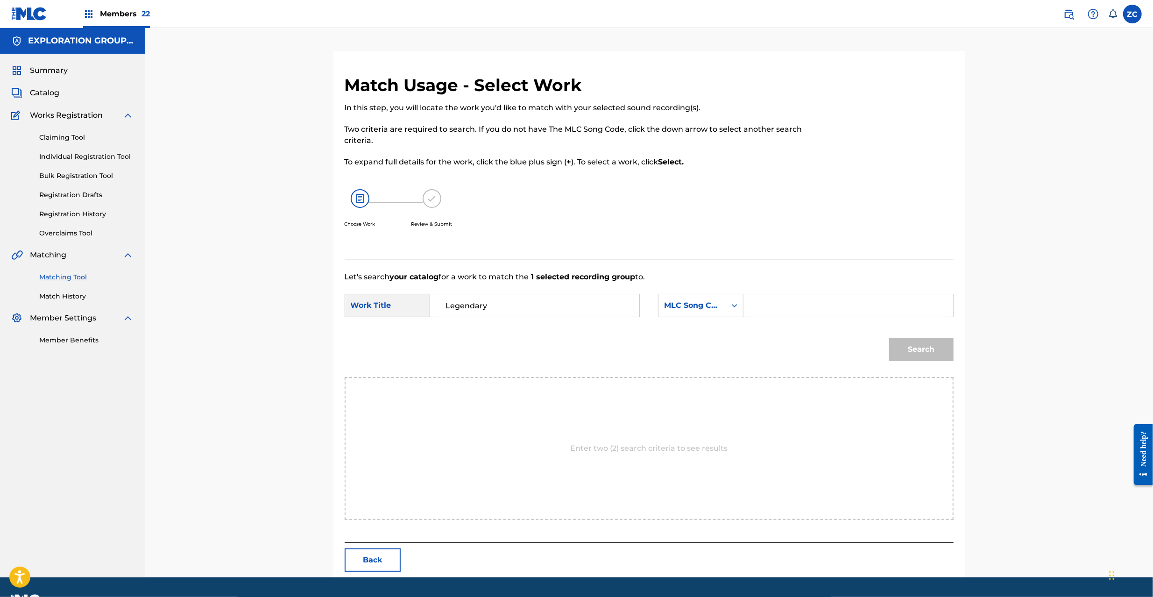
click at [792, 307] on input "Search Form" at bounding box center [848, 305] width 193 height 22
type input "LB1978"
click at [928, 344] on button "Search" at bounding box center [921, 349] width 64 height 23
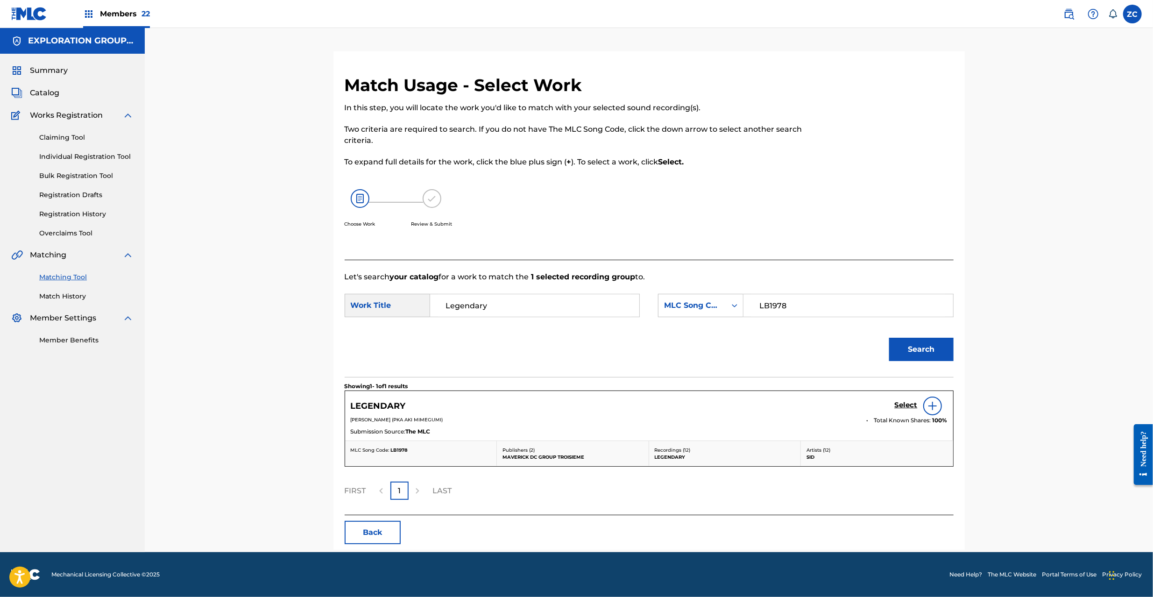
click at [913, 404] on h5 "Select" at bounding box center [906, 405] width 23 height 9
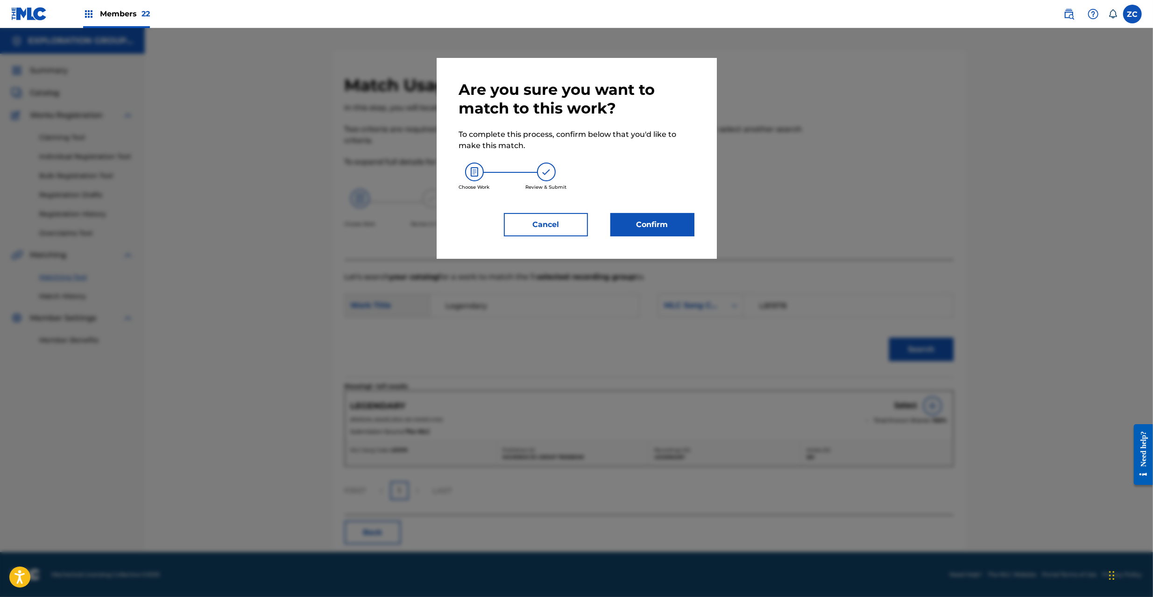
click at [650, 234] on button "Confirm" at bounding box center [653, 224] width 84 height 23
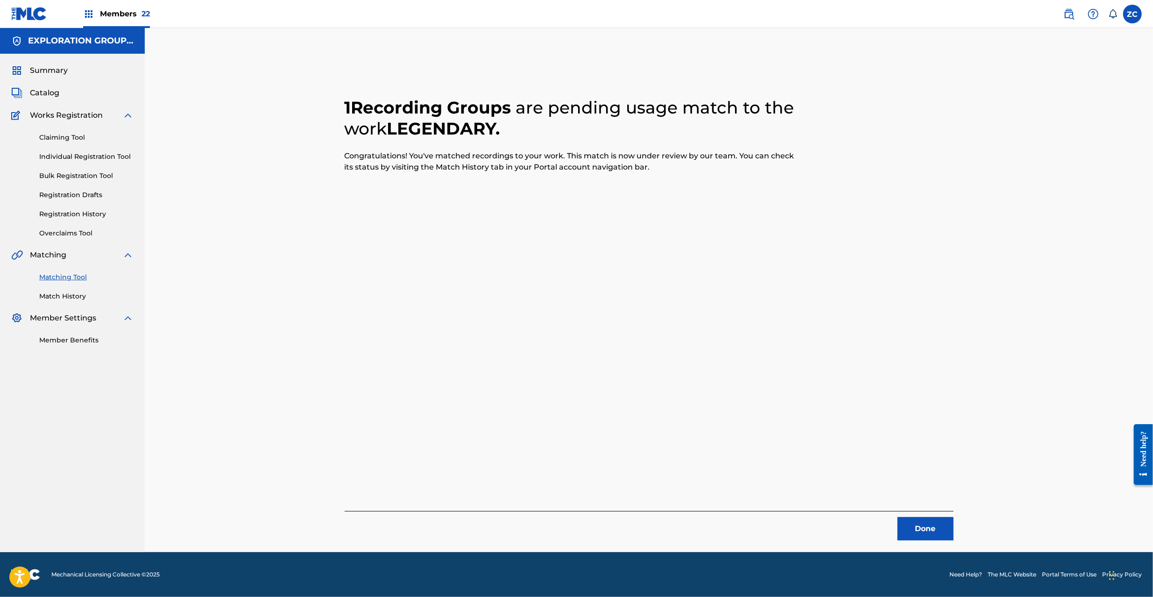
click at [920, 524] on button "Done" at bounding box center [926, 528] width 56 height 23
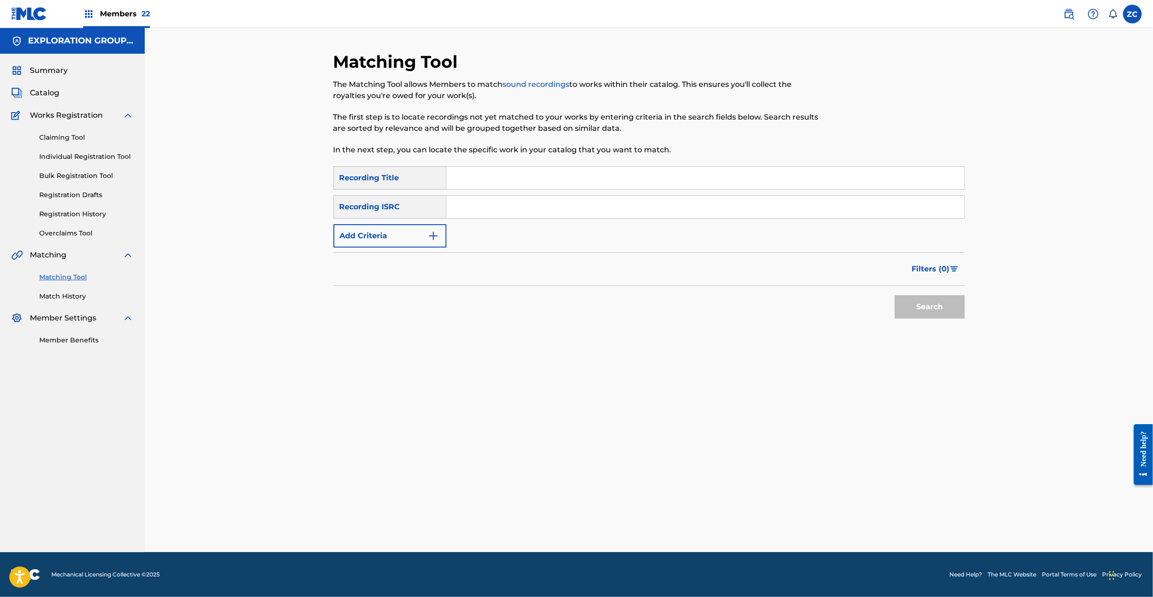
click at [529, 213] on input "Search Form" at bounding box center [706, 207] width 518 height 22
click at [916, 305] on button "Search" at bounding box center [930, 306] width 70 height 23
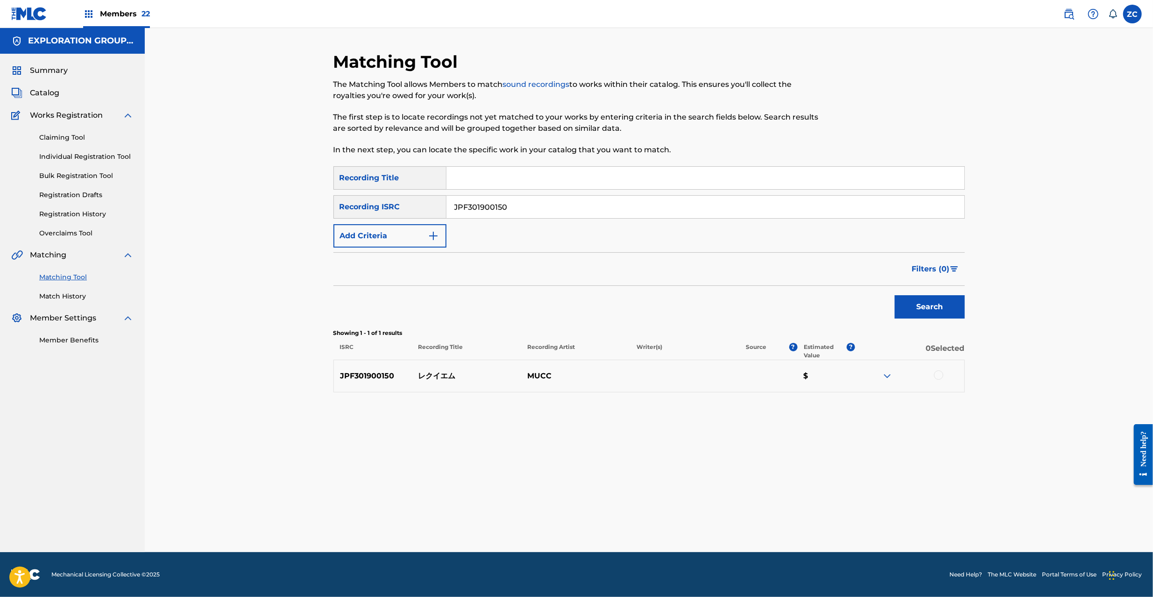
click at [942, 375] on div at bounding box center [938, 374] width 9 height 9
click at [579, 201] on input "JPF301900150" at bounding box center [706, 207] width 518 height 22
click at [931, 302] on button "Search" at bounding box center [930, 306] width 70 height 23
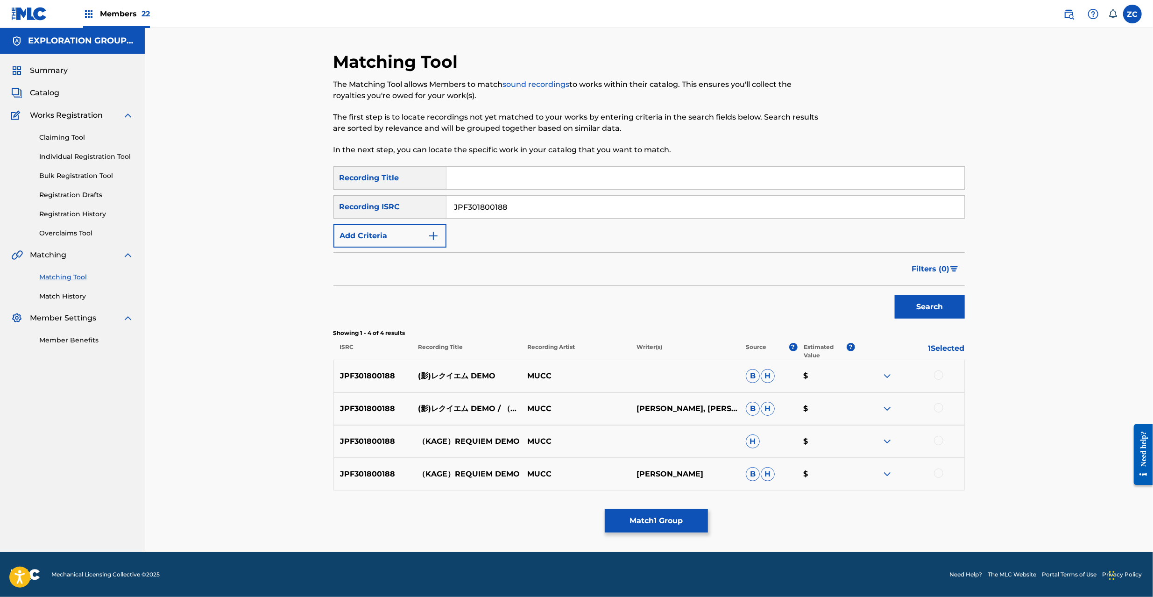
click at [939, 376] on div at bounding box center [938, 374] width 9 height 9
click at [940, 409] on div at bounding box center [938, 407] width 9 height 9
click at [940, 440] on div at bounding box center [938, 440] width 9 height 9
click at [940, 475] on div at bounding box center [938, 473] width 9 height 9
click at [591, 208] on input "JPF301800188" at bounding box center [706, 207] width 518 height 22
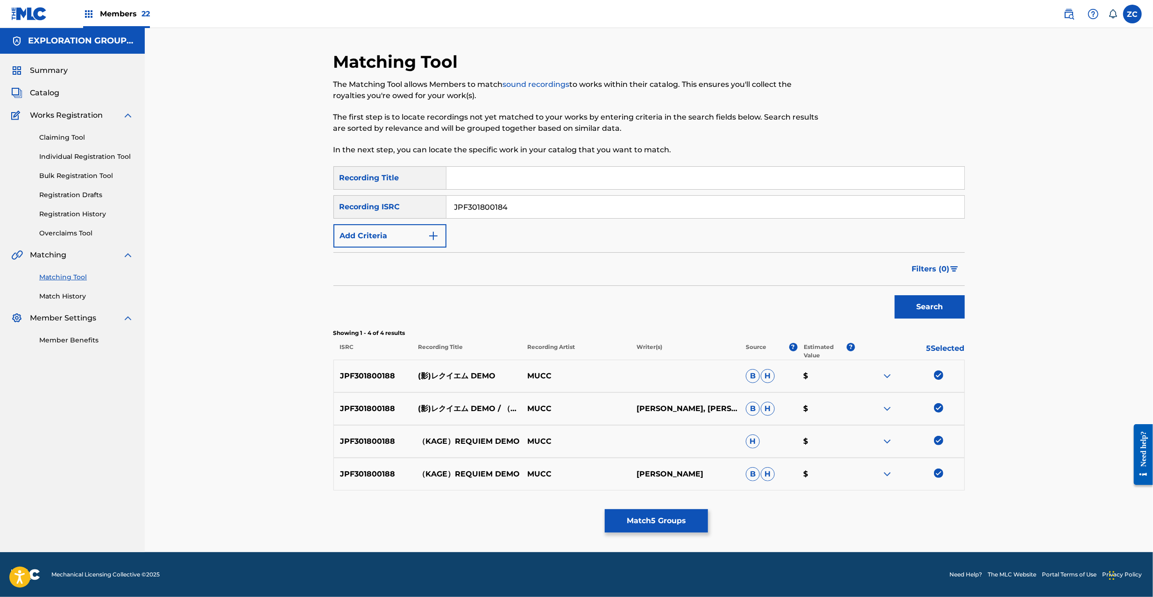
click at [927, 307] on button "Search" at bounding box center [930, 306] width 70 height 23
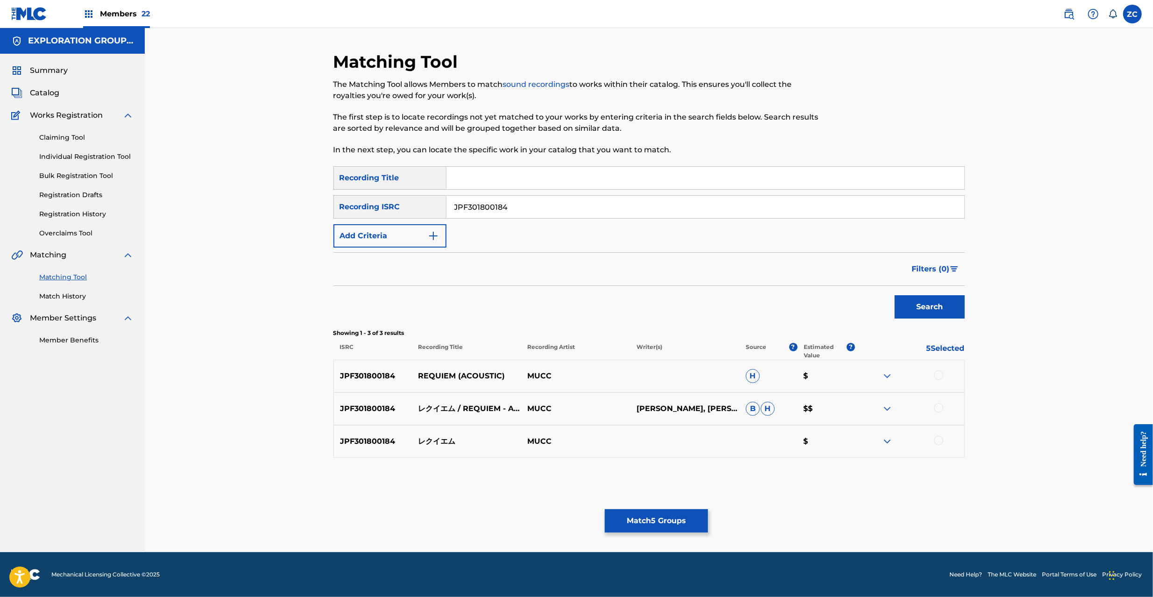
drag, startPoint x: 937, startPoint y: 375, endPoint x: 940, endPoint y: 404, distance: 29.1
click at [937, 376] on div at bounding box center [938, 374] width 9 height 9
click at [940, 407] on div at bounding box center [938, 407] width 9 height 9
click at [941, 441] on div at bounding box center [938, 440] width 9 height 9
click at [575, 207] on input "JPF301800184" at bounding box center [706, 207] width 518 height 22
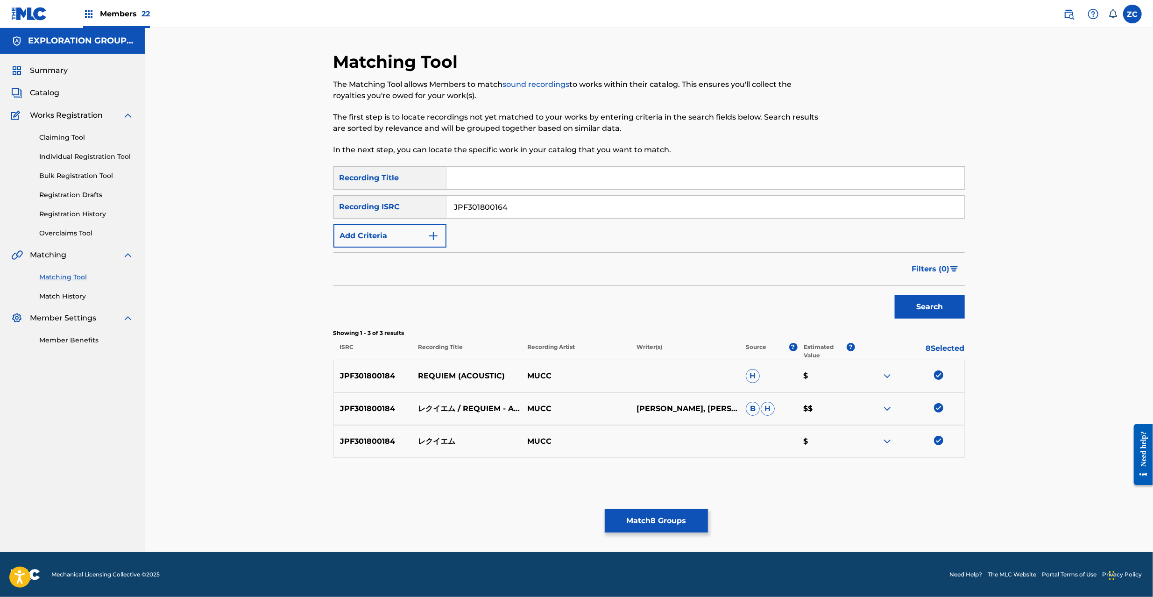
type input "JPF301800164"
click at [933, 308] on button "Search" at bounding box center [930, 306] width 70 height 23
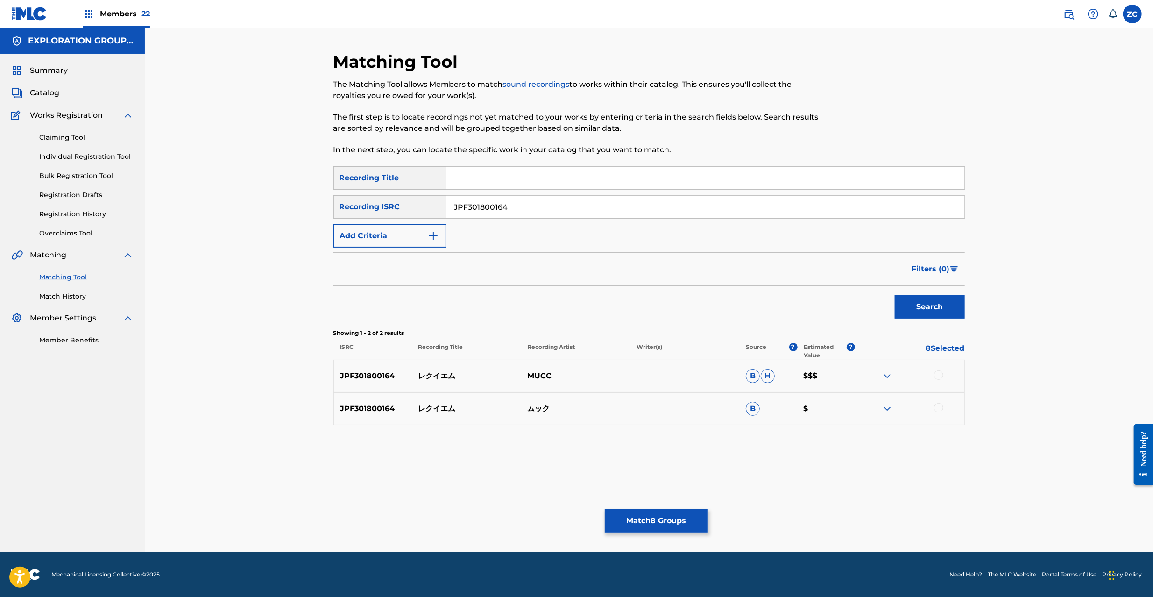
click at [939, 376] on div at bounding box center [938, 374] width 9 height 9
click at [942, 406] on div at bounding box center [938, 407] width 9 height 9
click at [683, 509] on button "Match 10 Groups" at bounding box center [656, 520] width 103 height 23
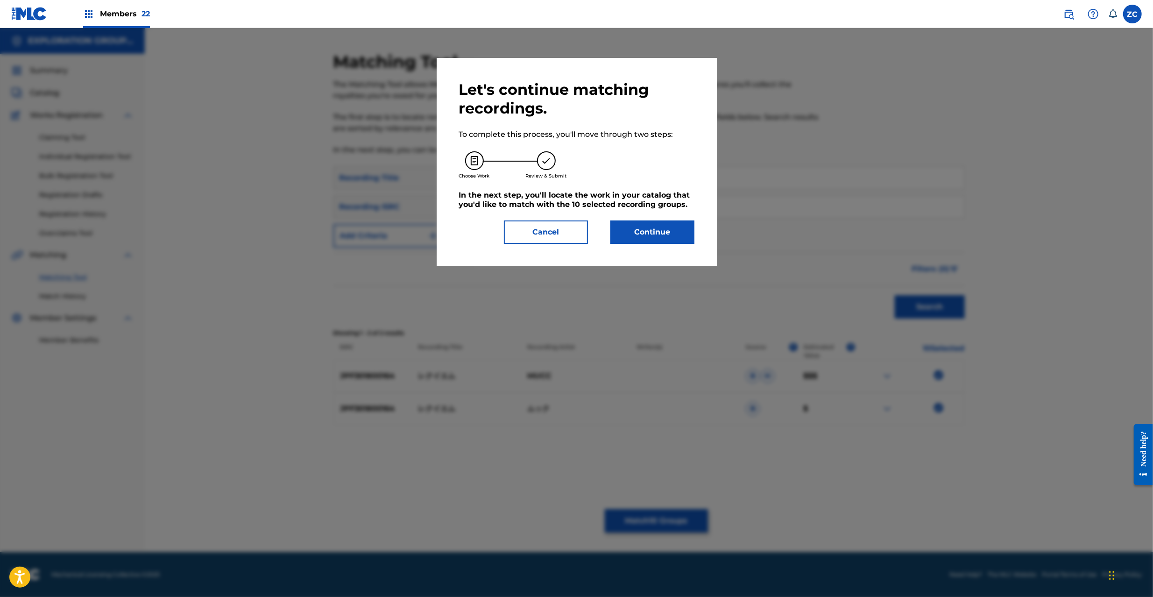
click at [662, 221] on button "Continue" at bounding box center [653, 232] width 84 height 23
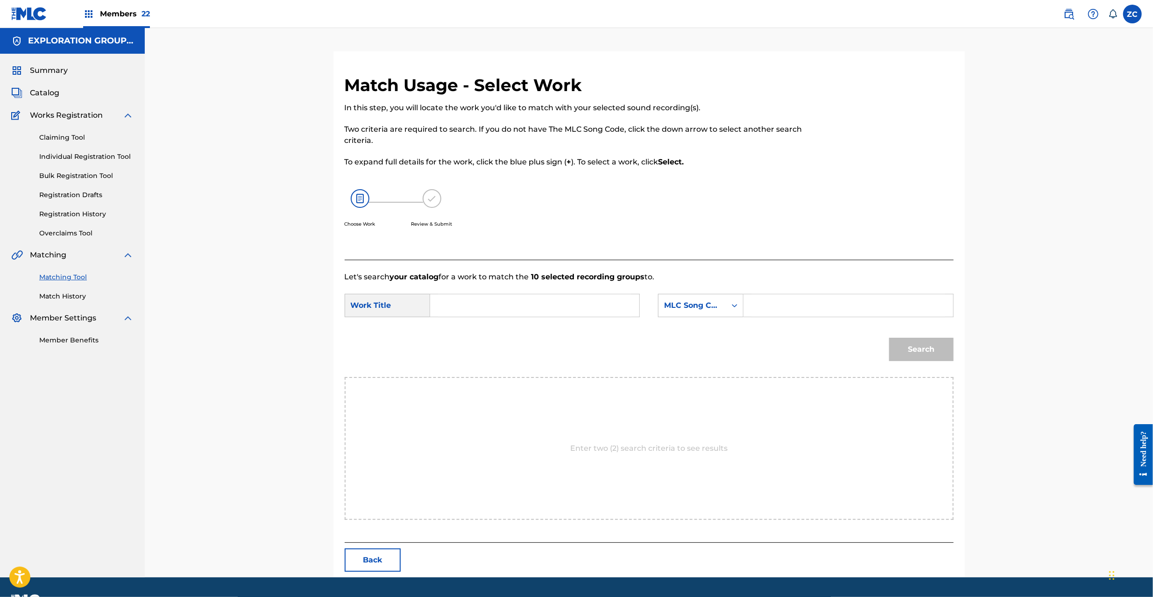
click at [569, 303] on input "Search Form" at bounding box center [534, 305] width 193 height 22
click at [507, 306] on input "Rekuiemu RB2FFB" at bounding box center [534, 305] width 193 height 22
type input "Rekuiemu"
drag, startPoint x: 809, startPoint y: 305, endPoint x: 813, endPoint y: 309, distance: 5.3
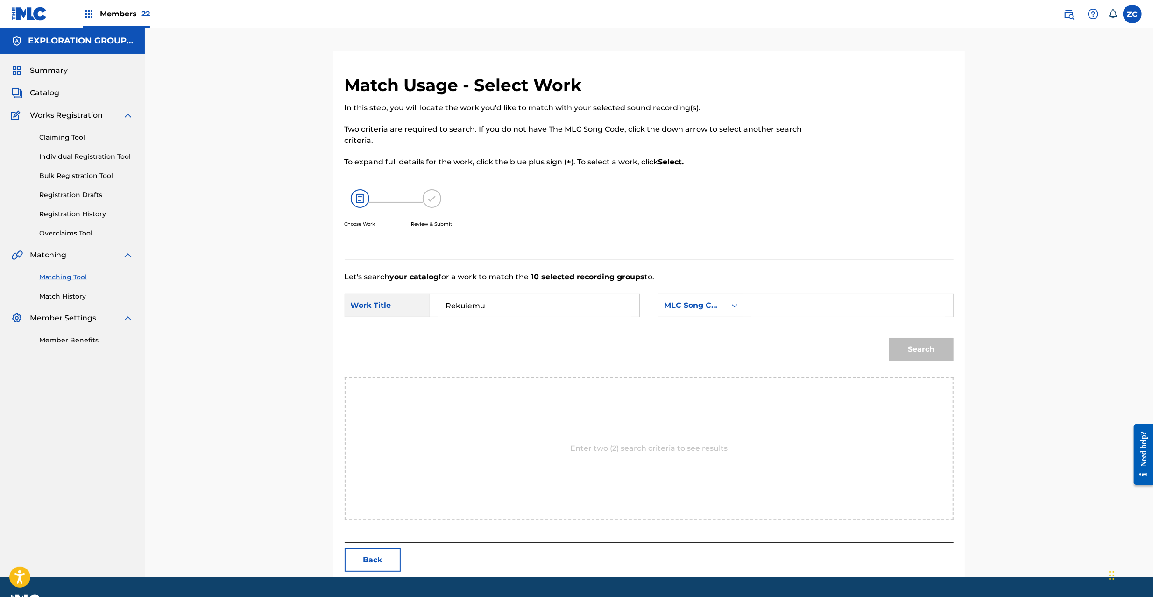
click at [809, 305] on input "Search Form" at bounding box center [848, 305] width 193 height 22
type input "RB2FFB"
click at [922, 350] on button "Search" at bounding box center [921, 349] width 64 height 23
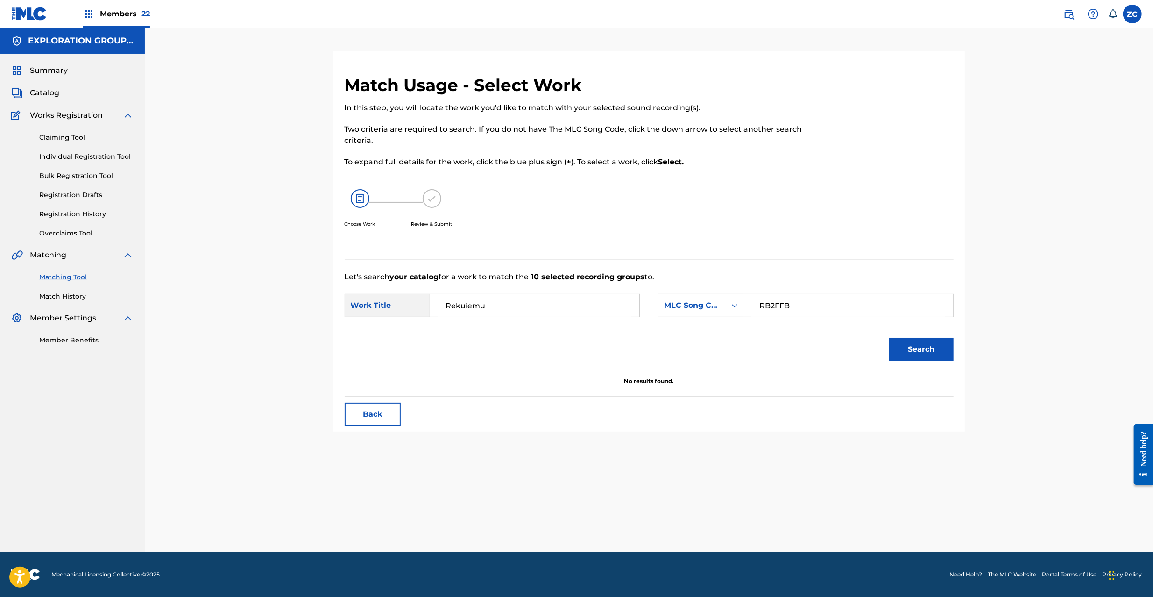
click at [832, 304] on input "RB2FFB" at bounding box center [848, 305] width 193 height 22
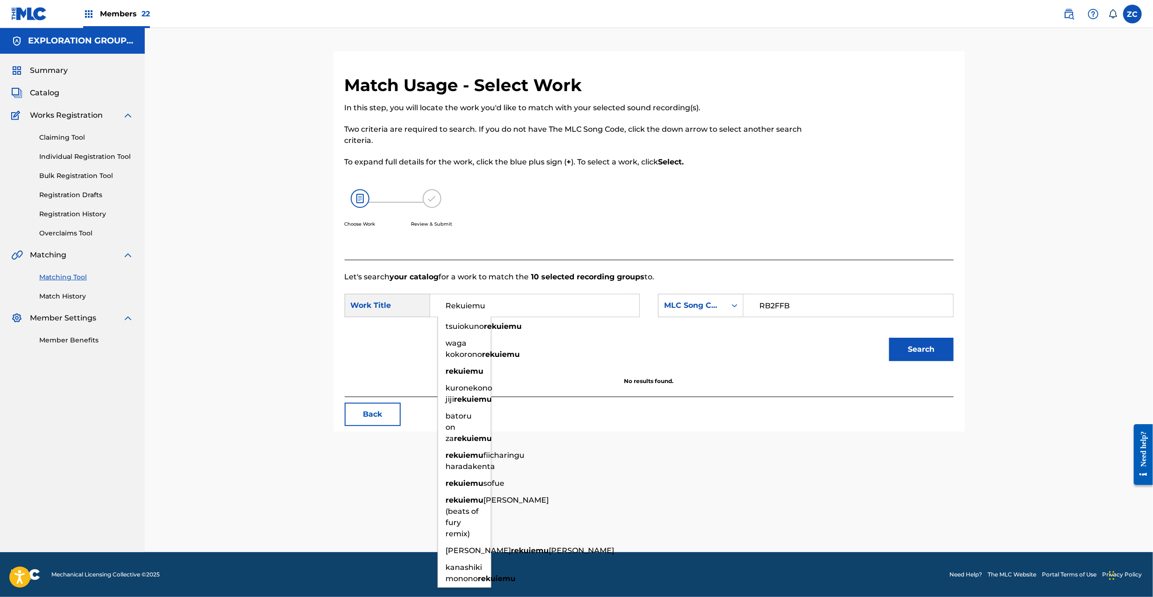
click at [529, 305] on input "Rekuiemu" at bounding box center [534, 305] width 193 height 22
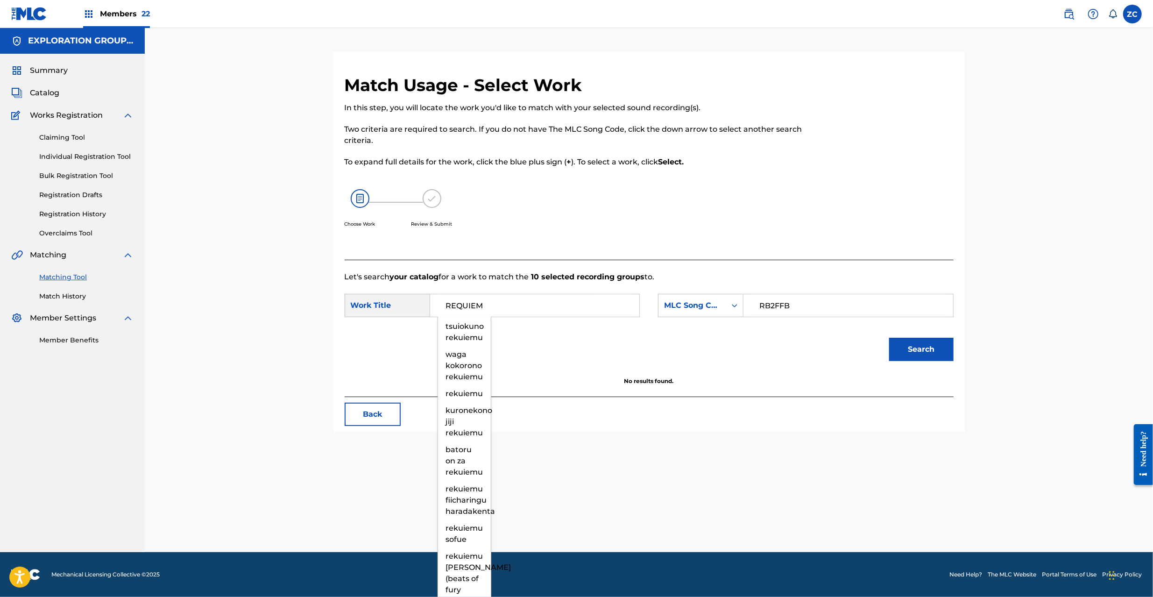
type input "REQUIEM"
click at [904, 343] on button "Search" at bounding box center [921, 349] width 64 height 23
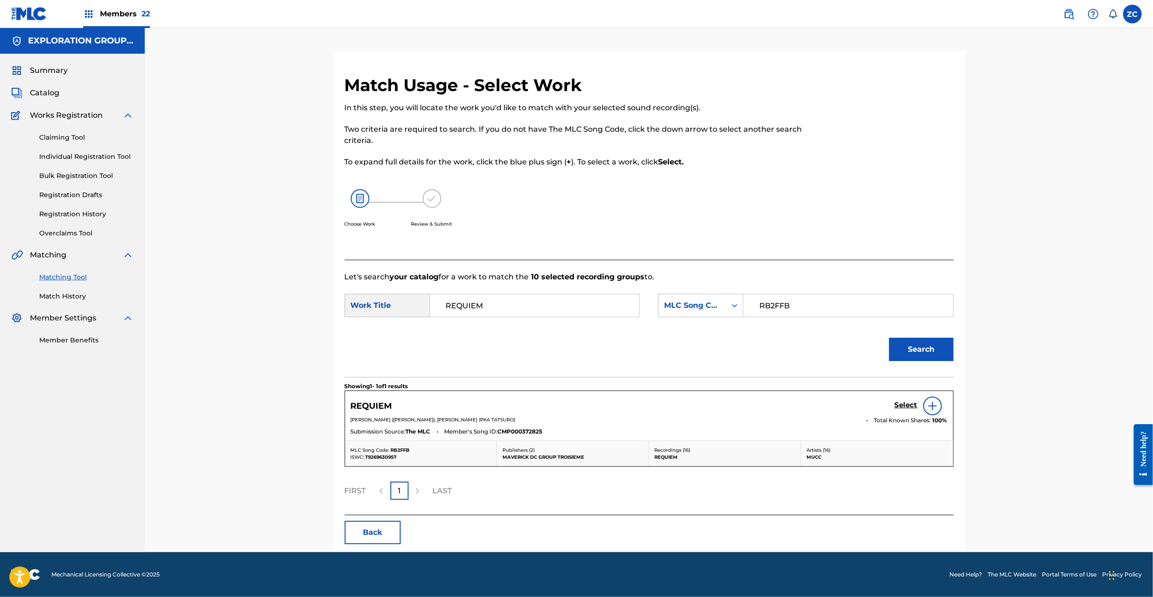
click at [907, 403] on h5 "Select" at bounding box center [906, 405] width 23 height 9
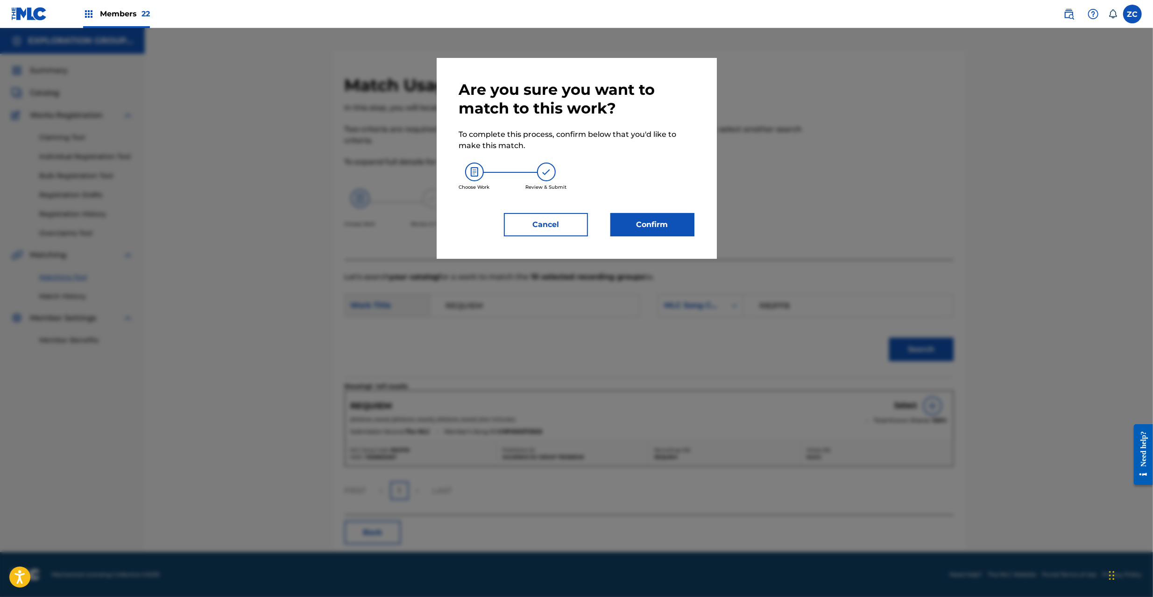
click at [670, 220] on button "Confirm" at bounding box center [653, 224] width 84 height 23
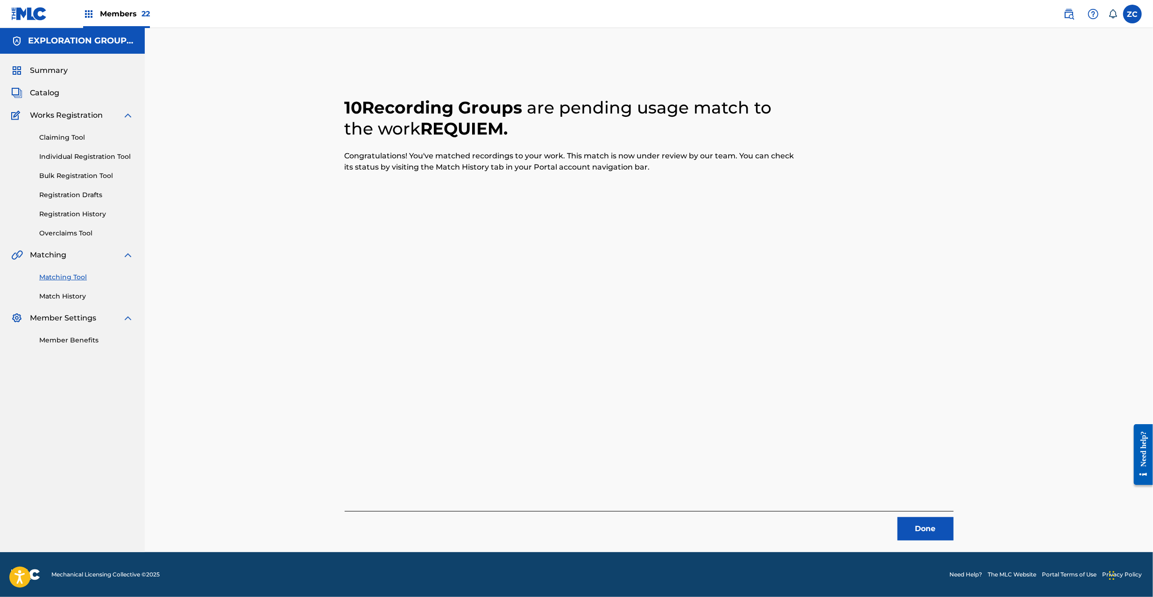
click at [925, 524] on button "Done" at bounding box center [926, 528] width 56 height 23
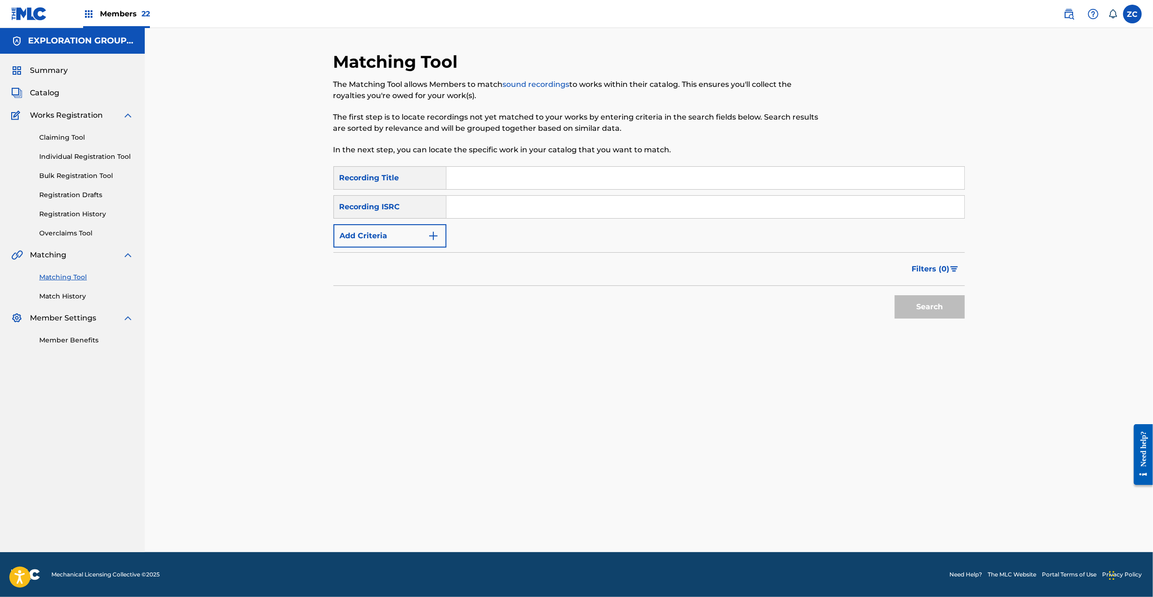
click at [520, 206] on input "Search Form" at bounding box center [706, 207] width 518 height 22
click at [942, 305] on button "Search" at bounding box center [930, 306] width 70 height 23
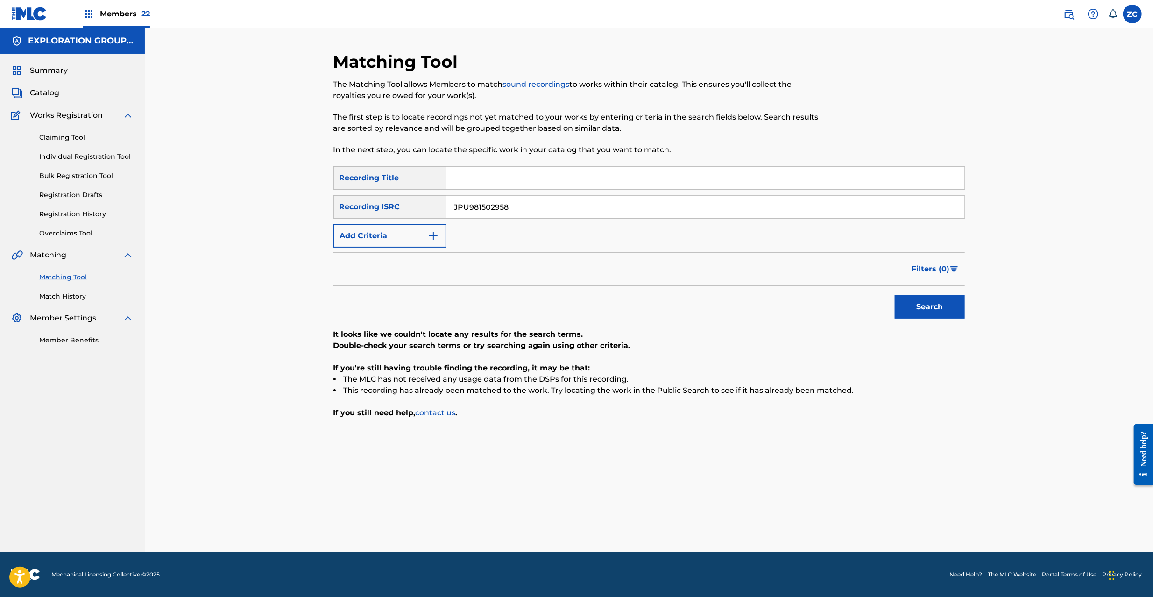
click at [542, 202] on input "JPU981502958" at bounding box center [706, 207] width 518 height 22
type input "JPU901501489"
click at [945, 300] on button "Search" at bounding box center [930, 306] width 70 height 23
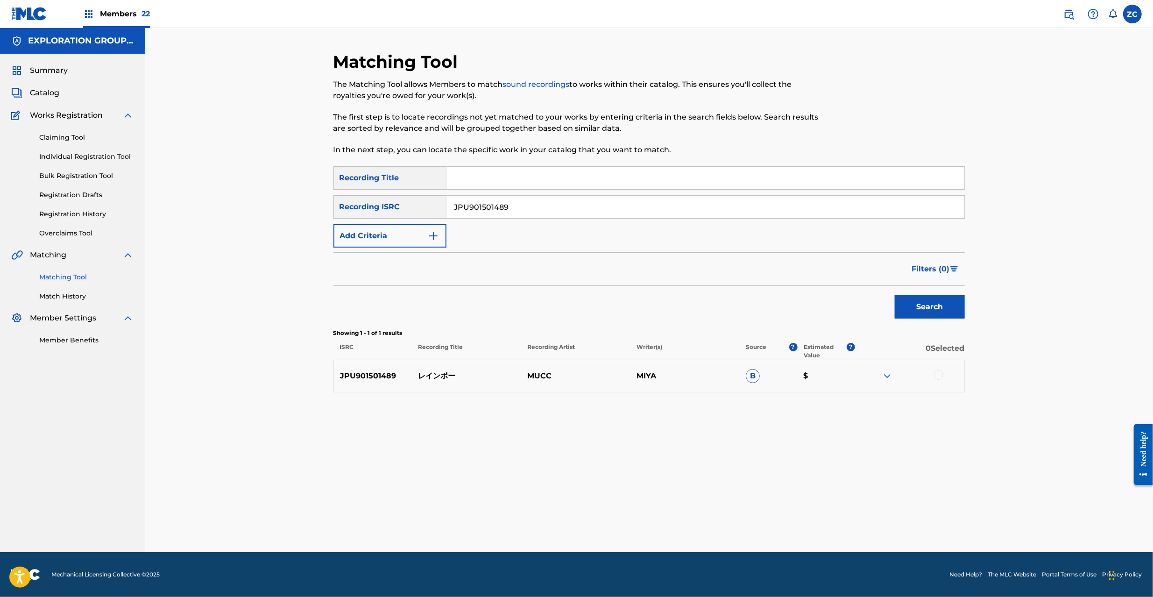
click at [942, 376] on div at bounding box center [938, 374] width 9 height 9
click at [685, 521] on button "Match 1 Group" at bounding box center [656, 520] width 103 height 23
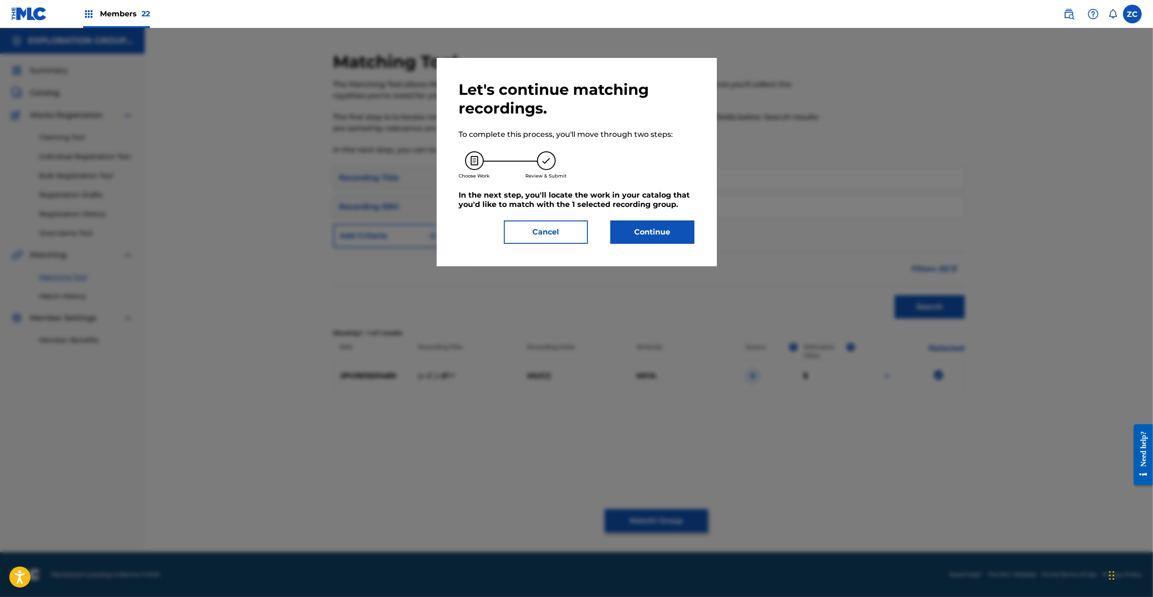
click at [651, 240] on button "Continue" at bounding box center [653, 232] width 84 height 23
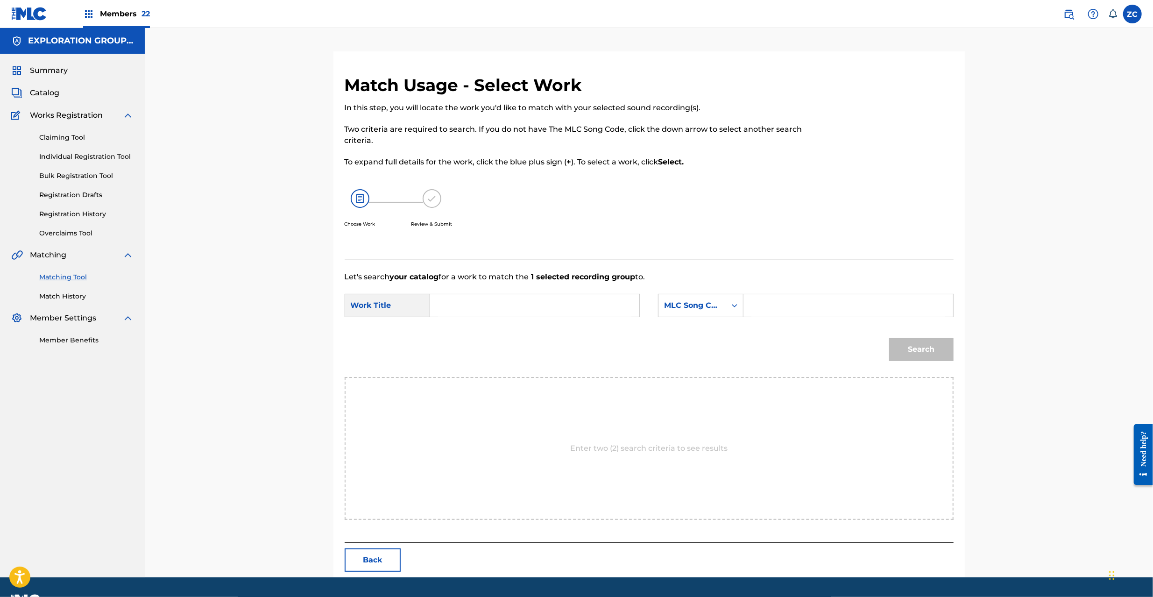
click at [578, 306] on input "Search Form" at bounding box center [534, 305] width 193 height 22
click at [508, 305] on input "Reinboo RO1NPB" at bounding box center [534, 305] width 193 height 22
type input "Reinboo"
drag, startPoint x: 789, startPoint y: 306, endPoint x: 826, endPoint y: 313, distance: 38.0
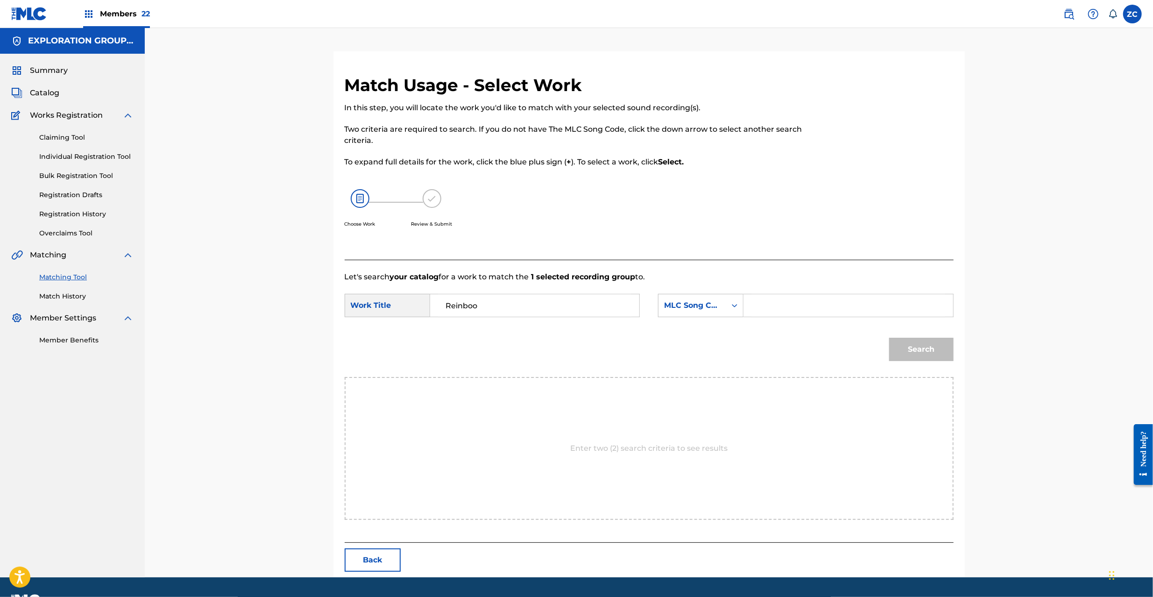
click at [789, 306] on input "Search Form" at bounding box center [848, 305] width 193 height 22
type input "RO1NPB"
click at [953, 352] on button "Search" at bounding box center [921, 349] width 64 height 23
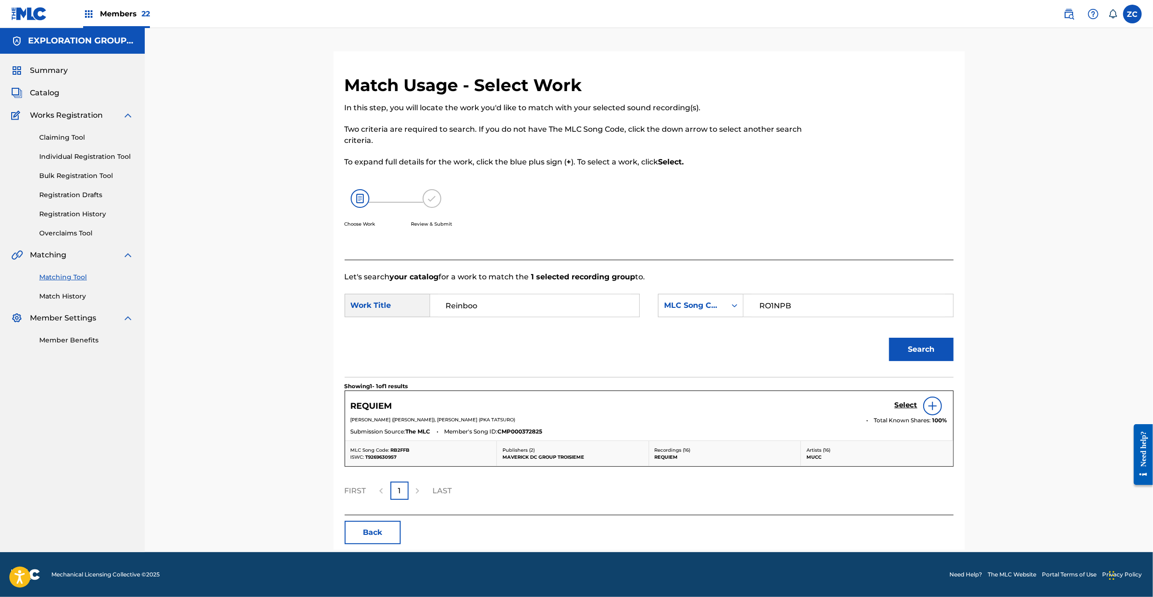
click at [905, 406] on h5 "Select" at bounding box center [906, 405] width 23 height 9
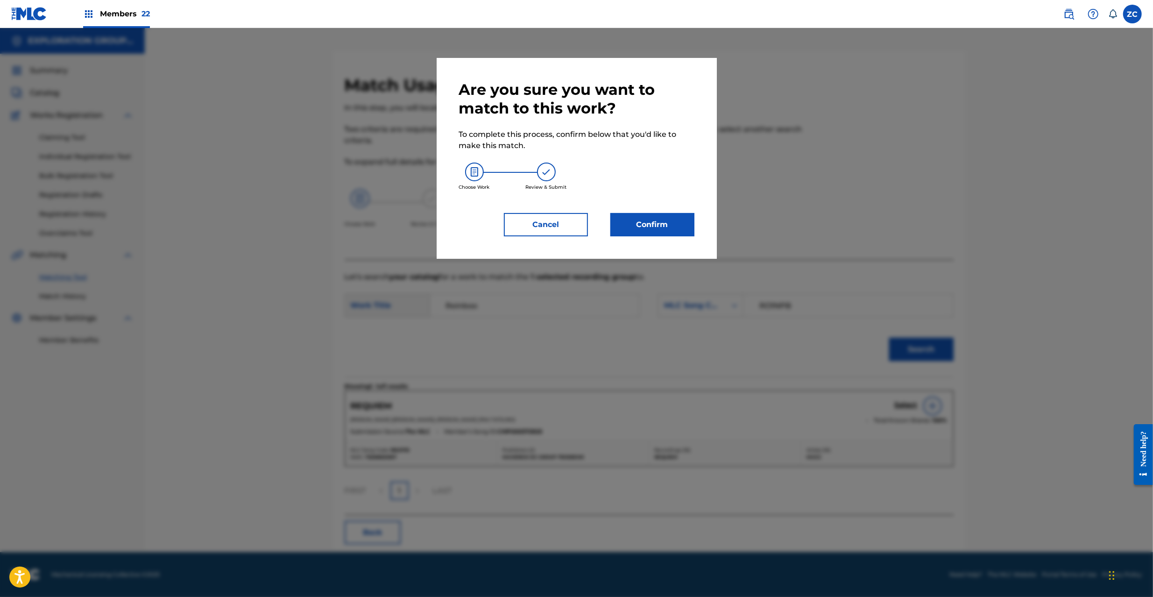
click at [656, 212] on div "Are you sure you want to match to this work? To complete this process, confirm …" at bounding box center [576, 158] width 235 height 156
click at [654, 225] on button "Confirm" at bounding box center [653, 224] width 84 height 23
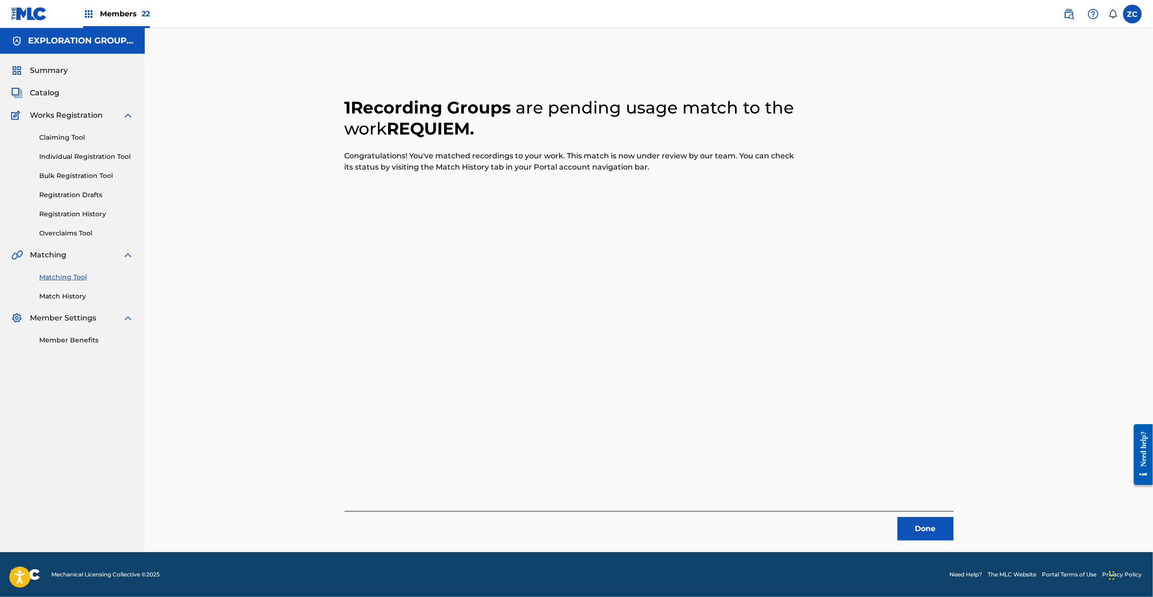
click at [944, 536] on button "Done" at bounding box center [926, 528] width 56 height 23
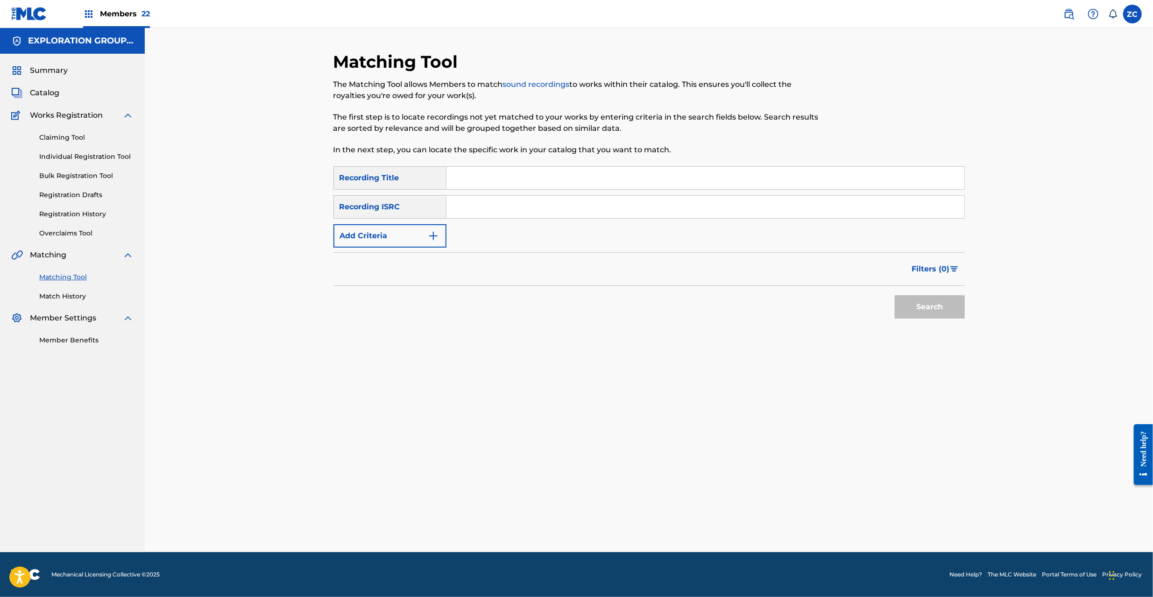
click at [696, 211] on input "Search Form" at bounding box center [706, 207] width 518 height 22
click at [918, 306] on button "Search" at bounding box center [930, 306] width 70 height 23
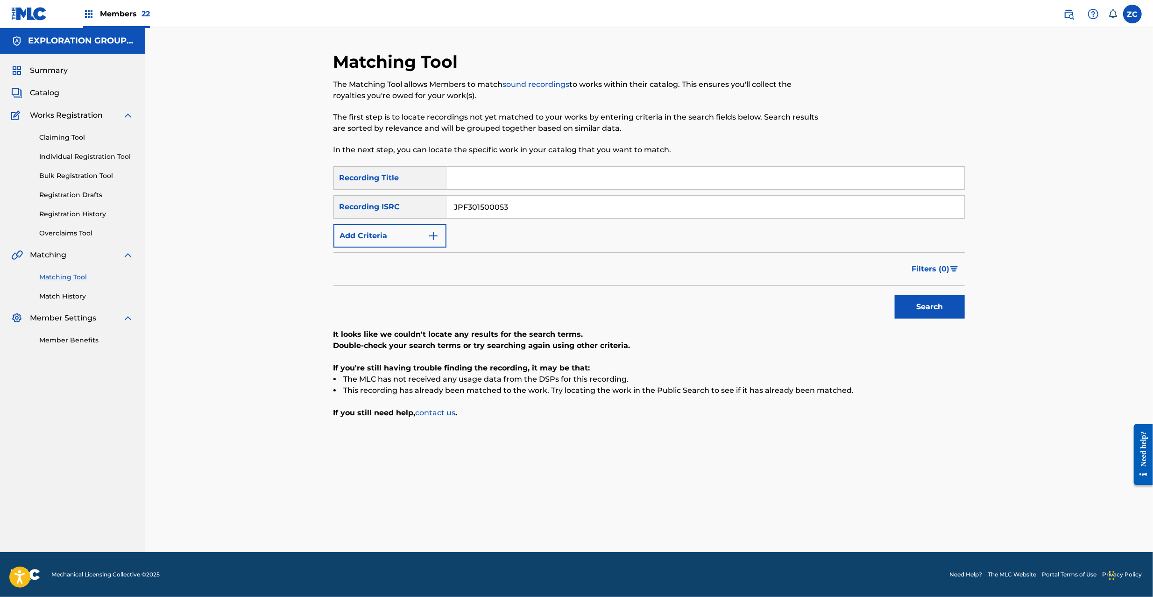
click at [571, 210] on input "JPF301500053" at bounding box center [706, 207] width 518 height 22
click at [923, 307] on button "Search" at bounding box center [930, 306] width 70 height 23
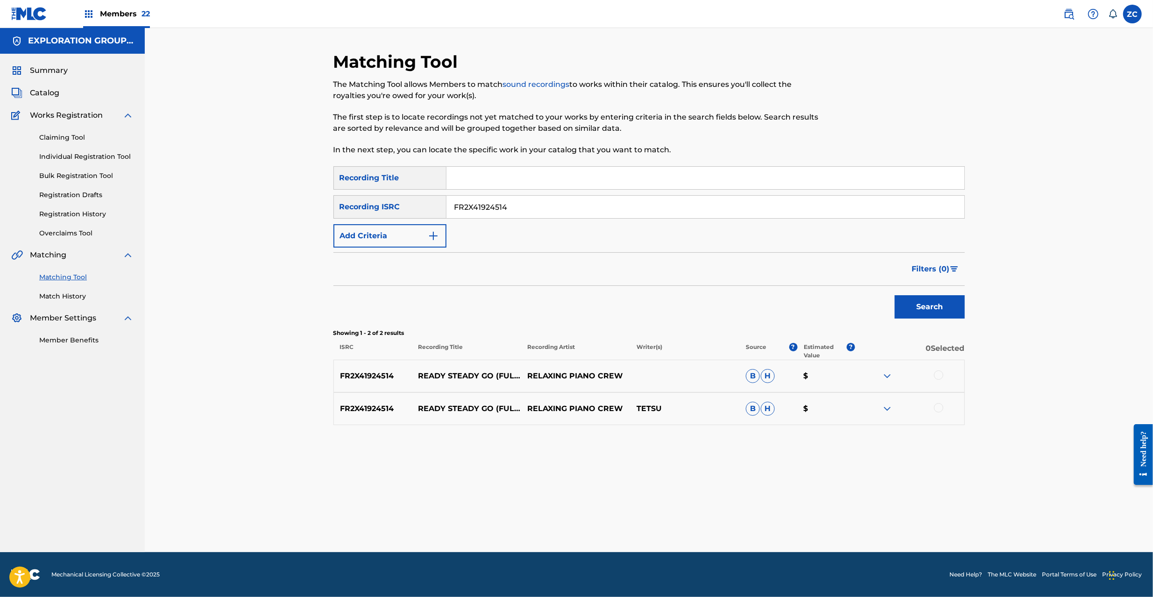
click at [939, 376] on div at bounding box center [938, 374] width 9 height 9
click at [938, 404] on div at bounding box center [938, 407] width 9 height 9
drag, startPoint x: 539, startPoint y: 209, endPoint x: 553, endPoint y: 215, distance: 15.1
click at [539, 208] on input "FR2X41924514" at bounding box center [706, 207] width 518 height 22
click at [920, 314] on button "Search" at bounding box center [930, 306] width 70 height 23
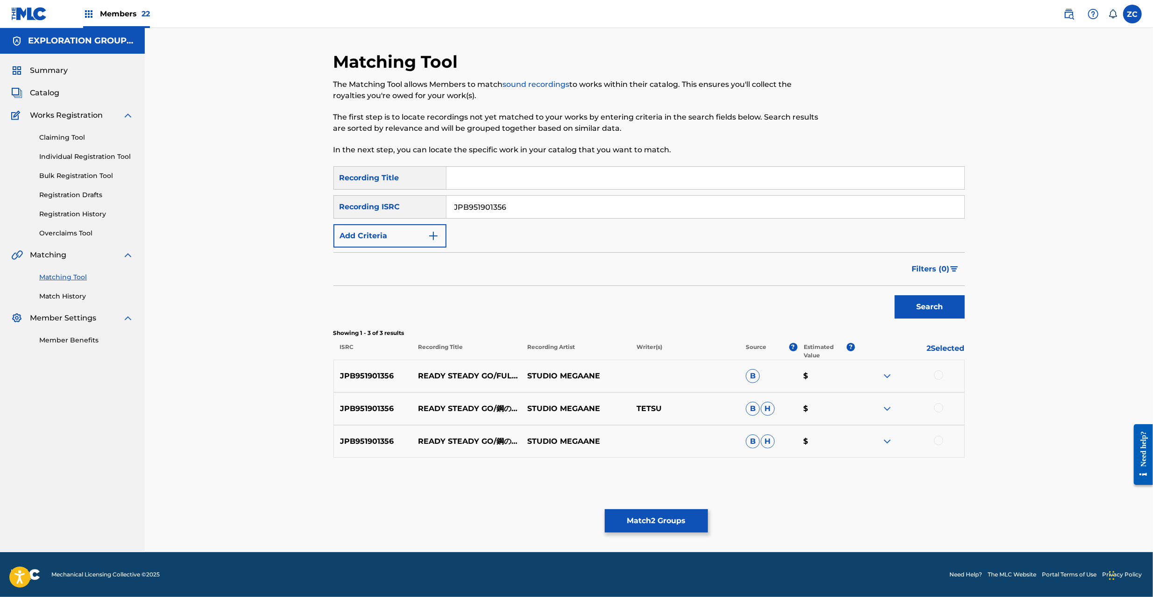
drag, startPoint x: 939, startPoint y: 378, endPoint x: 940, endPoint y: 413, distance: 35.1
click at [939, 379] on div at bounding box center [938, 374] width 9 height 9
click at [940, 412] on div at bounding box center [938, 407] width 9 height 9
click at [940, 444] on div at bounding box center [938, 440] width 9 height 9
click at [578, 208] on input "JPB951901356" at bounding box center [706, 207] width 518 height 22
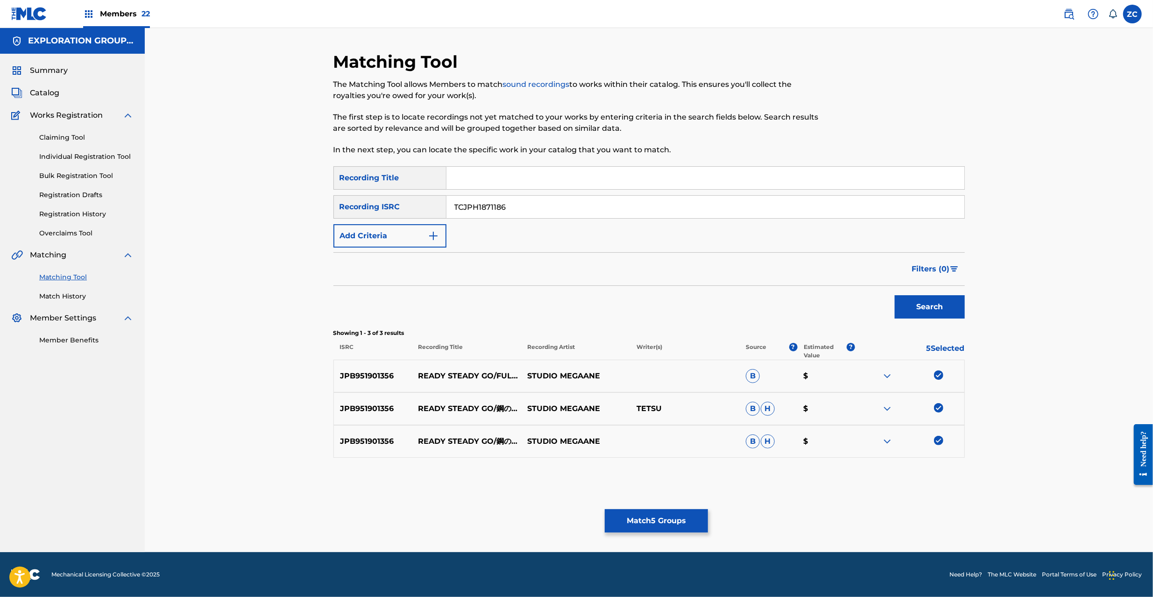
drag, startPoint x: 928, startPoint y: 306, endPoint x: 813, endPoint y: 279, distance: 117.7
click at [929, 307] on button "Search" at bounding box center [930, 306] width 70 height 23
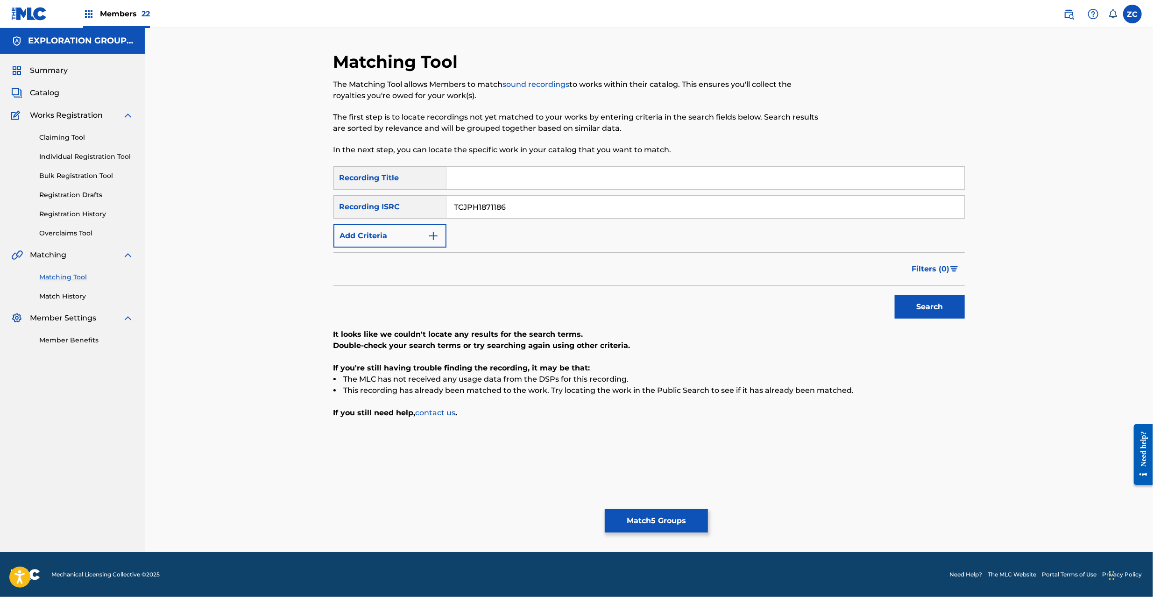
click at [599, 214] on input "TCJPH1871186" at bounding box center [706, 207] width 518 height 22
click at [934, 298] on button "Search" at bounding box center [930, 306] width 70 height 23
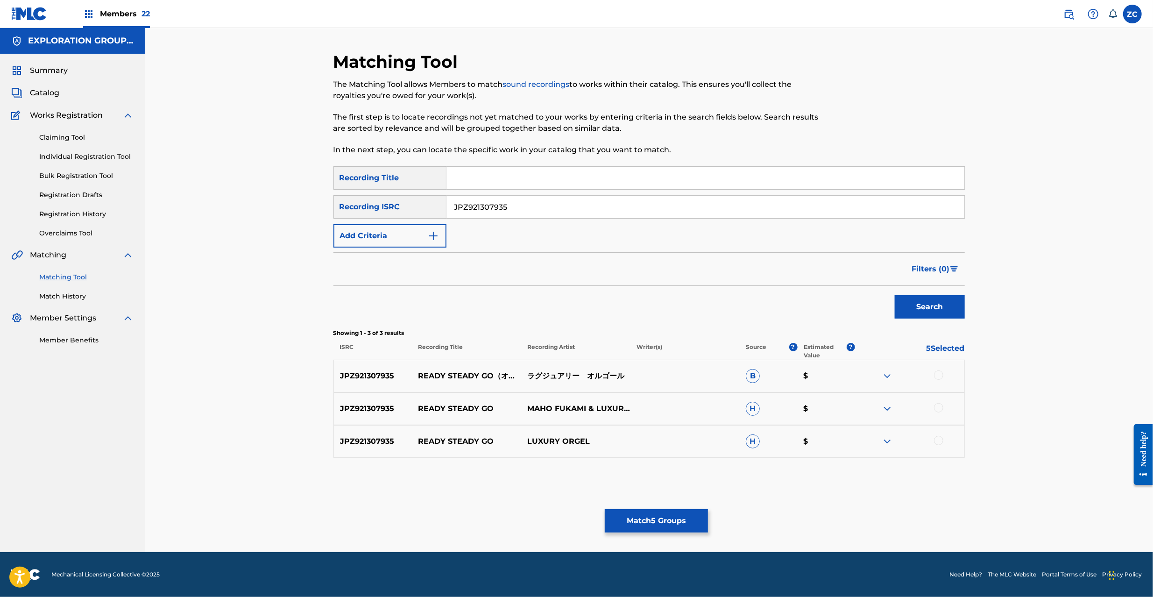
click at [938, 377] on div at bounding box center [938, 374] width 9 height 9
click at [937, 408] on div at bounding box center [938, 407] width 9 height 9
click at [939, 439] on div at bounding box center [938, 440] width 9 height 9
click at [608, 202] on input "JPZ921307935" at bounding box center [706, 207] width 518 height 22
drag, startPoint x: 931, startPoint y: 318, endPoint x: 921, endPoint y: 313, distance: 11.1
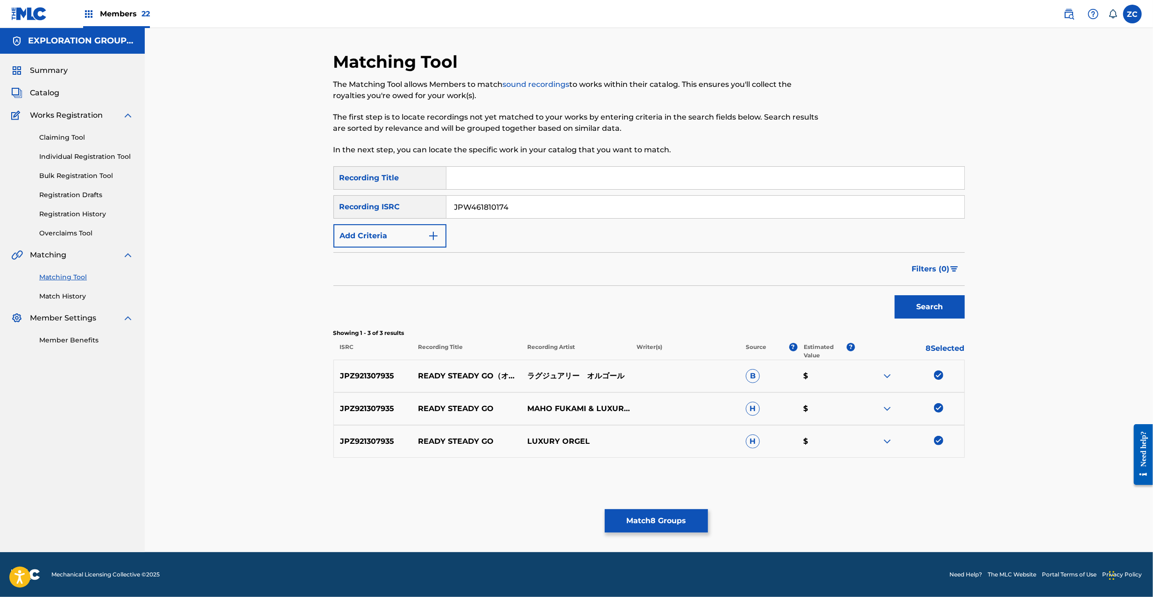
click at [931, 317] on button "Search" at bounding box center [930, 306] width 70 height 23
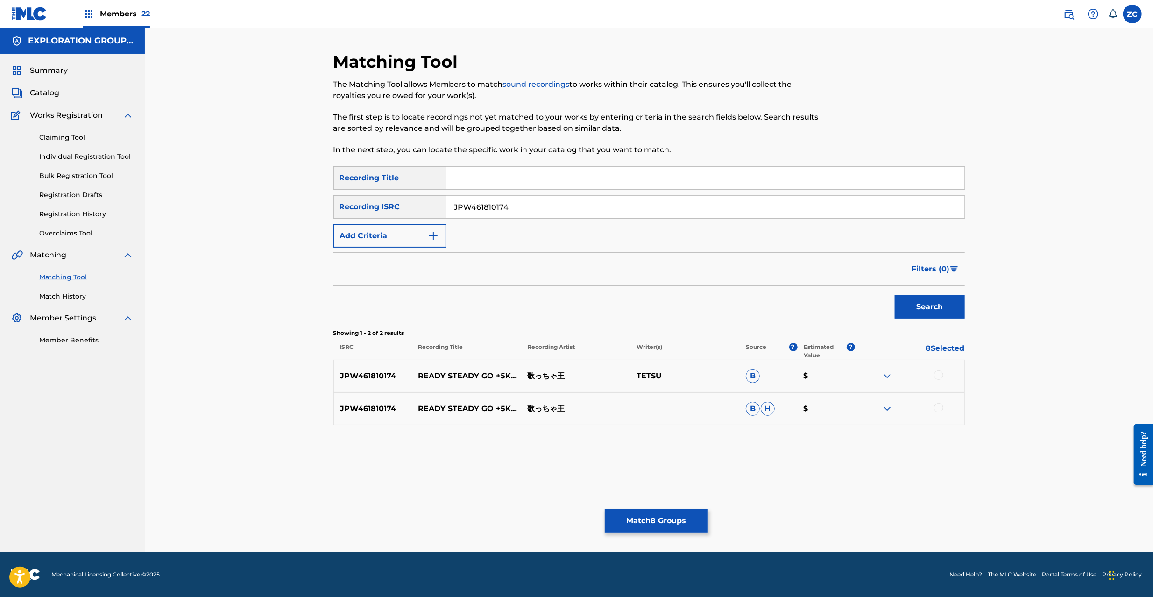
click at [939, 376] on div at bounding box center [938, 374] width 9 height 9
click at [938, 410] on div at bounding box center [938, 407] width 9 height 9
click at [529, 208] on input "JPW461810174" at bounding box center [706, 207] width 518 height 22
click at [912, 302] on button "Search" at bounding box center [930, 306] width 70 height 23
click at [935, 376] on div at bounding box center [938, 374] width 9 height 9
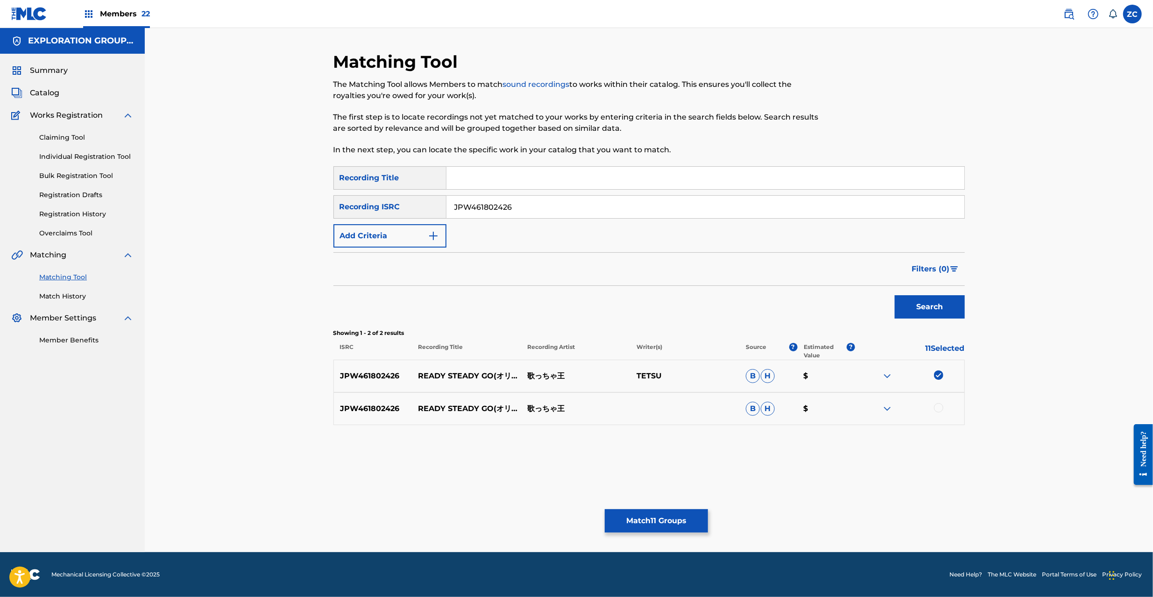
click at [937, 406] on div at bounding box center [938, 407] width 9 height 9
click at [588, 206] on input "JPW461802426" at bounding box center [706, 207] width 518 height 22
click at [924, 311] on button "Search" at bounding box center [930, 306] width 70 height 23
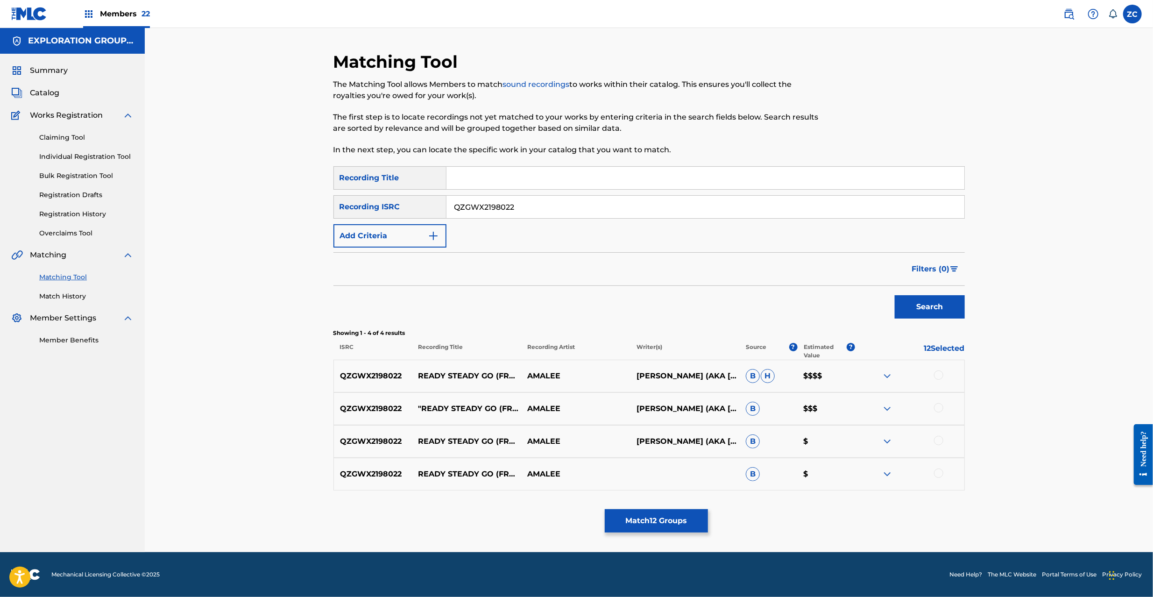
click at [938, 376] on div at bounding box center [938, 374] width 9 height 9
click at [939, 409] on div at bounding box center [938, 407] width 9 height 9
click at [939, 441] on div at bounding box center [938, 440] width 9 height 9
click at [941, 477] on div at bounding box center [938, 473] width 9 height 9
click at [709, 206] on input "QZGWX2198022" at bounding box center [706, 207] width 518 height 22
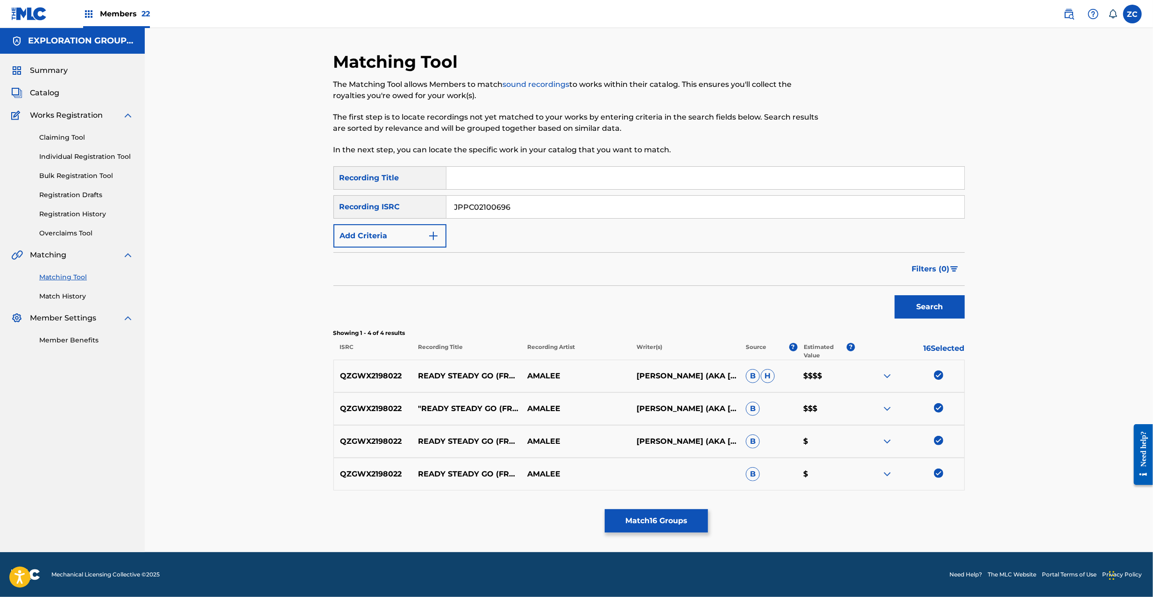
click at [920, 305] on button "Search" at bounding box center [930, 306] width 70 height 23
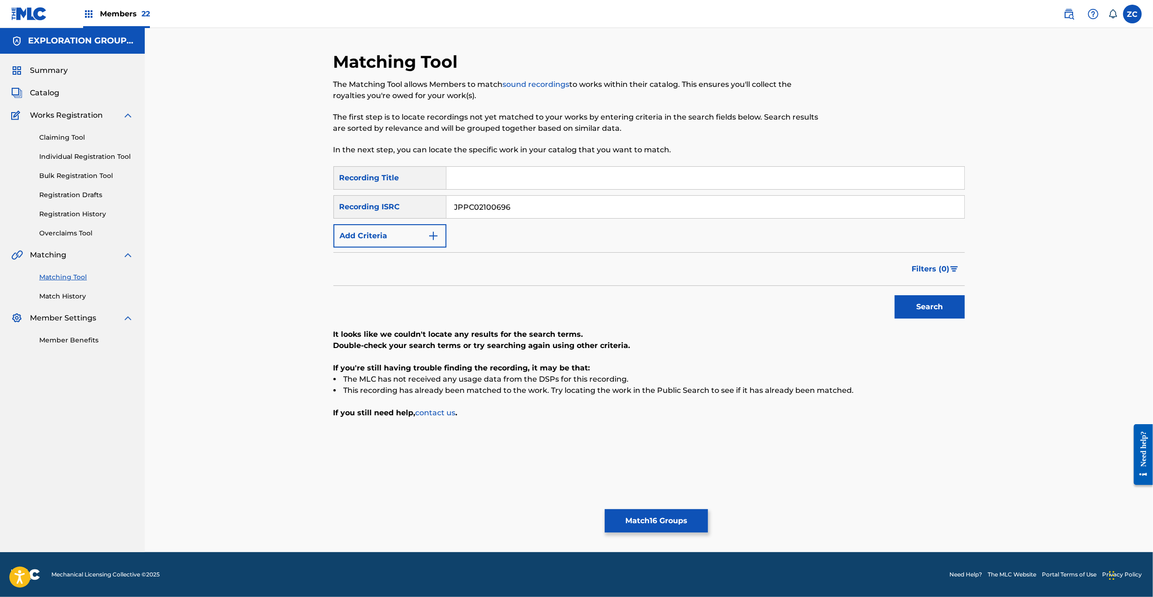
click at [656, 212] on input "JPPC02100696" at bounding box center [706, 207] width 518 height 22
click at [935, 313] on button "Search" at bounding box center [930, 306] width 70 height 23
click at [655, 212] on input "TCJPH1878772" at bounding box center [706, 207] width 518 height 22
drag, startPoint x: 918, startPoint y: 311, endPoint x: 698, endPoint y: 311, distance: 219.6
click at [916, 311] on button "Search" at bounding box center [930, 306] width 70 height 23
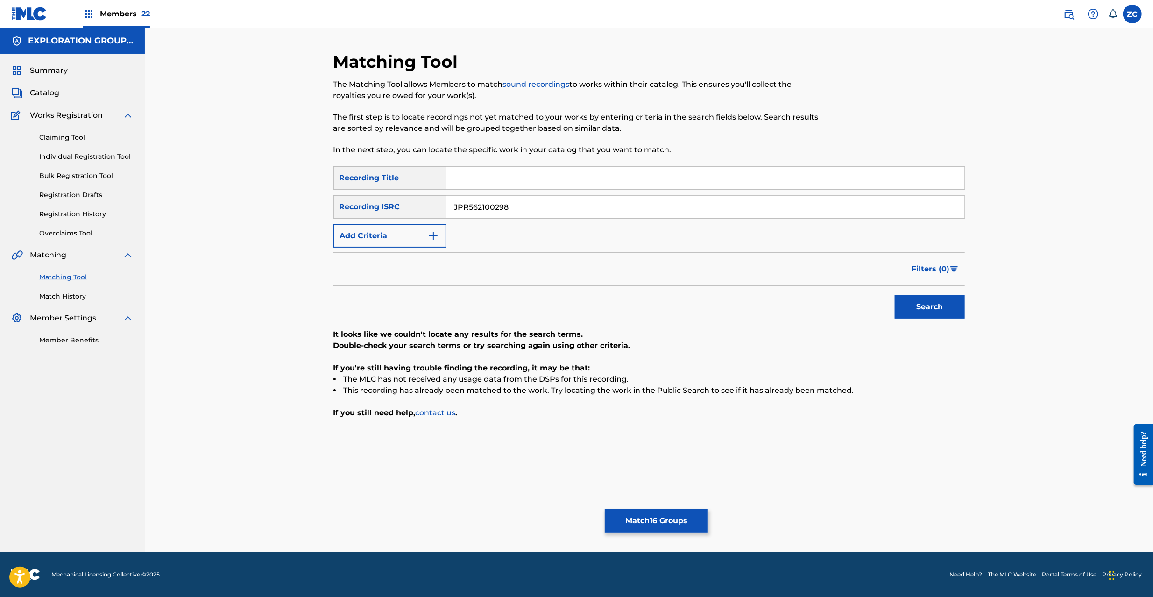
click at [587, 205] on input "JPR562100298" at bounding box center [706, 207] width 518 height 22
click at [917, 305] on button "Search" at bounding box center [930, 306] width 70 height 23
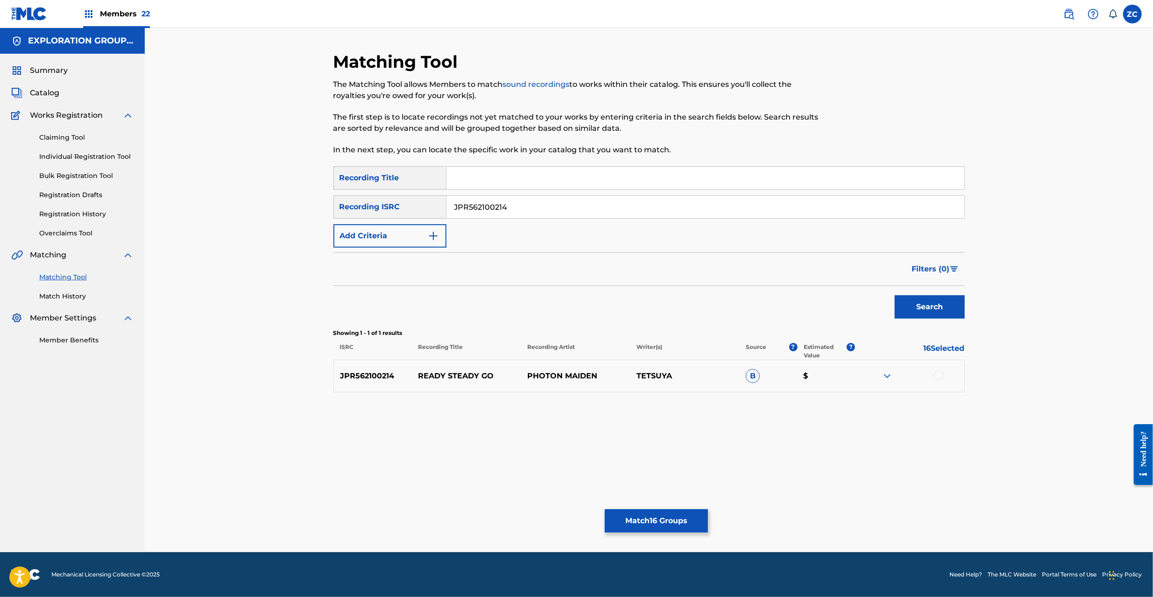
click at [935, 376] on div at bounding box center [938, 374] width 9 height 9
click at [643, 216] on input "JPR562100214" at bounding box center [706, 207] width 518 height 22
click at [929, 303] on button "Search" at bounding box center [930, 306] width 70 height 23
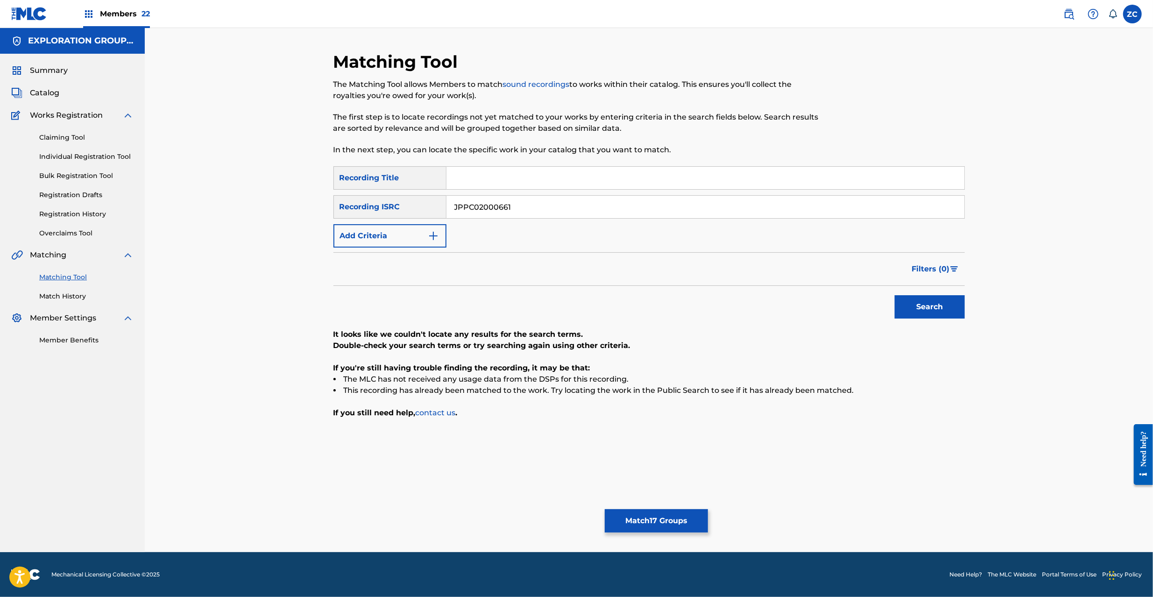
click at [597, 197] on input "JPPC02000661" at bounding box center [706, 207] width 518 height 22
click at [895, 295] on button "Search" at bounding box center [930, 306] width 70 height 23
click at [548, 208] on input "JPKS80400260" at bounding box center [706, 207] width 518 height 22
click at [895, 295] on button "Search" at bounding box center [930, 306] width 70 height 23
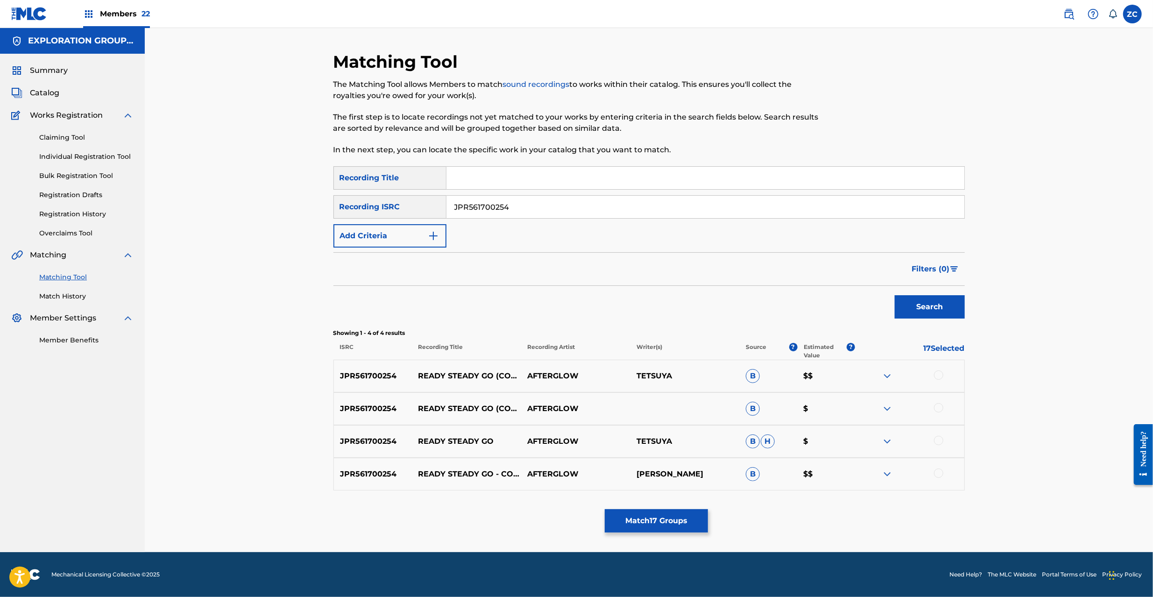
click at [937, 376] on div at bounding box center [938, 374] width 9 height 9
click at [939, 408] on div at bounding box center [938, 407] width 9 height 9
click at [940, 441] on div at bounding box center [938, 440] width 9 height 9
click at [939, 471] on div at bounding box center [938, 473] width 9 height 9
click at [703, 214] on input "JPR561700254" at bounding box center [706, 207] width 518 height 22
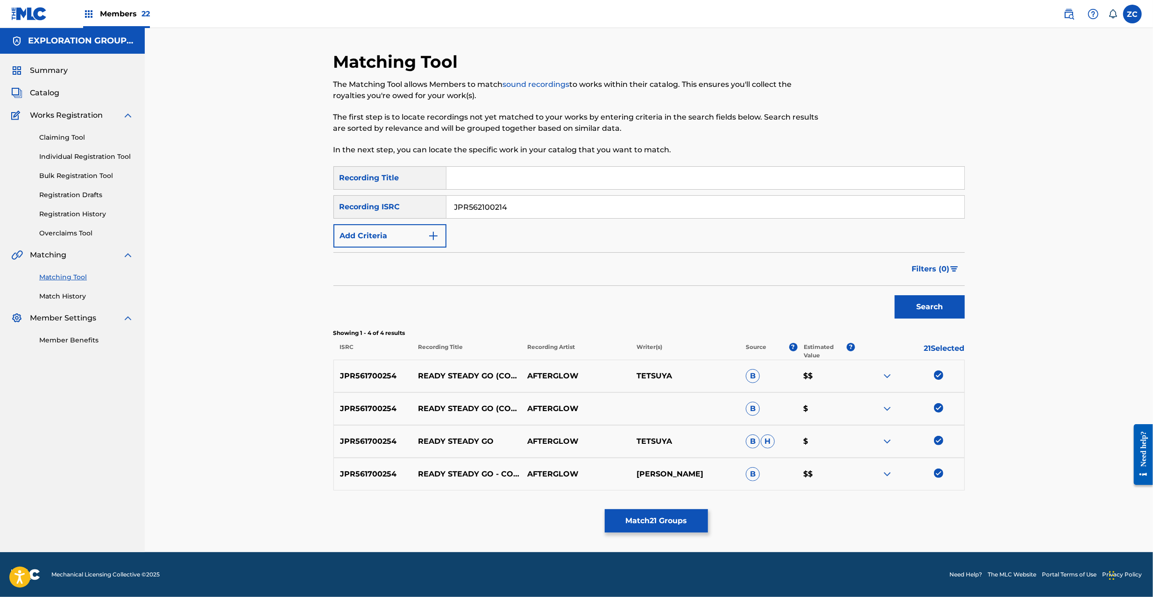
click at [575, 213] on input "JPR562100214" at bounding box center [706, 207] width 518 height 22
click at [939, 308] on button "Search" at bounding box center [930, 306] width 70 height 23
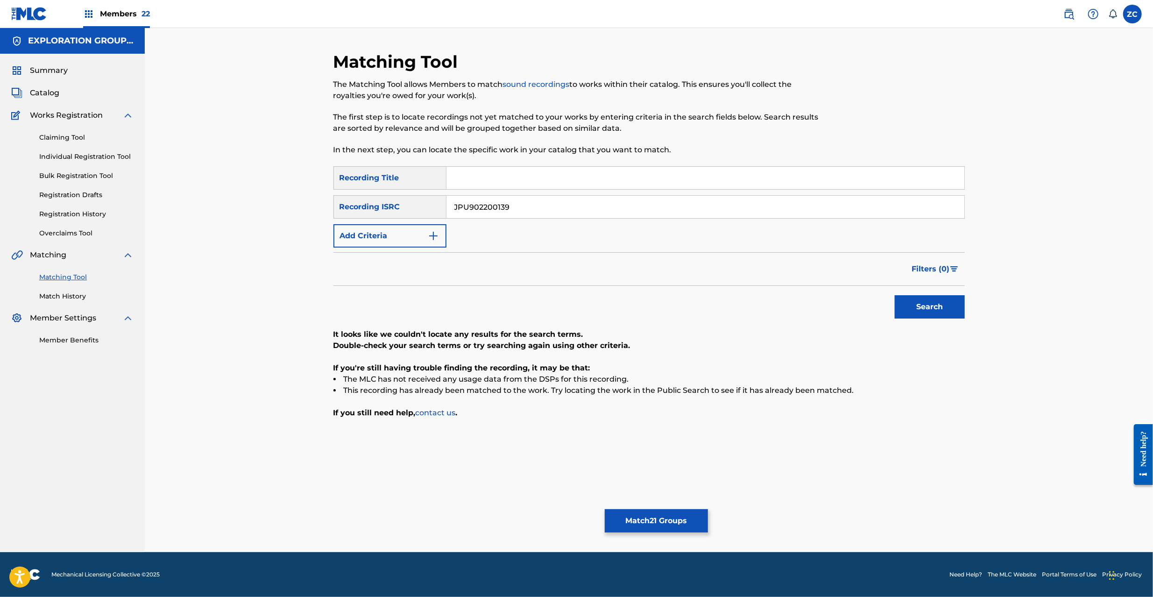
click at [570, 204] on input "JPU902200139" at bounding box center [706, 207] width 518 height 22
click at [946, 307] on button "Search" at bounding box center [930, 306] width 70 height 23
click at [684, 202] on input "JPE300702664" at bounding box center [706, 207] width 518 height 22
click at [935, 310] on button "Search" at bounding box center [930, 306] width 70 height 23
click at [574, 208] on input "JPE300701624" at bounding box center [706, 207] width 518 height 22
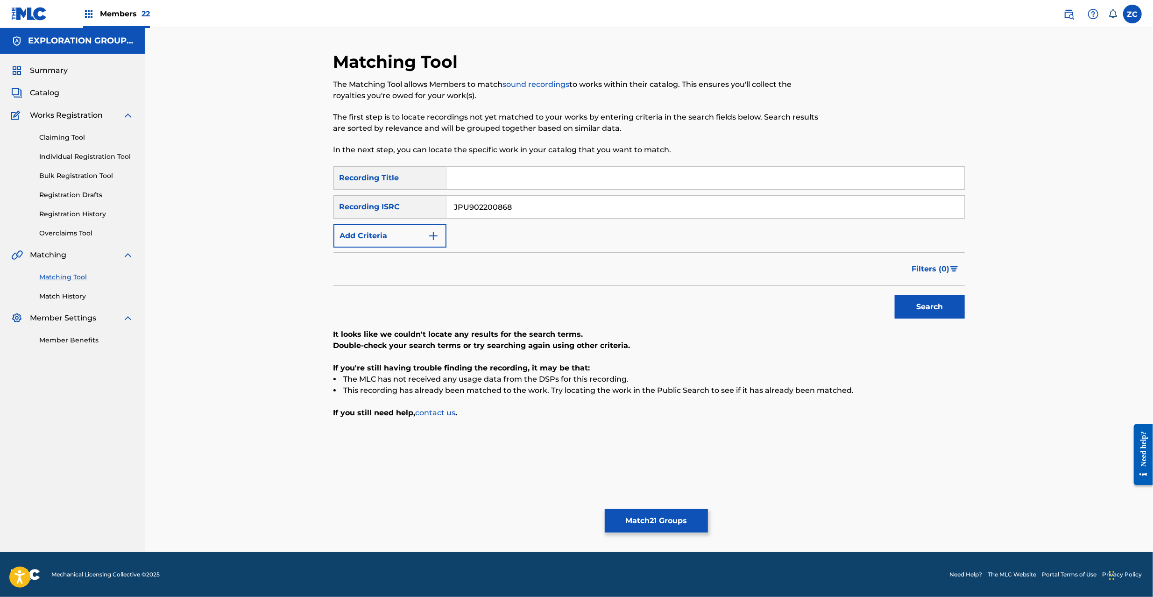
click at [916, 310] on button "Search" at bounding box center [930, 306] width 70 height 23
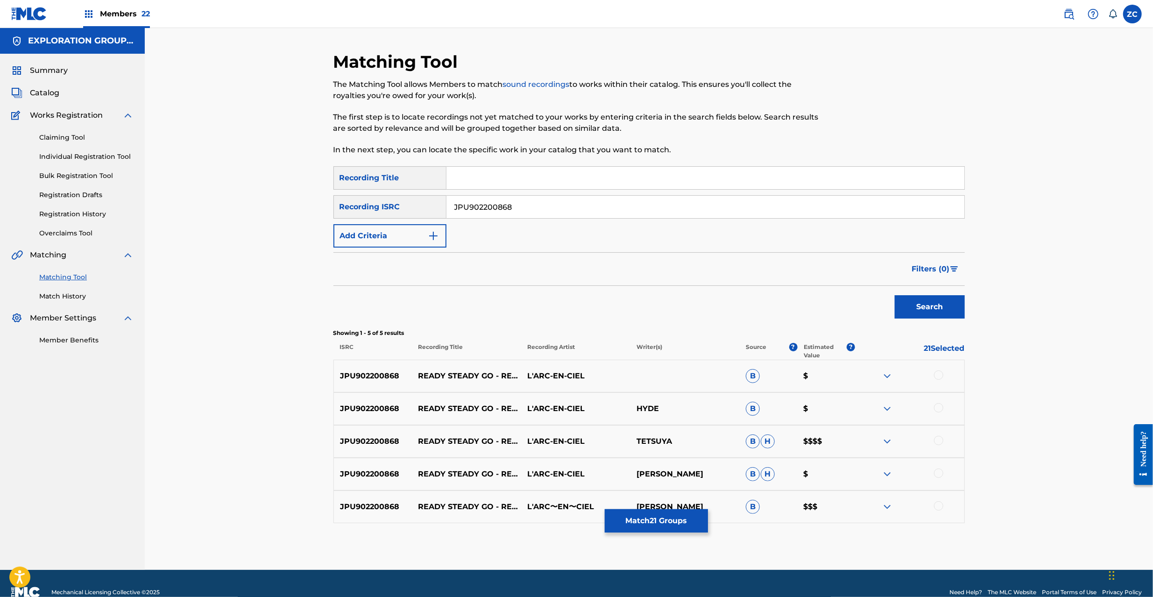
click at [935, 370] on div at bounding box center [909, 375] width 109 height 11
click at [940, 376] on div at bounding box center [938, 374] width 9 height 9
click at [943, 408] on div at bounding box center [938, 407] width 9 height 9
click at [940, 440] on div at bounding box center [938, 440] width 9 height 9
click at [940, 473] on div at bounding box center [938, 473] width 9 height 9
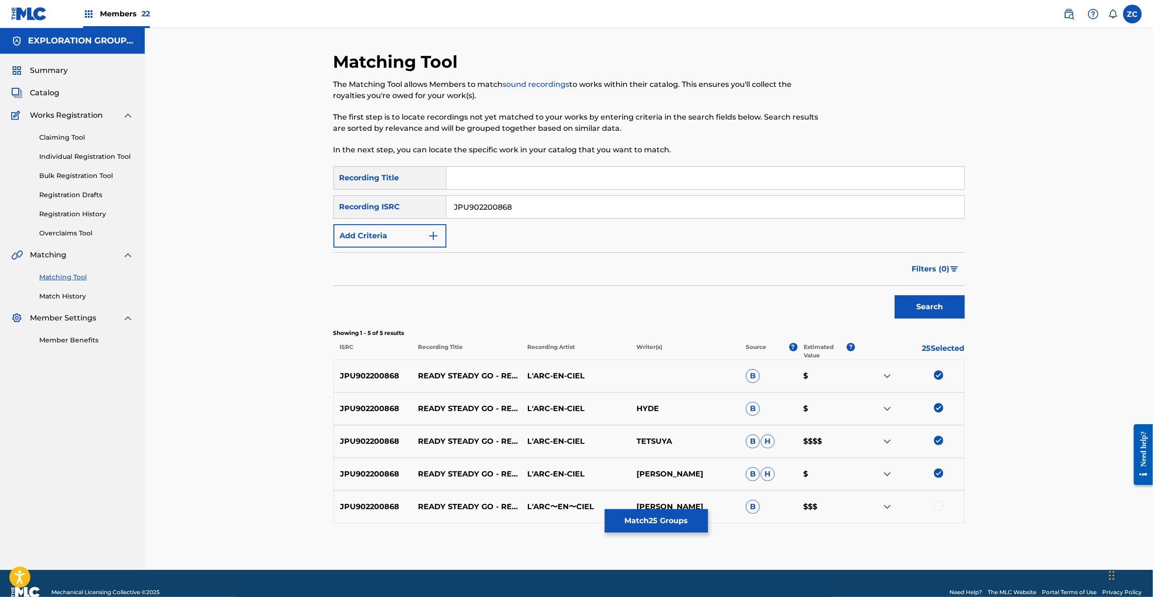
drag, startPoint x: 941, startPoint y: 505, endPoint x: 1011, endPoint y: 468, distance: 79.8
click at [942, 505] on div at bounding box center [938, 505] width 9 height 9
click at [602, 215] on input "JPU902200868" at bounding box center [706, 207] width 518 height 22
drag, startPoint x: 927, startPoint y: 305, endPoint x: 844, endPoint y: 294, distance: 83.8
click at [927, 303] on button "Search" at bounding box center [930, 306] width 70 height 23
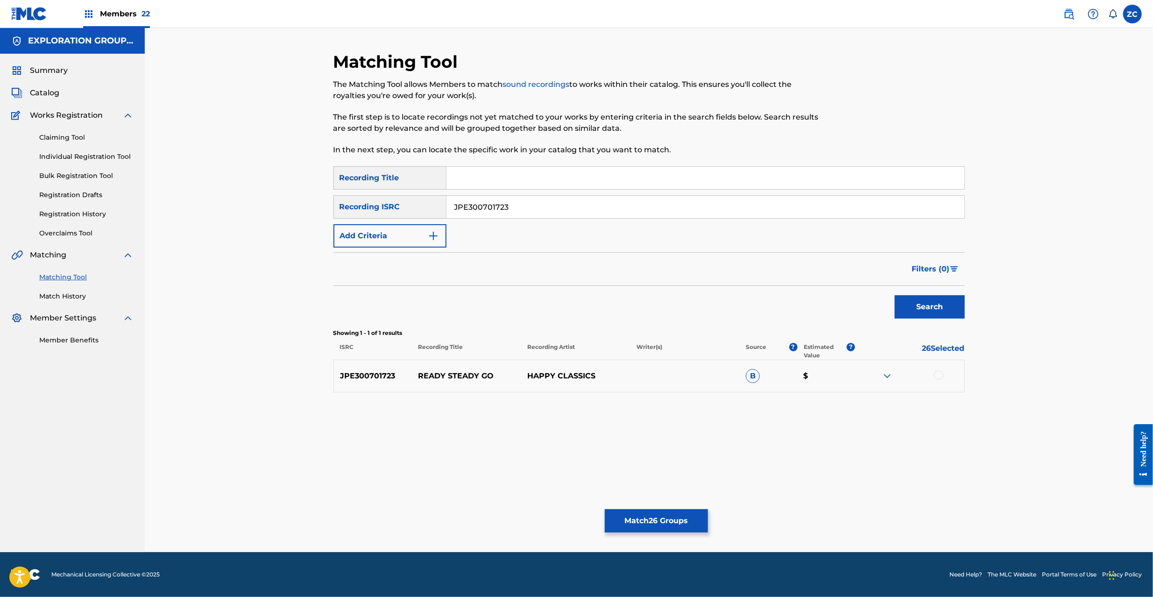
click at [669, 511] on button "Match 26 Groups" at bounding box center [656, 520] width 103 height 23
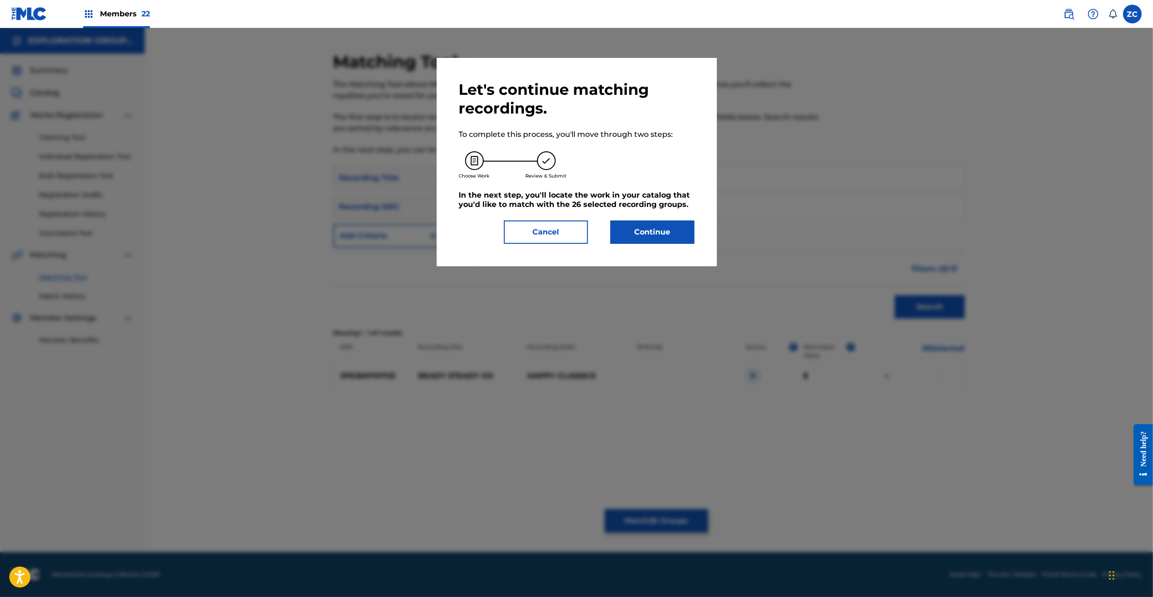
click at [543, 230] on button "Cancel" at bounding box center [546, 232] width 84 height 23
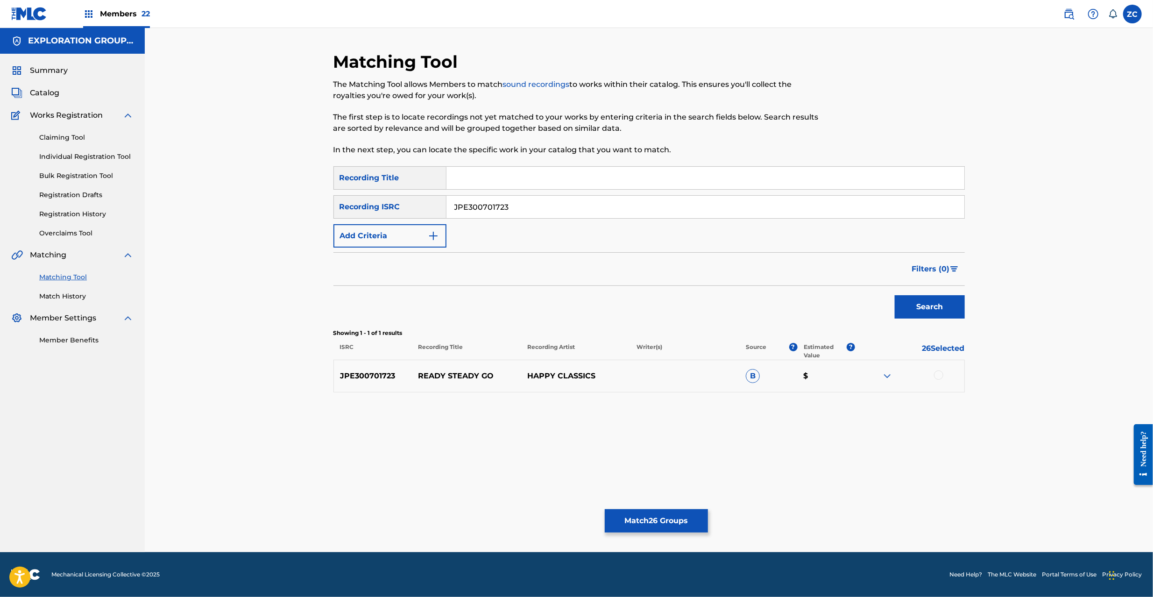
click at [602, 204] on input "JPE300701723" at bounding box center [706, 207] width 518 height 22
click at [946, 314] on button "Search" at bounding box center [930, 306] width 70 height 23
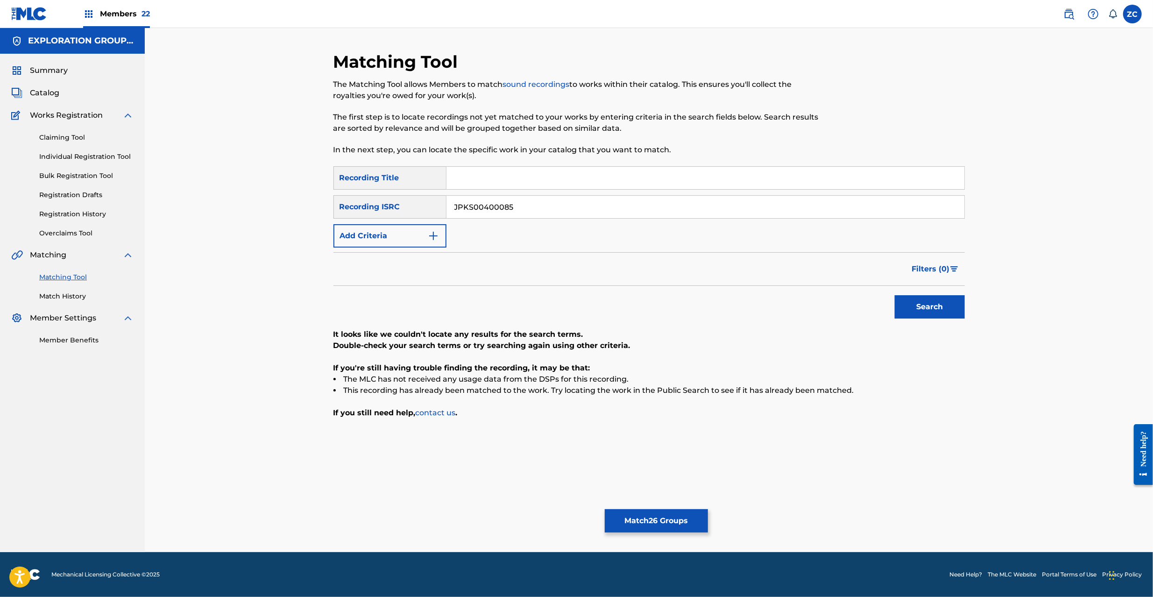
click at [522, 203] on input "JPKS00400085" at bounding box center [706, 207] width 518 height 22
click at [937, 306] on button "Search" at bounding box center [930, 306] width 70 height 23
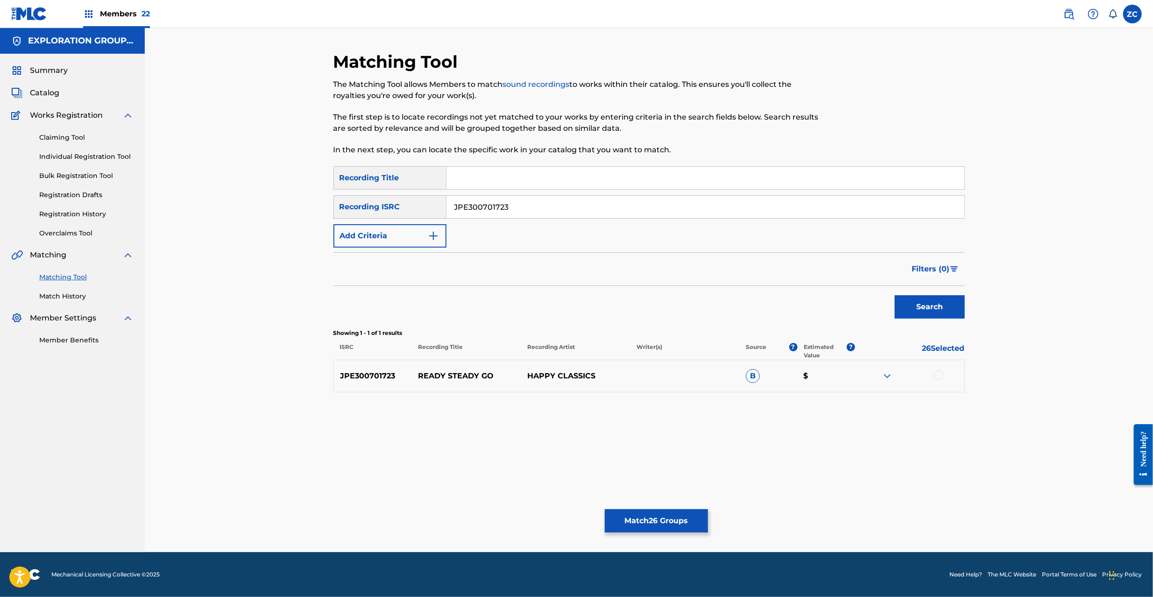
click at [940, 374] on div at bounding box center [938, 374] width 9 height 9
click at [533, 209] on input "JPE300701723" at bounding box center [706, 207] width 518 height 22
click at [954, 311] on button "Search" at bounding box center [930, 306] width 70 height 23
click at [942, 374] on div at bounding box center [938, 374] width 9 height 9
click at [655, 210] on input "JPKS00400084" at bounding box center [706, 207] width 518 height 22
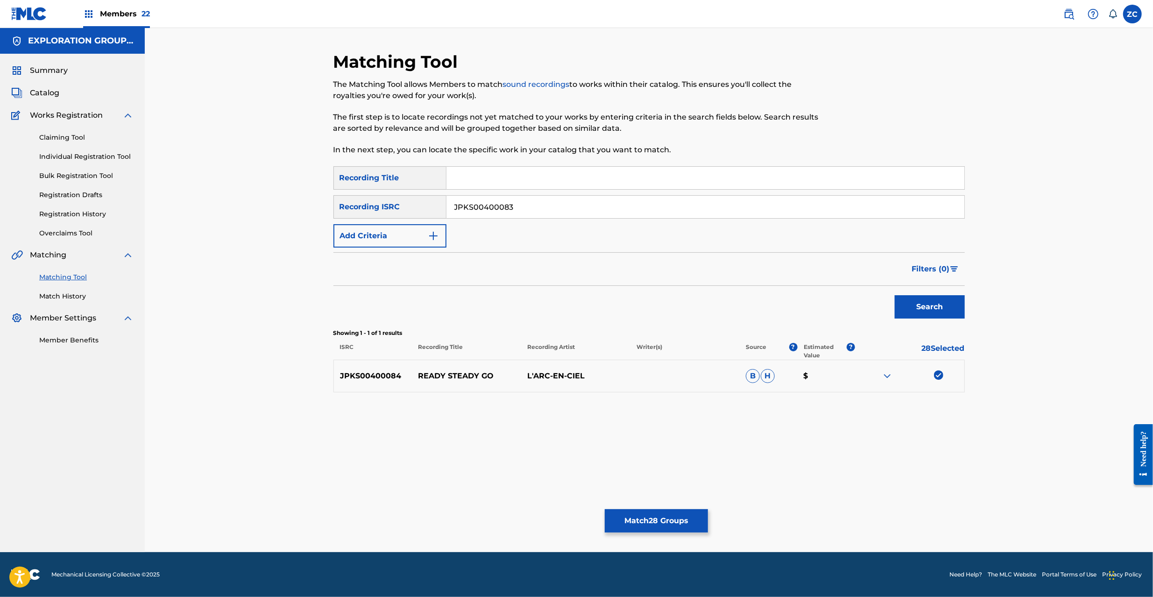
click at [925, 304] on button "Search" at bounding box center [930, 306] width 70 height 23
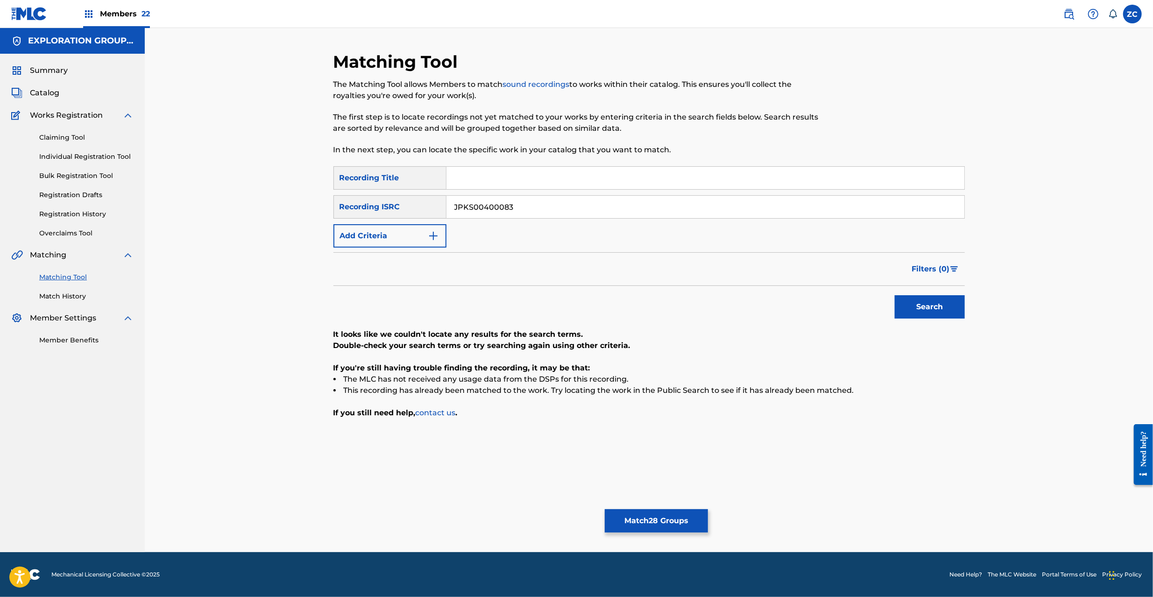
click at [608, 199] on input "JPKS00400083" at bounding box center [706, 207] width 518 height 22
drag, startPoint x: 935, startPoint y: 305, endPoint x: 912, endPoint y: 321, distance: 28.4
click at [935, 305] on button "Search" at bounding box center [930, 306] width 70 height 23
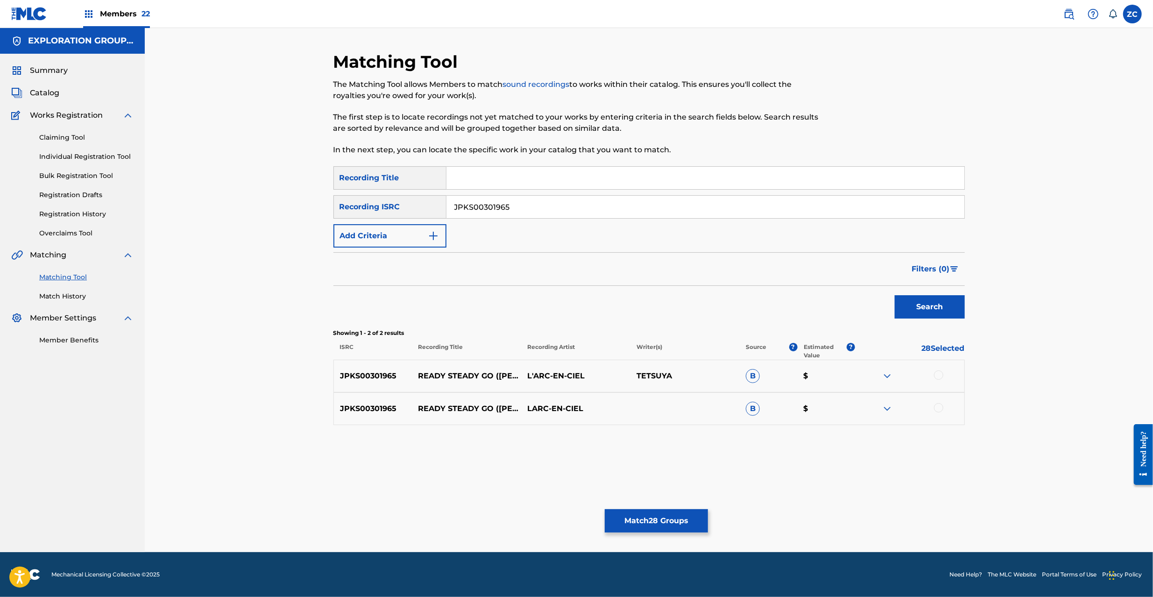
click at [938, 376] on div at bounding box center [938, 374] width 9 height 9
click at [938, 408] on div at bounding box center [938, 407] width 9 height 9
click at [528, 206] on input "JPKS00301965" at bounding box center [706, 207] width 518 height 22
click at [627, 201] on input "JPKS00301965" at bounding box center [706, 207] width 518 height 22
click at [918, 309] on button "Search" at bounding box center [930, 306] width 70 height 23
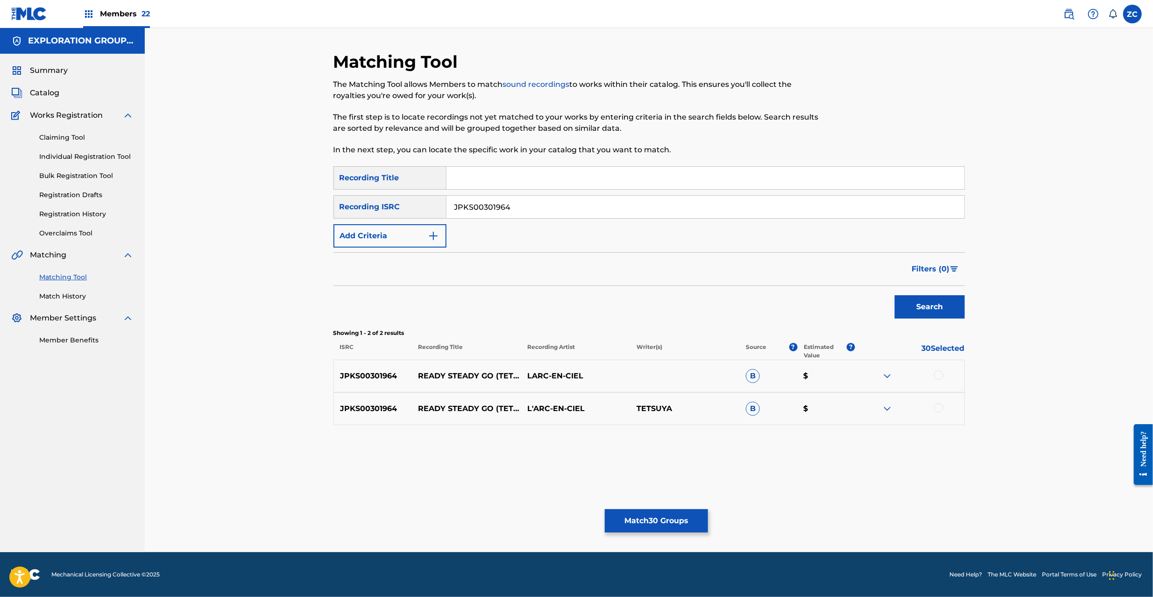
drag, startPoint x: 937, startPoint y: 377, endPoint x: 937, endPoint y: 390, distance: 13.1
click at [937, 376] on div at bounding box center [938, 374] width 9 height 9
drag, startPoint x: 939, startPoint y: 406, endPoint x: 996, endPoint y: 403, distance: 57.6
click at [939, 406] on div at bounding box center [938, 407] width 9 height 9
click at [565, 210] on input "JPKS00301964" at bounding box center [706, 207] width 518 height 22
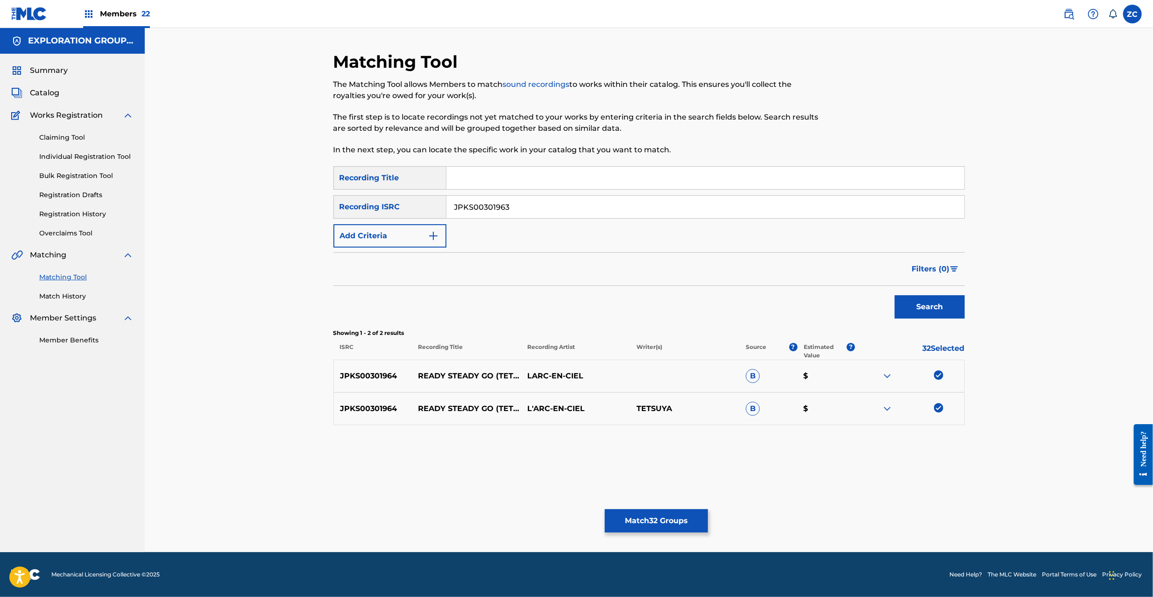
click at [944, 306] on button "Search" at bounding box center [930, 306] width 70 height 23
click at [940, 378] on div at bounding box center [938, 374] width 9 height 9
click at [699, 204] on input "JPKS00301963" at bounding box center [706, 207] width 518 height 22
click at [914, 305] on button "Search" at bounding box center [930, 306] width 70 height 23
drag, startPoint x: 940, startPoint y: 376, endPoint x: 940, endPoint y: 391, distance: 15.9
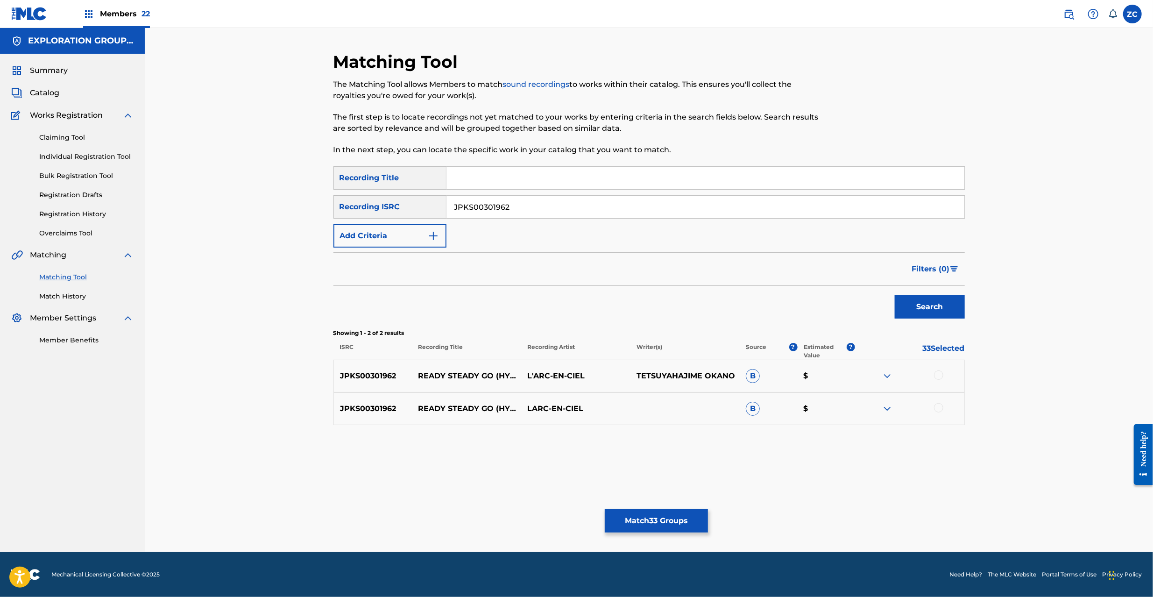
click at [940, 375] on div at bounding box center [938, 374] width 9 height 9
click at [940, 410] on div at bounding box center [938, 407] width 9 height 9
click at [681, 200] on input "JPKS00301962" at bounding box center [706, 207] width 518 height 22
click at [931, 307] on button "Search" at bounding box center [930, 306] width 70 height 23
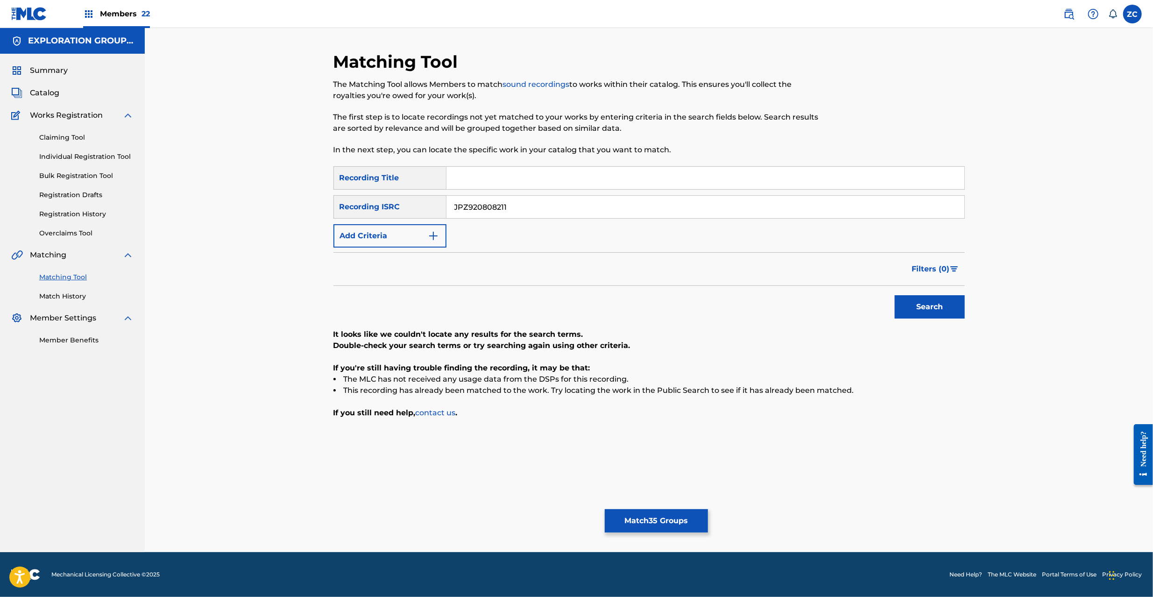
drag, startPoint x: 595, startPoint y: 212, endPoint x: 604, endPoint y: 217, distance: 9.6
click at [595, 212] on input "JPZ920808211" at bounding box center [706, 207] width 518 height 22
click at [925, 313] on button "Search" at bounding box center [930, 306] width 70 height 23
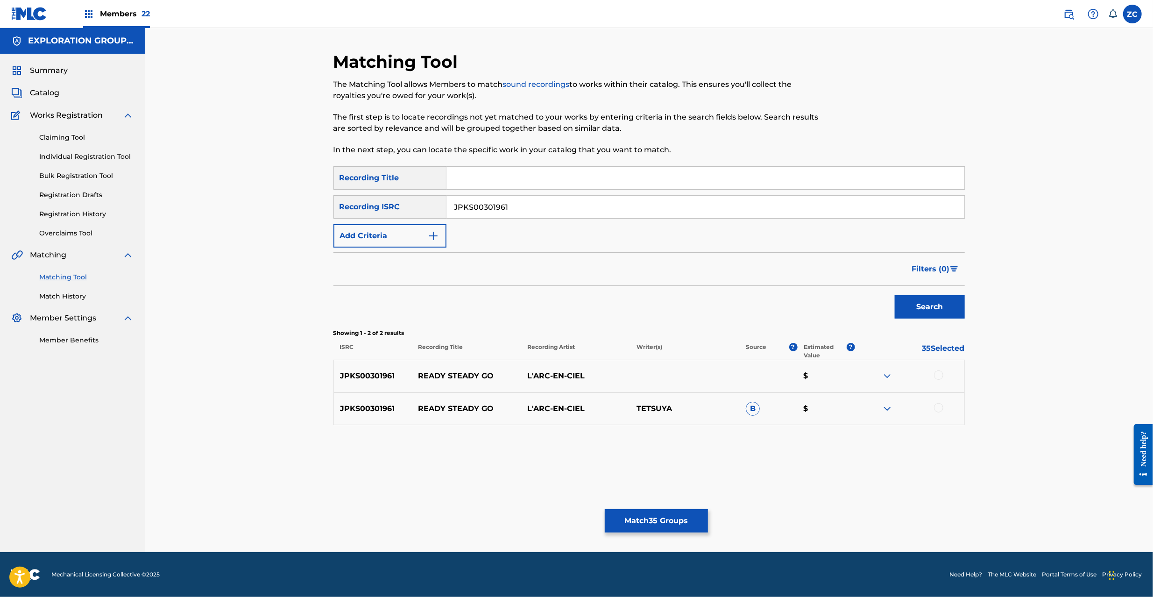
click at [940, 375] on div at bounding box center [938, 374] width 9 height 9
click at [939, 408] on div at bounding box center [938, 407] width 9 height 9
click at [699, 200] on input "JPKS00301961" at bounding box center [706, 207] width 518 height 22
click at [909, 310] on button "Search" at bounding box center [930, 306] width 70 height 23
click at [935, 376] on div at bounding box center [938, 374] width 9 height 9
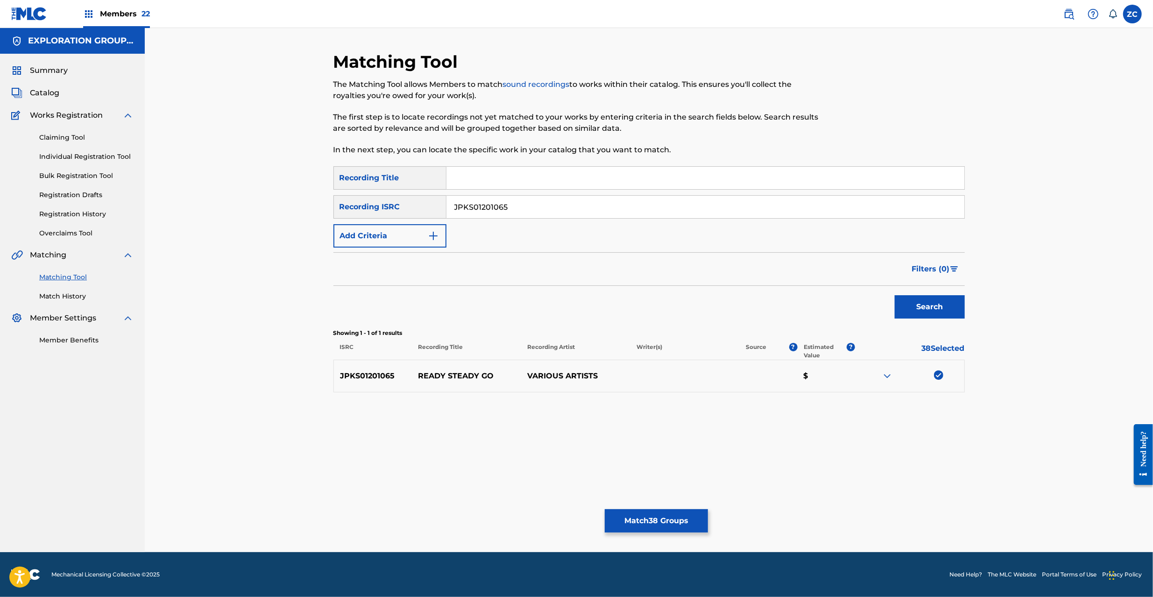
click at [767, 212] on input "JPKS01201065" at bounding box center [706, 207] width 518 height 22
click at [924, 303] on button "Search" at bounding box center [930, 306] width 70 height 23
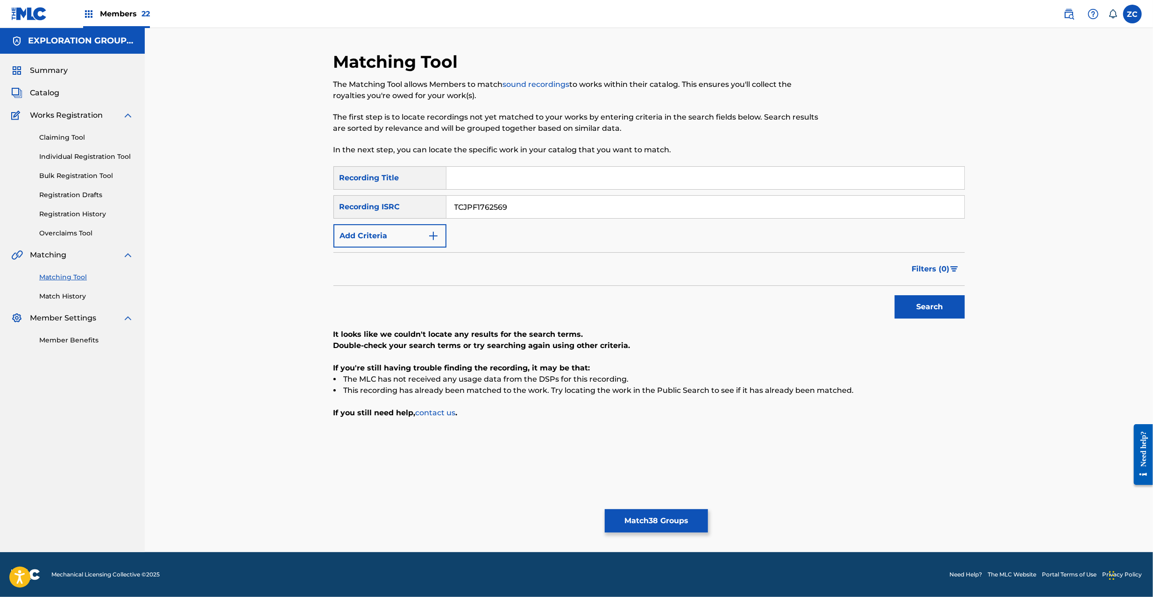
click at [636, 209] on input "TCJPF1762569" at bounding box center [706, 207] width 518 height 22
click at [932, 305] on button "Search" at bounding box center [930, 306] width 70 height 23
click at [703, 202] on input "JPKS80701709" at bounding box center [706, 207] width 518 height 22
click at [945, 318] on button "Search" at bounding box center [930, 306] width 70 height 23
click at [617, 199] on input "JPE929938122" at bounding box center [706, 207] width 518 height 22
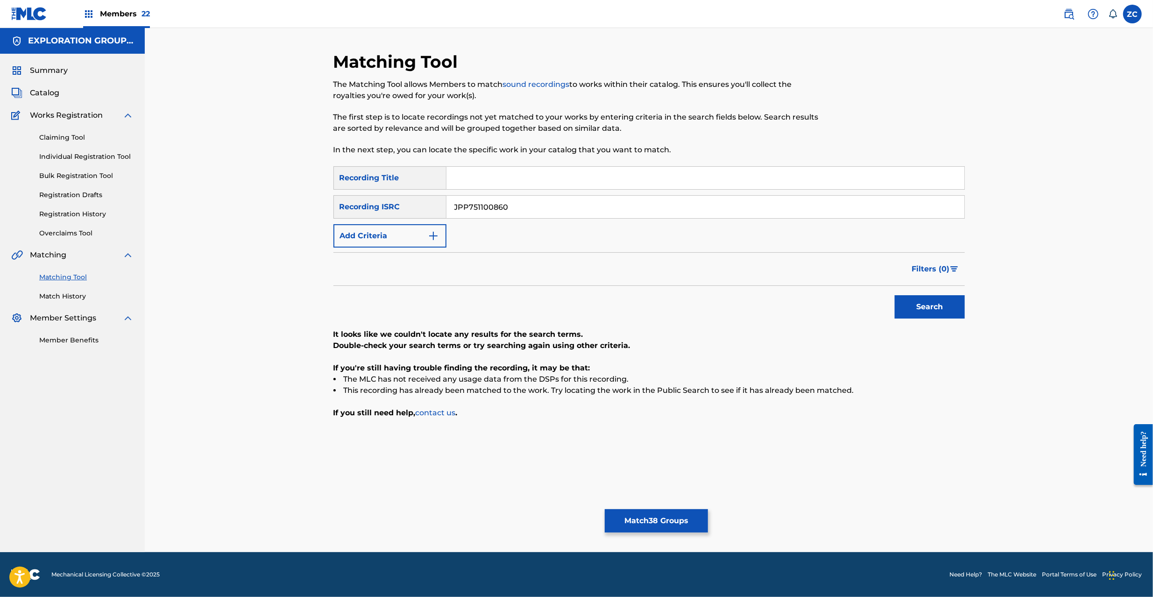
click at [952, 309] on button "Search" at bounding box center [930, 306] width 70 height 23
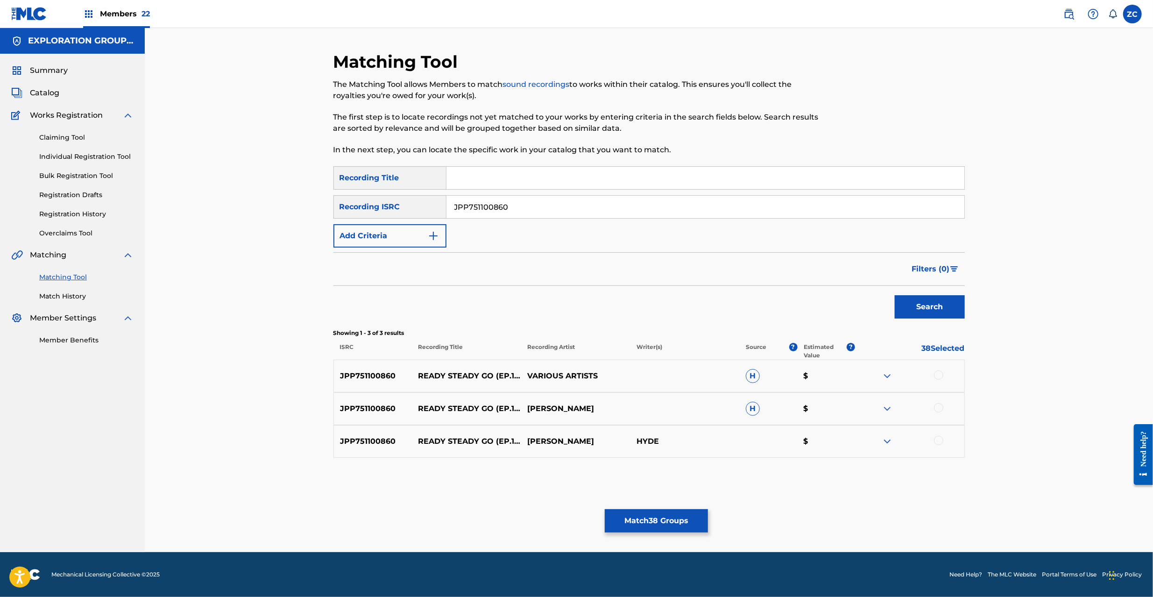
click at [935, 376] on div at bounding box center [938, 374] width 9 height 9
click at [942, 408] on div at bounding box center [938, 407] width 9 height 9
click at [939, 441] on div at bounding box center [938, 440] width 9 height 9
click at [660, 206] on input "JPP751100860" at bounding box center [706, 207] width 518 height 22
click at [931, 309] on button "Search" at bounding box center [930, 306] width 70 height 23
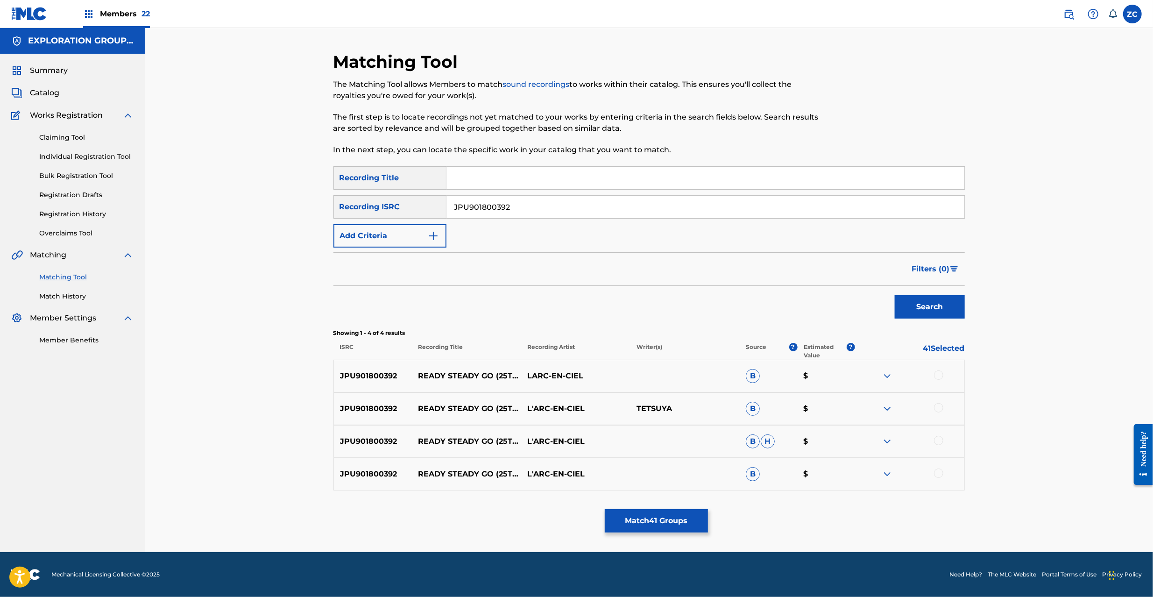
click at [940, 371] on div at bounding box center [938, 374] width 9 height 9
click at [939, 406] on div at bounding box center [938, 407] width 9 height 9
click at [939, 438] on div at bounding box center [938, 440] width 9 height 9
click at [940, 473] on div at bounding box center [938, 473] width 9 height 9
click at [634, 210] on input "JPU901800392" at bounding box center [706, 207] width 518 height 22
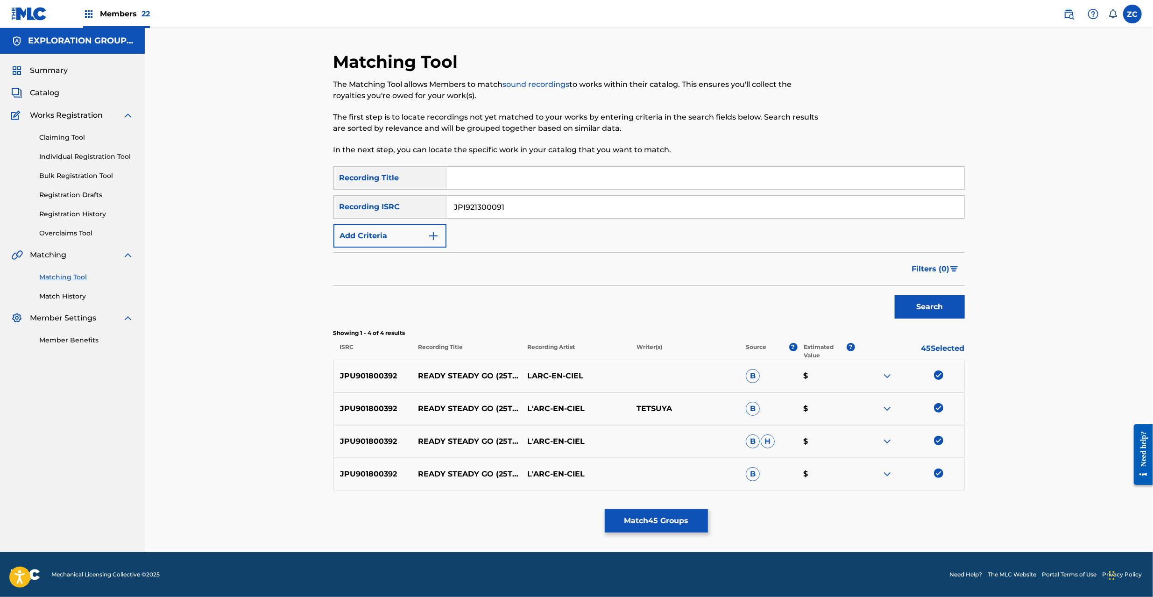
click at [926, 307] on button "Search" at bounding box center [930, 306] width 70 height 23
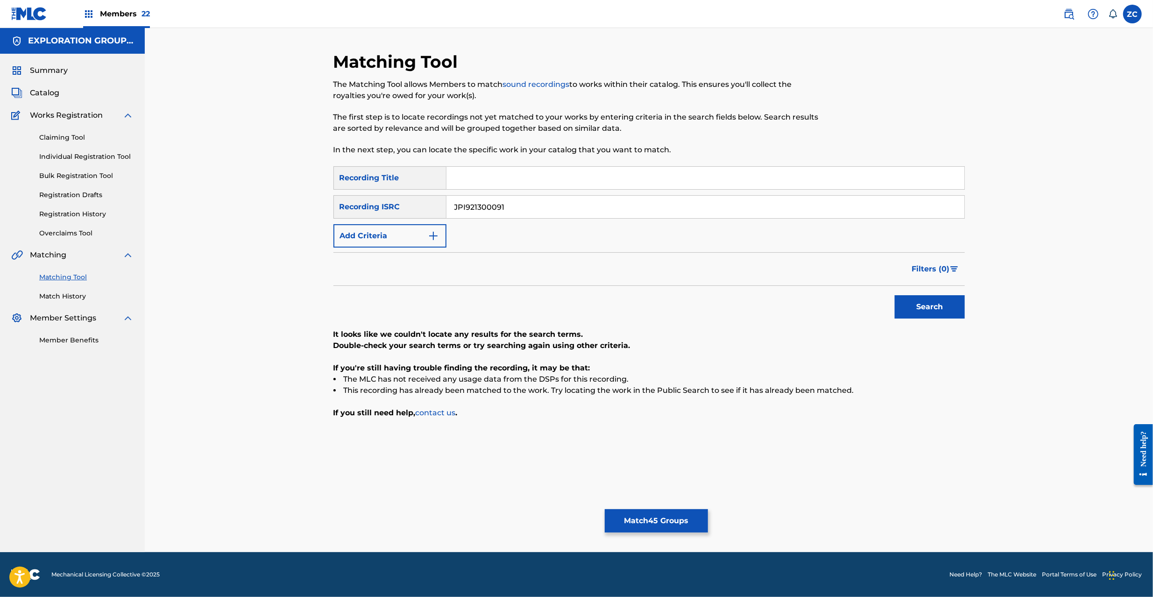
drag, startPoint x: 714, startPoint y: 212, endPoint x: 720, endPoint y: 214, distance: 6.9
click at [714, 210] on input "JPI921300091" at bounding box center [706, 207] width 518 height 22
drag, startPoint x: 919, startPoint y: 305, endPoint x: 918, endPoint y: 299, distance: 5.8
click at [919, 305] on button "Search" at bounding box center [930, 306] width 70 height 23
drag, startPoint x: 536, startPoint y: 211, endPoint x: 548, endPoint y: 213, distance: 11.4
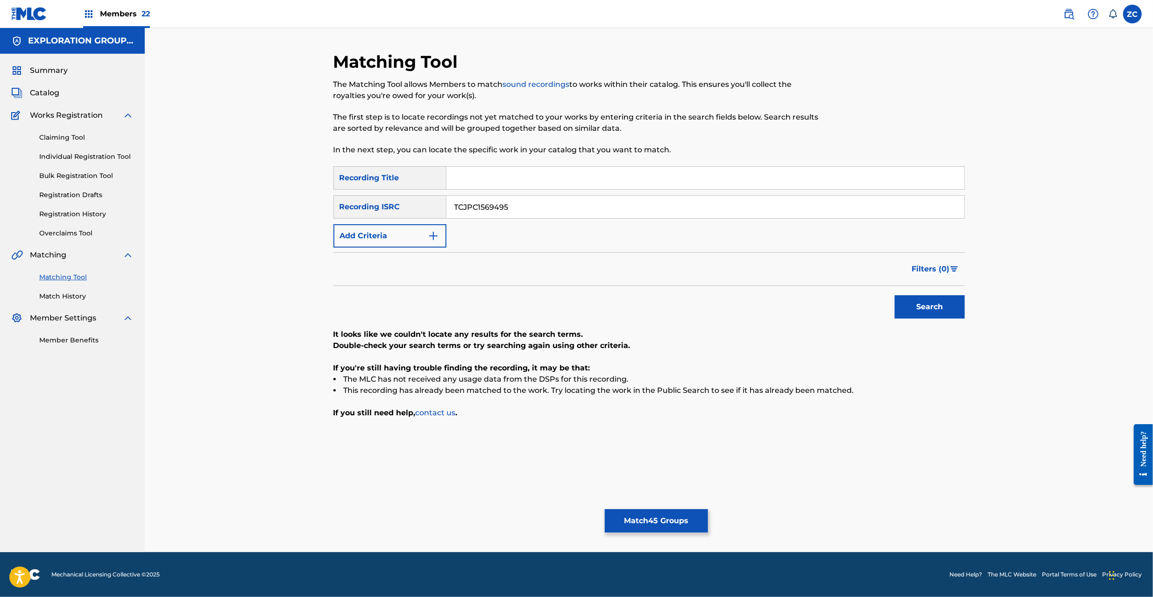
click at [536, 210] on input "TCJPC1569495" at bounding box center [706, 207] width 518 height 22
click at [948, 310] on button "Search" at bounding box center [930, 306] width 70 height 23
click at [582, 204] on input "TCJPA1322991" at bounding box center [706, 207] width 518 height 22
click at [937, 316] on button "Search" at bounding box center [930, 306] width 70 height 23
click at [531, 208] on input "JPL590900474" at bounding box center [706, 207] width 518 height 22
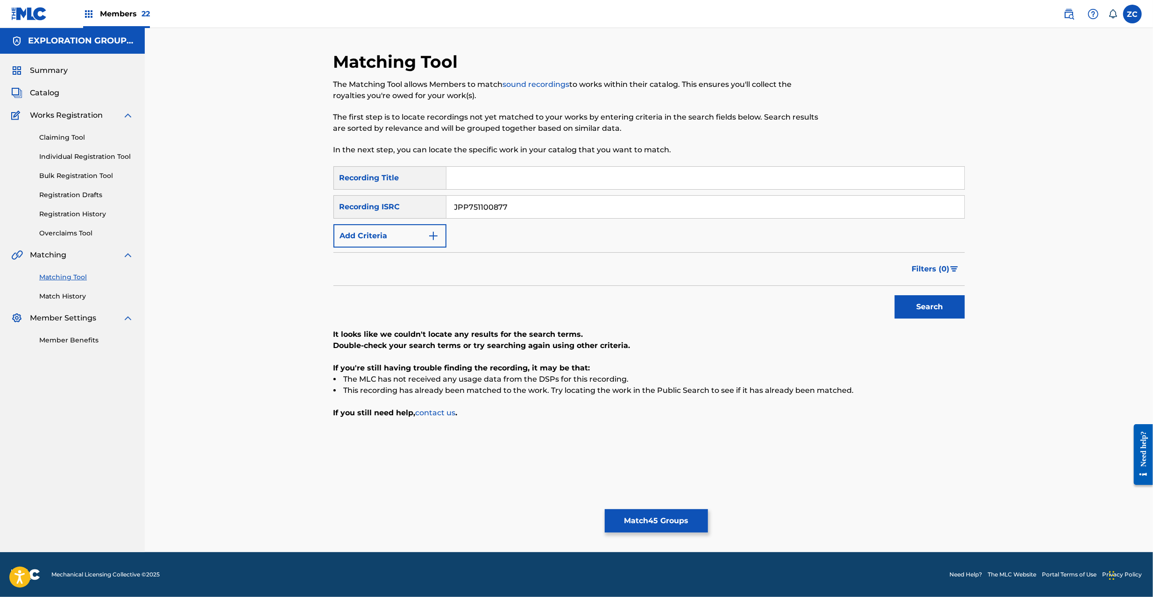
drag, startPoint x: 949, startPoint y: 316, endPoint x: 888, endPoint y: 303, distance: 63.1
click at [948, 314] on button "Search" at bounding box center [930, 306] width 70 height 23
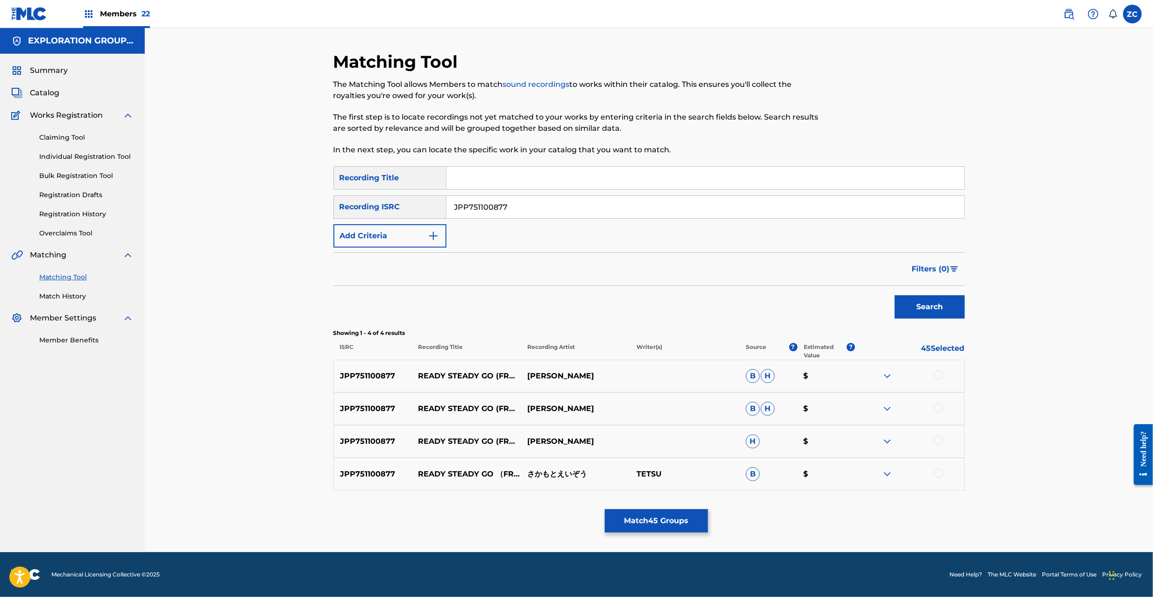
drag, startPoint x: 943, startPoint y: 374, endPoint x: 943, endPoint y: 390, distance: 15.4
click at [943, 375] on div at bounding box center [938, 374] width 9 height 9
click at [941, 413] on div at bounding box center [909, 408] width 109 height 11
click at [942, 407] on div at bounding box center [938, 407] width 9 height 9
click at [938, 441] on div at bounding box center [938, 440] width 9 height 9
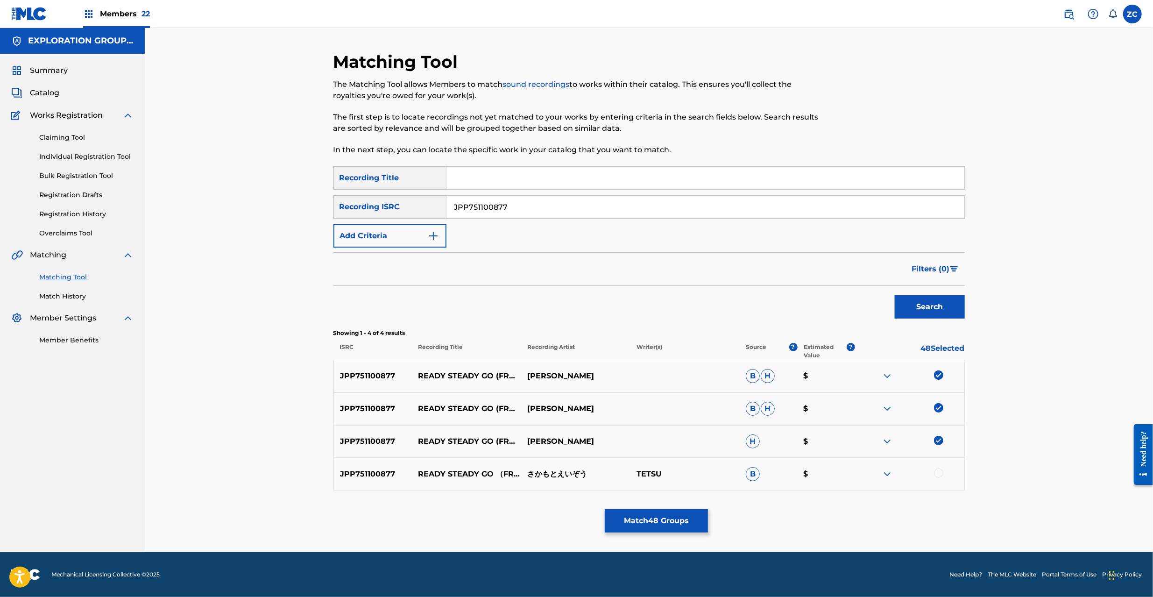
click at [939, 472] on div at bounding box center [938, 473] width 9 height 9
click at [542, 203] on input "JPP751100877" at bounding box center [706, 207] width 518 height 22
click at [632, 206] on input "JPP751100877" at bounding box center [706, 207] width 518 height 22
click at [944, 303] on button "Search" at bounding box center [930, 306] width 70 height 23
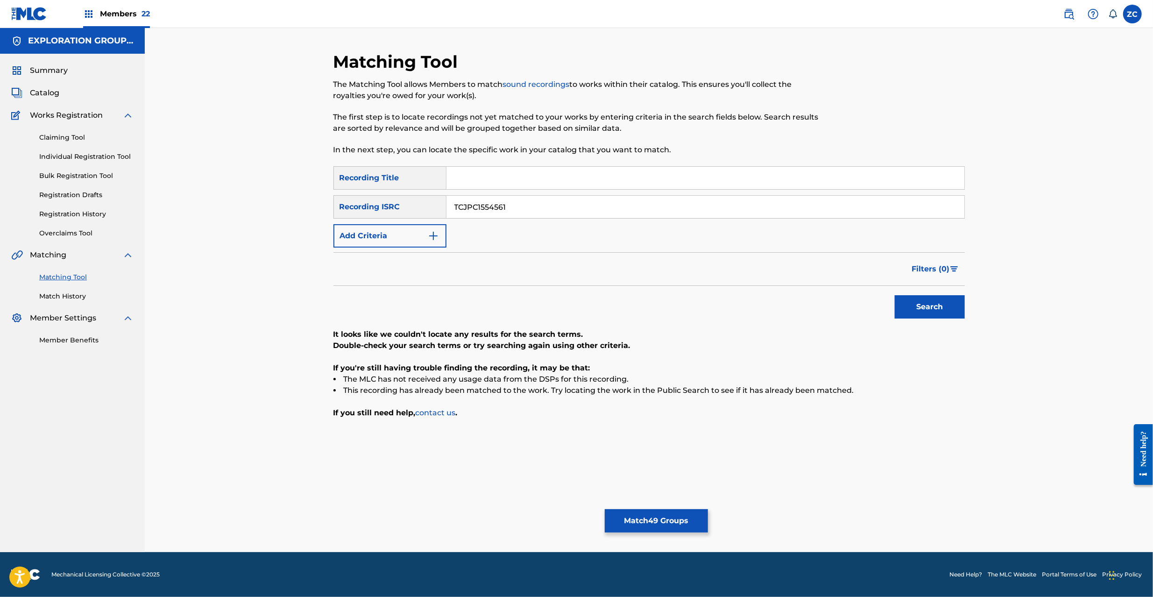
click at [573, 208] on input "TCJPC1554561" at bounding box center [706, 207] width 518 height 22
click at [929, 298] on button "Search" at bounding box center [930, 306] width 70 height 23
click at [578, 208] on input "JPB951205903" at bounding box center [706, 207] width 518 height 22
click at [922, 301] on button "Search" at bounding box center [930, 306] width 70 height 23
drag, startPoint x: 623, startPoint y: 209, endPoint x: 626, endPoint y: 217, distance: 8.2
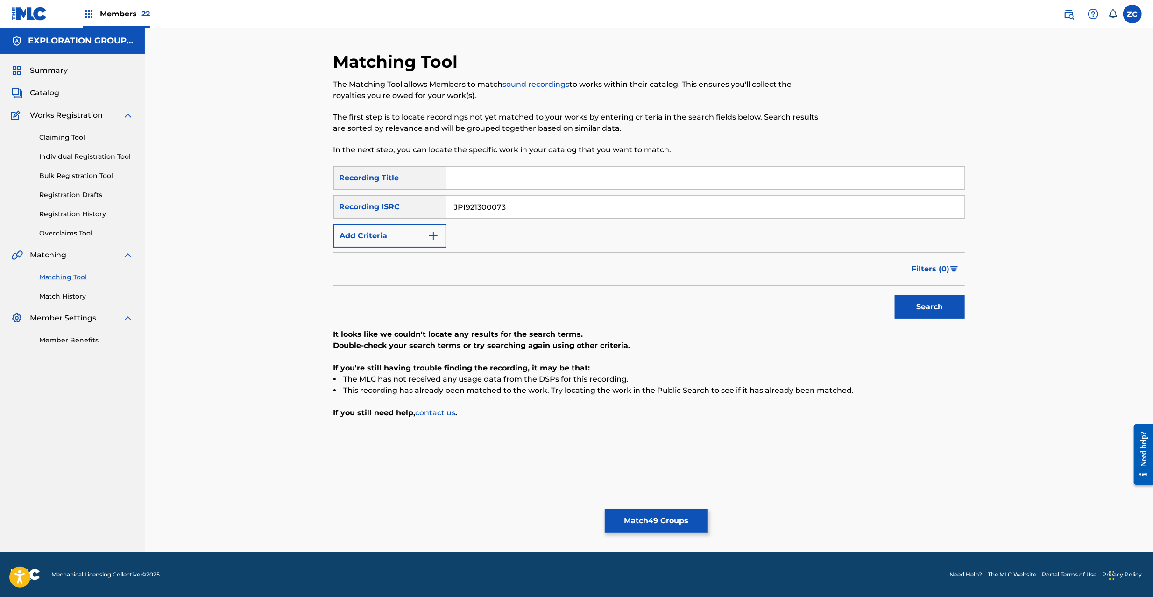
click at [622, 210] on input "JPI921300073" at bounding box center [706, 207] width 518 height 22
click at [937, 310] on button "Search" at bounding box center [930, 306] width 70 height 23
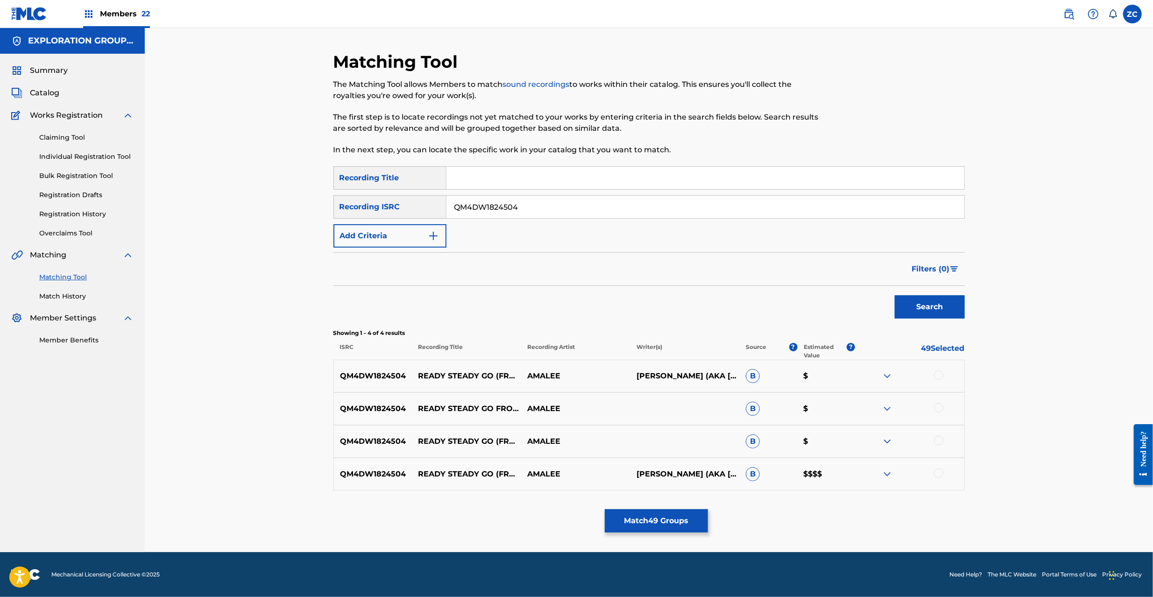
click at [941, 376] on div at bounding box center [938, 374] width 9 height 9
click at [940, 406] on div at bounding box center [938, 407] width 9 height 9
click at [937, 438] on div at bounding box center [938, 440] width 9 height 9
click at [942, 470] on div at bounding box center [938, 473] width 9 height 9
click at [527, 205] on input "QM4DW1824504" at bounding box center [706, 207] width 518 height 22
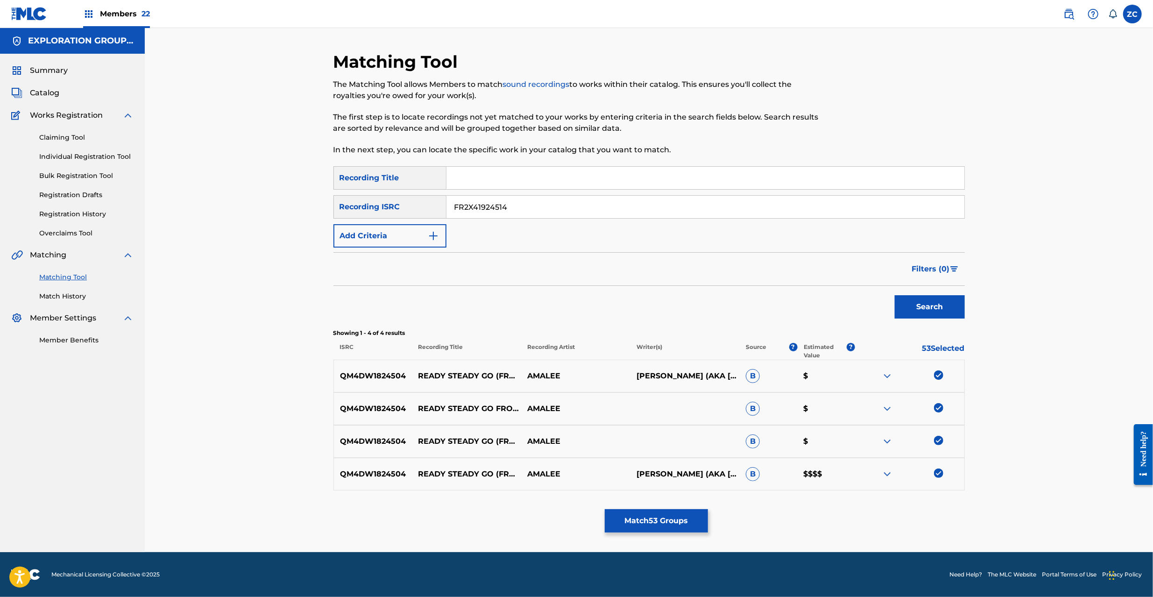
click at [952, 310] on button "Search" at bounding box center [930, 306] width 70 height 23
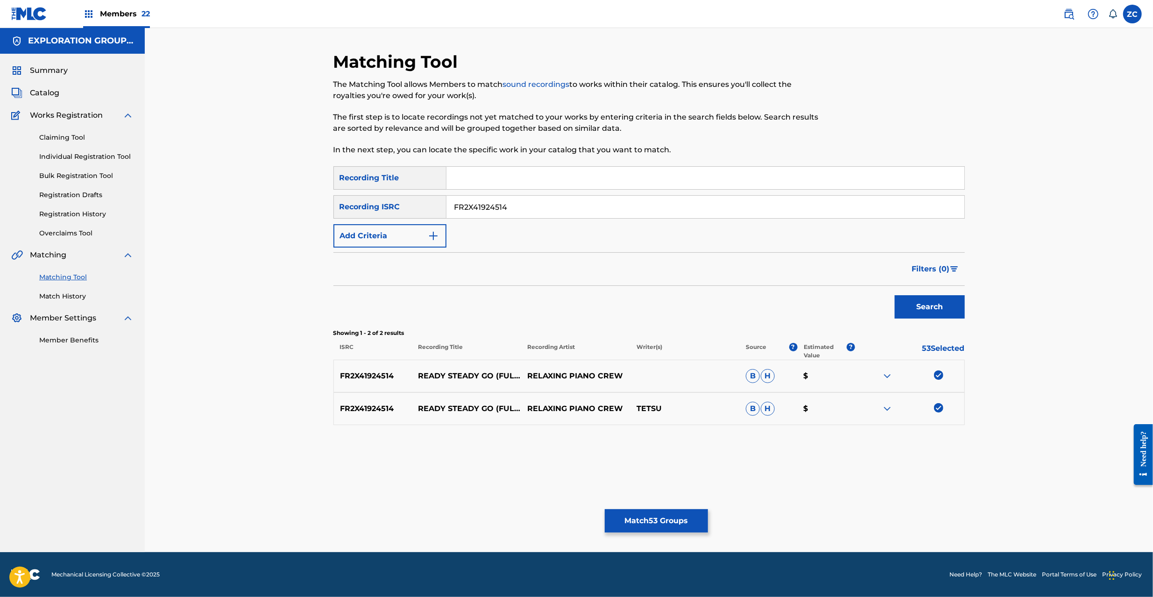
click at [753, 207] on input "FR2X41924514" at bounding box center [706, 207] width 518 height 22
click at [901, 301] on button "Search" at bounding box center [930, 306] width 70 height 23
click at [720, 207] on input "JPB951901356" at bounding box center [706, 207] width 518 height 22
click at [931, 302] on button "Search" at bounding box center [930, 306] width 70 height 23
click at [638, 209] on input "JPZ921307935" at bounding box center [706, 207] width 518 height 22
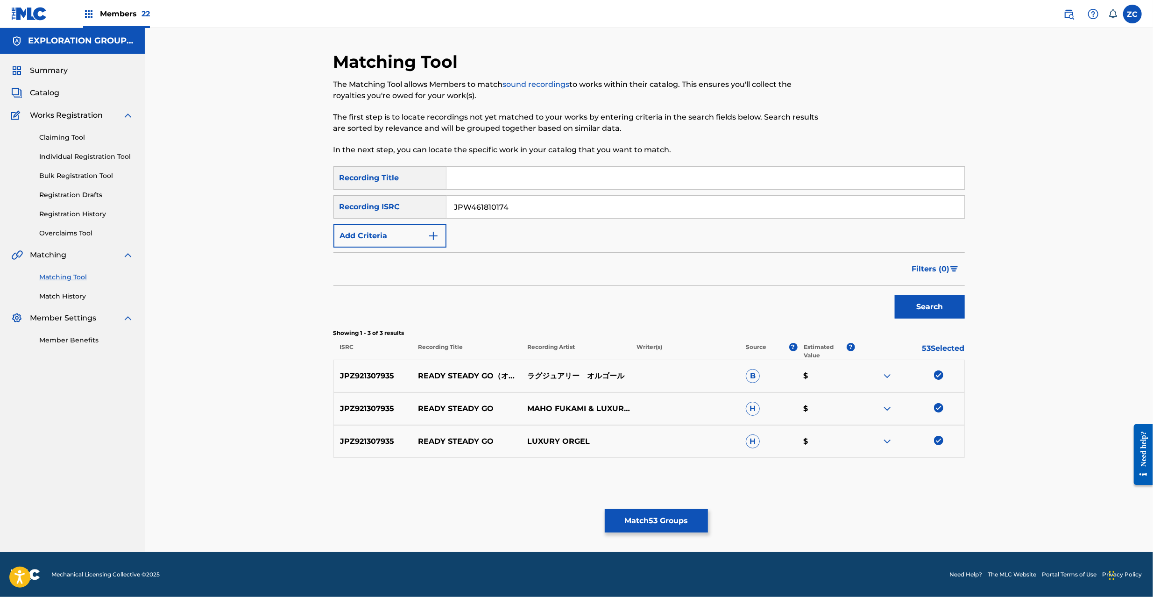
click at [904, 299] on button "Search" at bounding box center [930, 306] width 70 height 23
click at [613, 213] on input "JPW461810174" at bounding box center [706, 207] width 518 height 22
click at [934, 309] on button "Search" at bounding box center [930, 306] width 70 height 23
drag, startPoint x: 647, startPoint y: 203, endPoint x: 656, endPoint y: 207, distance: 10.4
click at [647, 202] on input "JPW461802426" at bounding box center [706, 207] width 518 height 22
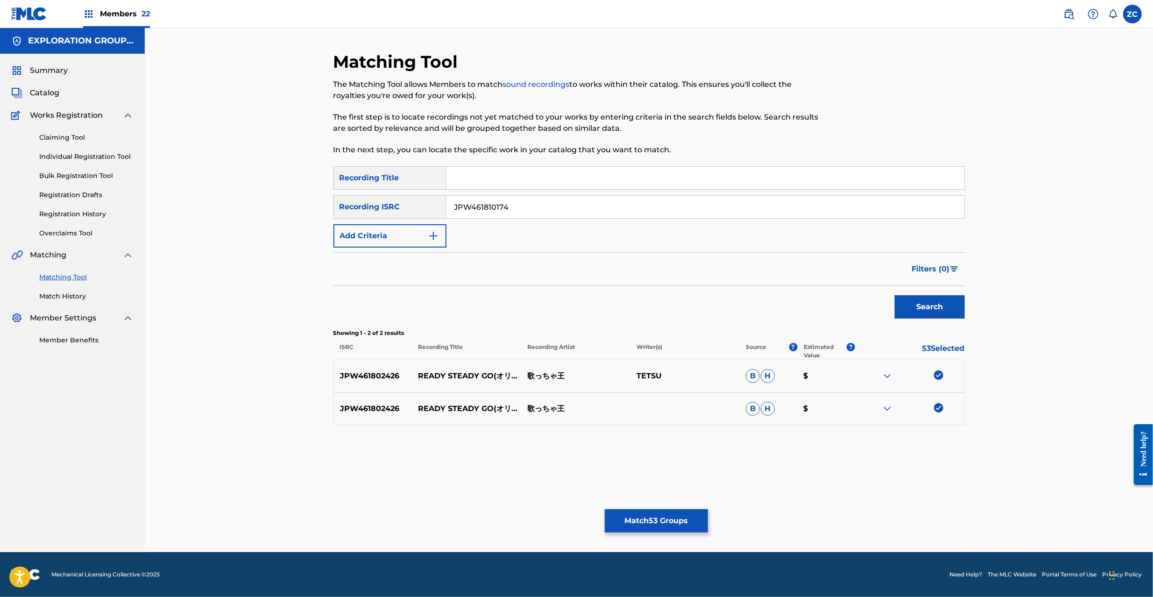
type input "JPW461810174"
click at [924, 313] on button "Search" at bounding box center [930, 306] width 70 height 23
click at [676, 524] on button "Match 53 Groups" at bounding box center [656, 520] width 103 height 23
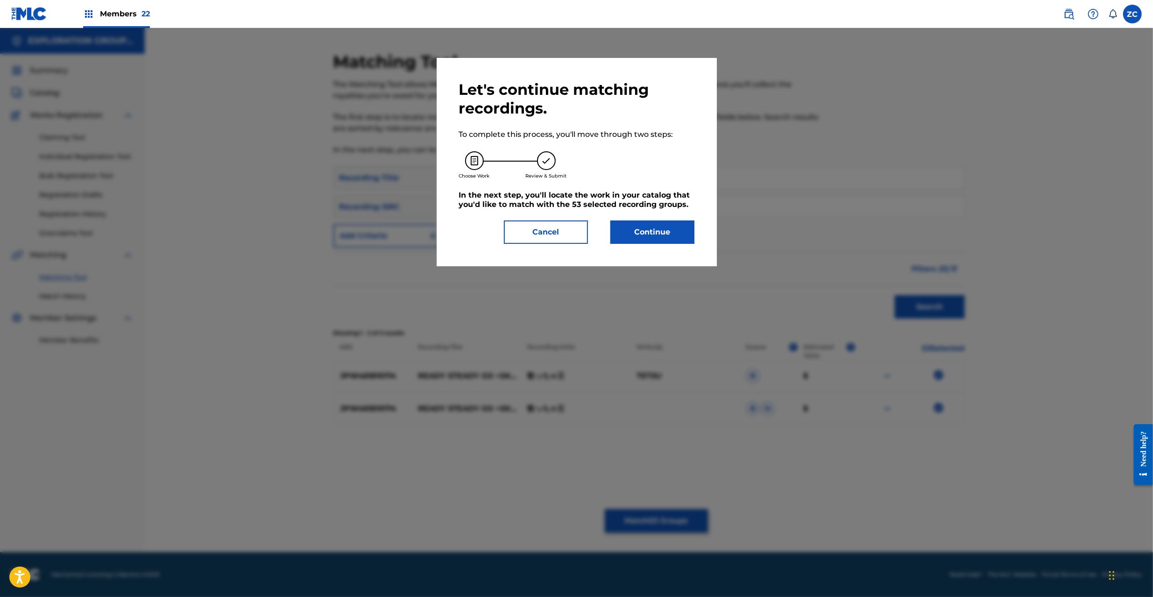
click at [675, 234] on button "Continue" at bounding box center [653, 232] width 84 height 23
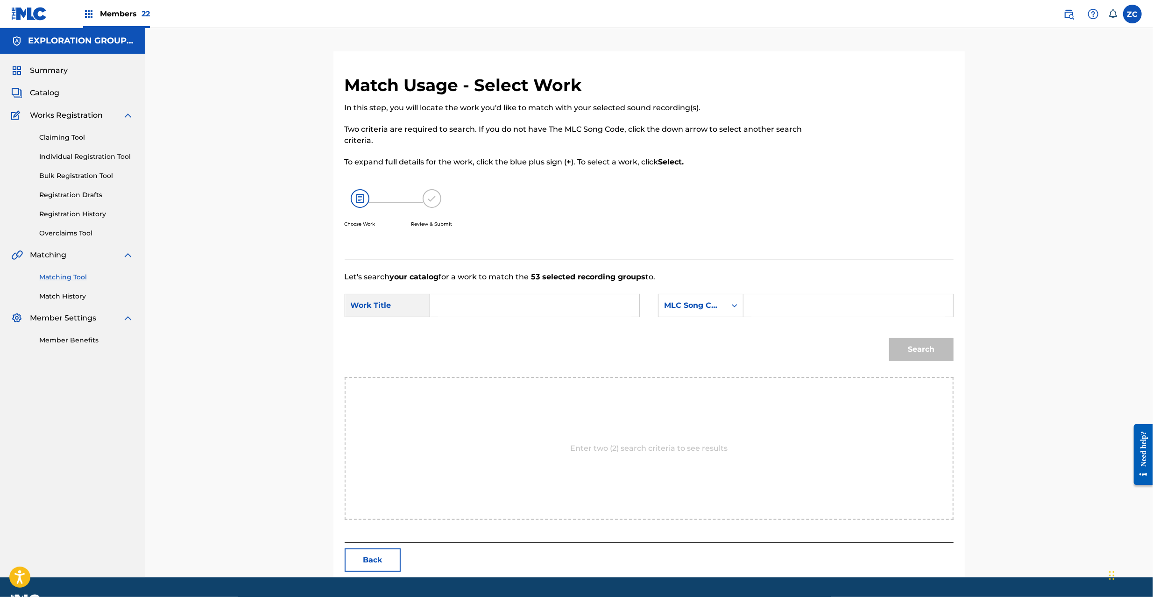
click at [490, 311] on input "Search Form" at bounding box center [534, 305] width 193 height 22
click at [505, 306] on input "Raindrops RO1NUV" at bounding box center [534, 305] width 193 height 22
type input "Raindrops"
click at [789, 307] on input "Search Form" at bounding box center [848, 305] width 193 height 22
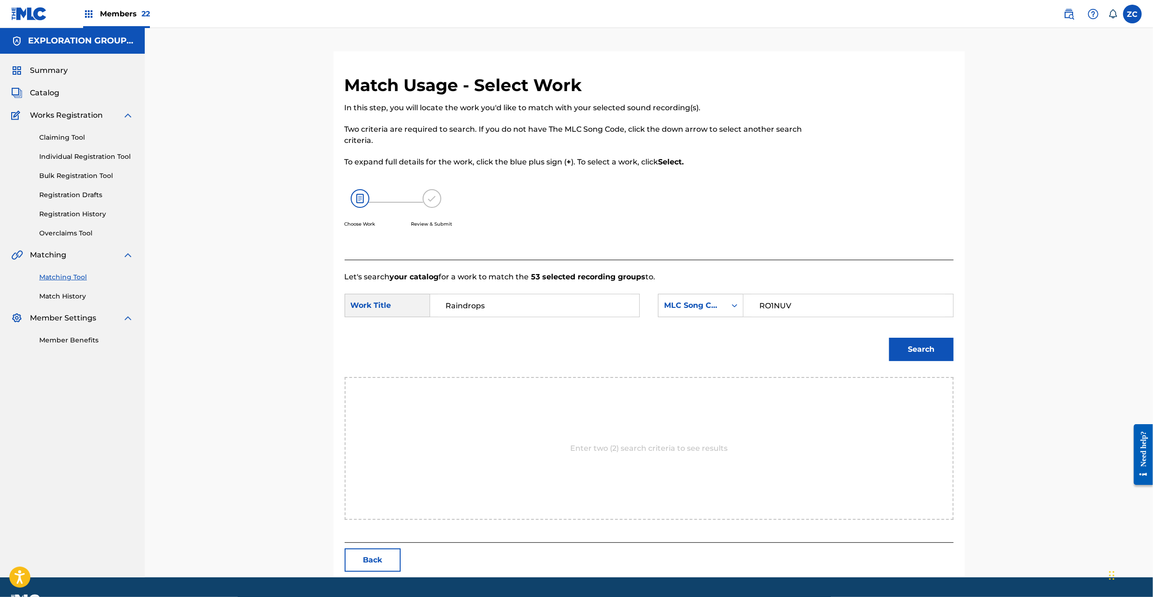
type input "RO1NUV"
click at [937, 346] on button "Search" at bounding box center [921, 349] width 64 height 23
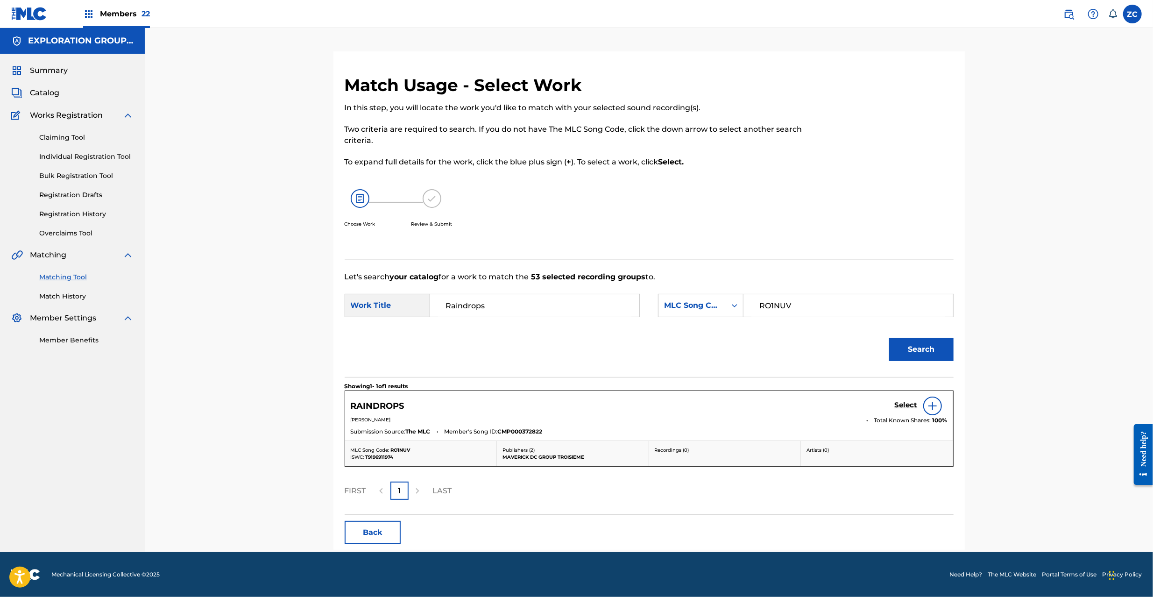
click at [904, 409] on h5 "Select" at bounding box center [906, 405] width 23 height 9
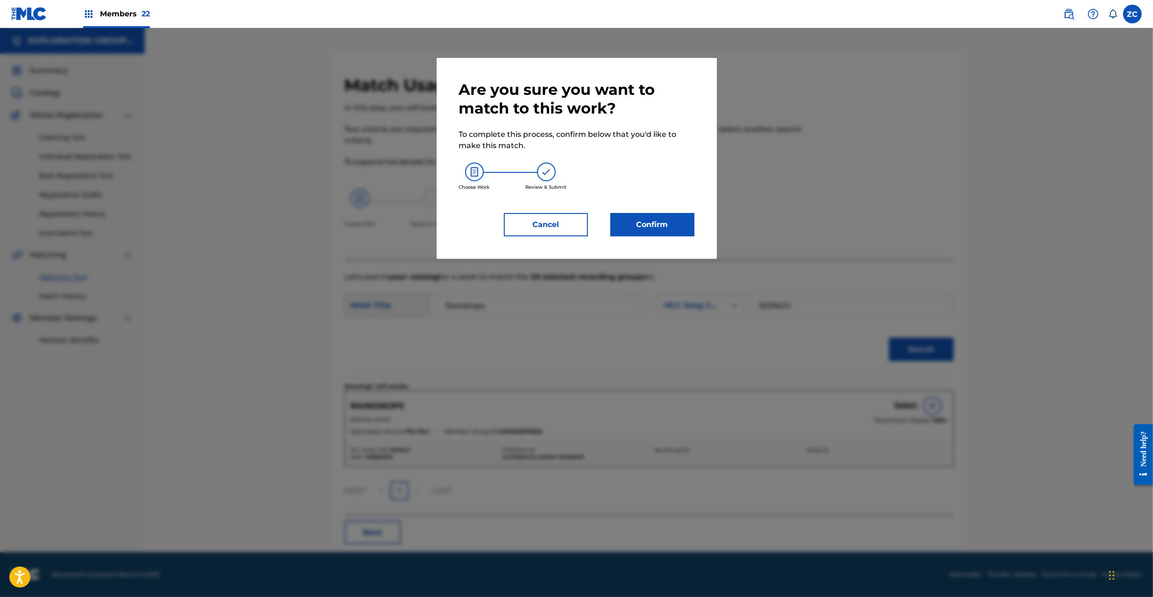
click at [683, 218] on button "Confirm" at bounding box center [653, 224] width 84 height 23
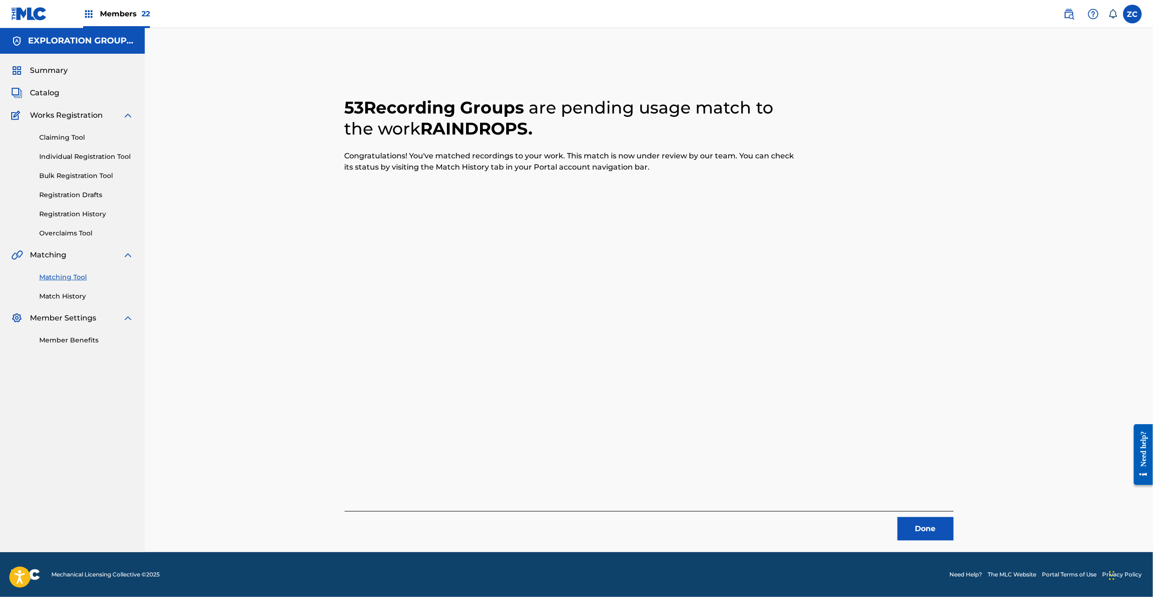
click at [912, 524] on button "Done" at bounding box center [926, 528] width 56 height 23
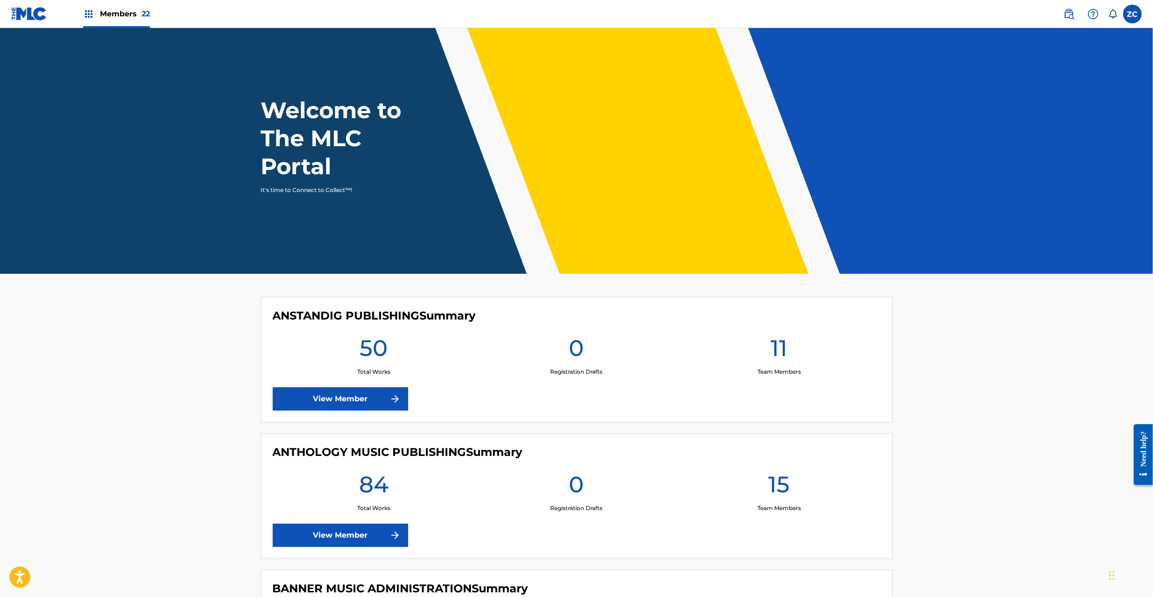
click at [40, 8] on img at bounding box center [29, 14] width 36 height 14
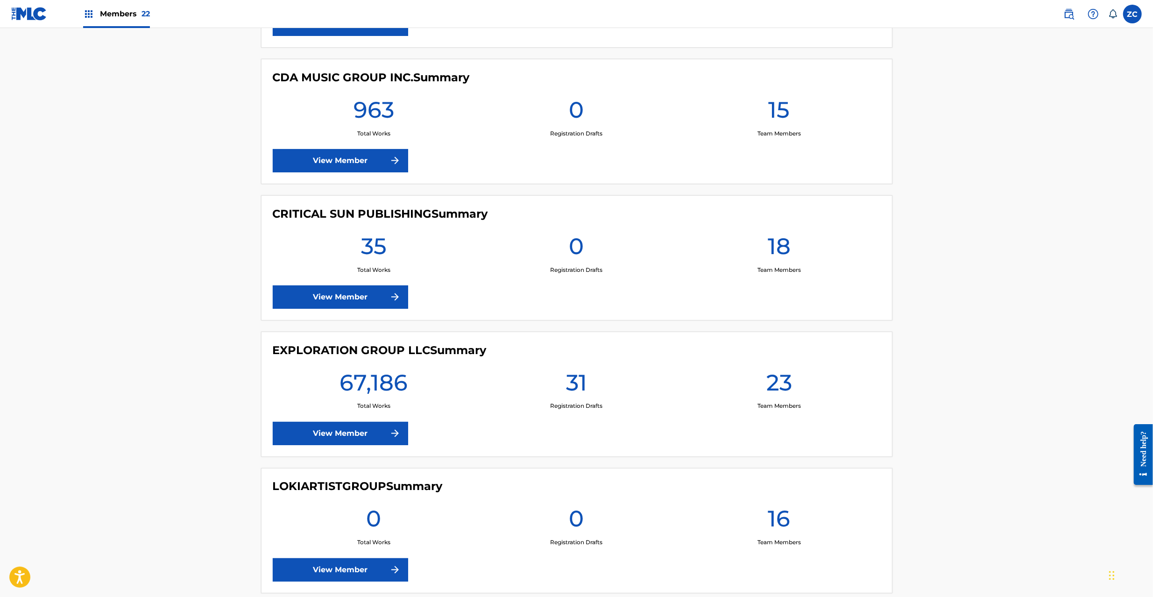
scroll to position [1412, 0]
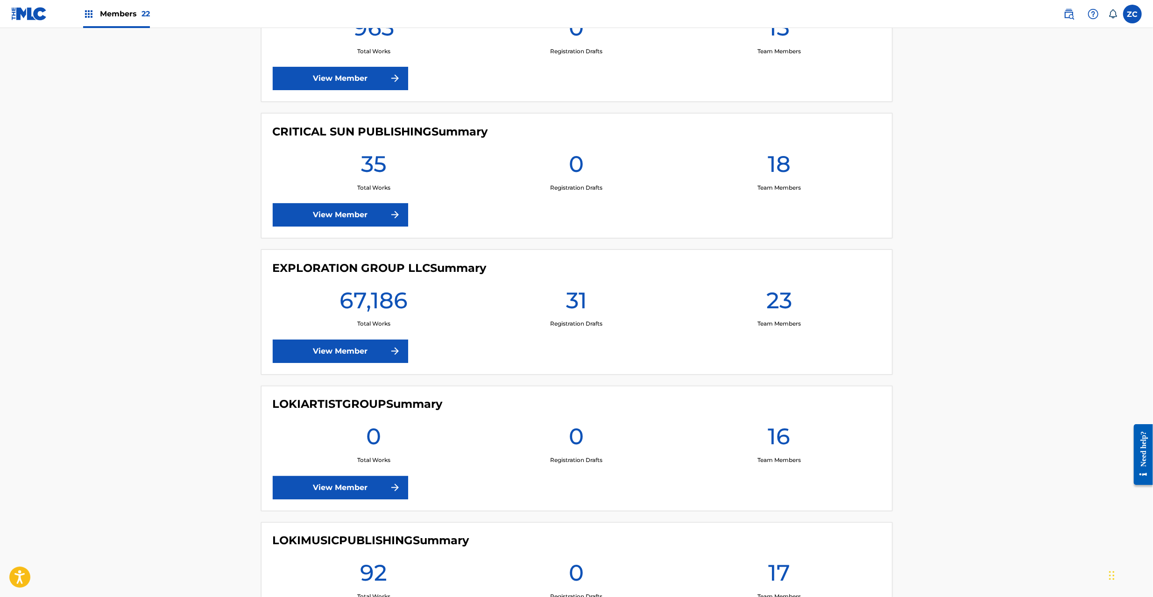
click at [349, 352] on link "View Member" at bounding box center [340, 351] width 135 height 23
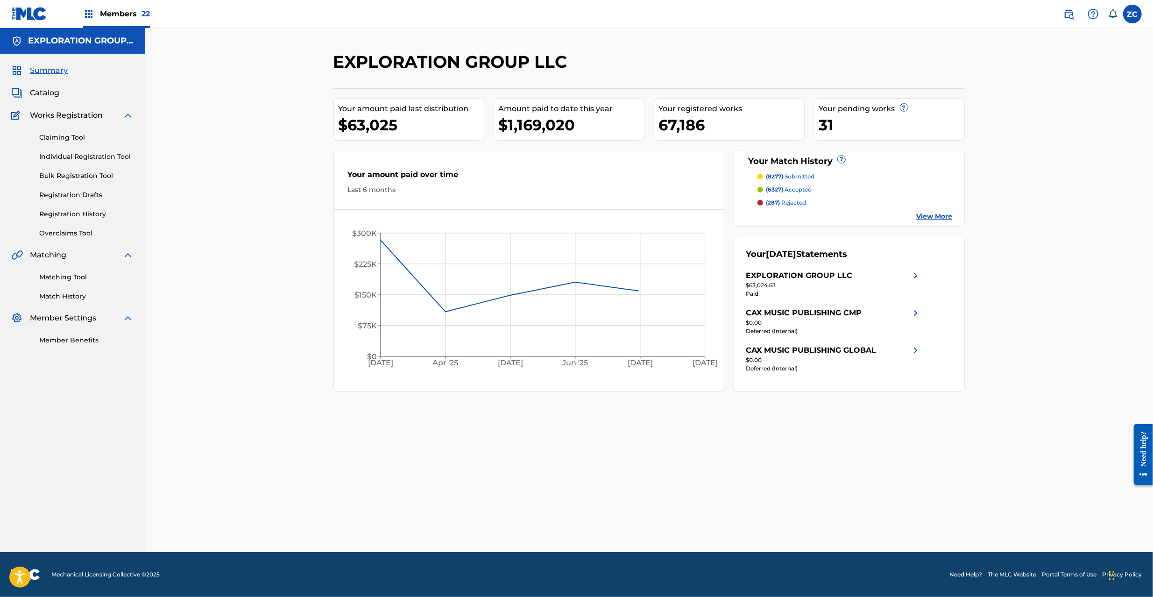
drag, startPoint x: 49, startPoint y: 93, endPoint x: 80, endPoint y: 96, distance: 31.9
click at [49, 93] on span "Catalog" at bounding box center [44, 92] width 29 height 11
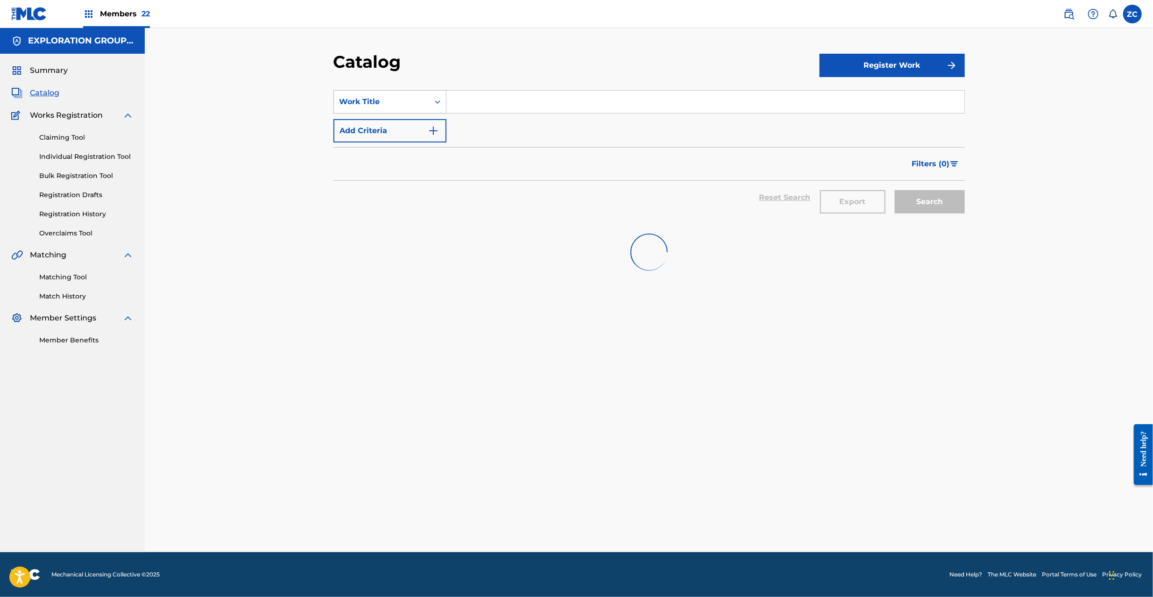
click at [386, 98] on div "Work Title" at bounding box center [382, 101] width 84 height 11
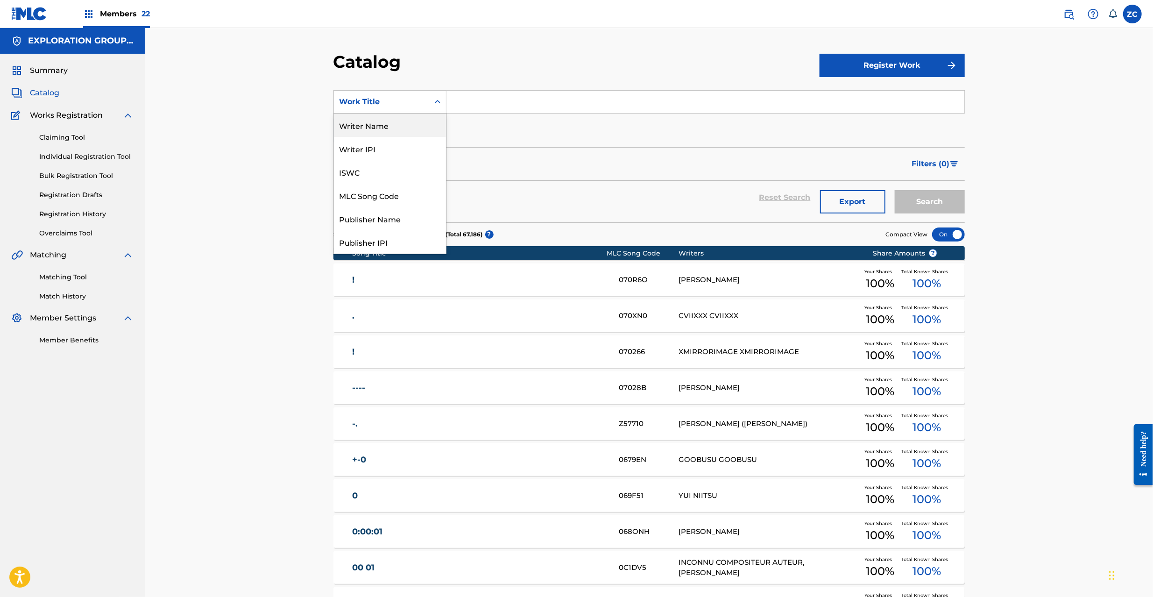
click at [385, 122] on div "Writer Name" at bounding box center [390, 125] width 112 height 23
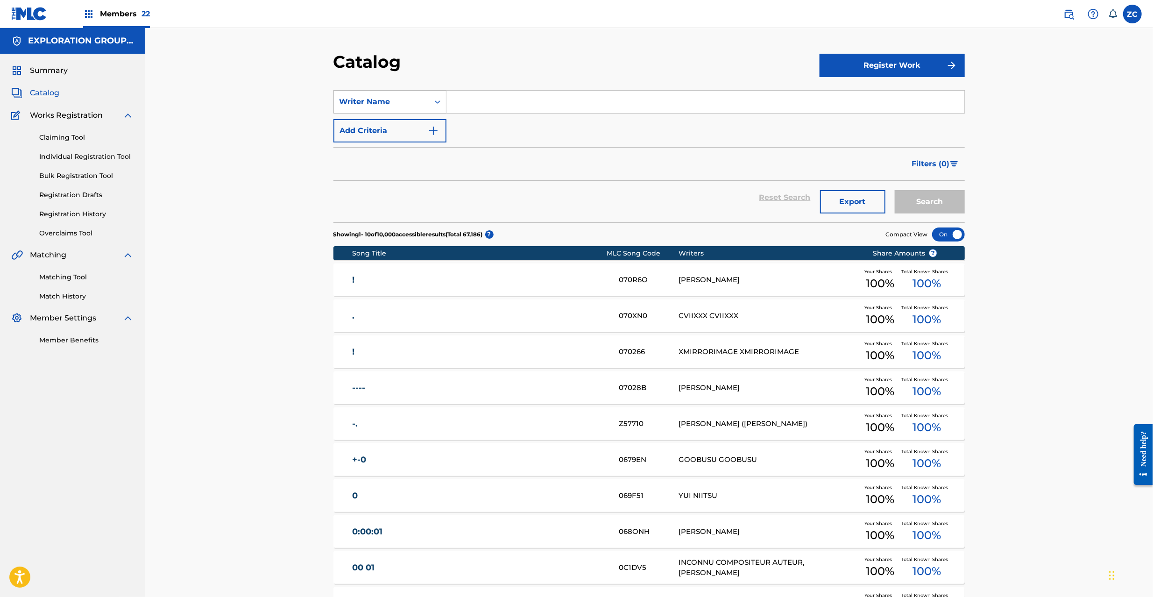
click at [385, 101] on div "Writer Name" at bounding box center [382, 101] width 84 height 11
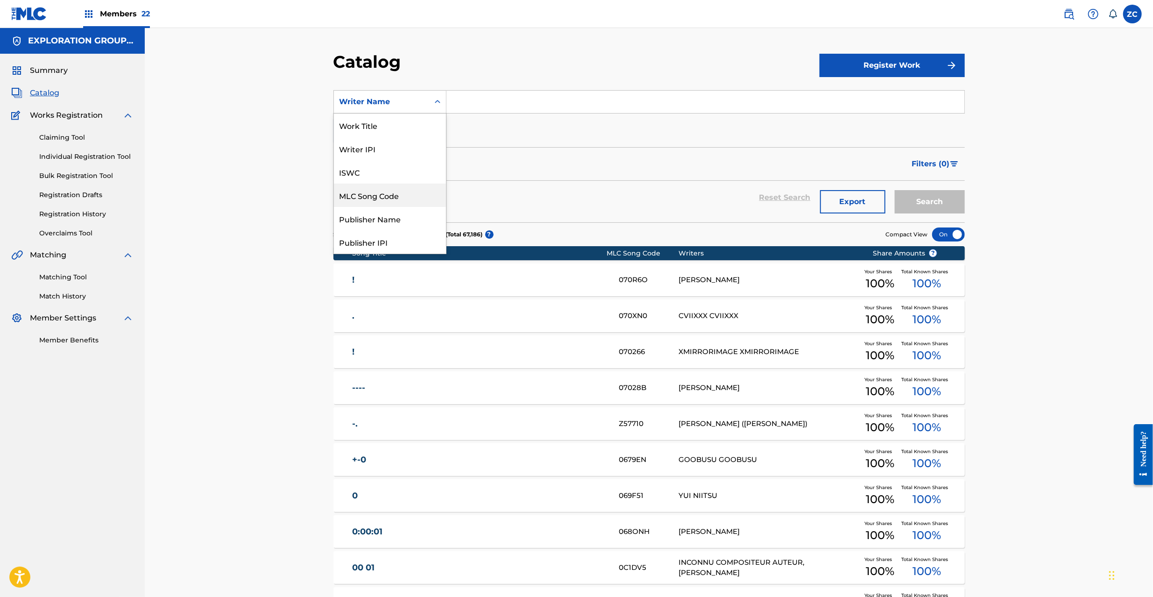
click at [385, 197] on div "MLC Song Code" at bounding box center [390, 195] width 112 height 23
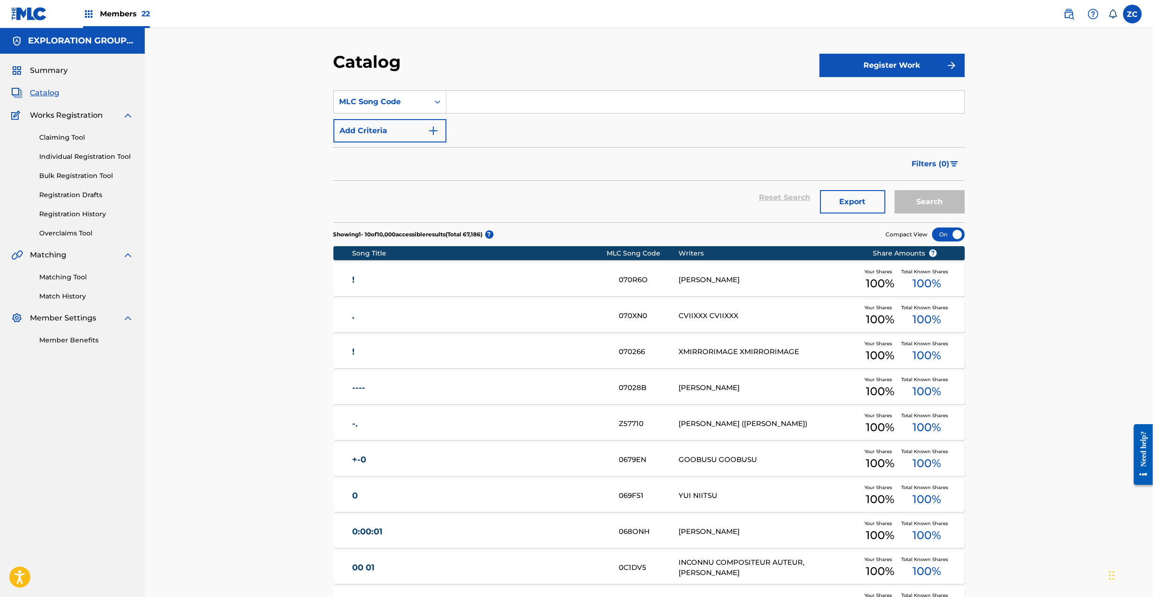
click at [497, 103] on input "Search Form" at bounding box center [706, 102] width 518 height 22
paste input "RB2FFB"
type input "RB2FFB"
click at [942, 204] on button "Search" at bounding box center [930, 201] width 70 height 23
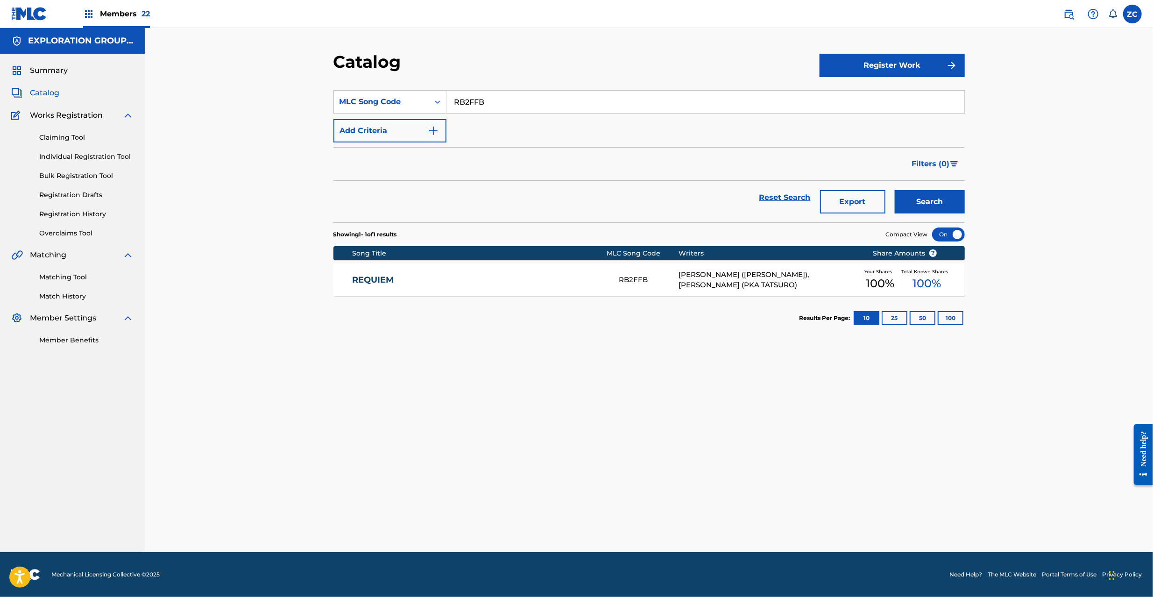
click at [505, 303] on section "Results Per Page: 10 25 50 100" at bounding box center [650, 318] width 632 height 44
click at [511, 286] on div "REQUIEM RB2FFB SATOSHI TAKAYASU (PKA SATOCHI), TATSUO IWAKAMI (PKA TATSURO) You…" at bounding box center [650, 279] width 632 height 33
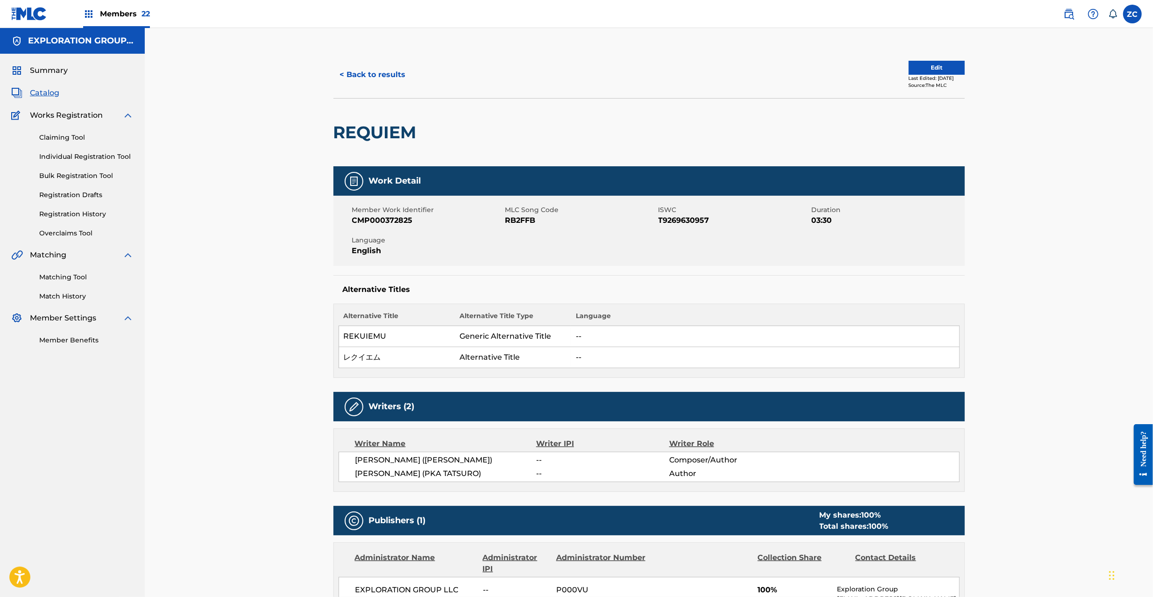
click at [397, 128] on h2 "REQUIEM" at bounding box center [378, 132] width 88 height 21
drag, startPoint x: 397, startPoint y: 128, endPoint x: 331, endPoint y: 2, distance: 141.9
click at [397, 125] on h2 "REQUIEM" at bounding box center [378, 132] width 88 height 21
copy h2 "REQUIEM"
click at [382, 78] on button "< Back to results" at bounding box center [373, 74] width 79 height 23
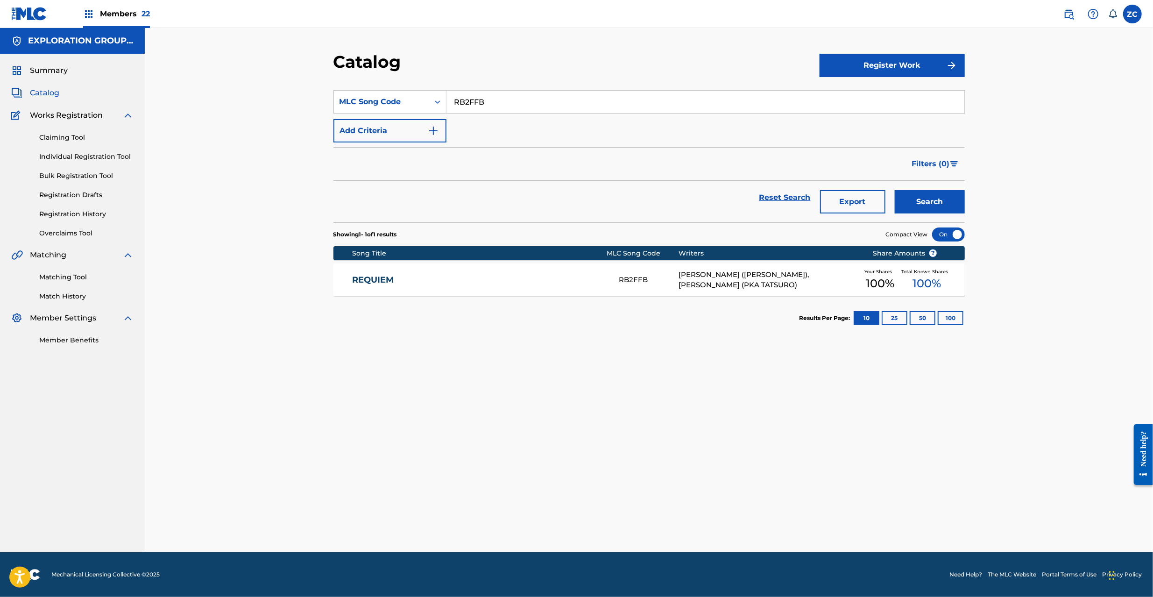
click at [508, 103] on input "RB2FFB" at bounding box center [706, 102] width 518 height 22
paste input "O1NP"
type input "RO1NPB"
click at [946, 204] on button "Search" at bounding box center [930, 201] width 70 height 23
click at [28, 12] on img at bounding box center [29, 14] width 36 height 14
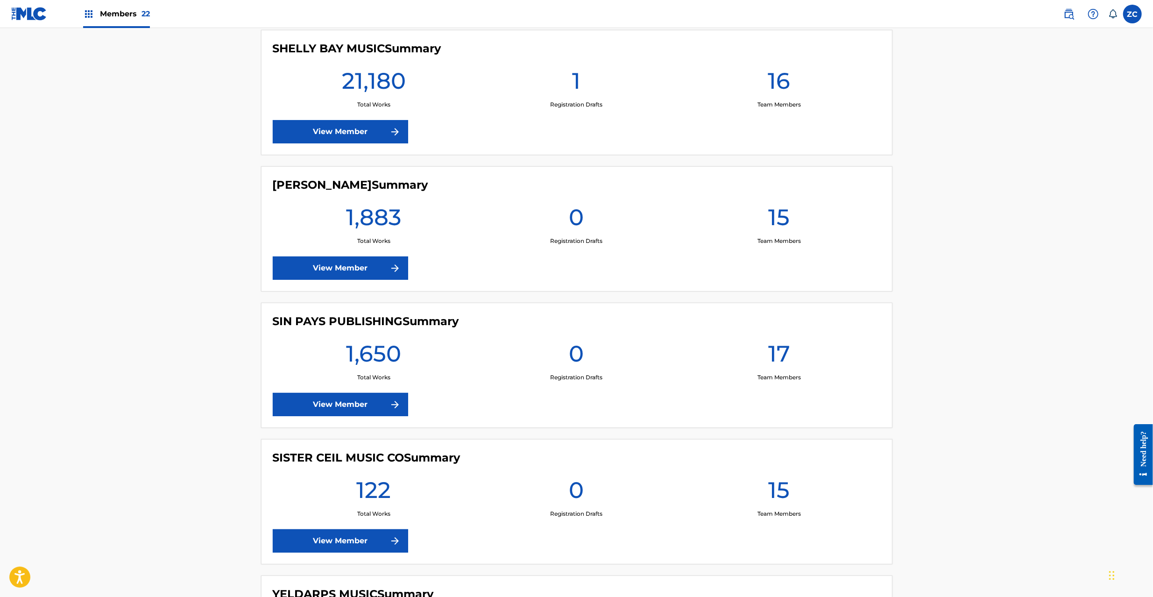
scroll to position [2491, 0]
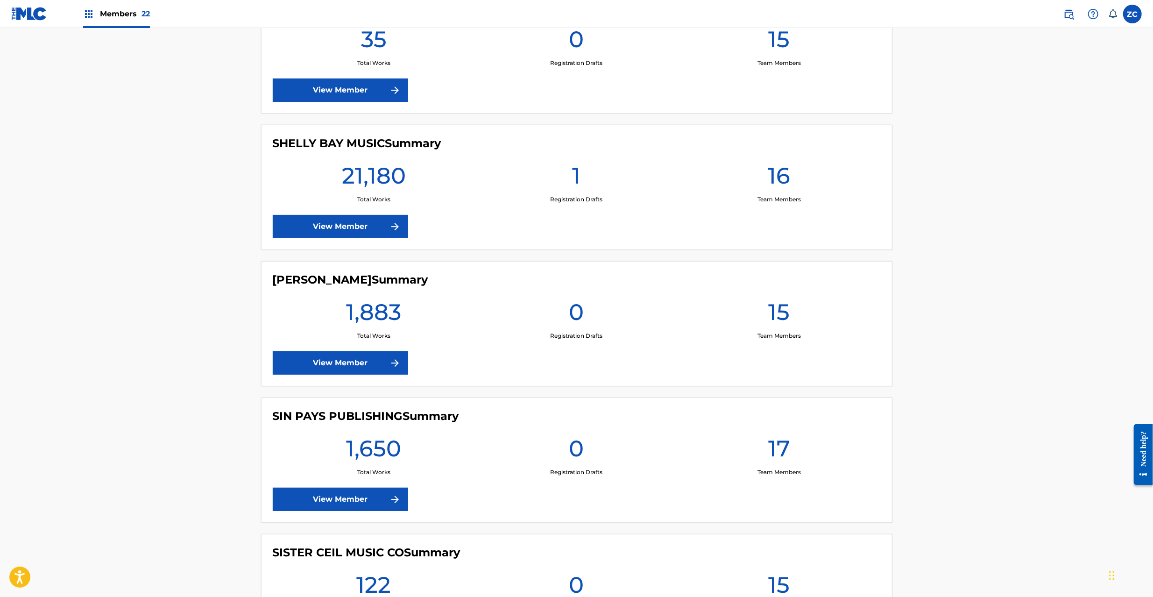
click at [380, 231] on link "View Member" at bounding box center [340, 226] width 135 height 23
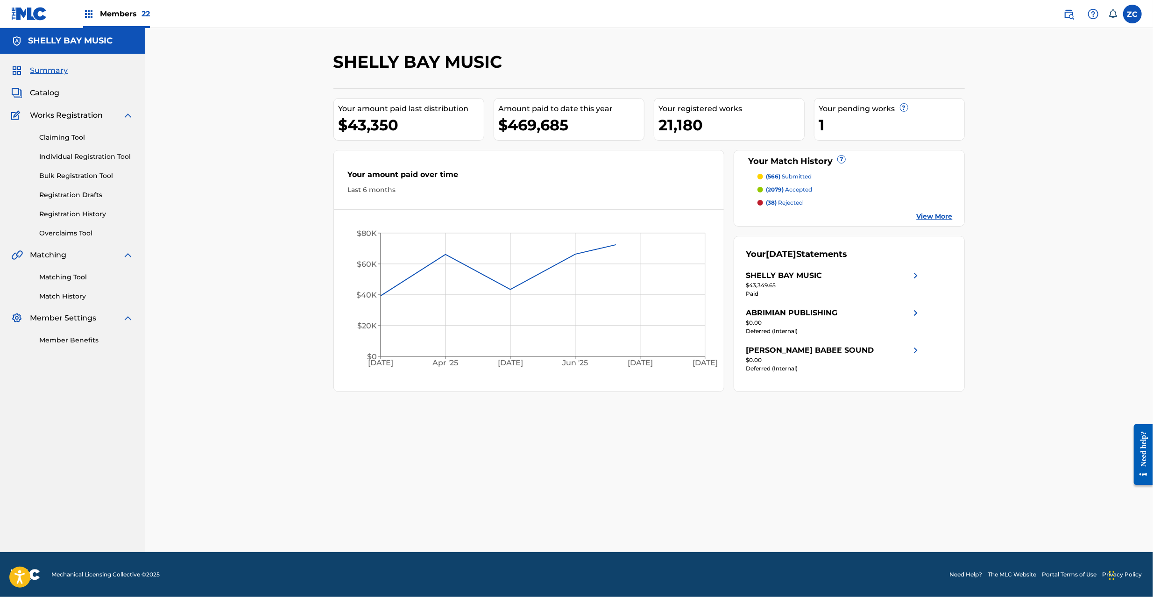
click at [47, 90] on span "Catalog" at bounding box center [44, 92] width 29 height 11
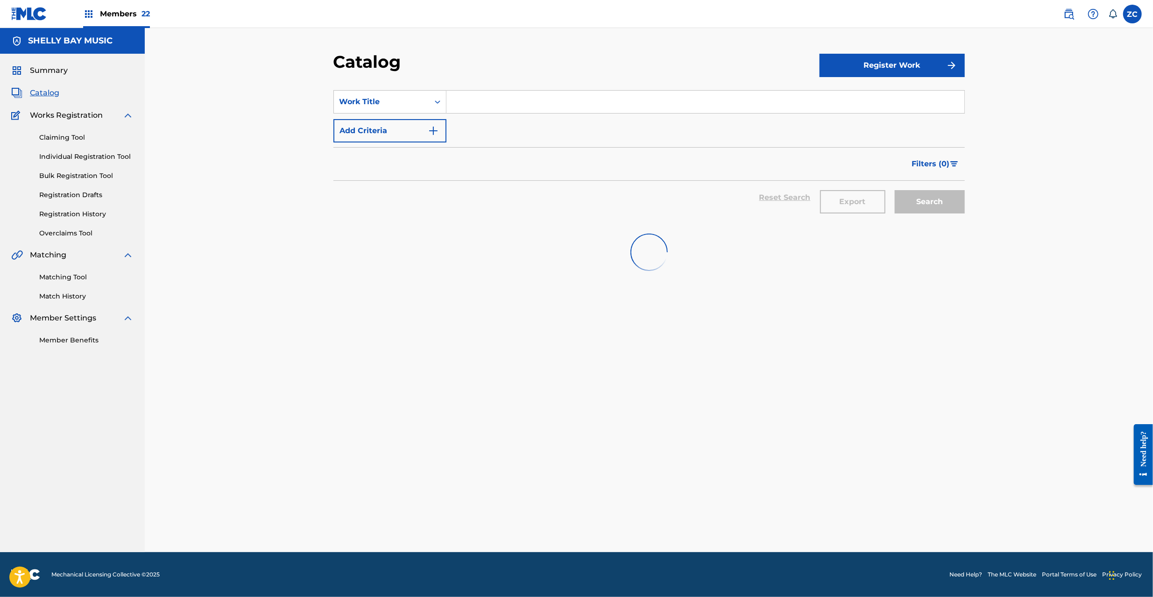
click at [533, 98] on input "Search Form" at bounding box center [706, 102] width 518 height 22
paste input "Kot Wrld"
type input "Kot Wrld"
click at [937, 200] on div "Search" at bounding box center [927, 198] width 75 height 34
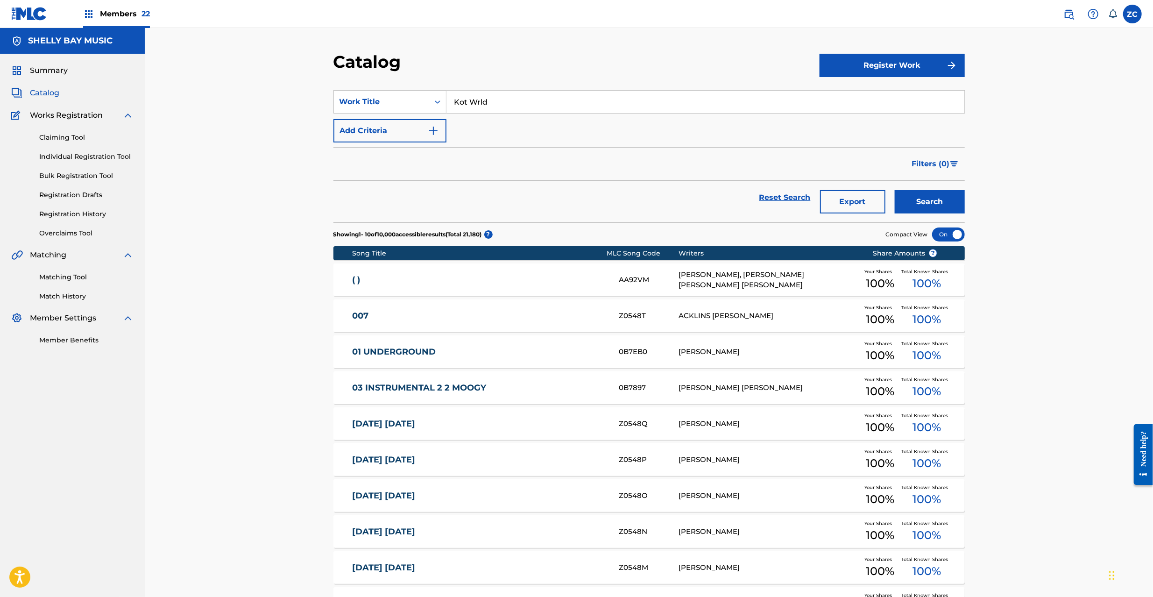
click at [937, 200] on button "Search" at bounding box center [930, 201] width 70 height 23
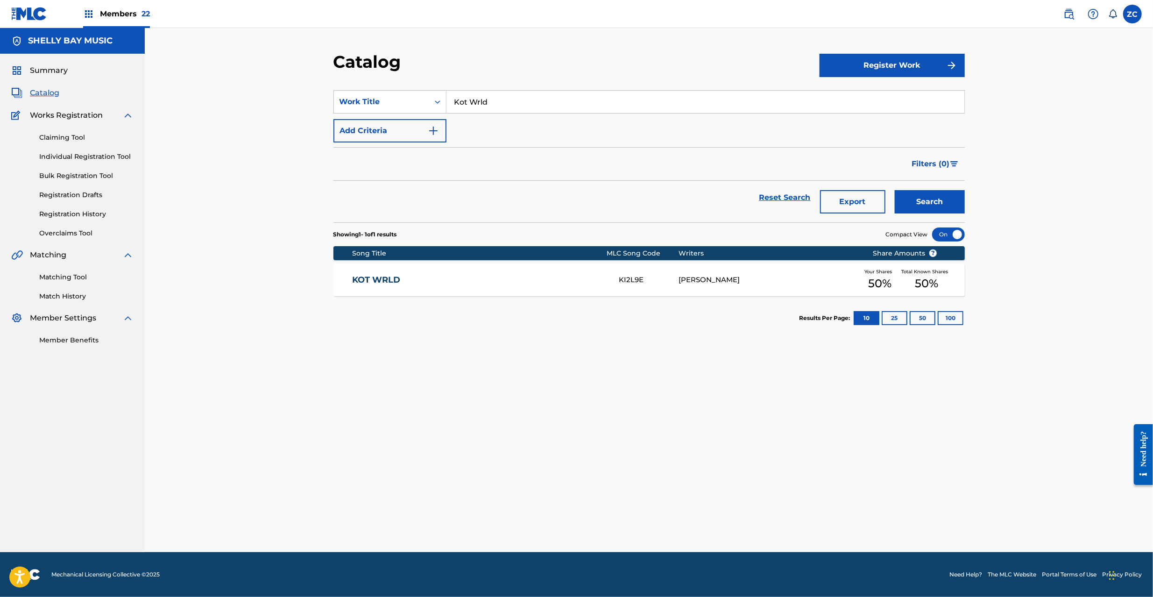
click at [710, 285] on div "RYAN MOUNFIK" at bounding box center [769, 280] width 180 height 11
